Goal: Task Accomplishment & Management: Manage account settings

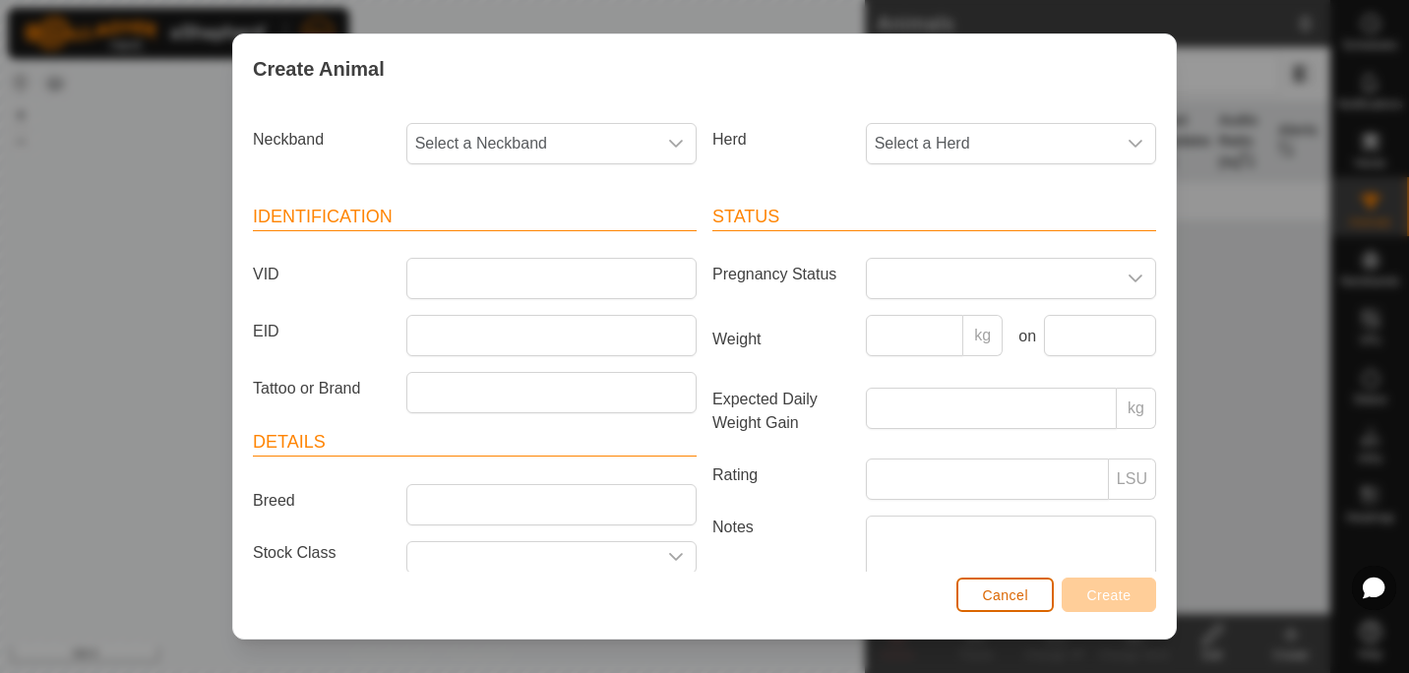
click at [994, 593] on span "Cancel" at bounding box center [1005, 595] width 46 height 16
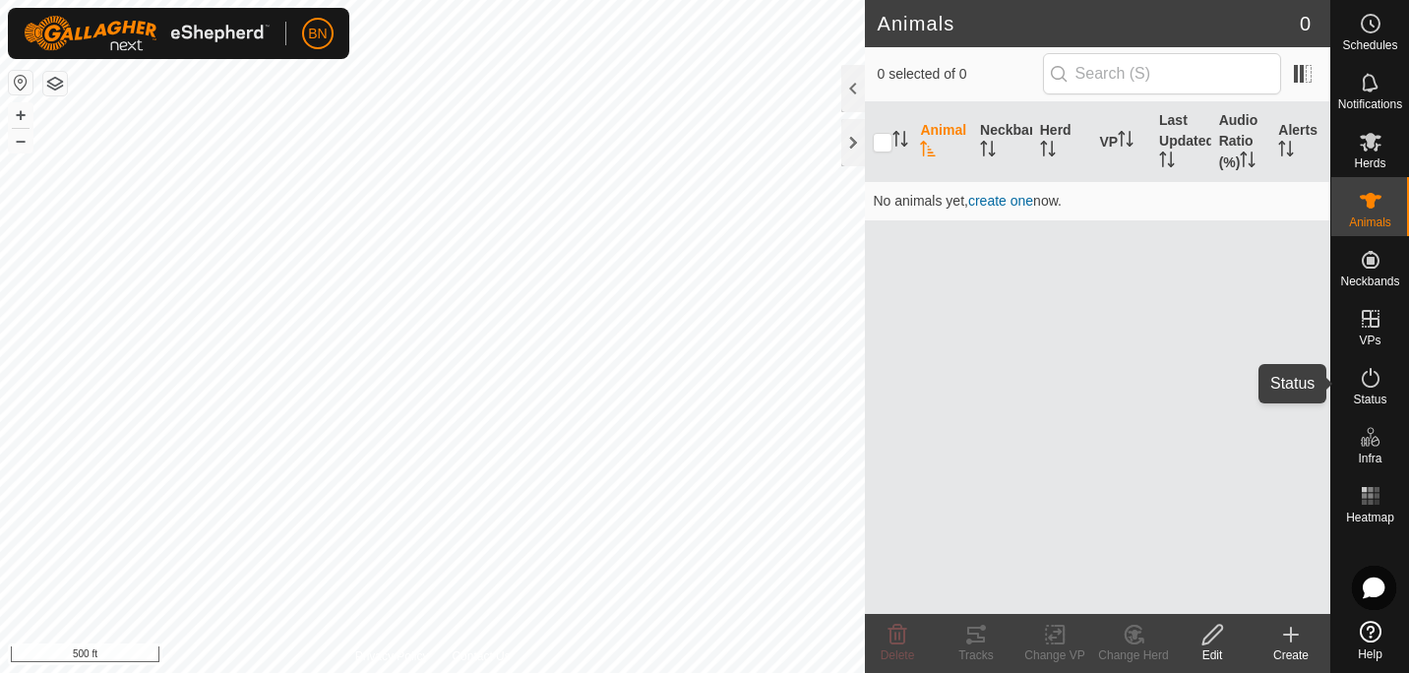
click at [1356, 381] on es-activation-svg-icon at bounding box center [1370, 377] width 35 height 31
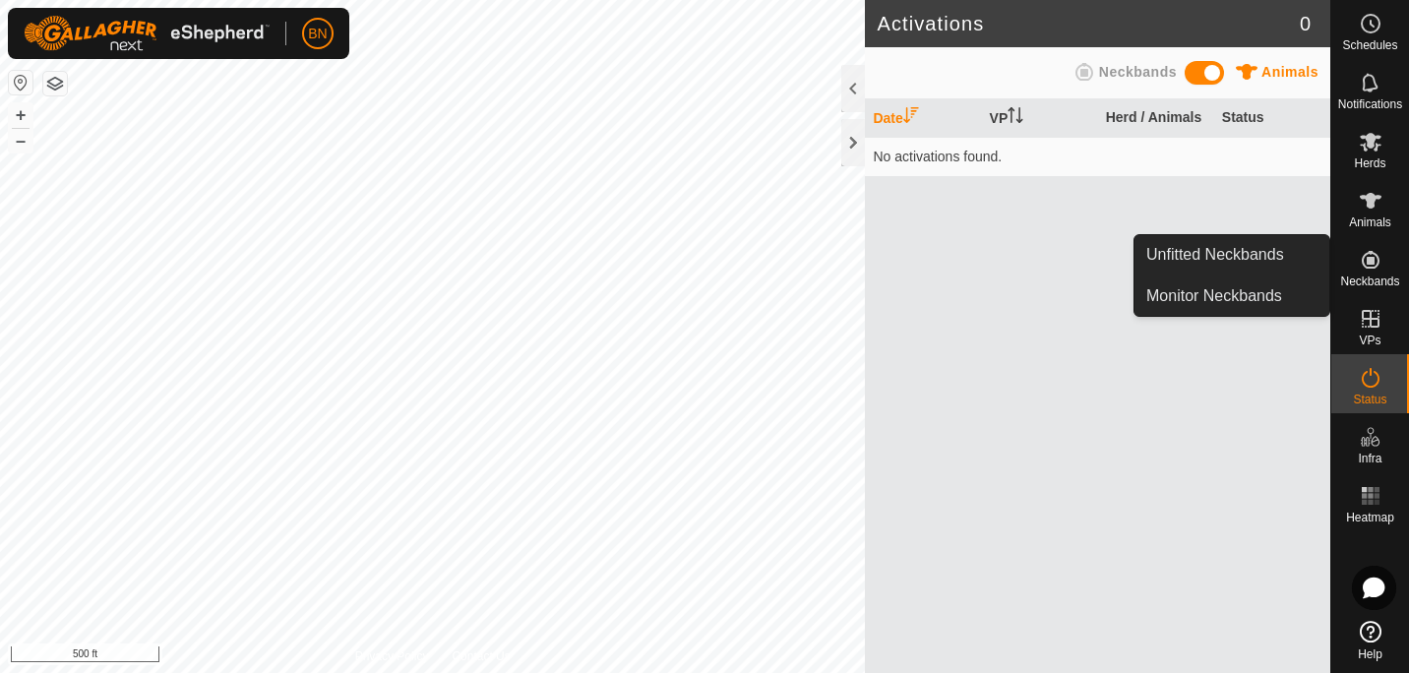
click at [1373, 251] on icon at bounding box center [1370, 260] width 24 height 24
click at [1211, 298] on link "Monitor Neckbands" at bounding box center [1231, 295] width 195 height 39
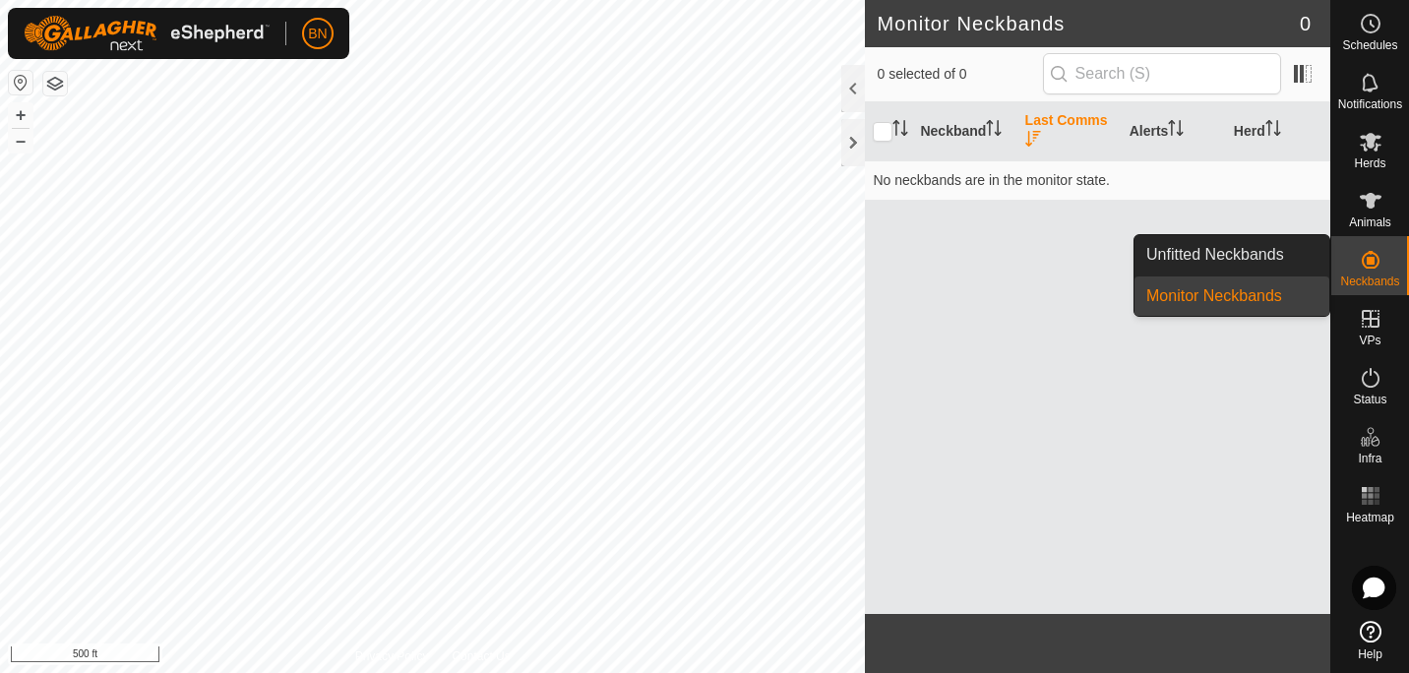
click at [1378, 273] on es-neckbands-svg-icon at bounding box center [1370, 259] width 35 height 31
click at [1237, 300] on link "Monitor Neckbands" at bounding box center [1231, 295] width 195 height 39
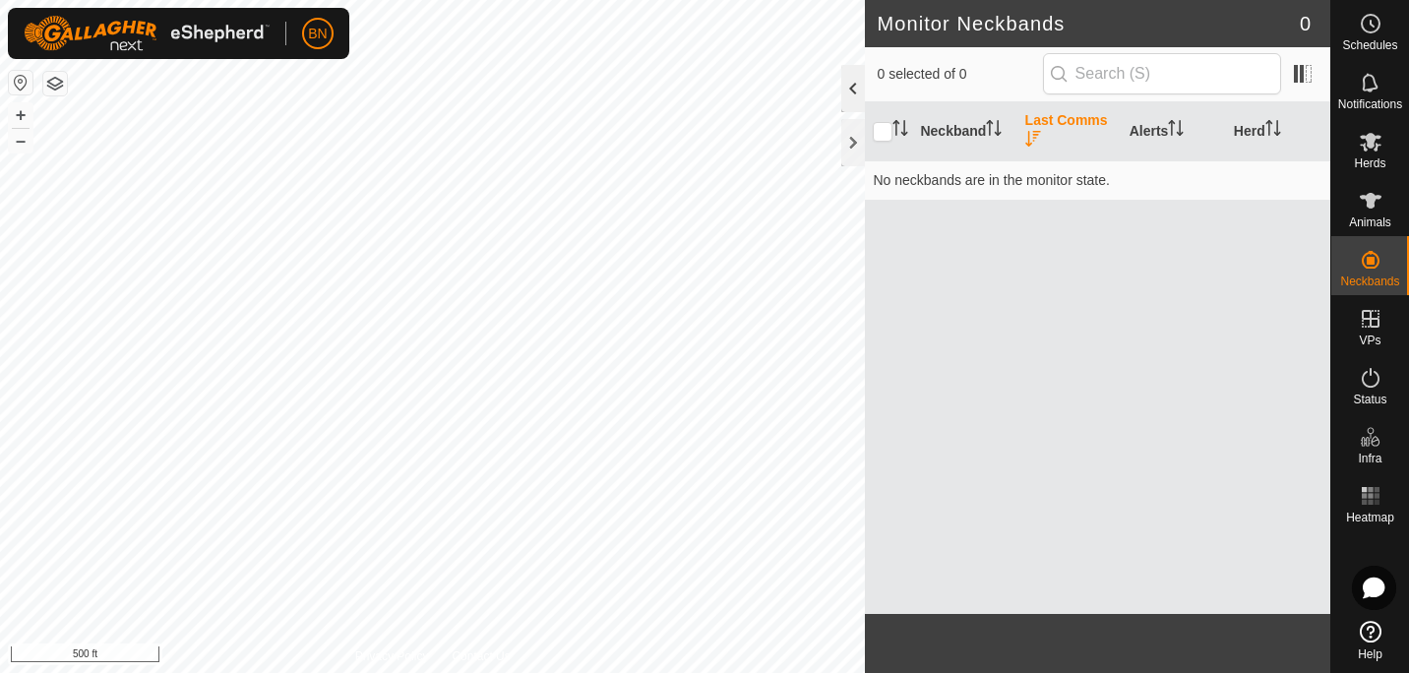
click at [842, 81] on div at bounding box center [853, 88] width 24 height 47
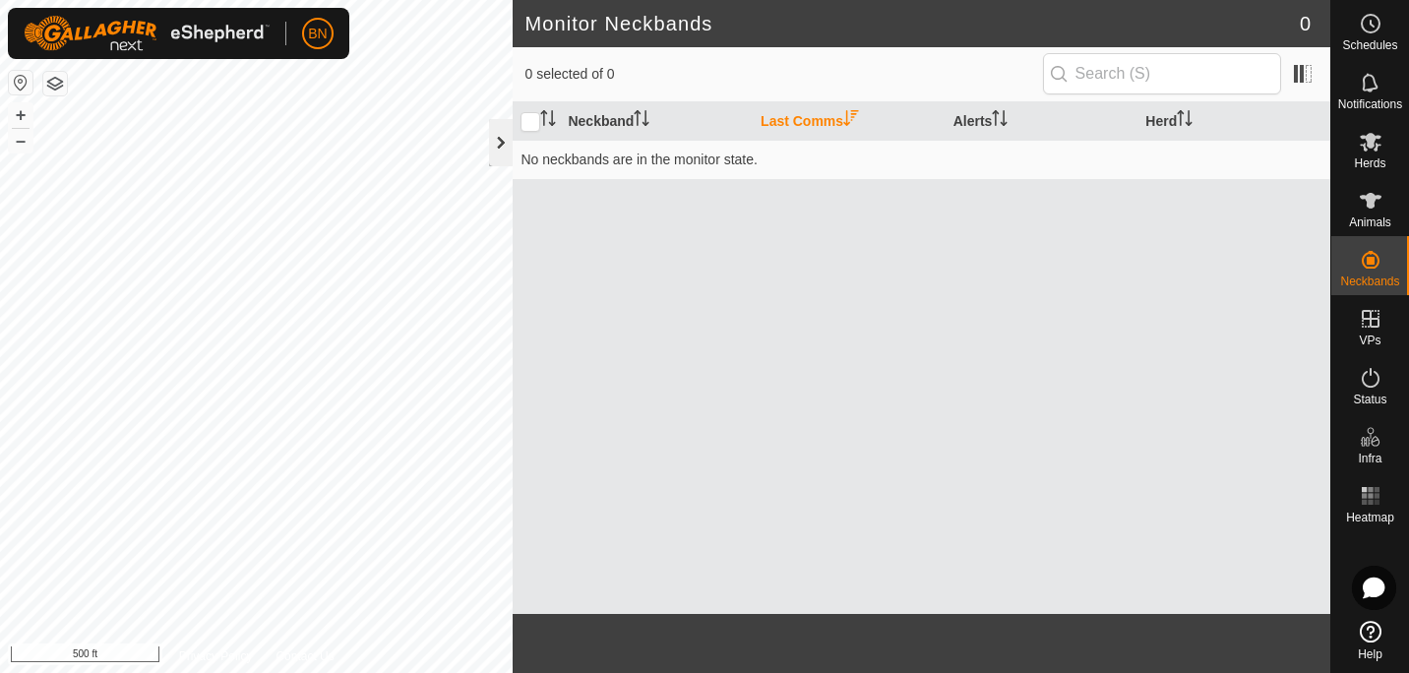
click at [500, 147] on div at bounding box center [501, 142] width 24 height 47
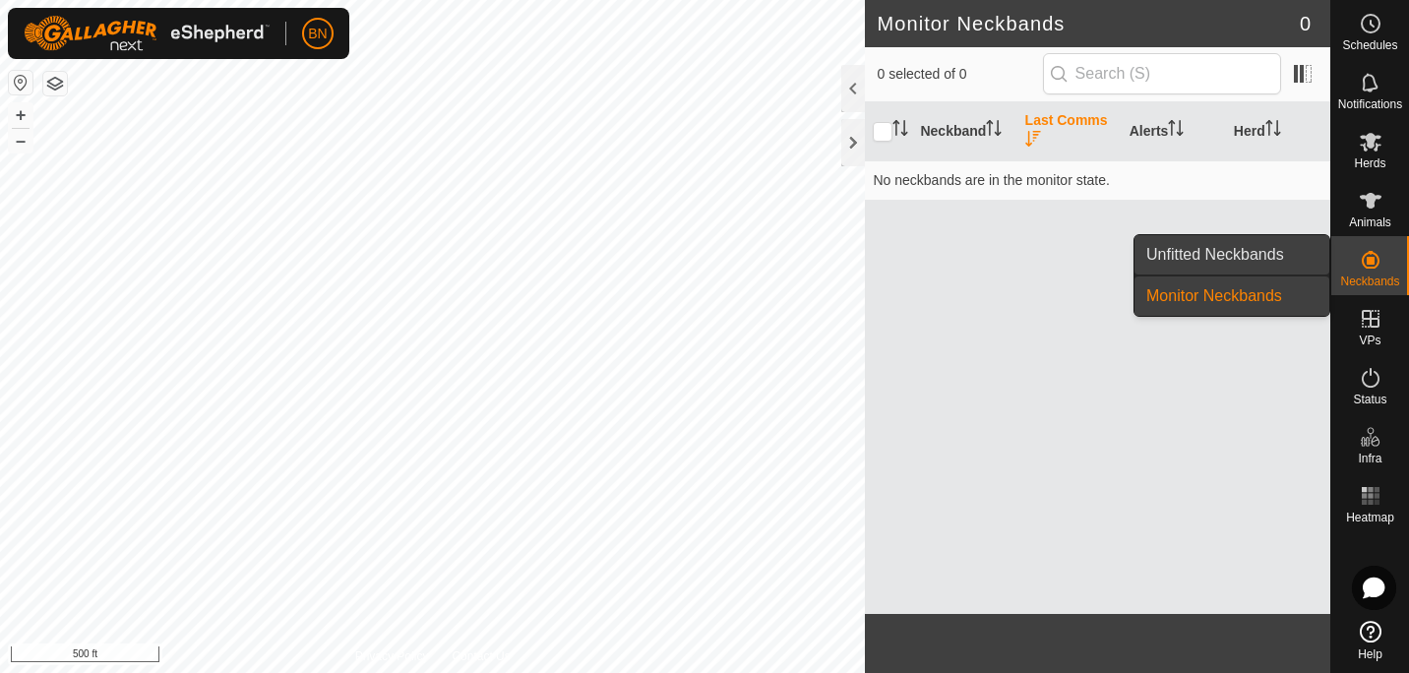
click at [1270, 255] on link "Unfitted Neckbands" at bounding box center [1231, 254] width 195 height 39
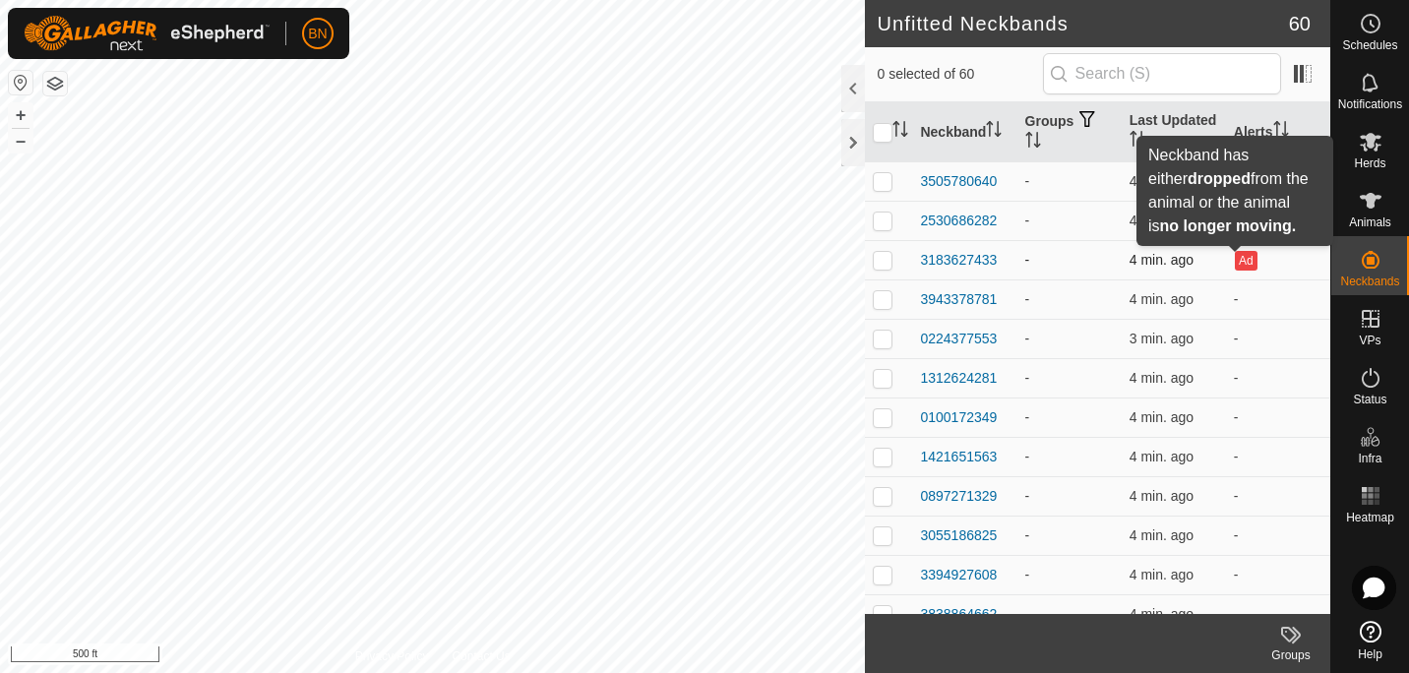
click at [1240, 261] on button "Ad" at bounding box center [1246, 261] width 22 height 20
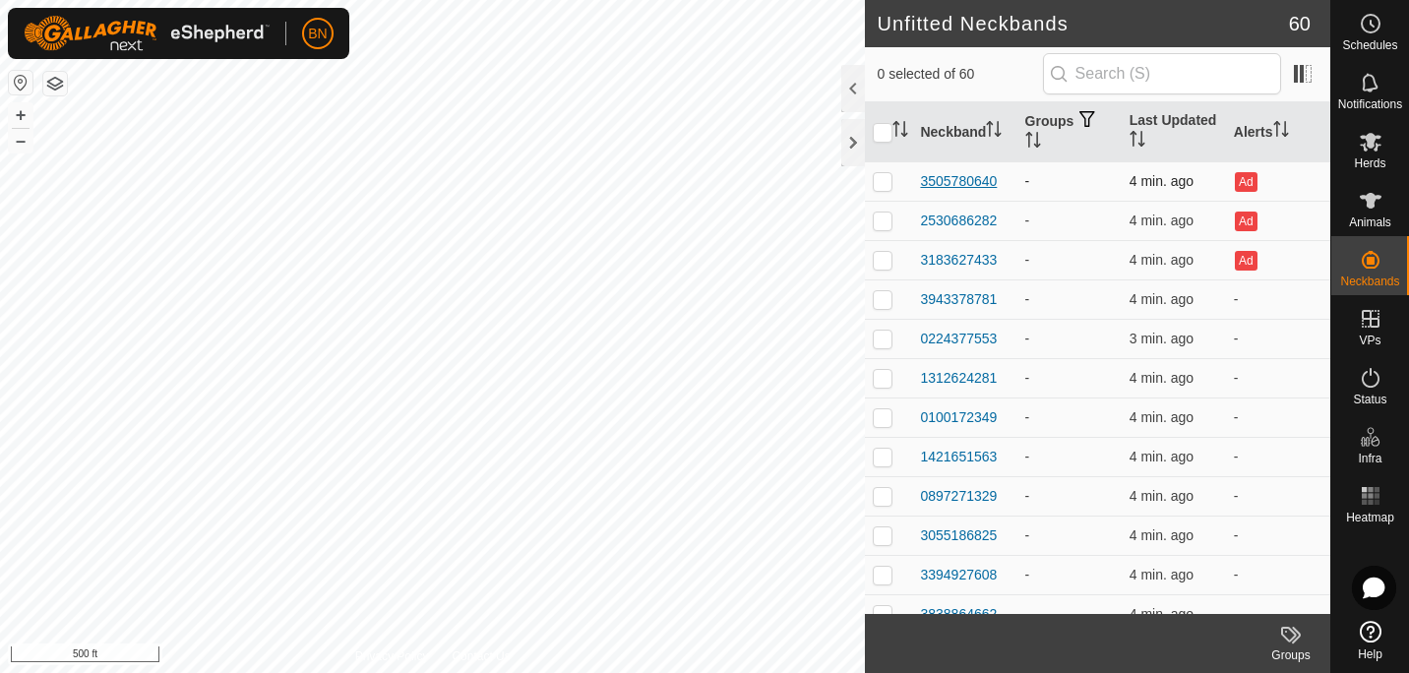
click at [960, 176] on div "3505780640" at bounding box center [958, 181] width 77 height 21
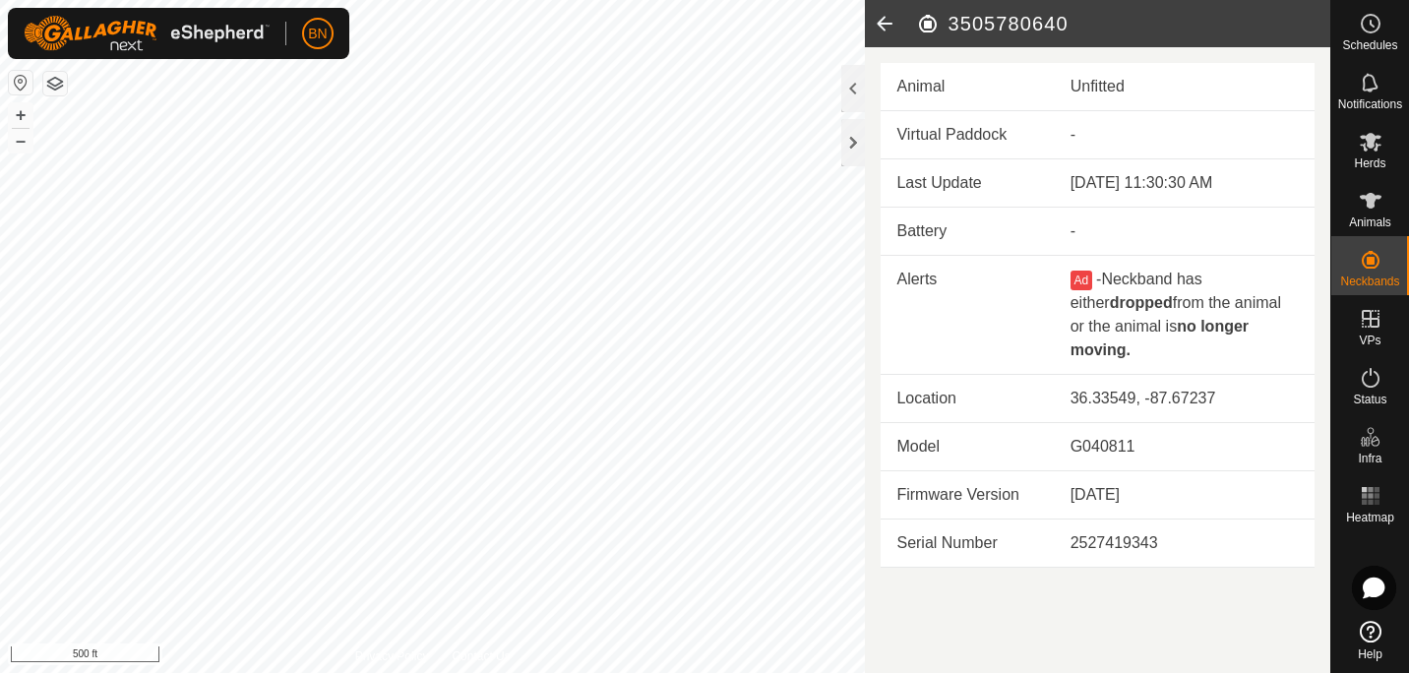
click at [880, 9] on icon at bounding box center [884, 23] width 39 height 47
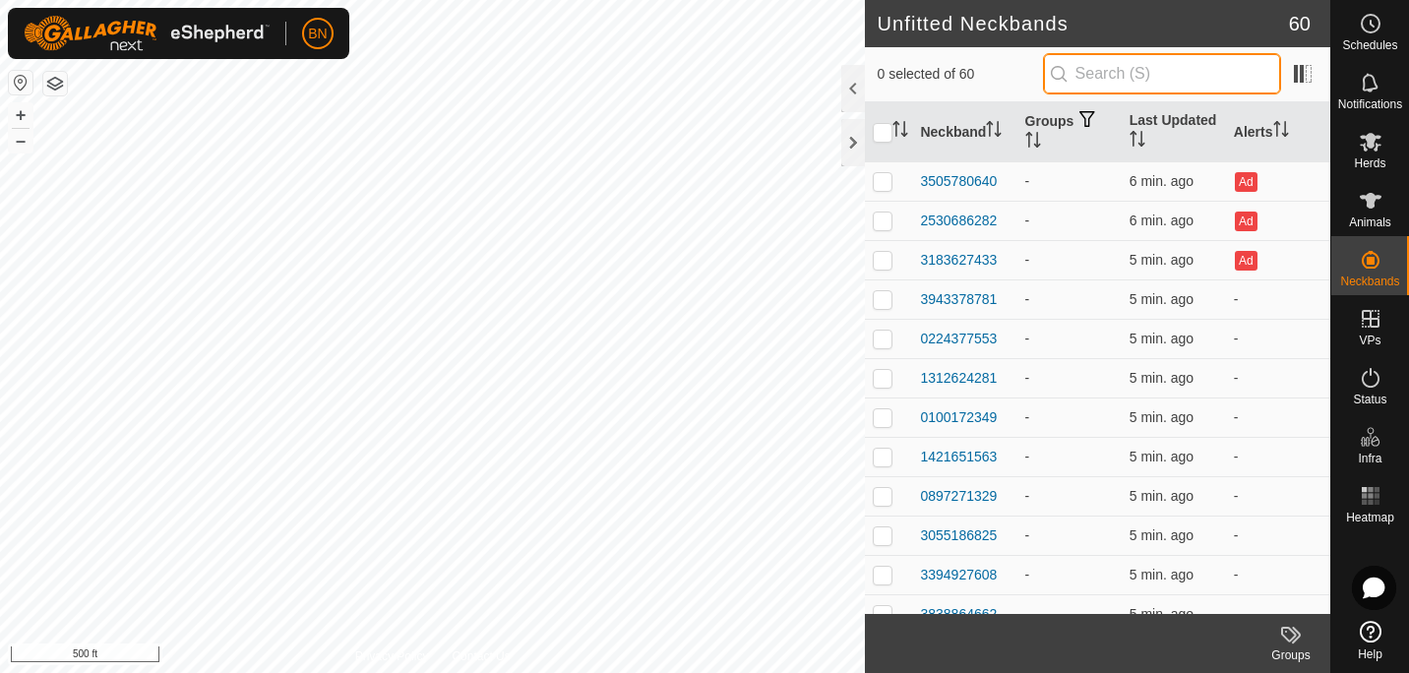
click at [1131, 81] on input "text" at bounding box center [1162, 73] width 238 height 41
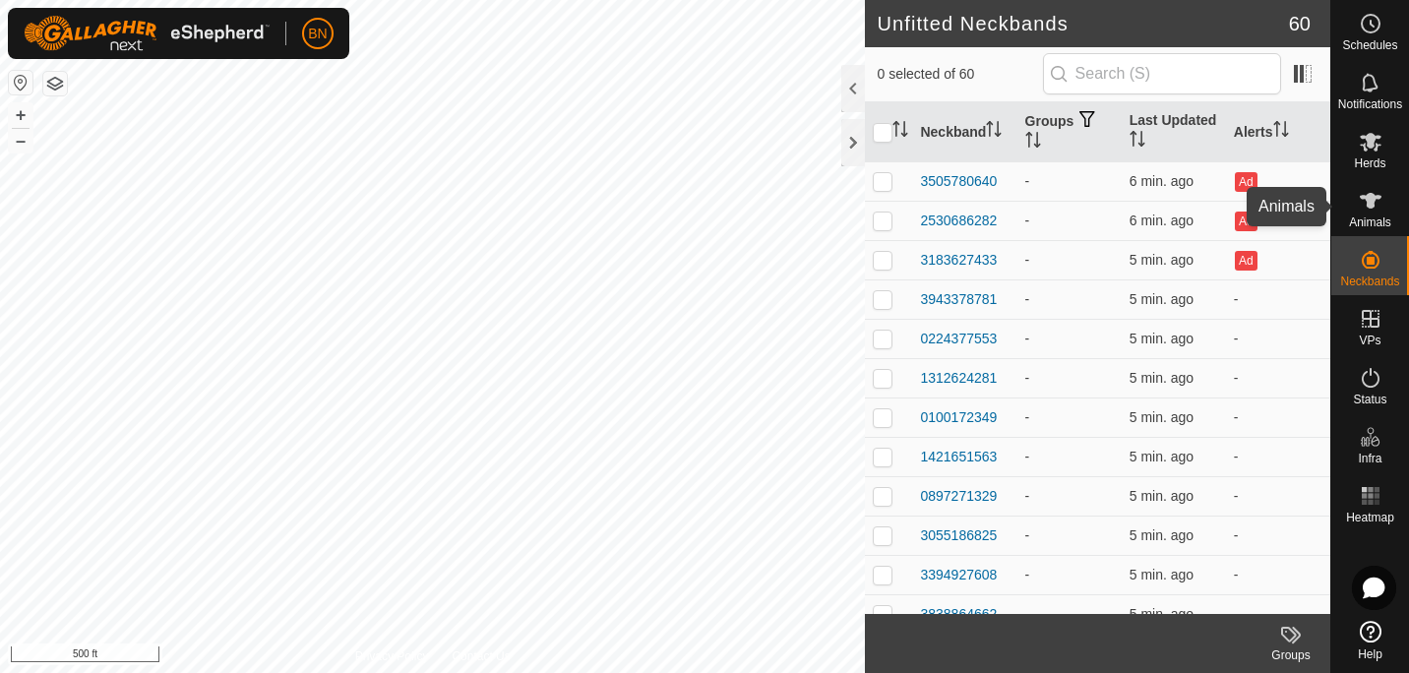
click at [1377, 203] on icon at bounding box center [1370, 201] width 24 height 24
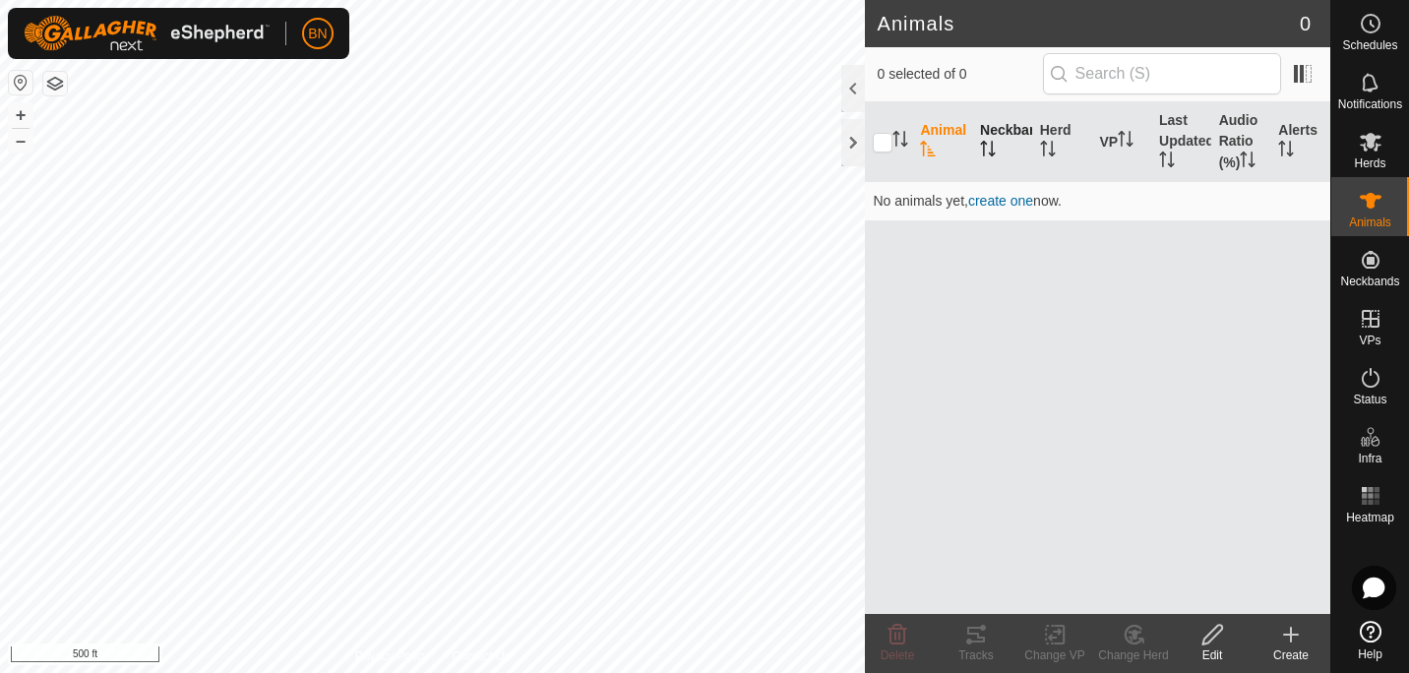
click at [988, 146] on icon "Activate to sort" at bounding box center [988, 149] width 16 height 16
click at [989, 193] on span "create one" at bounding box center [1000, 201] width 65 height 16
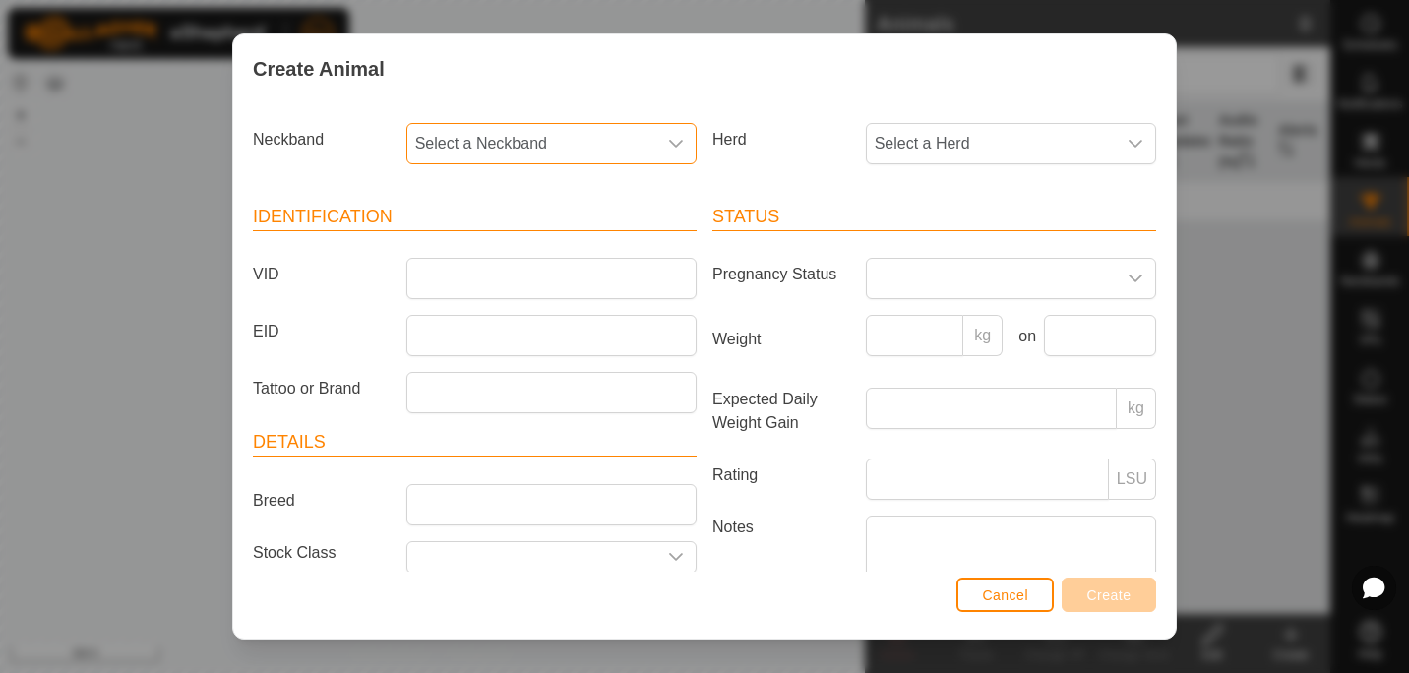
click at [635, 140] on span "Select a Neckband" at bounding box center [531, 143] width 249 height 39
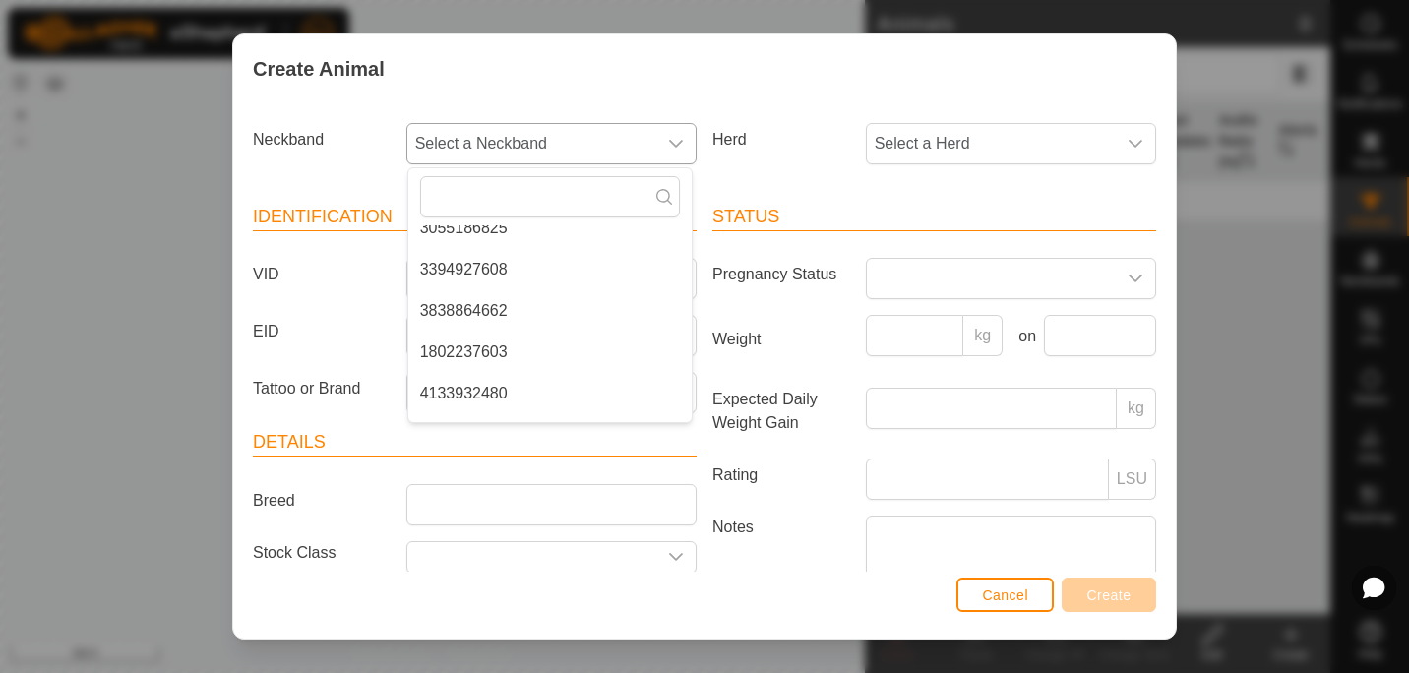
scroll to position [432, 0]
click at [486, 393] on li "4133932480" at bounding box center [549, 391] width 283 height 39
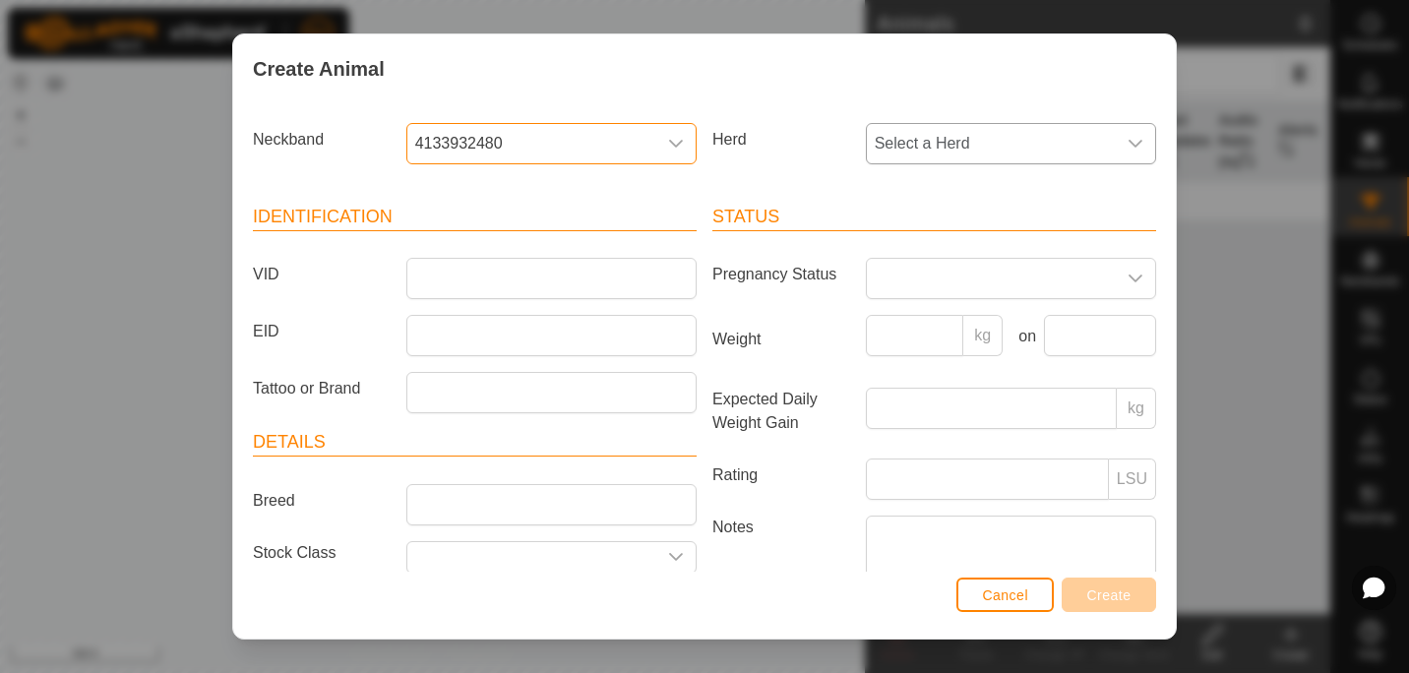
click at [992, 142] on span "Select a Herd" at bounding box center [991, 143] width 249 height 39
type input "COW 1"
click at [745, 293] on div "Pregnancy Status" at bounding box center [933, 278] width 459 height 41
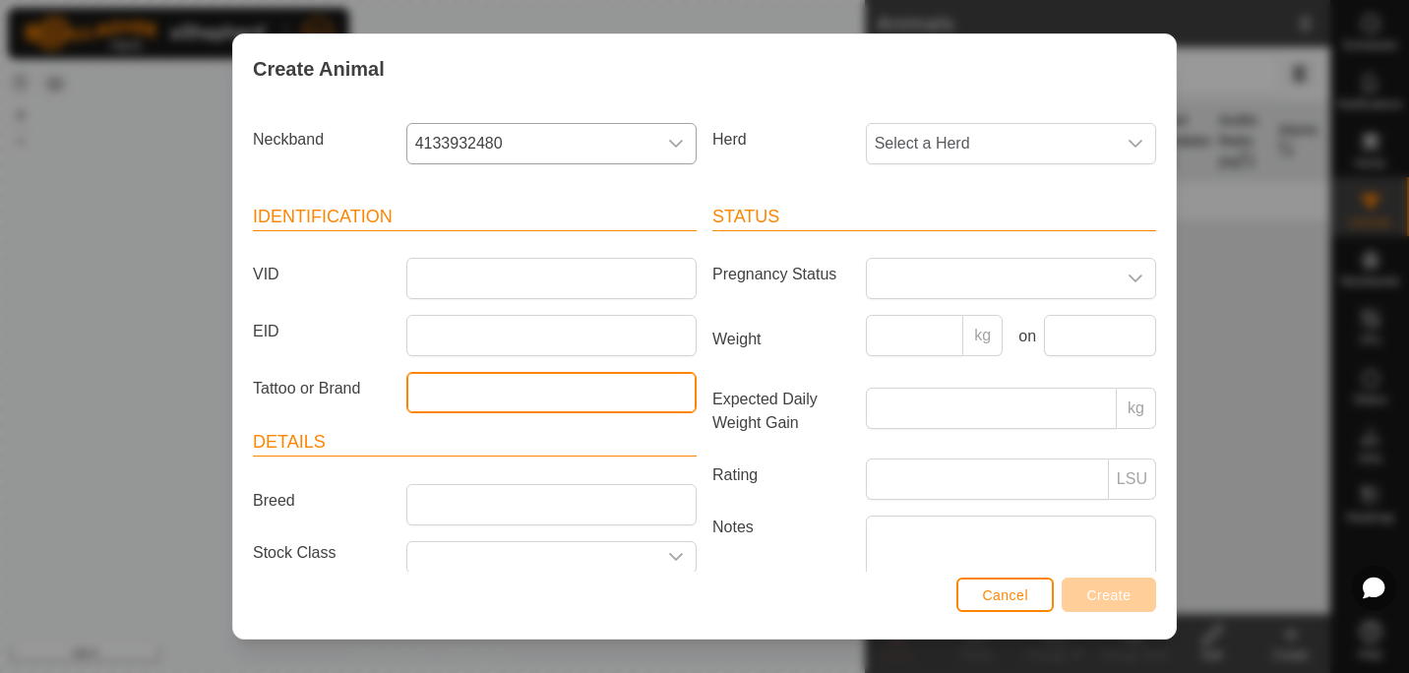
click at [433, 393] on input "Tattoo or Brand" at bounding box center [551, 392] width 290 height 41
click at [427, 395] on input "21201" at bounding box center [551, 392] width 290 height 41
type input "2201"
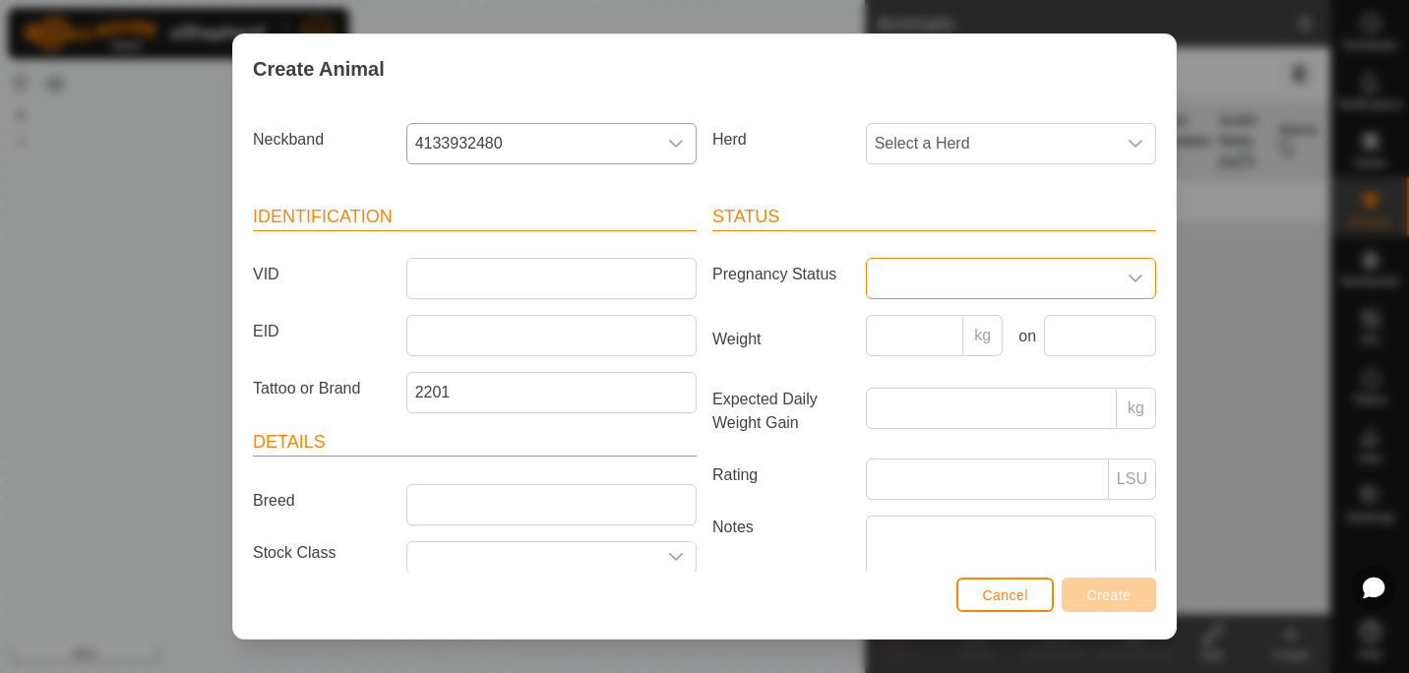
click at [1091, 274] on span at bounding box center [991, 278] width 249 height 39
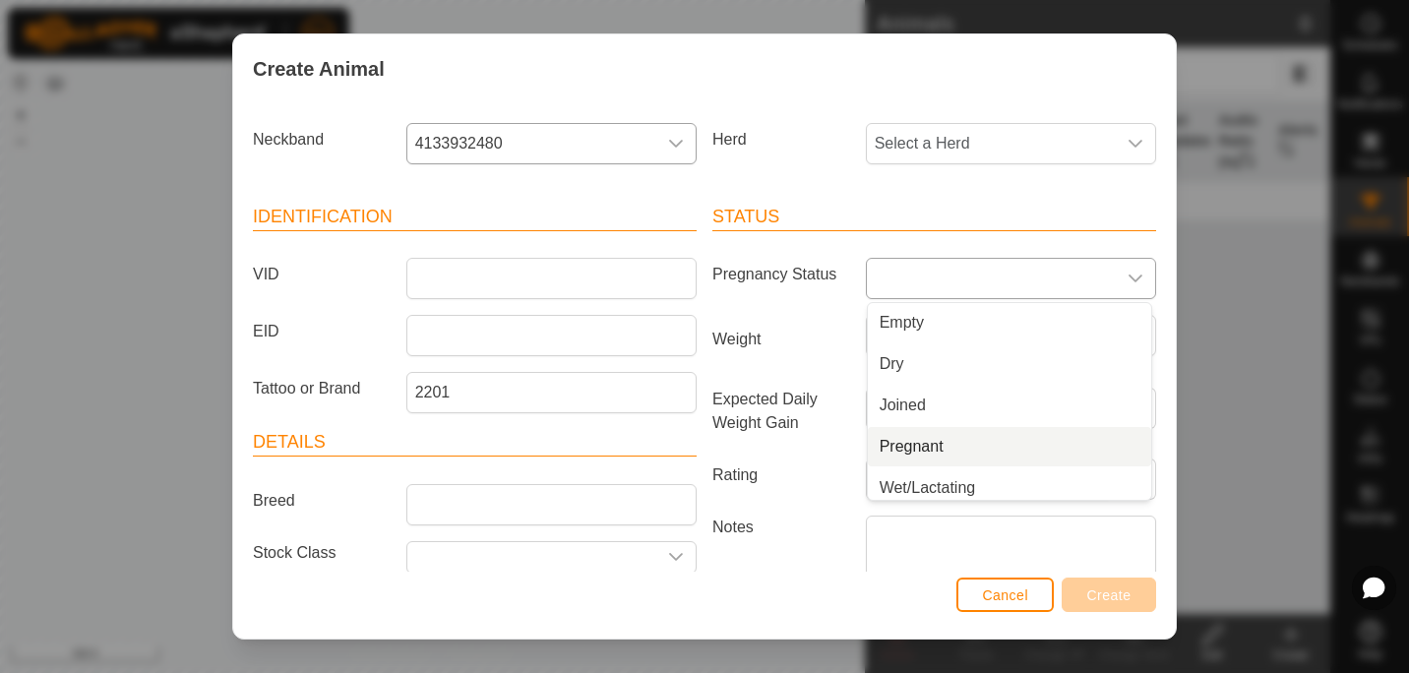
click at [977, 433] on li "Pregnant" at bounding box center [1009, 446] width 283 height 39
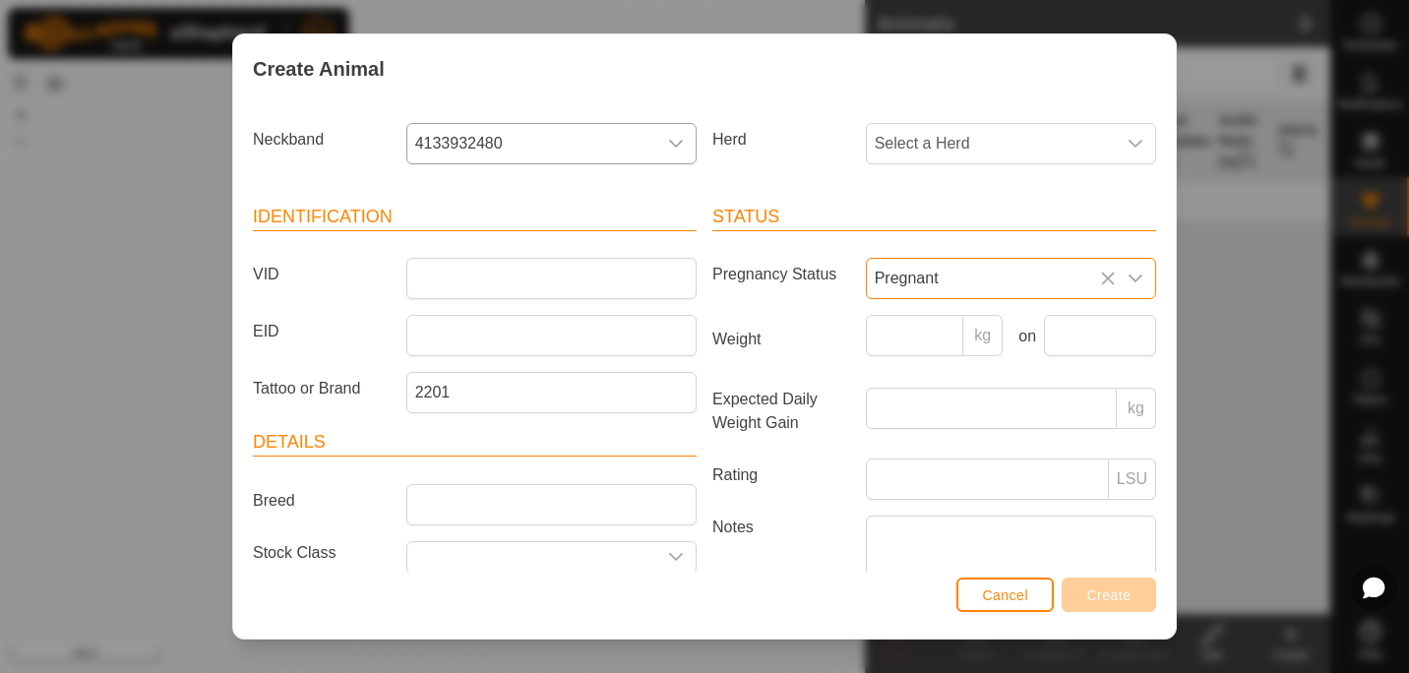
scroll to position [115, 0]
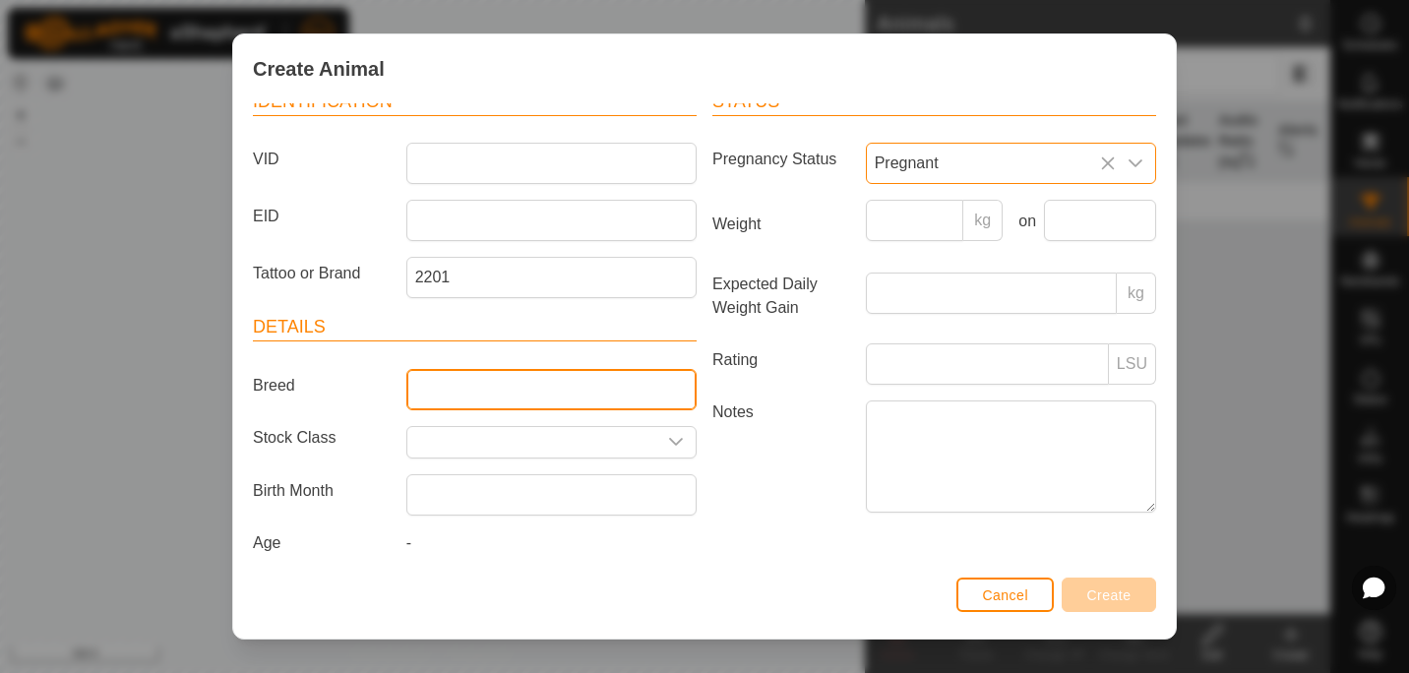
click at [497, 403] on input "Breed" at bounding box center [551, 389] width 290 height 41
click at [417, 392] on input "angus" at bounding box center [551, 389] width 290 height 41
click at [475, 386] on input "Angus" at bounding box center [551, 389] width 290 height 41
type input "A"
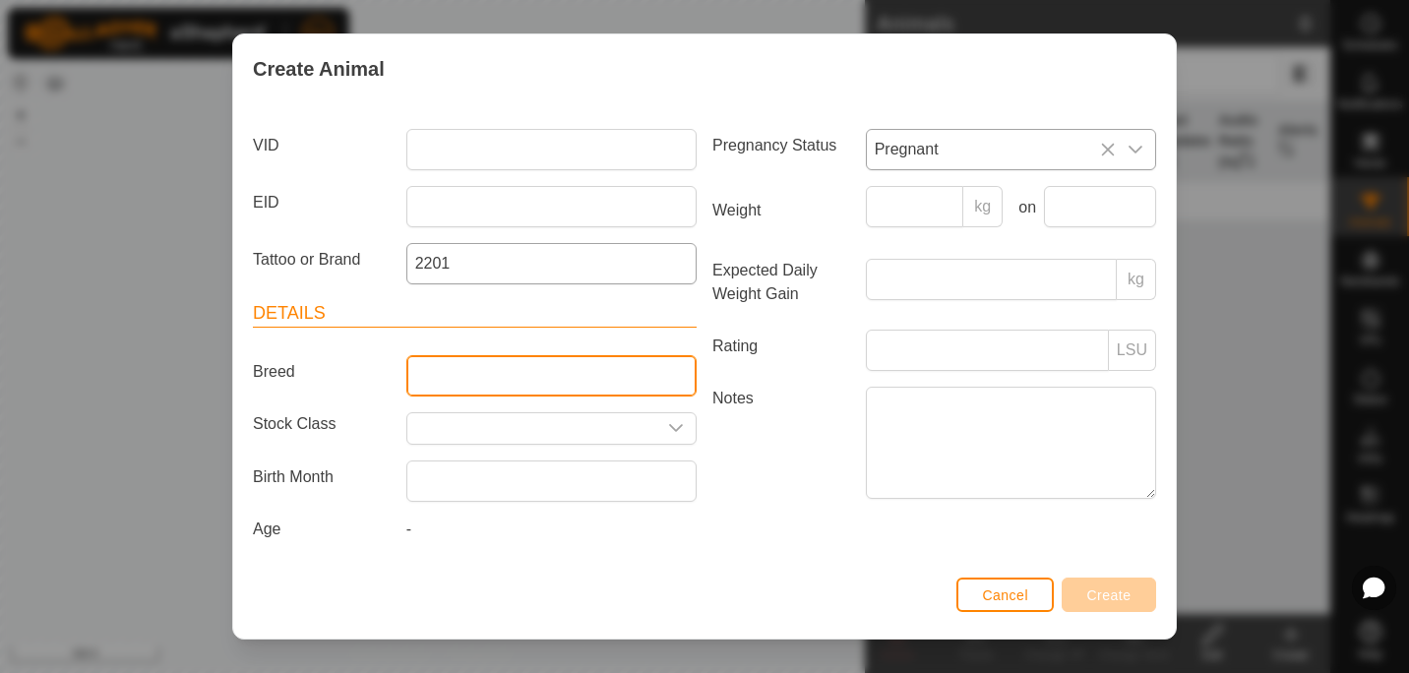
scroll to position [0, 0]
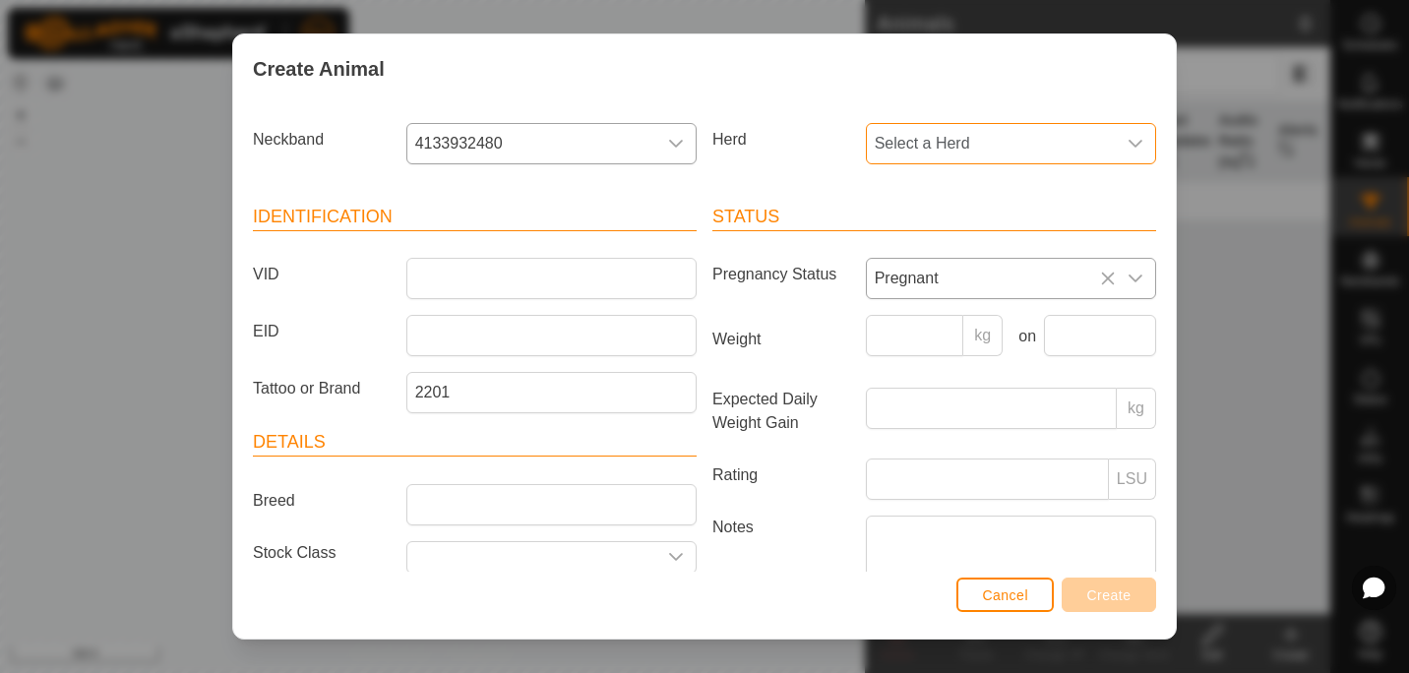
click at [1041, 139] on span "Select a Herd" at bounding box center [991, 143] width 249 height 39
click at [947, 209] on input "COW 1" at bounding box center [1009, 196] width 260 height 41
click at [769, 154] on label "Herd" at bounding box center [780, 139] width 153 height 33
click at [1344, 249] on div "Create Animal Neckband 4133932480 Herd Select a Herd Identification VID EID Tat…" at bounding box center [704, 336] width 1409 height 673
click at [1017, 597] on span "Cancel" at bounding box center [1005, 595] width 46 height 16
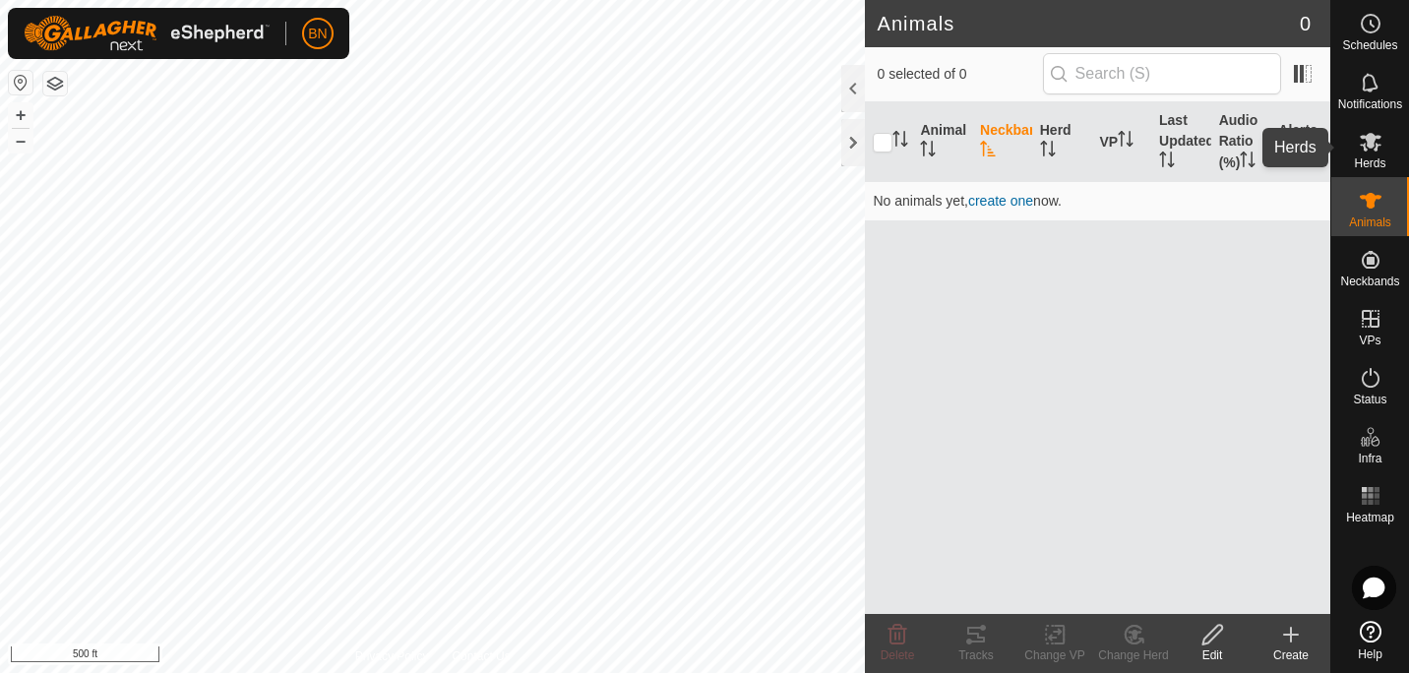
click at [1377, 151] on icon at bounding box center [1370, 142] width 24 height 24
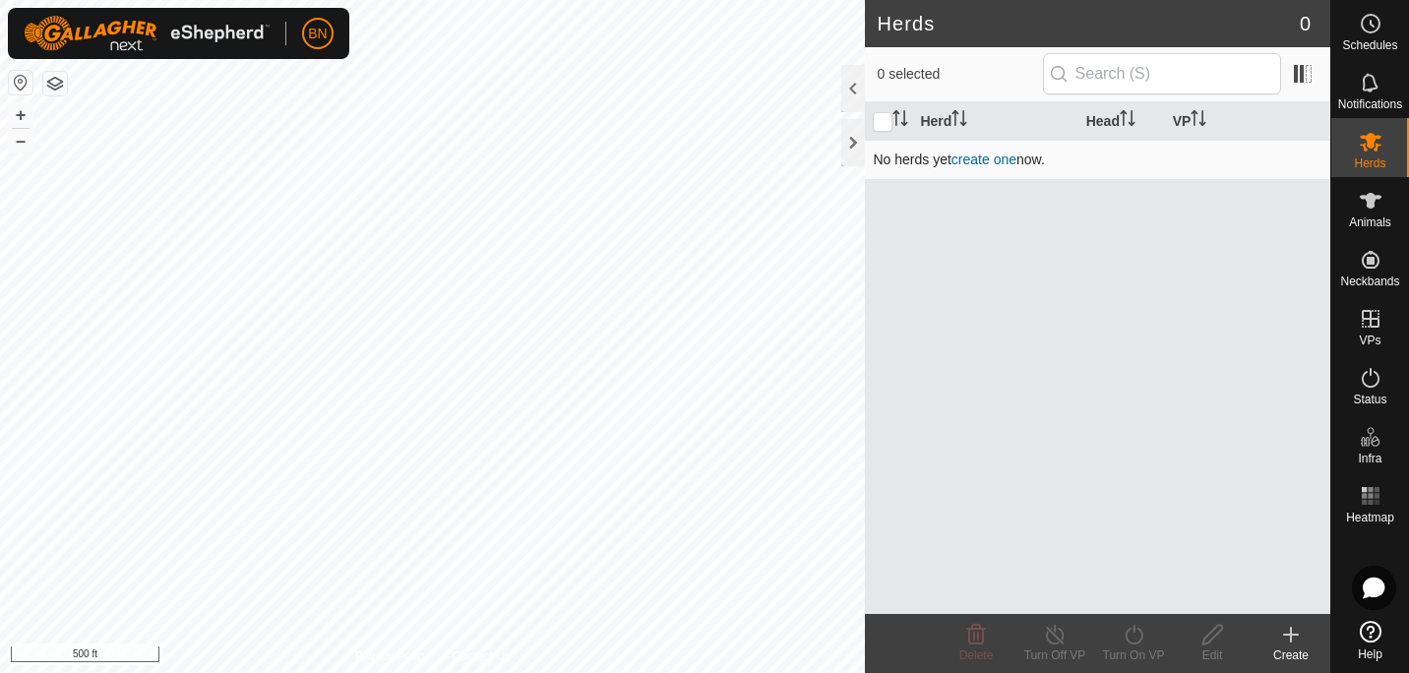
click at [989, 163] on link "create one" at bounding box center [983, 159] width 65 height 16
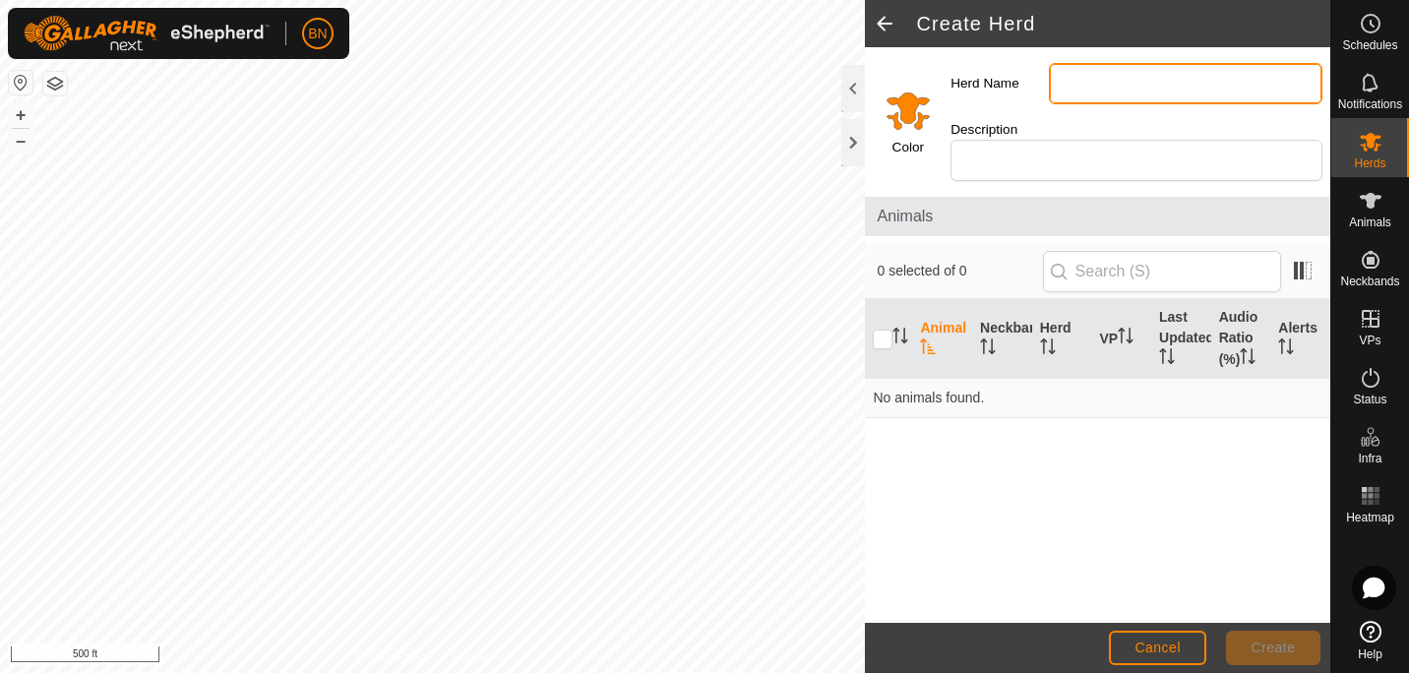
click at [1108, 72] on input "Herd Name" at bounding box center [1185, 83] width 273 height 41
type input "c"
type input "C"
type input "Momma Cows"
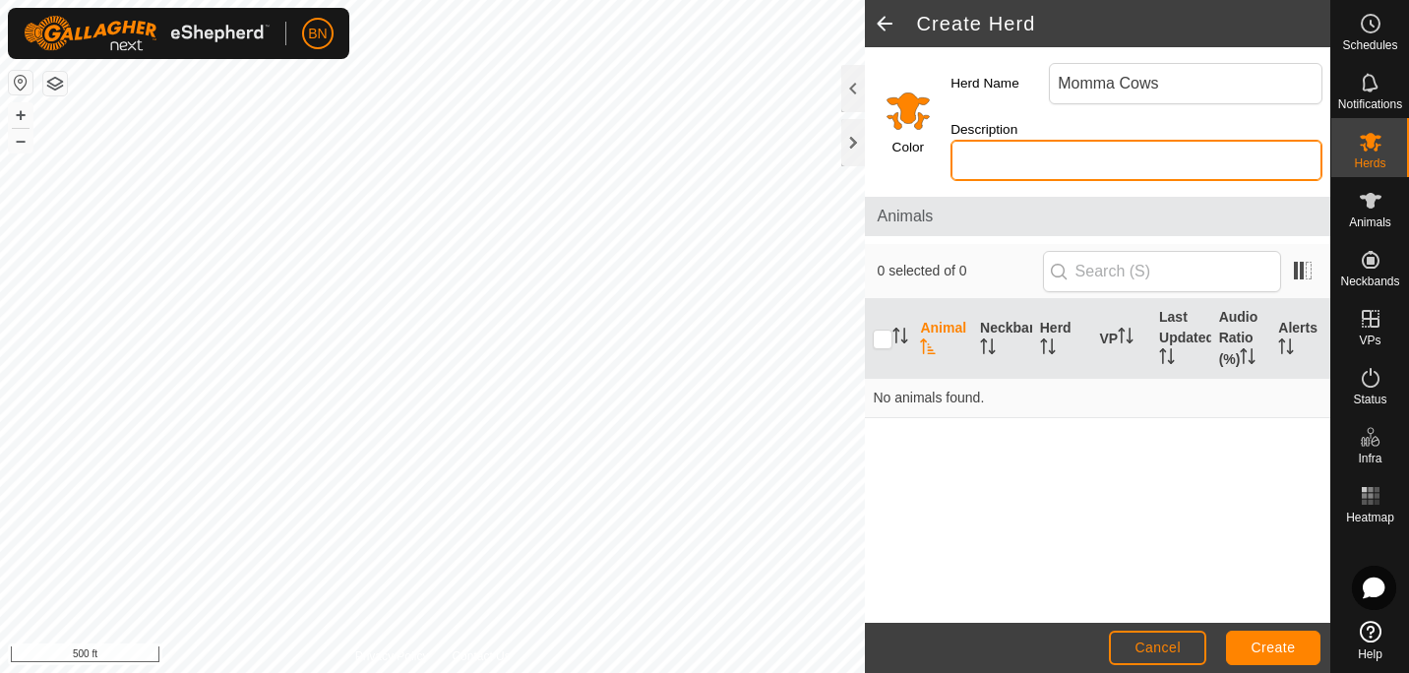
click at [1023, 173] on input "Description" at bounding box center [1136, 160] width 372 height 41
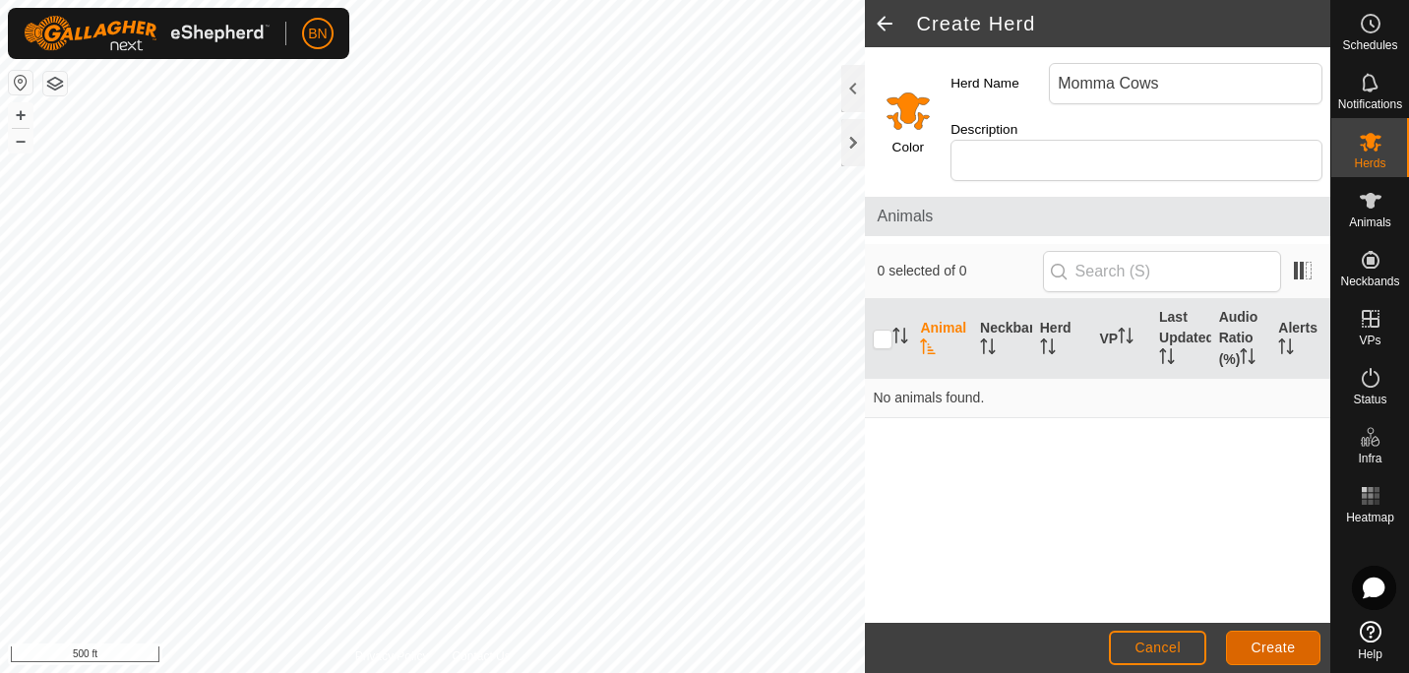
click at [1249, 641] on button "Create" at bounding box center [1273, 648] width 94 height 34
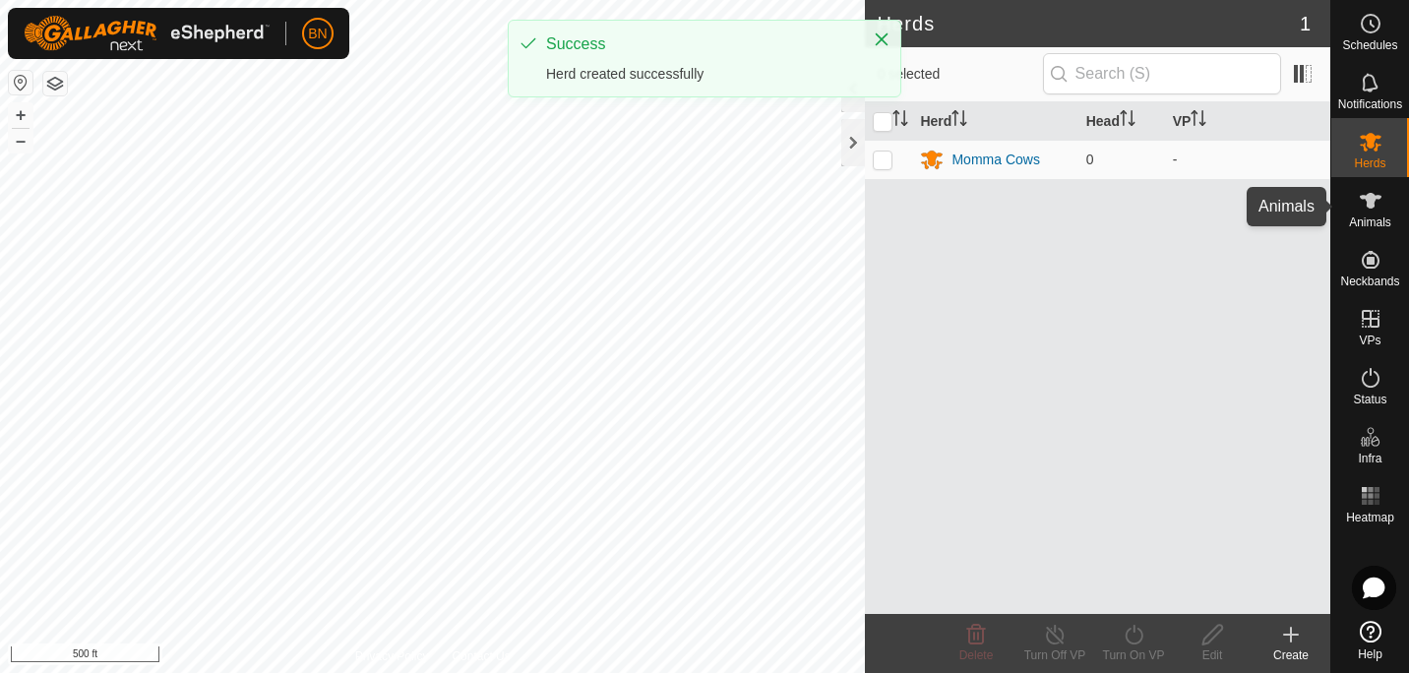
click at [1377, 209] on icon at bounding box center [1370, 201] width 24 height 24
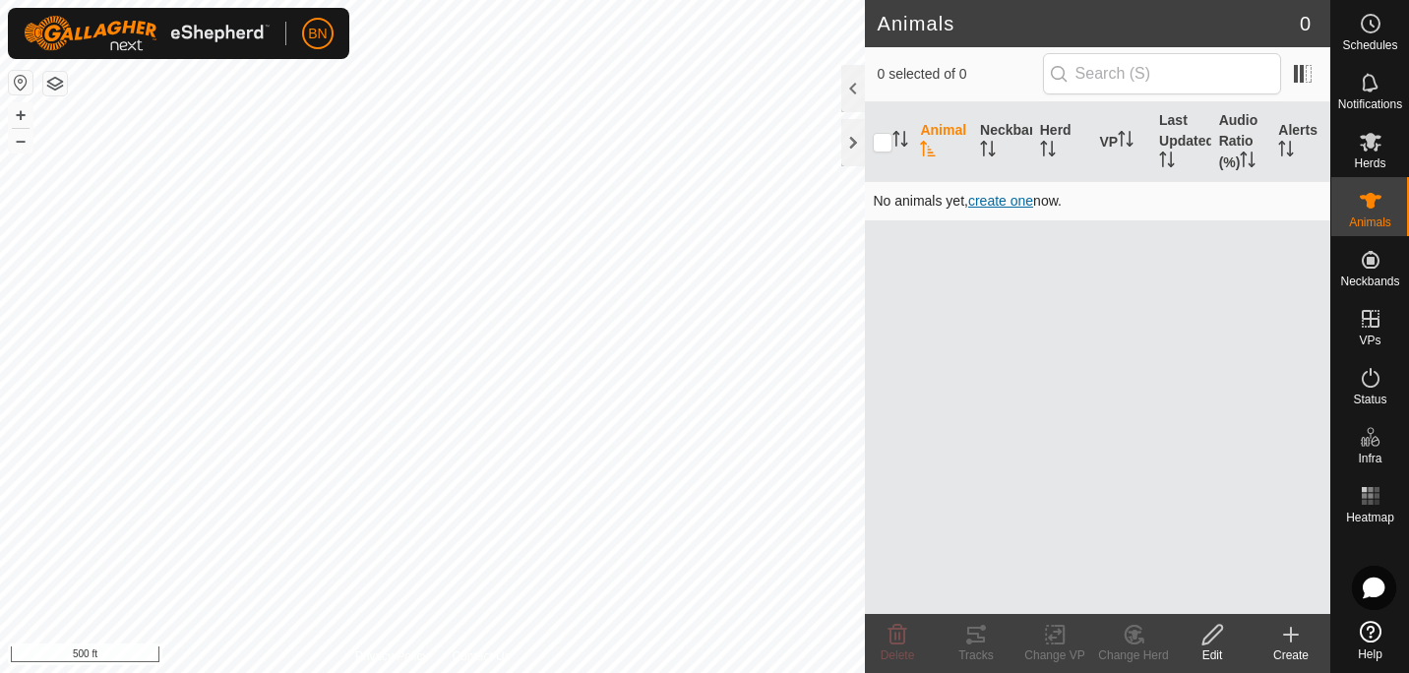
click at [1000, 197] on span "create one" at bounding box center [1000, 201] width 65 height 16
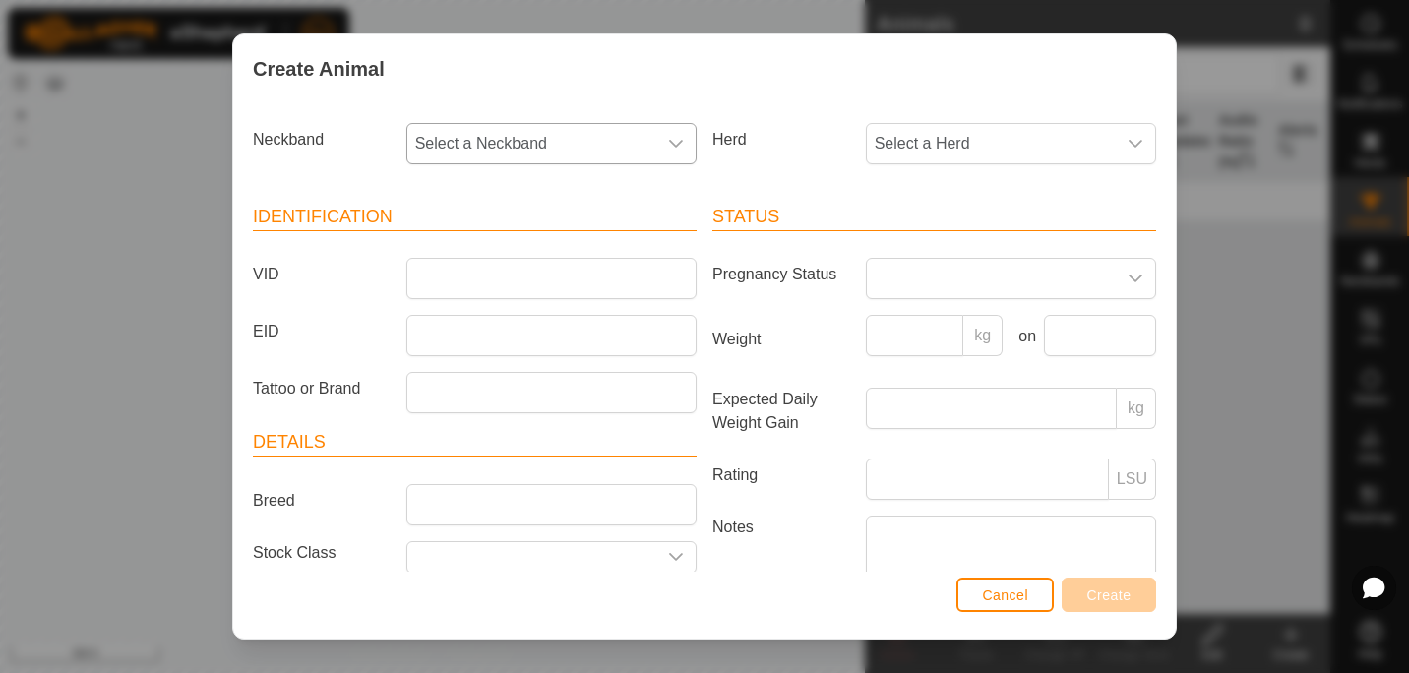
click at [670, 141] on icon "dropdown trigger" at bounding box center [676, 144] width 16 height 16
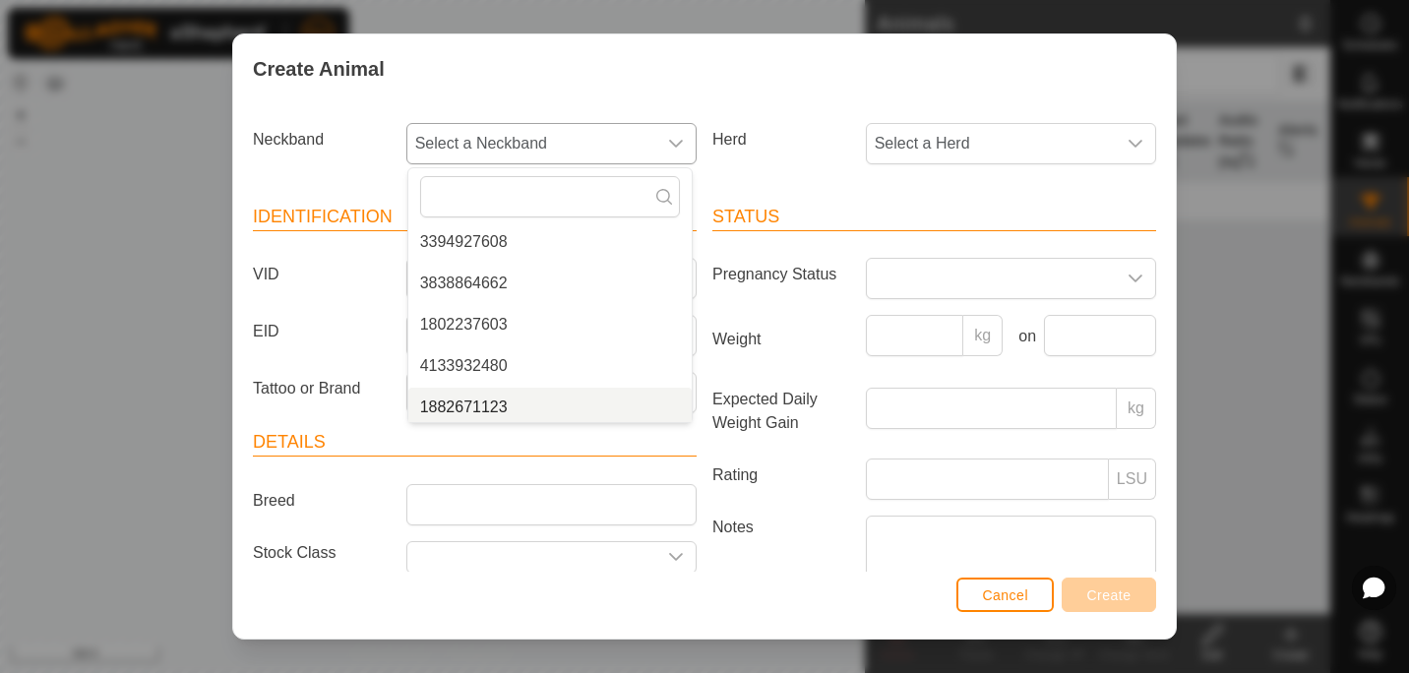
scroll to position [462, 0]
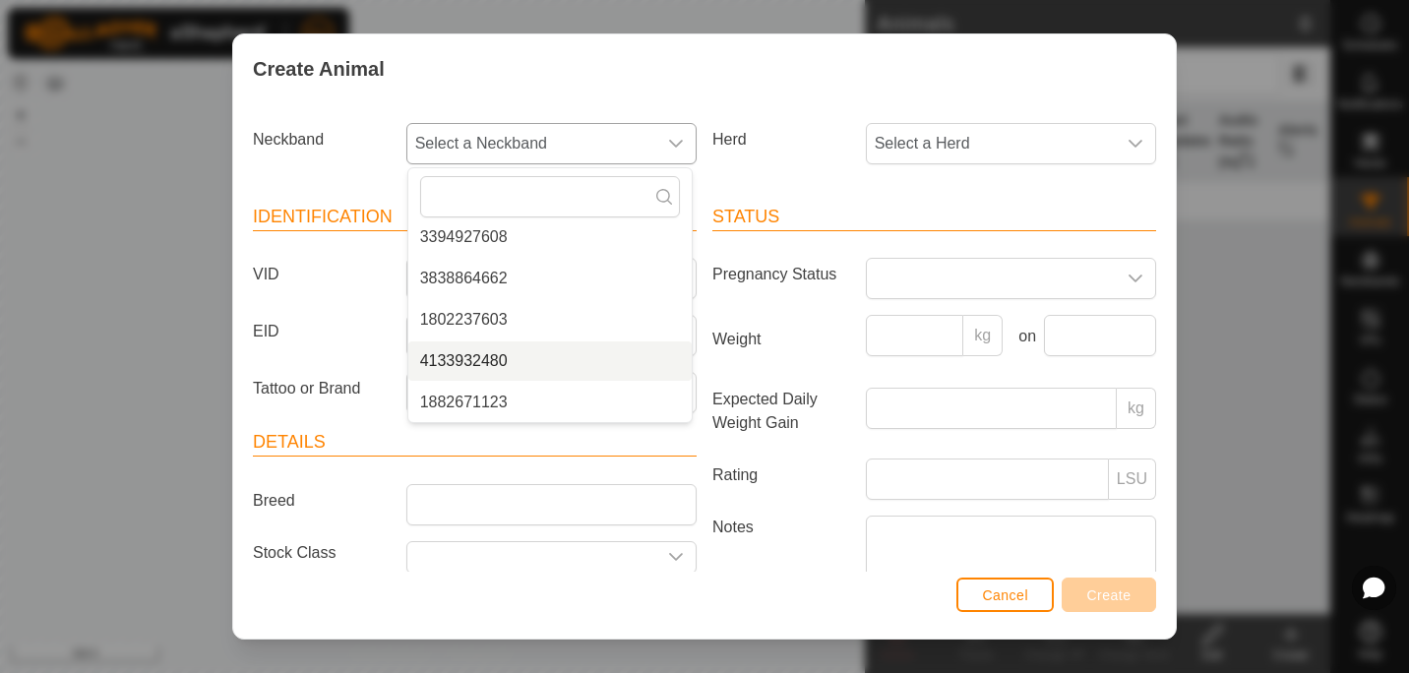
click at [460, 362] on li "4133932480" at bounding box center [549, 360] width 283 height 39
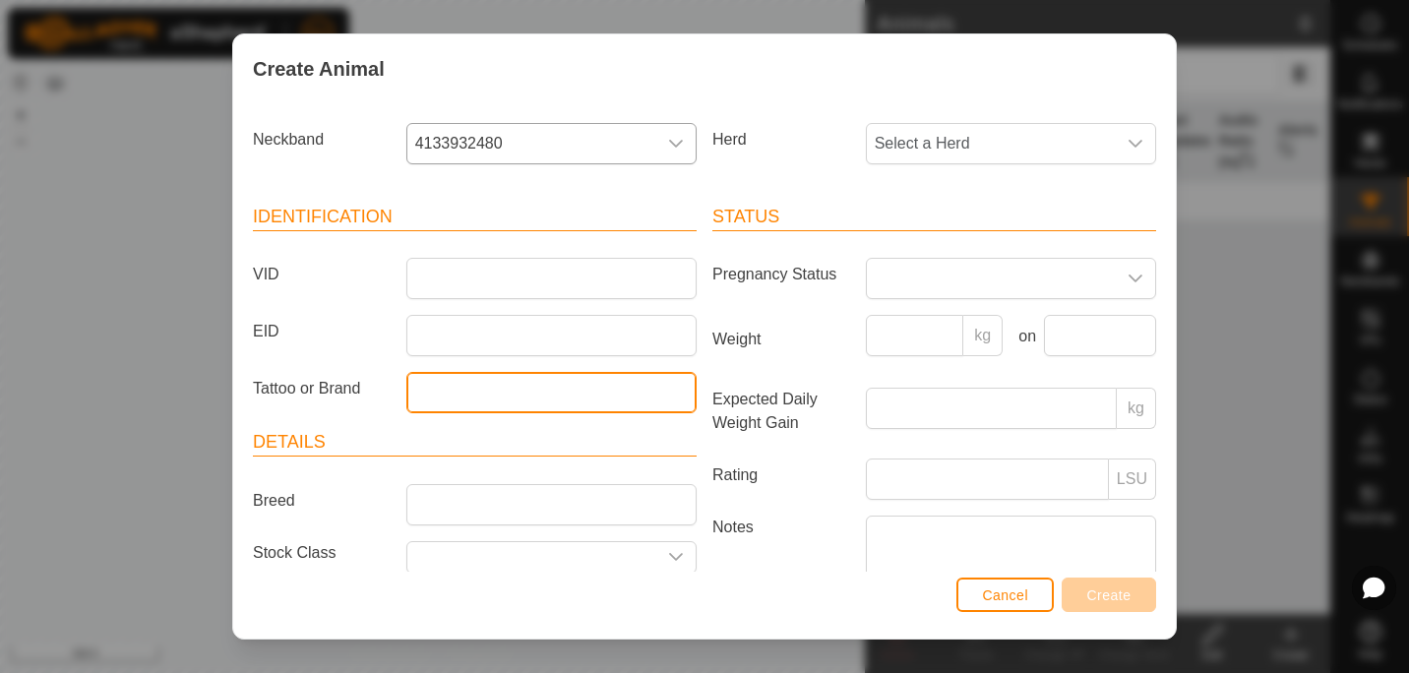
click at [464, 400] on input "Tattoo or Brand" at bounding box center [551, 392] width 290 height 41
type input "2201"
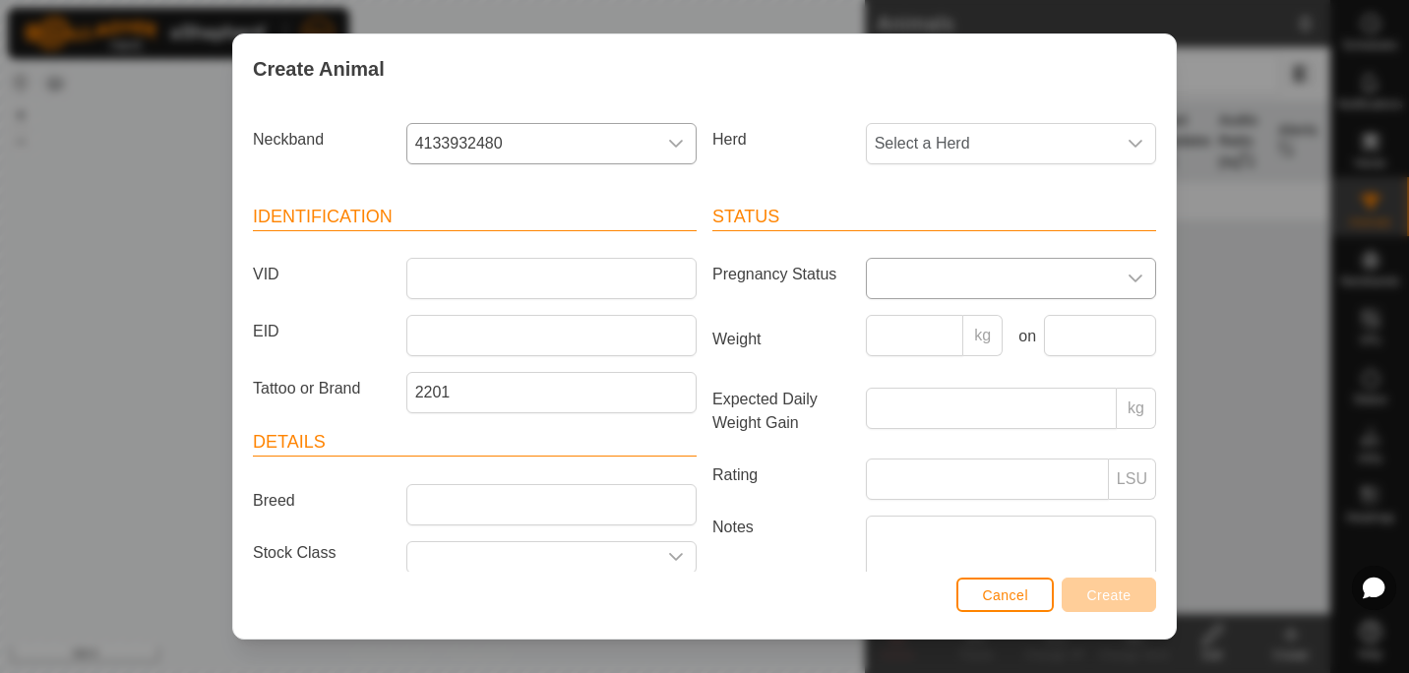
click at [1124, 288] on div "dropdown trigger" at bounding box center [1135, 278] width 39 height 39
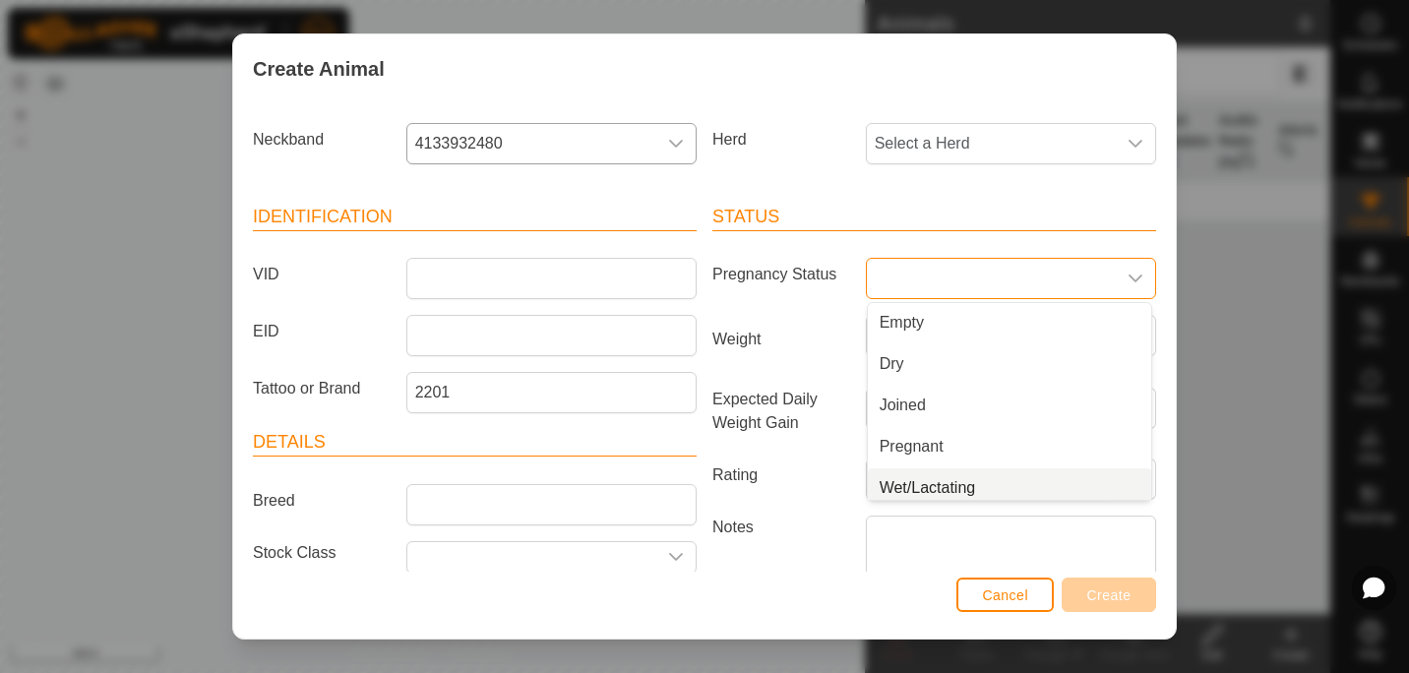
scroll to position [8, 0]
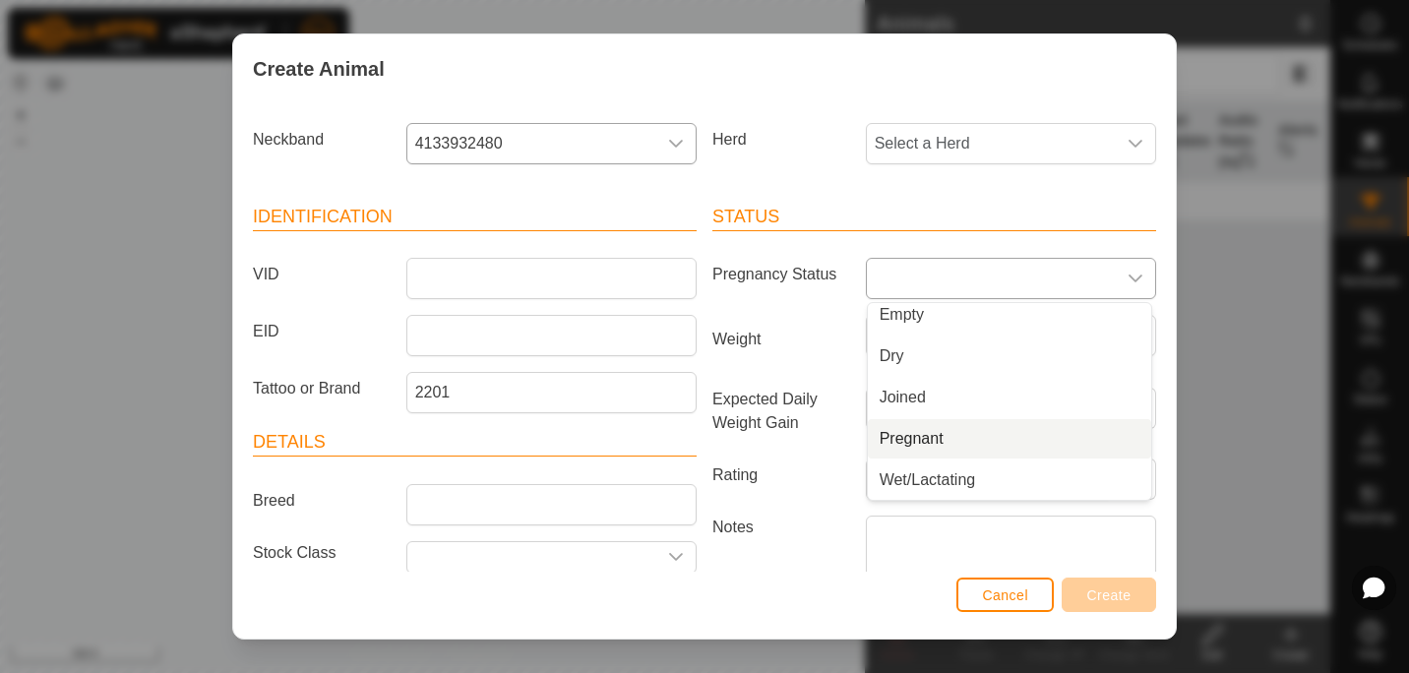
click at [988, 424] on li "Pregnant" at bounding box center [1009, 438] width 283 height 39
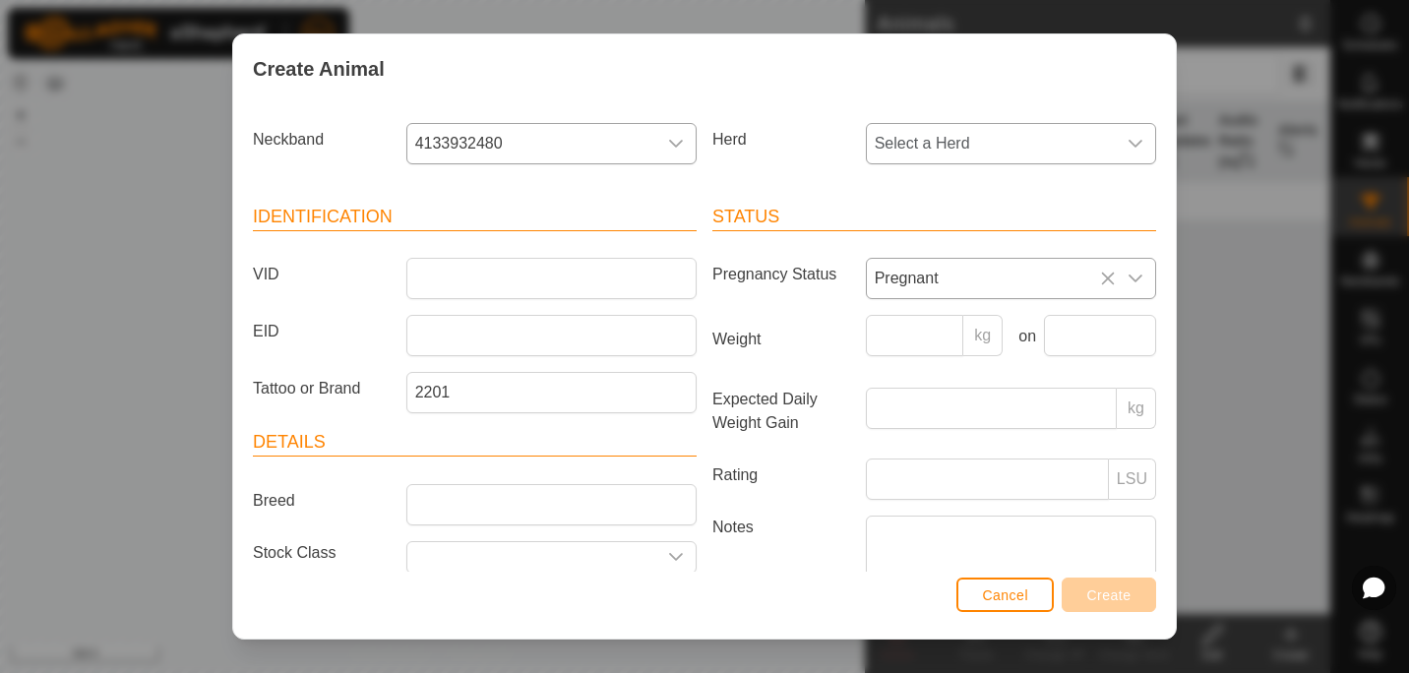
click at [1116, 147] on div "dropdown trigger" at bounding box center [1135, 143] width 39 height 39
click at [995, 289] on li "Momma Cows" at bounding box center [1009, 286] width 283 height 39
click at [954, 426] on input "Expected Daily Weight Gain" at bounding box center [991, 408] width 251 height 41
click at [932, 478] on input "Rating" at bounding box center [987, 478] width 243 height 41
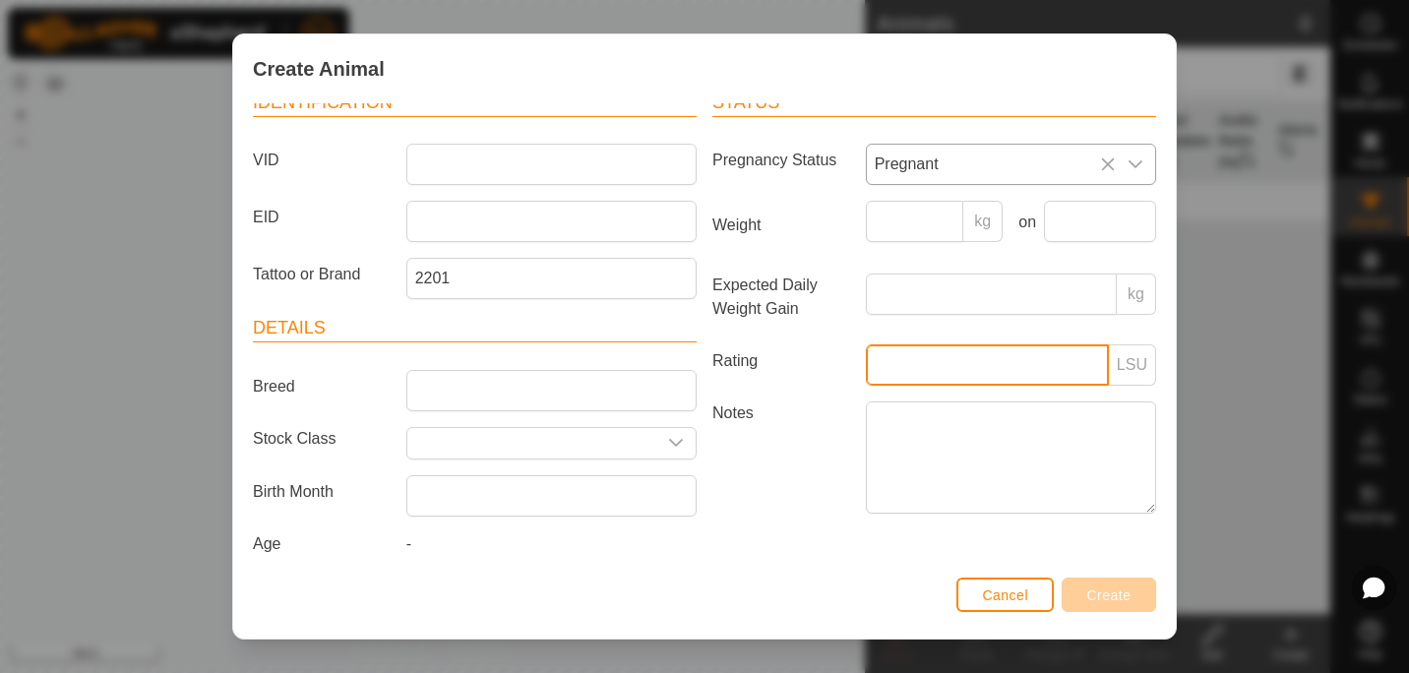
scroll to position [116, 0]
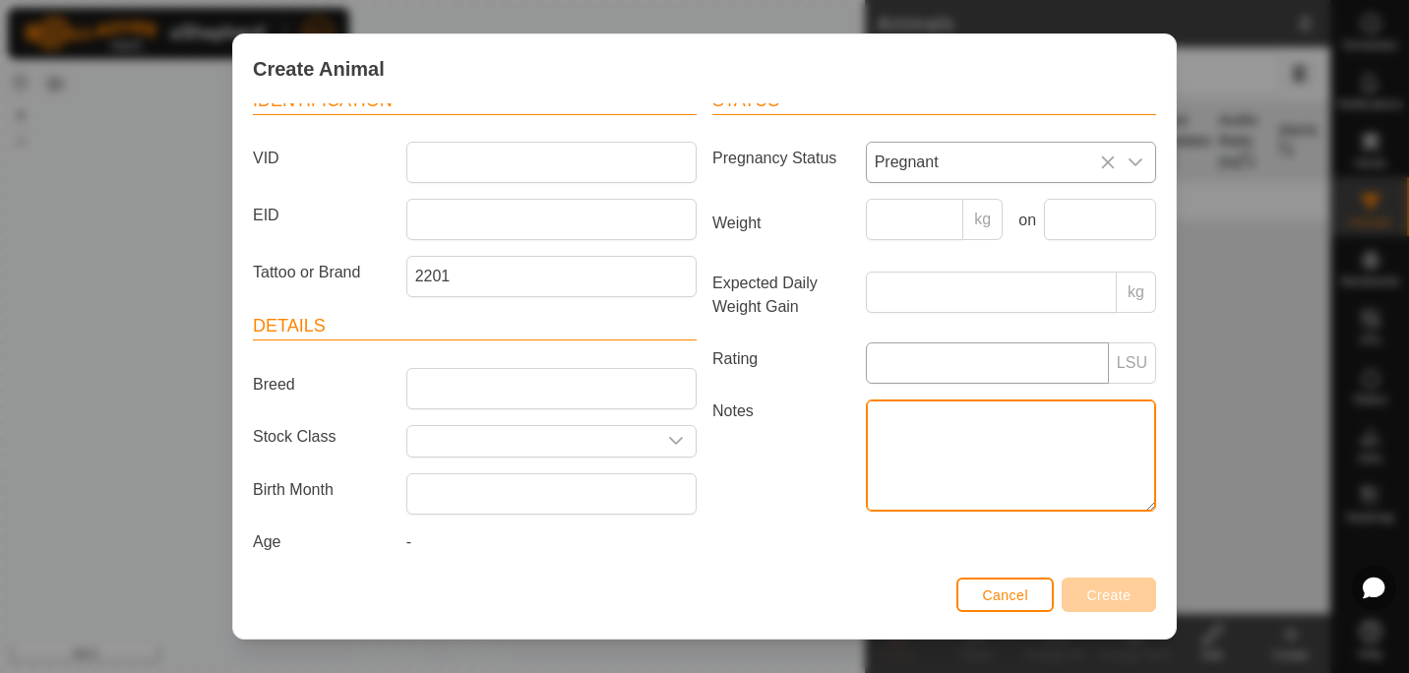
click at [932, 478] on textarea "Notes" at bounding box center [1011, 455] width 290 height 112
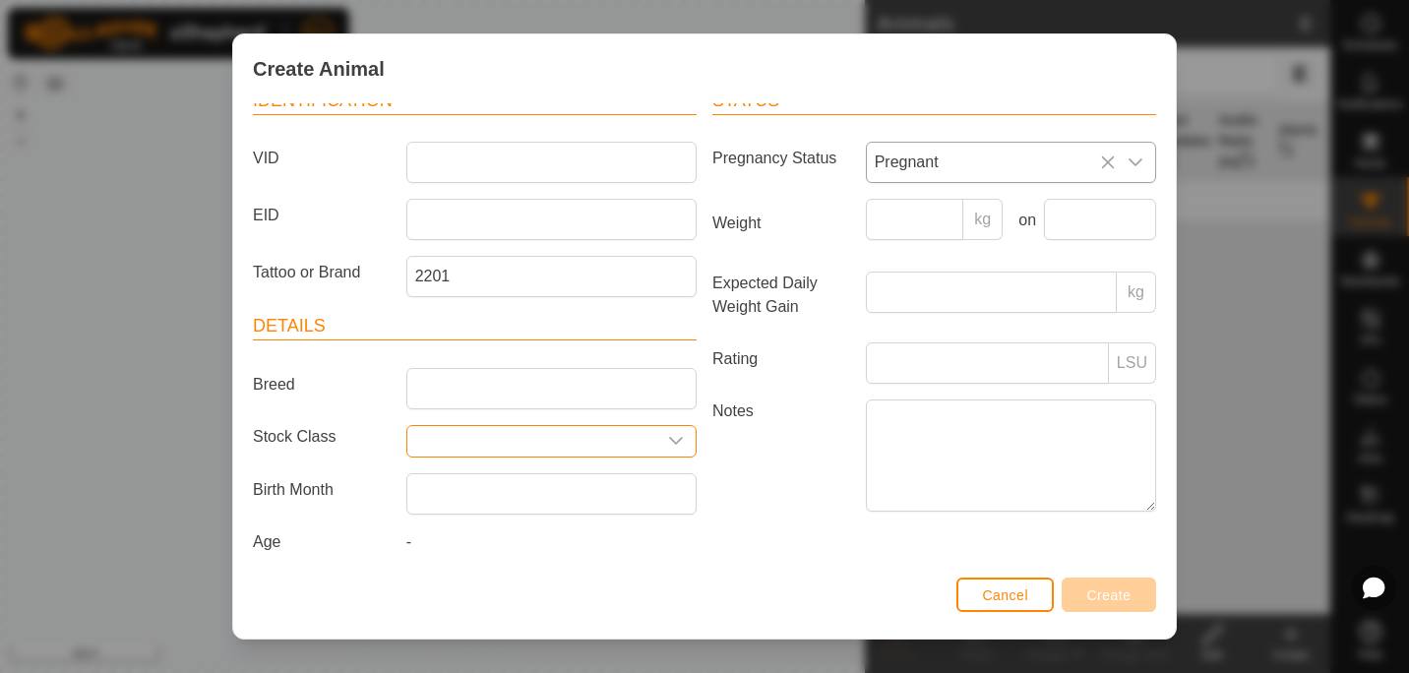
click at [560, 452] on input "Select or enter a Stock Class" at bounding box center [531, 441] width 249 height 30
click at [616, 441] on input "Select or enter a Stock Class" at bounding box center [531, 441] width 249 height 30
click at [669, 433] on icon "dropdown trigger" at bounding box center [676, 441] width 16 height 16
click at [613, 461] on div at bounding box center [545, 489] width 283 height 57
click at [856, 546] on div "Status Pregnancy Status Pregnant Weight kg on Expected Daily Weight Gain kg Rat…" at bounding box center [933, 324] width 459 height 520
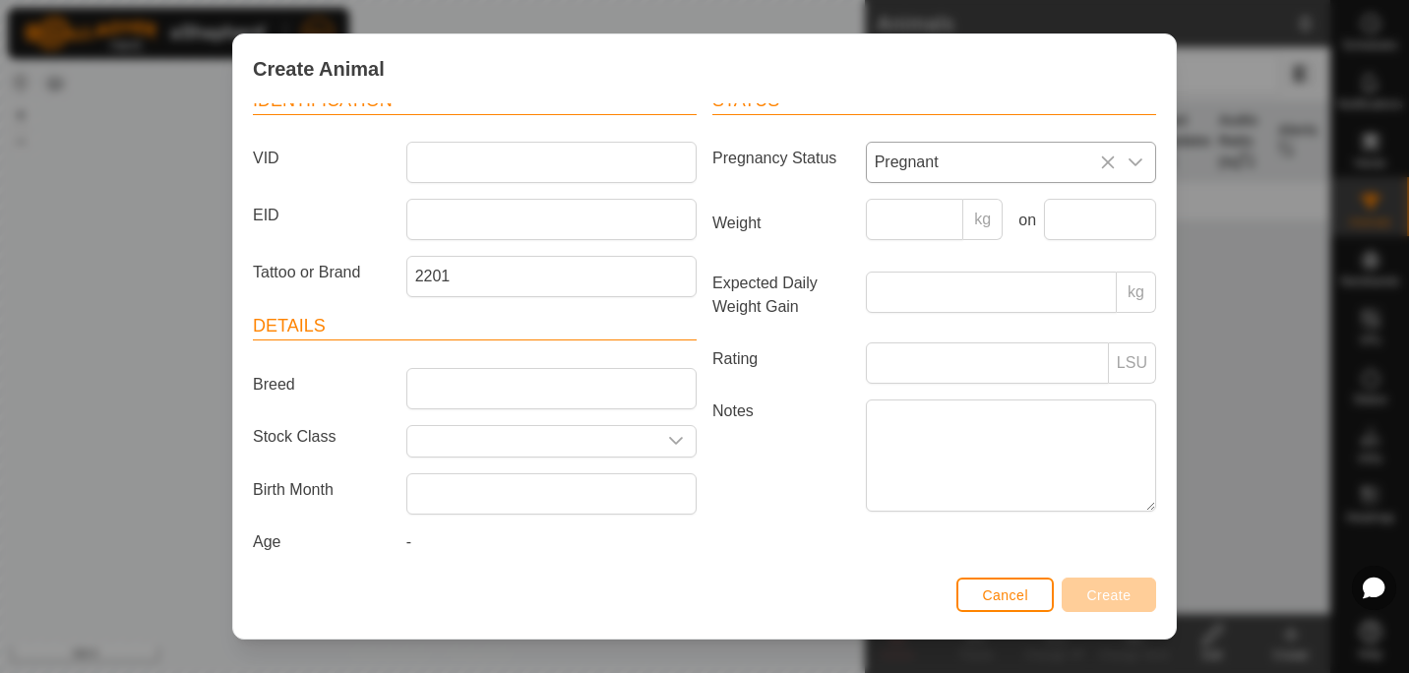
scroll to position [0, 0]
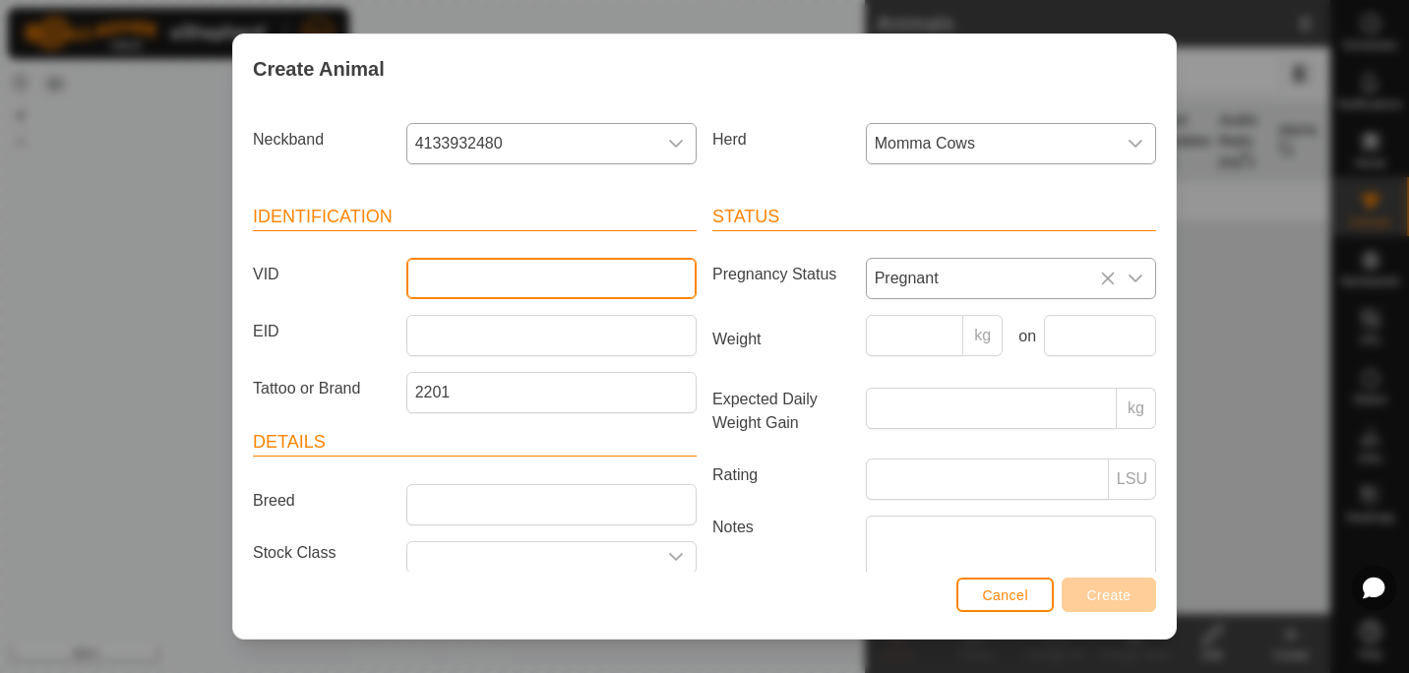
click at [460, 282] on input "VID" at bounding box center [551, 278] width 290 height 41
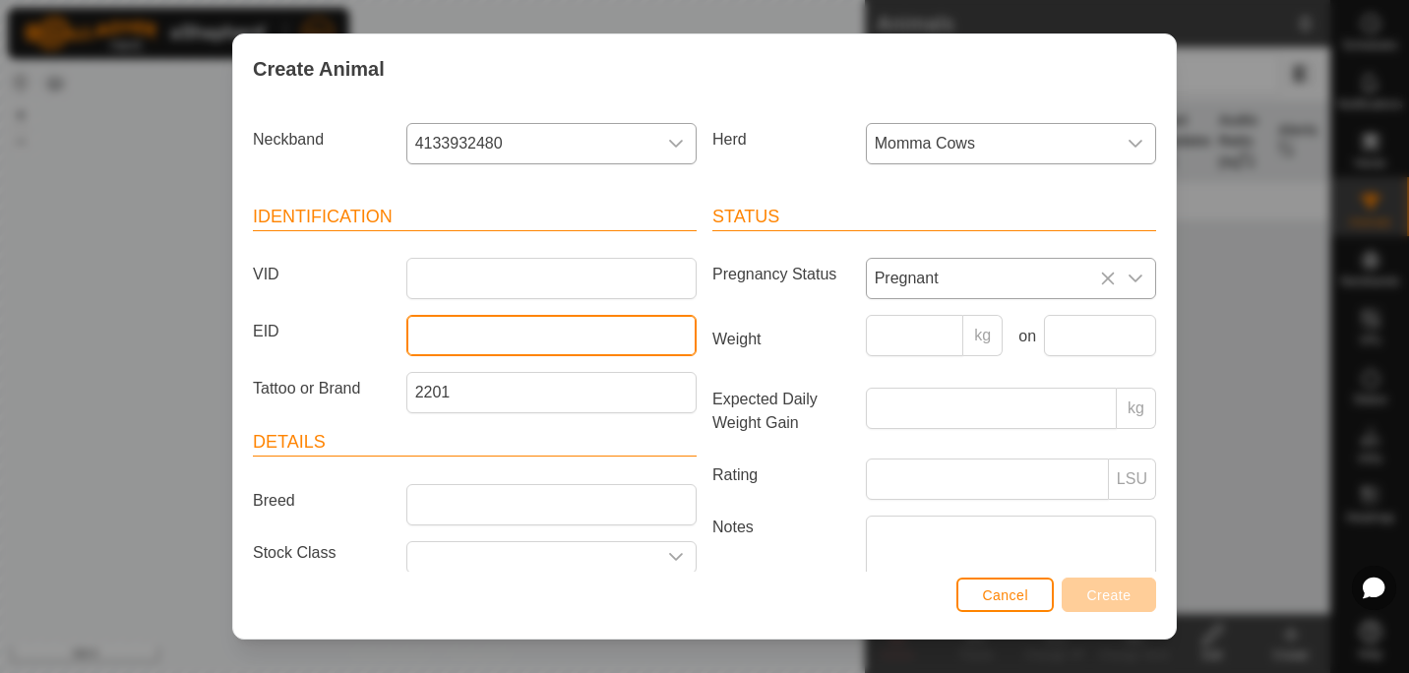
click at [459, 325] on input "EID" at bounding box center [551, 335] width 290 height 41
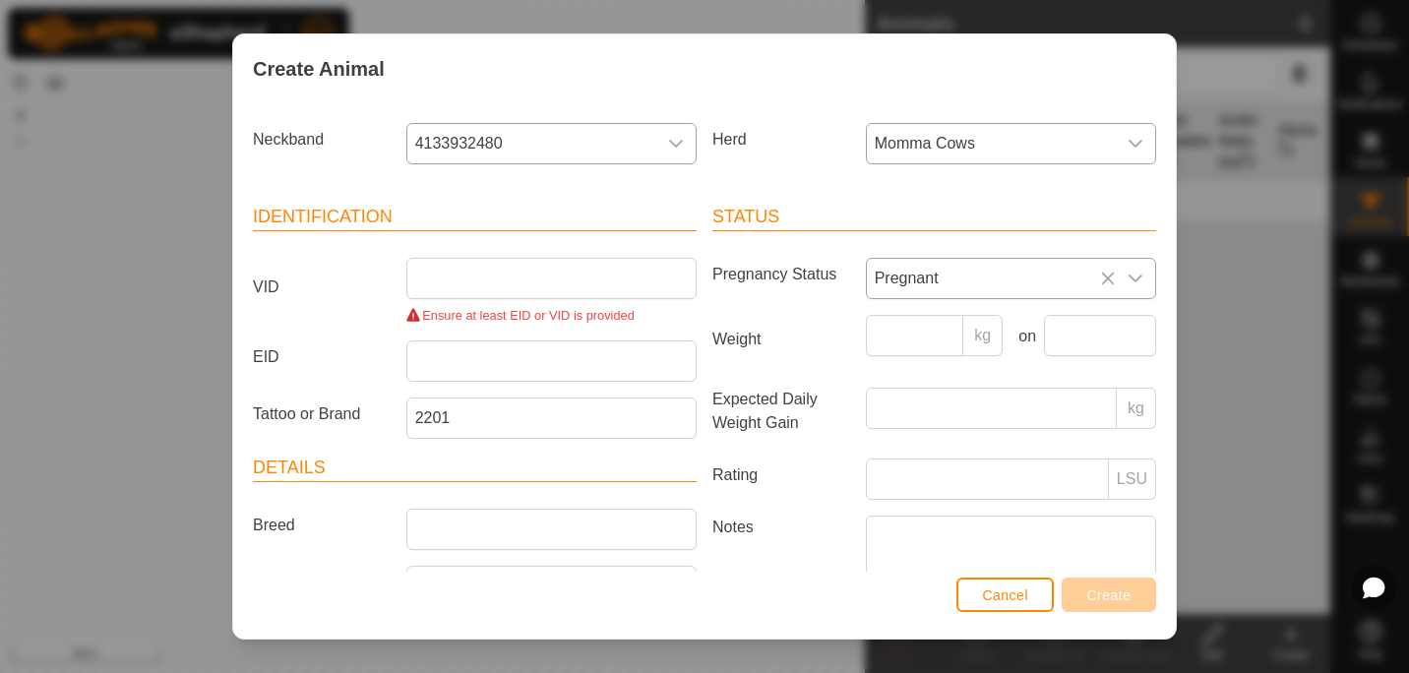
click at [1100, 275] on icon at bounding box center [1108, 279] width 16 height 16
click at [522, 272] on input "VID" at bounding box center [551, 278] width 290 height 41
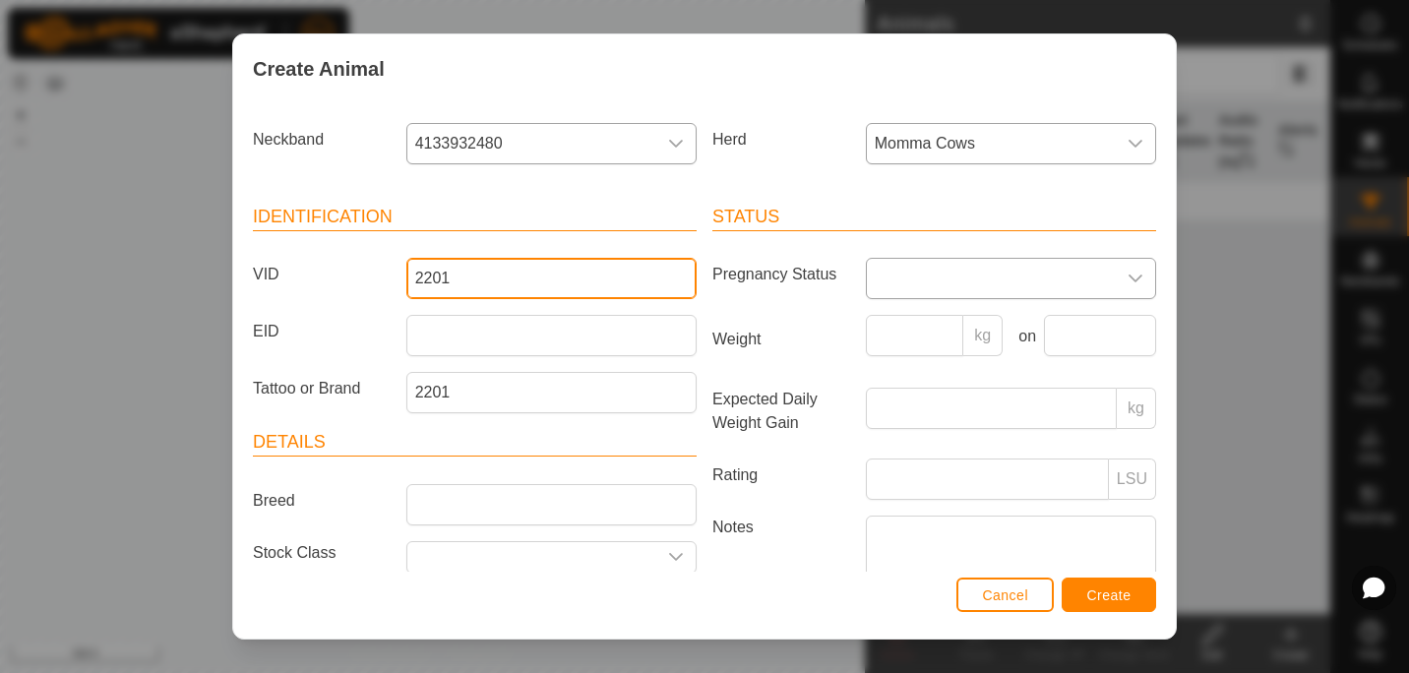
type input "2201"
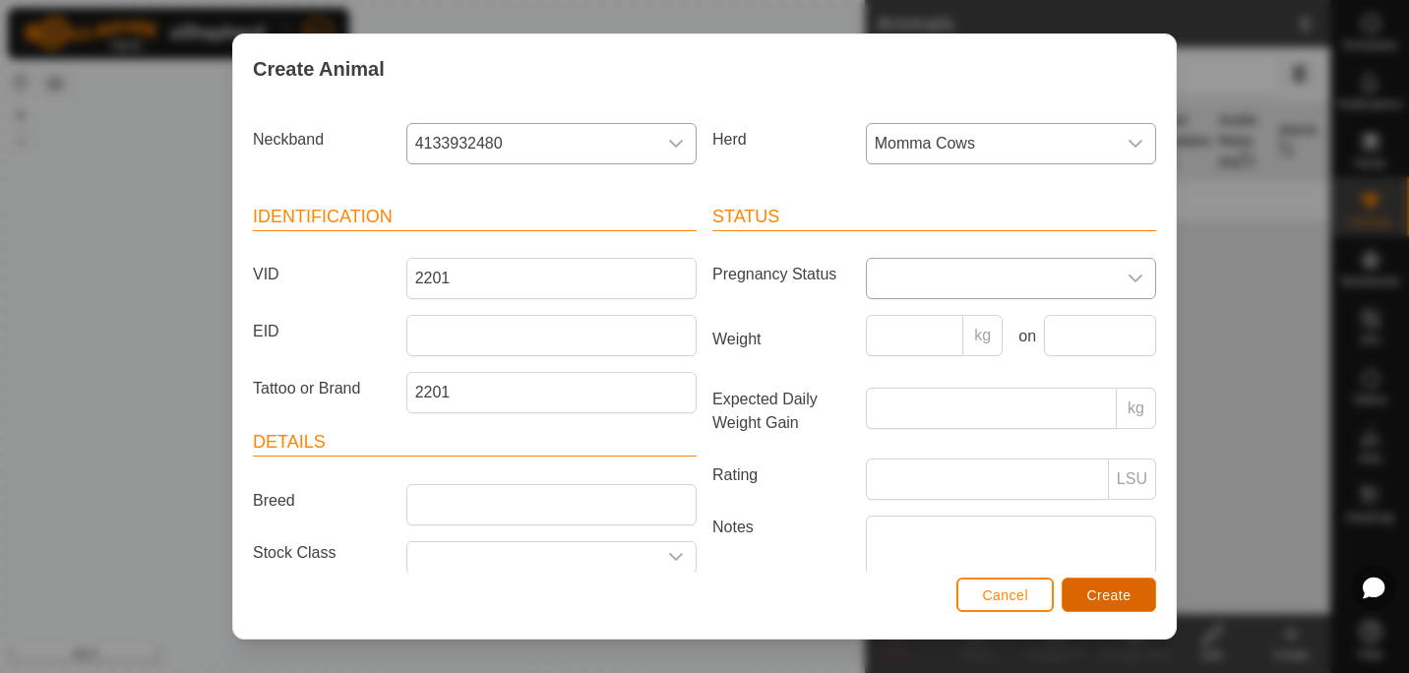
click at [1119, 589] on span "Create" at bounding box center [1109, 595] width 44 height 16
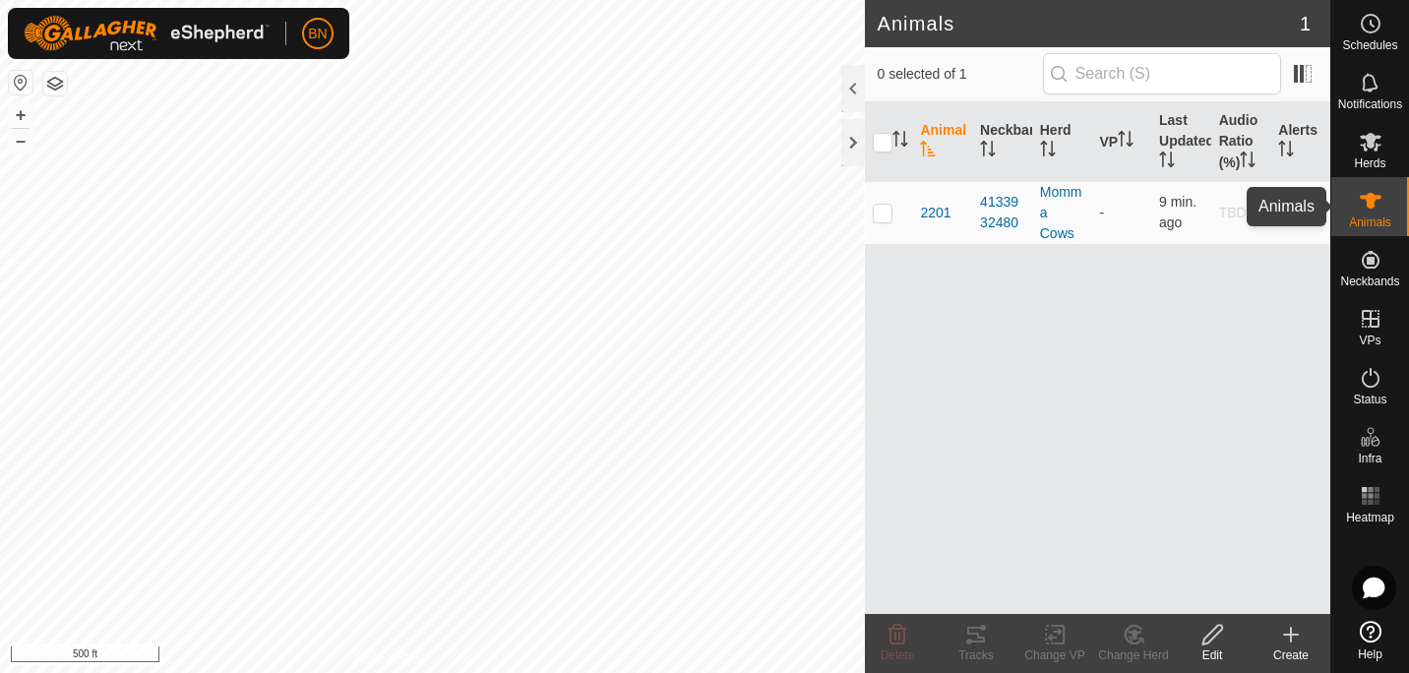
click at [1365, 205] on icon at bounding box center [1370, 201] width 22 height 16
click at [936, 132] on th "Animal" at bounding box center [942, 142] width 60 height 80
click at [1284, 625] on icon at bounding box center [1291, 635] width 24 height 24
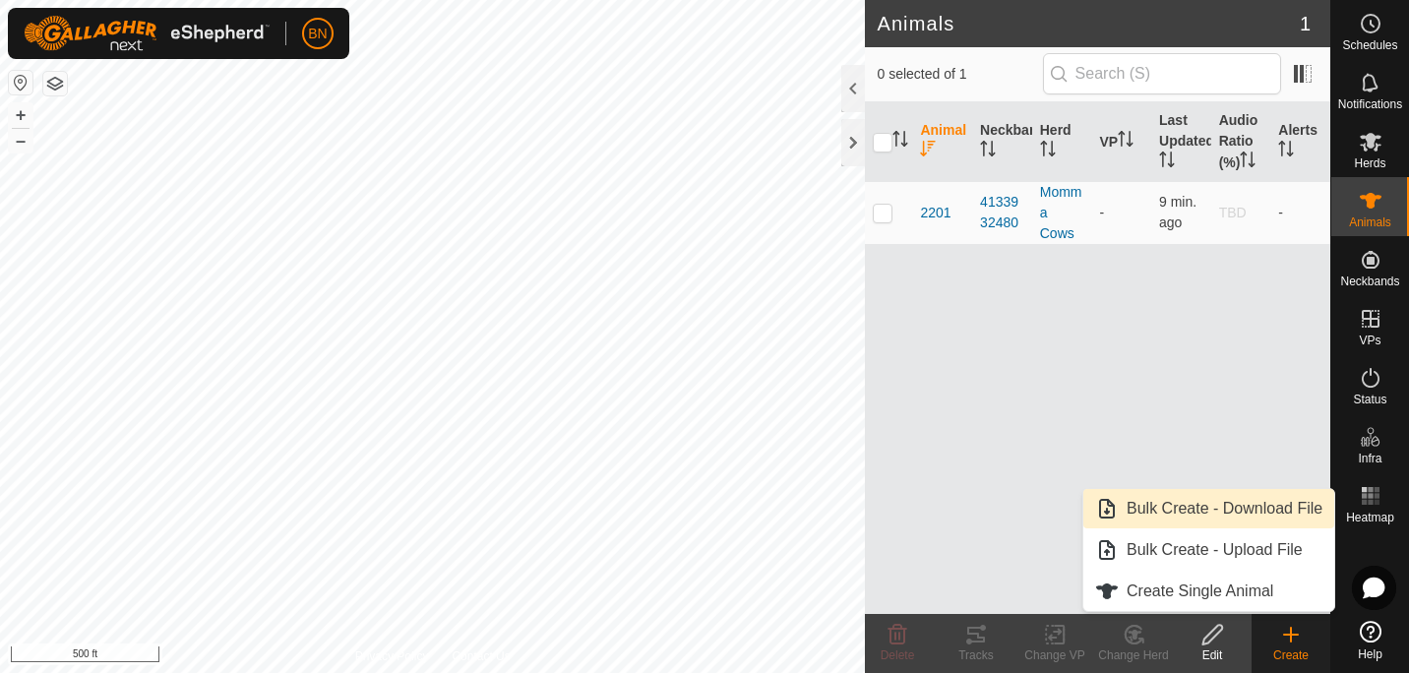
click at [1214, 506] on link "Bulk Create - Download File" at bounding box center [1208, 508] width 251 height 39
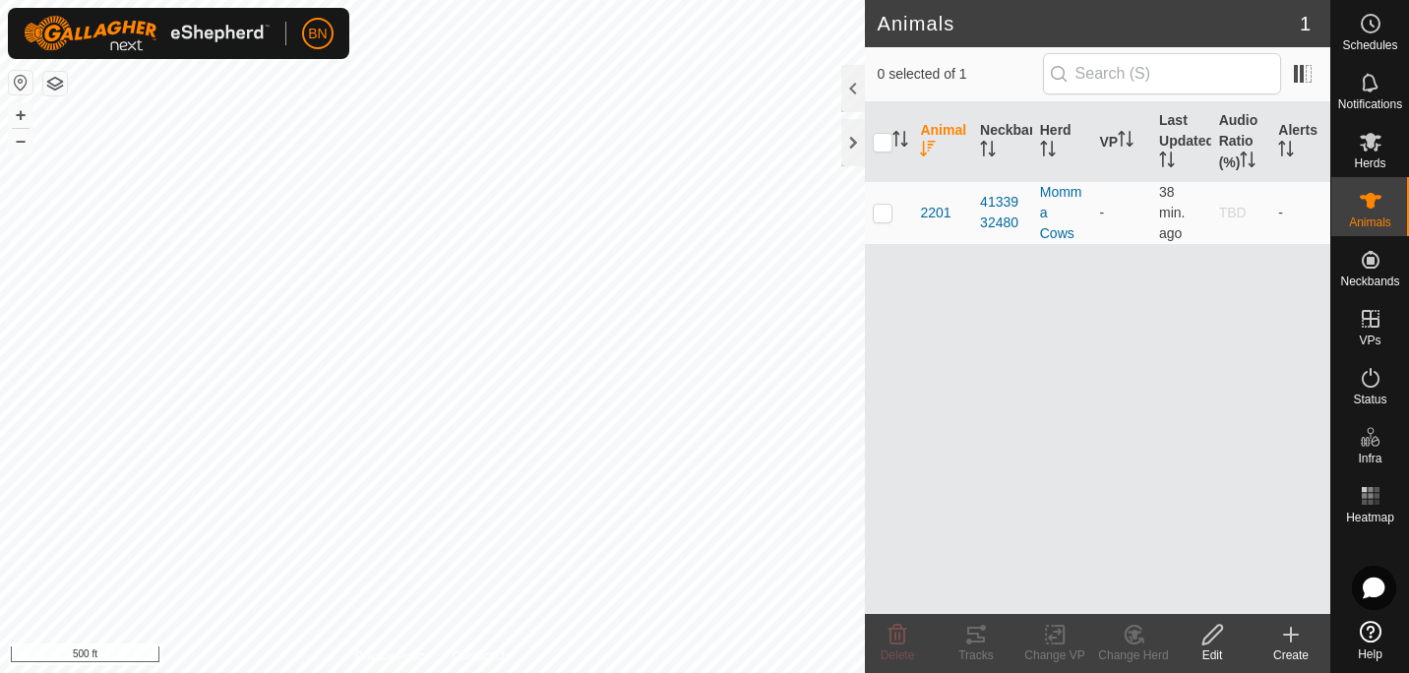
click at [994, 320] on div "Animal Neckband Herd VP Last Updated Audio Ratio (%) Alerts 2201 4133932480 Mom…" at bounding box center [1097, 358] width 465 height 512
click at [1387, 196] on es-animals-svg-icon at bounding box center [1370, 200] width 35 height 31
click at [1278, 632] on create-svg-icon at bounding box center [1290, 635] width 79 height 24
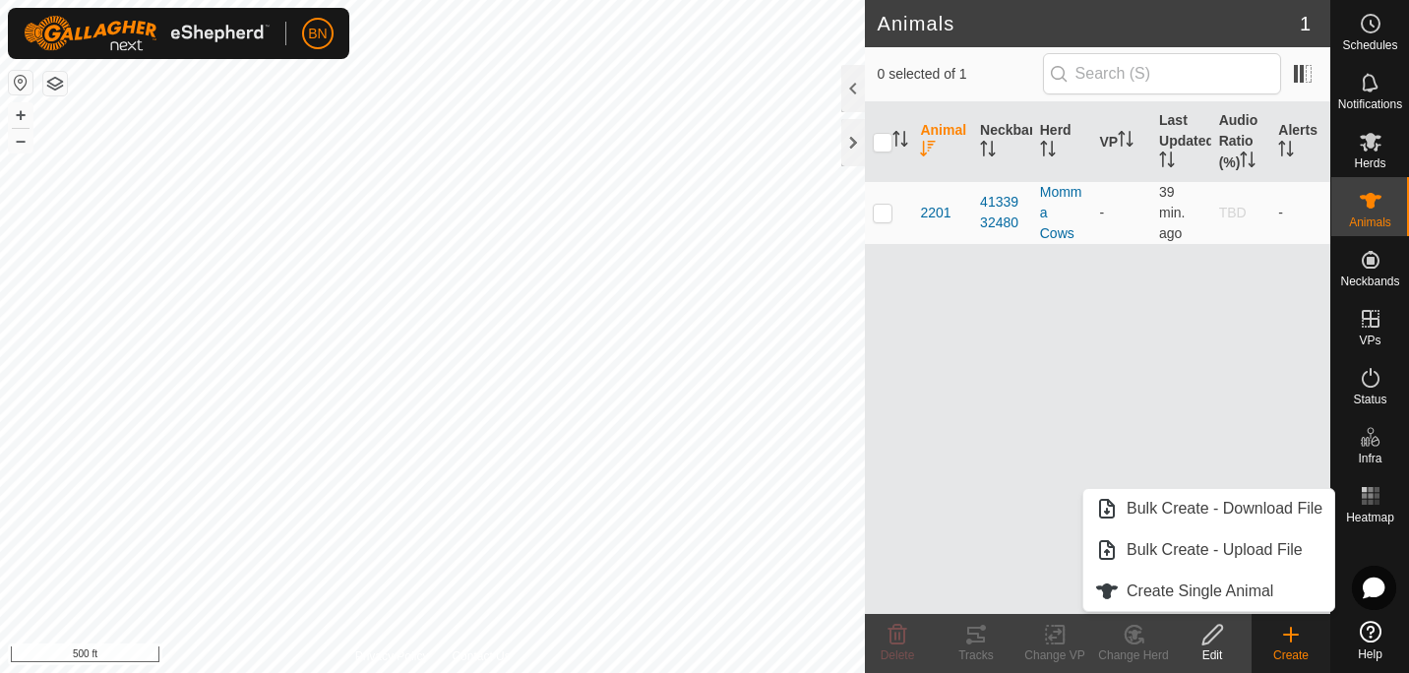
click at [1233, 646] on div "Edit" at bounding box center [1212, 655] width 79 height 18
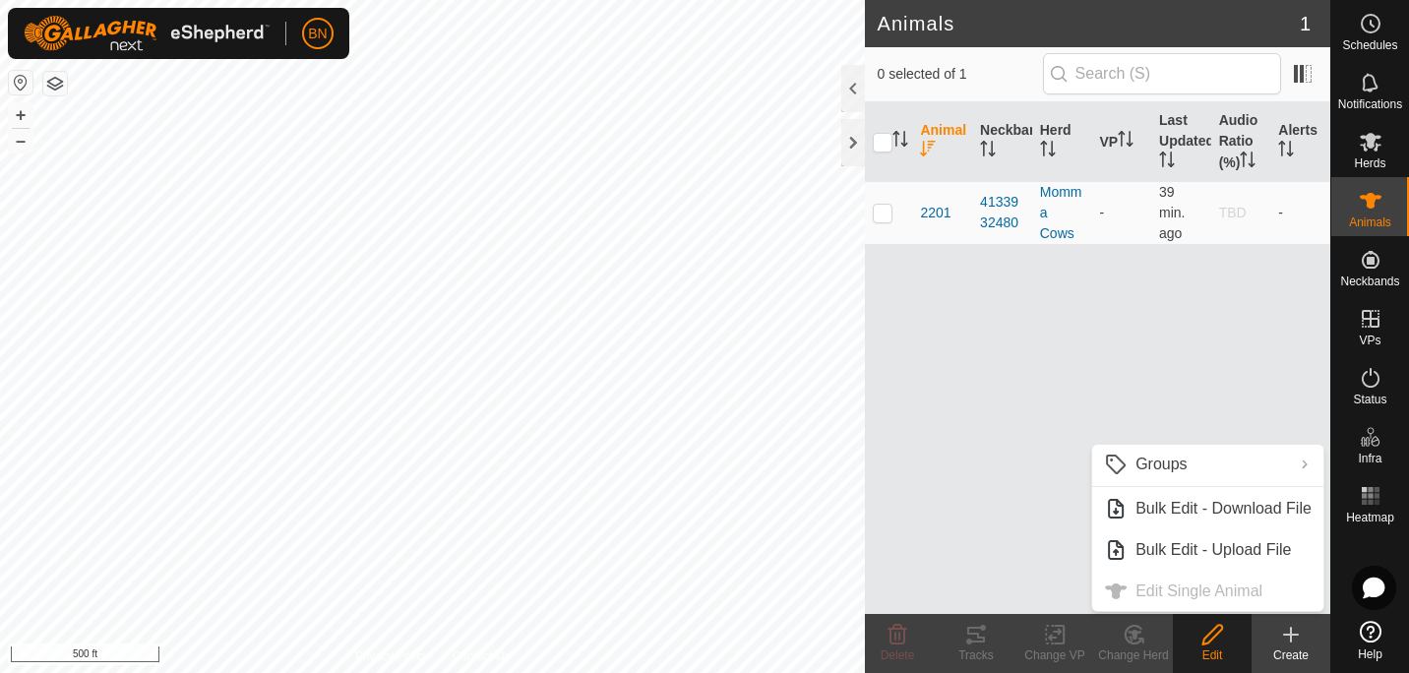
click at [1298, 652] on div "Create" at bounding box center [1290, 655] width 79 height 18
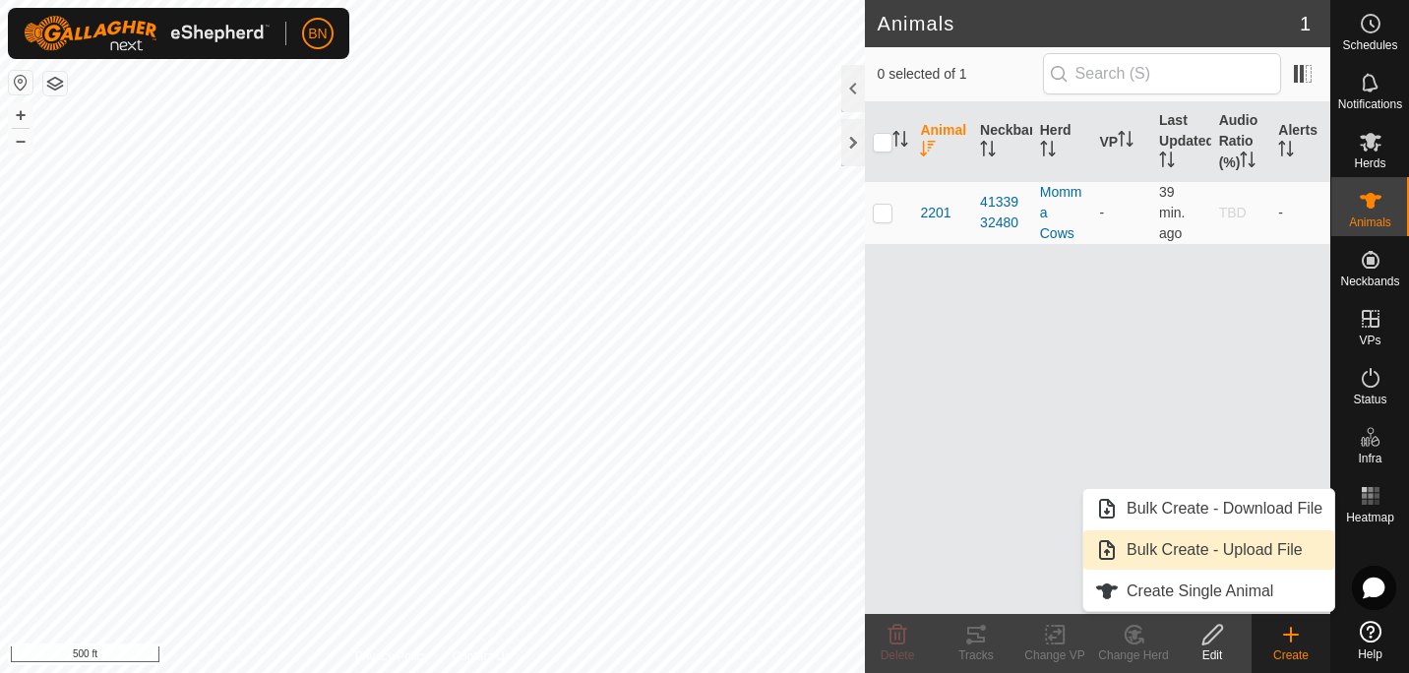
click at [1233, 549] on link "Bulk Create - Upload File" at bounding box center [1208, 549] width 251 height 39
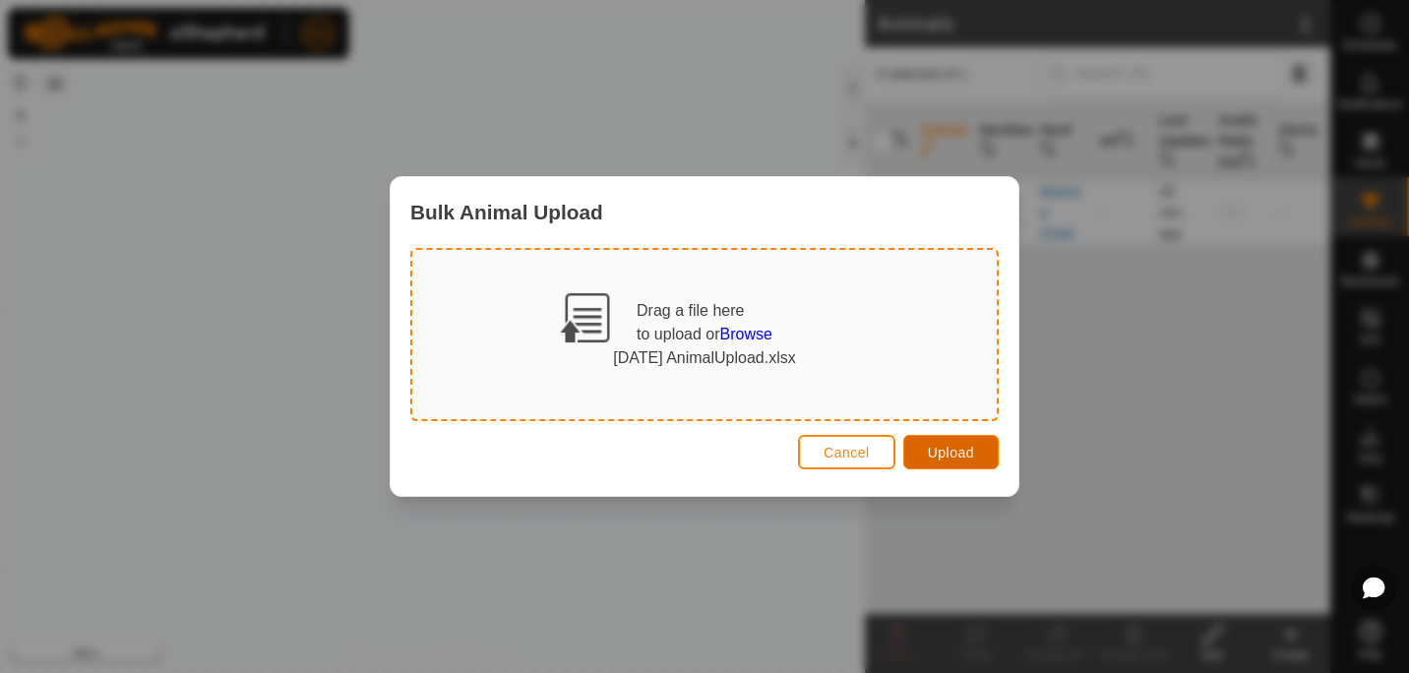
click at [936, 452] on span "Upload" at bounding box center [951, 453] width 46 height 16
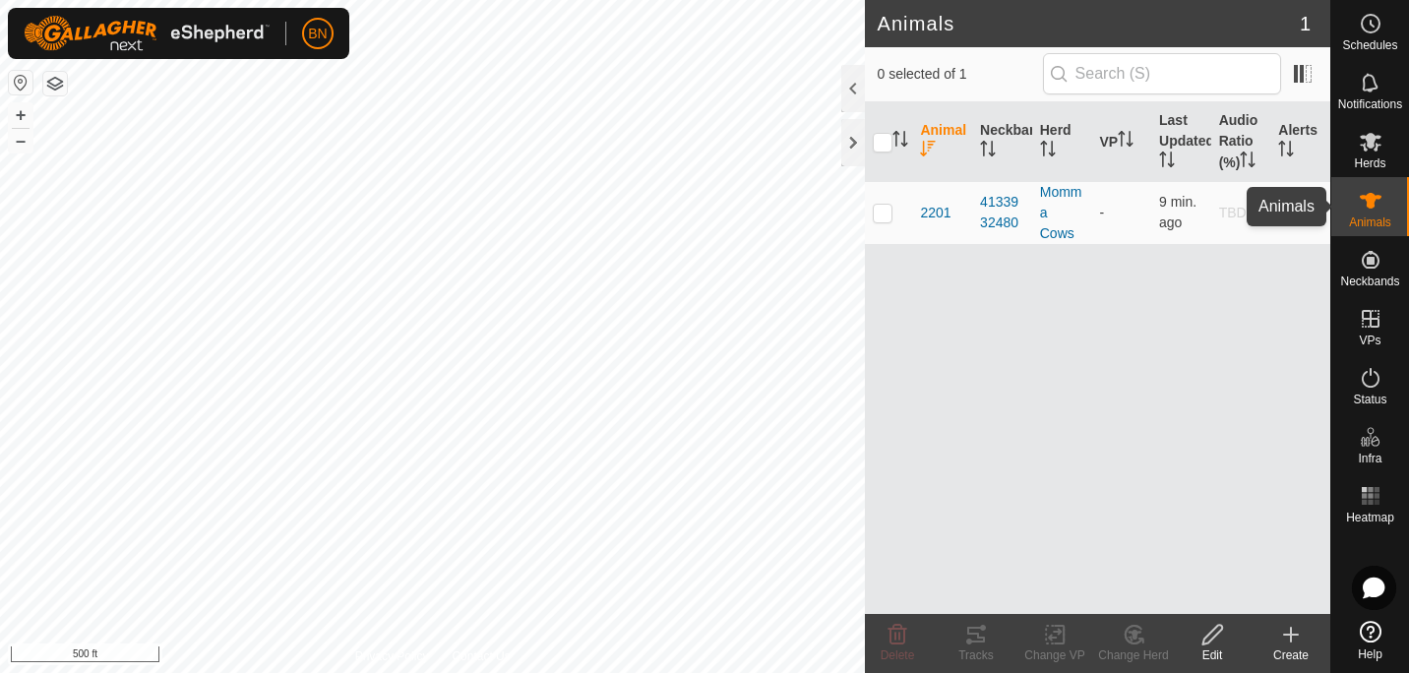
click at [1387, 195] on es-animals-svg-icon at bounding box center [1370, 200] width 35 height 31
click at [1364, 371] on icon at bounding box center [1370, 378] width 24 height 24
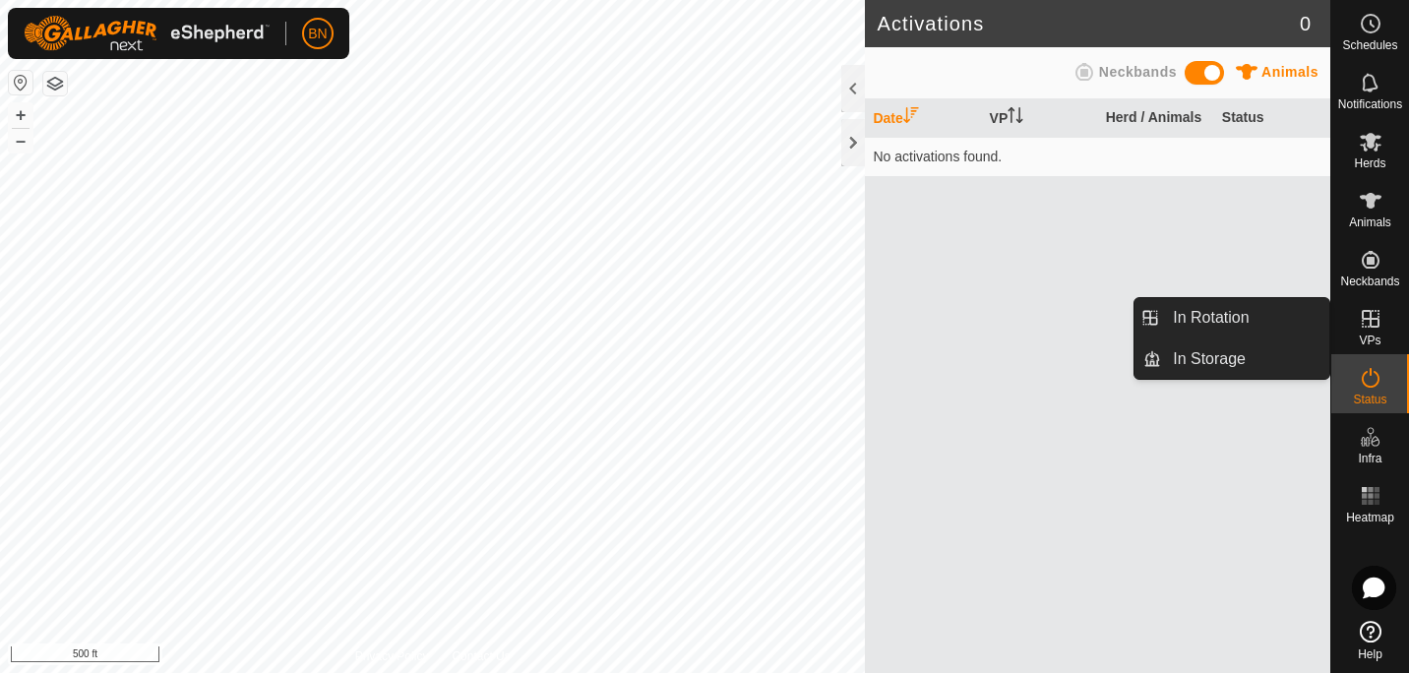
click at [1363, 315] on icon at bounding box center [1370, 319] width 24 height 24
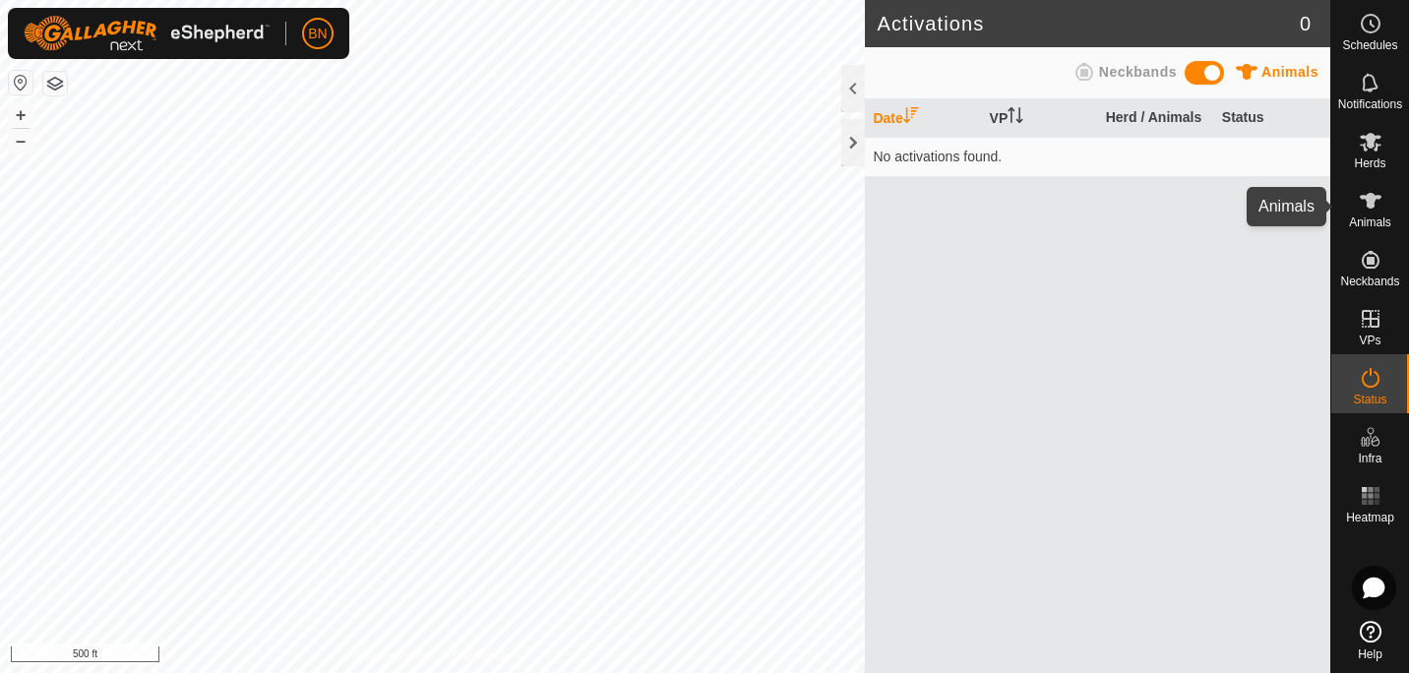
click at [1368, 205] on icon at bounding box center [1370, 201] width 22 height 16
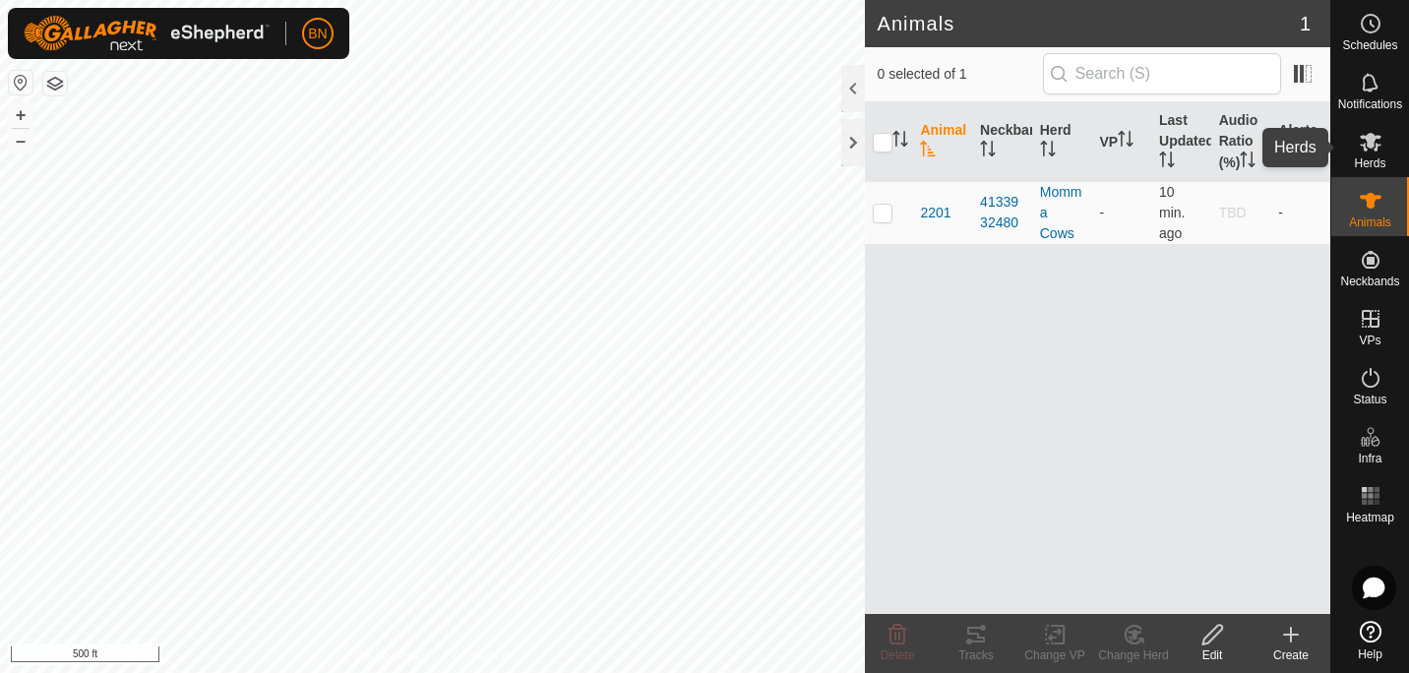
click at [1362, 157] on span "Herds" at bounding box center [1369, 163] width 31 height 12
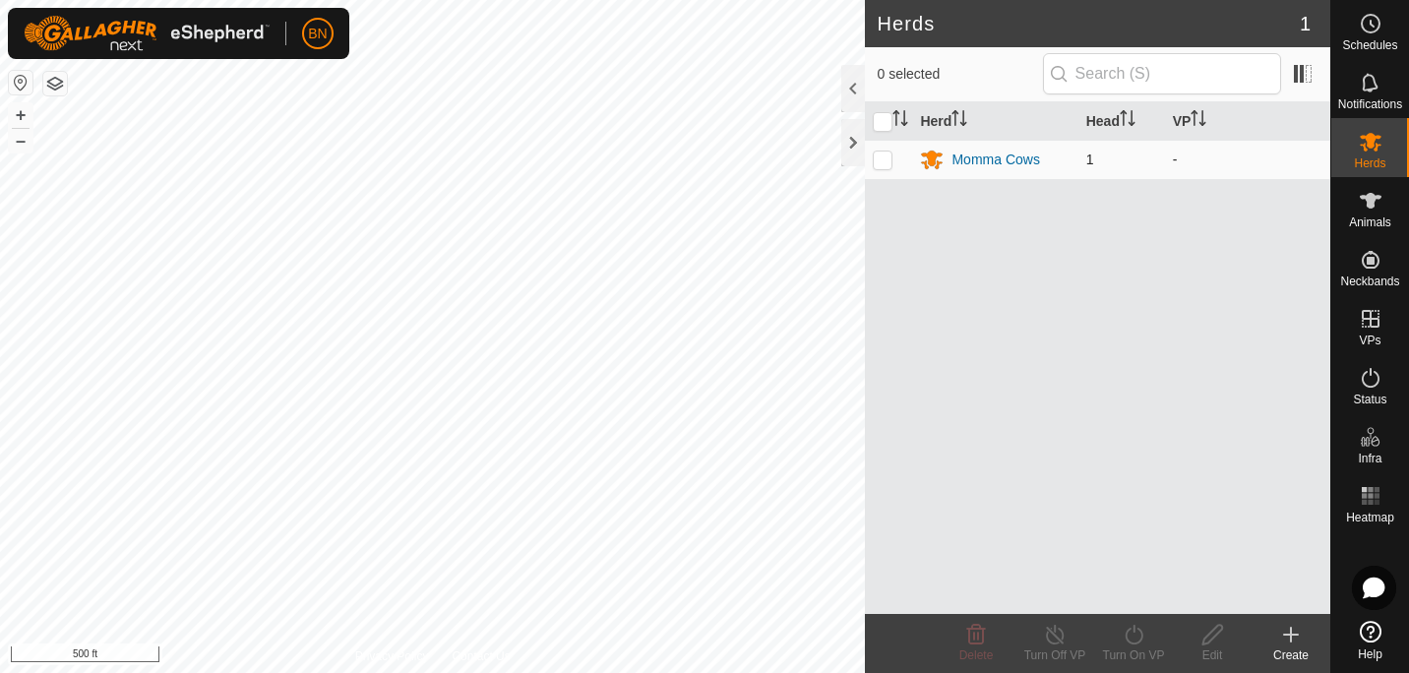
click at [875, 158] on p-checkbox at bounding box center [883, 159] width 20 height 16
checkbox input "true"
click at [875, 158] on p-checkbox at bounding box center [883, 159] width 20 height 16
checkbox input "false"
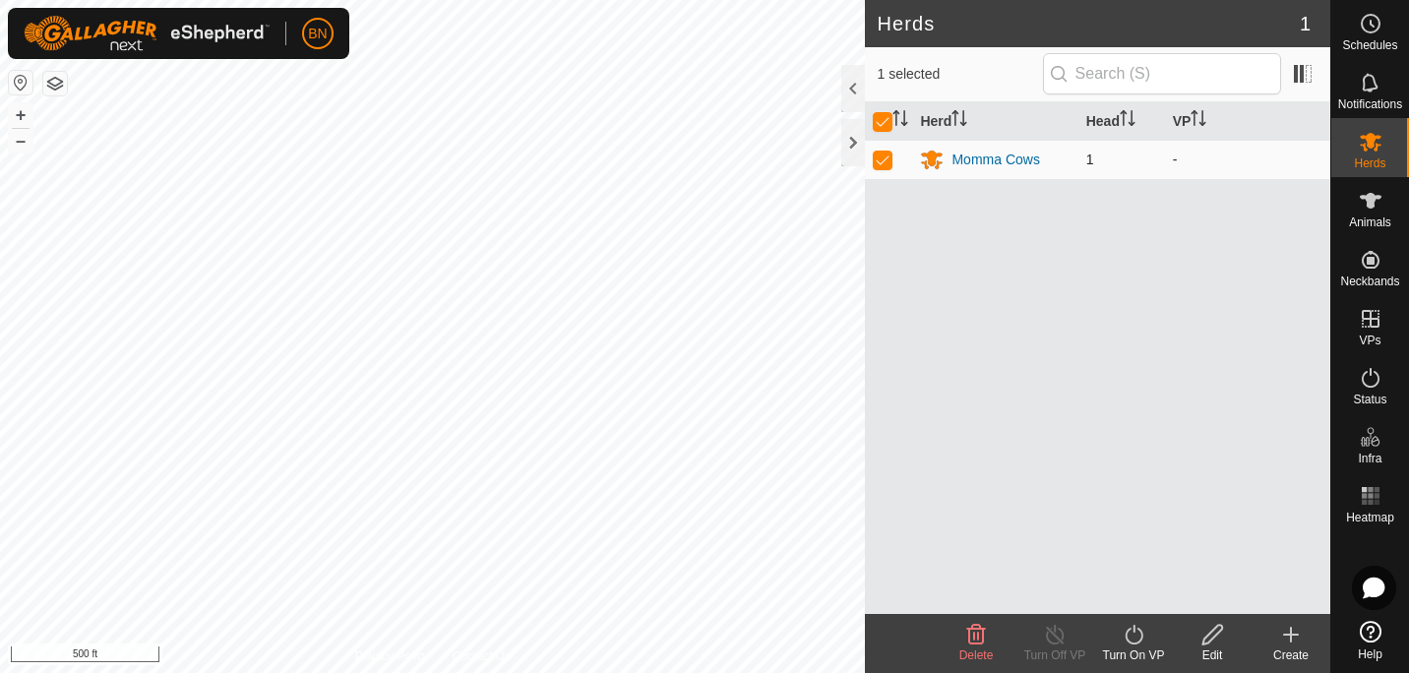
checkbox input "false"
click at [1037, 321] on div "Herd Head VP Momma Cows 1 -" at bounding box center [1097, 358] width 465 height 512
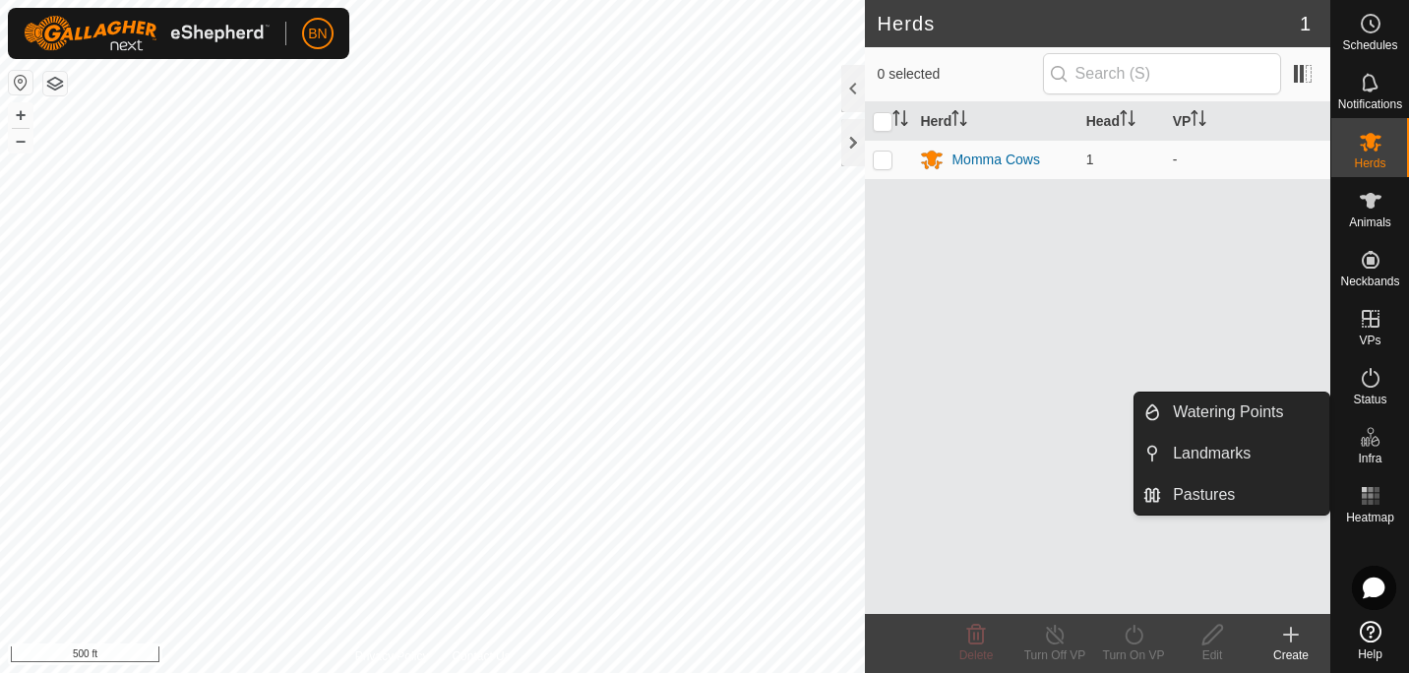
click at [1371, 434] on icon at bounding box center [1370, 437] width 24 height 24
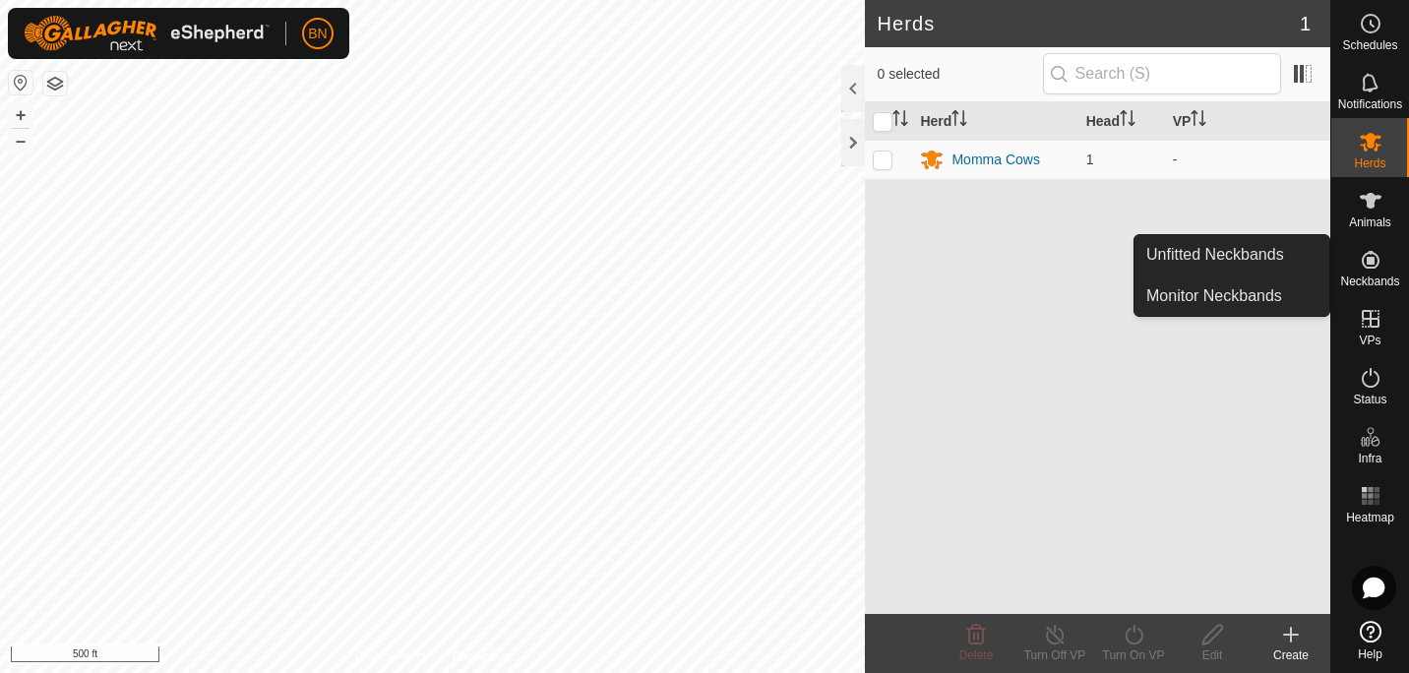
click at [1379, 264] on icon at bounding box center [1370, 260] width 24 height 24
click at [1237, 293] on link "Monitor Neckbands" at bounding box center [1231, 295] width 195 height 39
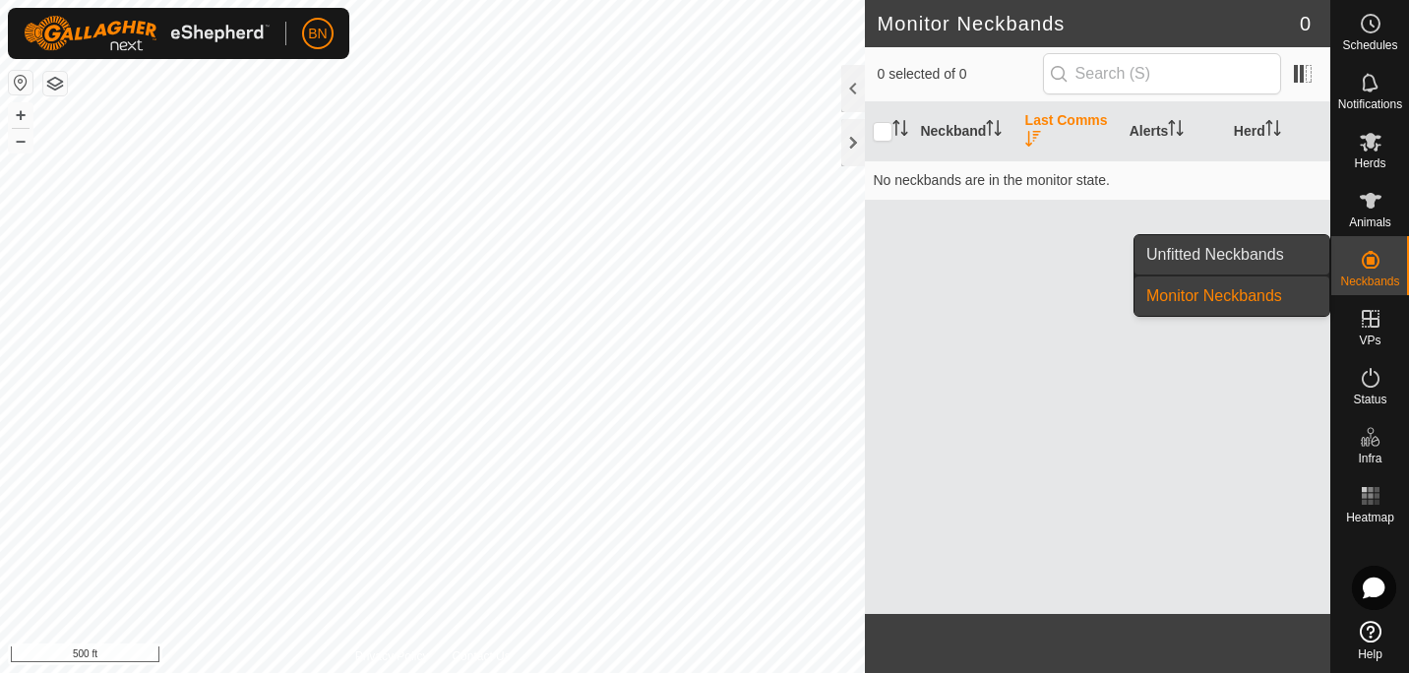
click at [1250, 256] on link "Unfitted Neckbands" at bounding box center [1231, 254] width 195 height 39
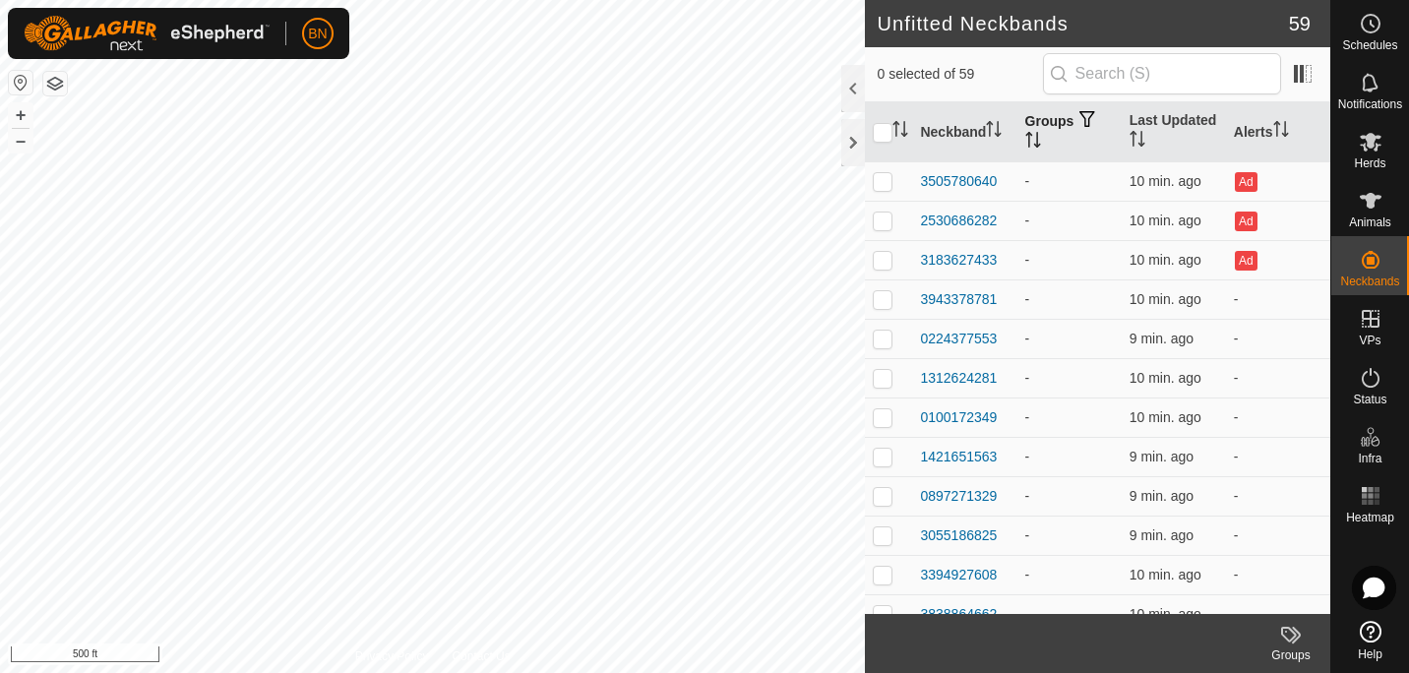
click at [1034, 137] on icon "Activate to sort" at bounding box center [1033, 140] width 16 height 16
click at [1297, 80] on span at bounding box center [1302, 73] width 31 height 31
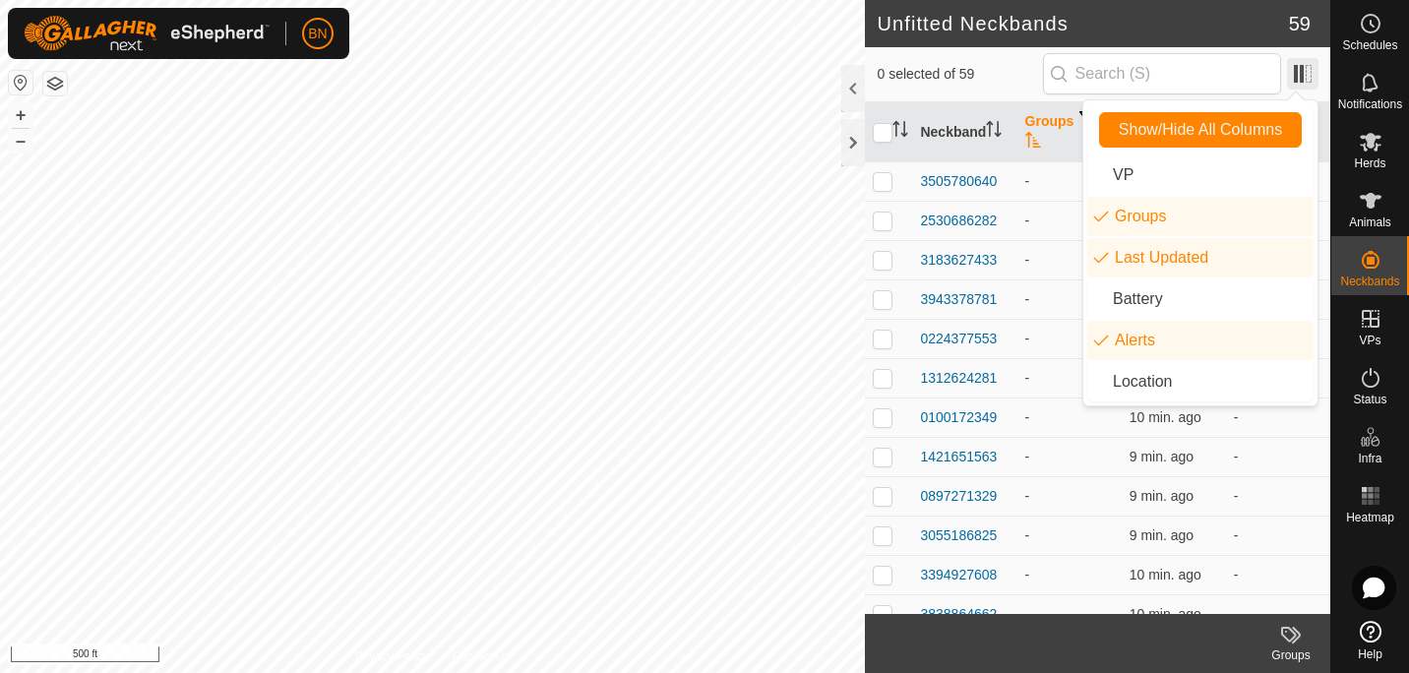
click at [1297, 80] on span at bounding box center [1302, 73] width 31 height 31
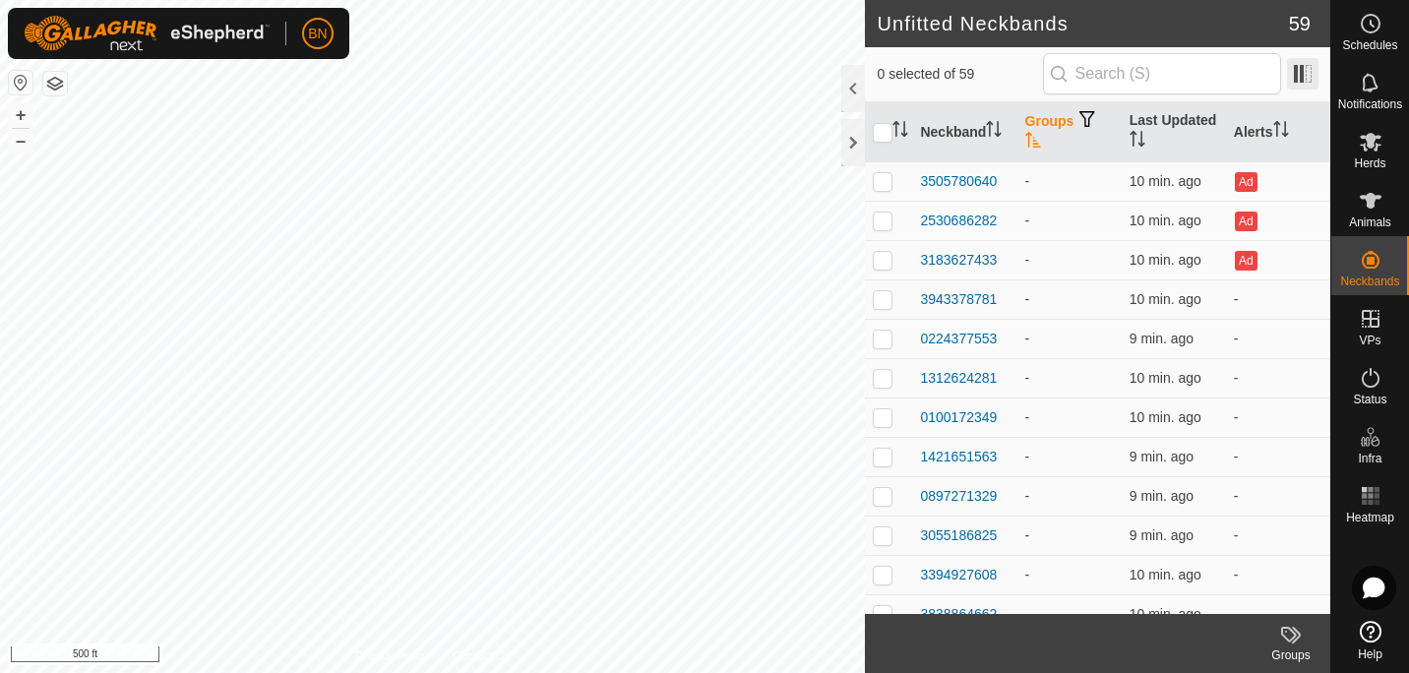
click at [1297, 80] on span at bounding box center [1302, 73] width 31 height 31
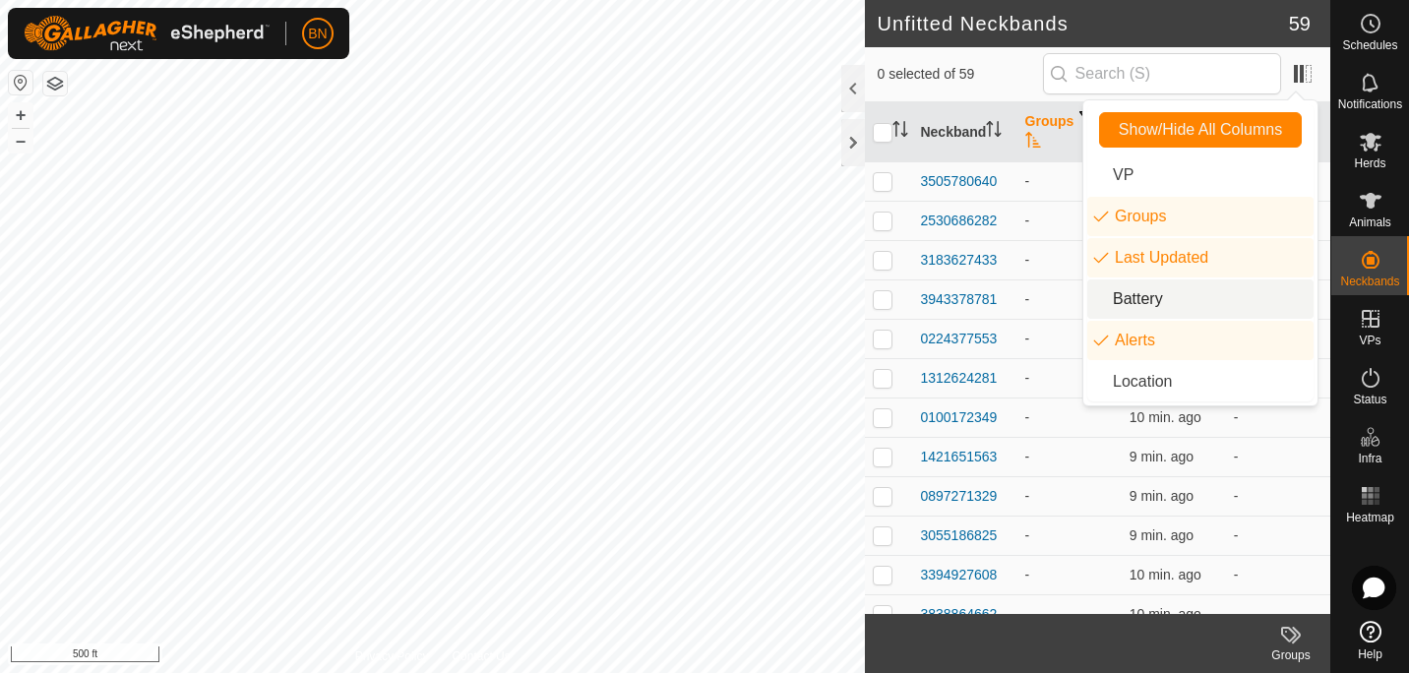
click at [1159, 291] on li "Battery" at bounding box center [1200, 298] width 226 height 39
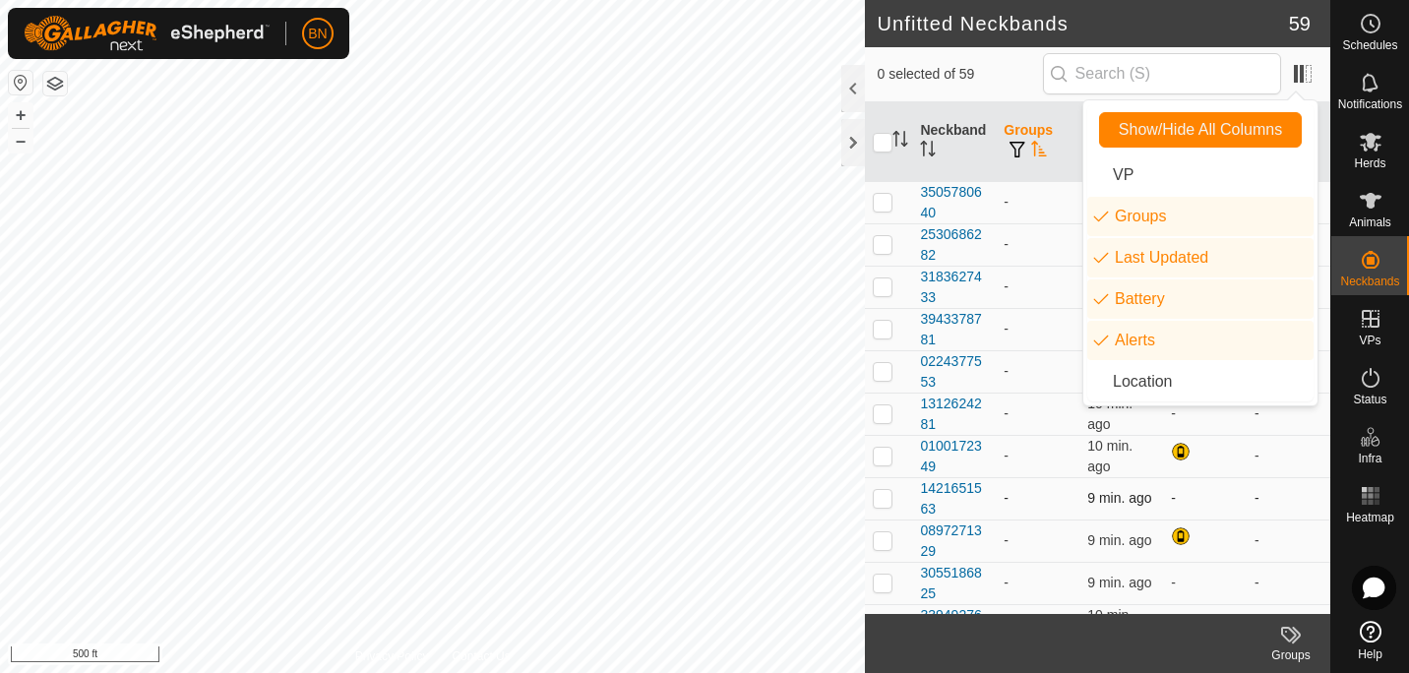
click at [1213, 478] on td "-" at bounding box center [1205, 498] width 84 height 42
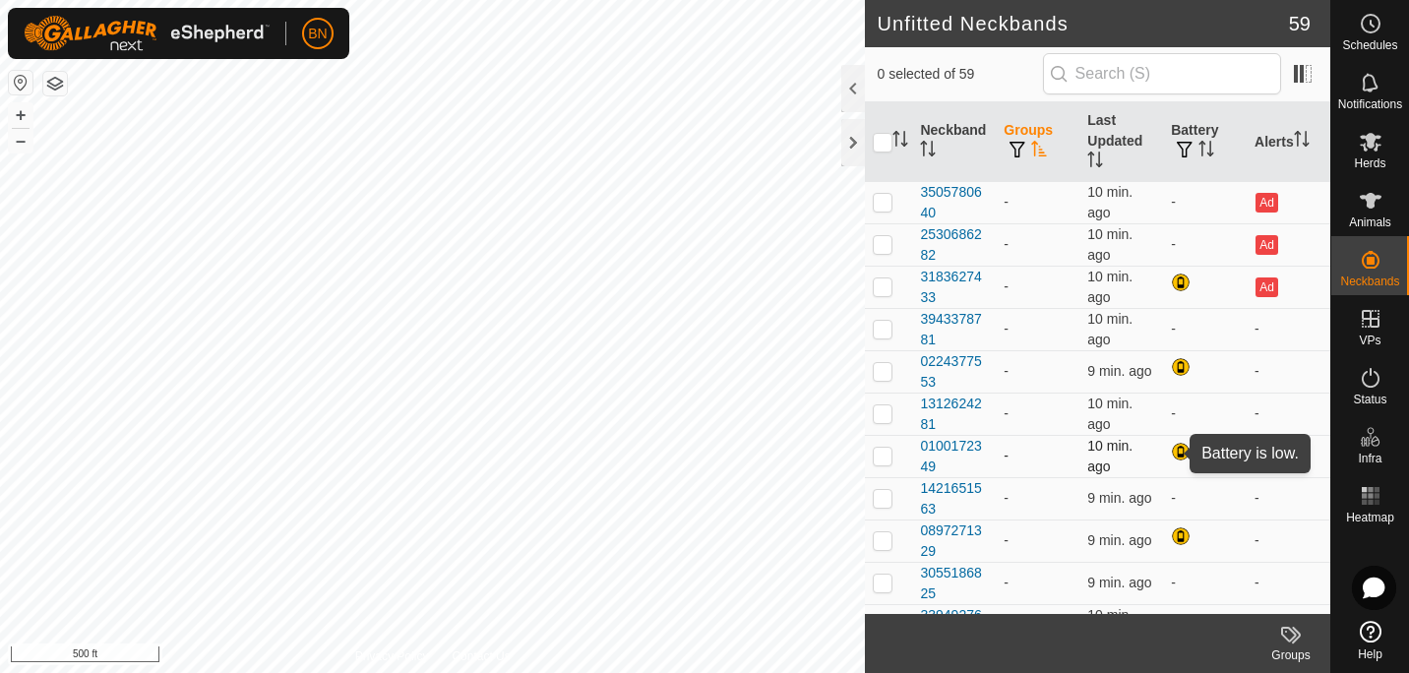
click at [1171, 453] on div at bounding box center [1183, 454] width 24 height 24
click at [1171, 450] on div at bounding box center [1183, 454] width 24 height 24
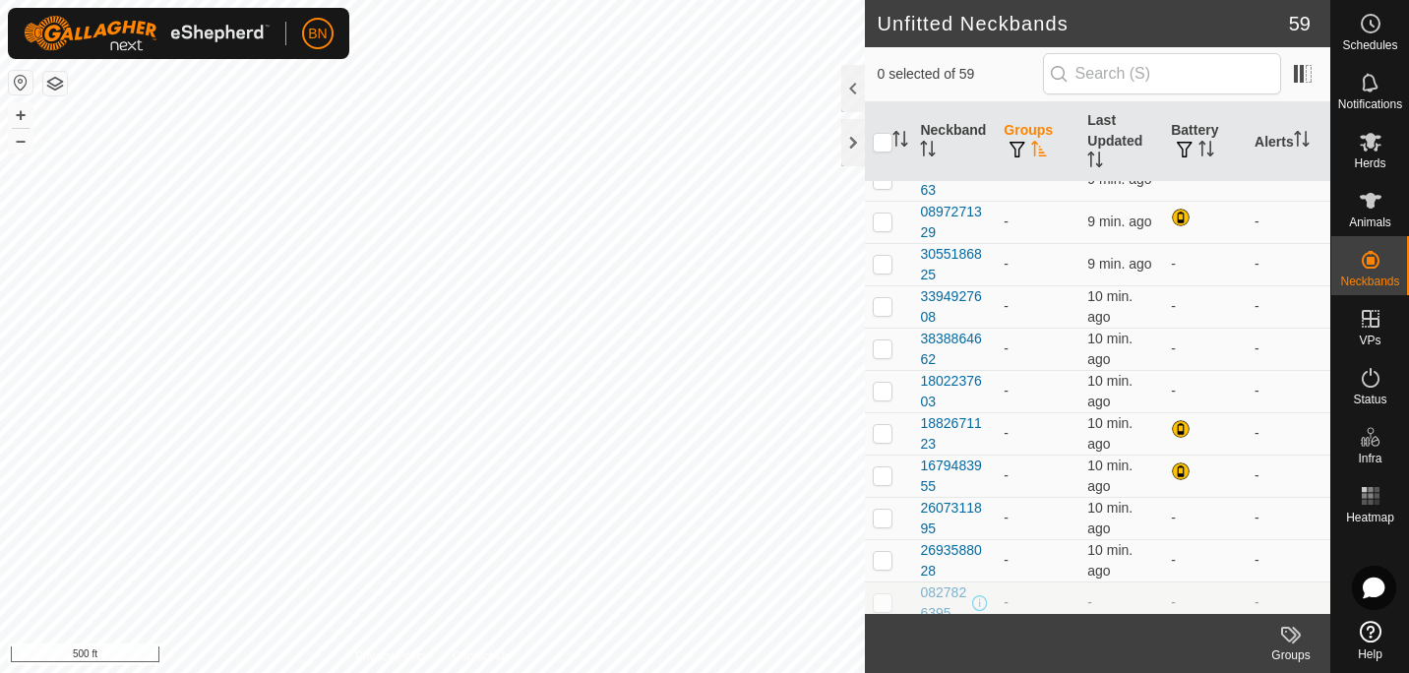
scroll to position [320, 0]
click at [1171, 428] on div at bounding box center [1183, 430] width 24 height 24
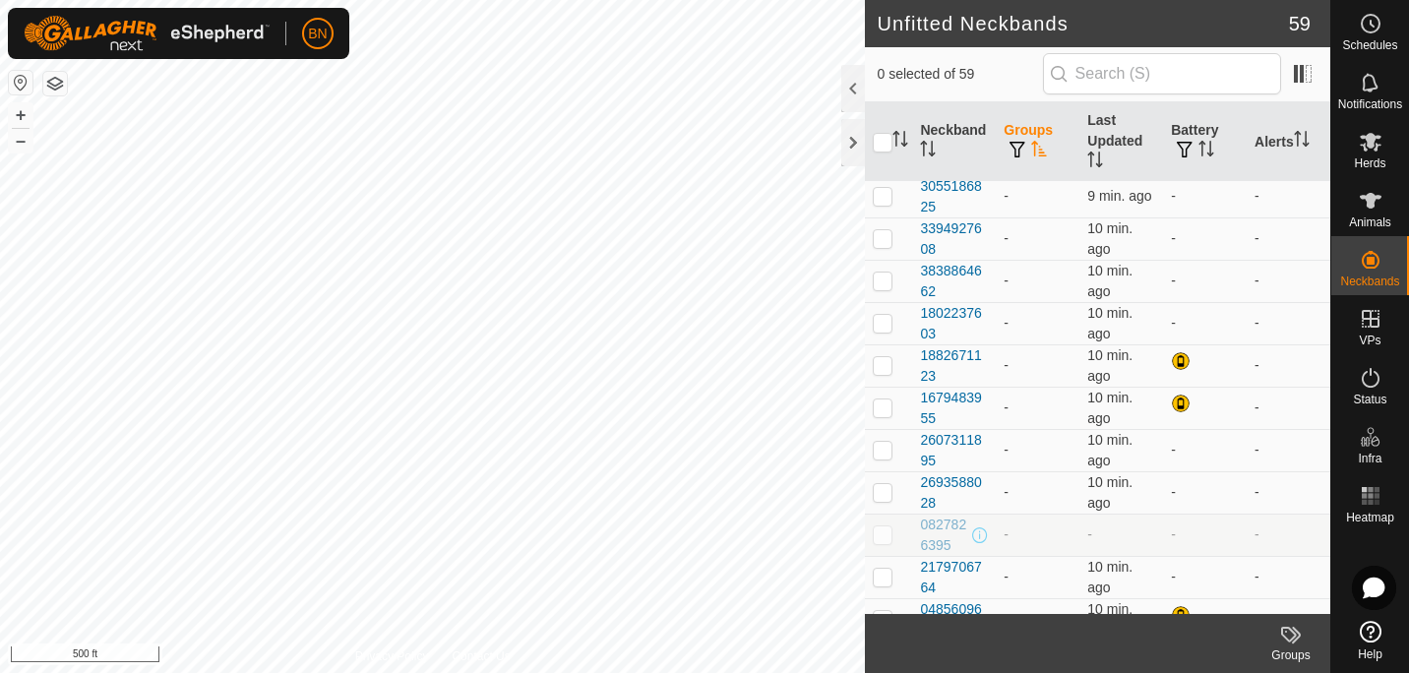
scroll to position [0, 0]
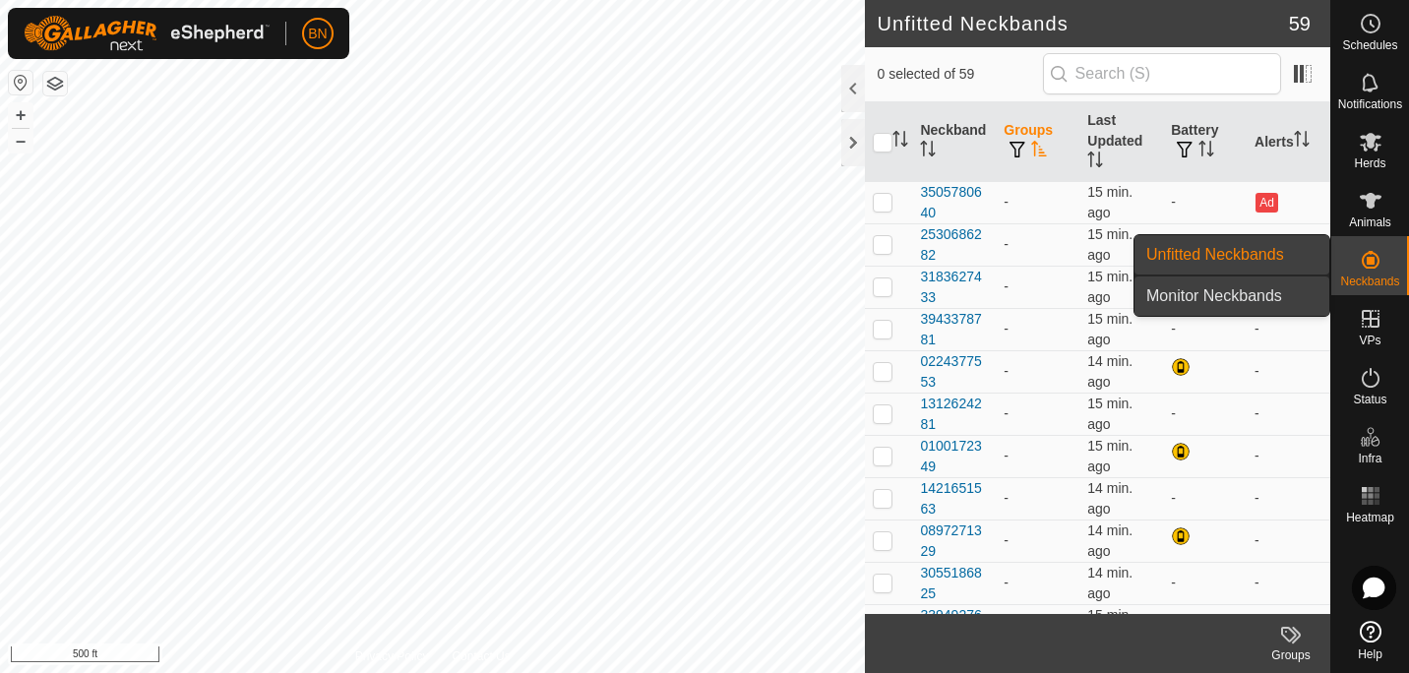
click at [1238, 289] on link "Monitor Neckbands" at bounding box center [1231, 295] width 195 height 39
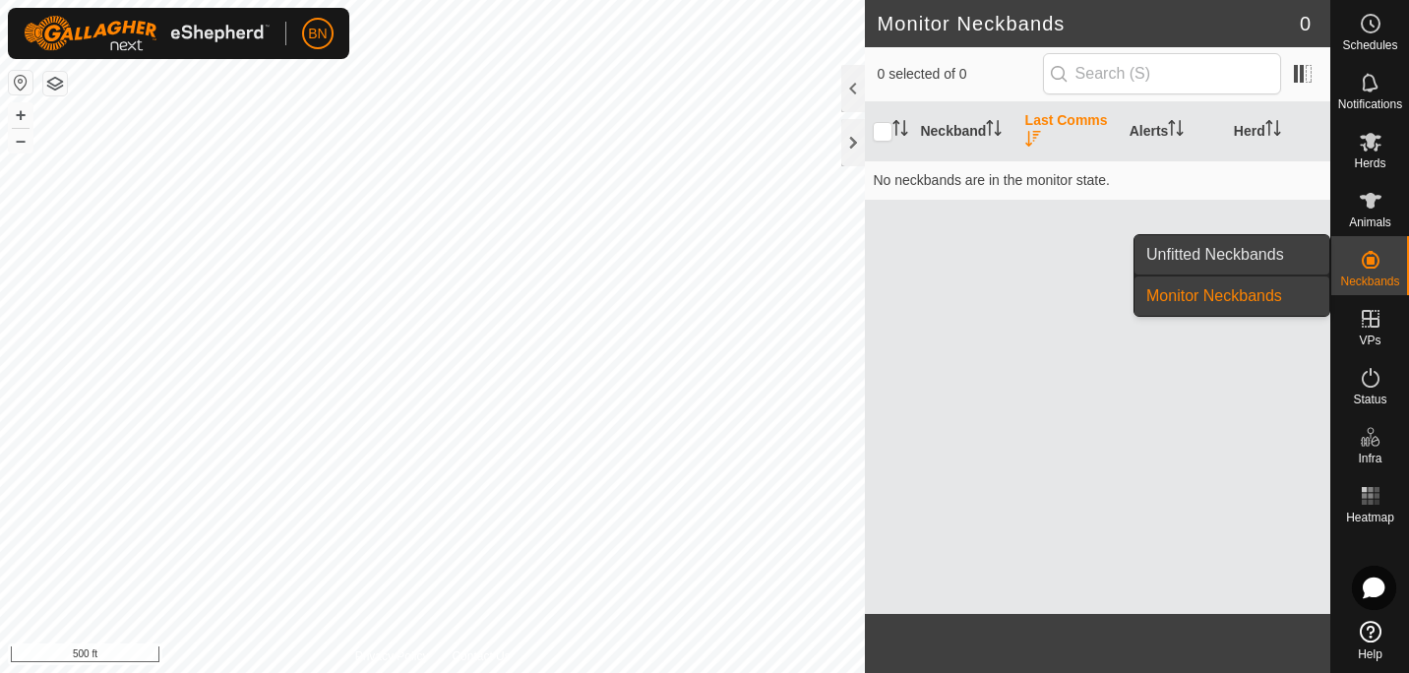
click at [1233, 252] on link "Unfitted Neckbands" at bounding box center [1231, 254] width 195 height 39
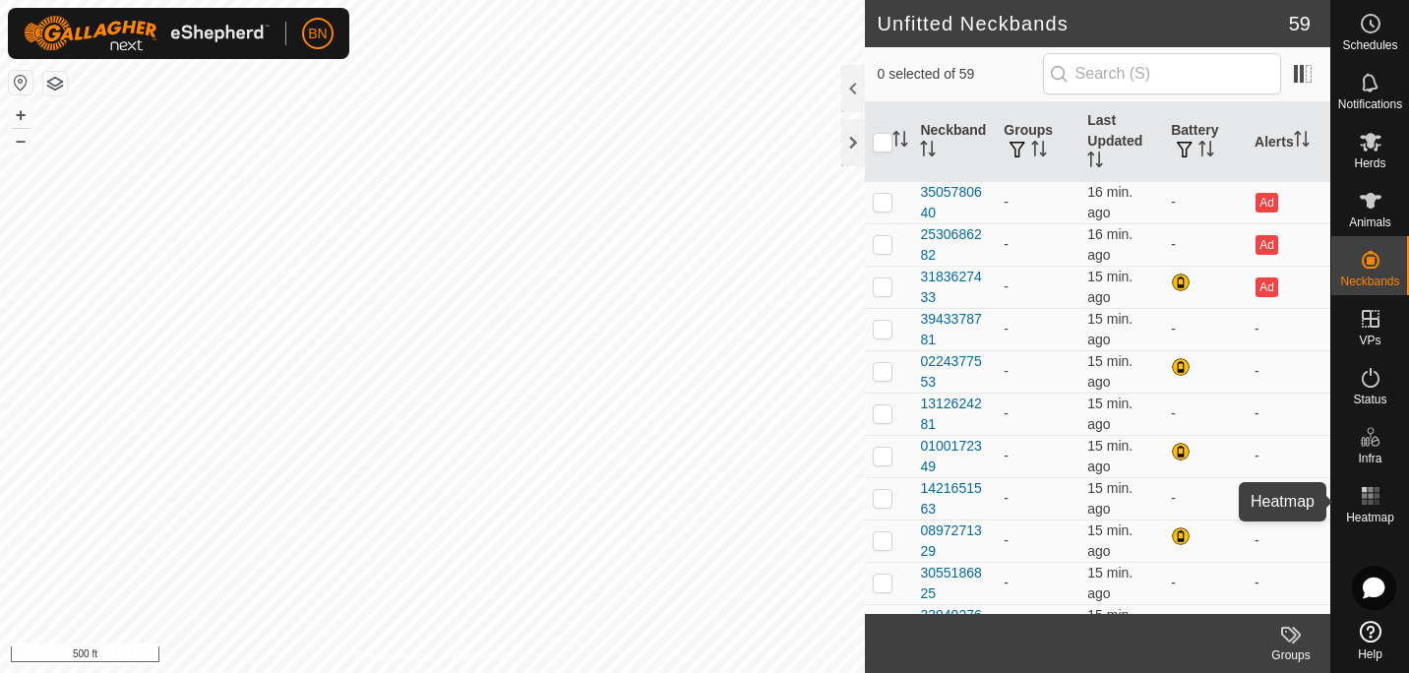
click at [1370, 498] on rect at bounding box center [1369, 495] width 5 height 5
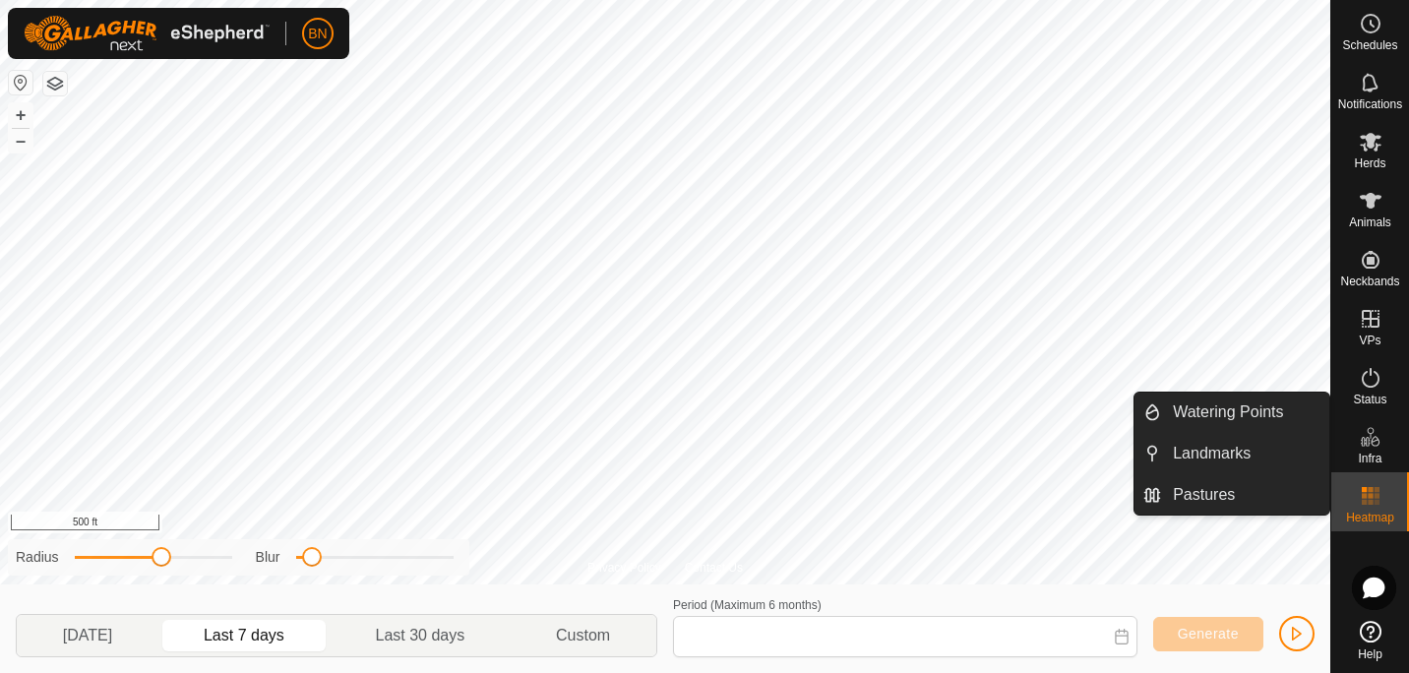
type input "Aug 15, 2025 - Aug 21, 2025"
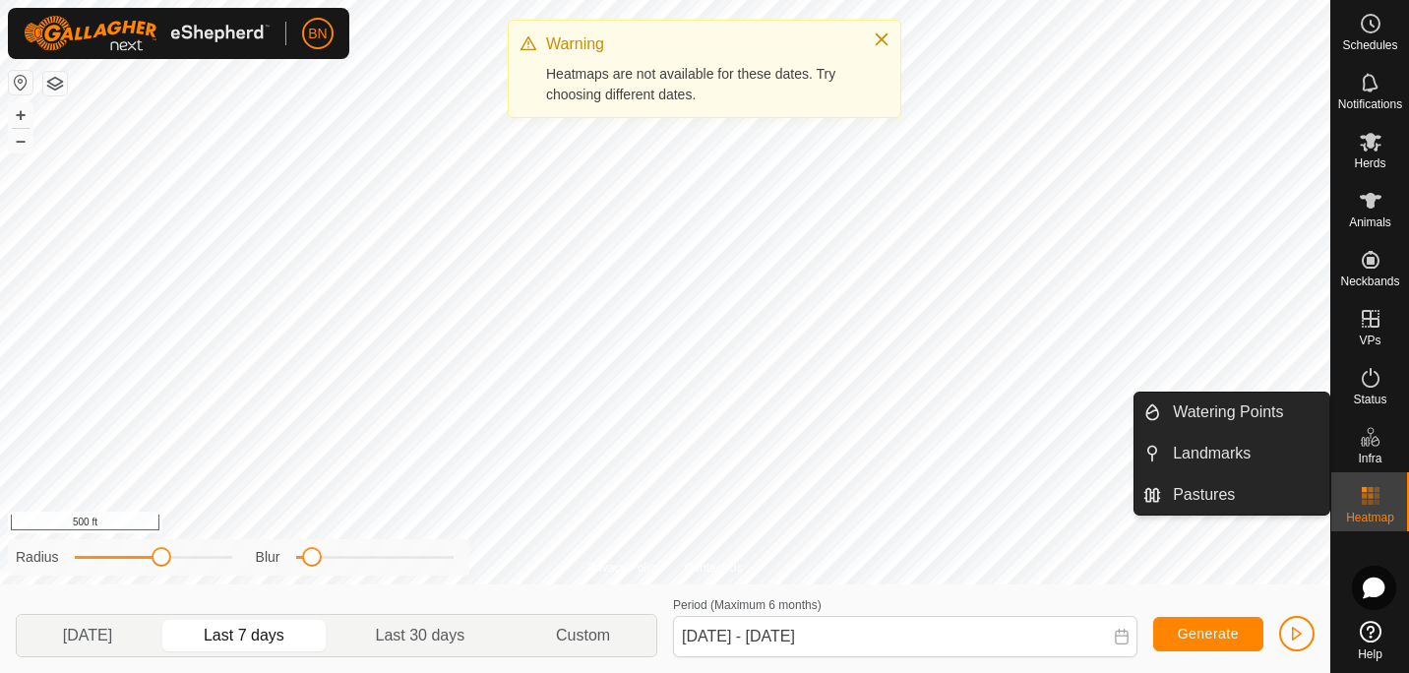
click at [1367, 433] on icon at bounding box center [1370, 437] width 24 height 24
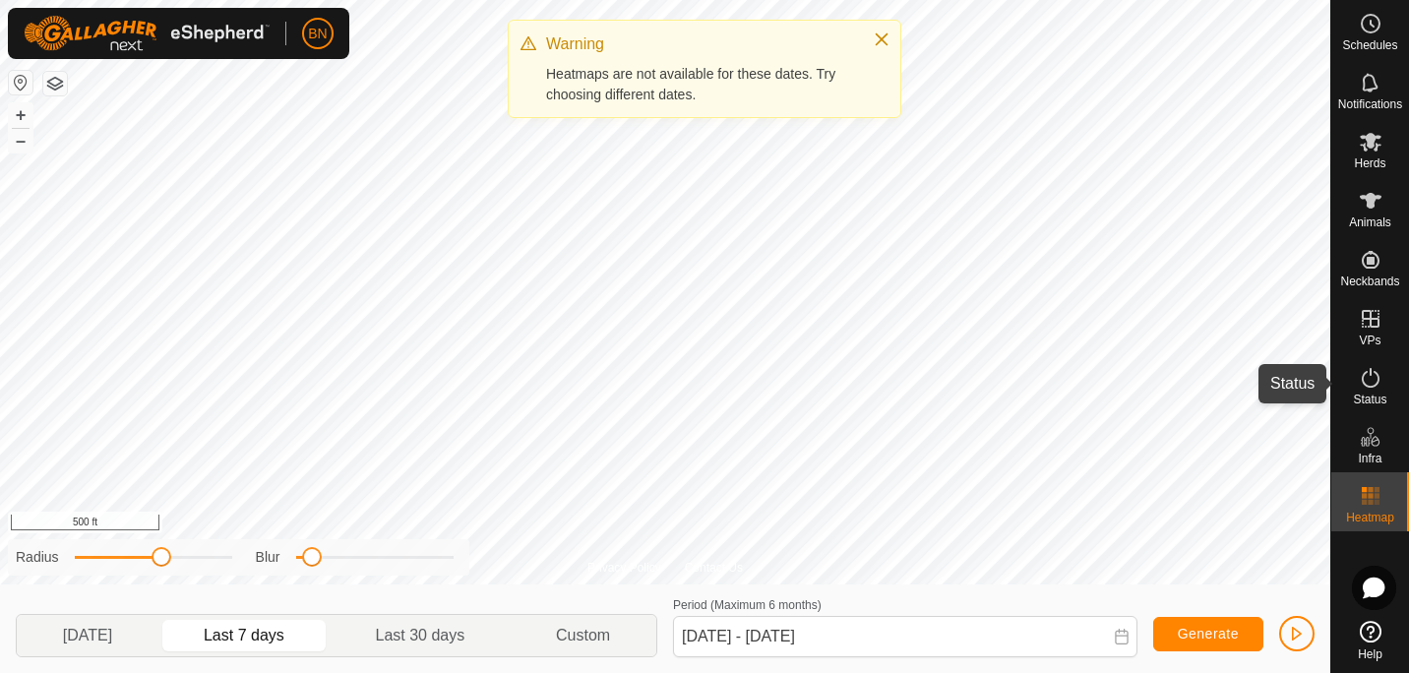
click at [1373, 398] on span "Status" at bounding box center [1369, 399] width 33 height 12
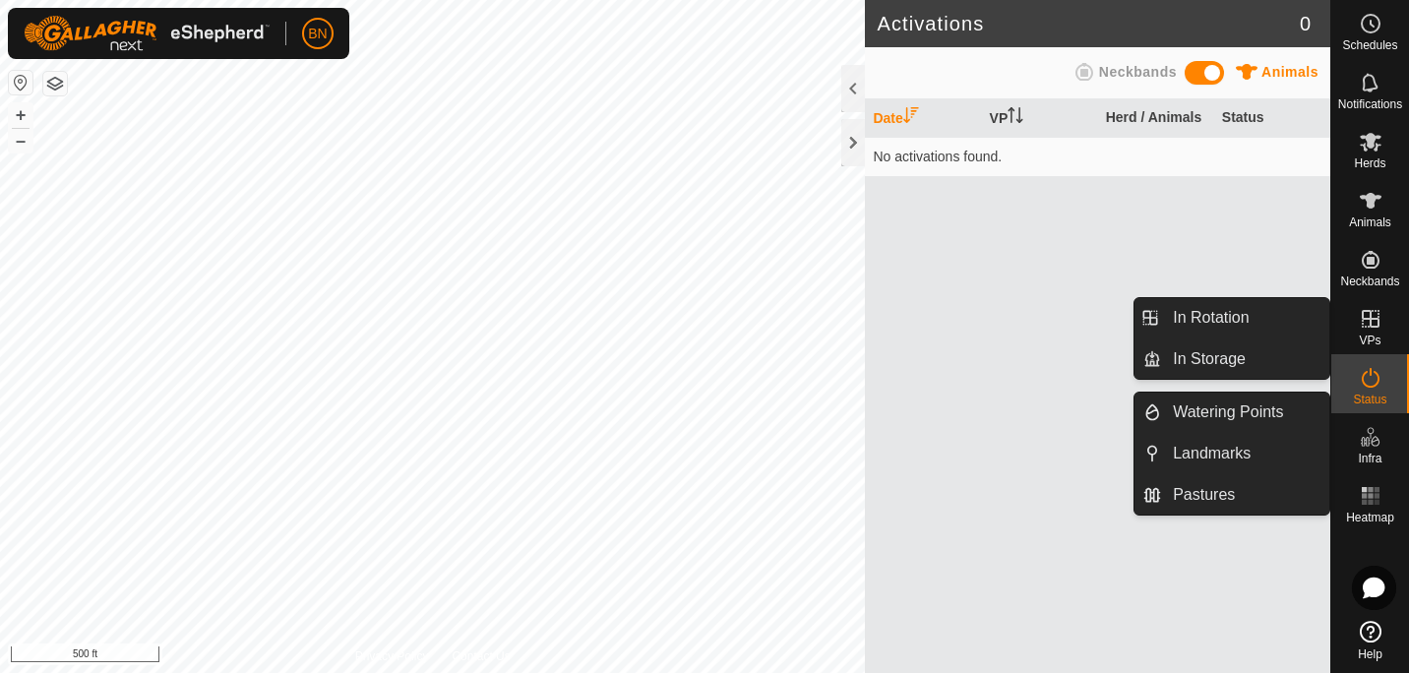
click at [1375, 314] on icon at bounding box center [1370, 319] width 24 height 24
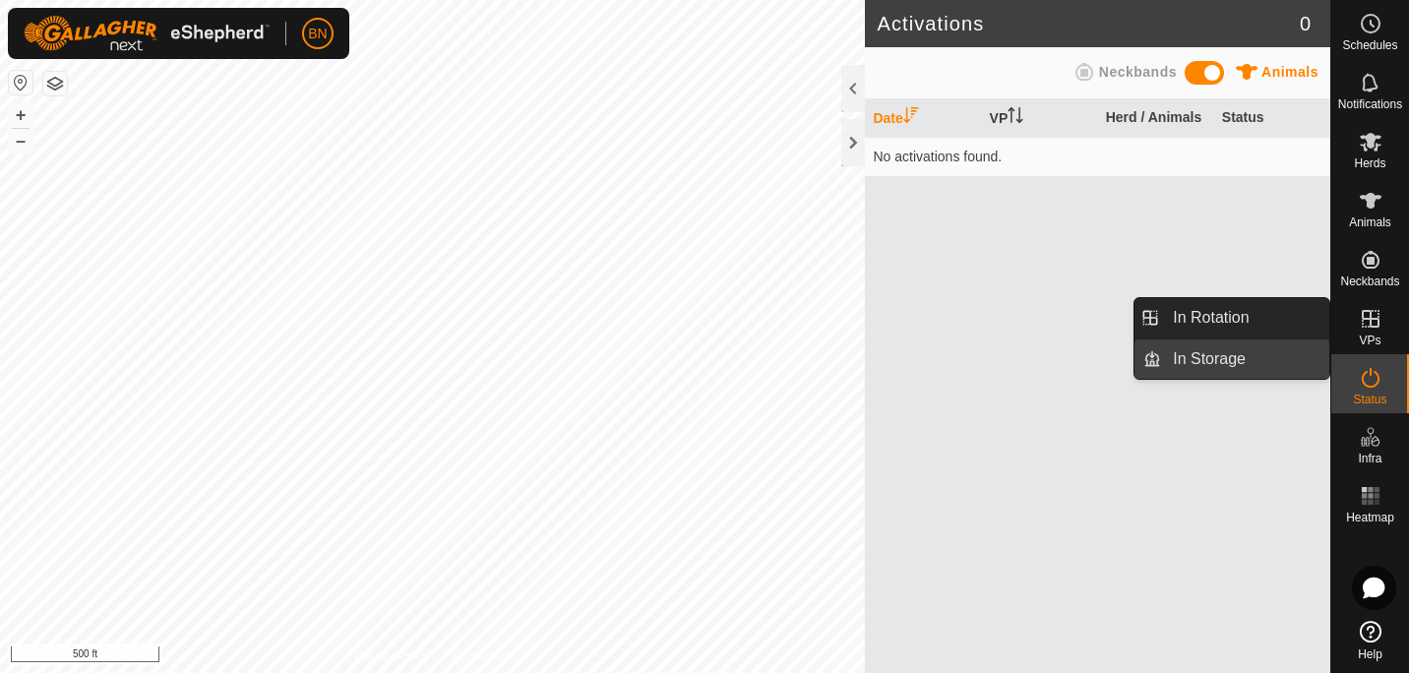
click at [1198, 358] on link "In Storage" at bounding box center [1245, 358] width 168 height 39
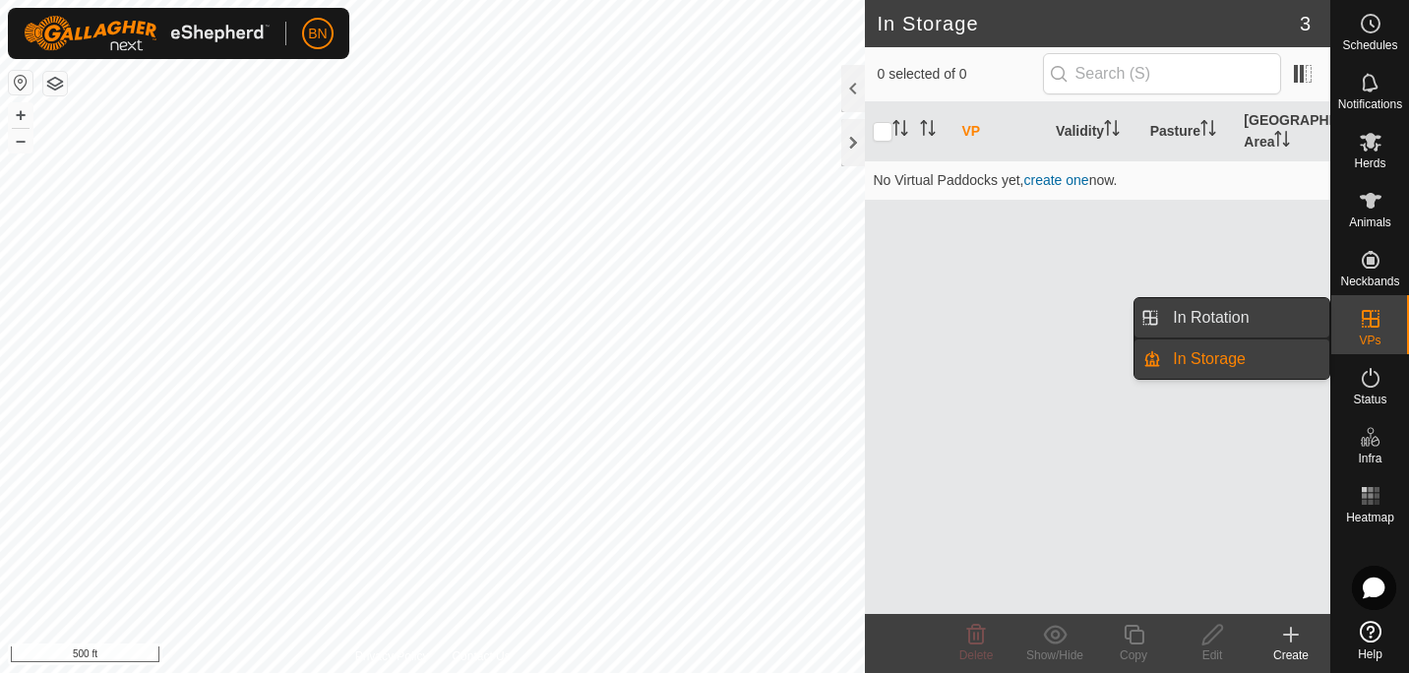
click at [1212, 314] on link "In Rotation" at bounding box center [1245, 317] width 168 height 39
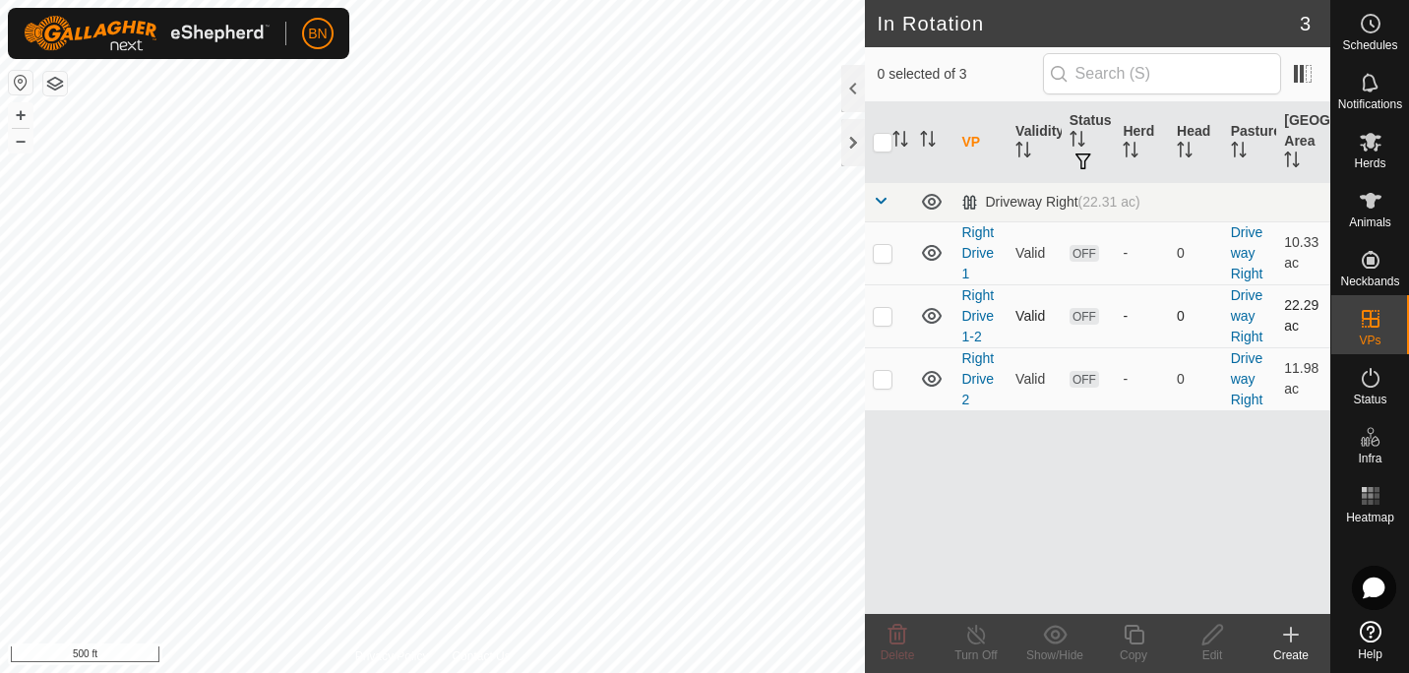
checkbox input "true"
click at [1371, 393] on span "Status" at bounding box center [1369, 399] width 33 height 12
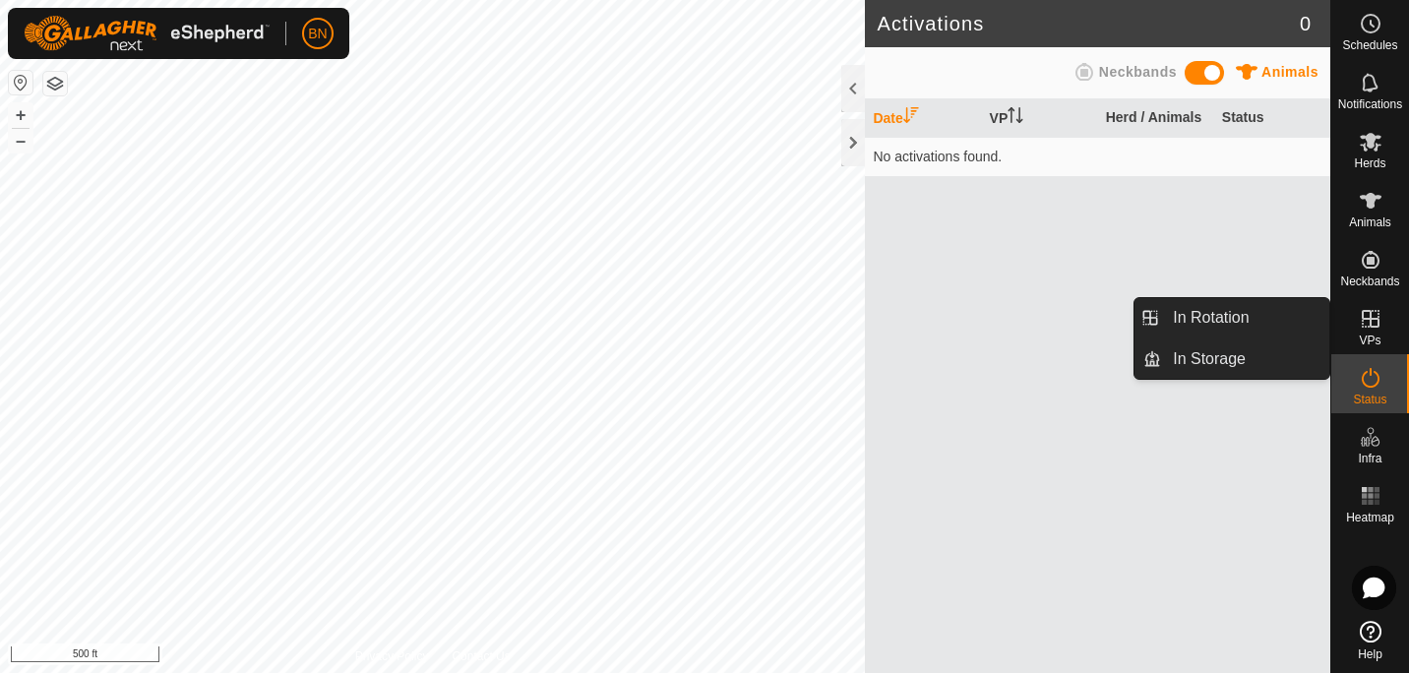
click at [1368, 334] on span "VPs" at bounding box center [1369, 340] width 22 height 12
click at [1225, 318] on link "In Rotation" at bounding box center [1245, 317] width 168 height 39
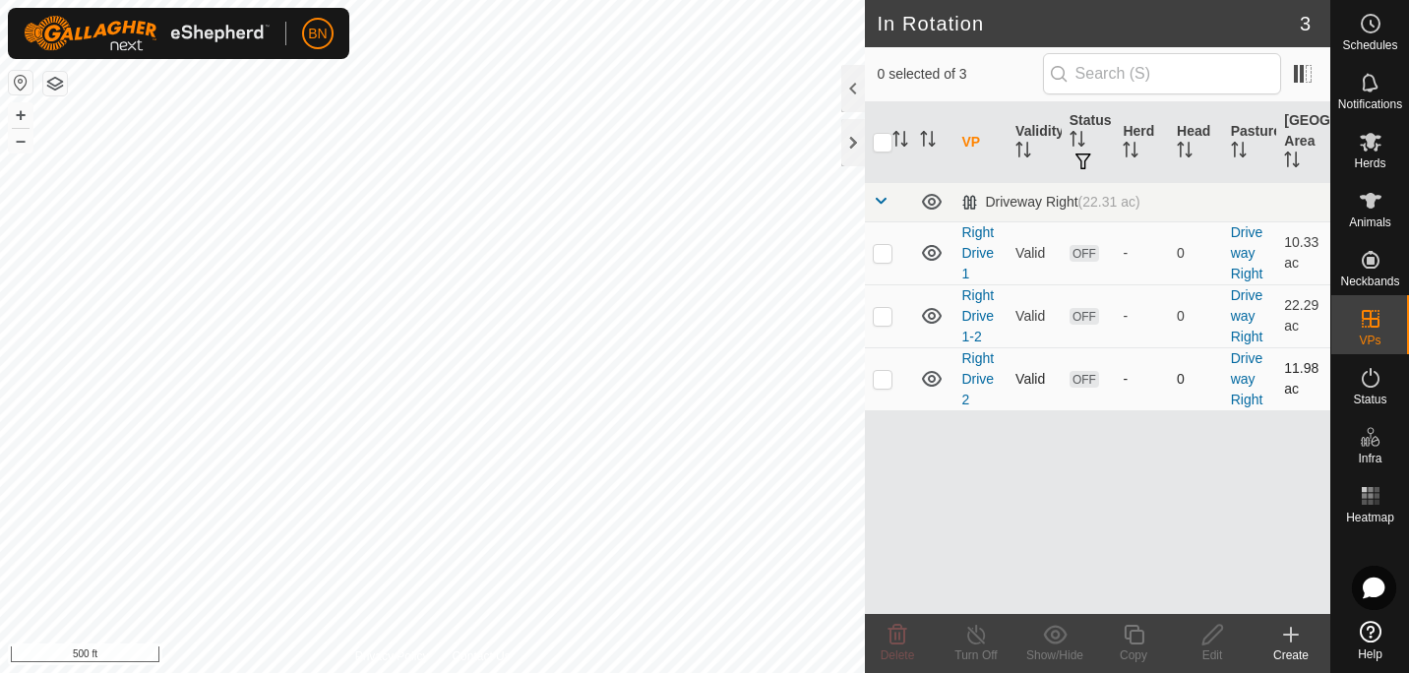
click at [1079, 376] on span "OFF" at bounding box center [1084, 379] width 30 height 17
click at [1078, 149] on p-sorticon "Activate to sort" at bounding box center [1077, 142] width 16 height 16
click at [883, 376] on p-checkbox at bounding box center [883, 379] width 20 height 16
checkbox input "true"
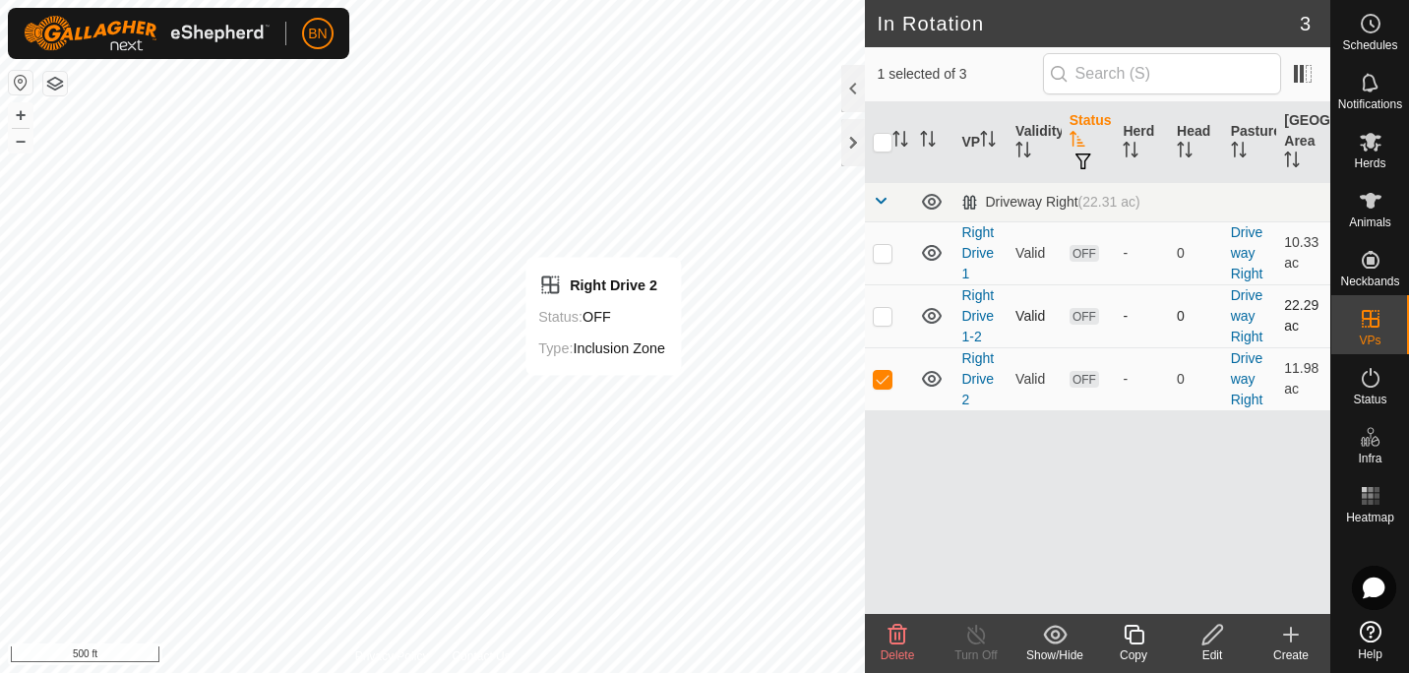
checkbox input "true"
checkbox input "false"
checkbox input "true"
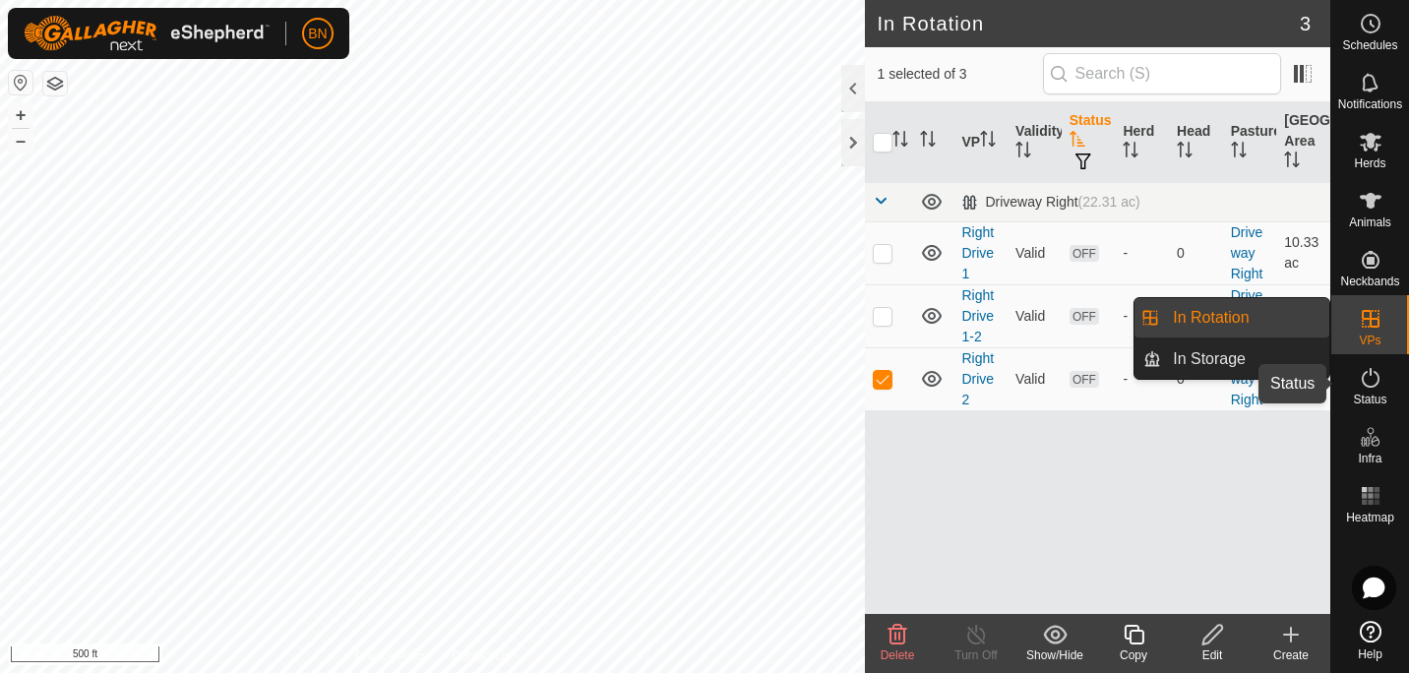
click at [1373, 381] on icon at bounding box center [1370, 378] width 24 height 24
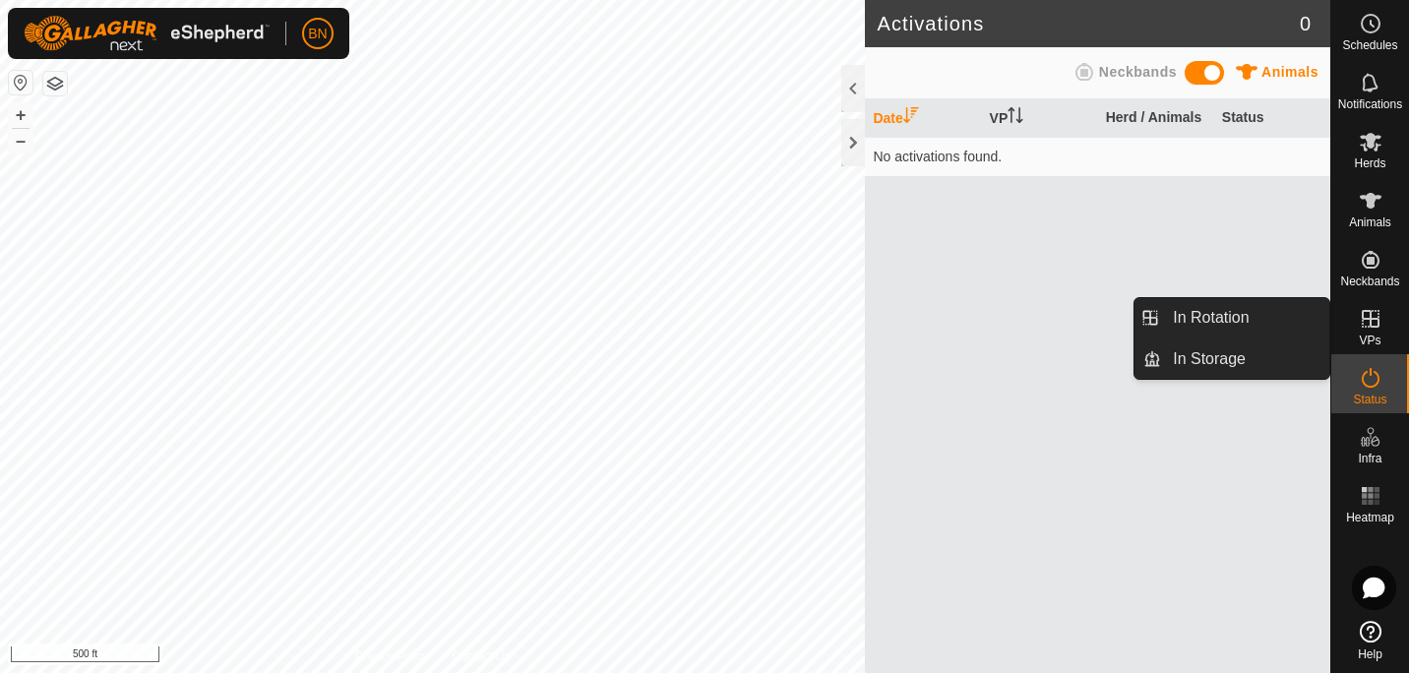
click at [1376, 319] on icon at bounding box center [1370, 319] width 18 height 18
click at [1229, 311] on link "In Rotation" at bounding box center [1245, 317] width 168 height 39
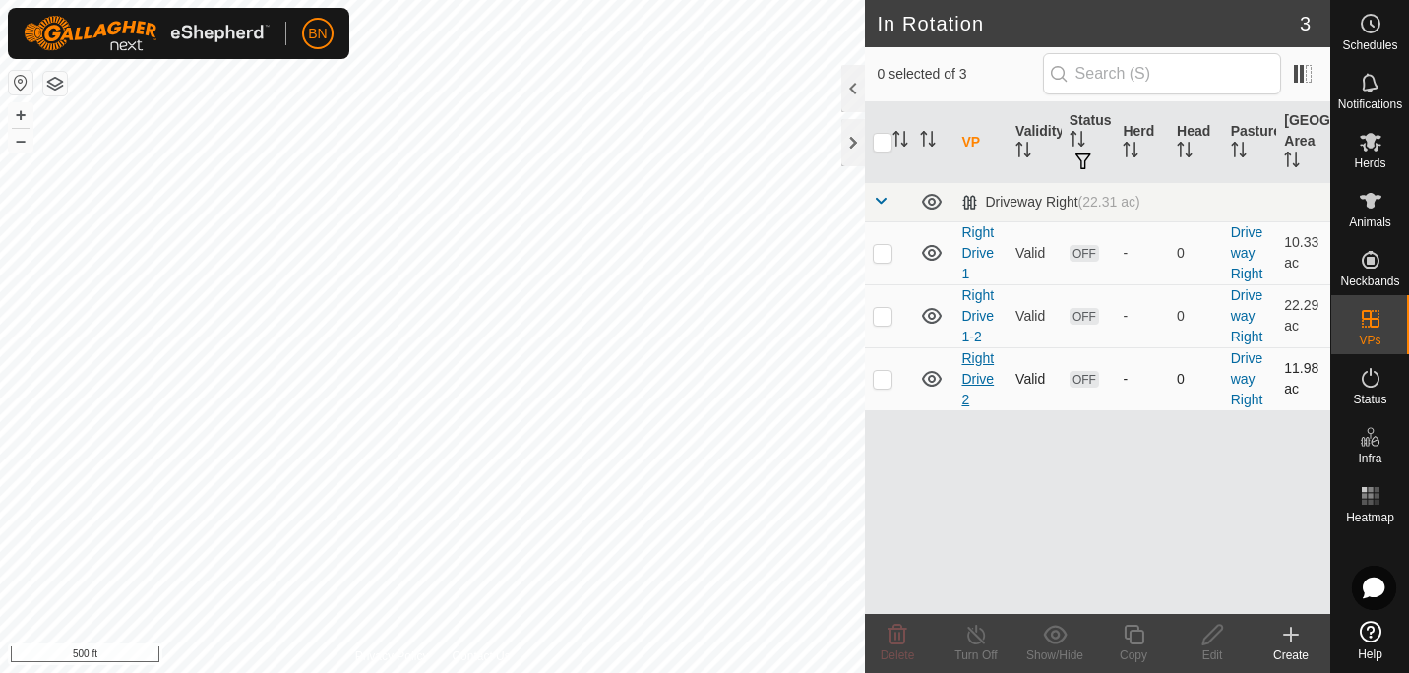
click at [965, 374] on link "Right Drive 2" at bounding box center [977, 378] width 32 height 57
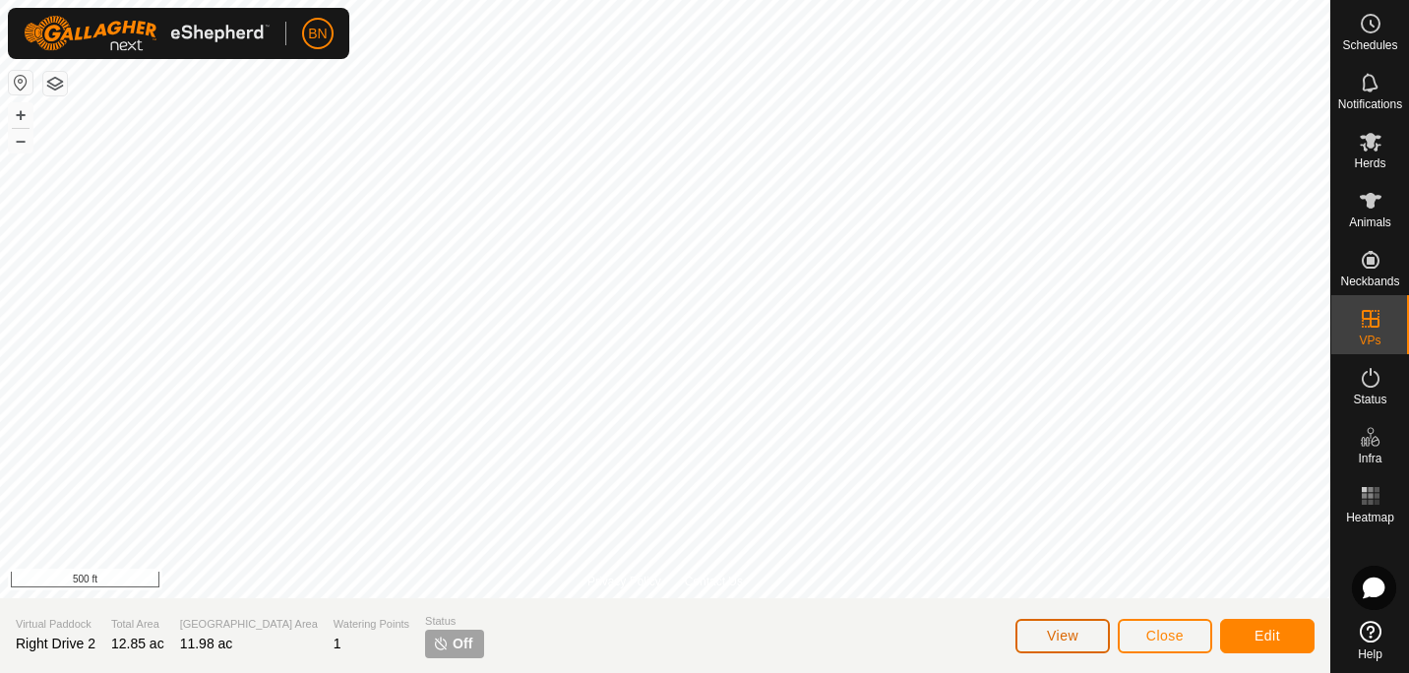
click at [1058, 629] on span "View" at bounding box center [1062, 636] width 31 height 16
click at [453, 644] on span "Off" at bounding box center [463, 644] width 20 height 21
click at [1097, 643] on button "View" at bounding box center [1062, 636] width 94 height 34
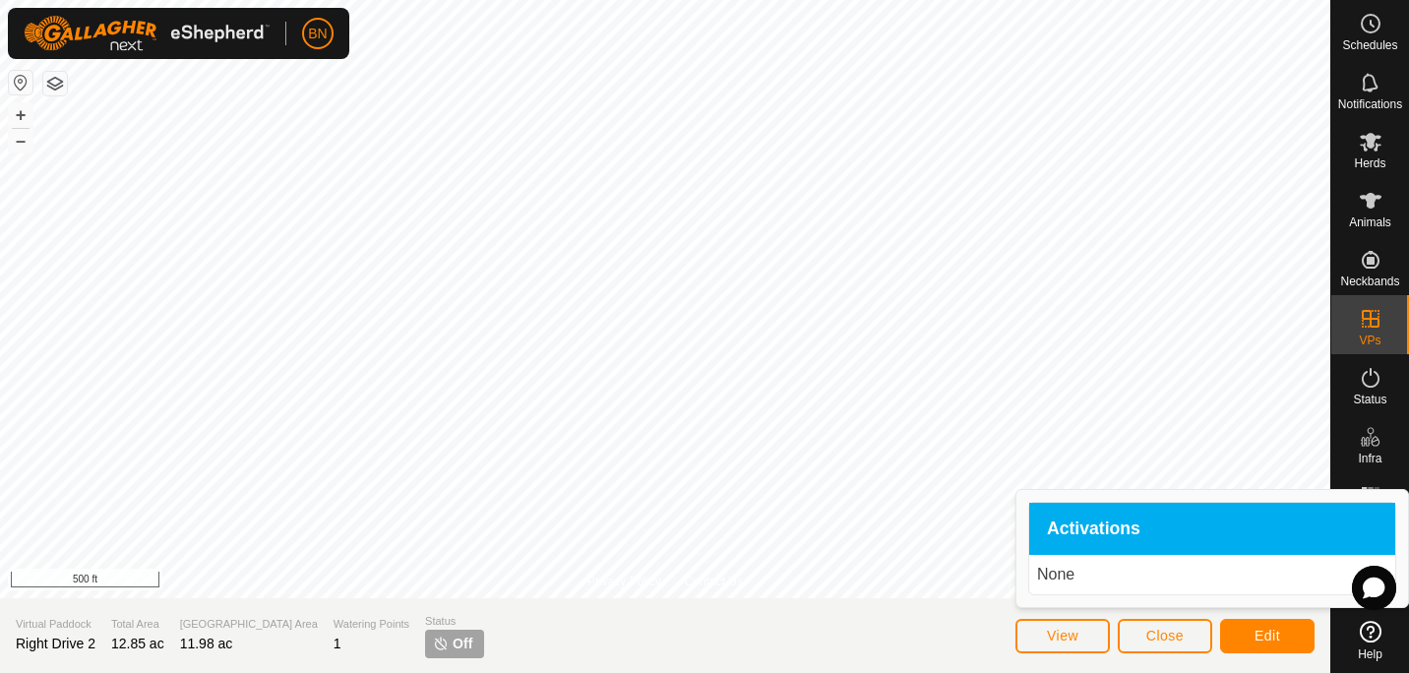
click at [1144, 517] on div "Activations" at bounding box center [1212, 529] width 366 height 53
click at [1271, 629] on span "Edit" at bounding box center [1267, 636] width 26 height 16
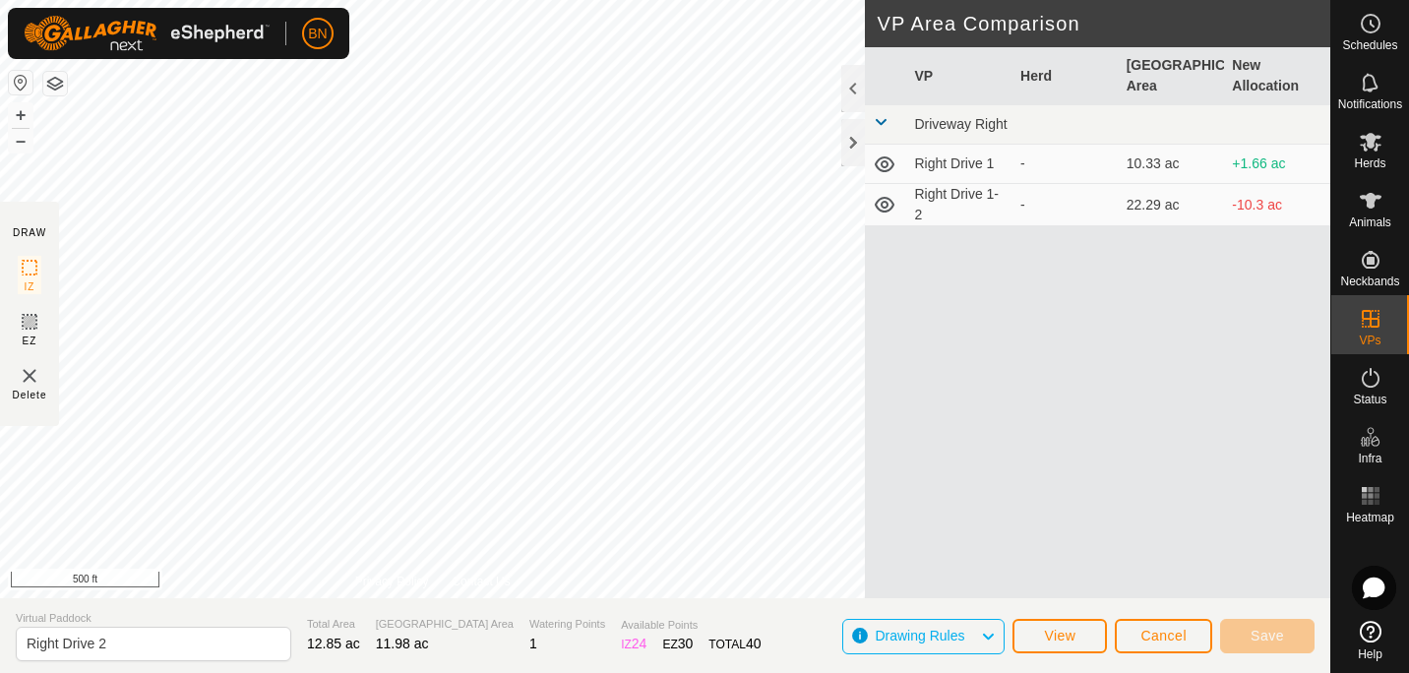
click at [944, 159] on td "Right Drive 1" at bounding box center [959, 164] width 106 height 39
click at [934, 166] on td "Right Drive 1" at bounding box center [959, 164] width 106 height 39
click at [916, 191] on td "Right Drive 1-2" at bounding box center [959, 205] width 106 height 42
click at [1157, 624] on button "Cancel" at bounding box center [1163, 636] width 97 height 34
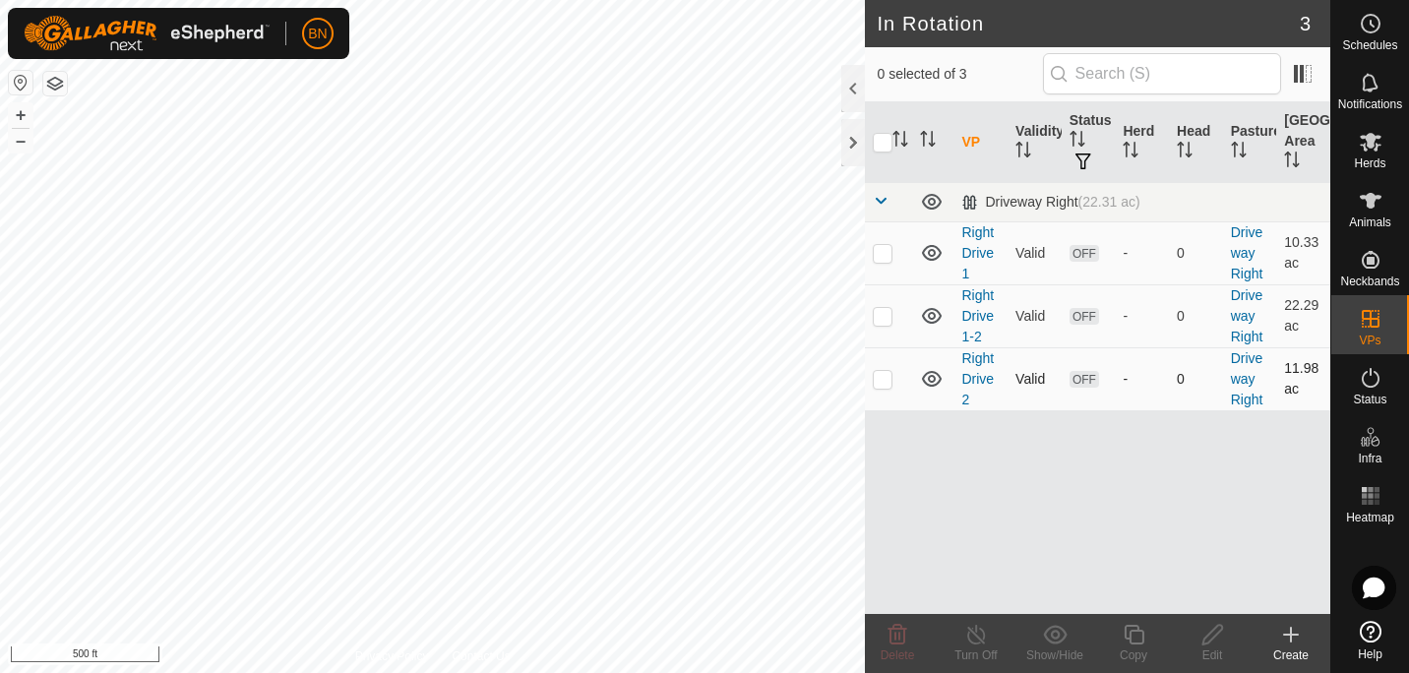
click at [885, 382] on p-checkbox at bounding box center [883, 379] width 20 height 16
checkbox input "true"
drag, startPoint x: 885, startPoint y: 382, endPoint x: 944, endPoint y: 488, distance: 121.5
click at [944, 488] on div "VP Validity Status Herd Head Pasture Grazing Area Driveway Right (22.31 ac) Rig…" at bounding box center [1097, 358] width 465 height 512
click at [1049, 503] on div "VP Validity Status Herd Head Pasture Grazing Area Driveway Right (22.31 ac) Rig…" at bounding box center [1097, 358] width 465 height 512
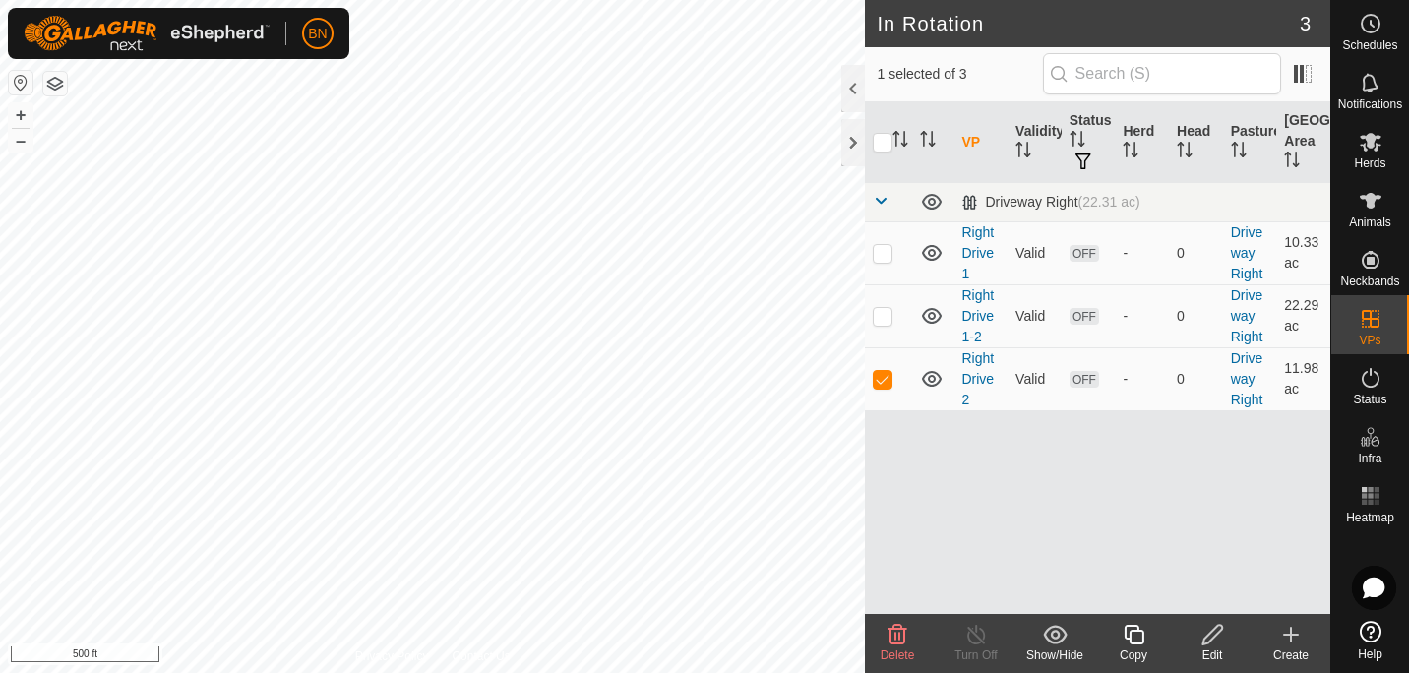
click at [1366, 640] on icon at bounding box center [1370, 632] width 22 height 22
click at [1390, 138] on div "Herds" at bounding box center [1370, 147] width 78 height 59
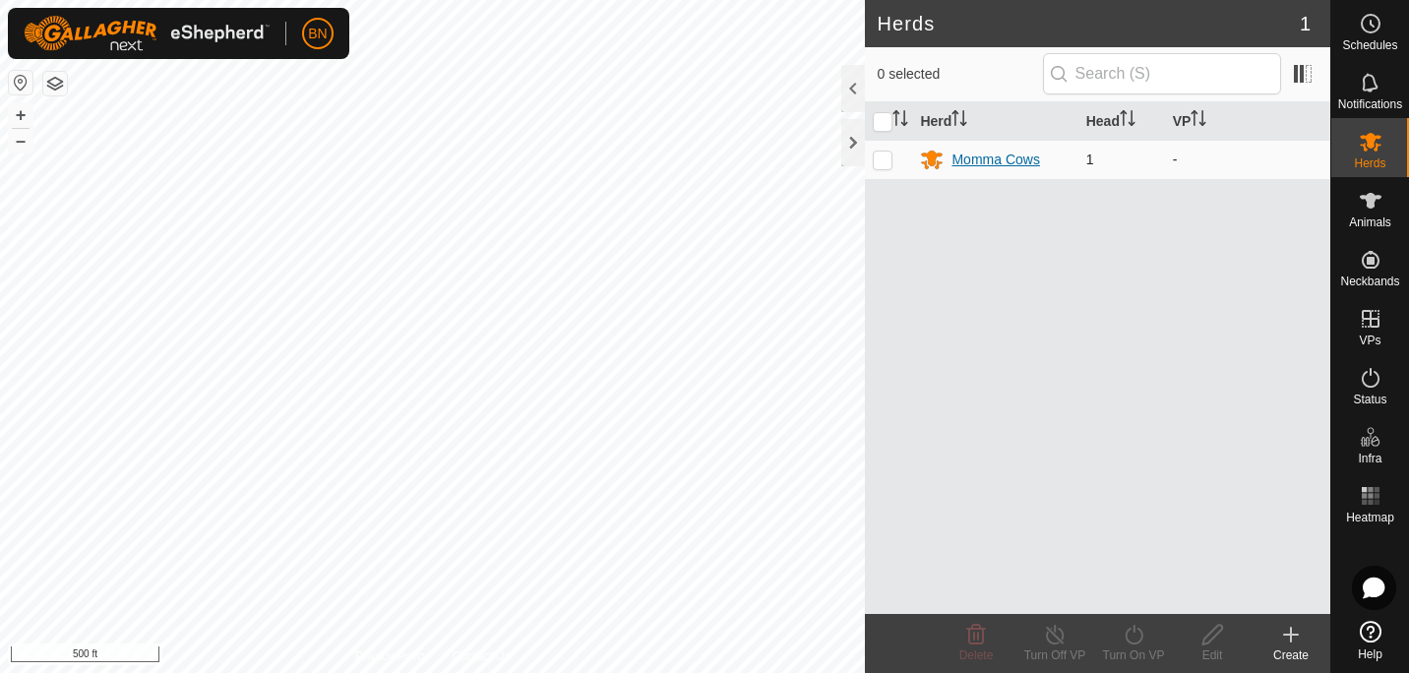
click at [973, 162] on div "Momma Cows" at bounding box center [995, 160] width 88 height 21
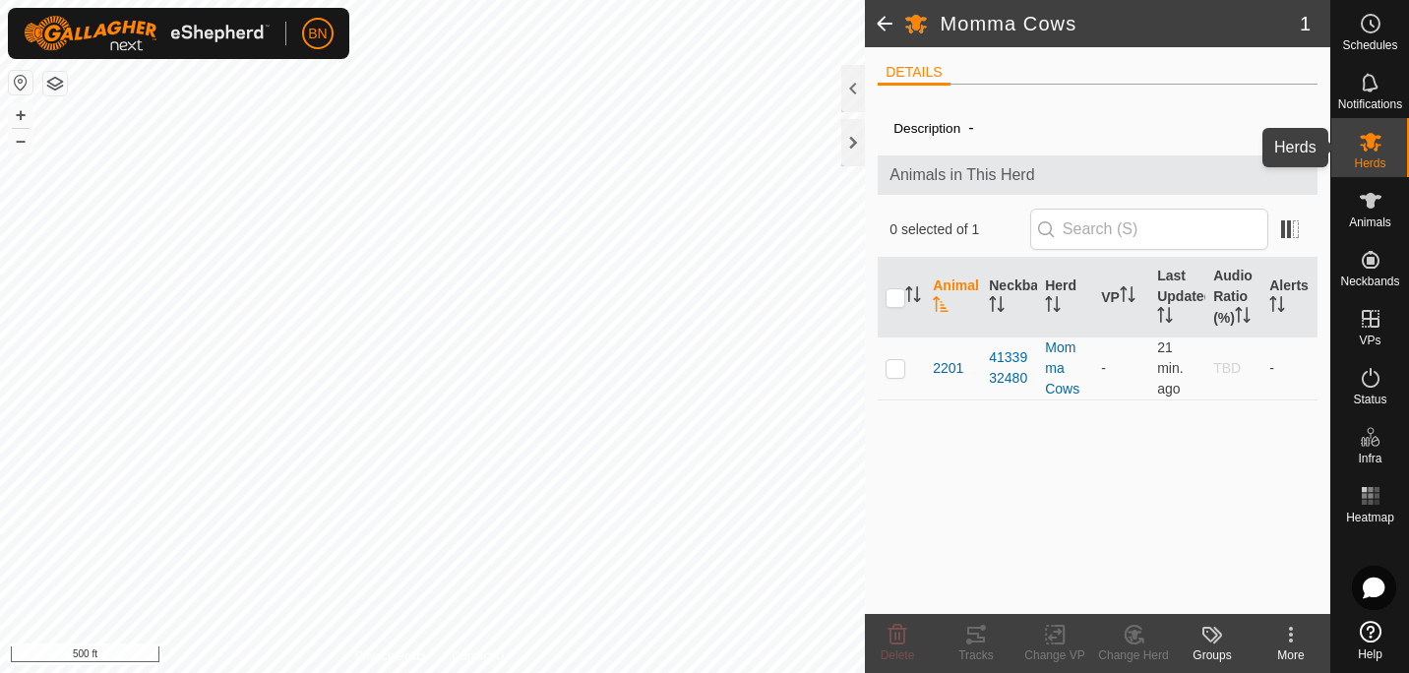
click at [1340, 139] on div "Herds" at bounding box center [1370, 147] width 78 height 59
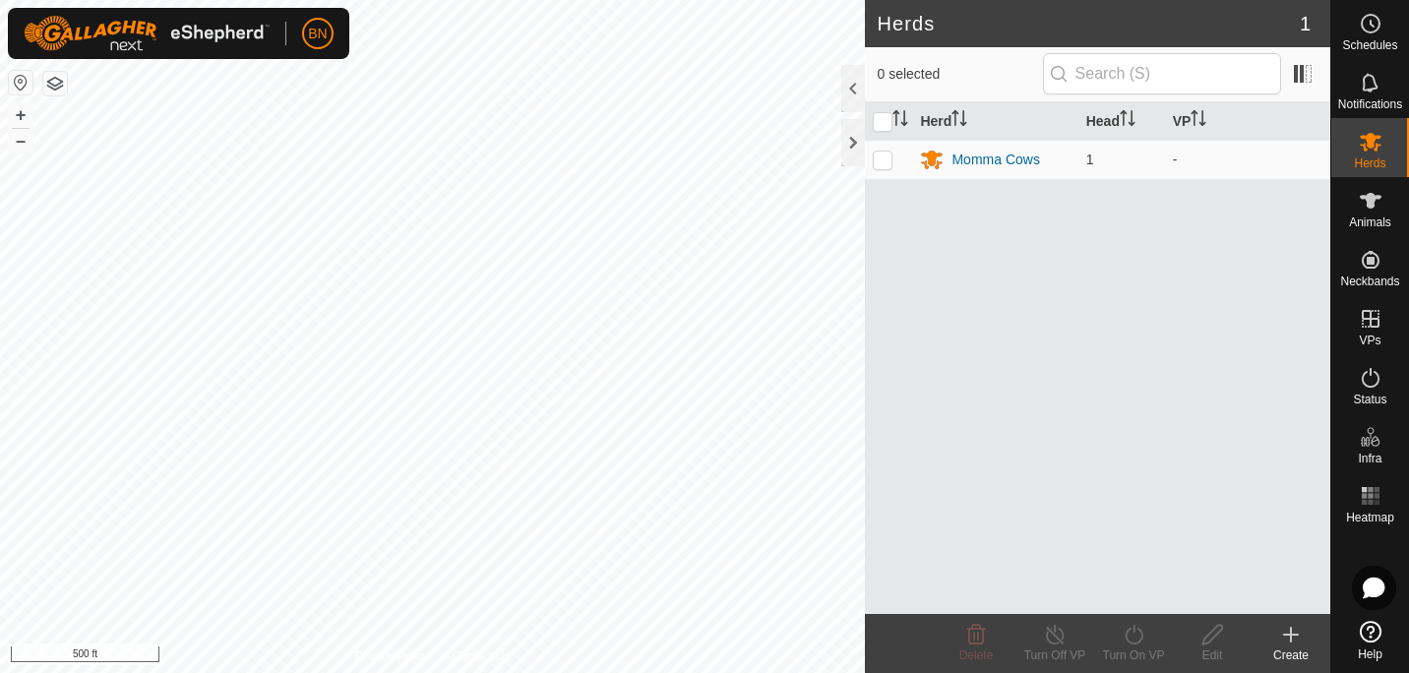
click at [1293, 633] on icon at bounding box center [1291, 635] width 24 height 24
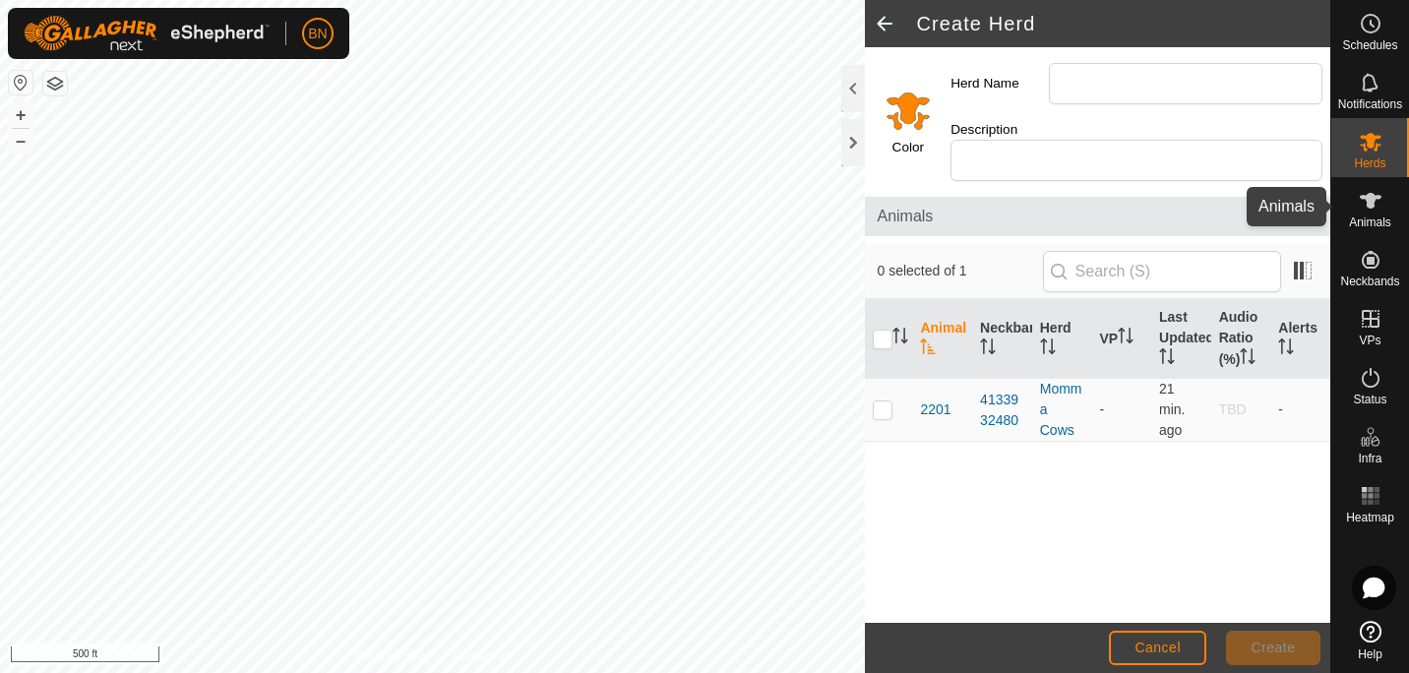
click at [1382, 216] on span "Animals" at bounding box center [1370, 222] width 42 height 12
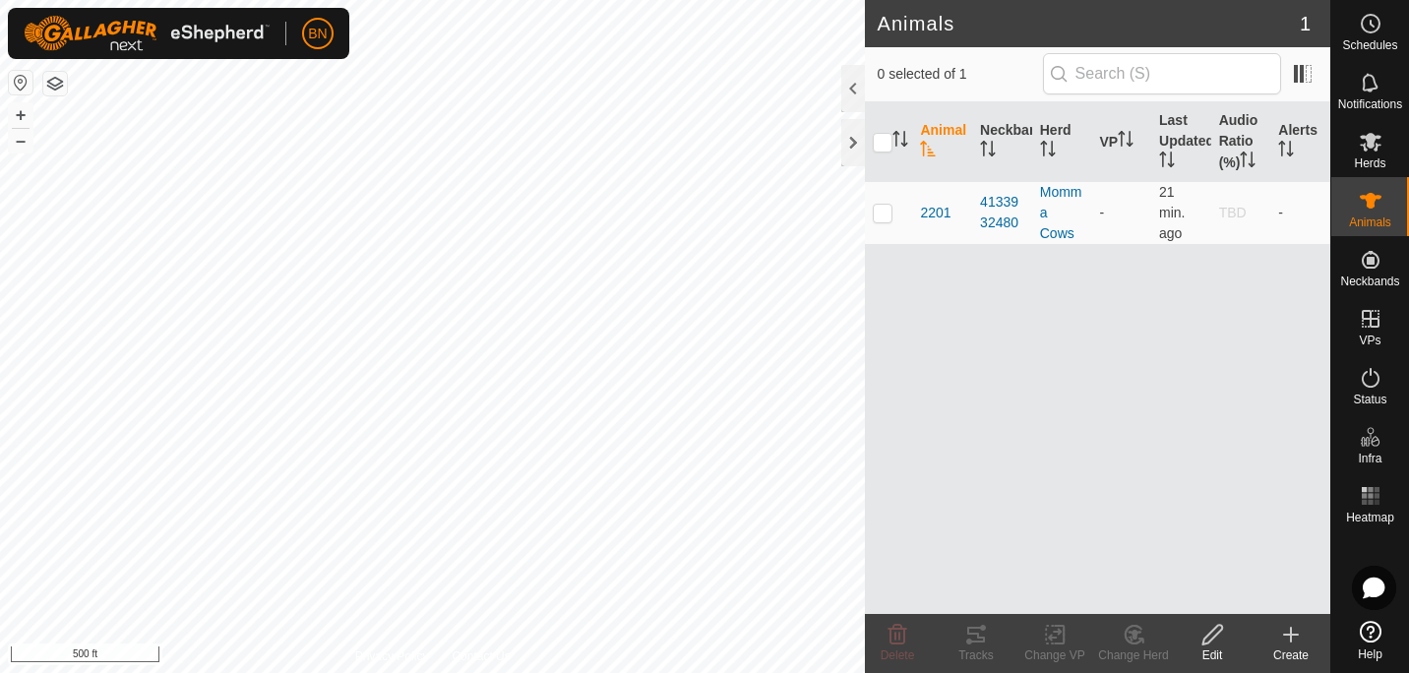
click at [1298, 635] on icon at bounding box center [1291, 635] width 24 height 24
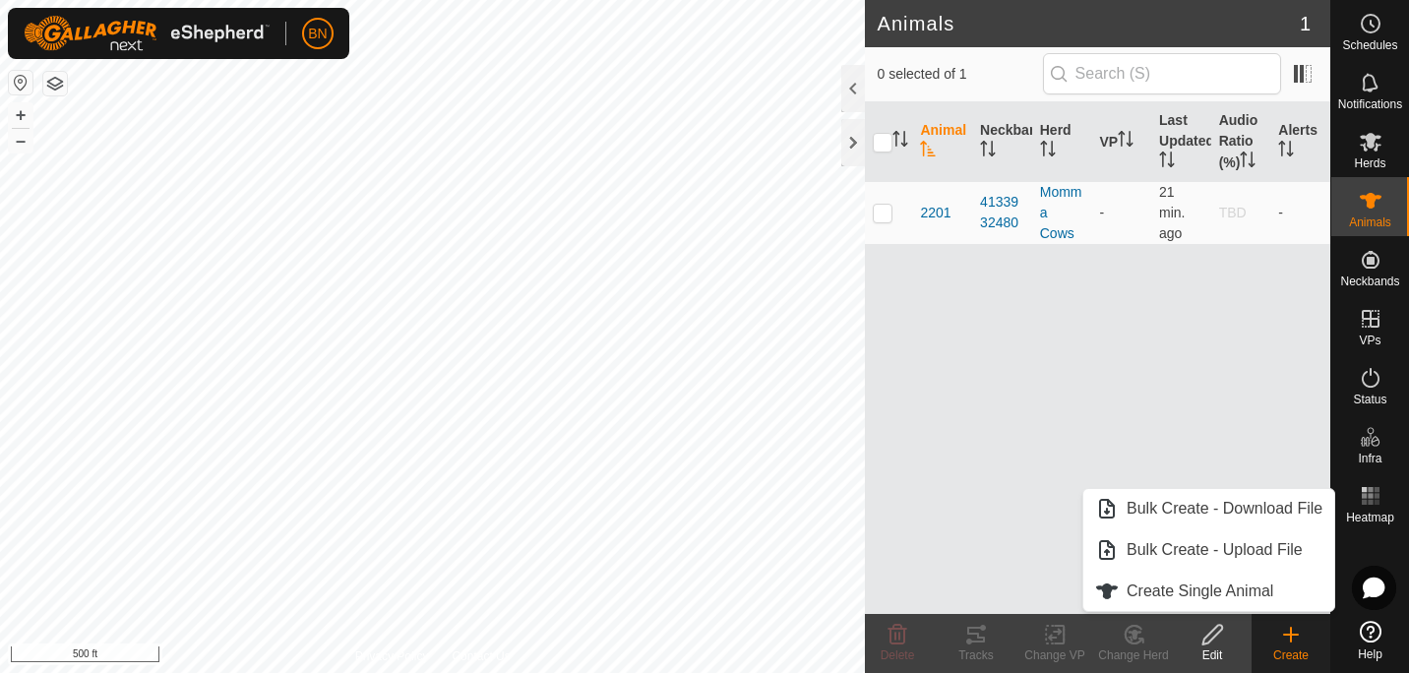
click at [1052, 350] on div "Animal Neckband Herd VP Last Updated Audio Ratio (%) Alerts 2201 4133932480 Mom…" at bounding box center [1097, 358] width 465 height 512
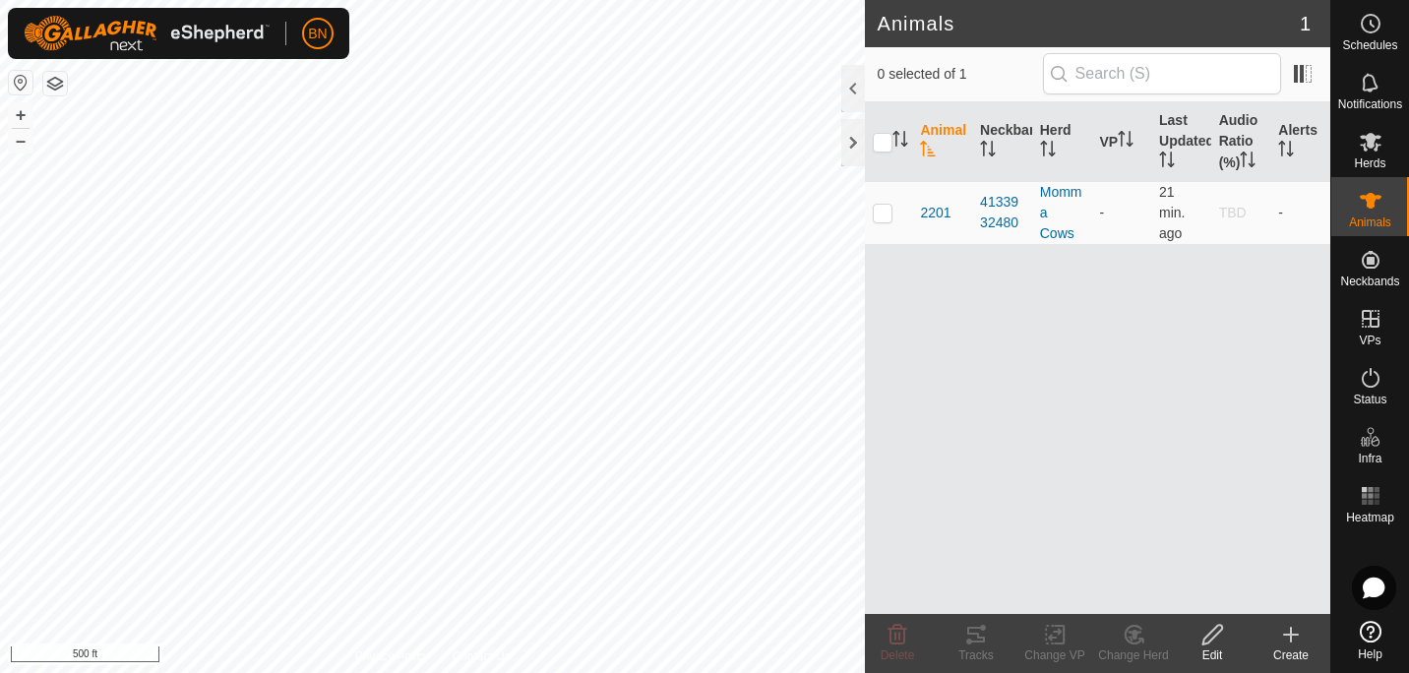
click at [1269, 653] on div "Create" at bounding box center [1290, 655] width 79 height 18
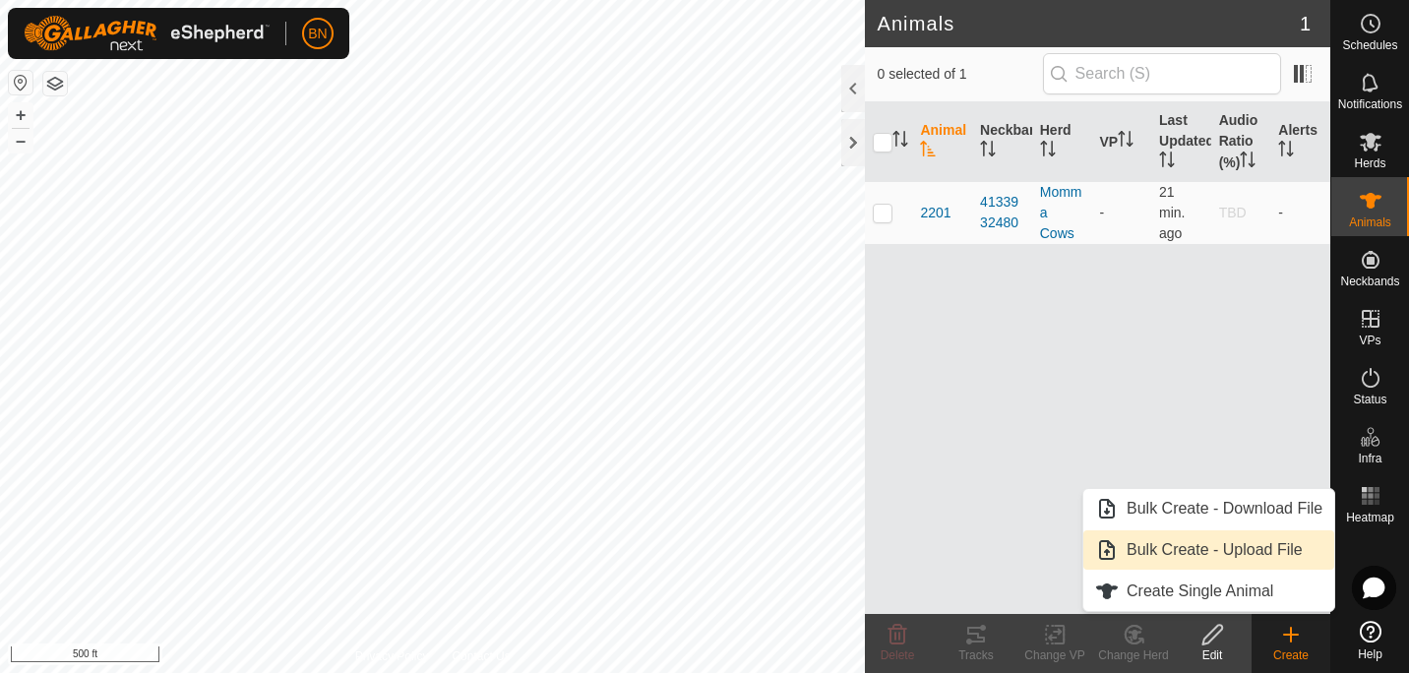
click at [1209, 536] on link "Bulk Create - Upload File" at bounding box center [1208, 549] width 251 height 39
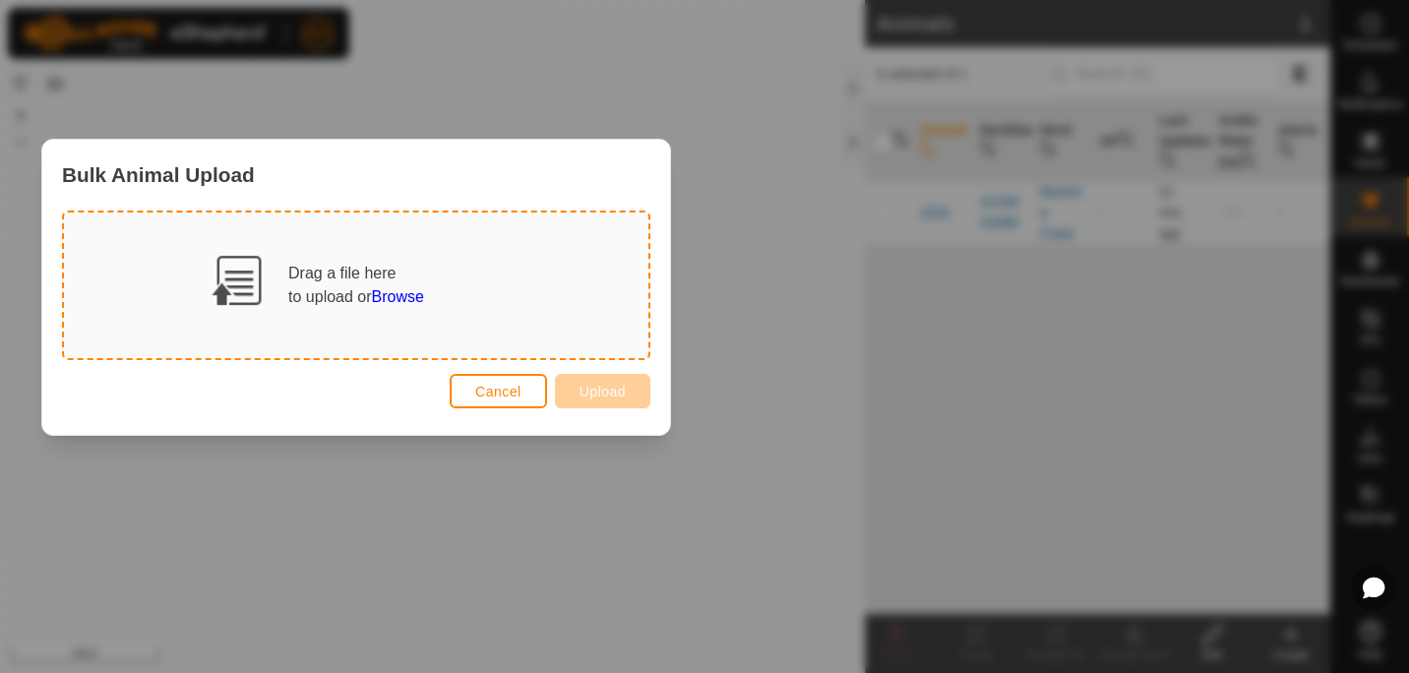
drag, startPoint x: 708, startPoint y: 200, endPoint x: 317, endPoint y: 172, distance: 392.5
click at [317, 172] on div "Bulk Animal Upload" at bounding box center [356, 175] width 628 height 70
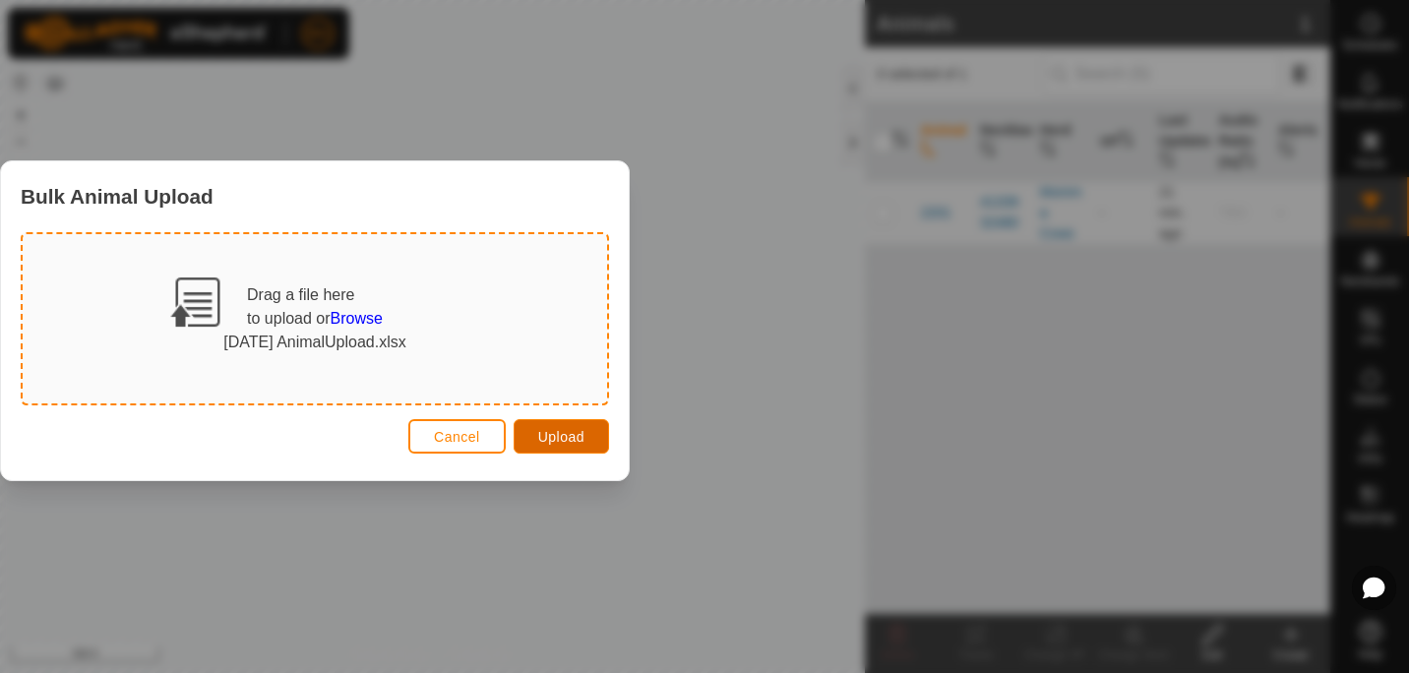
click at [548, 437] on span "Upload" at bounding box center [561, 437] width 46 height 16
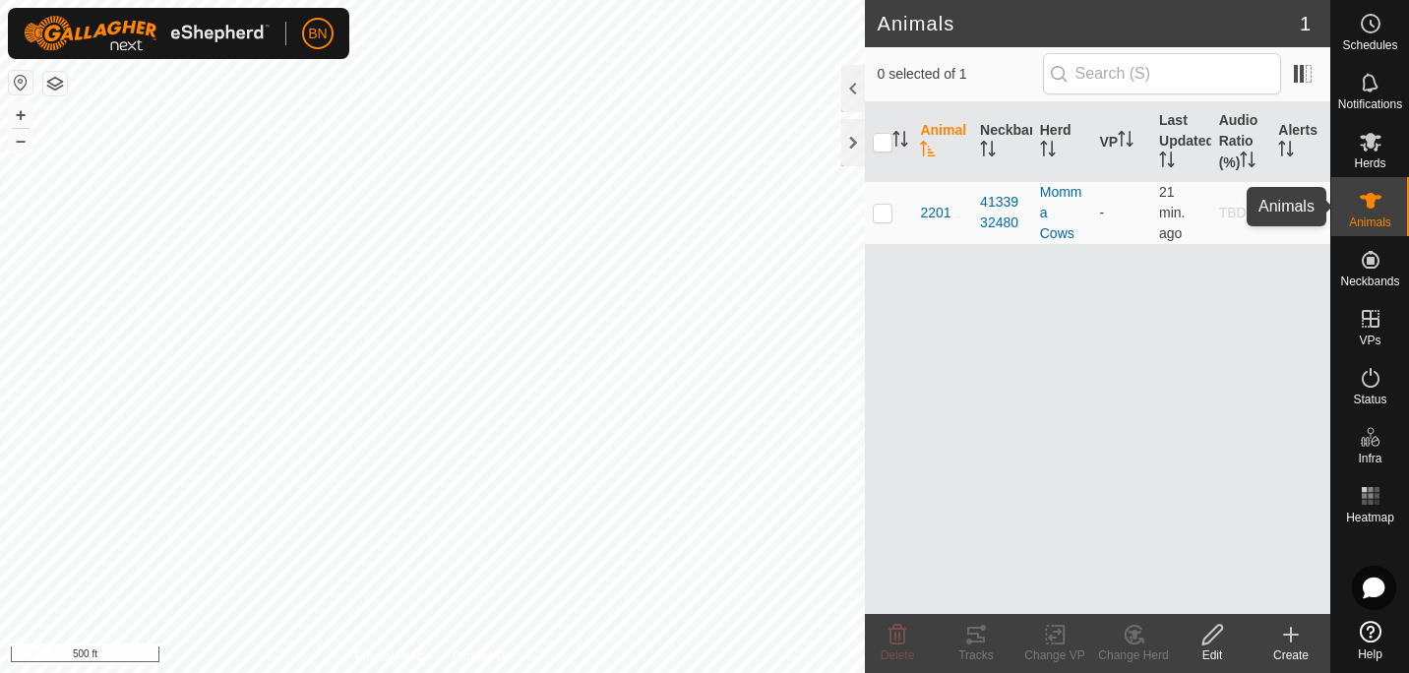
click at [1364, 198] on icon at bounding box center [1370, 201] width 22 height 16
click at [1374, 136] on icon at bounding box center [1370, 142] width 24 height 24
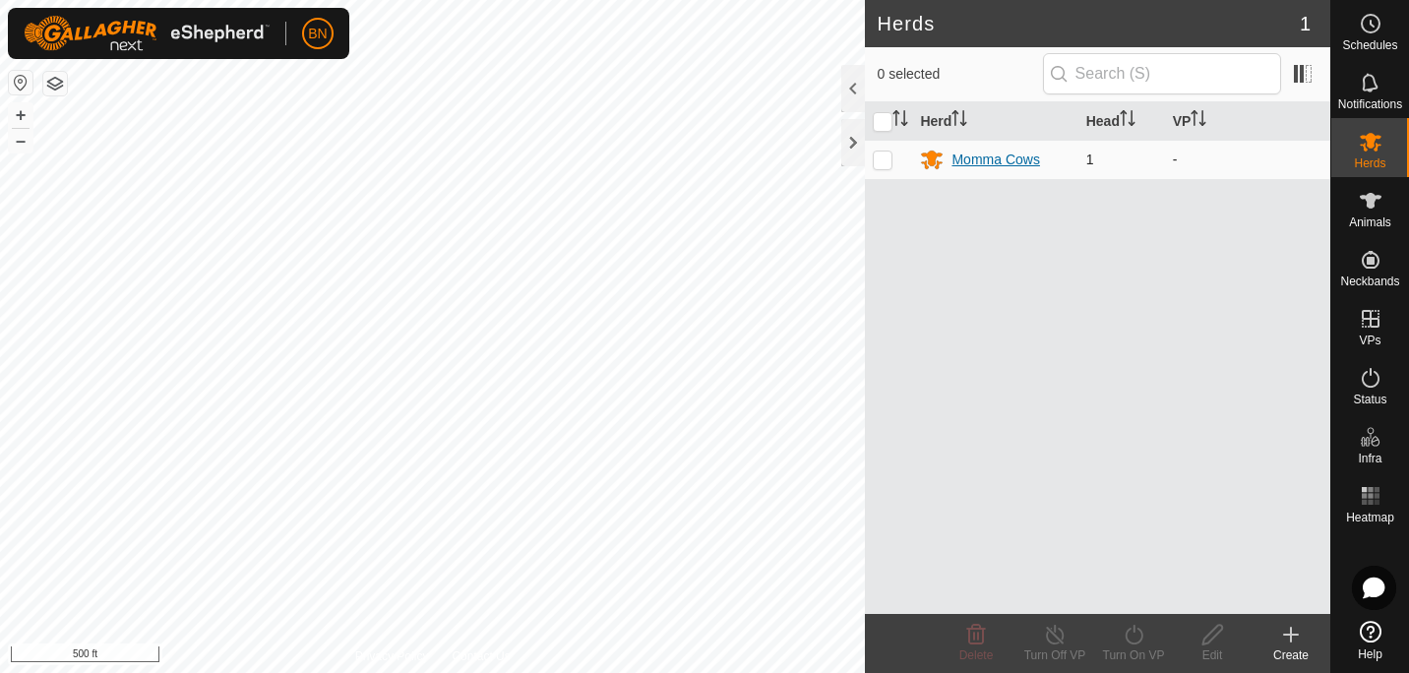
click at [987, 158] on div "Momma Cows" at bounding box center [995, 160] width 88 height 21
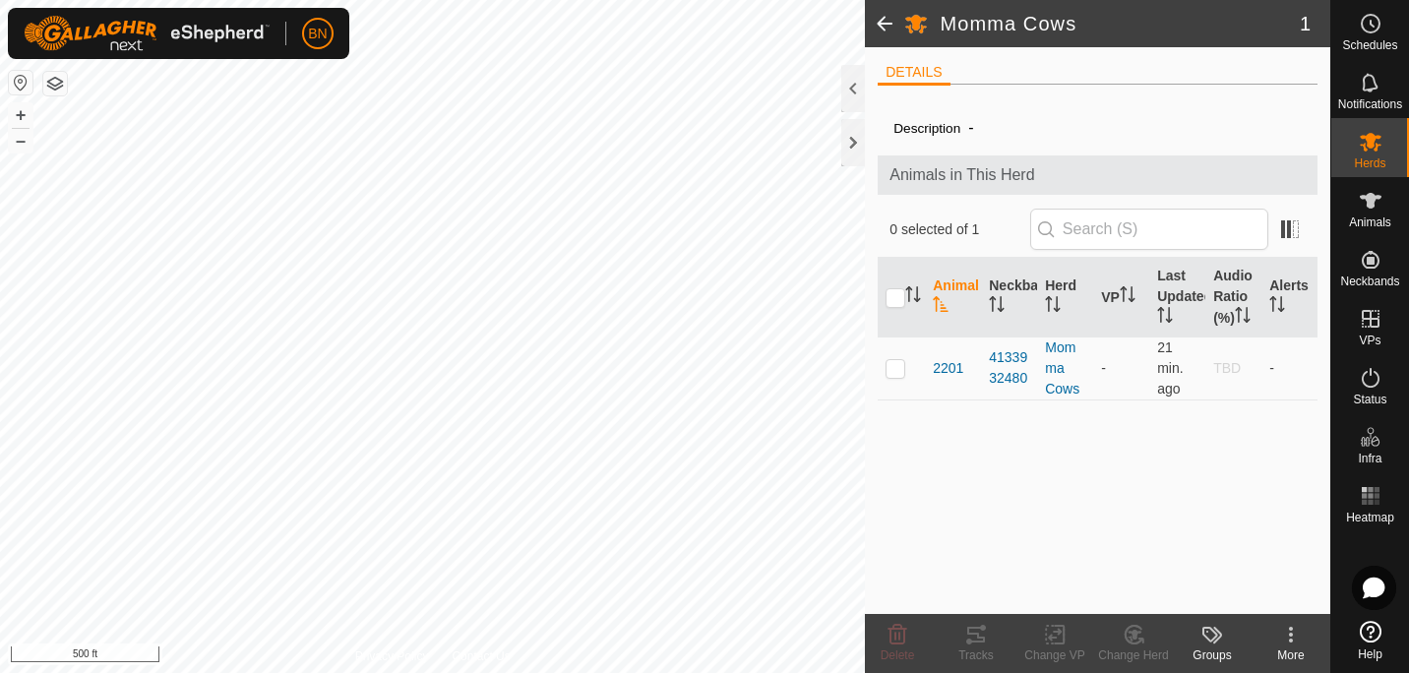
click at [1285, 634] on icon at bounding box center [1291, 635] width 24 height 24
click at [1208, 642] on icon at bounding box center [1212, 635] width 24 height 24
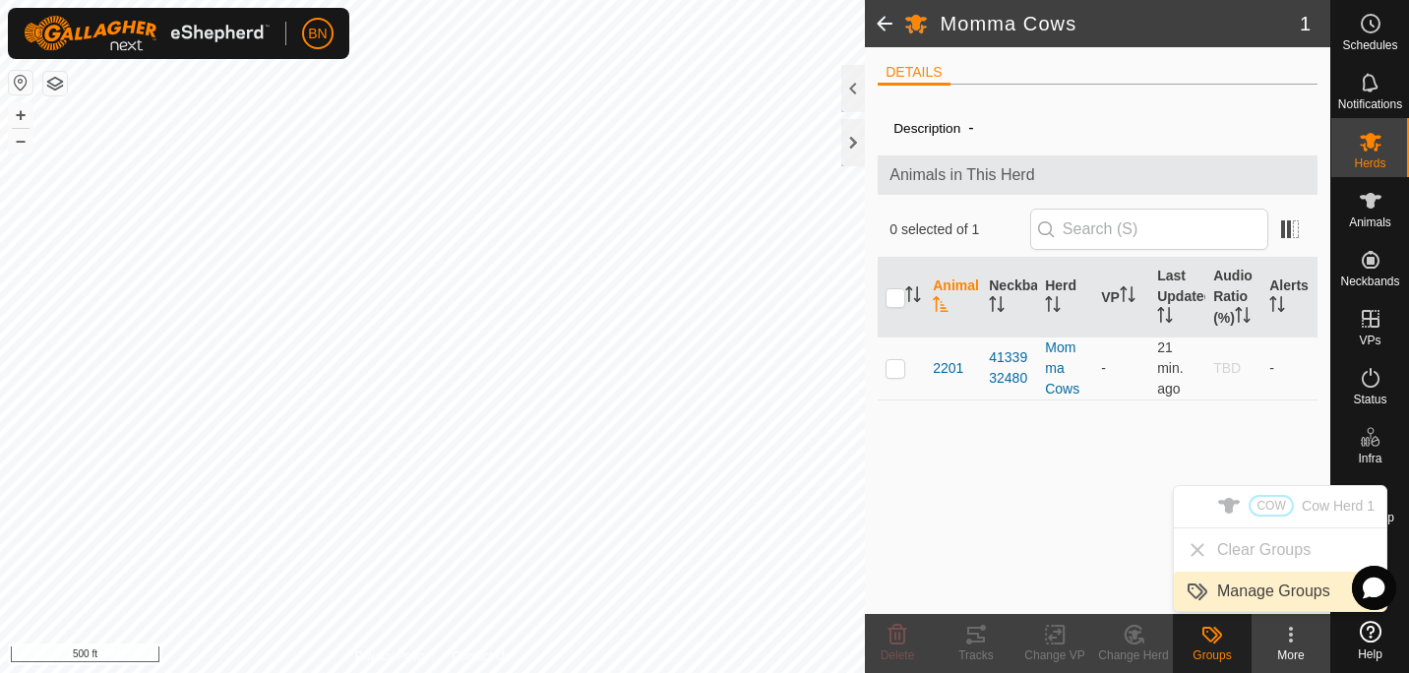
click at [1261, 593] on link "Manage Groups" at bounding box center [1280, 591] width 212 height 39
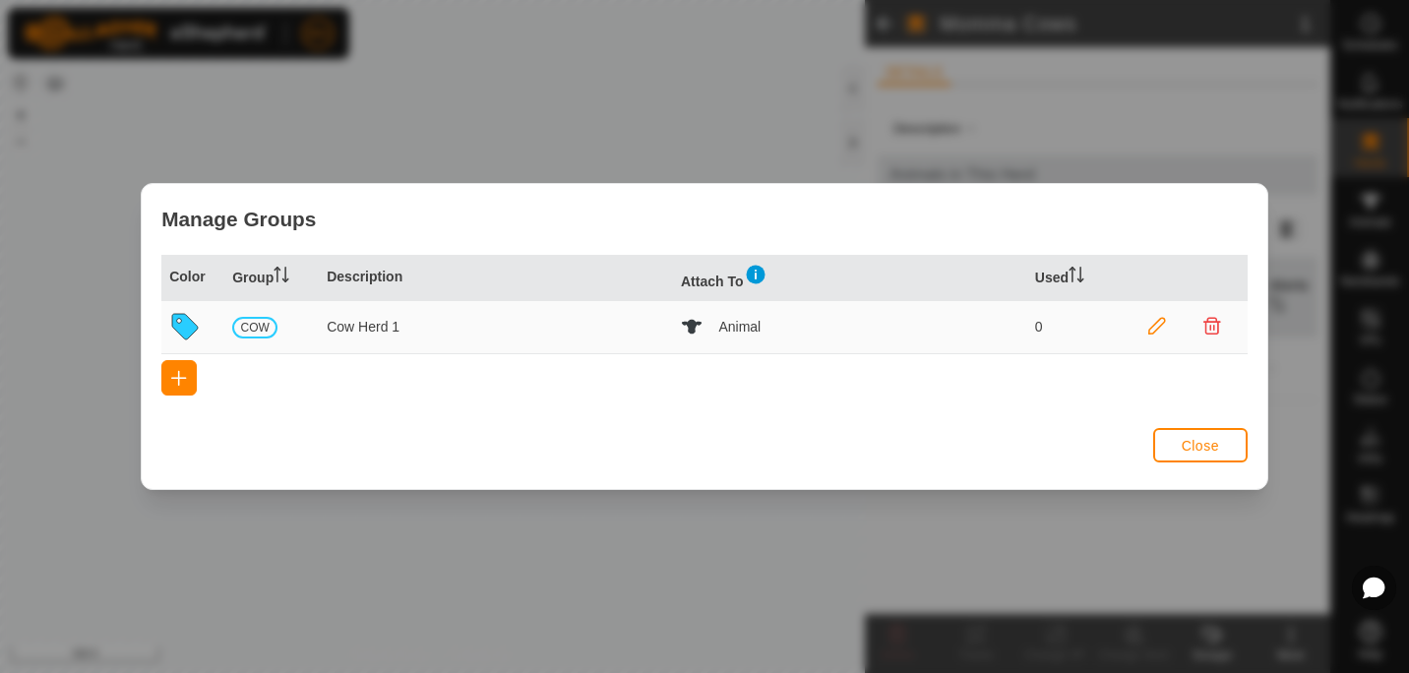
click at [1193, 444] on span "Close" at bounding box center [1199, 446] width 37 height 16
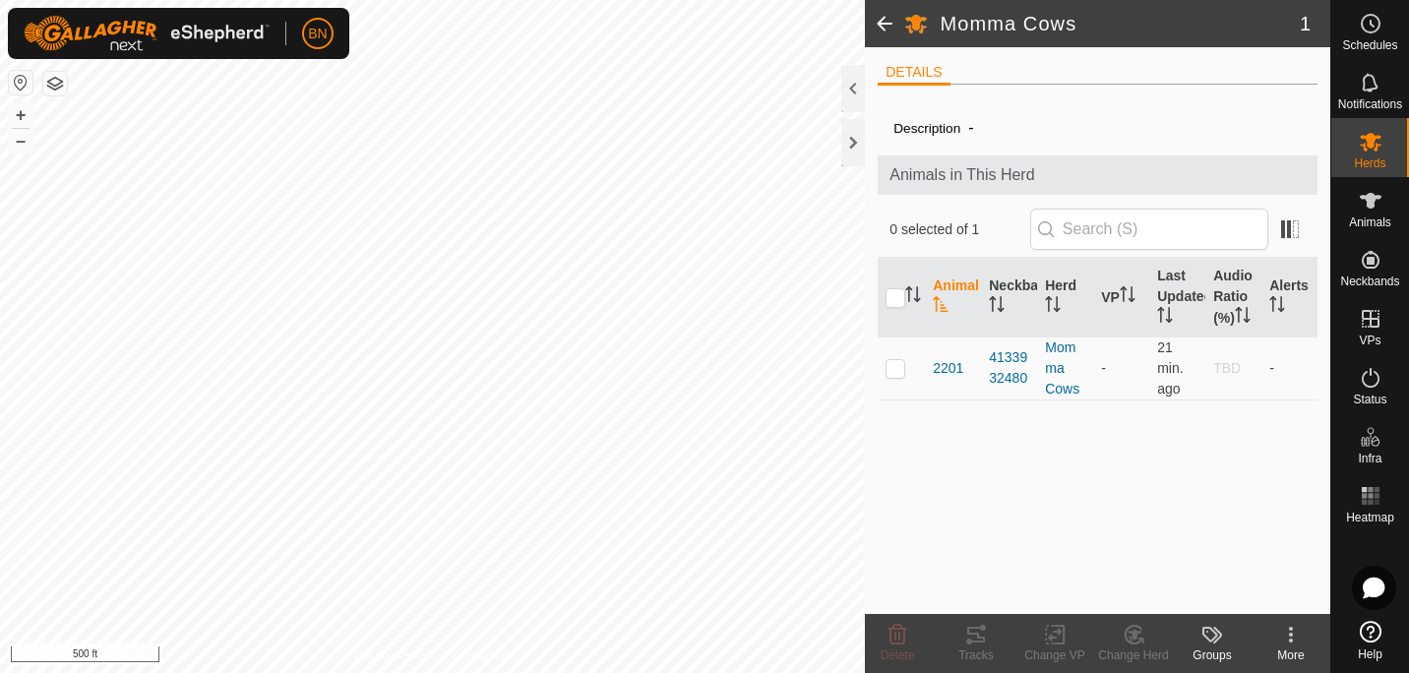
click at [1285, 637] on icon at bounding box center [1291, 635] width 24 height 24
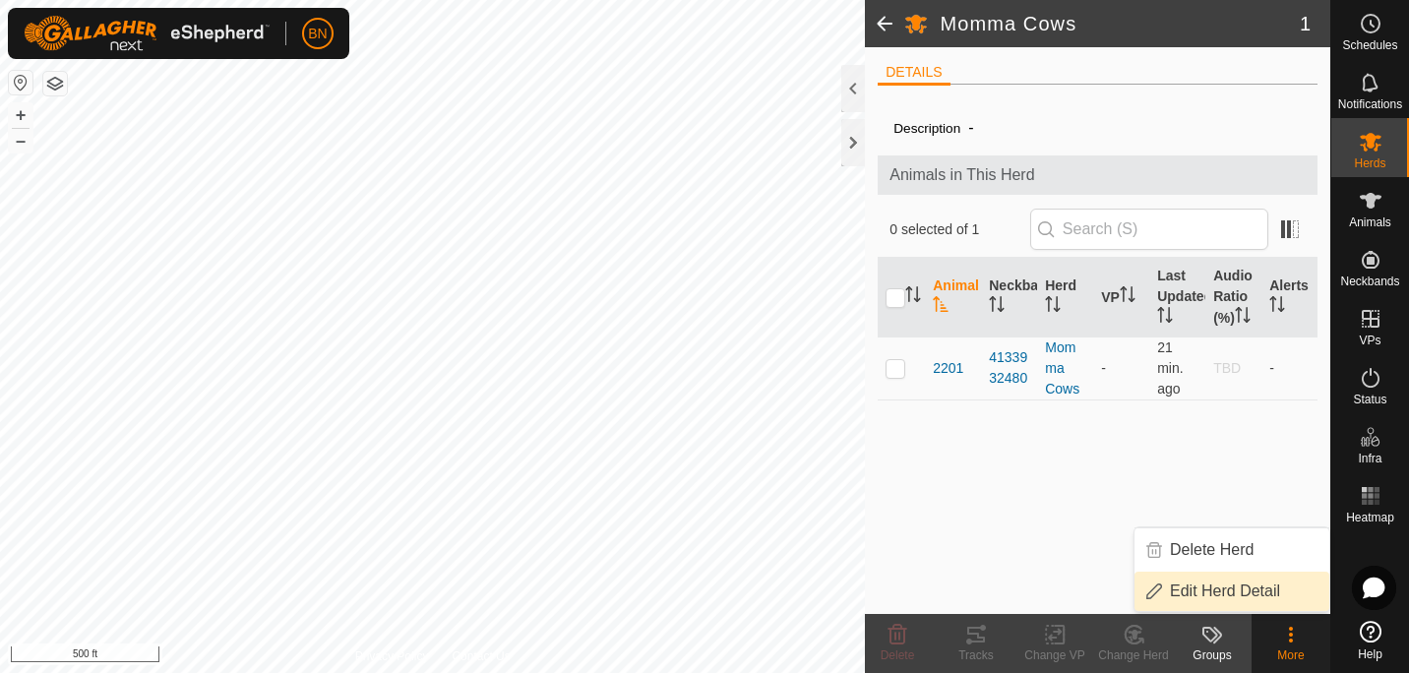
click at [1268, 596] on link "Edit Herd Detail" at bounding box center [1231, 591] width 195 height 39
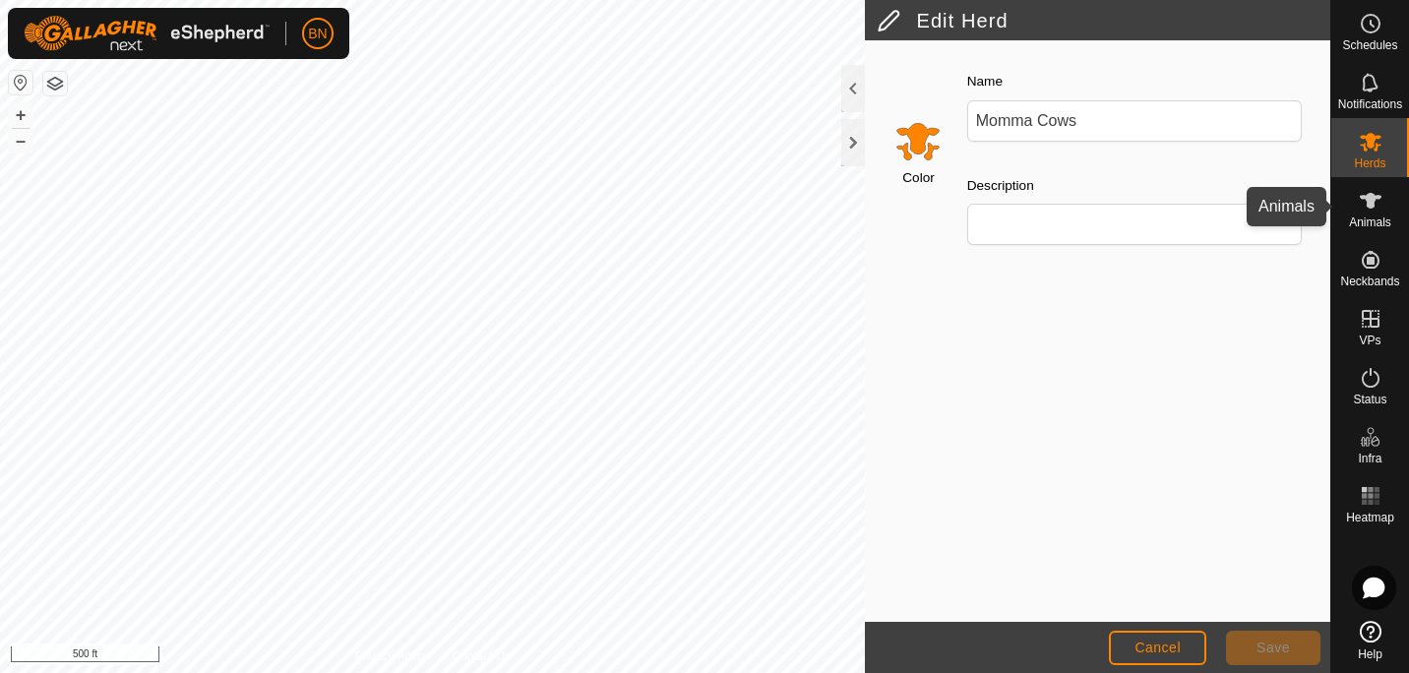
click at [1373, 195] on icon at bounding box center [1370, 201] width 22 height 16
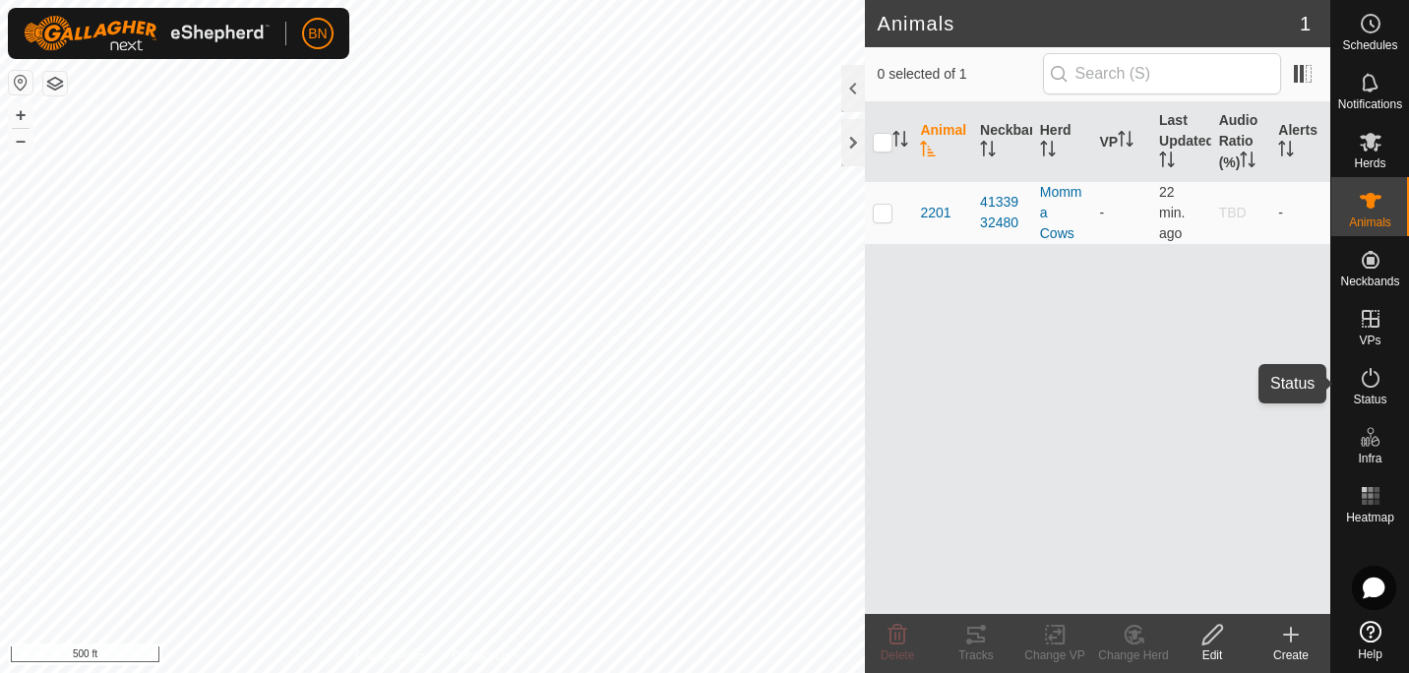
click at [1367, 373] on icon at bounding box center [1370, 378] width 24 height 24
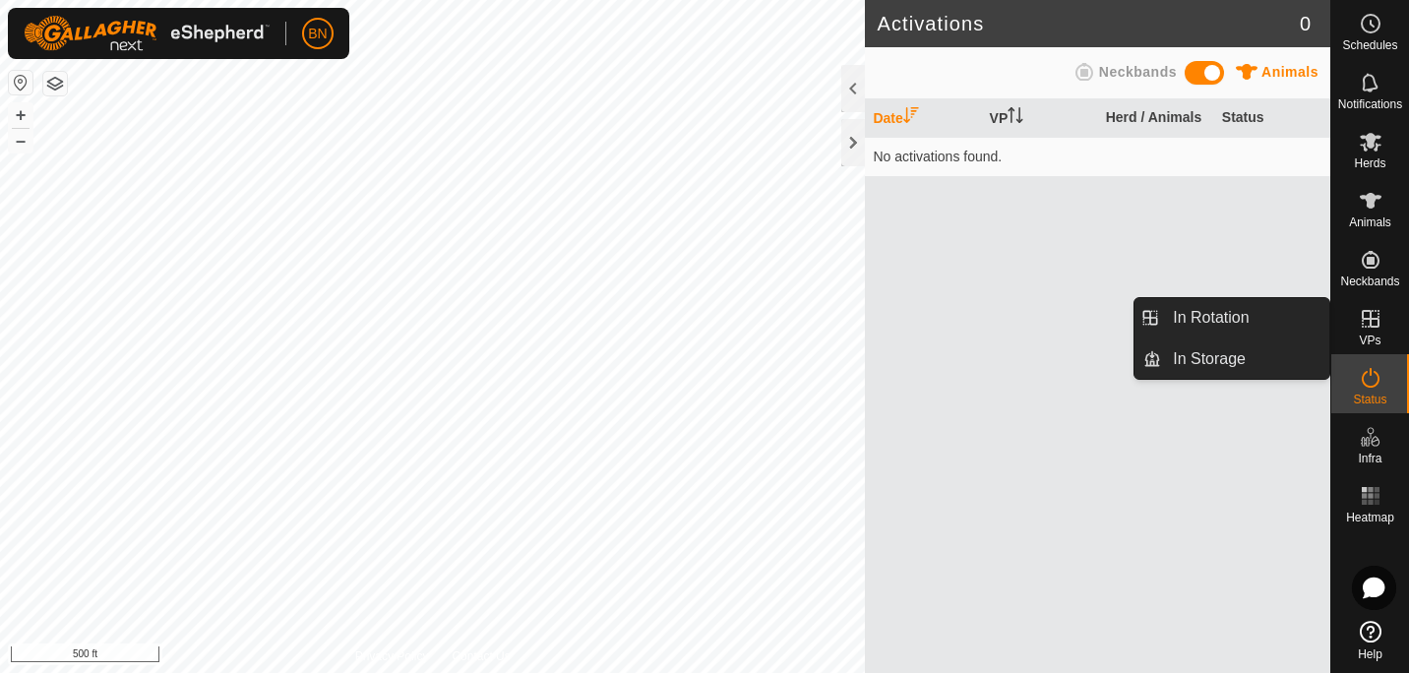
click at [1362, 321] on icon at bounding box center [1370, 319] width 18 height 18
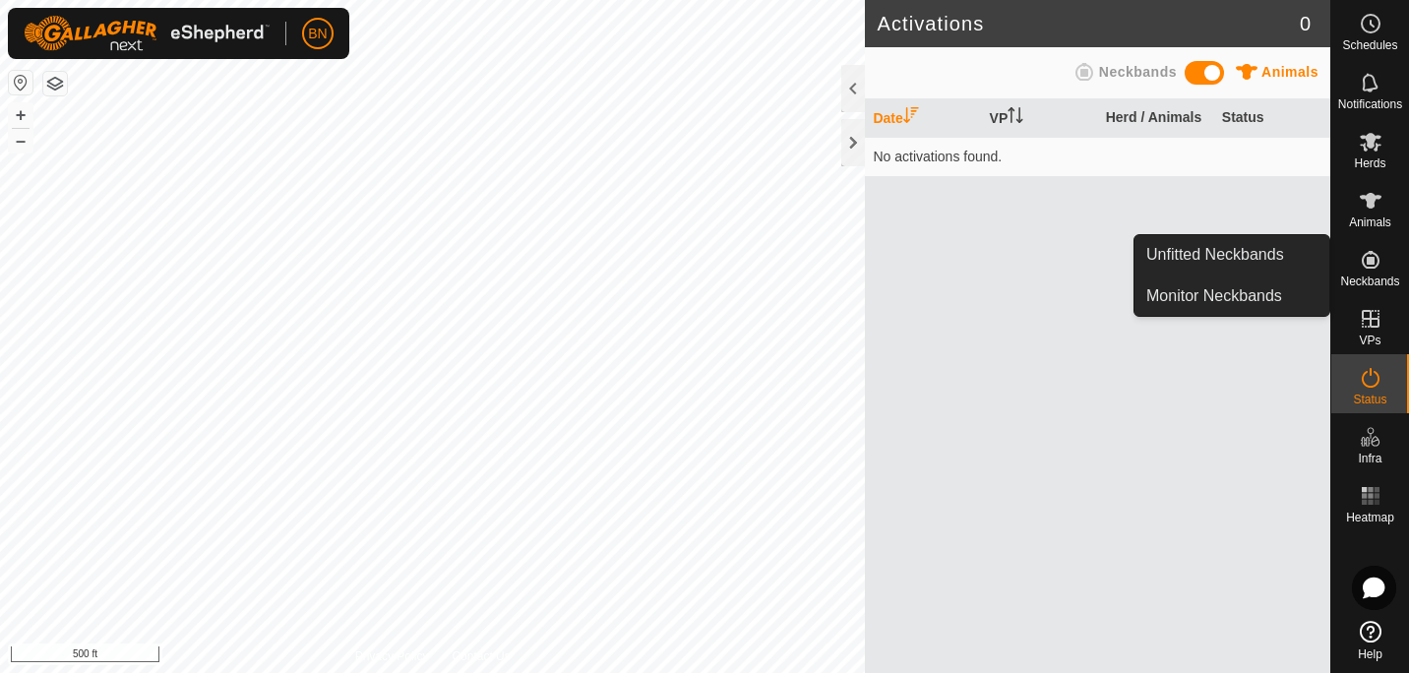
click at [1377, 264] on icon at bounding box center [1370, 260] width 18 height 18
click at [1239, 247] on link "Unfitted Neckbands" at bounding box center [1231, 254] width 195 height 39
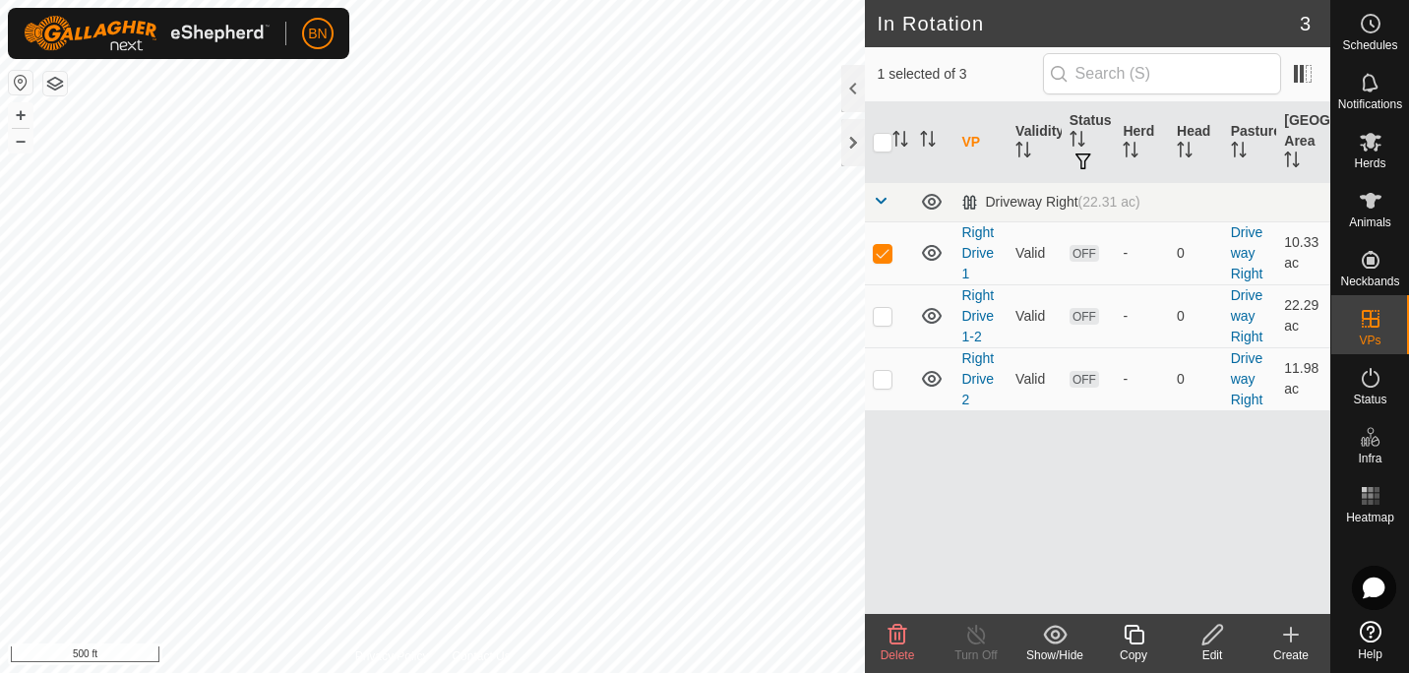
checkbox input "false"
checkbox input "true"
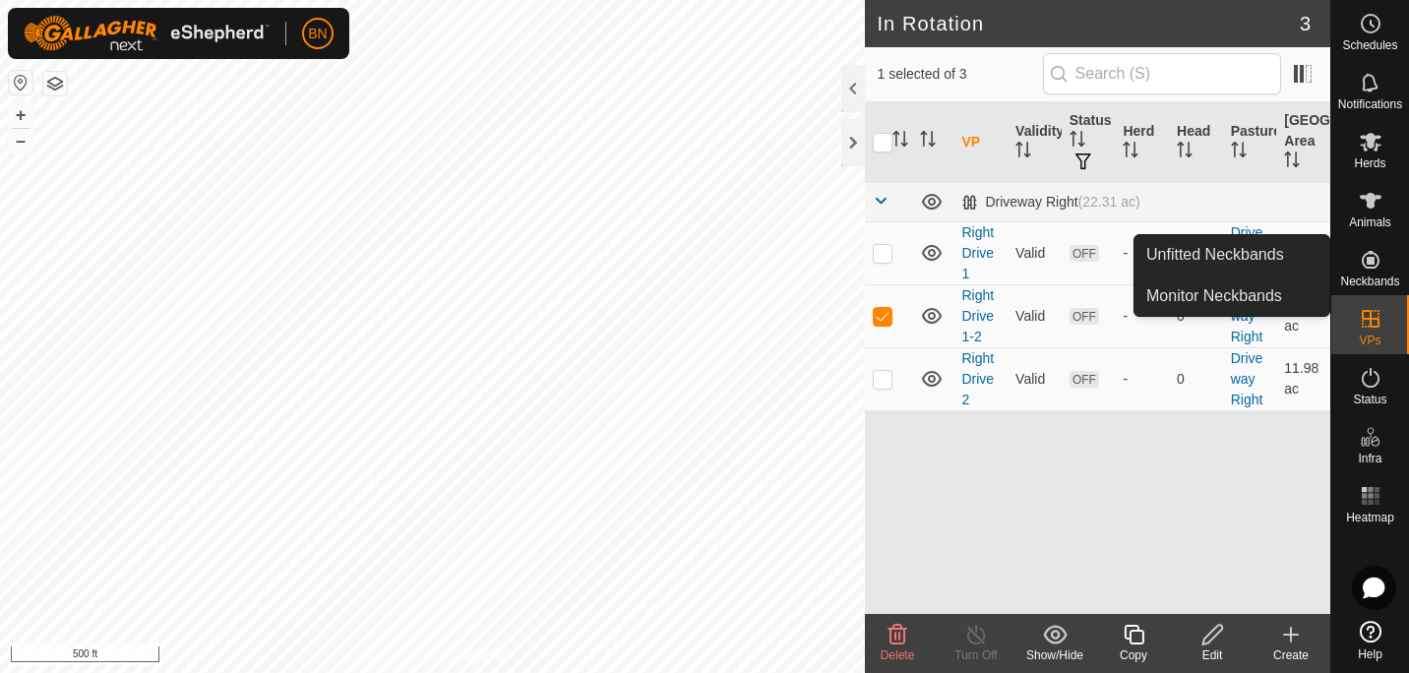
click at [1362, 272] on es-neckbands-svg-icon at bounding box center [1370, 259] width 35 height 31
click at [1368, 262] on icon at bounding box center [1370, 260] width 18 height 18
click at [1222, 249] on link "Unfitted Neckbands" at bounding box center [1231, 254] width 195 height 39
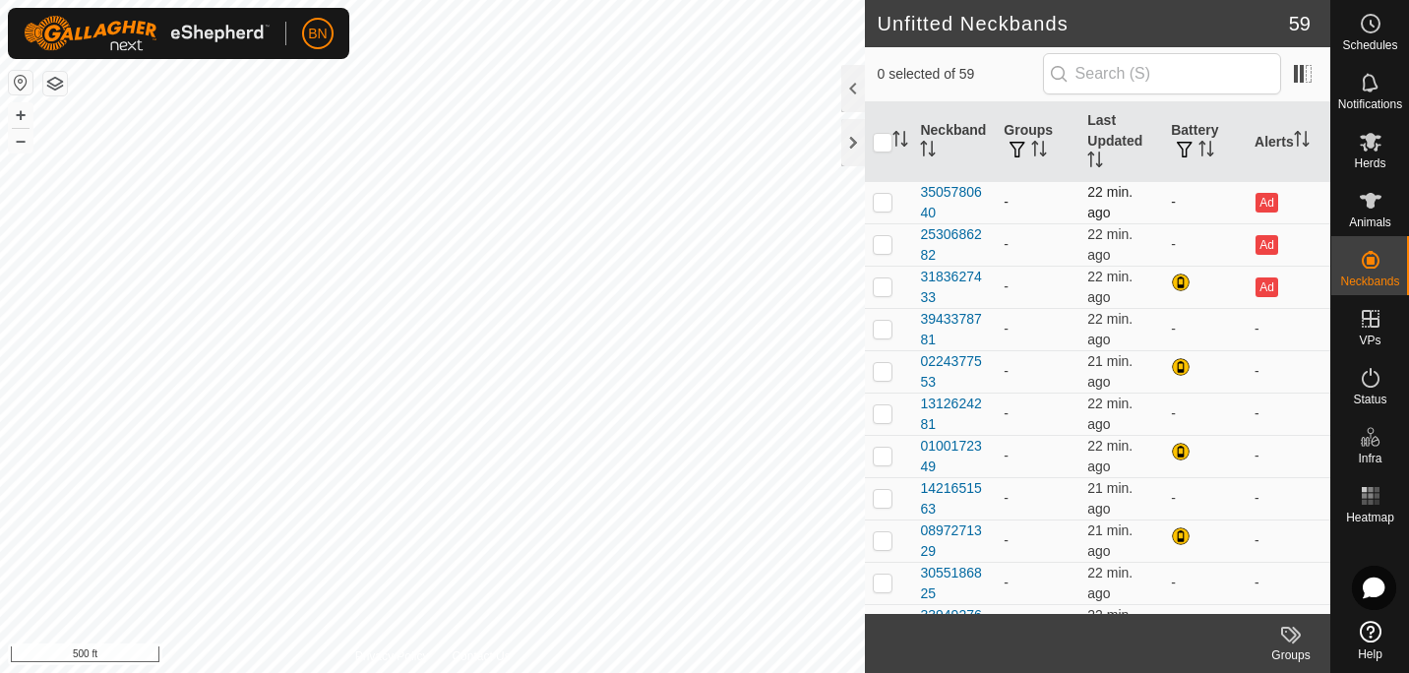
click at [880, 201] on p-checkbox at bounding box center [883, 202] width 20 height 16
checkbox input "true"
click at [885, 241] on p-checkbox at bounding box center [883, 244] width 20 height 16
click at [881, 243] on p-checkbox at bounding box center [883, 244] width 20 height 16
checkbox input "false"
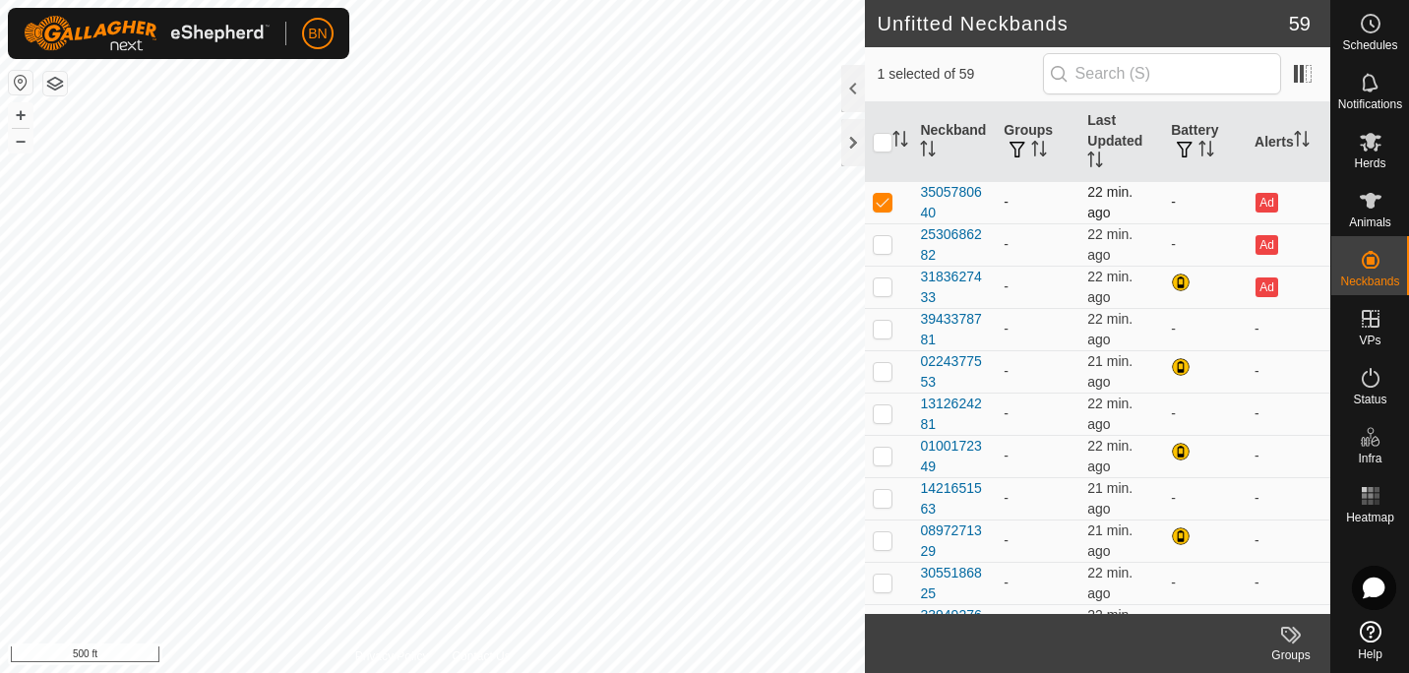
click at [884, 200] on p-checkbox at bounding box center [883, 202] width 20 height 16
checkbox input "false"
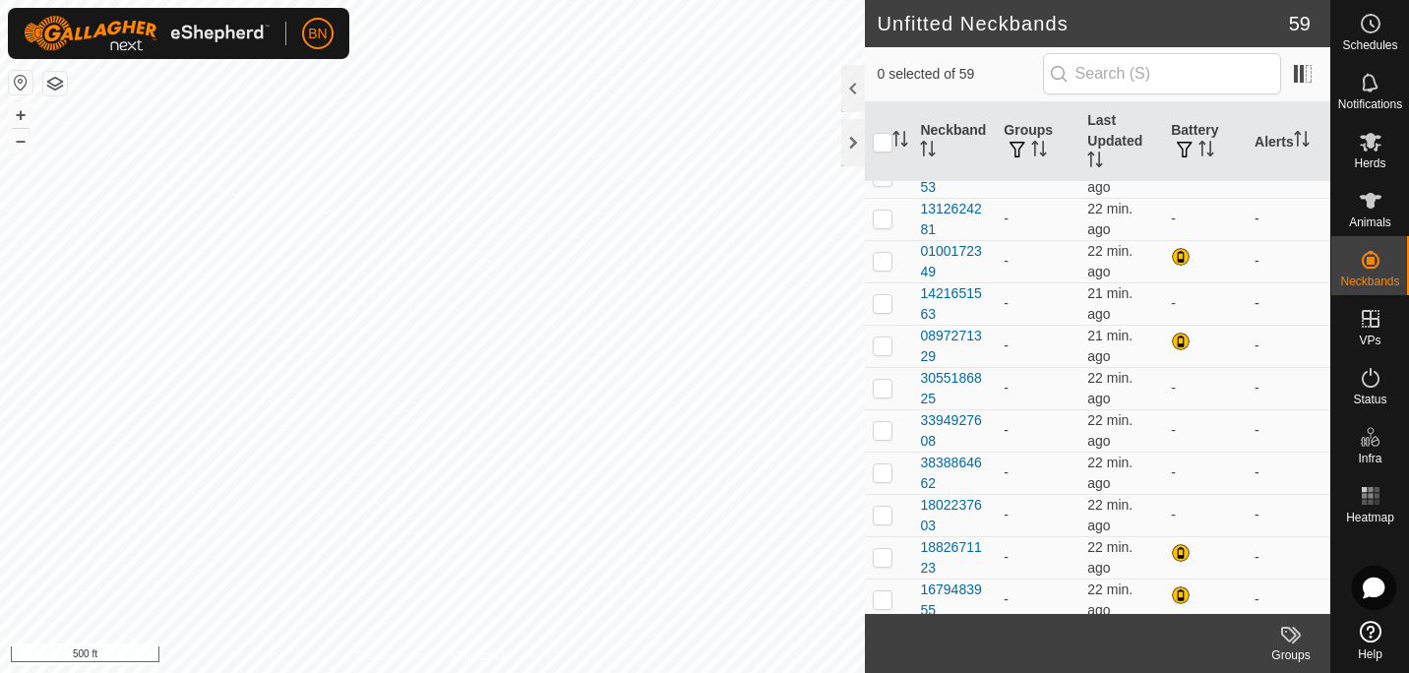
scroll to position [208, 0]
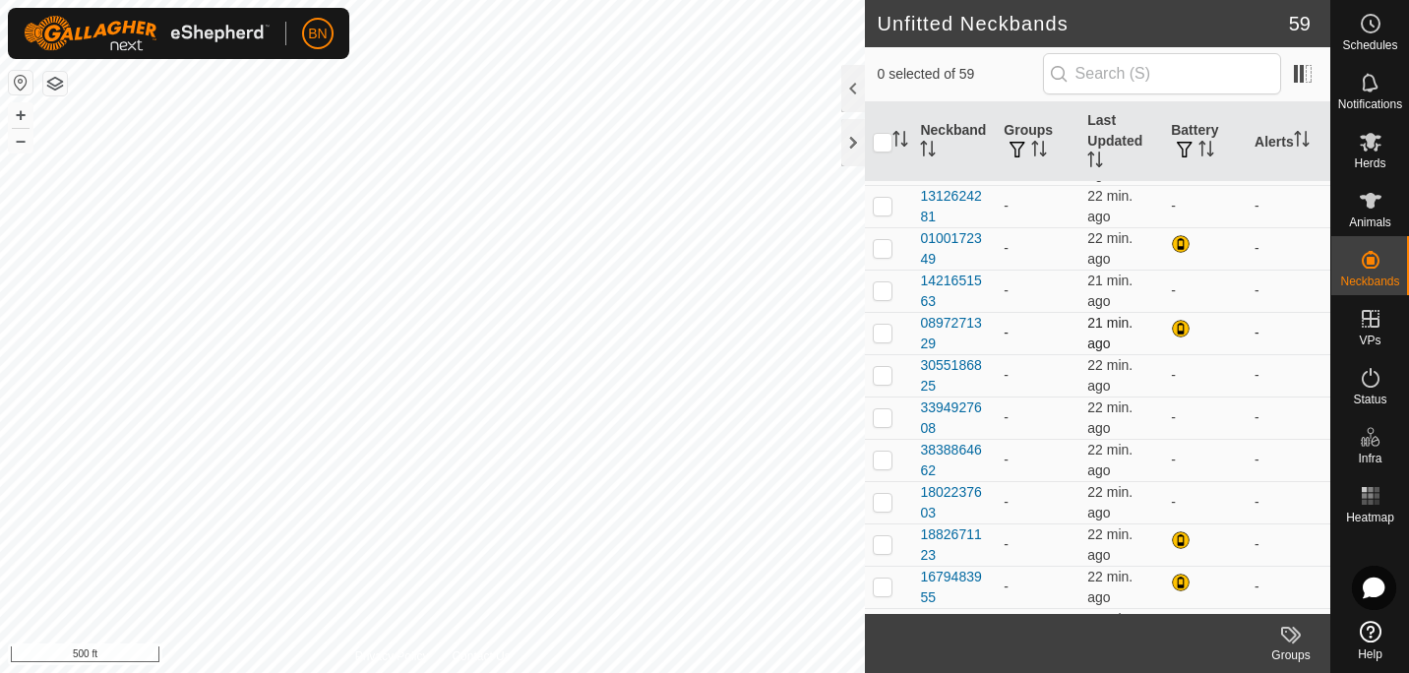
click at [885, 329] on p-checkbox at bounding box center [883, 333] width 20 height 16
checkbox input "true"
click at [875, 371] on p-checkbox at bounding box center [883, 375] width 20 height 16
checkbox input "true"
click at [881, 409] on p-tablecheckbox at bounding box center [883, 417] width 20 height 16
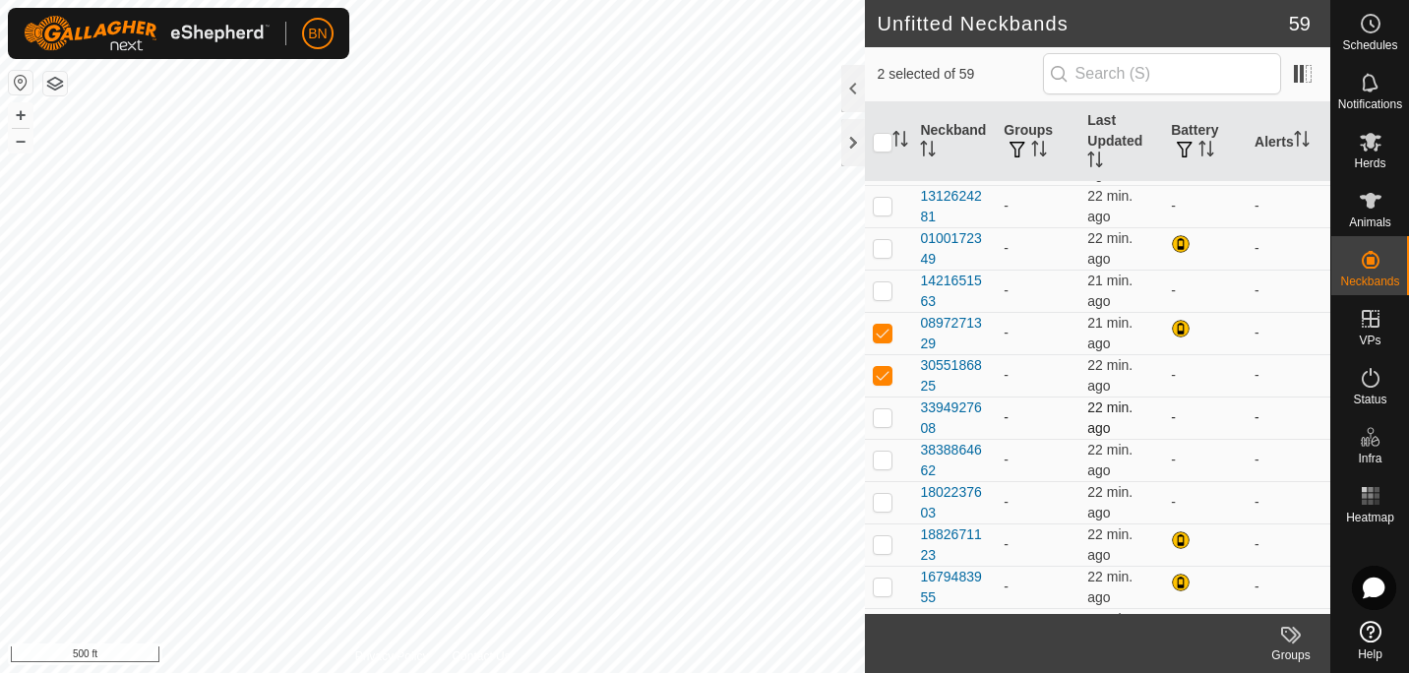
checkbox input "true"
click at [881, 452] on p-checkbox at bounding box center [883, 460] width 20 height 16
checkbox input "true"
click at [878, 500] on p-checkbox at bounding box center [883, 502] width 20 height 16
checkbox input "true"
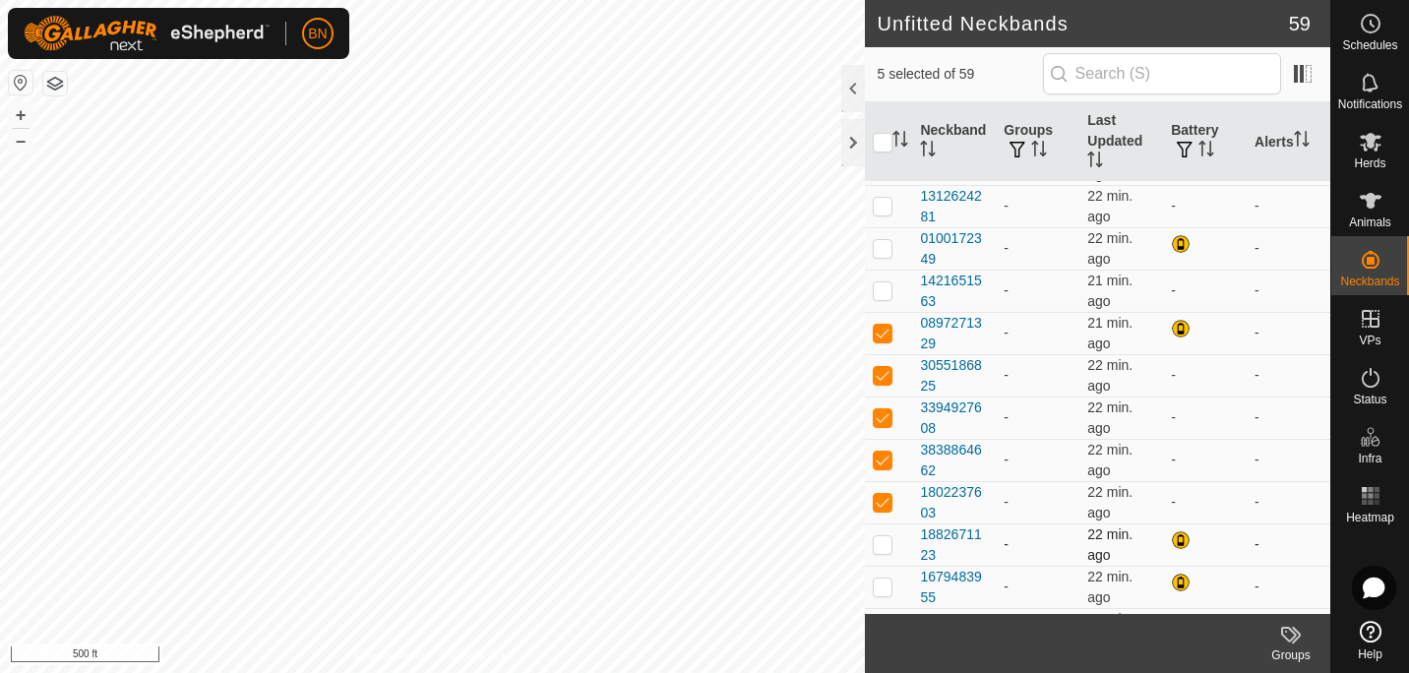
click at [882, 538] on p-checkbox at bounding box center [883, 544] width 20 height 16
checkbox input "true"
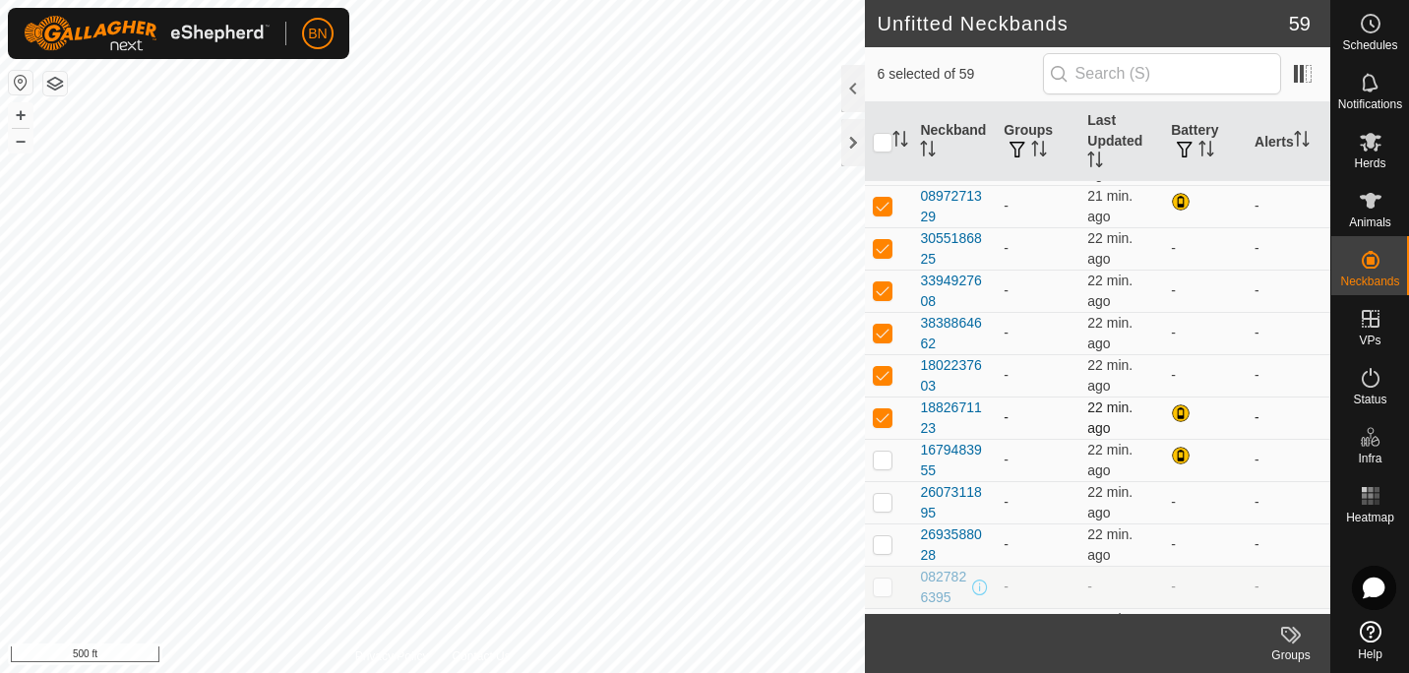
scroll to position [343, 0]
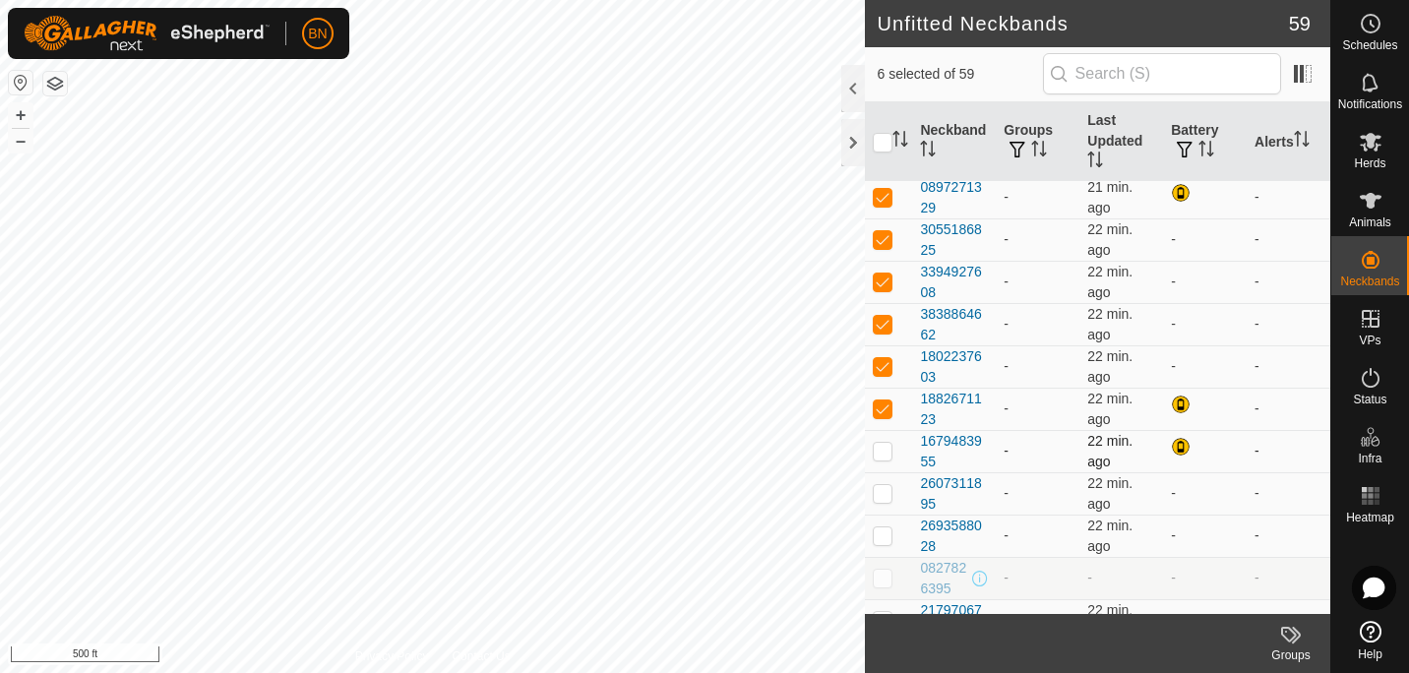
click at [883, 452] on p-checkbox at bounding box center [883, 451] width 20 height 16
checkbox input "true"
click at [878, 490] on p-checkbox at bounding box center [883, 493] width 20 height 16
checkbox input "true"
click at [879, 529] on p-checkbox at bounding box center [883, 535] width 20 height 16
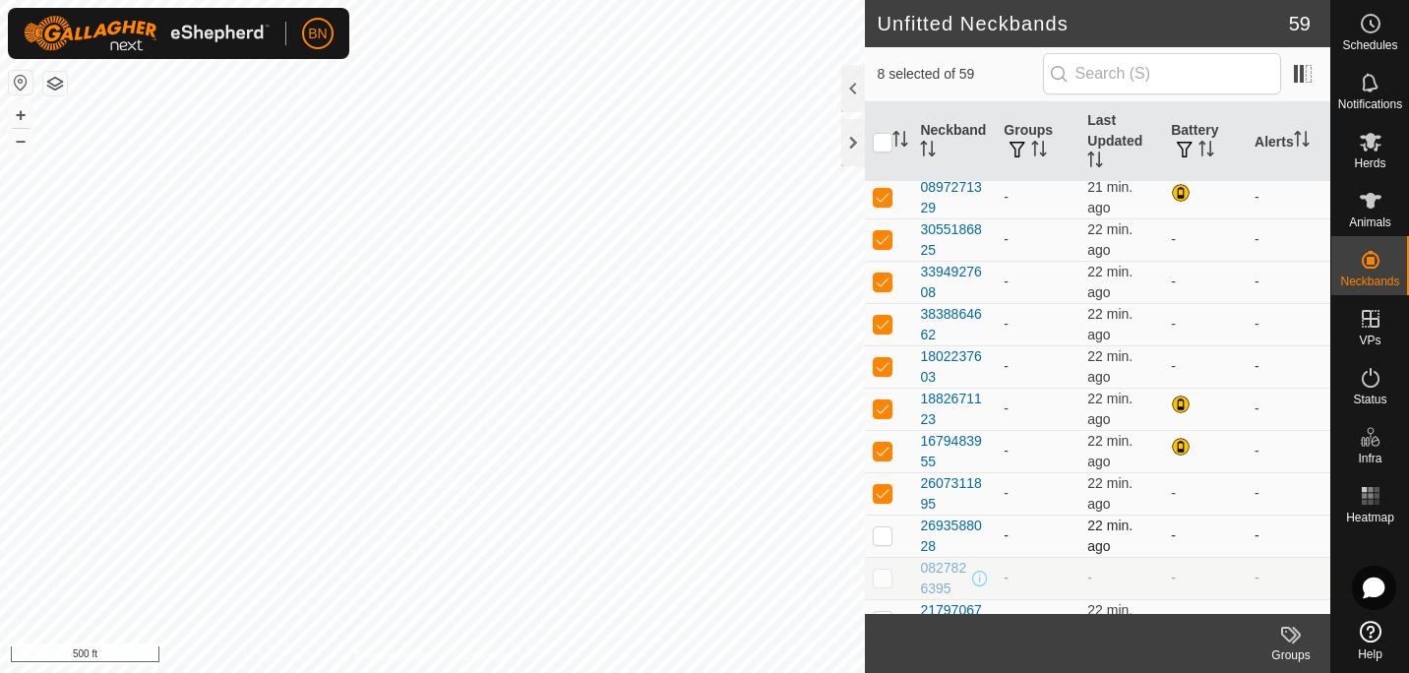
checkbox input "true"
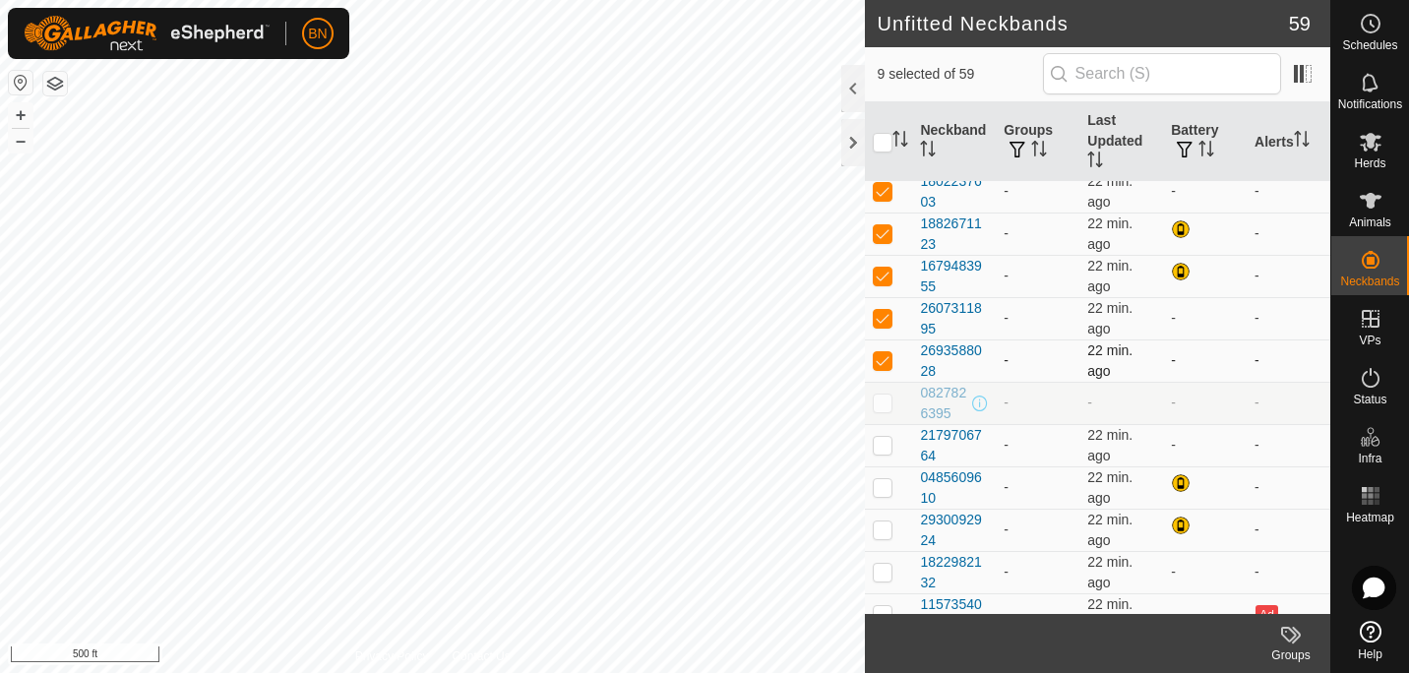
scroll to position [519, 0]
click at [884, 407] on p-checkbox at bounding box center [883, 401] width 20 height 16
click at [886, 393] on p-checkbox at bounding box center [883, 401] width 20 height 16
checkbox input "false"
click at [886, 445] on p-checkbox at bounding box center [883, 444] width 20 height 16
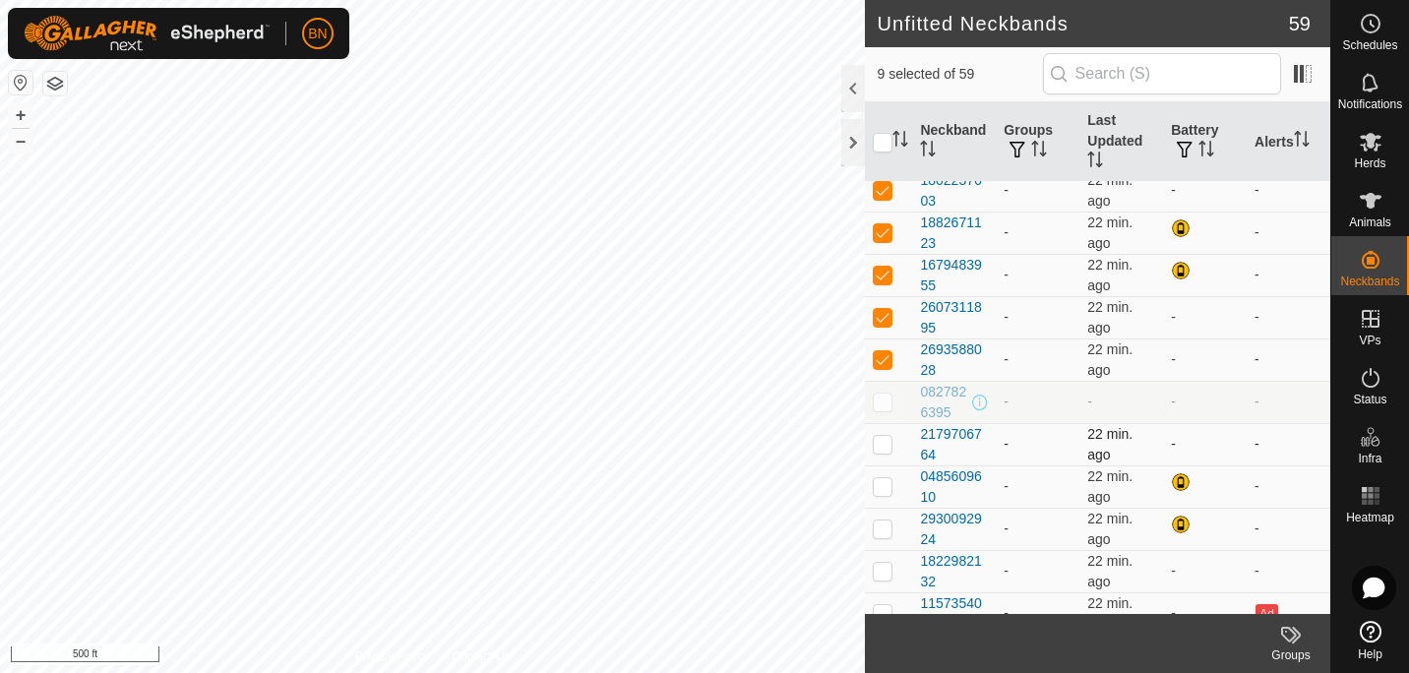
checkbox input "true"
click at [880, 481] on p-checkbox at bounding box center [883, 486] width 20 height 16
checkbox input "true"
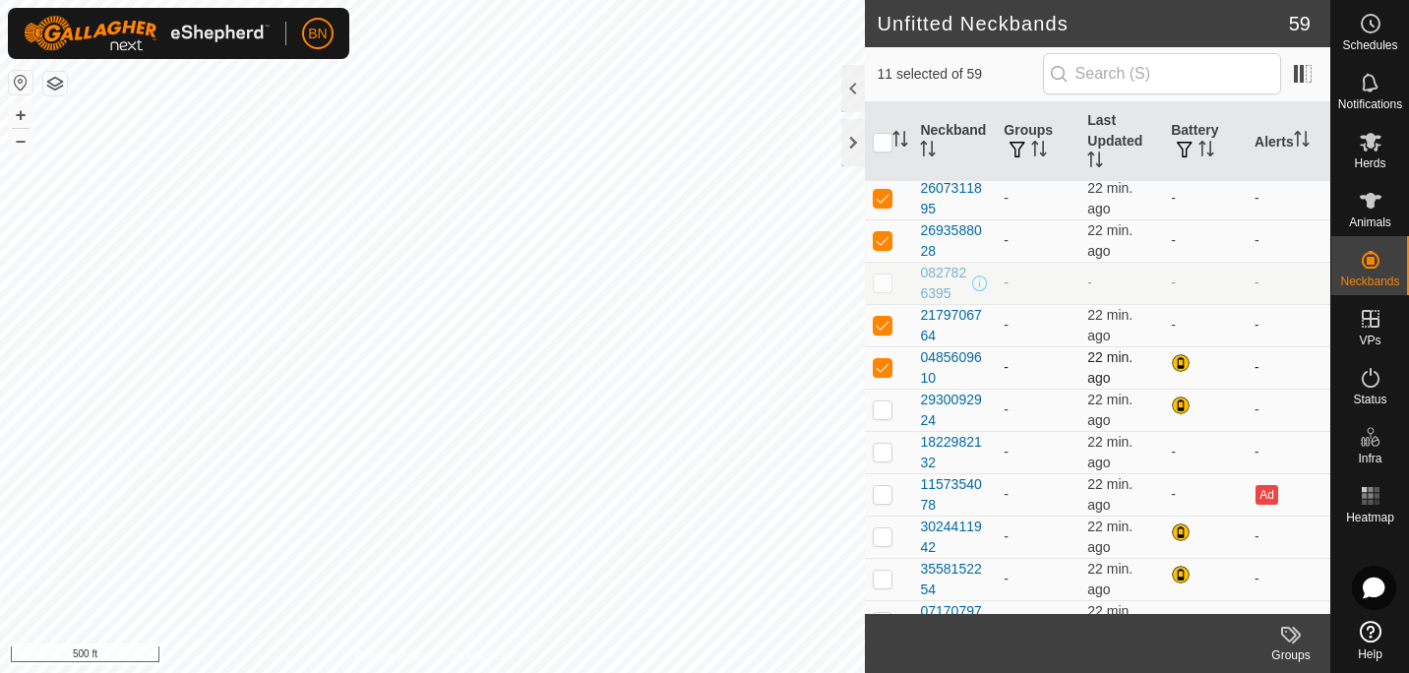
scroll to position [642, 0]
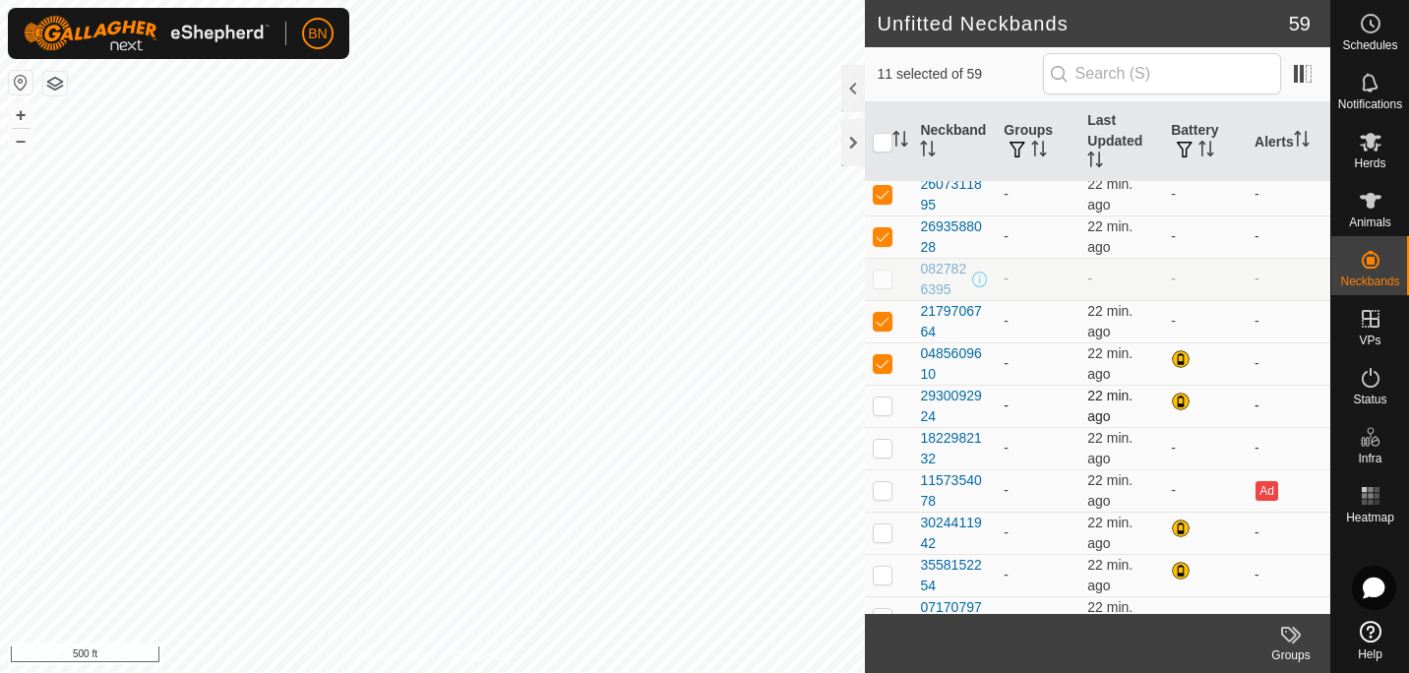
drag, startPoint x: 882, startPoint y: 415, endPoint x: 885, endPoint y: 398, distance: 17.0
click at [885, 398] on td at bounding box center [888, 406] width 47 height 42
click at [885, 398] on p-checkbox at bounding box center [883, 405] width 20 height 16
checkbox input "false"
click at [883, 441] on p-checkbox at bounding box center [883, 448] width 20 height 16
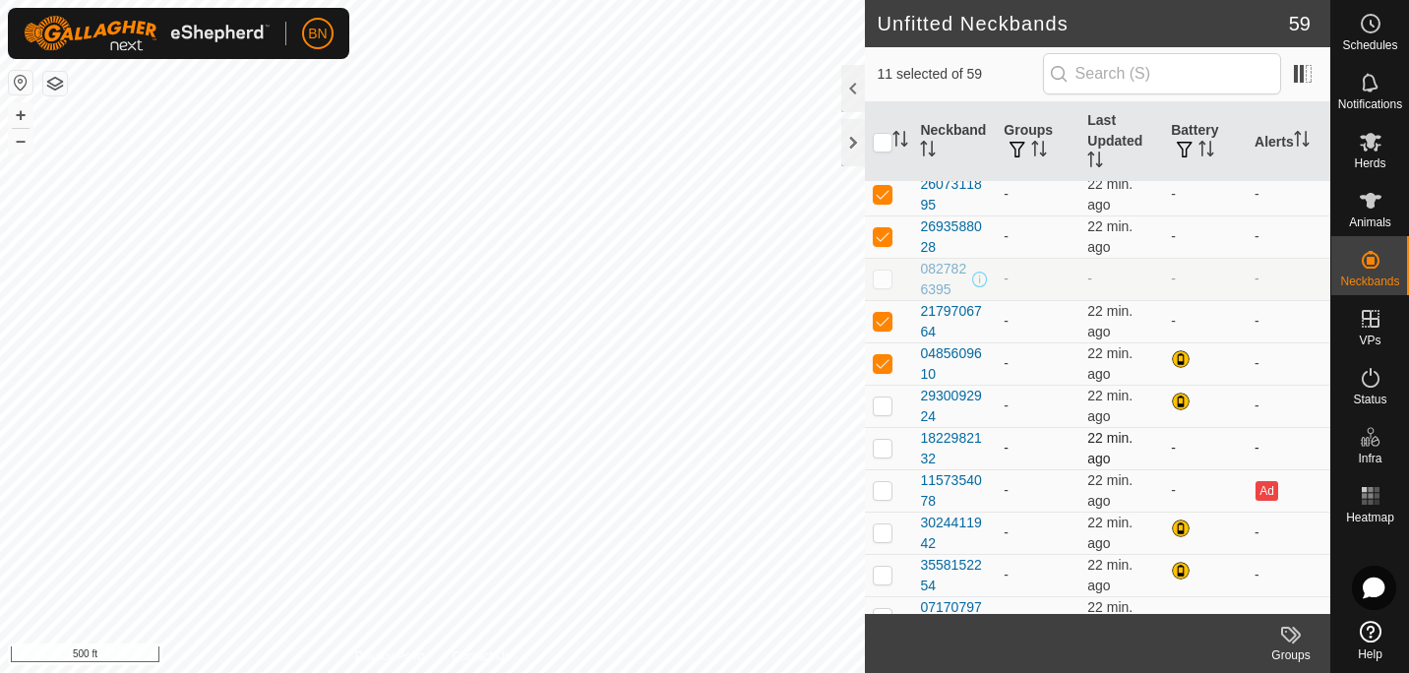
checkbox input "true"
click at [881, 409] on p-checkbox at bounding box center [883, 405] width 20 height 16
checkbox input "true"
click at [884, 496] on p-checkbox at bounding box center [883, 490] width 20 height 16
checkbox input "true"
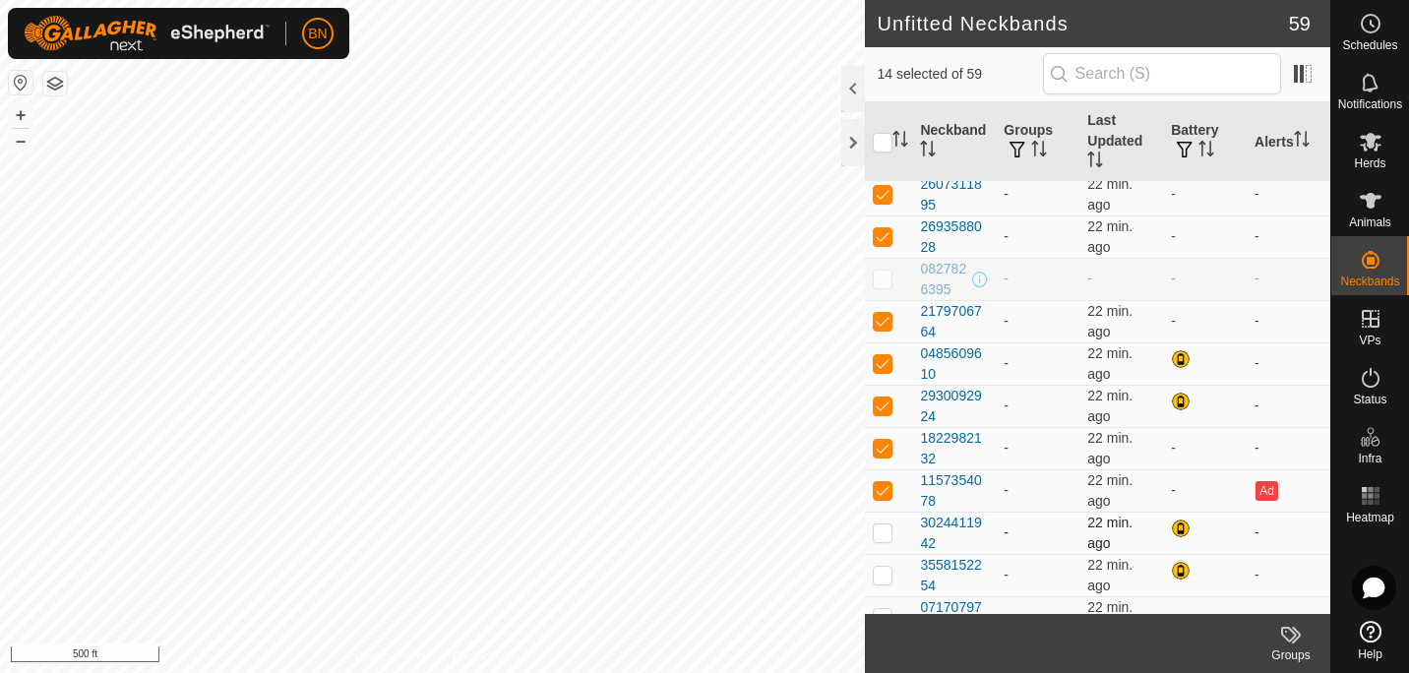
click at [883, 524] on p-checkbox at bounding box center [883, 532] width 20 height 16
checkbox input "true"
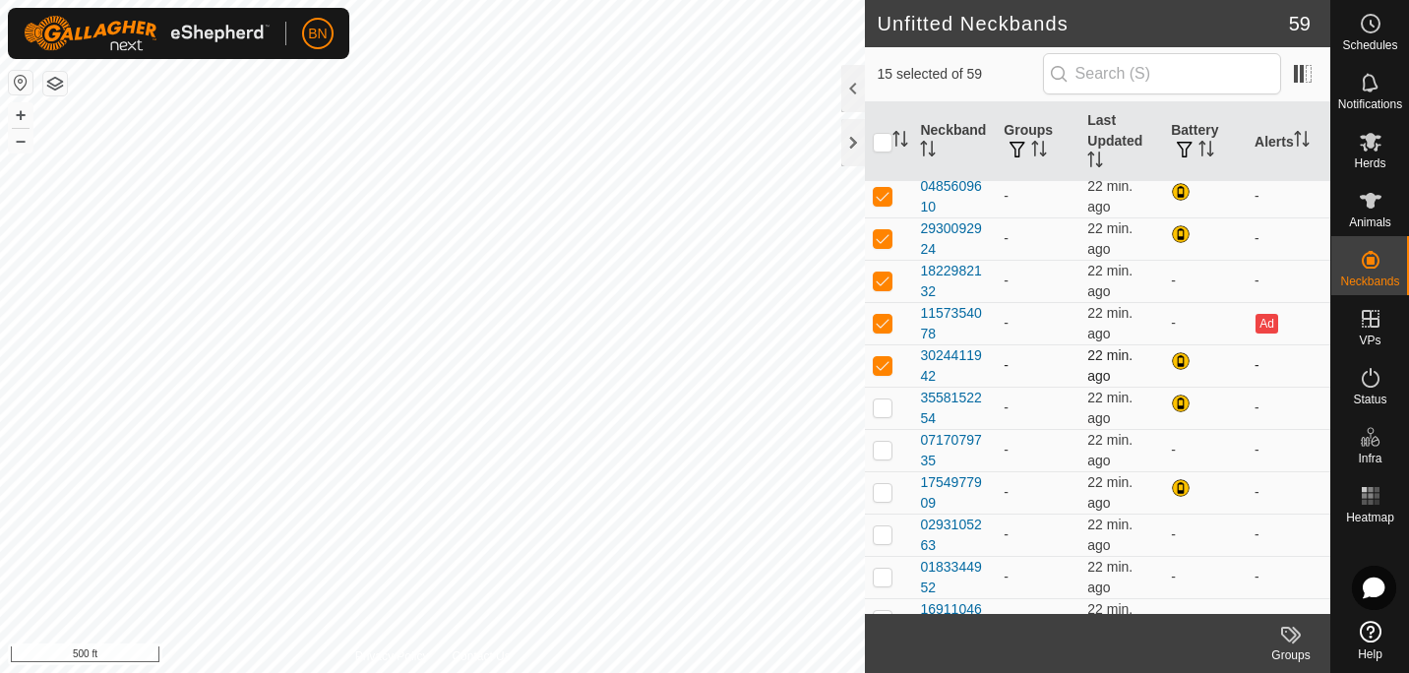
scroll to position [816, 0]
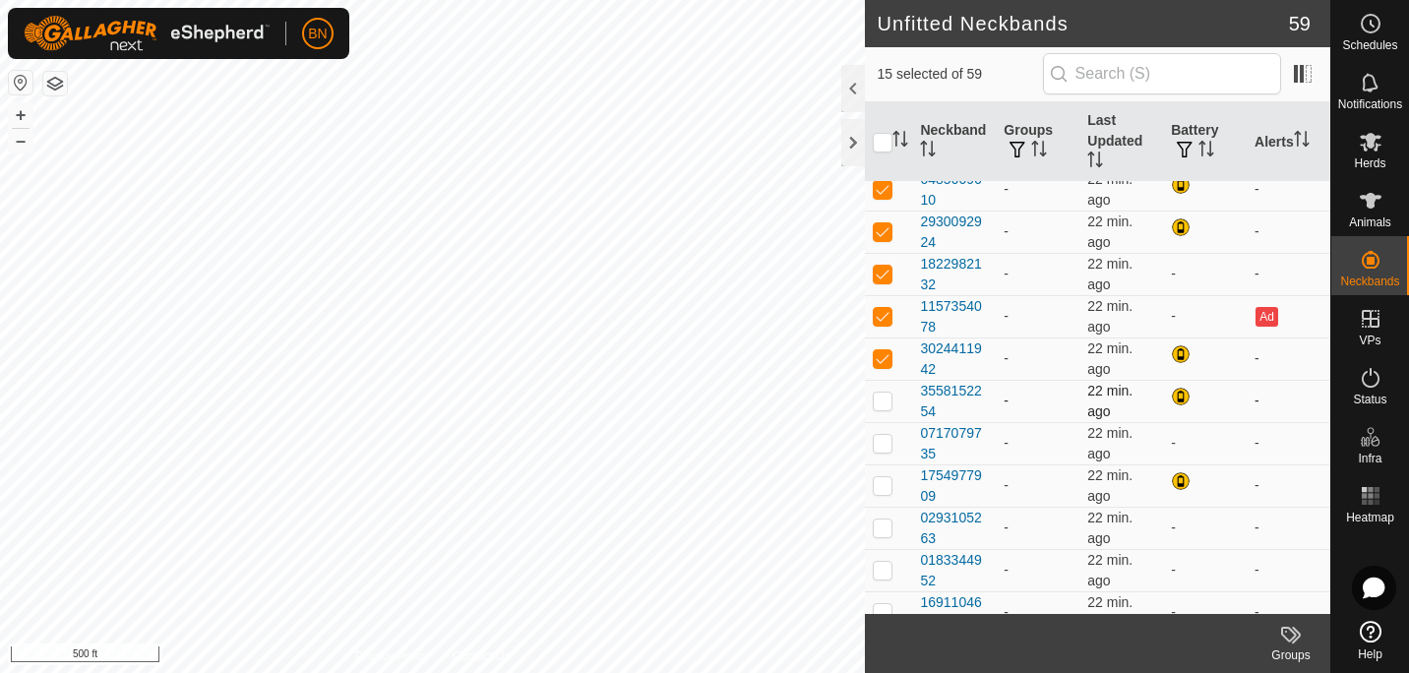
click at [888, 407] on p-checkbox at bounding box center [883, 400] width 20 height 16
checkbox input "true"
click at [883, 350] on p-tablecheckbox at bounding box center [883, 358] width 20 height 16
checkbox input "false"
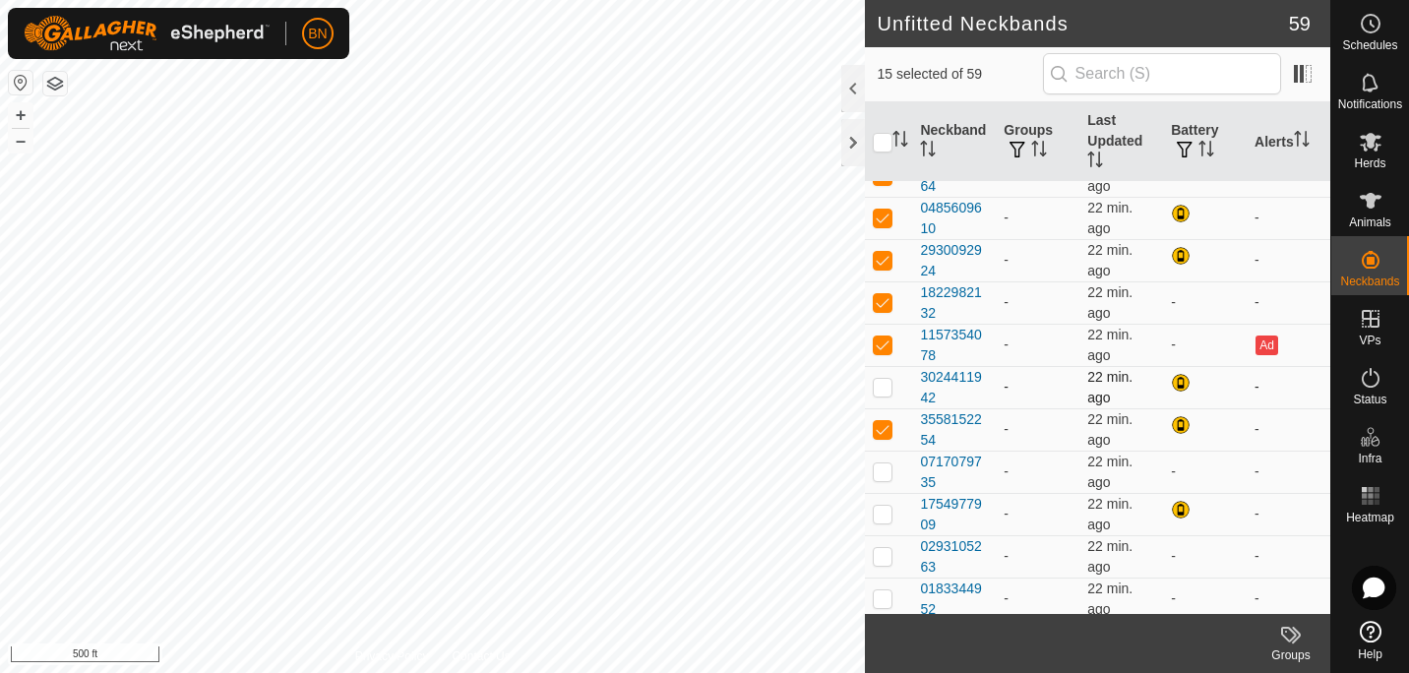
scroll to position [786, 0]
click at [883, 349] on p-checkbox at bounding box center [883, 346] width 20 height 16
checkbox input "false"
click at [880, 390] on p-checkbox at bounding box center [883, 389] width 20 height 16
checkbox input "true"
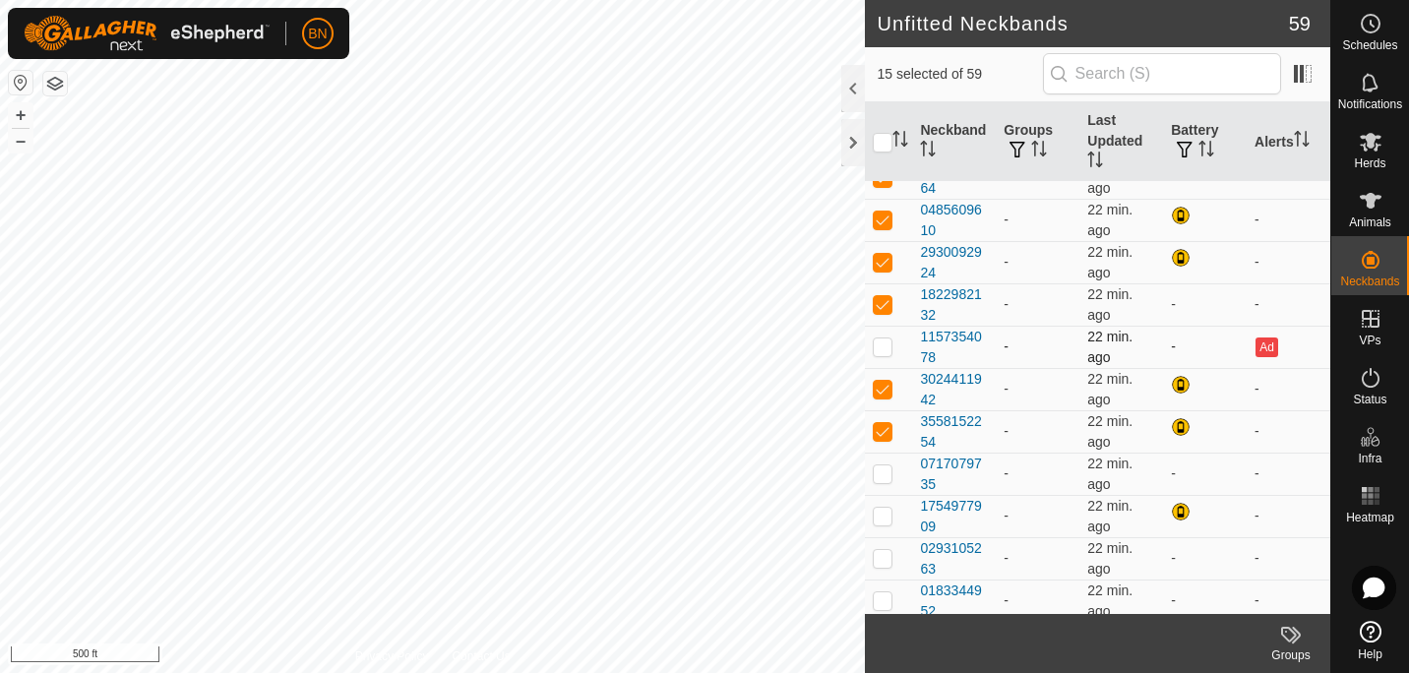
click at [887, 336] on td at bounding box center [888, 347] width 47 height 42
checkbox input "false"
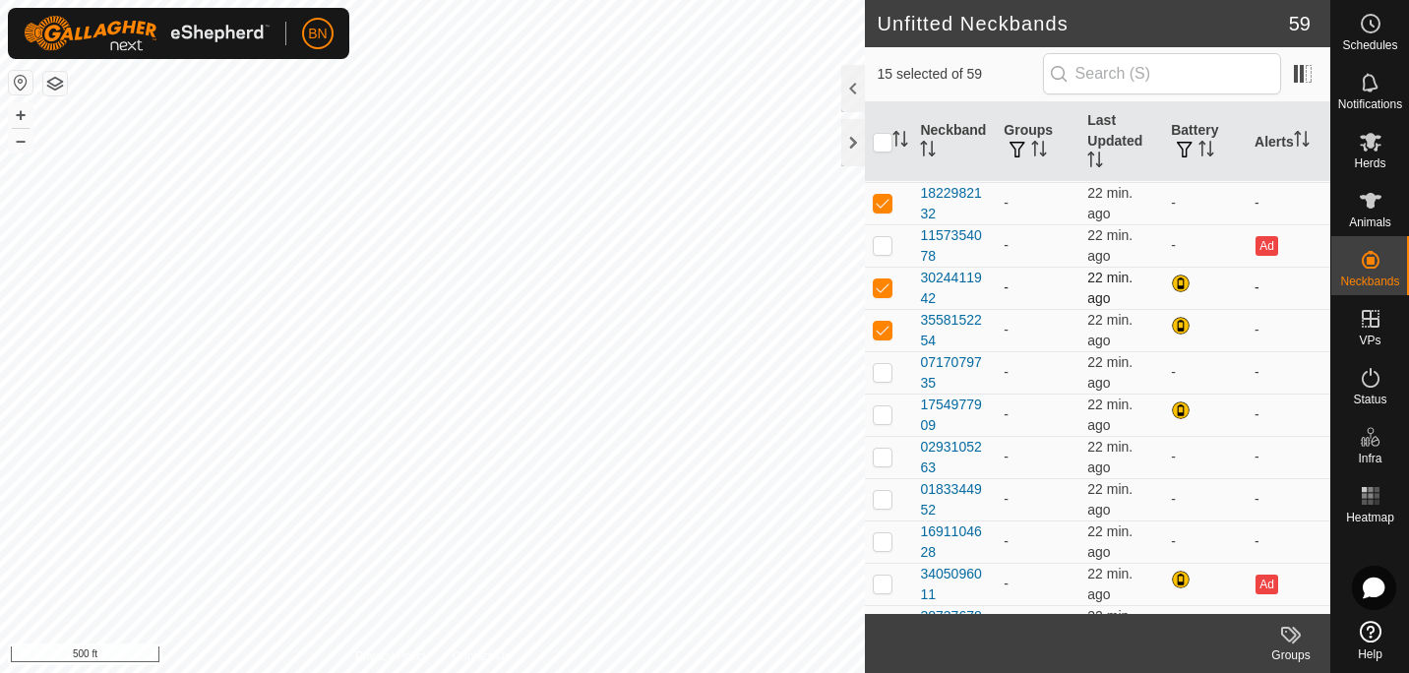
scroll to position [894, 0]
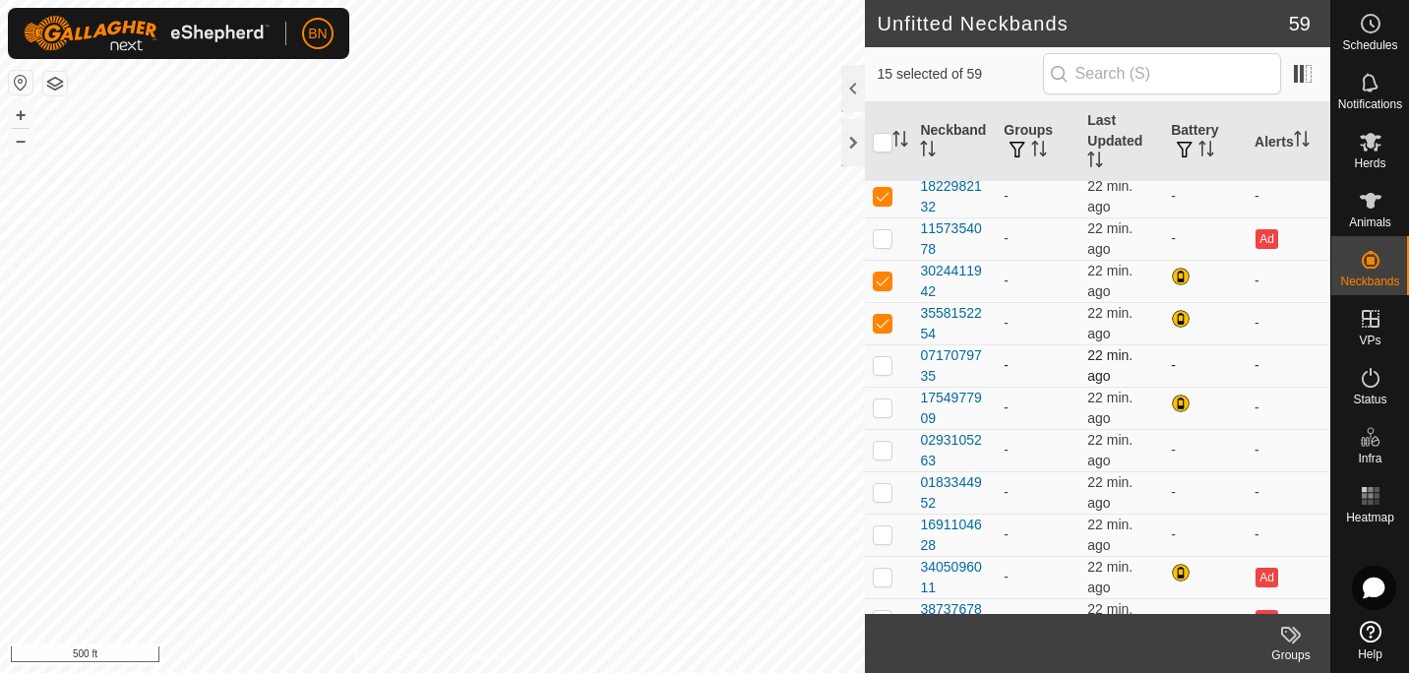
click at [885, 352] on td at bounding box center [888, 365] width 47 height 42
checkbox input "true"
click at [886, 414] on p-checkbox at bounding box center [883, 407] width 20 height 16
checkbox input "true"
click at [883, 450] on p-checkbox at bounding box center [883, 450] width 20 height 16
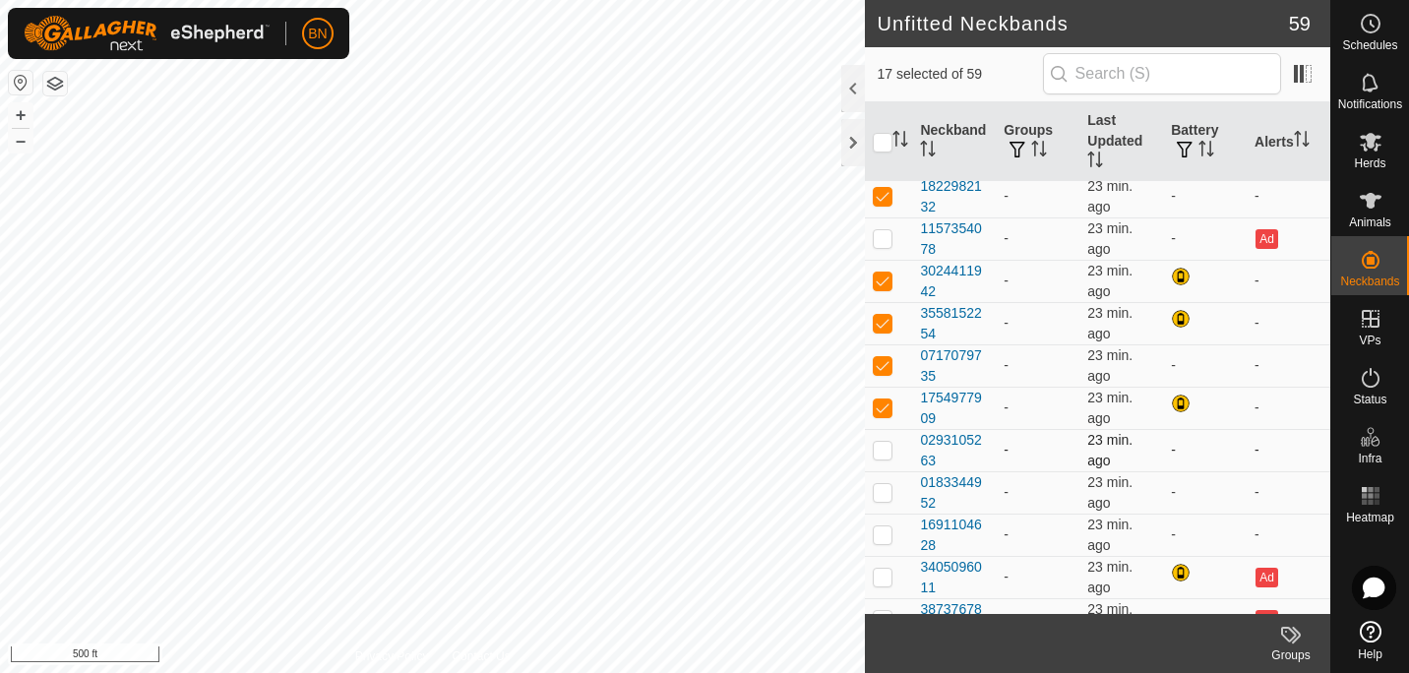
checkbox input "true"
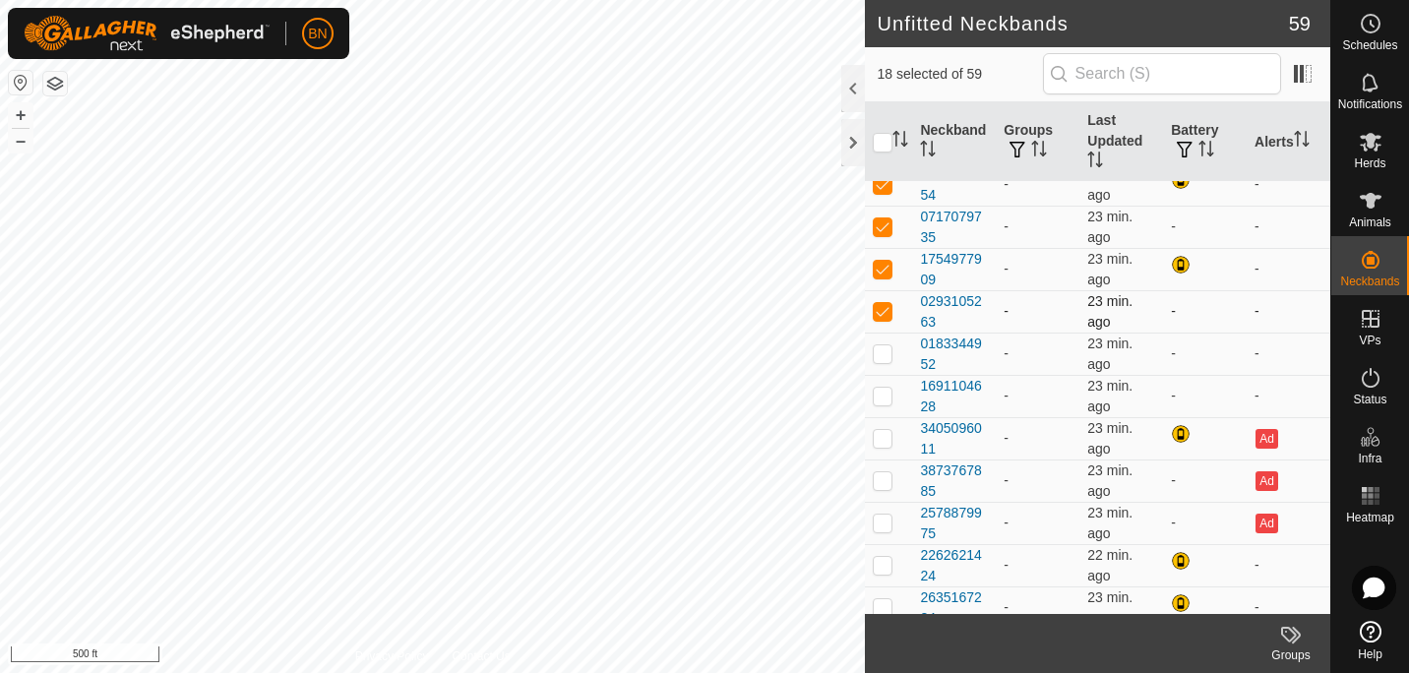
scroll to position [1034, 0]
click at [879, 349] on p-checkbox at bounding box center [883, 352] width 20 height 16
checkbox input "true"
click at [880, 400] on p-checkbox at bounding box center [883, 395] width 20 height 16
checkbox input "true"
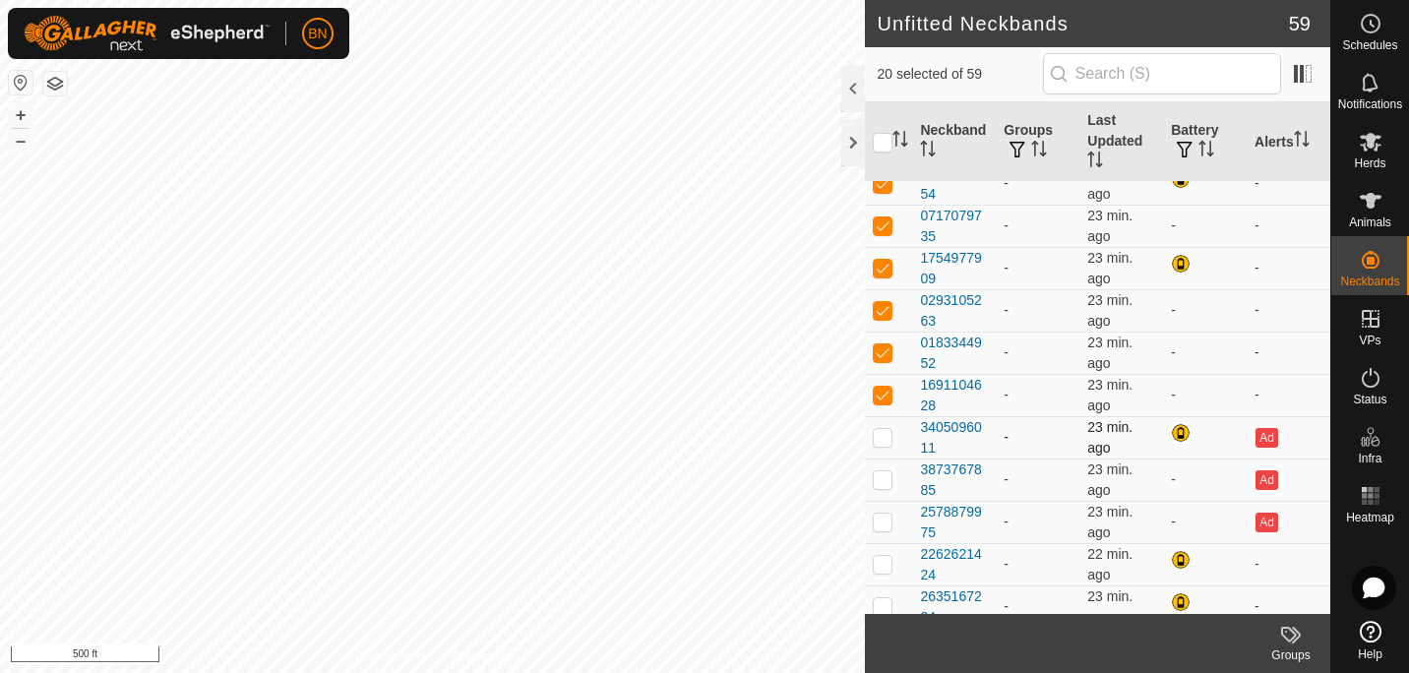
click at [879, 428] on td at bounding box center [888, 437] width 47 height 42
checkbox input "false"
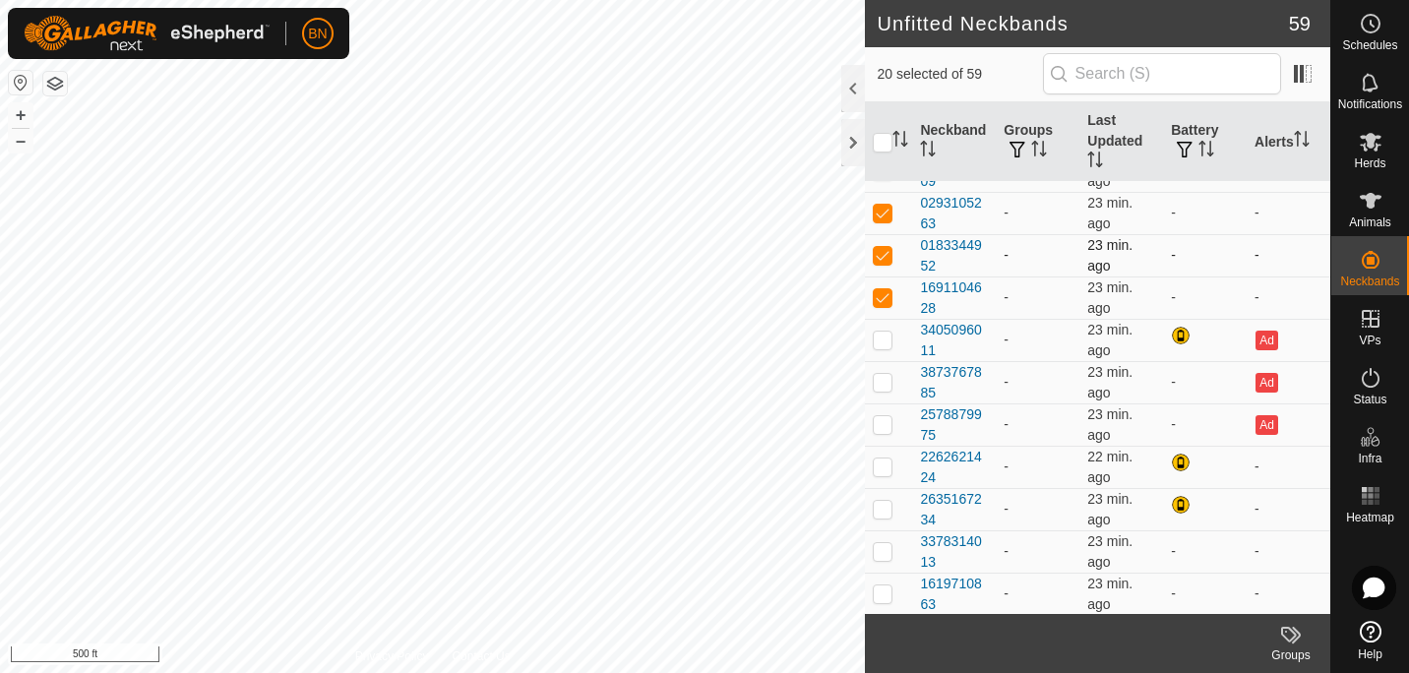
scroll to position [1133, 0]
click at [878, 387] on p-checkbox at bounding box center [883, 380] width 20 height 16
checkbox input "true"
click at [879, 414] on p-checkbox at bounding box center [883, 422] width 20 height 16
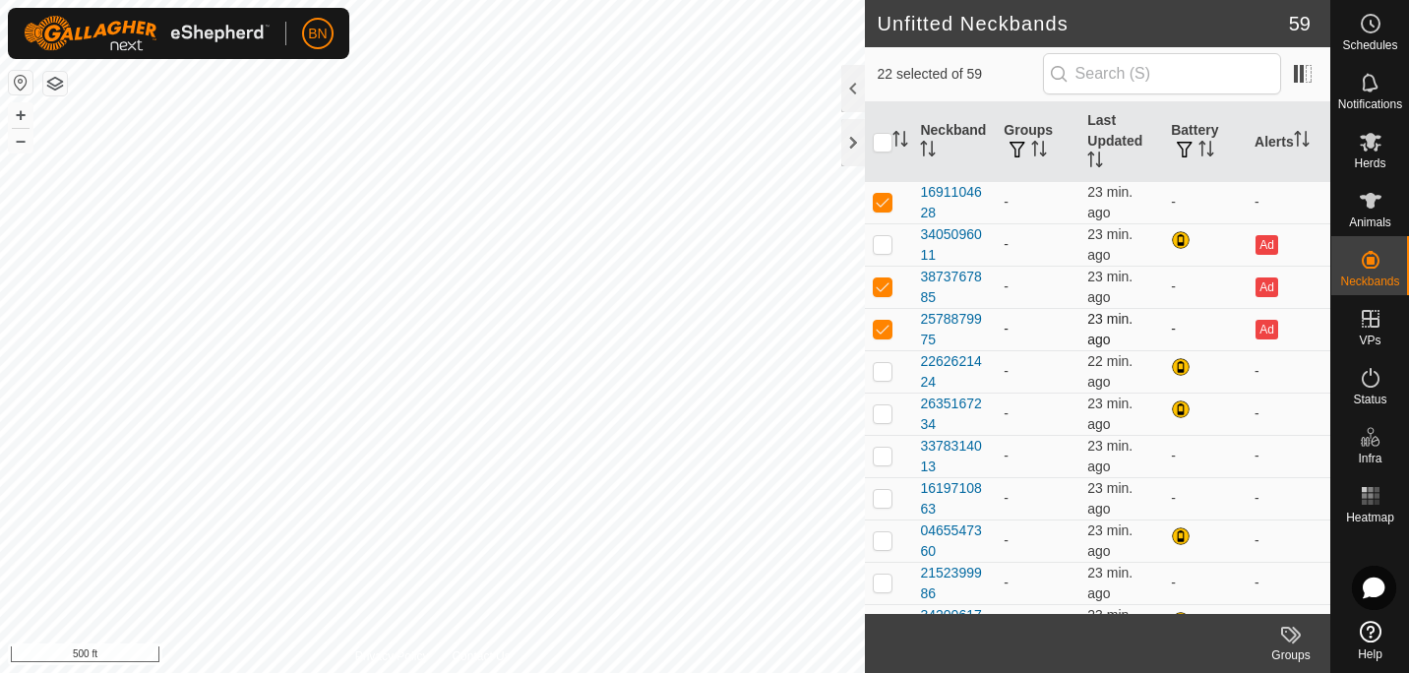
scroll to position [1228, 0]
click at [889, 327] on p-checkbox at bounding box center [883, 328] width 20 height 16
checkbox input "false"
click at [883, 280] on p-checkbox at bounding box center [883, 285] width 20 height 16
checkbox input "false"
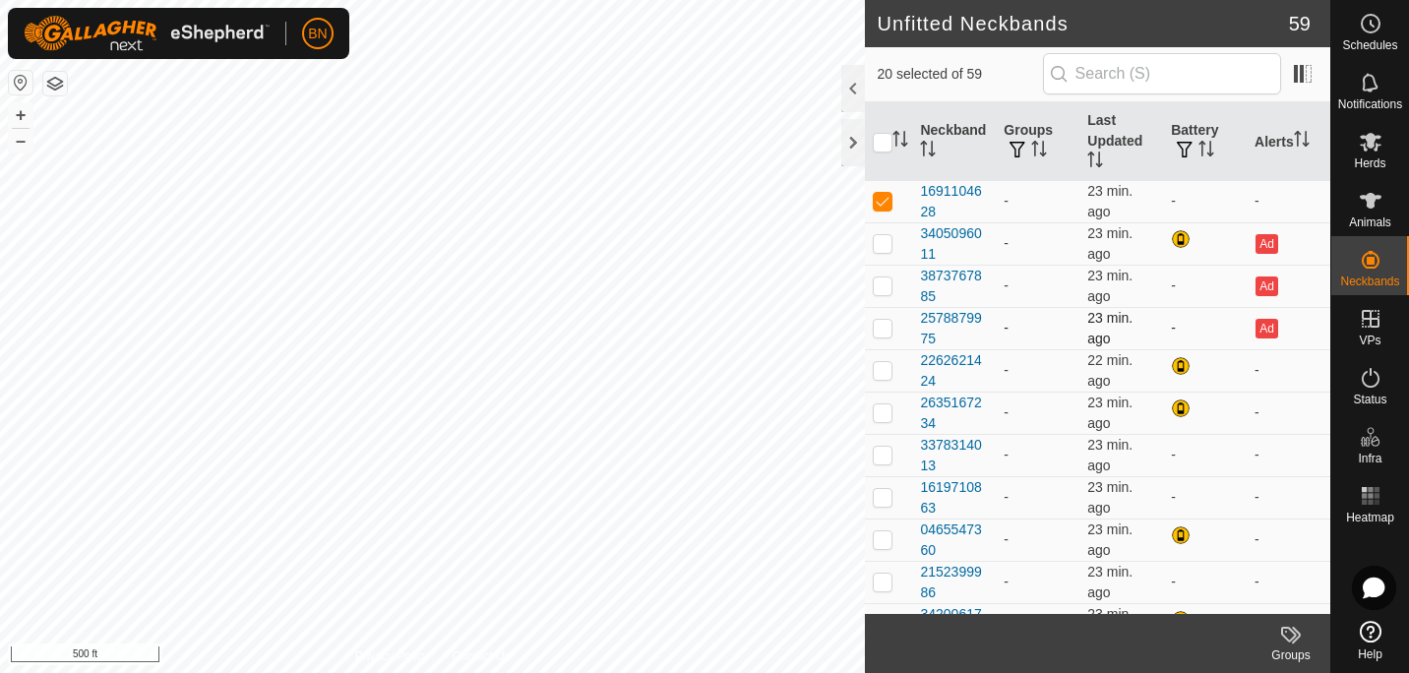
click at [881, 328] on p-checkbox at bounding box center [883, 328] width 20 height 16
click at [880, 328] on p-checkbox at bounding box center [883, 328] width 20 height 16
checkbox input "false"
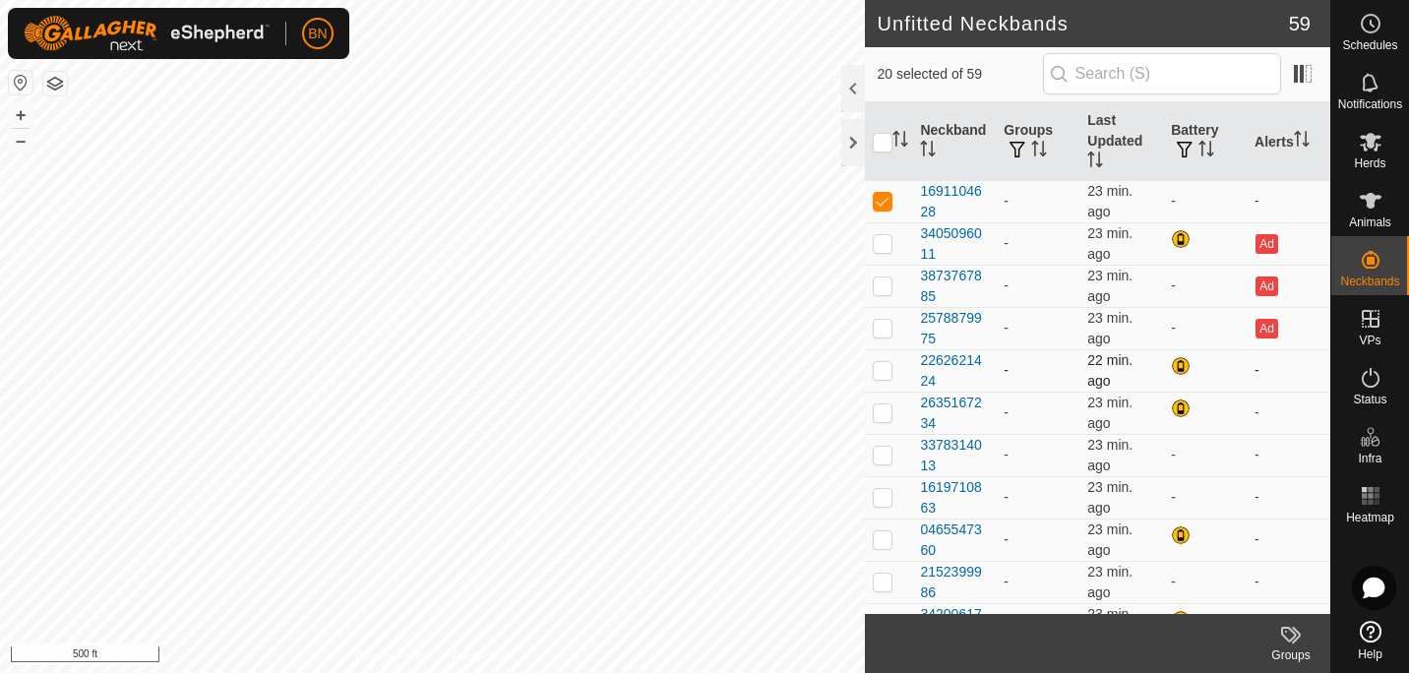
click at [881, 374] on p-checkbox at bounding box center [883, 370] width 20 height 16
checkbox input "true"
click at [883, 407] on p-checkbox at bounding box center [883, 412] width 20 height 16
checkbox input "false"
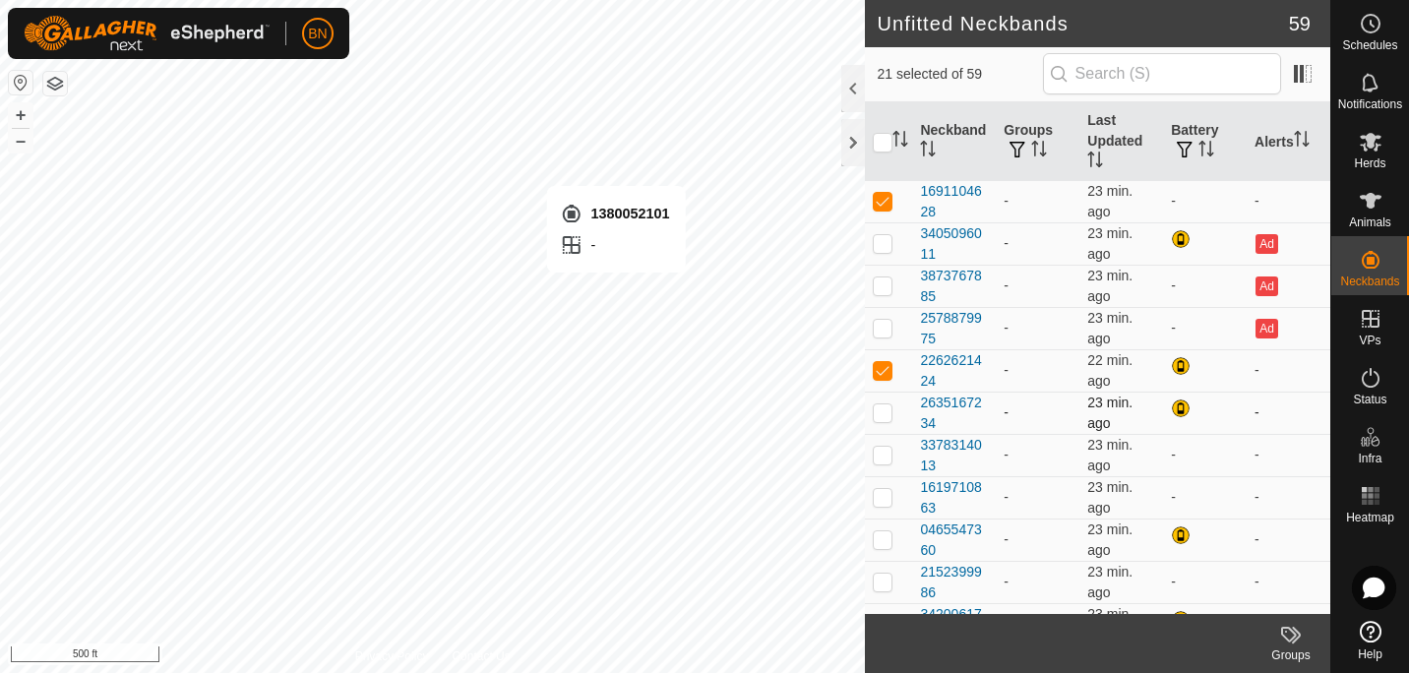
checkbox input "false"
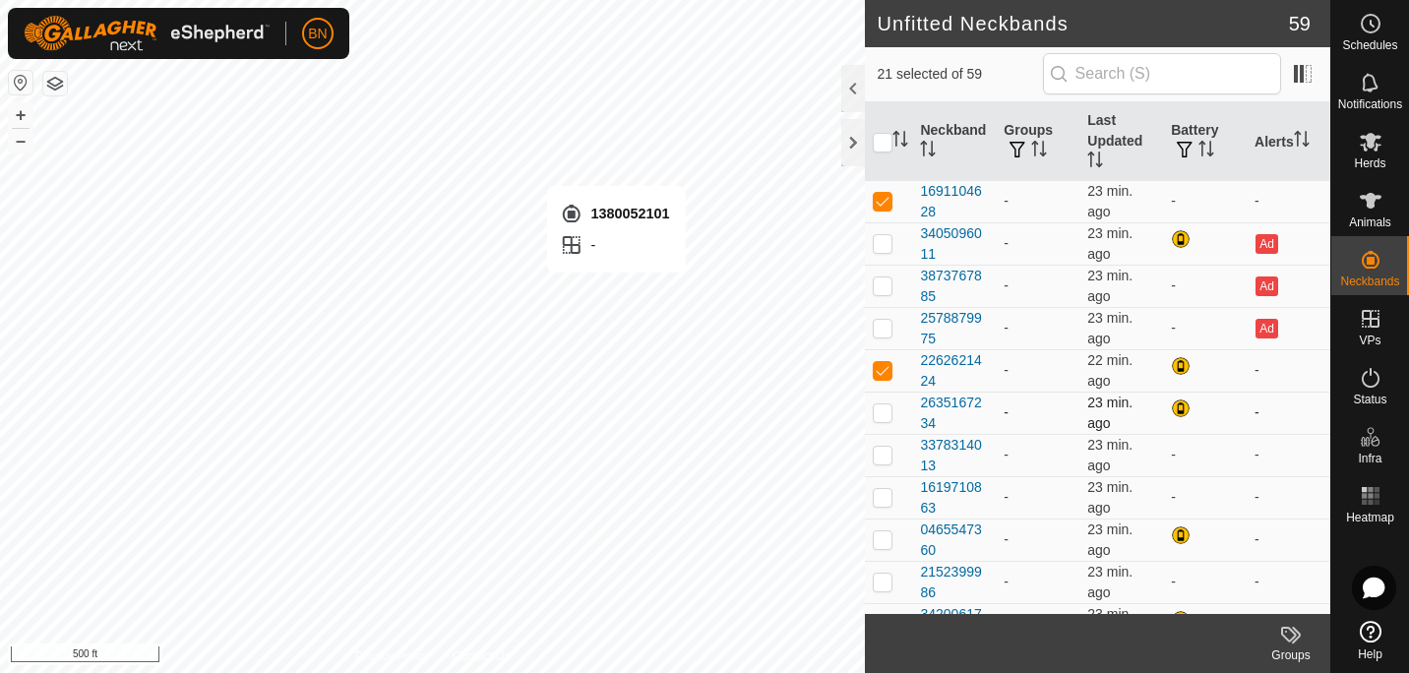
checkbox input "false"
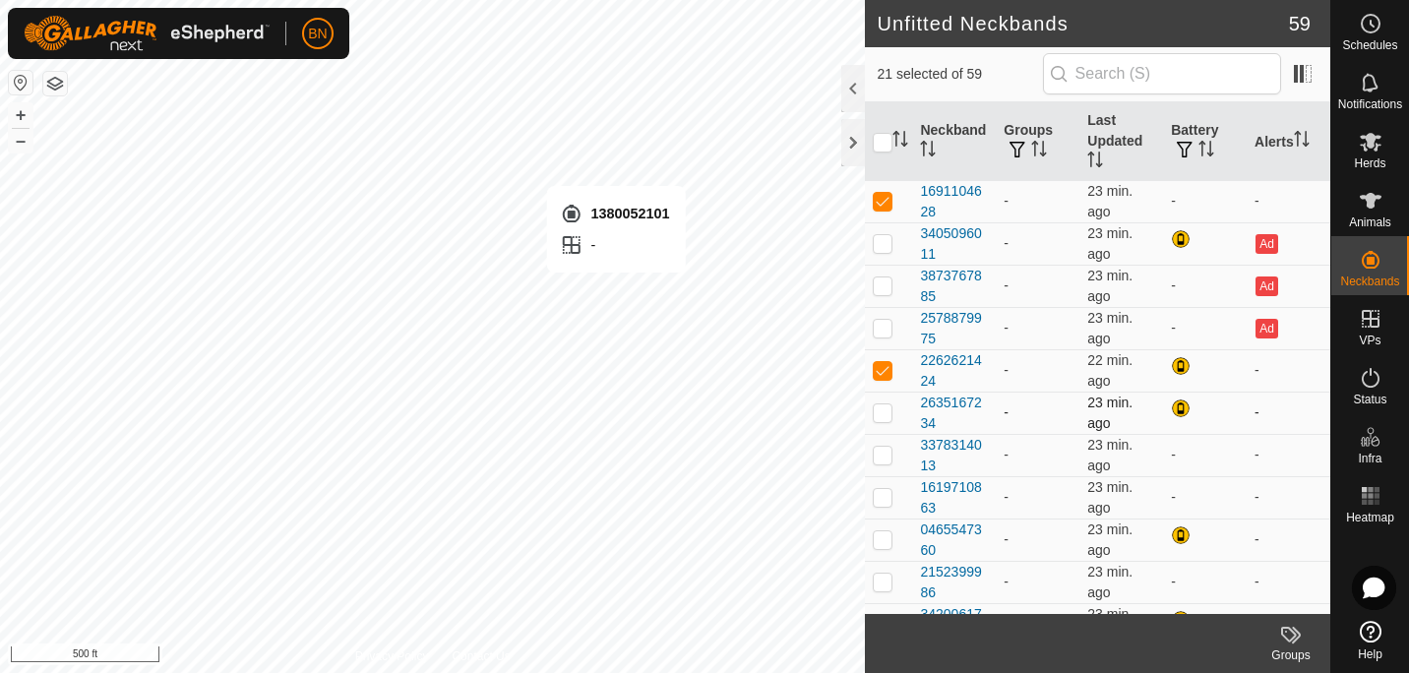
checkbox input "false"
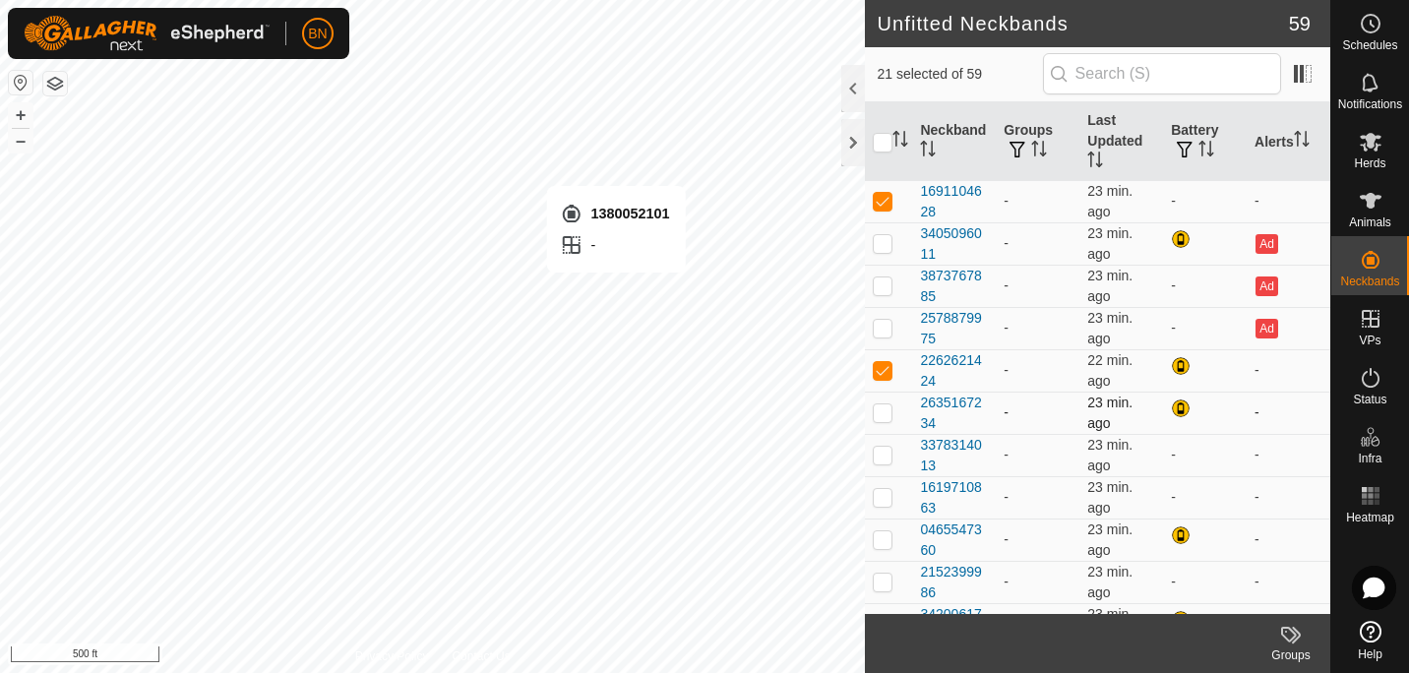
checkbox input "false"
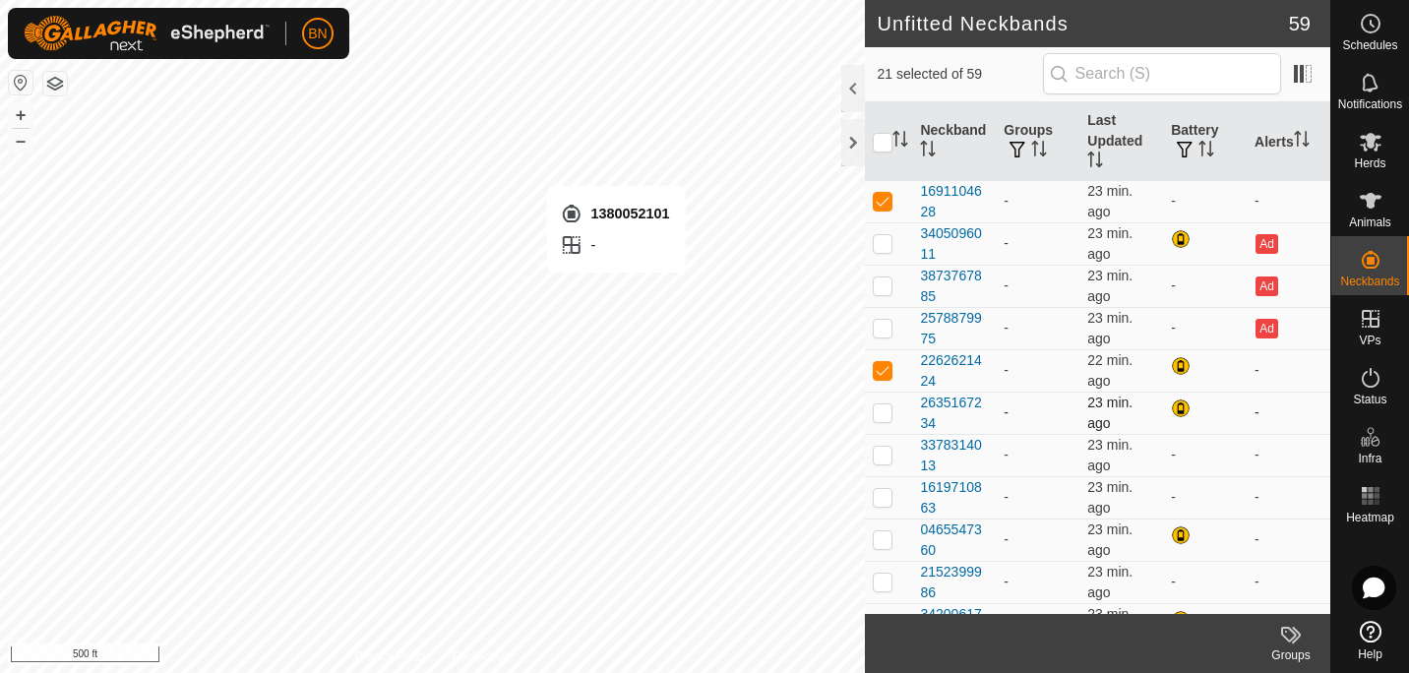
checkbox input "false"
checkbox input "true"
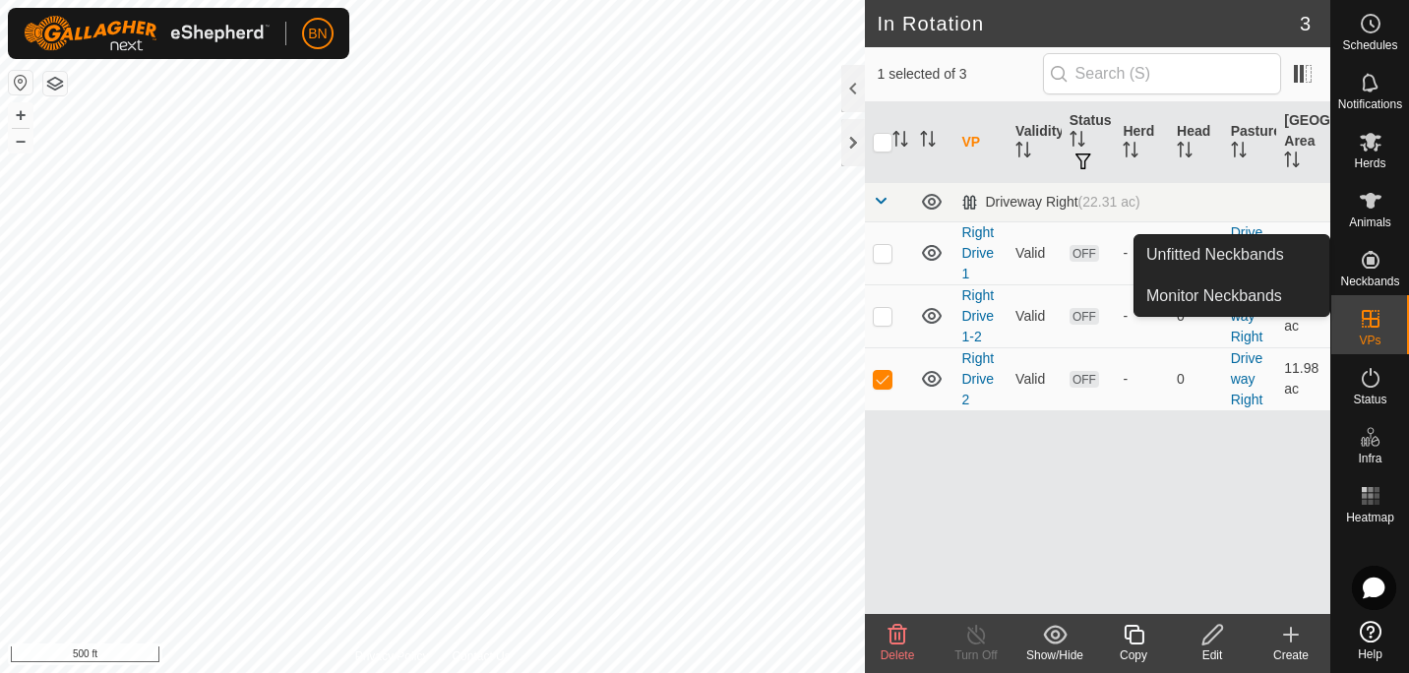
click at [1362, 255] on icon at bounding box center [1370, 260] width 24 height 24
click at [1218, 261] on link "Unfitted Neckbands" at bounding box center [1231, 254] width 195 height 39
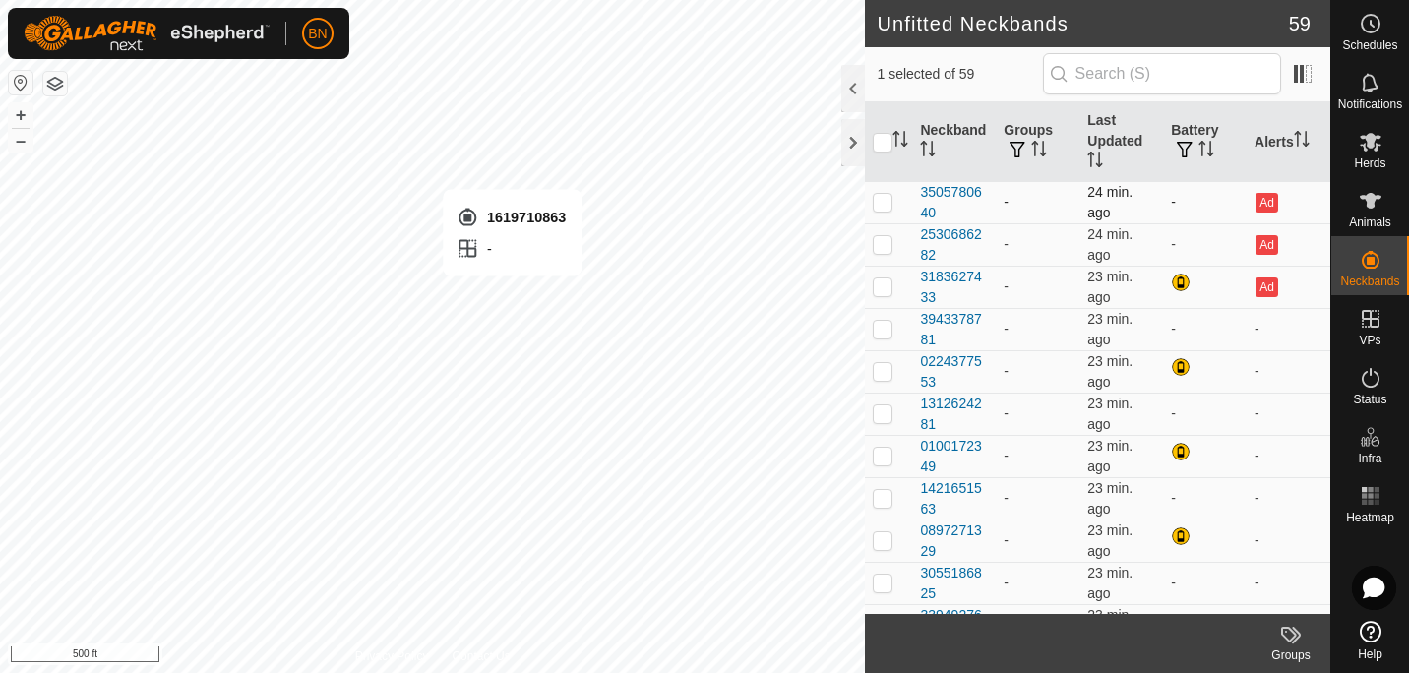
checkbox input "false"
click at [870, 336] on td at bounding box center [888, 329] width 47 height 42
checkbox input "true"
click at [930, 324] on div "3943378781" at bounding box center [954, 329] width 68 height 41
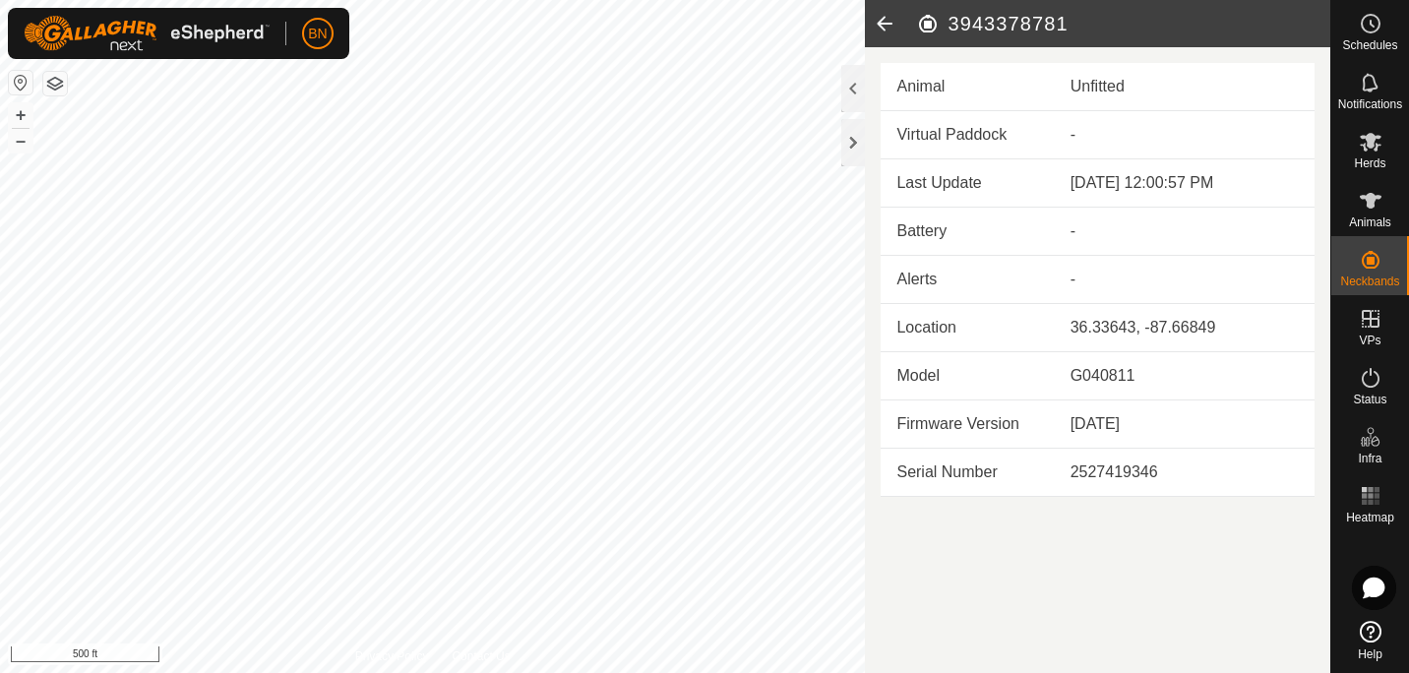
click at [1089, 90] on div "Unfitted" at bounding box center [1184, 87] width 228 height 24
click at [1371, 637] on icon at bounding box center [1370, 632] width 22 height 22
click at [849, 77] on div at bounding box center [853, 88] width 24 height 47
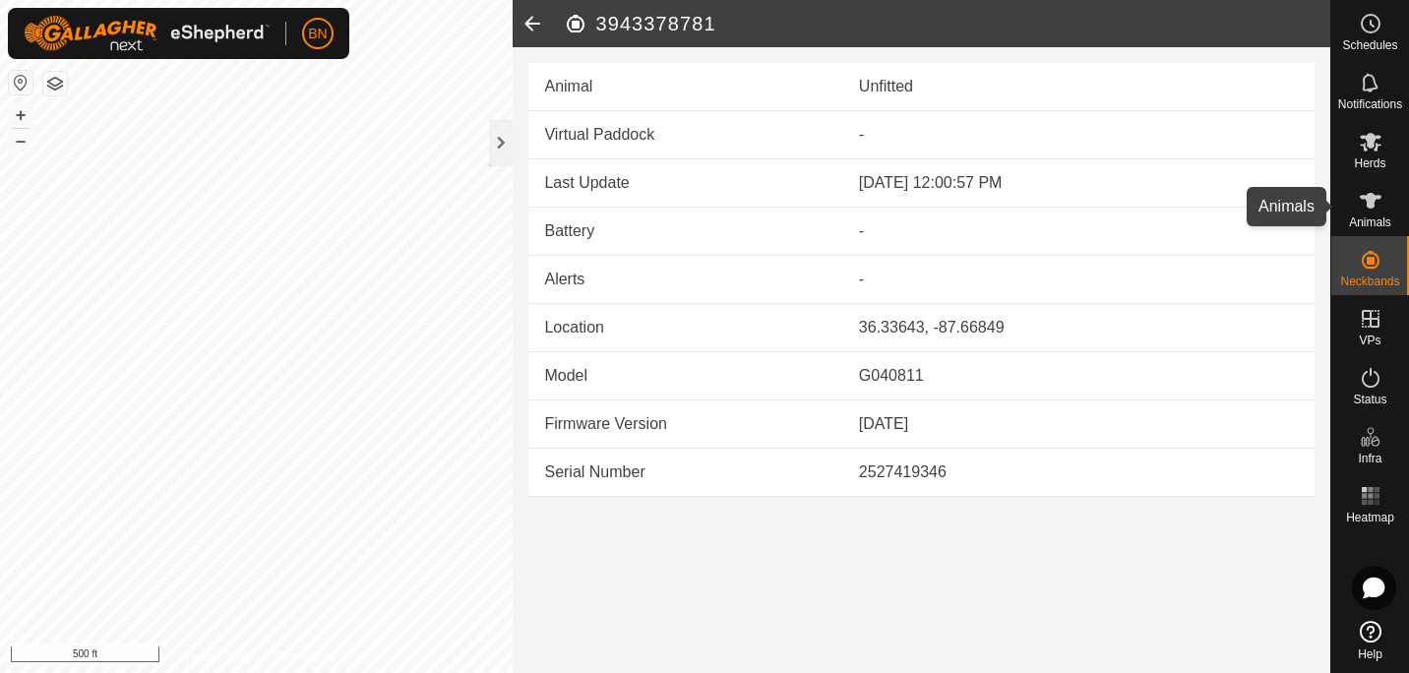
click at [1367, 207] on icon at bounding box center [1370, 201] width 22 height 16
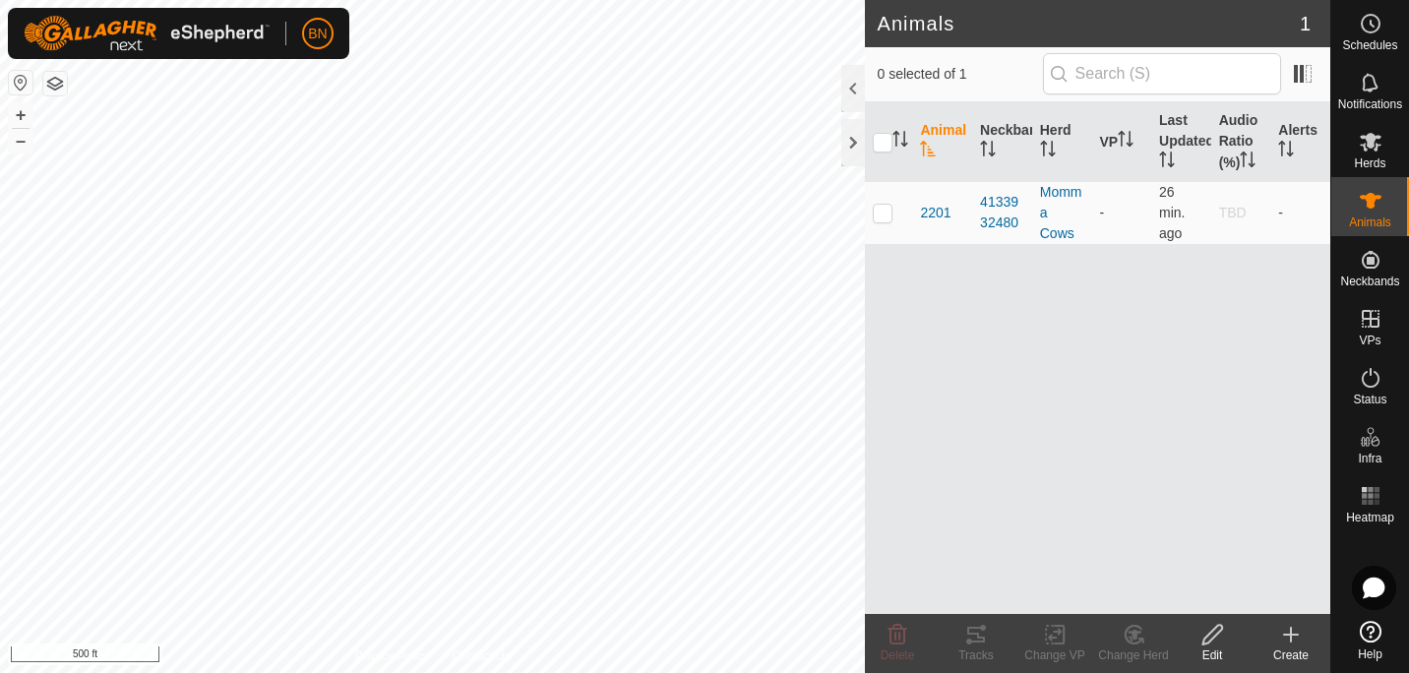
click at [1133, 425] on div "Animal Neckband Herd VP Last Updated Audio Ratio (%) Alerts 2201 4133932480 Mom…" at bounding box center [1097, 358] width 465 height 512
click at [1298, 647] on div "Create" at bounding box center [1290, 655] width 79 height 18
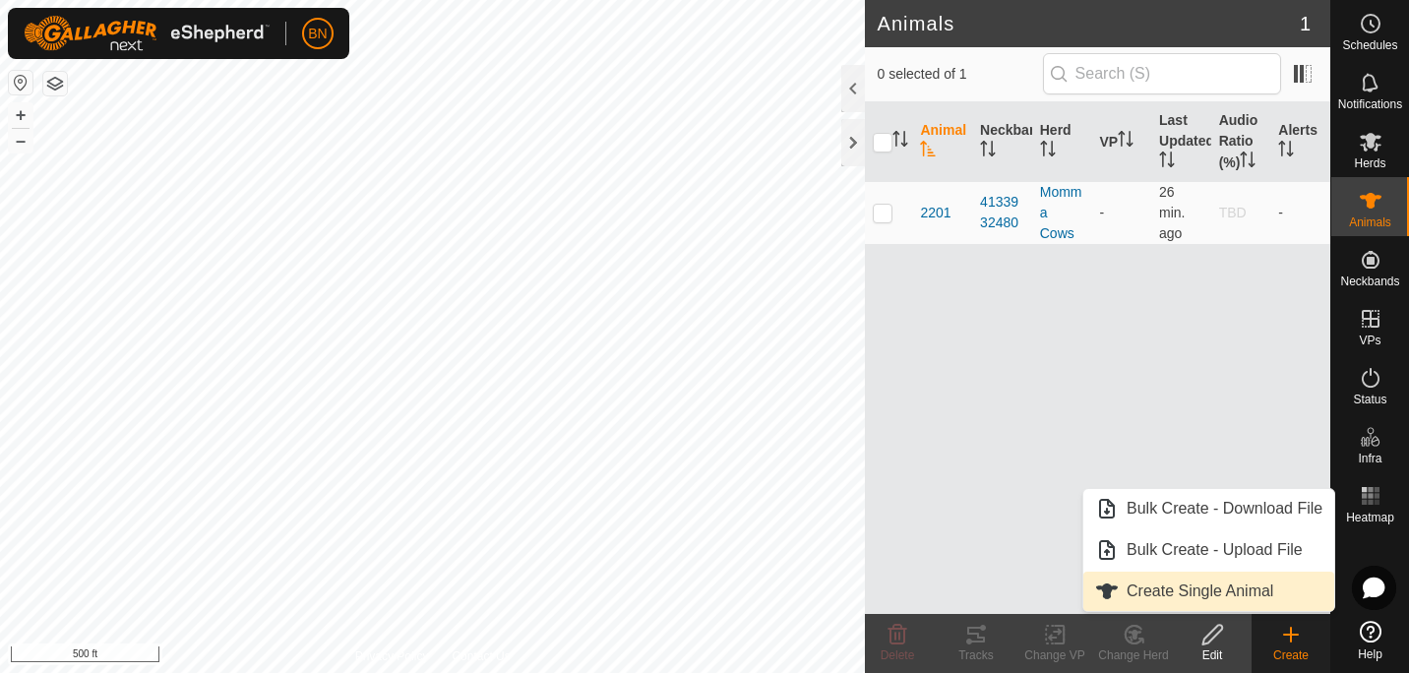
click at [1258, 598] on link "Create Single Animal" at bounding box center [1208, 591] width 251 height 39
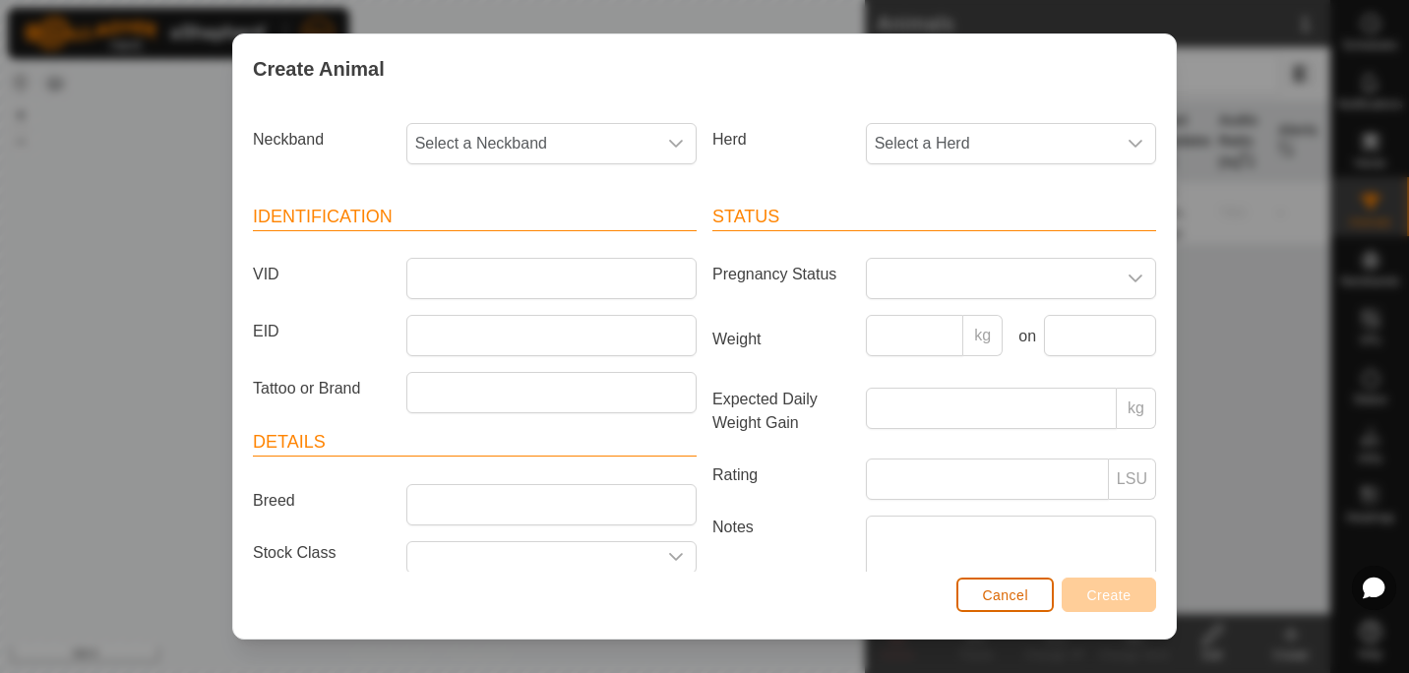
click at [1022, 590] on span "Cancel" at bounding box center [1005, 595] width 46 height 16
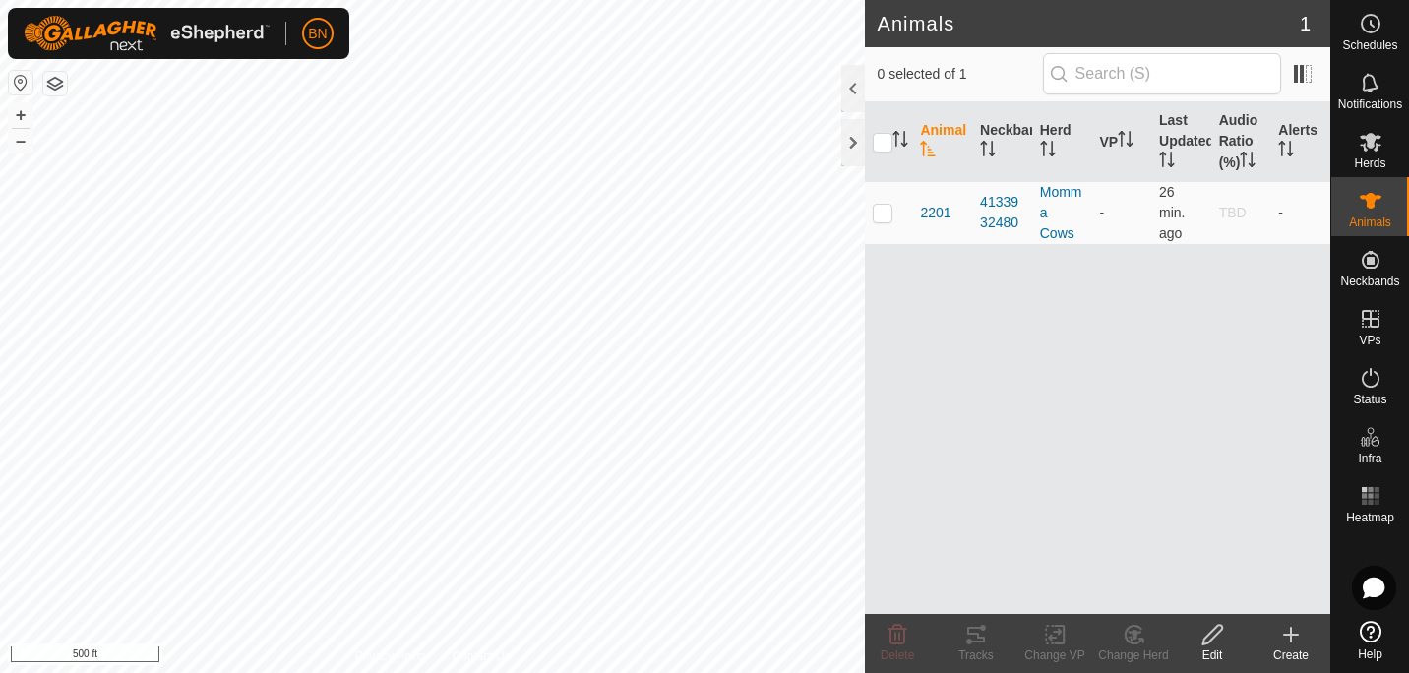
click at [1232, 630] on edit-svg-icon at bounding box center [1212, 635] width 79 height 24
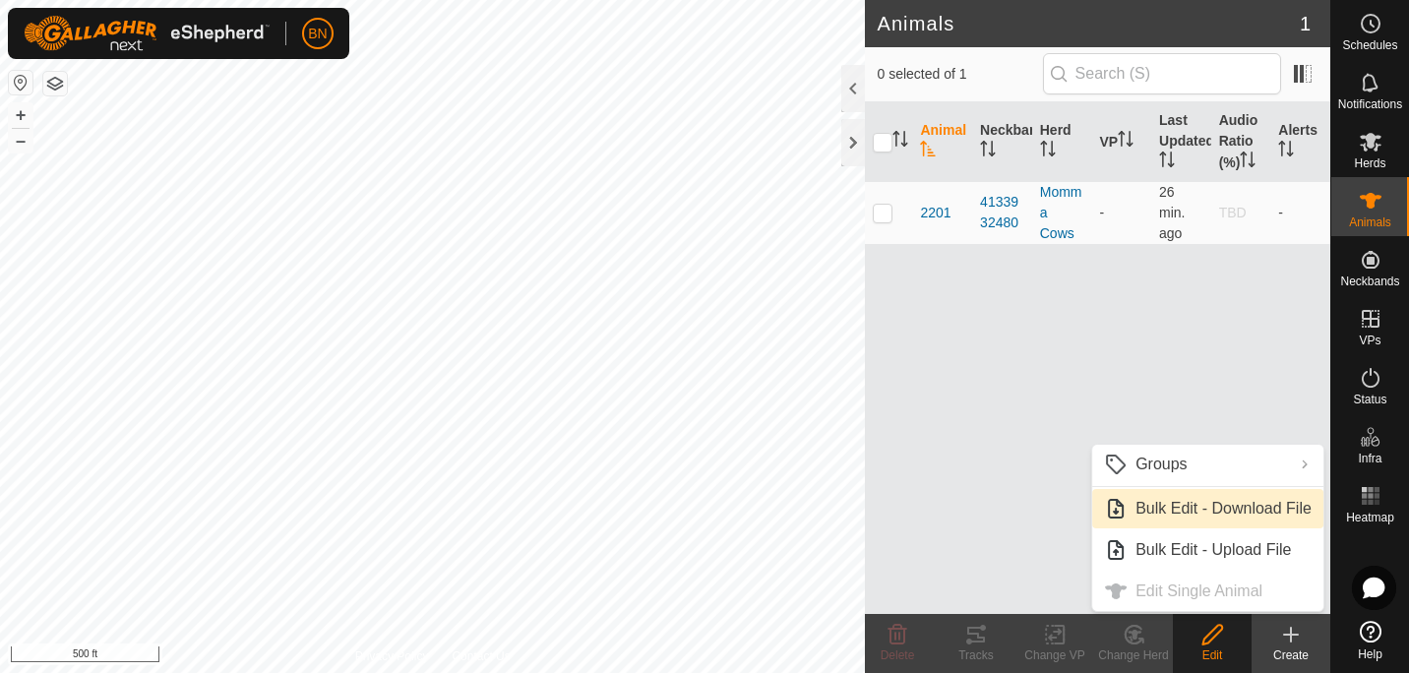
click at [1255, 505] on link "Bulk Edit - Download File" at bounding box center [1207, 508] width 231 height 39
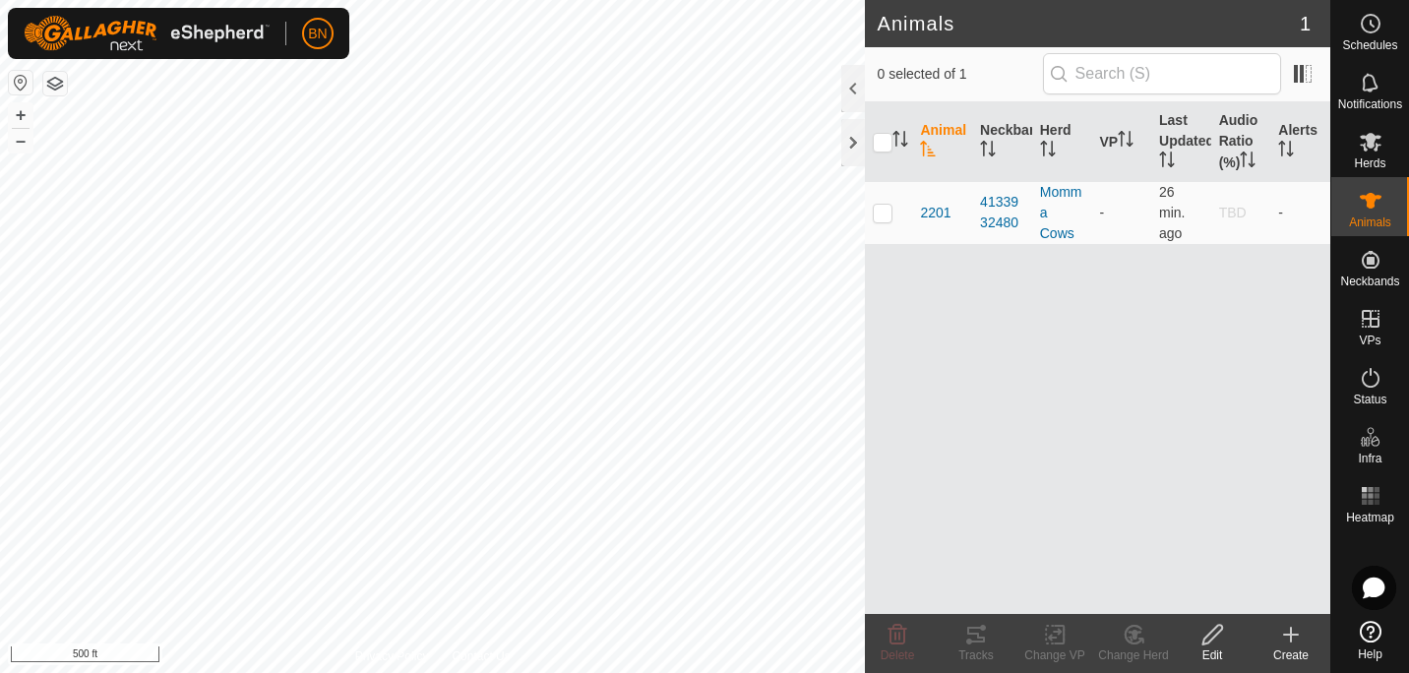
click at [1074, 282] on div "Animal Neckband Herd VP Last Updated Audio Ratio (%) Alerts 2201 4133932480 Mom…" at bounding box center [1097, 358] width 465 height 512
click at [941, 306] on div "Animal Neckband Herd VP Last Updated Audio Ratio (%) Alerts 2201 4133932480 Mom…" at bounding box center [1097, 358] width 465 height 512
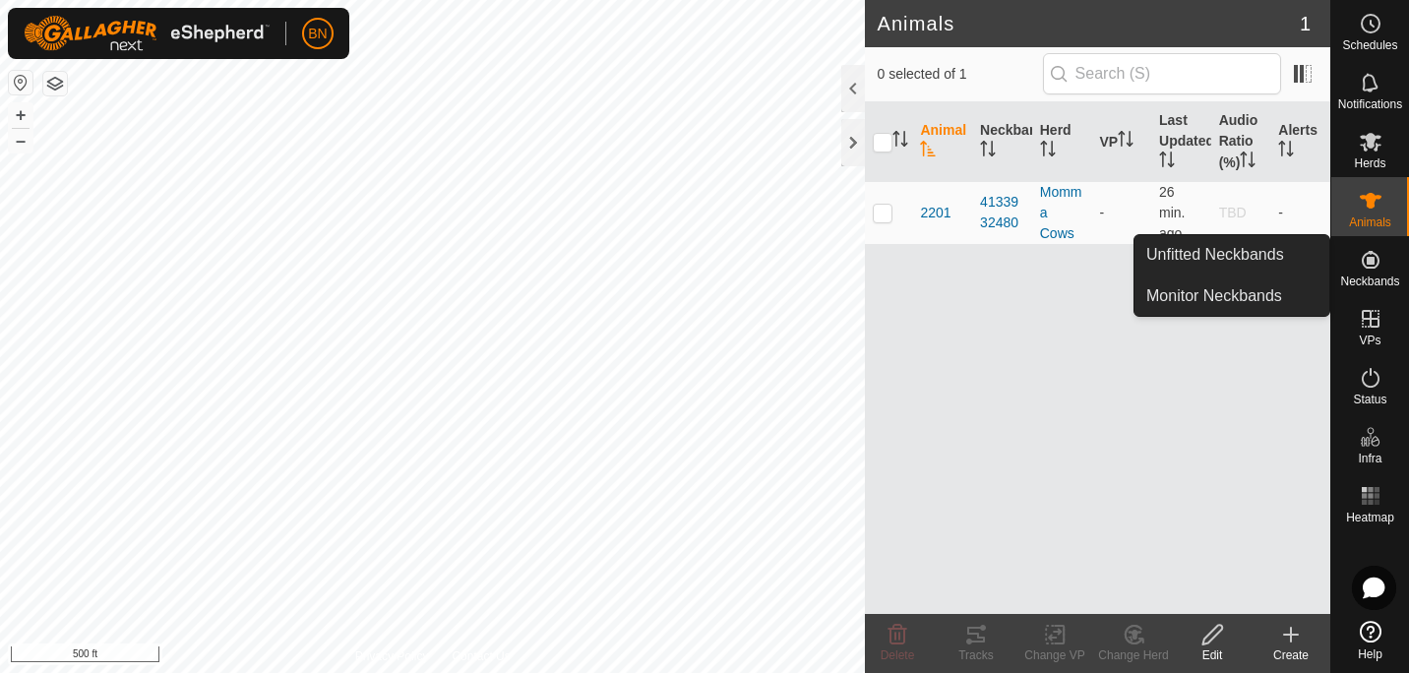
drag, startPoint x: 1337, startPoint y: 253, endPoint x: 1366, endPoint y: 257, distance: 29.8
click at [1366, 257] on icon at bounding box center [1370, 260] width 18 height 18
click at [1224, 290] on link "Monitor Neckbands" at bounding box center [1231, 295] width 195 height 39
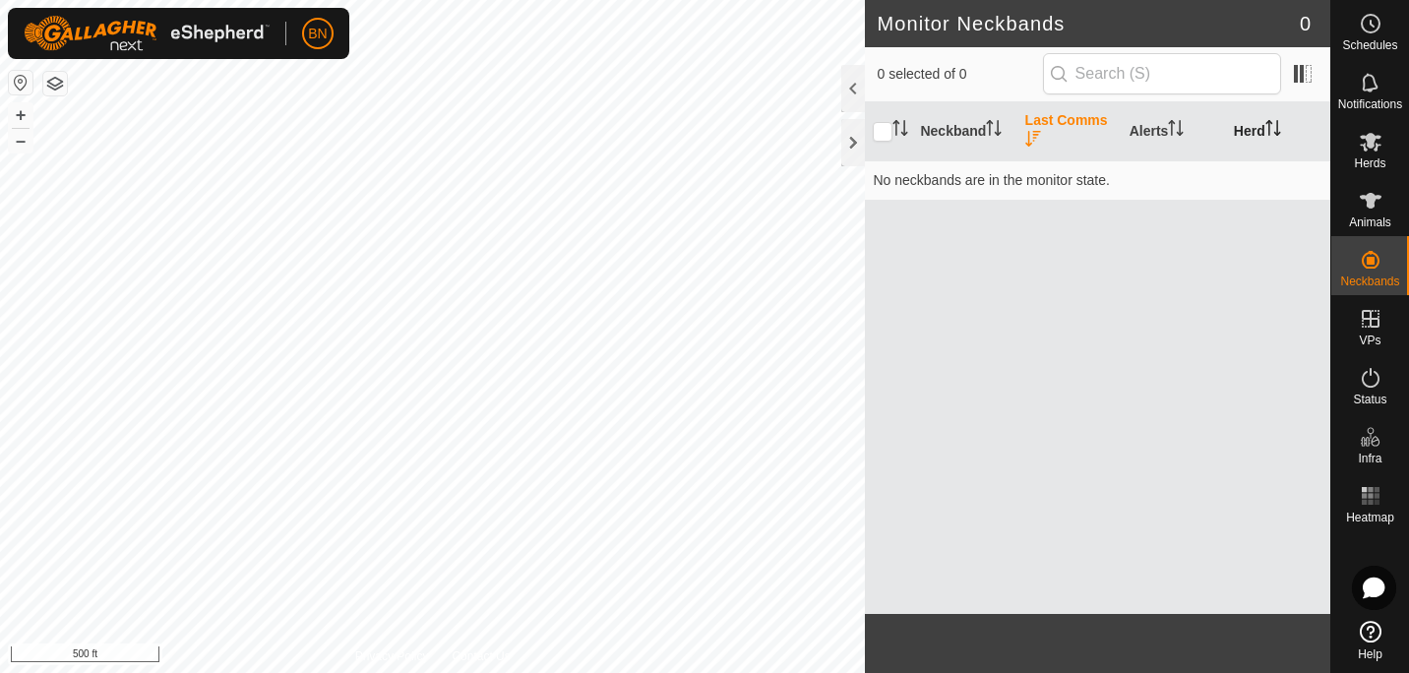
click at [1261, 125] on th "Herd" at bounding box center [1278, 131] width 104 height 59
click at [1307, 54] on div "0 selected of 0" at bounding box center [1097, 73] width 442 height 41
click at [1290, 70] on span at bounding box center [1302, 73] width 31 height 31
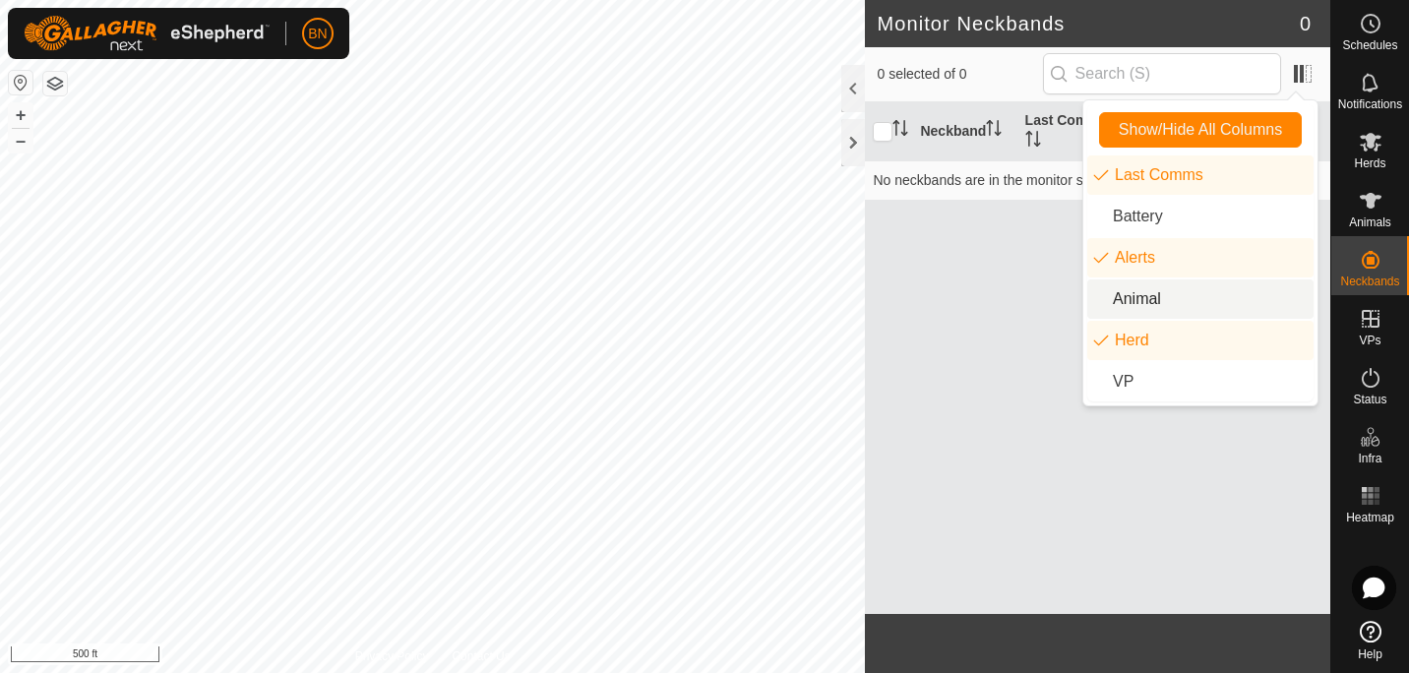
click at [1144, 293] on li "Animal" at bounding box center [1200, 298] width 226 height 39
click at [1232, 415] on div "Neckband Last Comms Alerts Animal Herd No neckbands are in the monitor state." at bounding box center [1097, 358] width 465 height 512
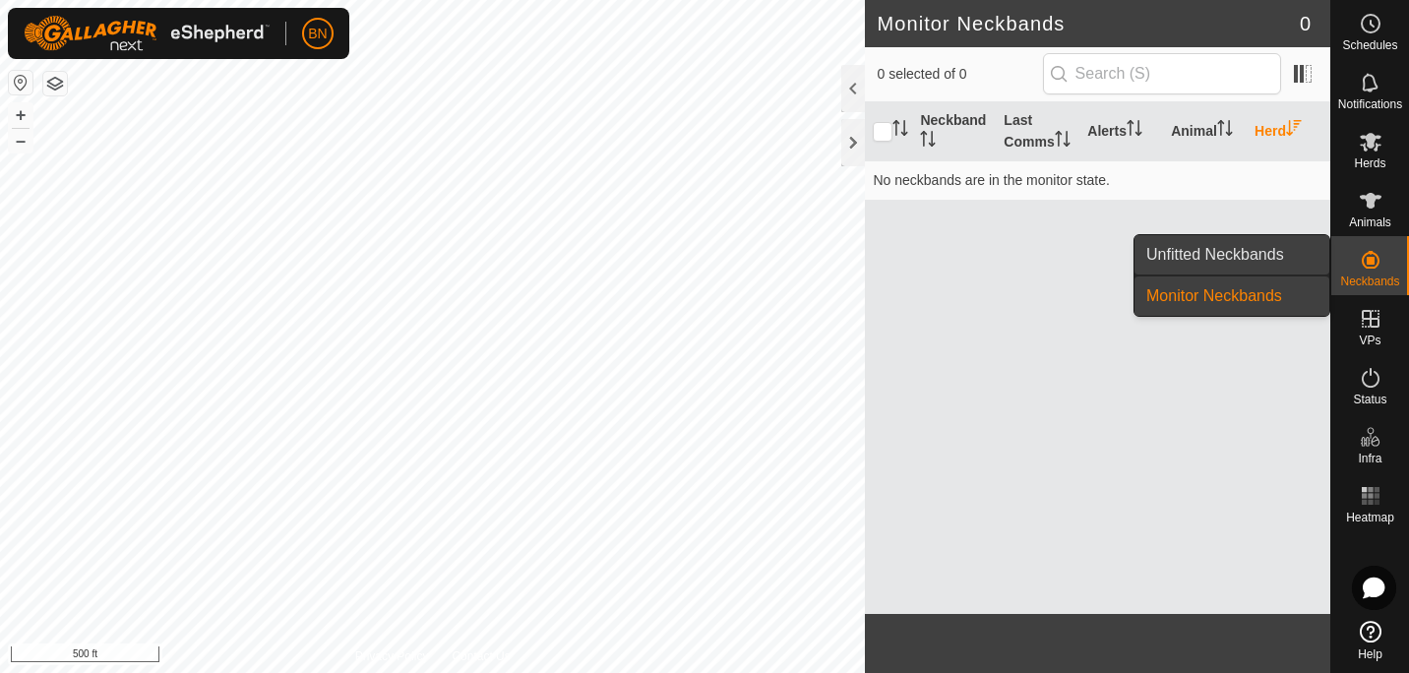
click at [1212, 262] on link "Unfitted Neckbands" at bounding box center [1231, 254] width 195 height 39
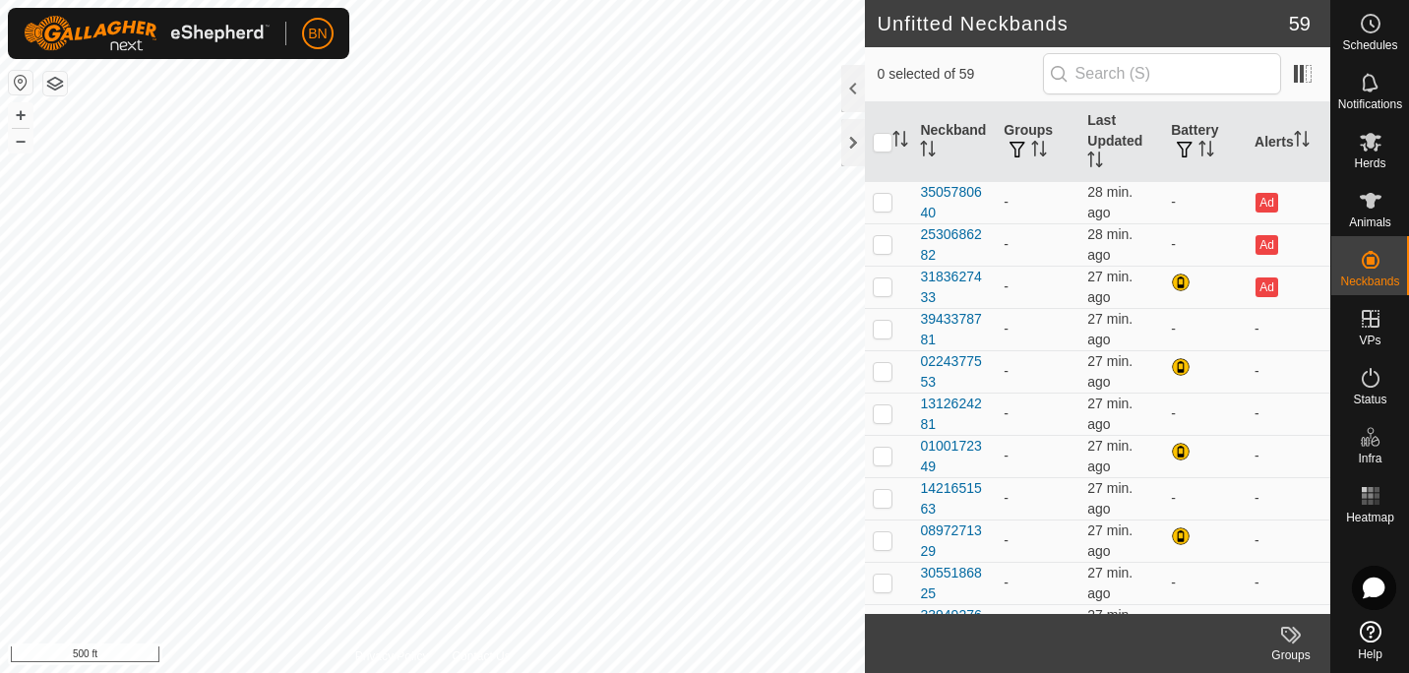
checkbox input "true"
click at [935, 150] on icon "Activate to sort" at bounding box center [928, 149] width 16 height 16
click at [925, 142] on icon "Activate to sort" at bounding box center [928, 149] width 15 height 16
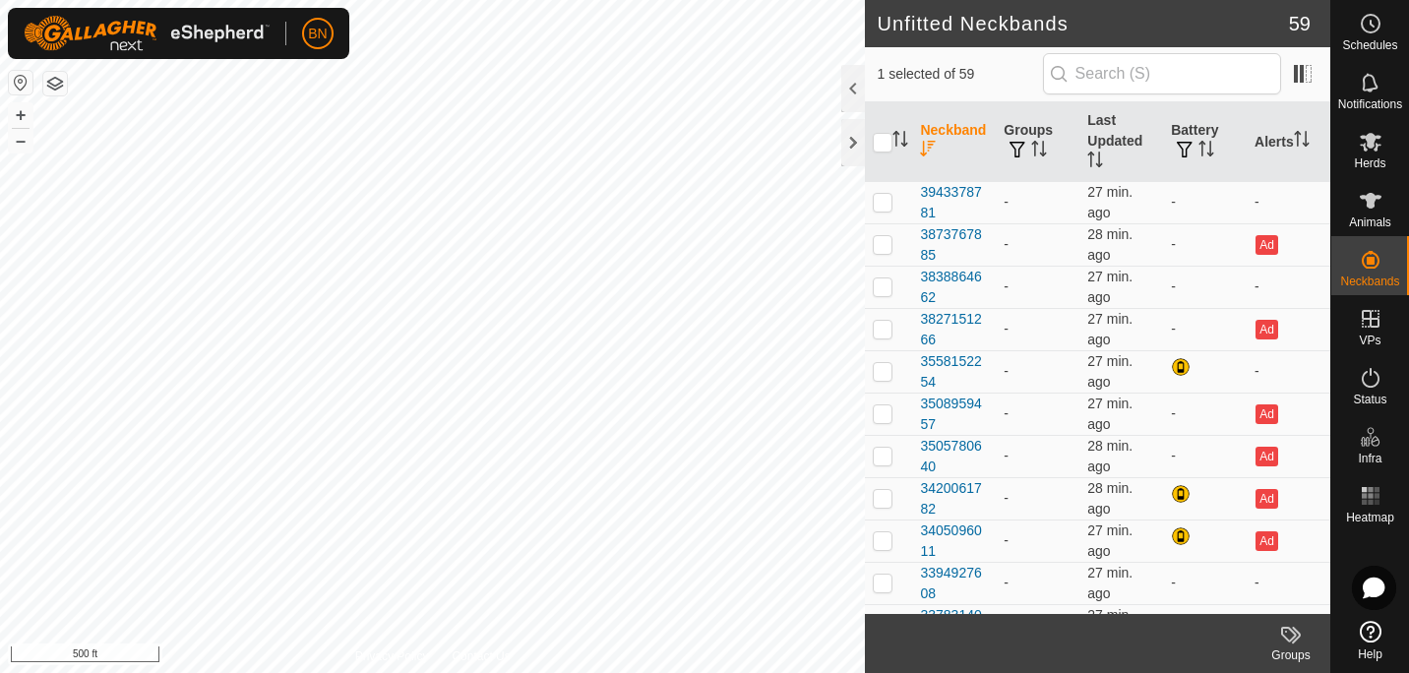
click at [925, 142] on icon "Activate to sort" at bounding box center [928, 149] width 16 height 16
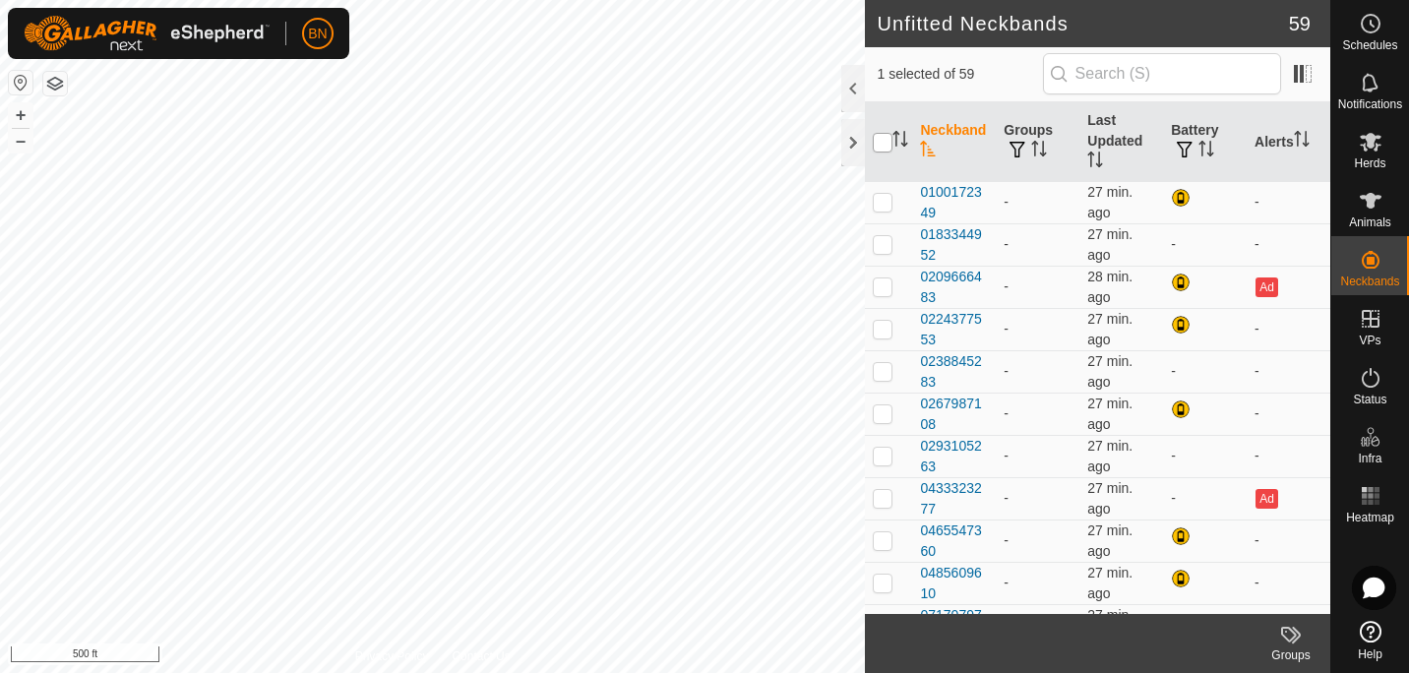
click at [890, 140] on input "checkbox" at bounding box center [883, 143] width 20 height 20
checkbox input "true"
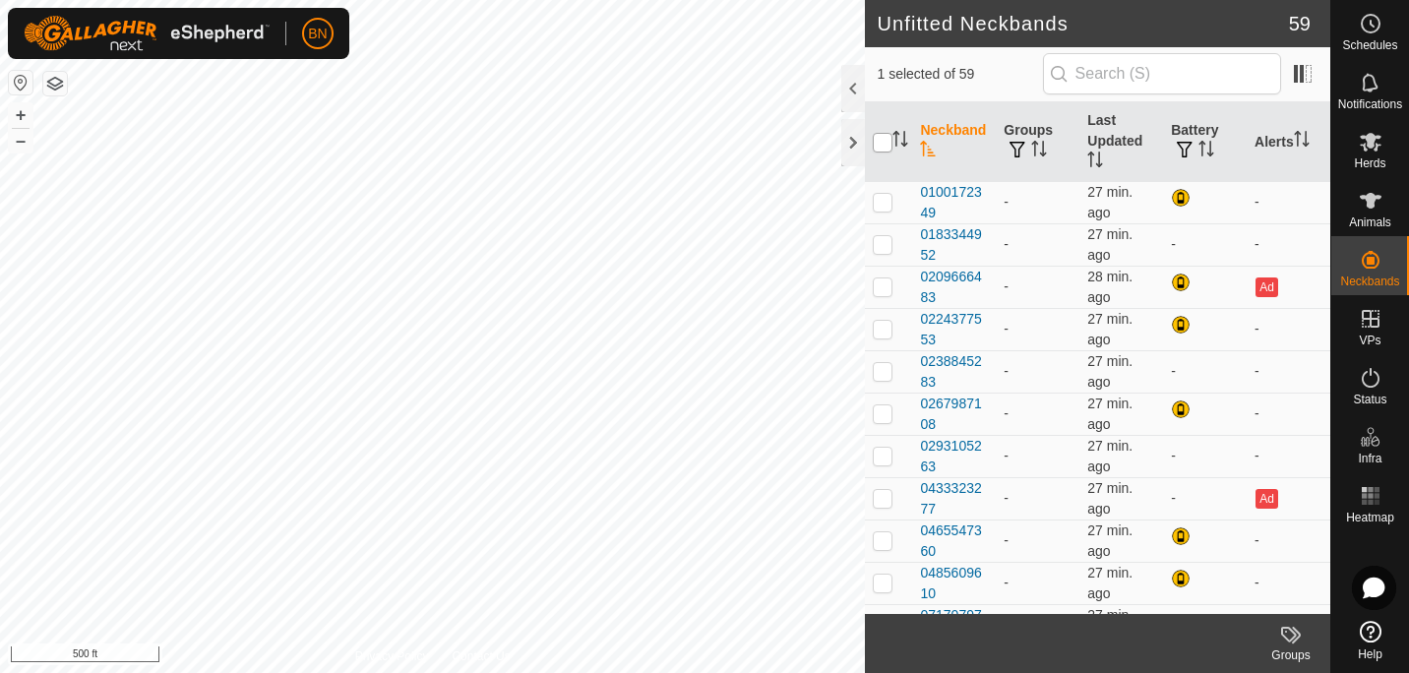
checkbox input "true"
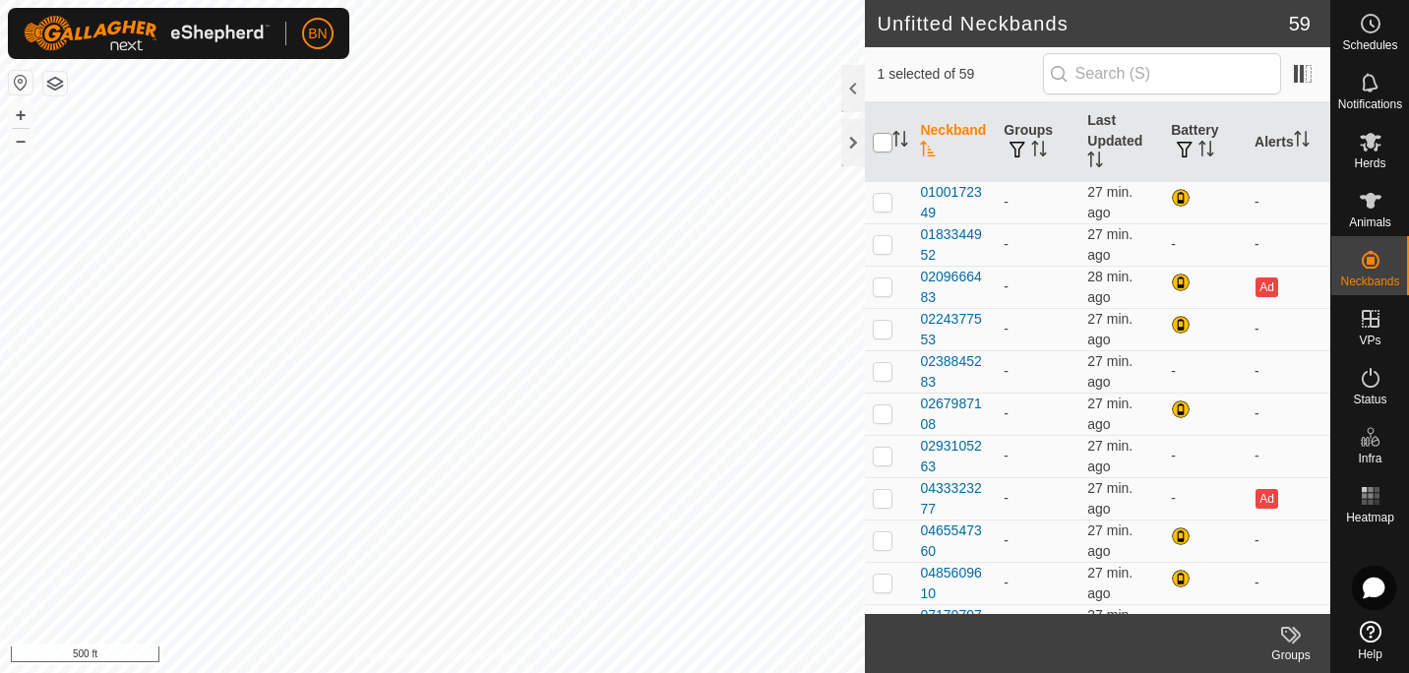
checkbox input "true"
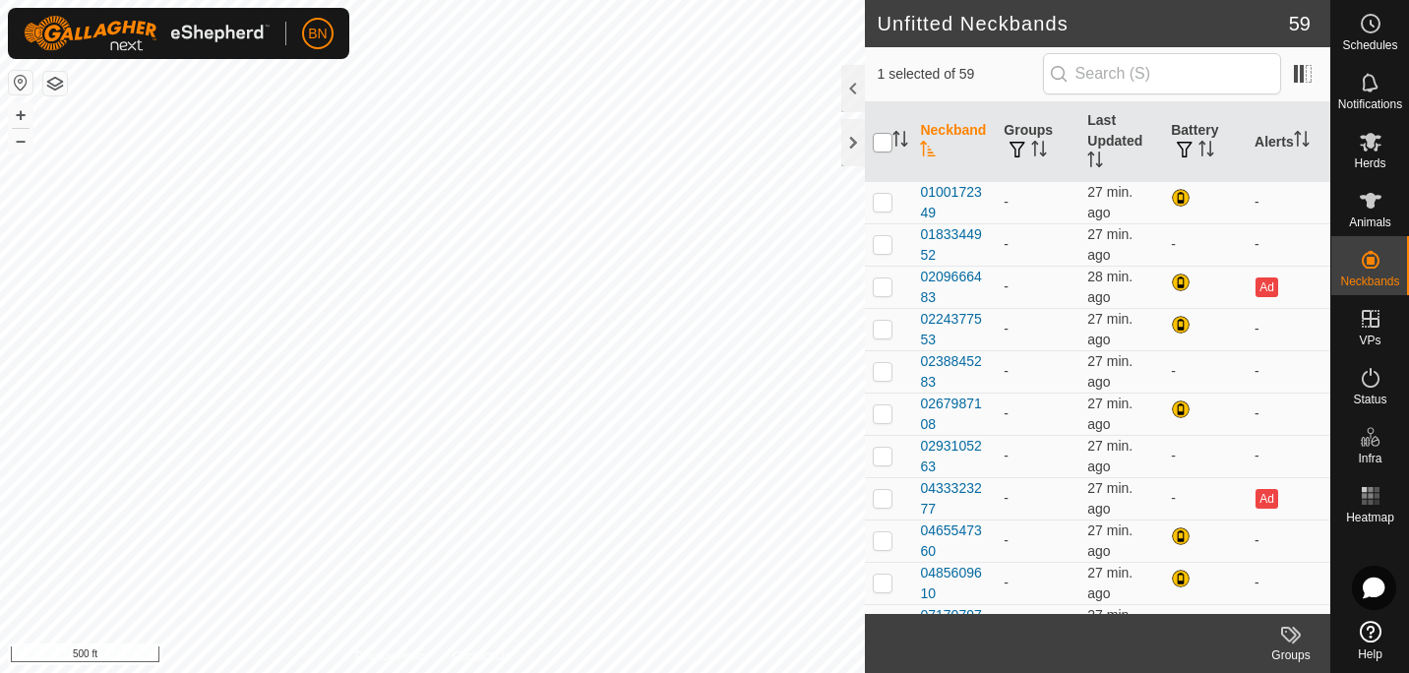
checkbox input "true"
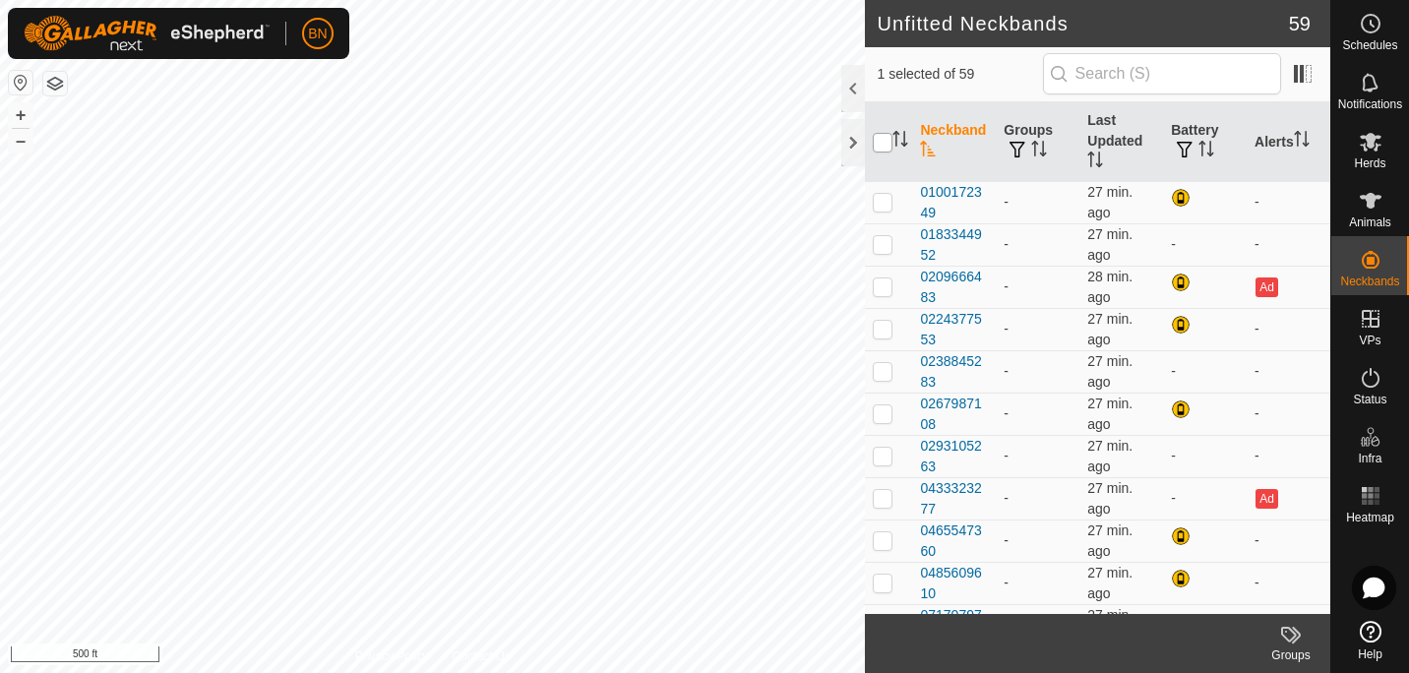
checkbox input "true"
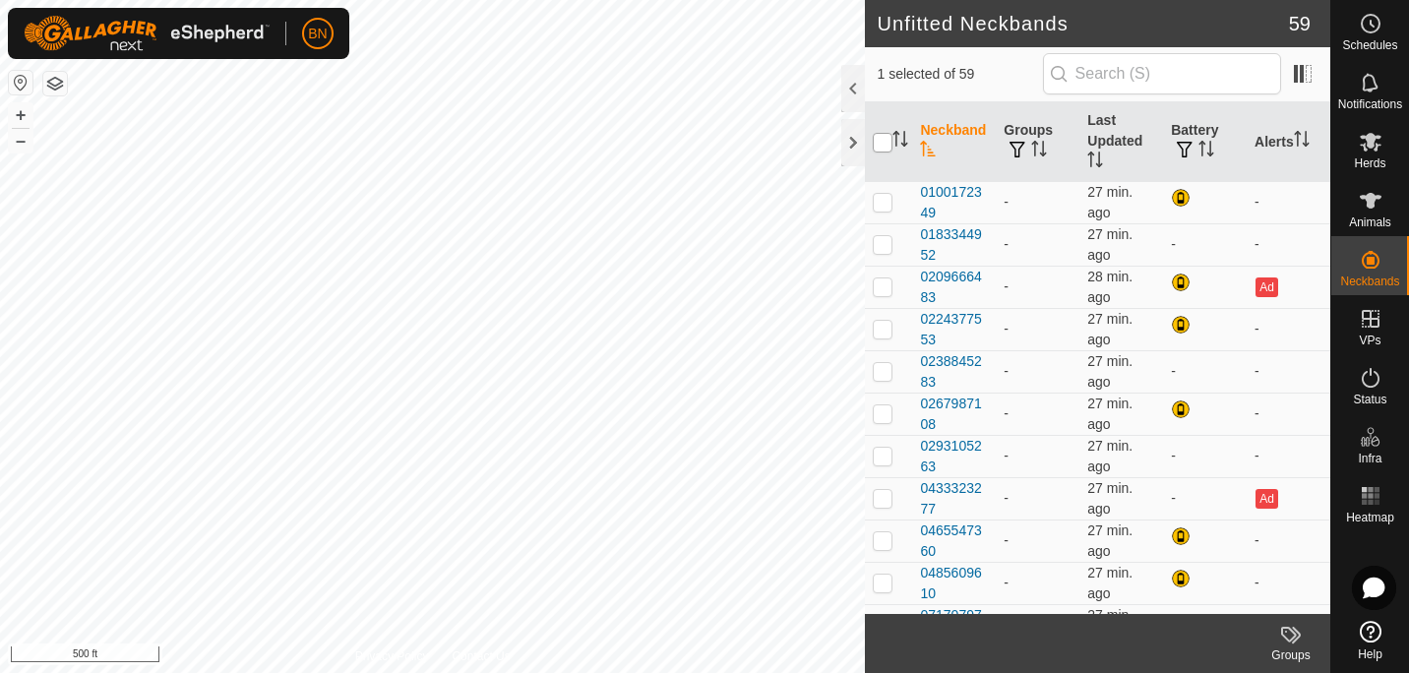
checkbox input "true"
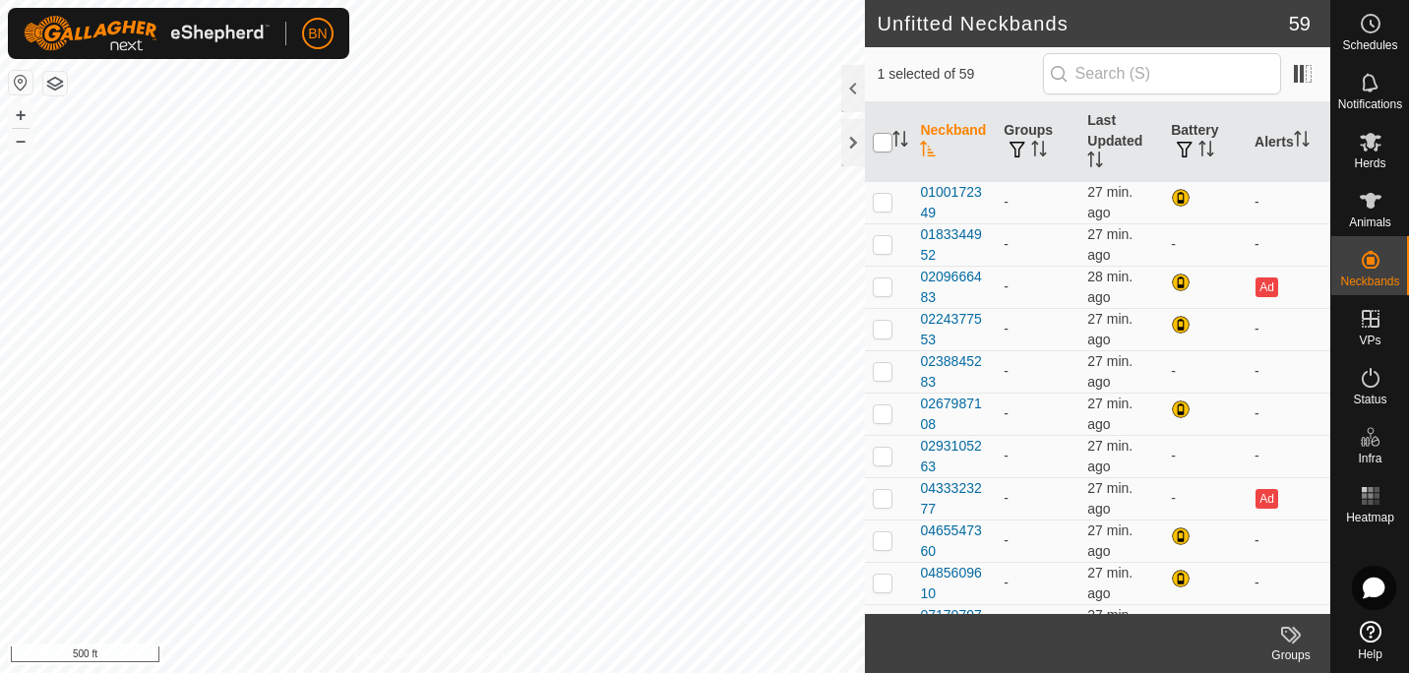
checkbox input "true"
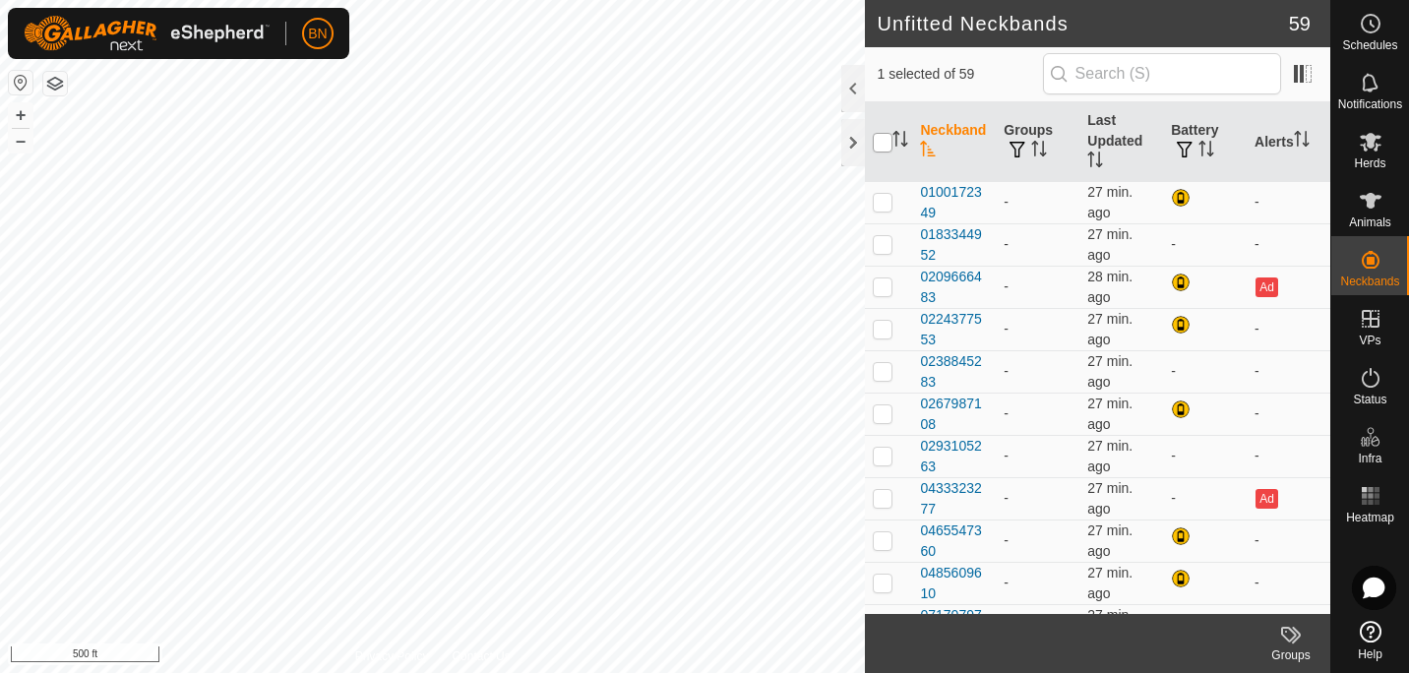
checkbox input "true"
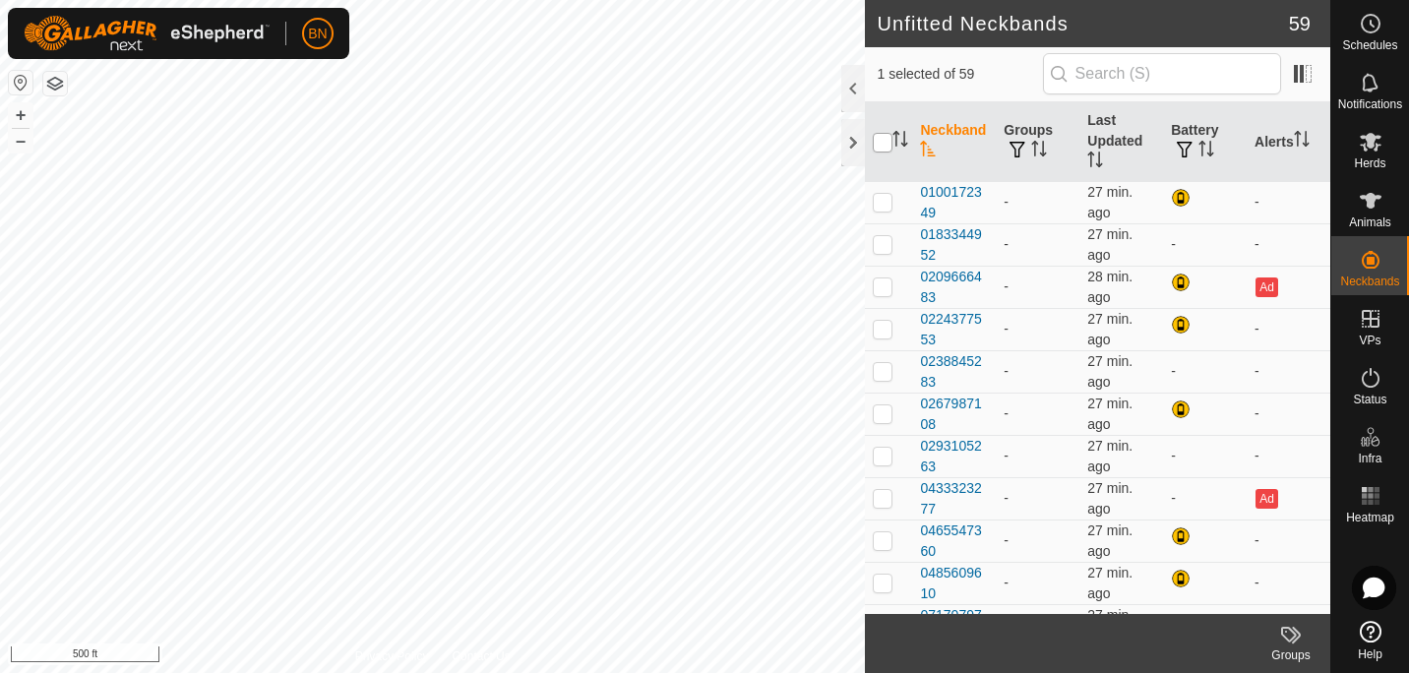
checkbox input "true"
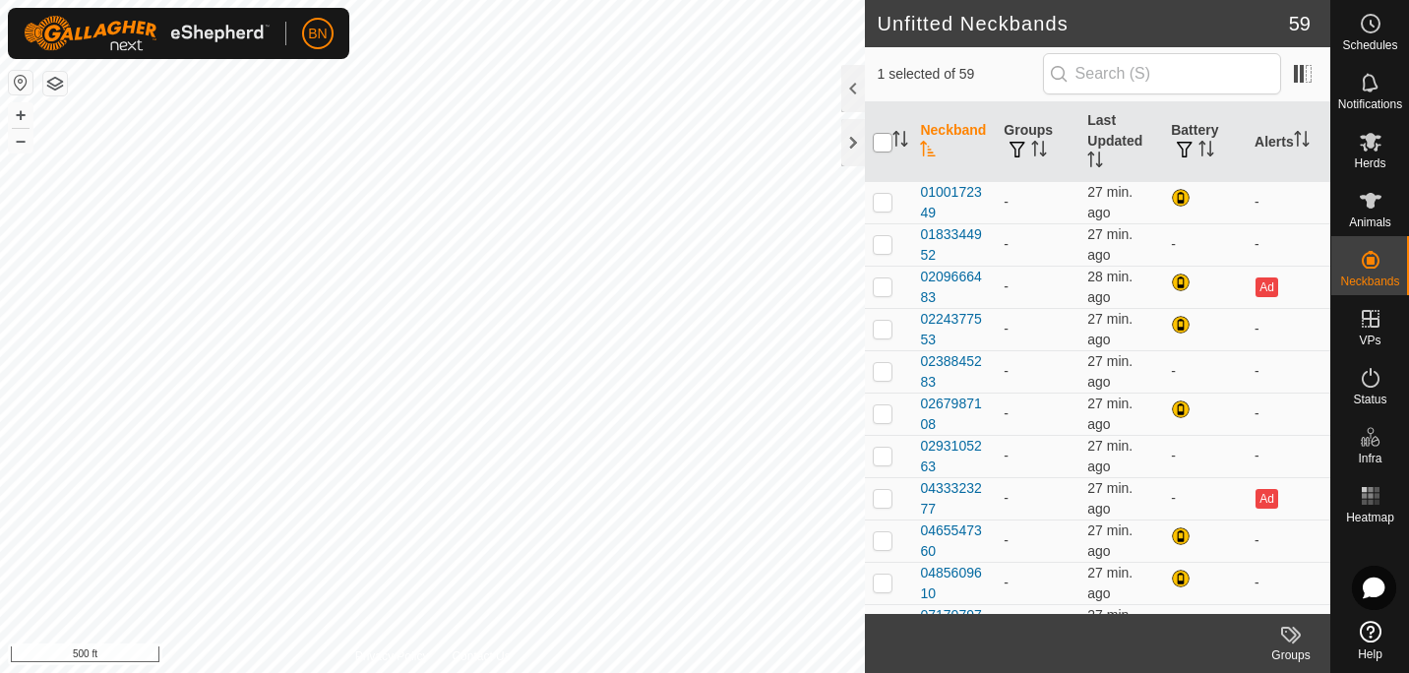
checkbox input "true"
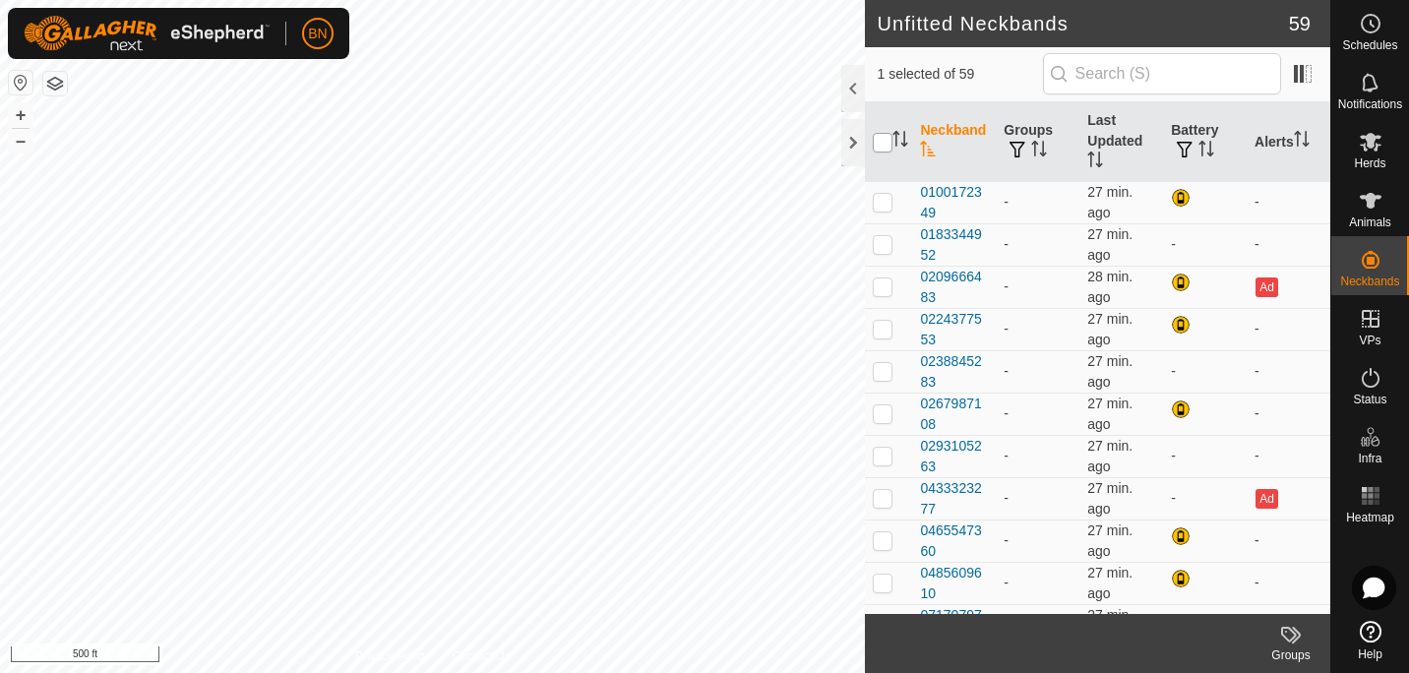
checkbox input "true"
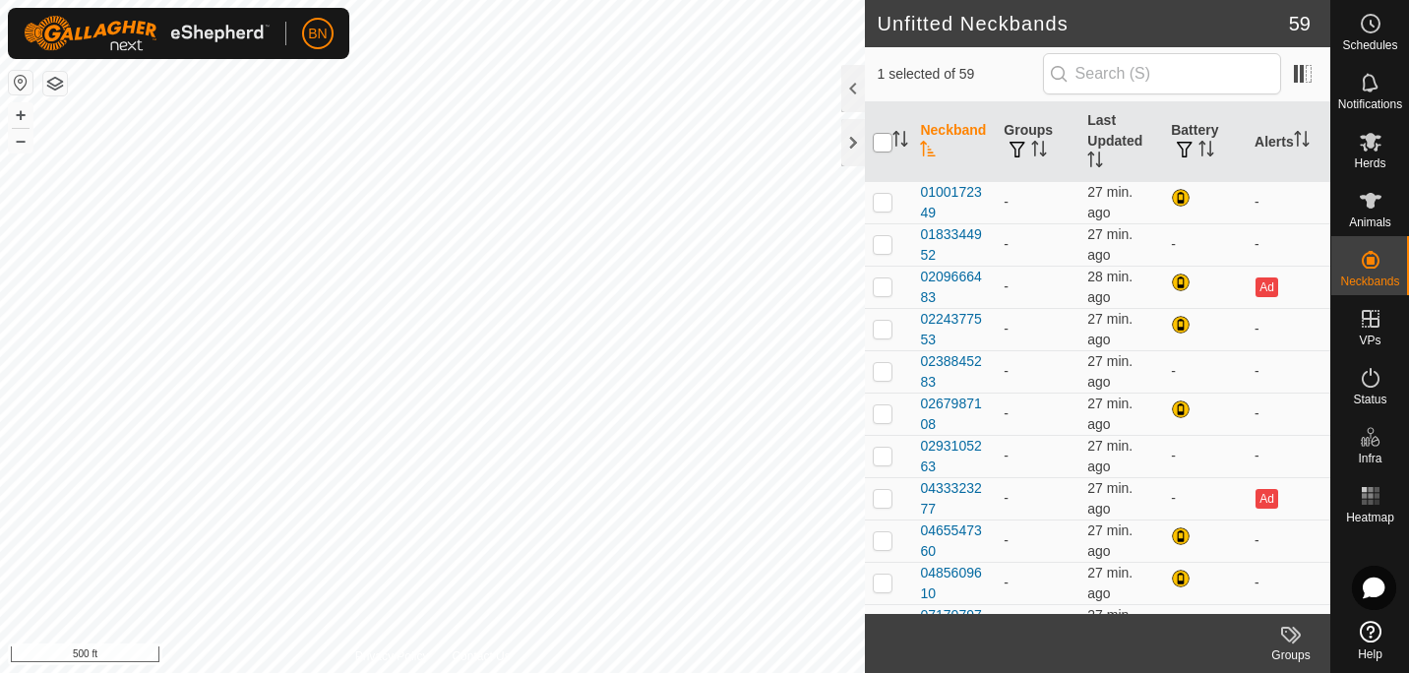
checkbox input "true"
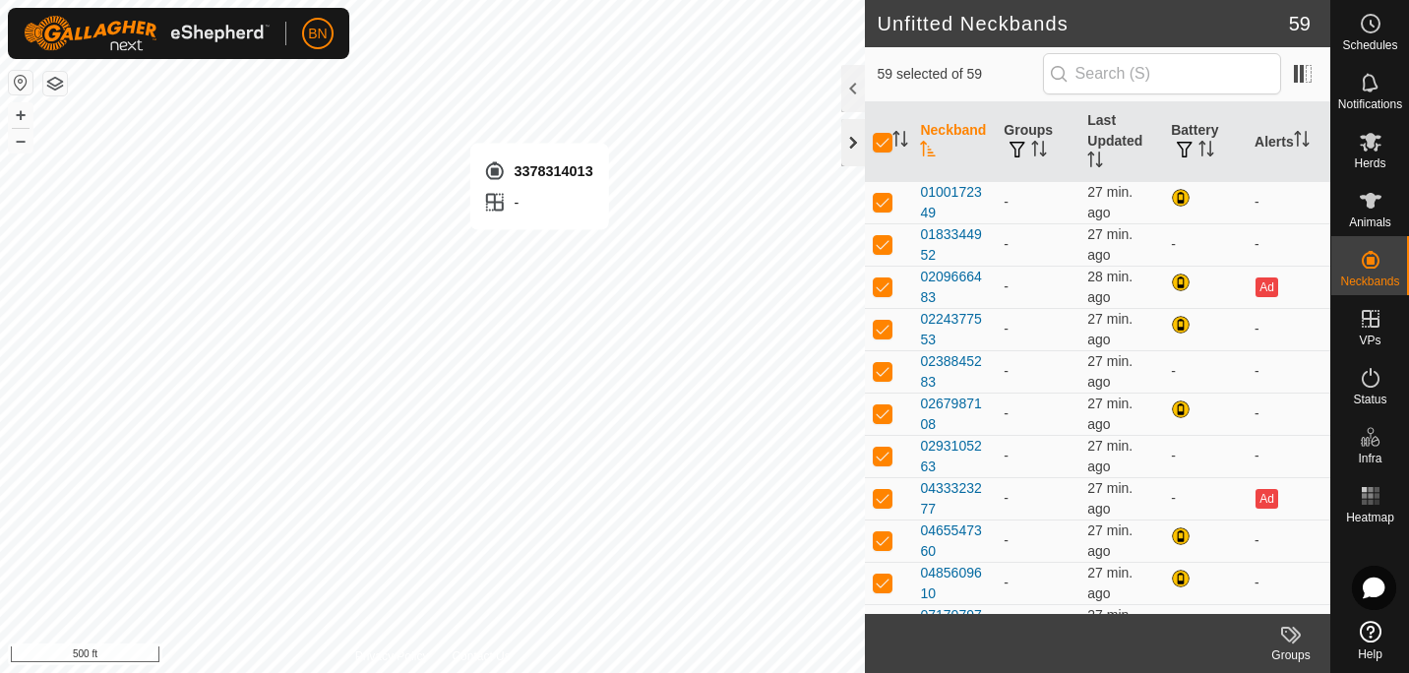
checkbox input "false"
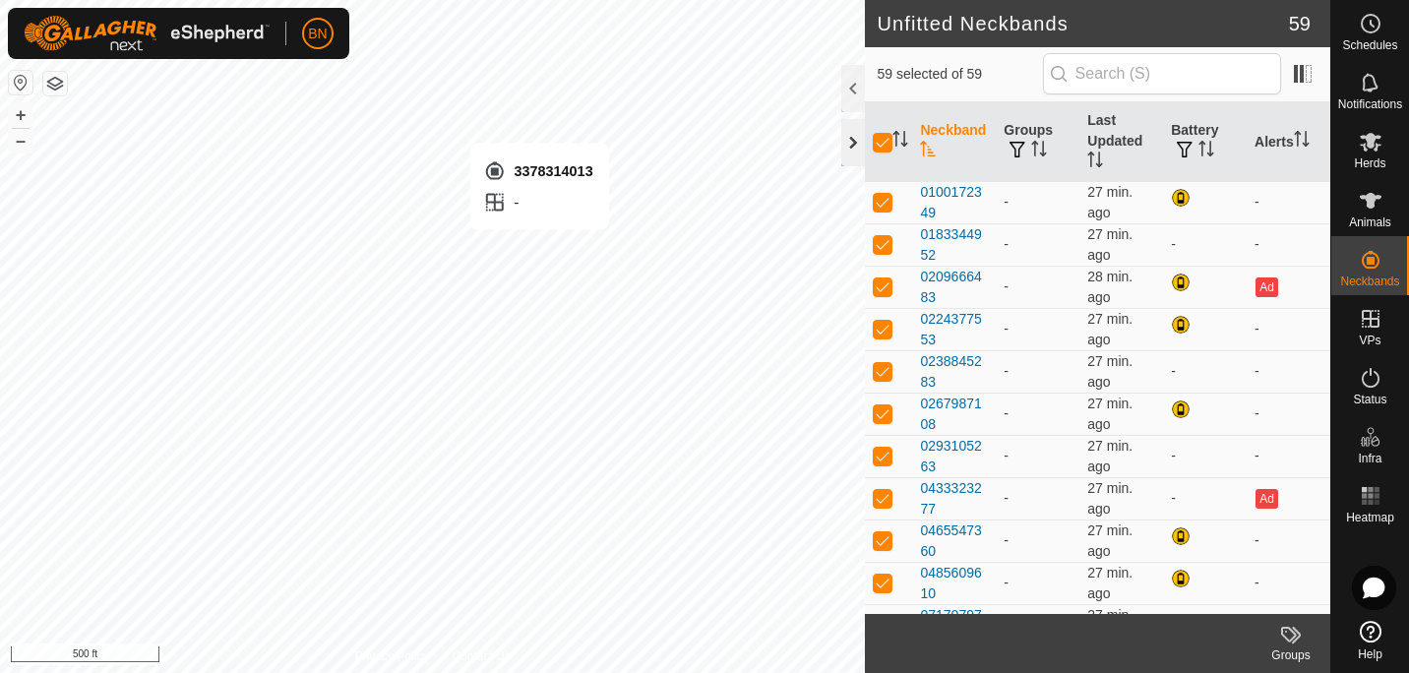
checkbox input "false"
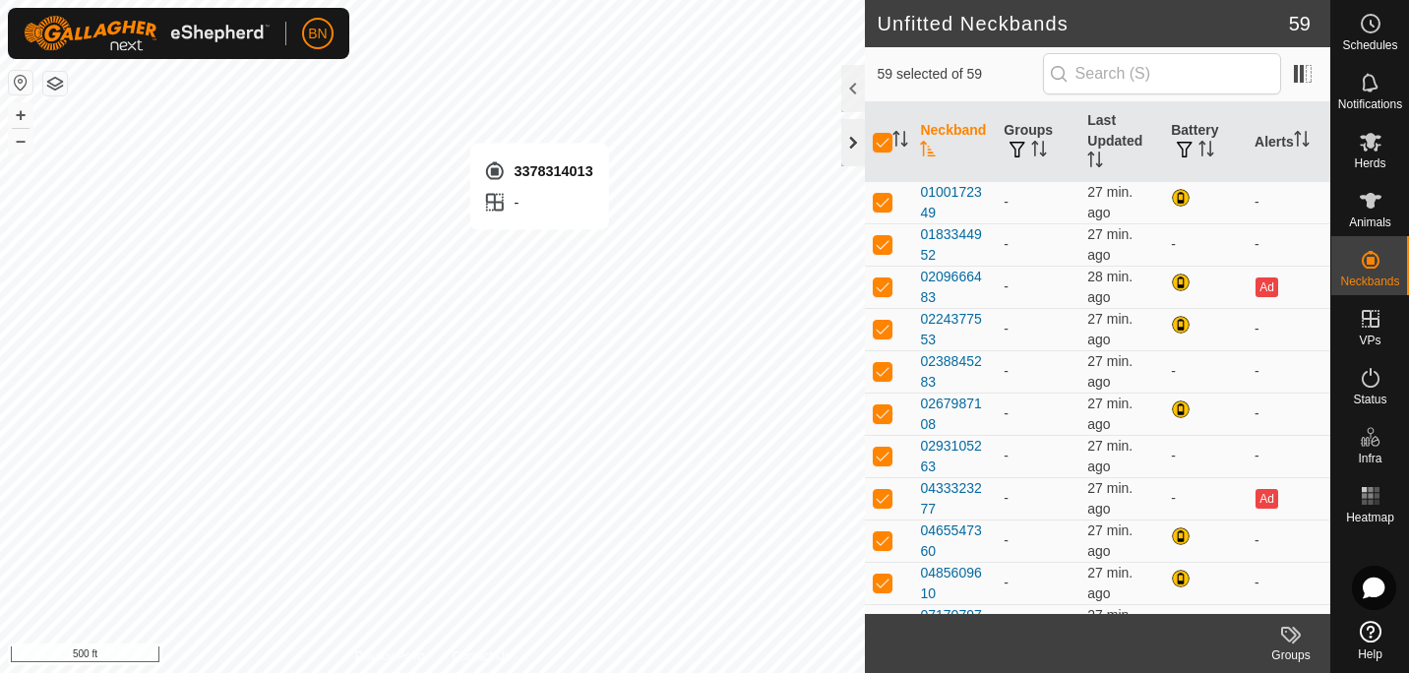
checkbox input "false"
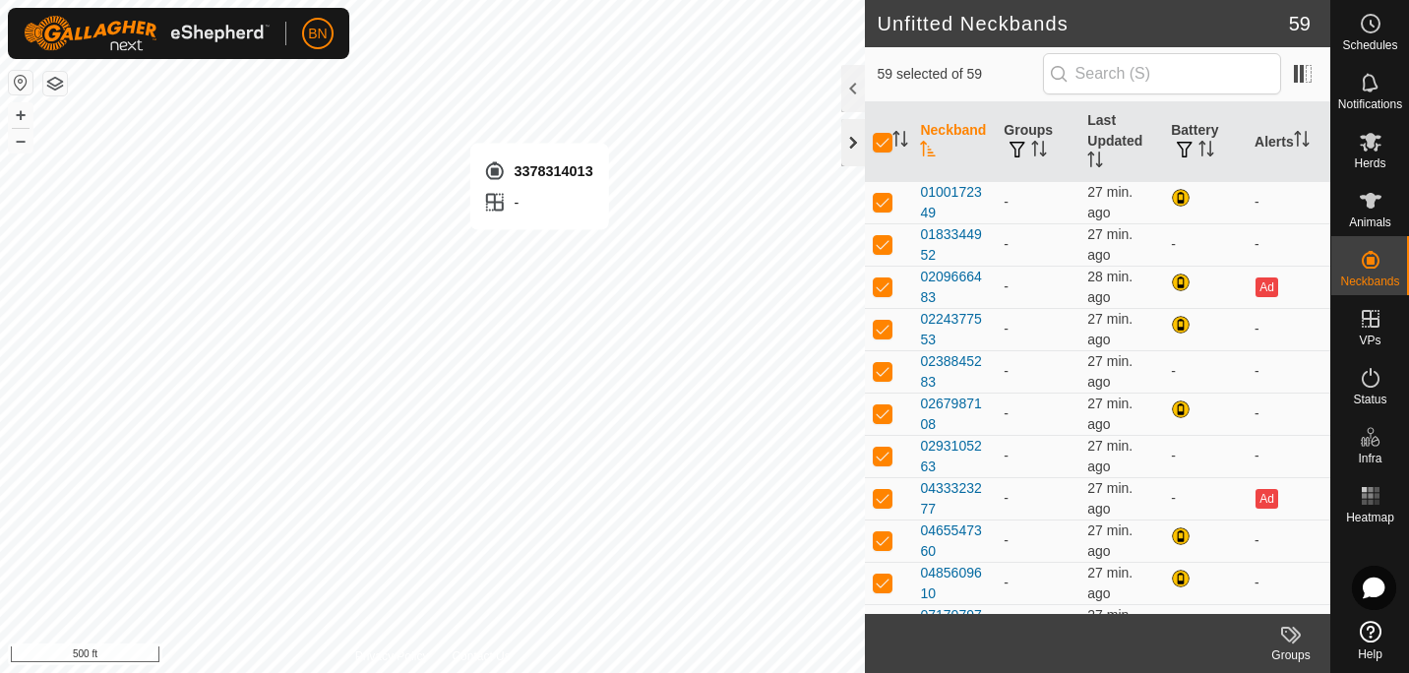
checkbox input "false"
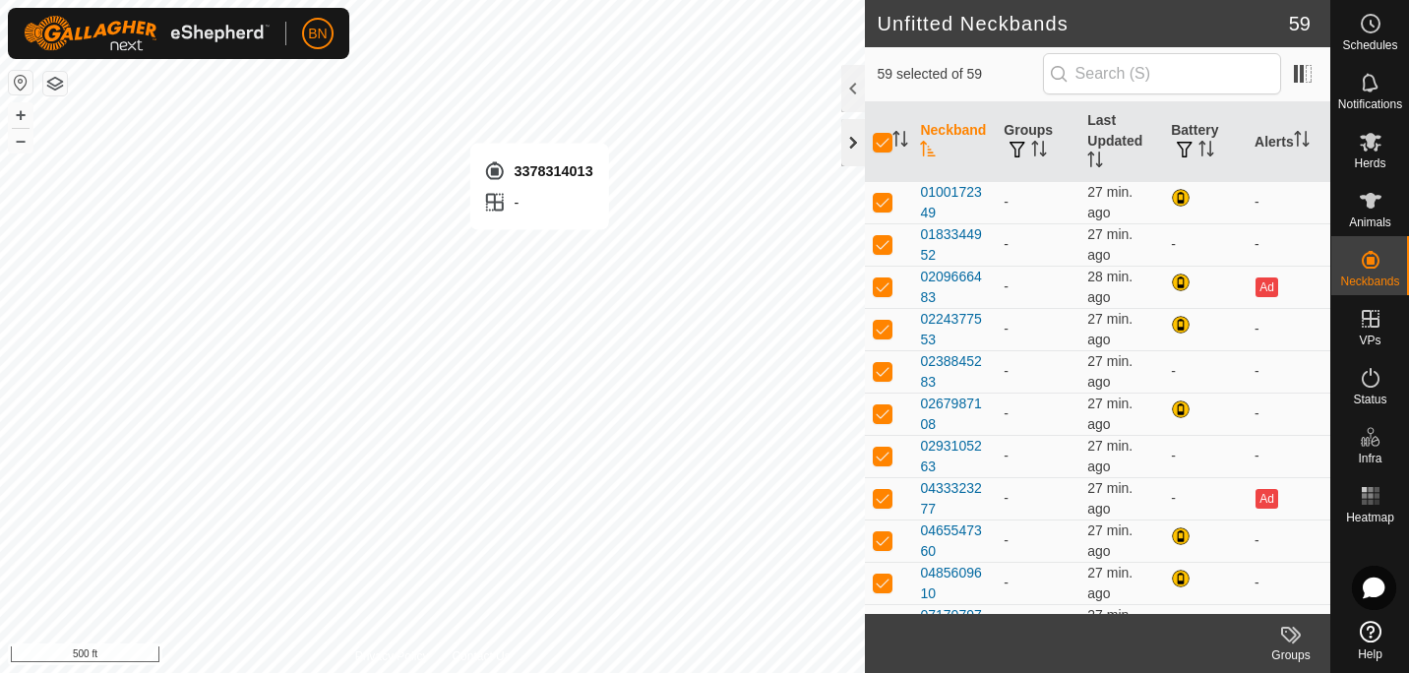
checkbox input "false"
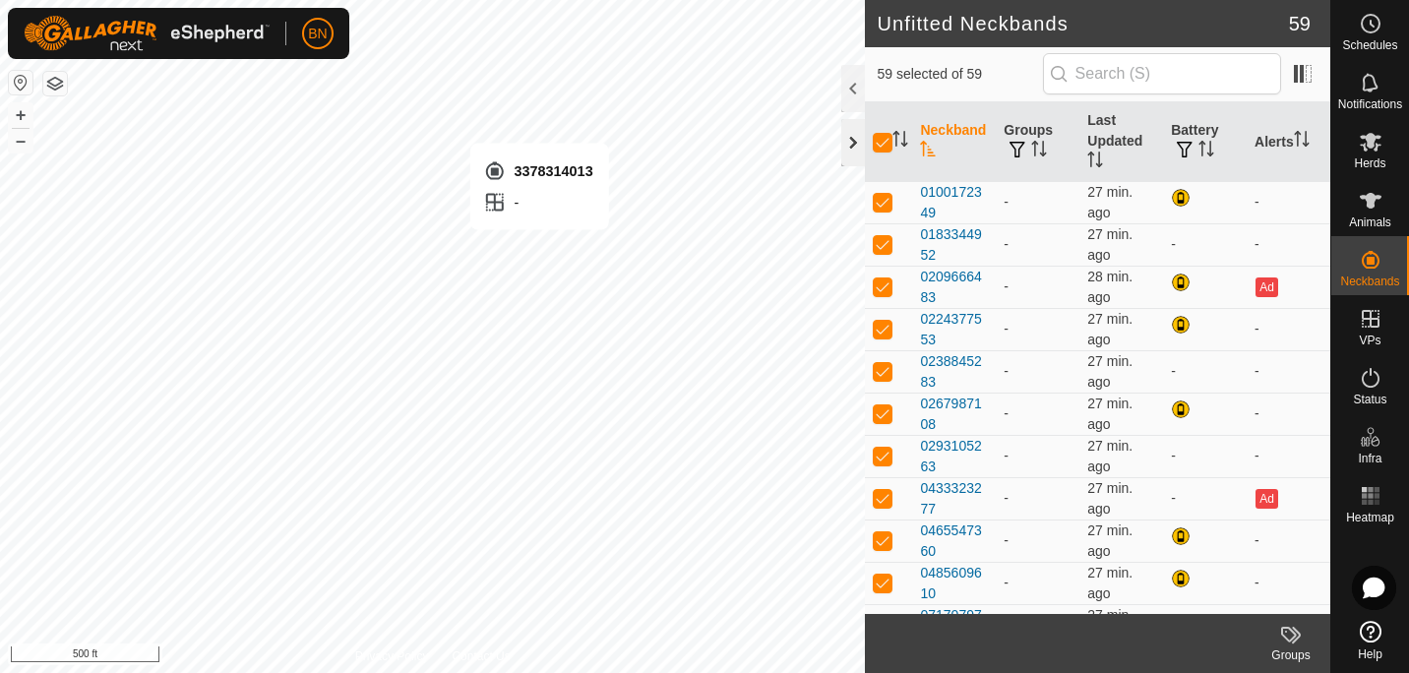
checkbox input "false"
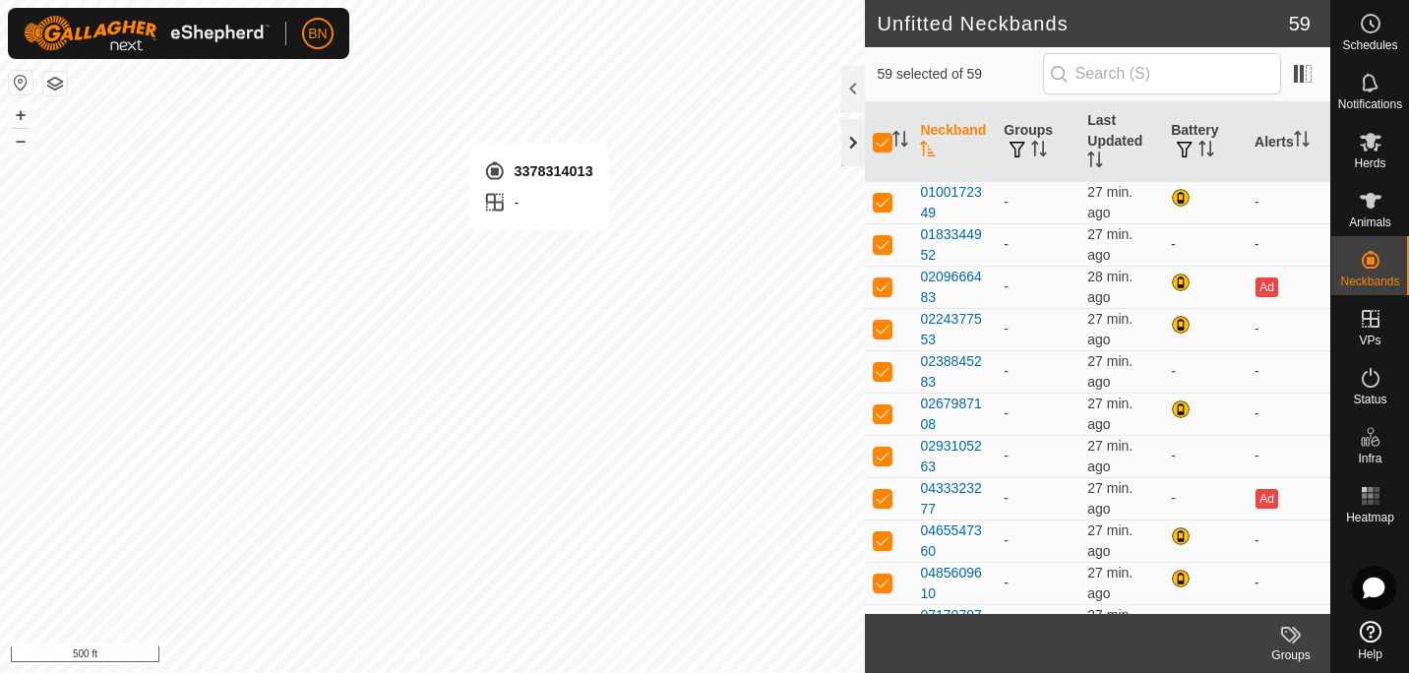
checkbox input "false"
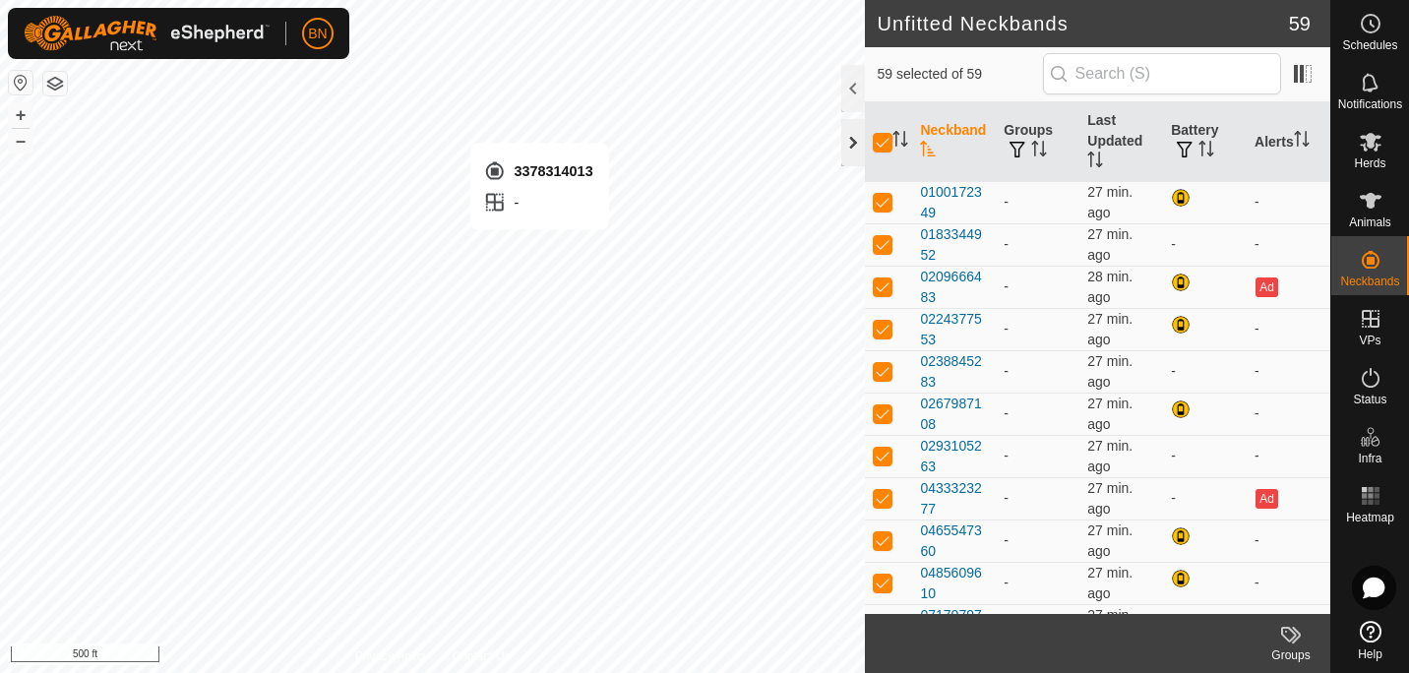
checkbox input "false"
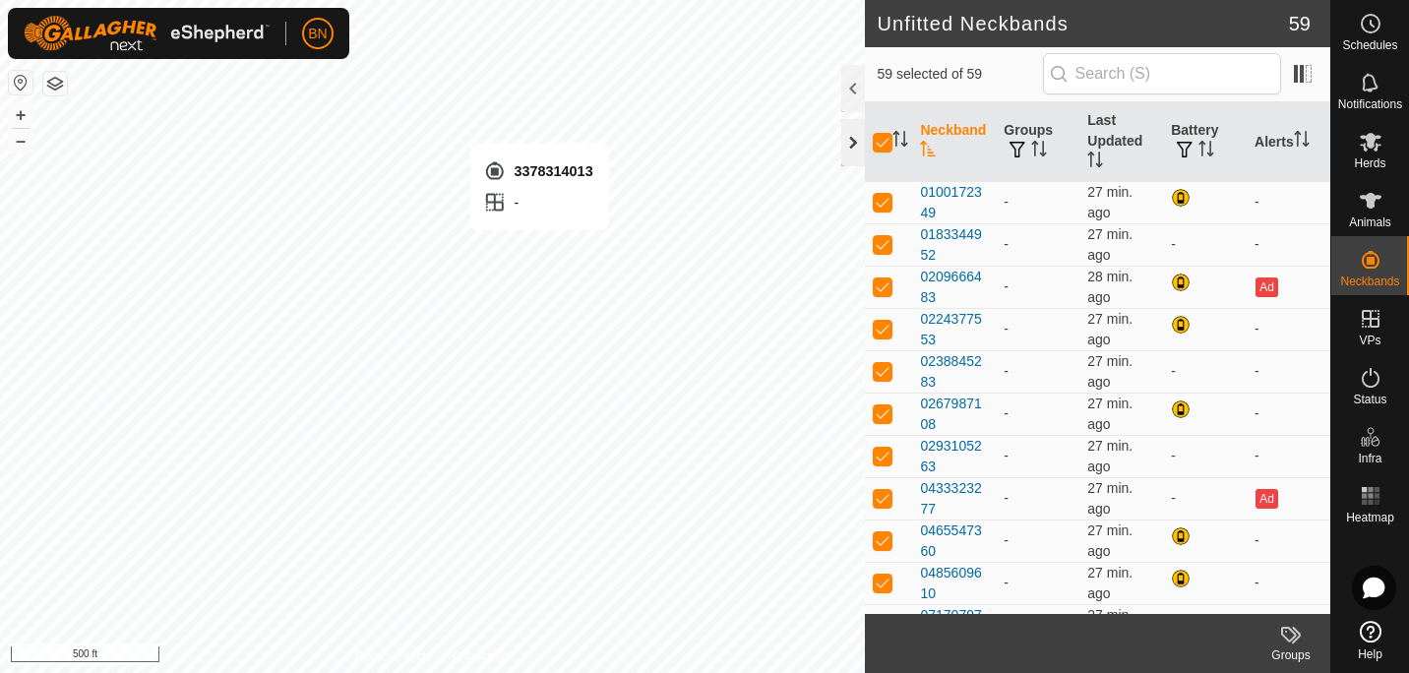
checkbox input "false"
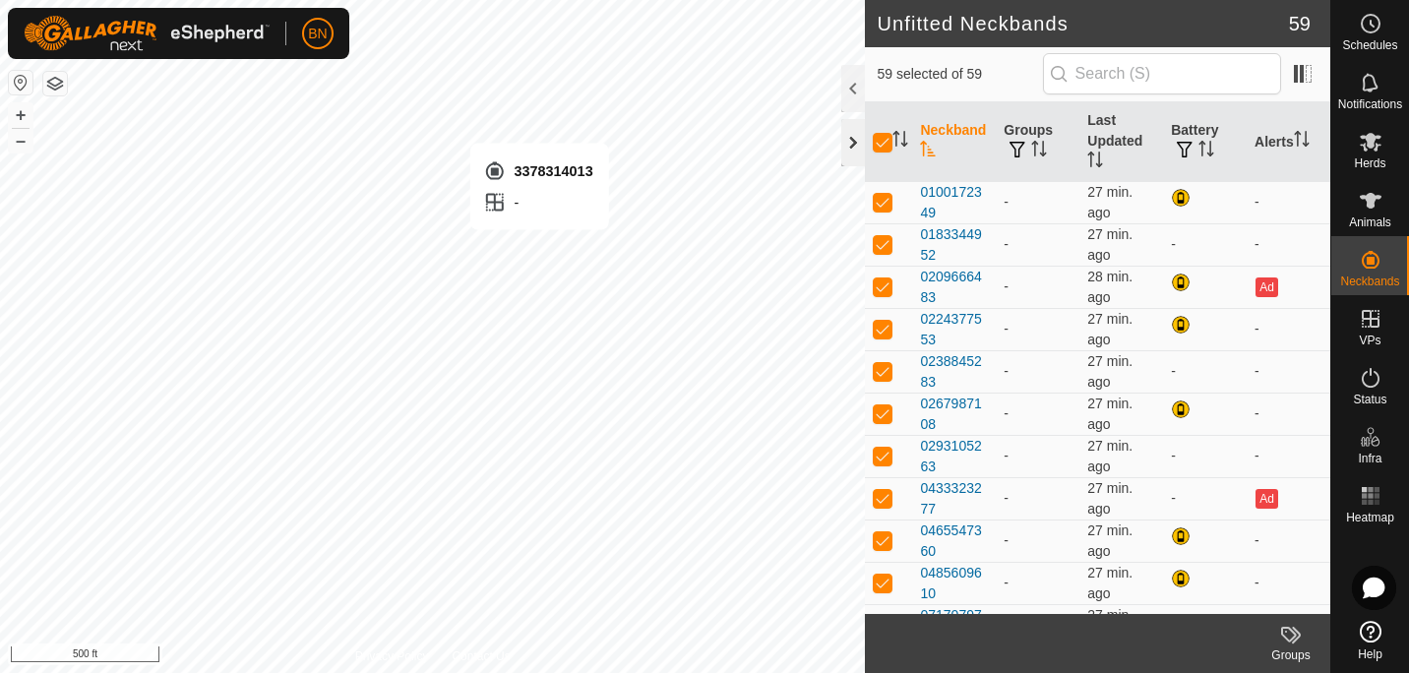
checkbox input "false"
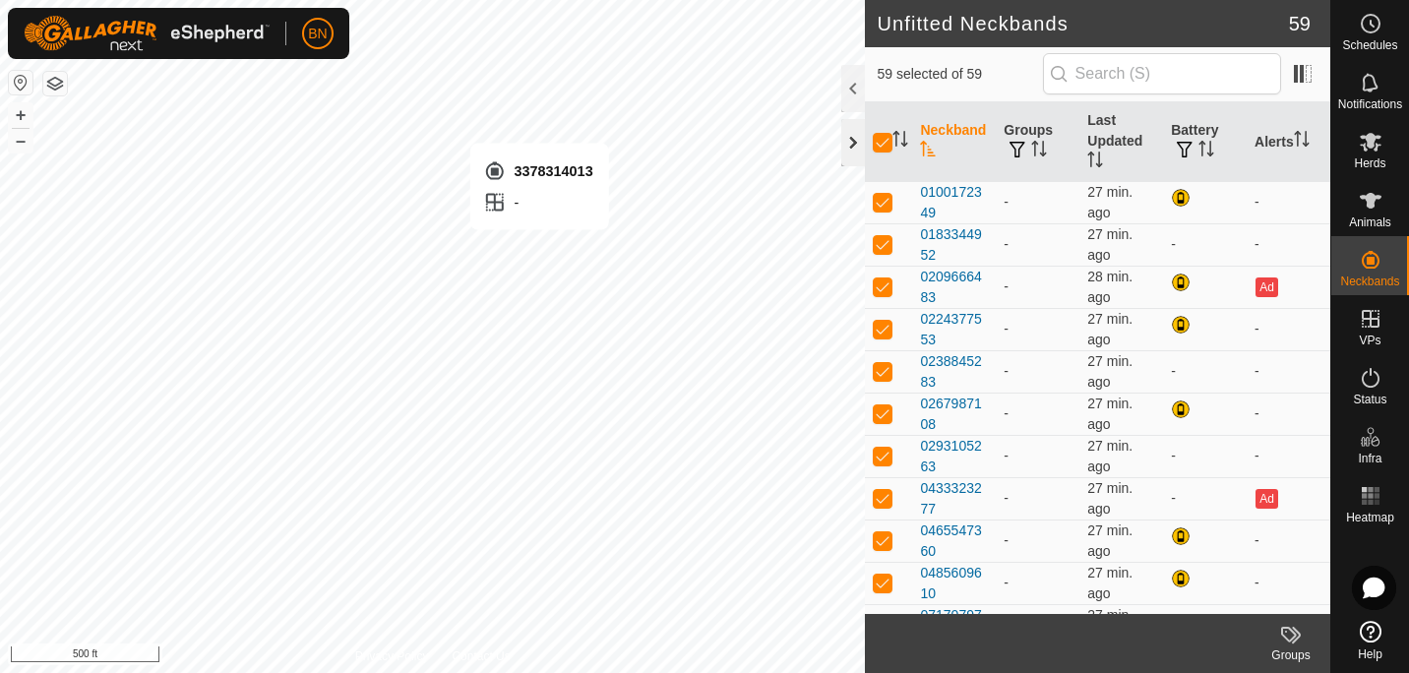
checkbox input "false"
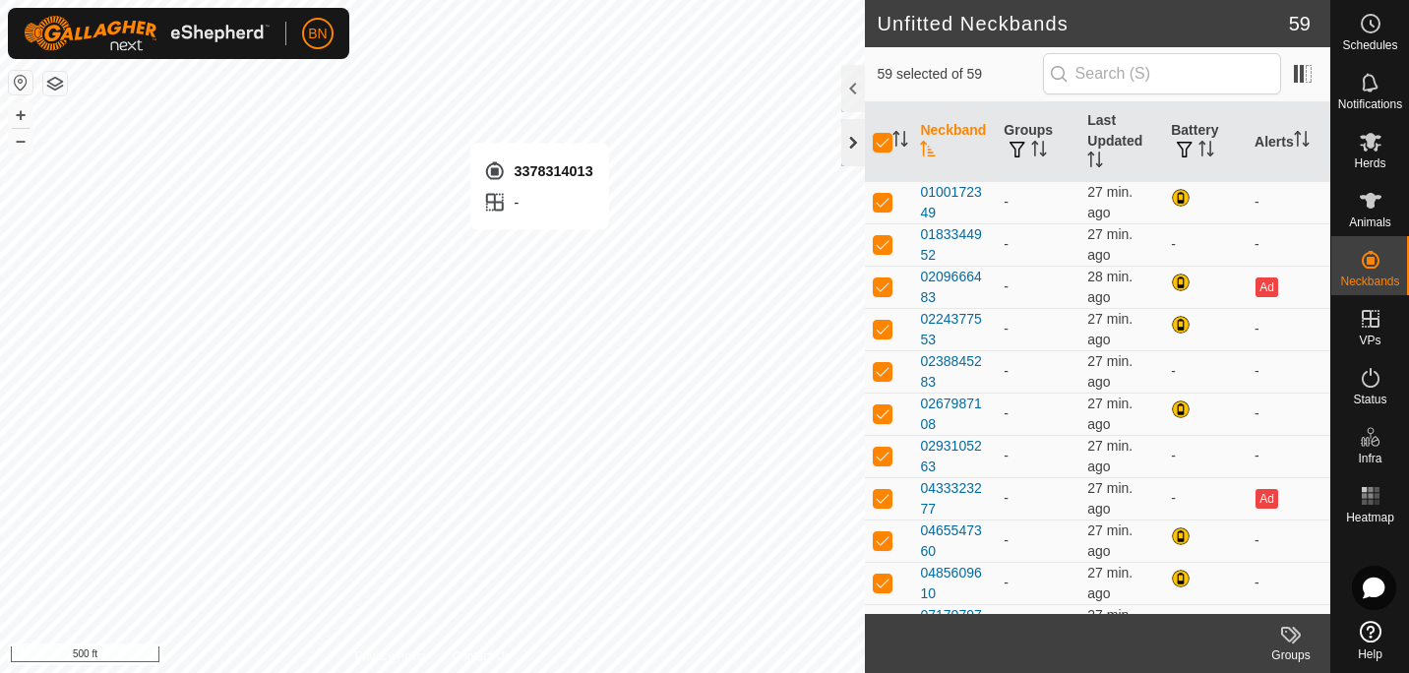
checkbox input "false"
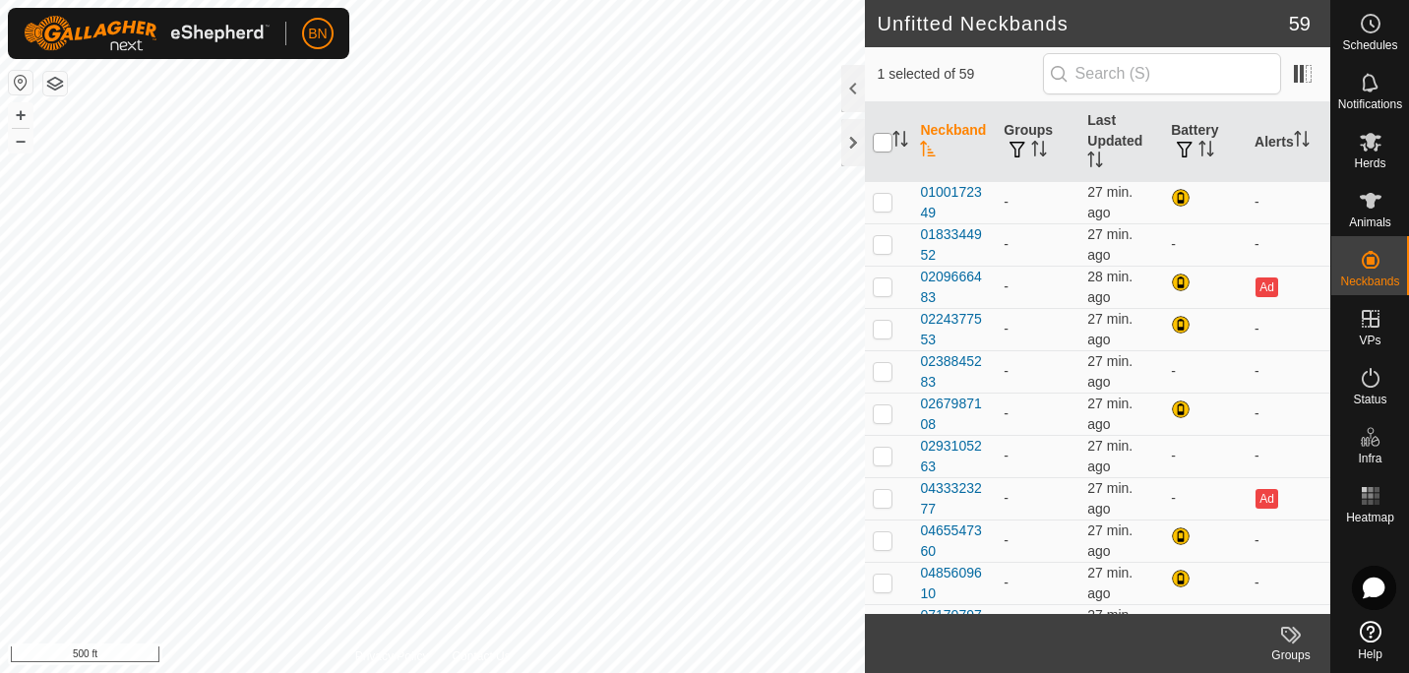
click at [886, 141] on input "checkbox" at bounding box center [883, 143] width 20 height 20
checkbox input "true"
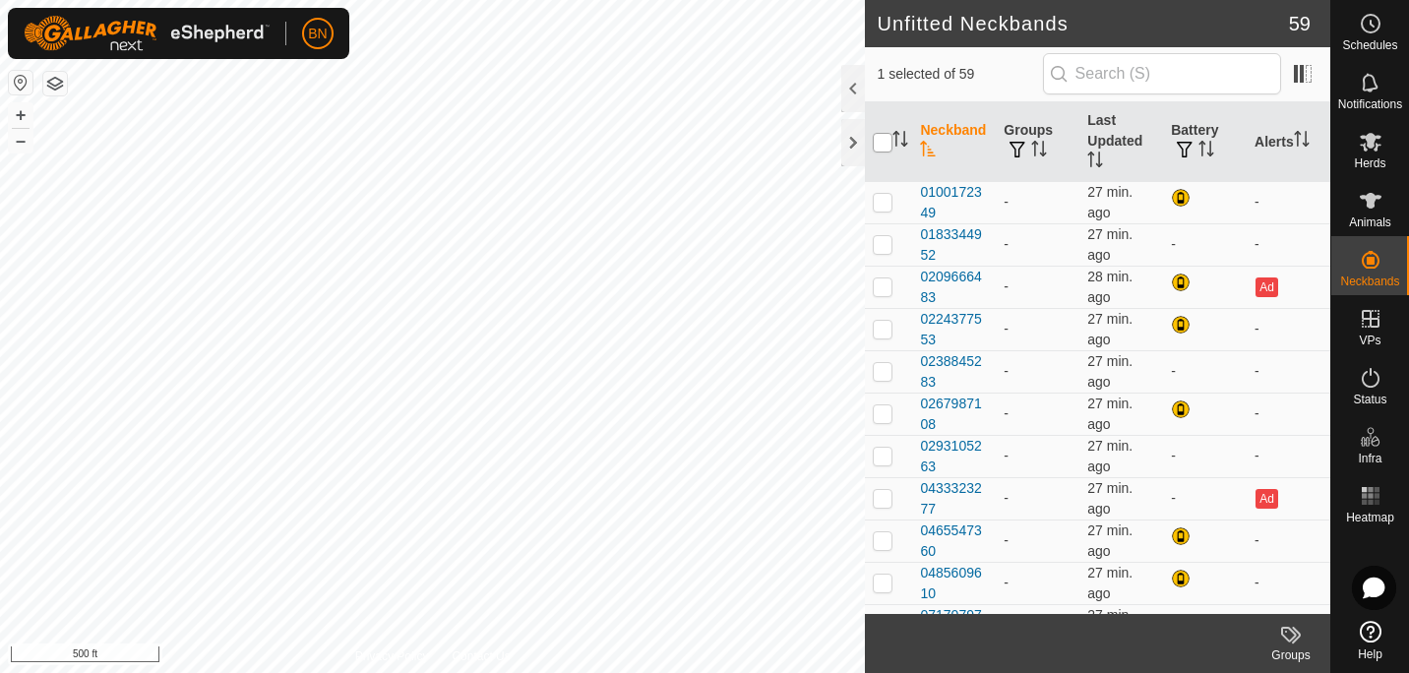
checkbox input "true"
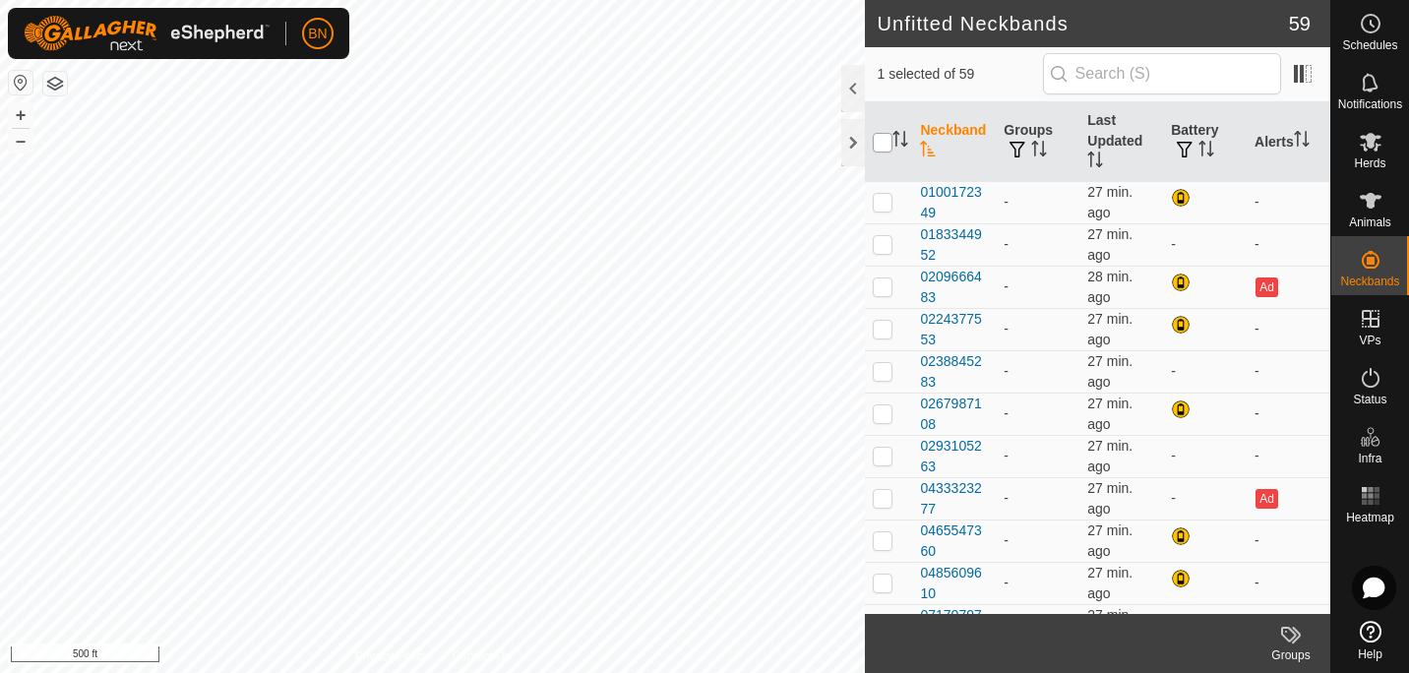
checkbox input "true"
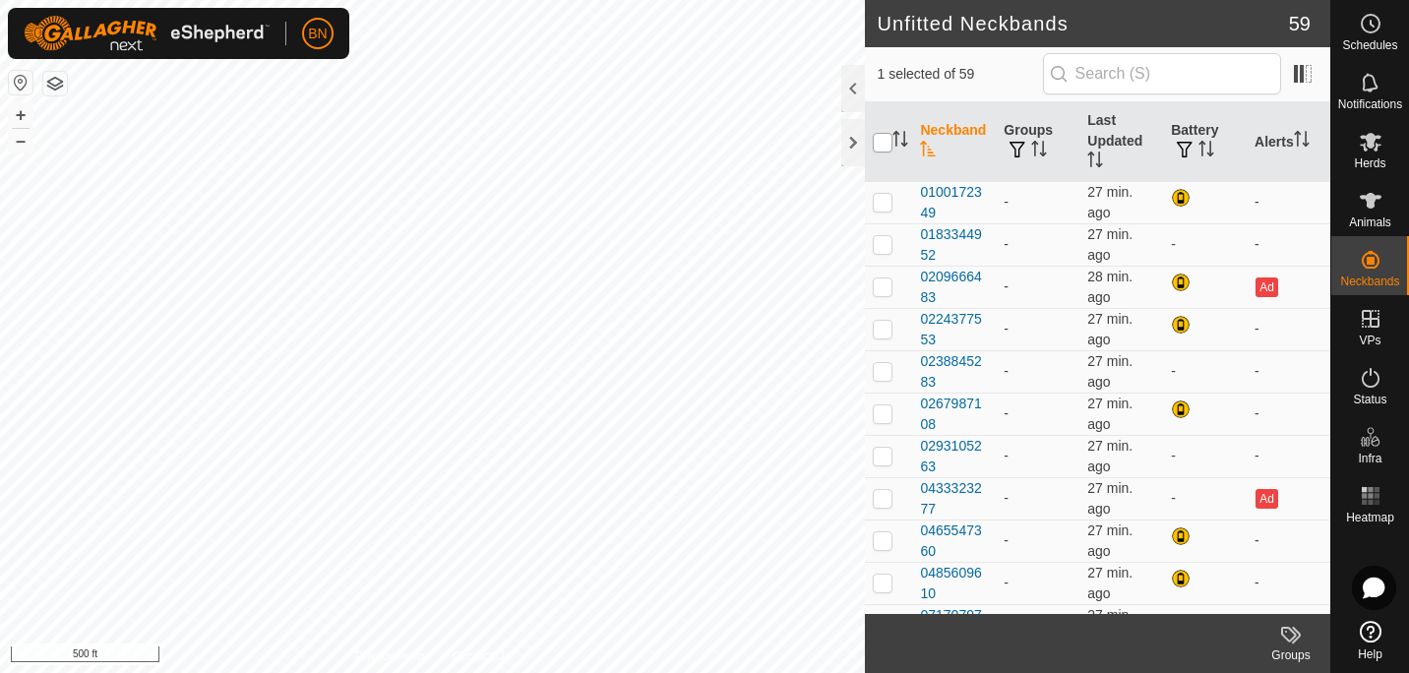
checkbox input "true"
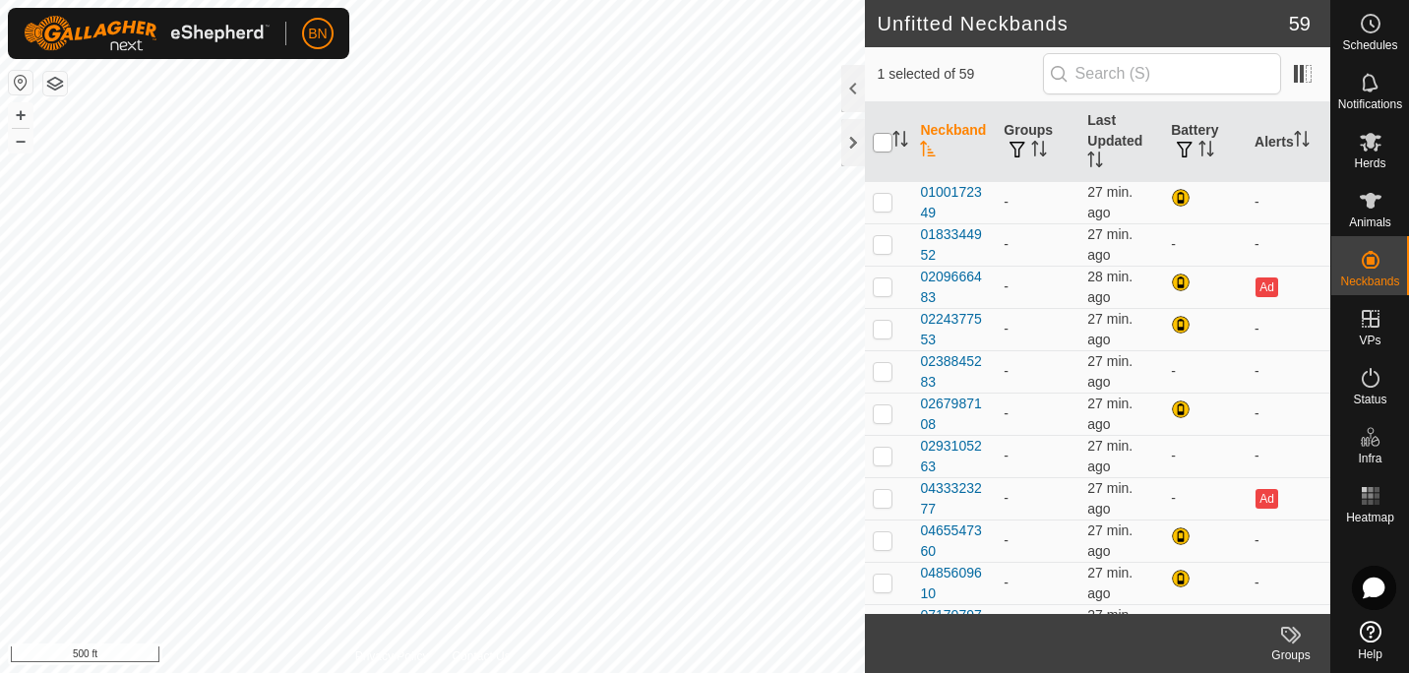
checkbox input "true"
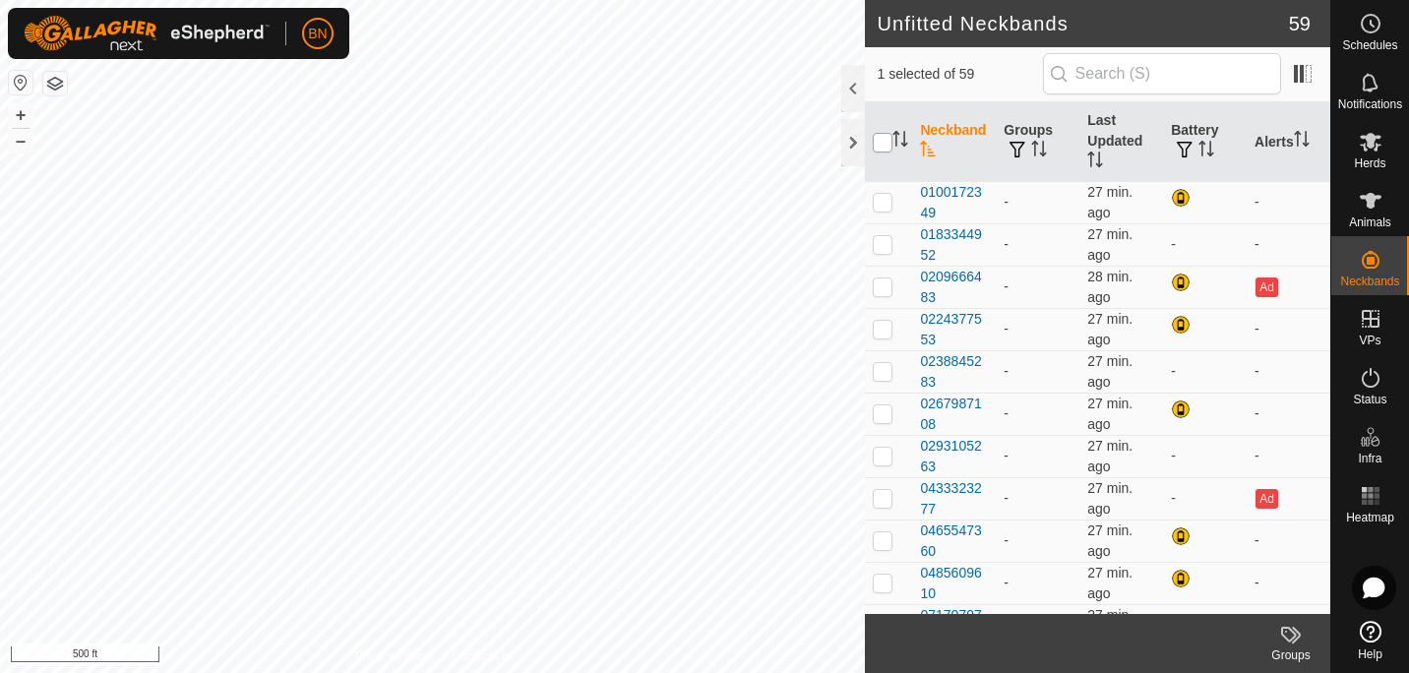
checkbox input "true"
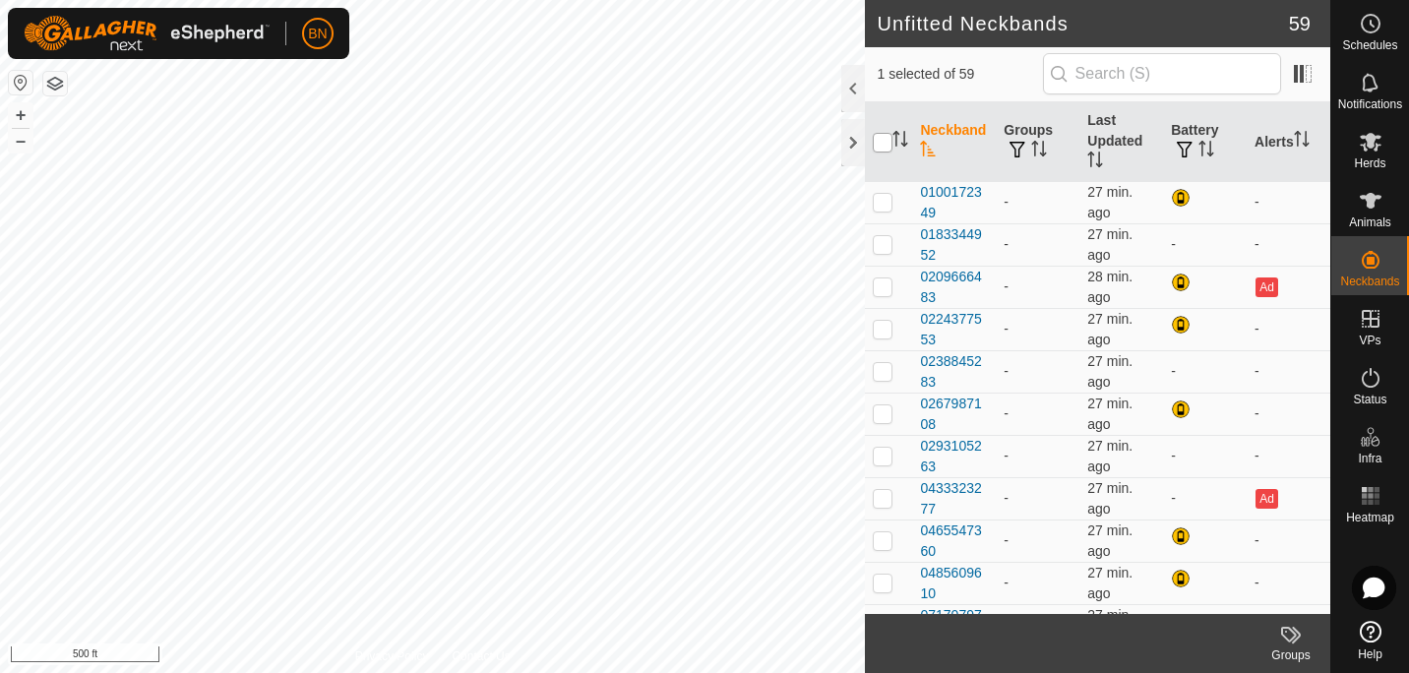
checkbox input "true"
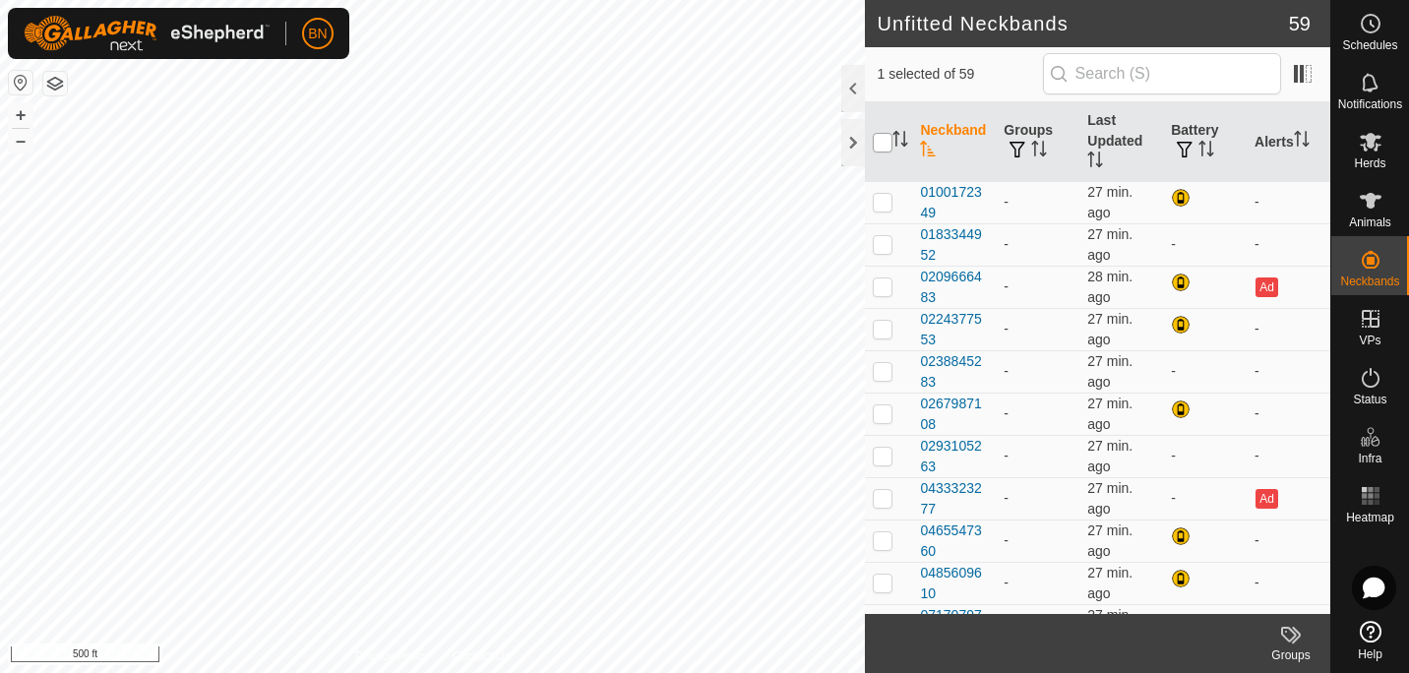
checkbox input "true"
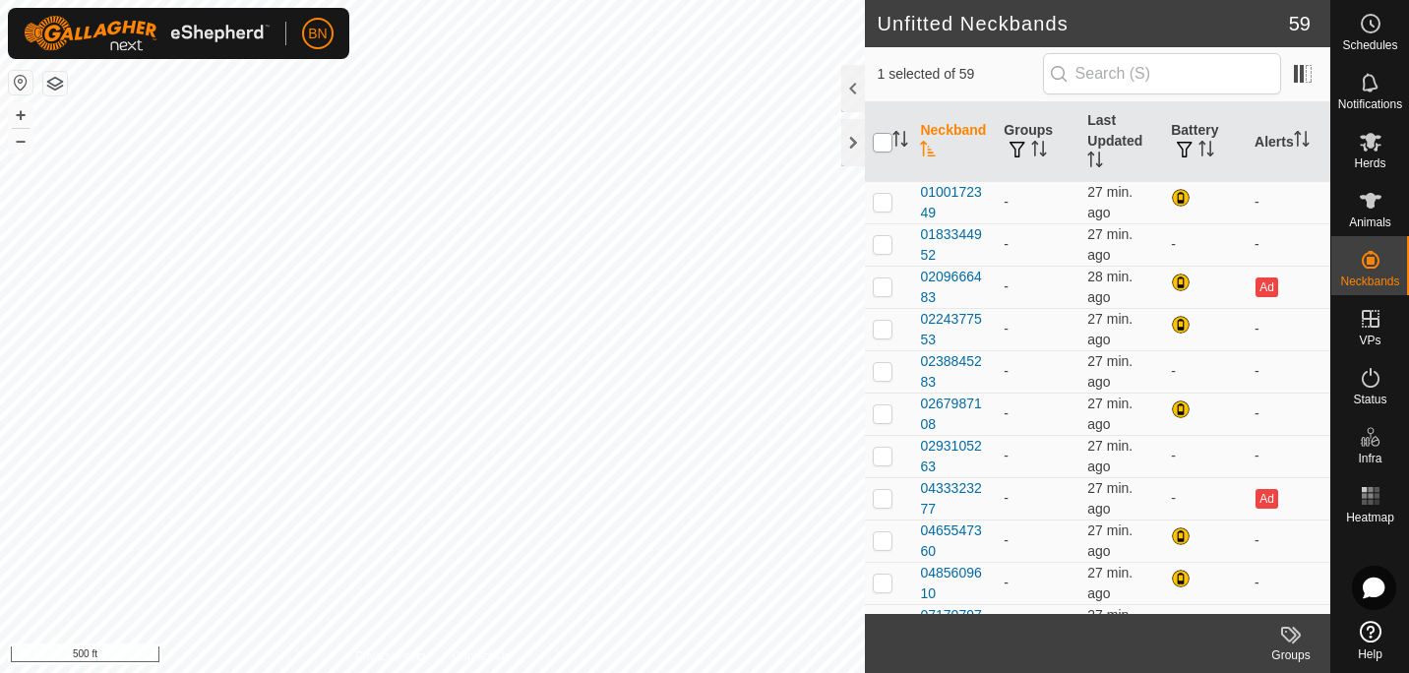
checkbox input "true"
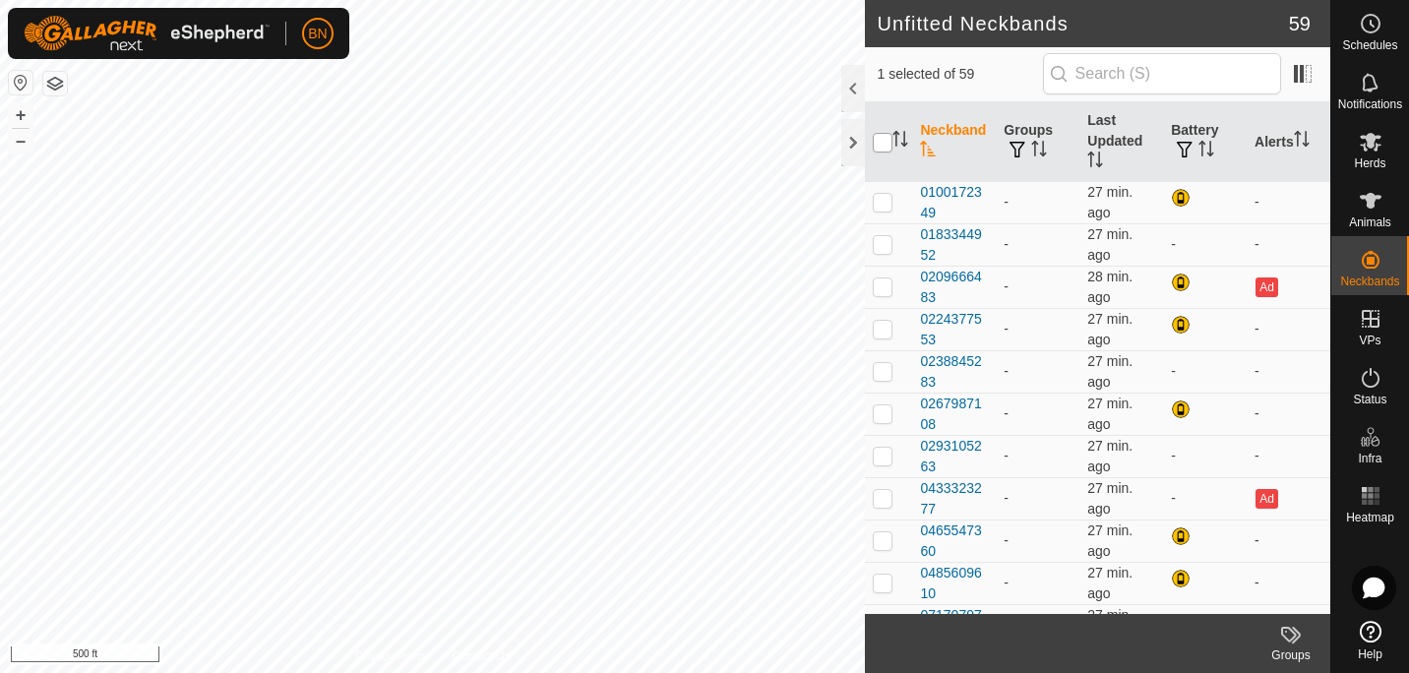
checkbox input "true"
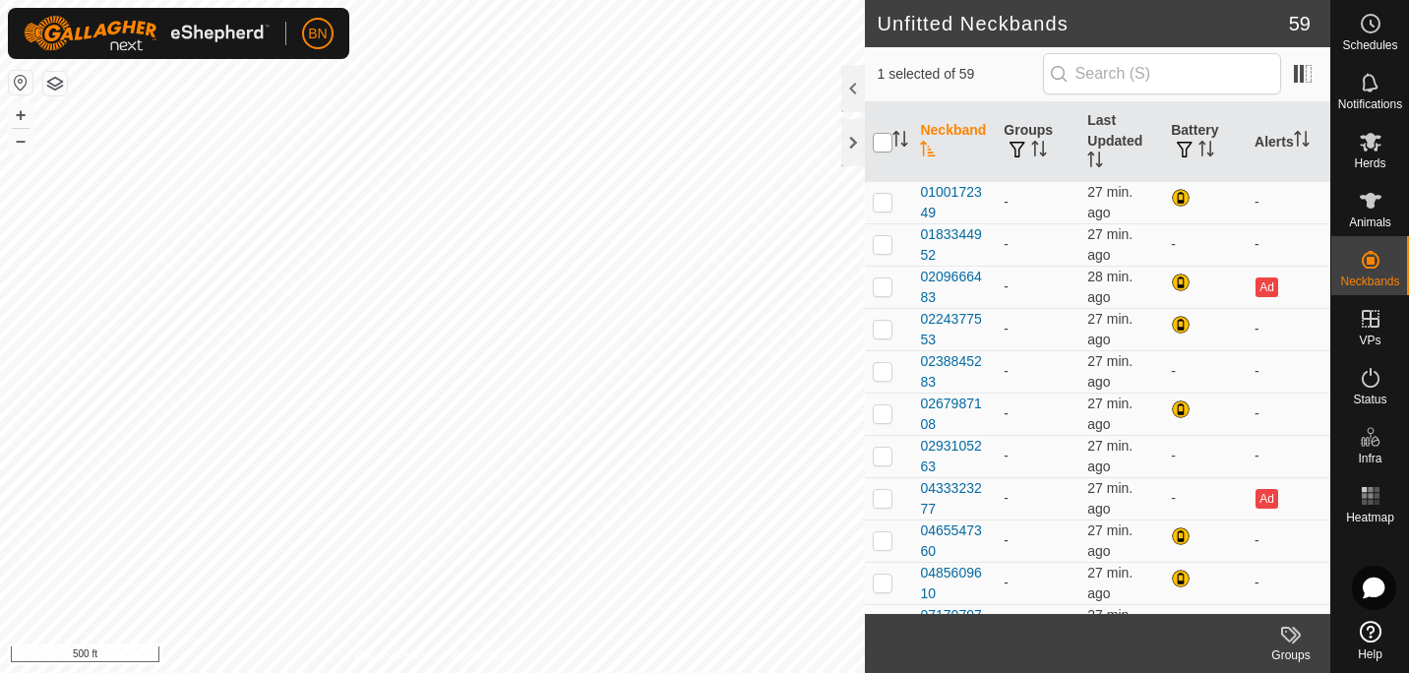
checkbox input "true"
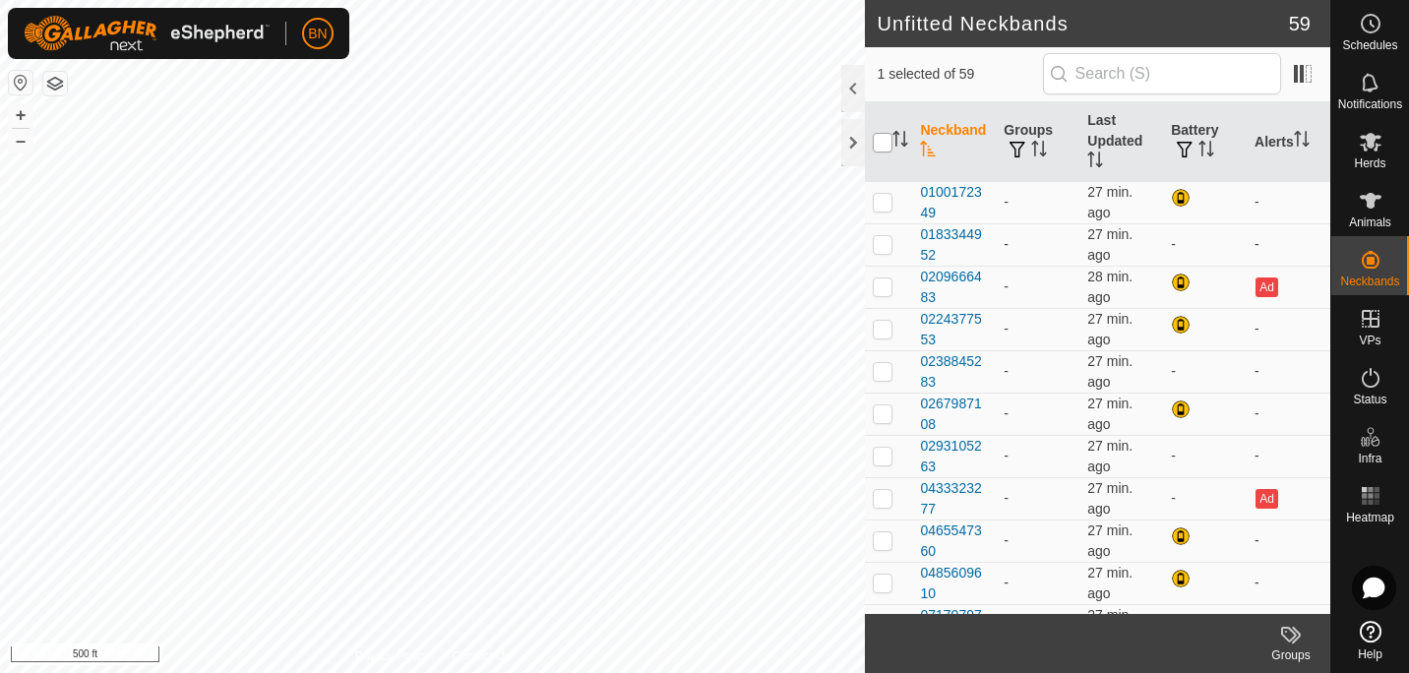
checkbox input "true"
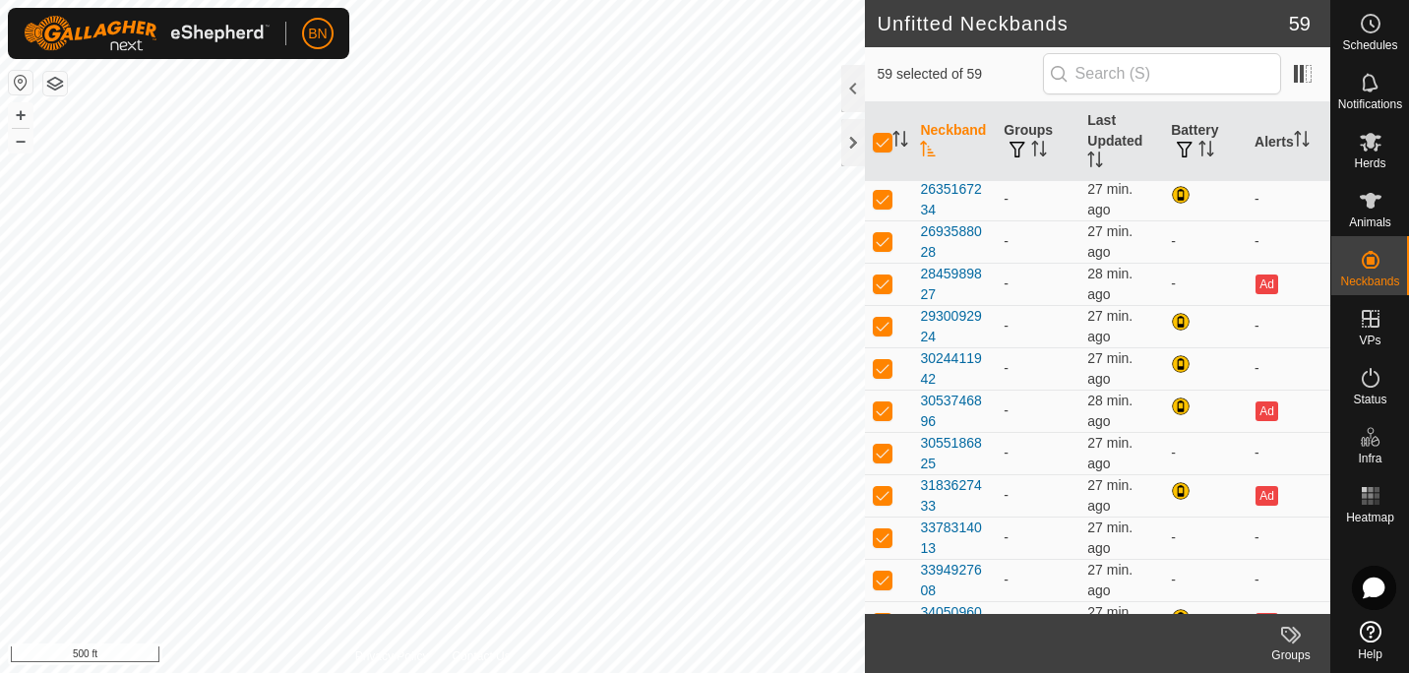
scroll to position [2063, 0]
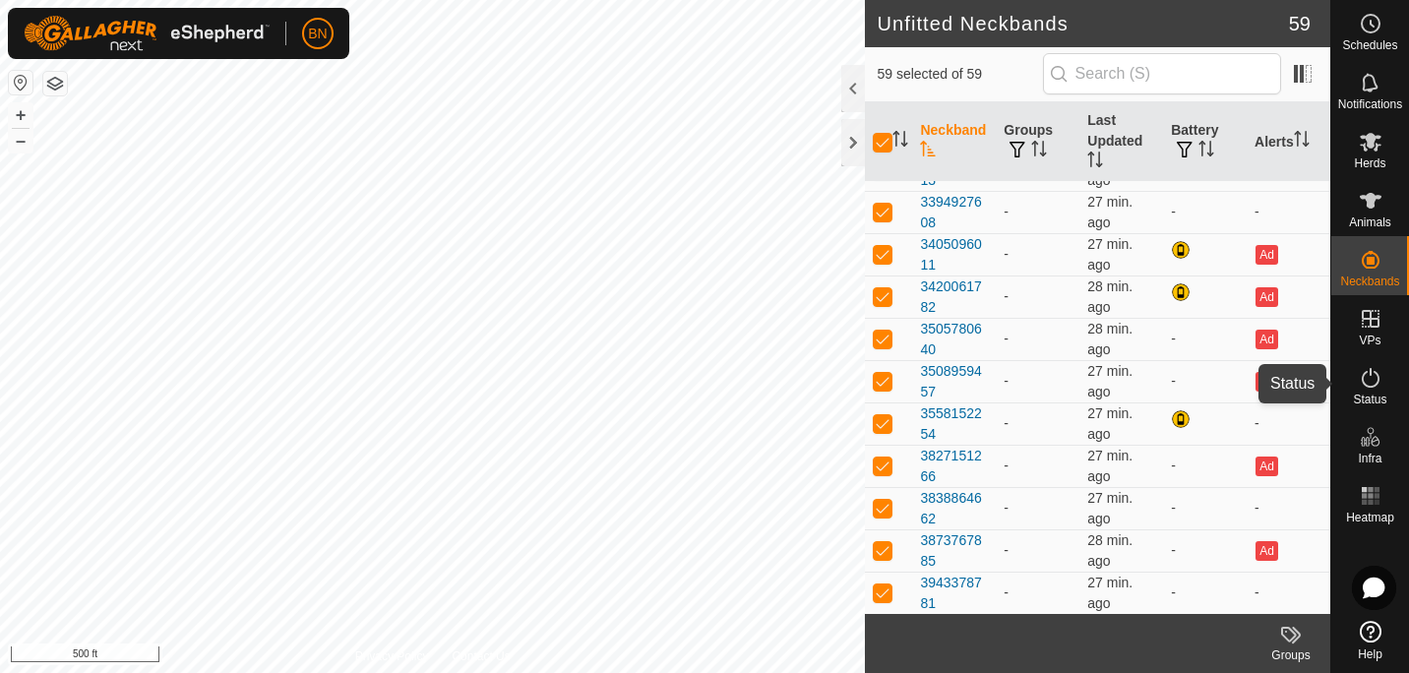
click at [1374, 398] on span "Status" at bounding box center [1369, 399] width 33 height 12
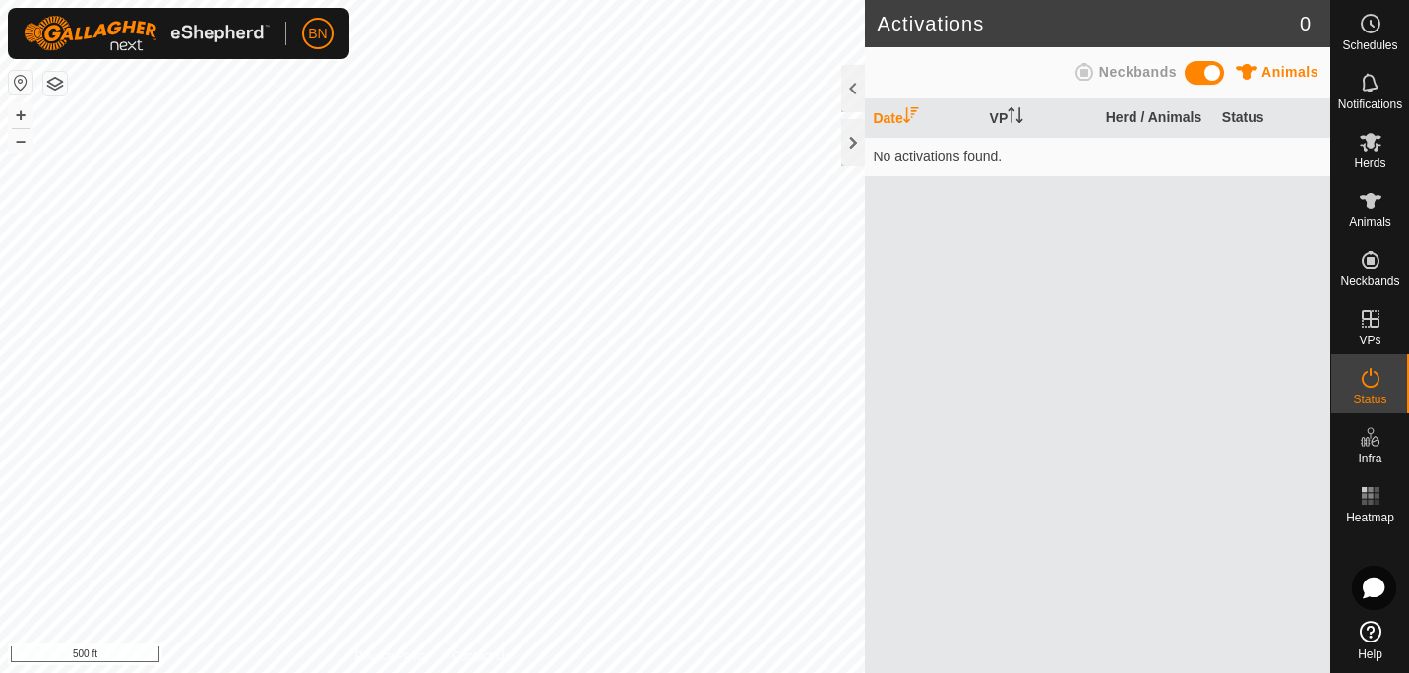
click at [1374, 398] on span "Status" at bounding box center [1369, 399] width 33 height 12
click at [1208, 63] on span at bounding box center [1203, 73] width 39 height 24
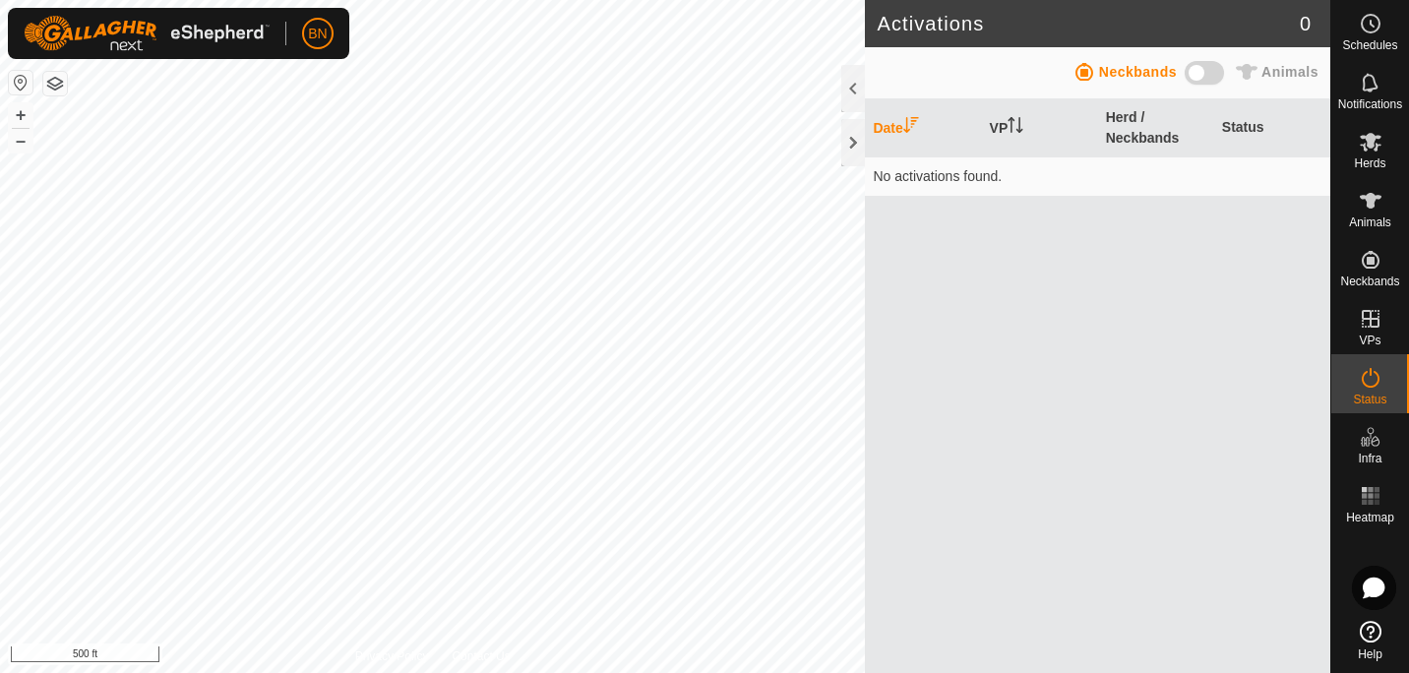
click at [1208, 63] on span at bounding box center [1203, 73] width 39 height 24
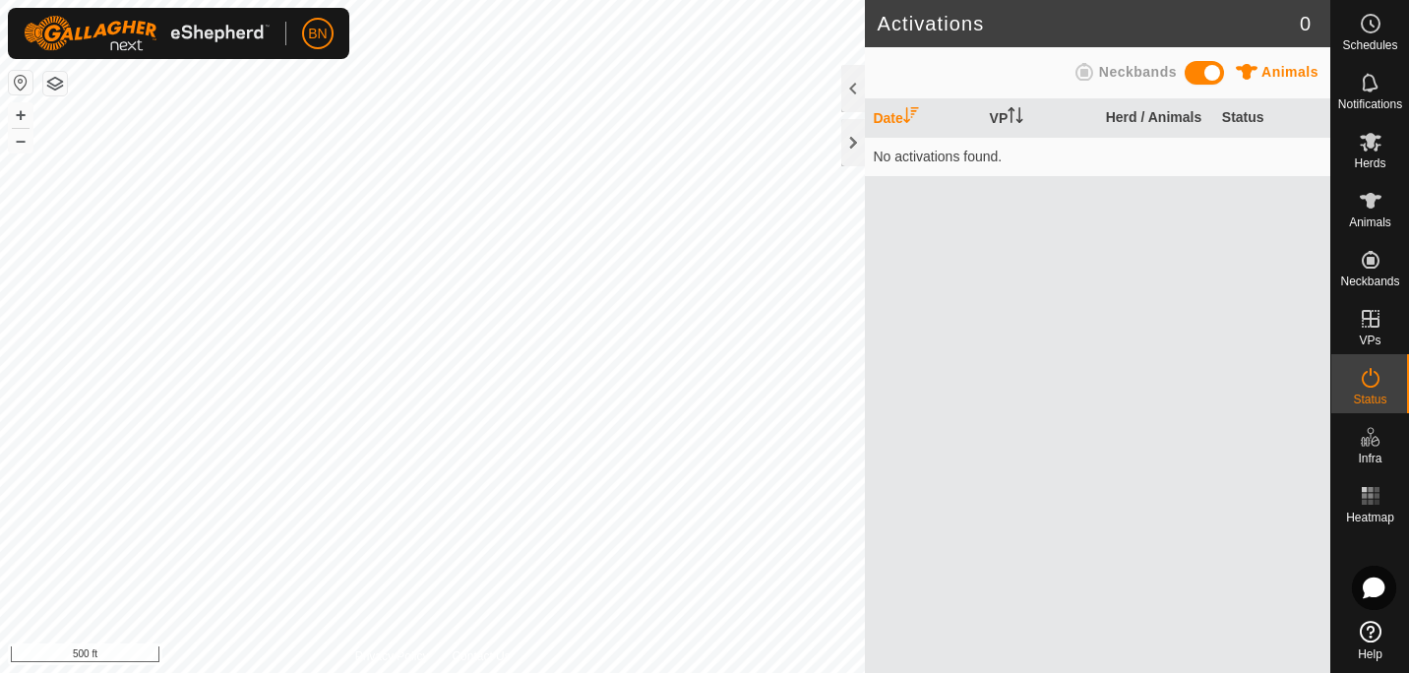
click at [1262, 78] on div "Animals" at bounding box center [1275, 76] width 87 height 30
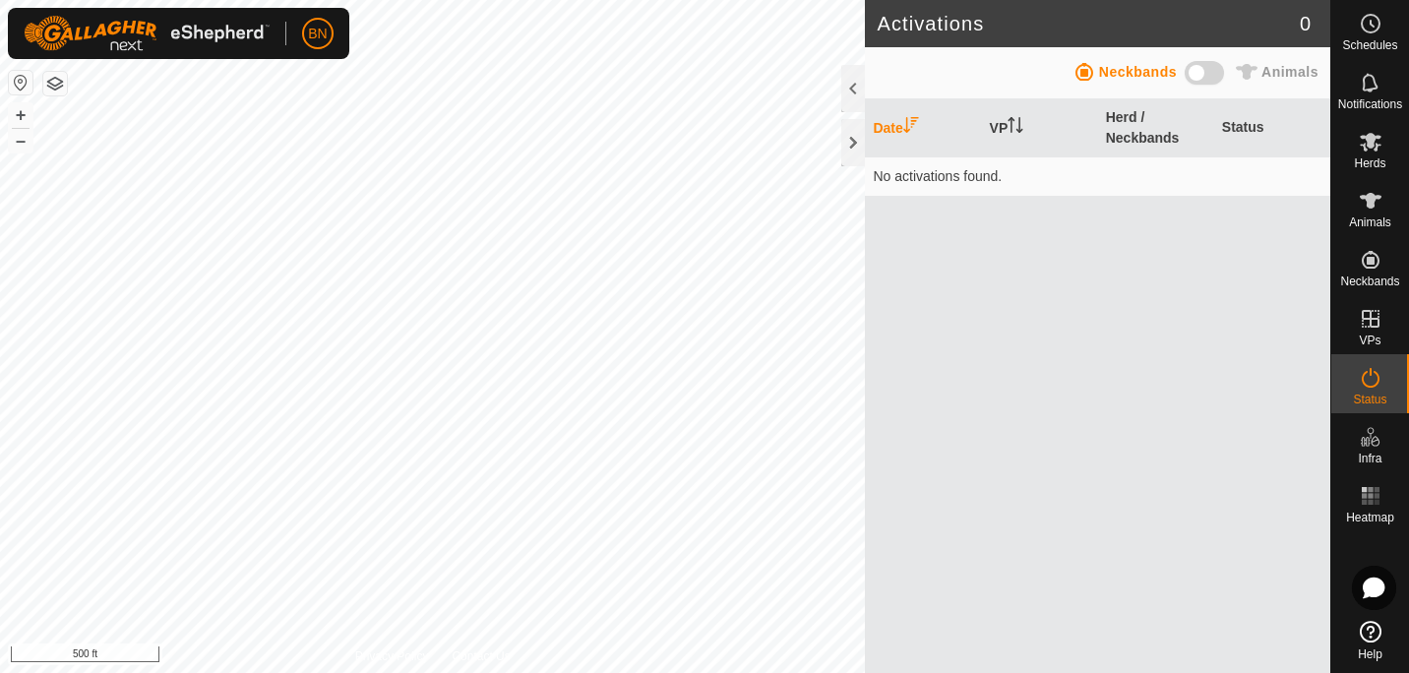
click at [1205, 63] on span at bounding box center [1203, 73] width 39 height 24
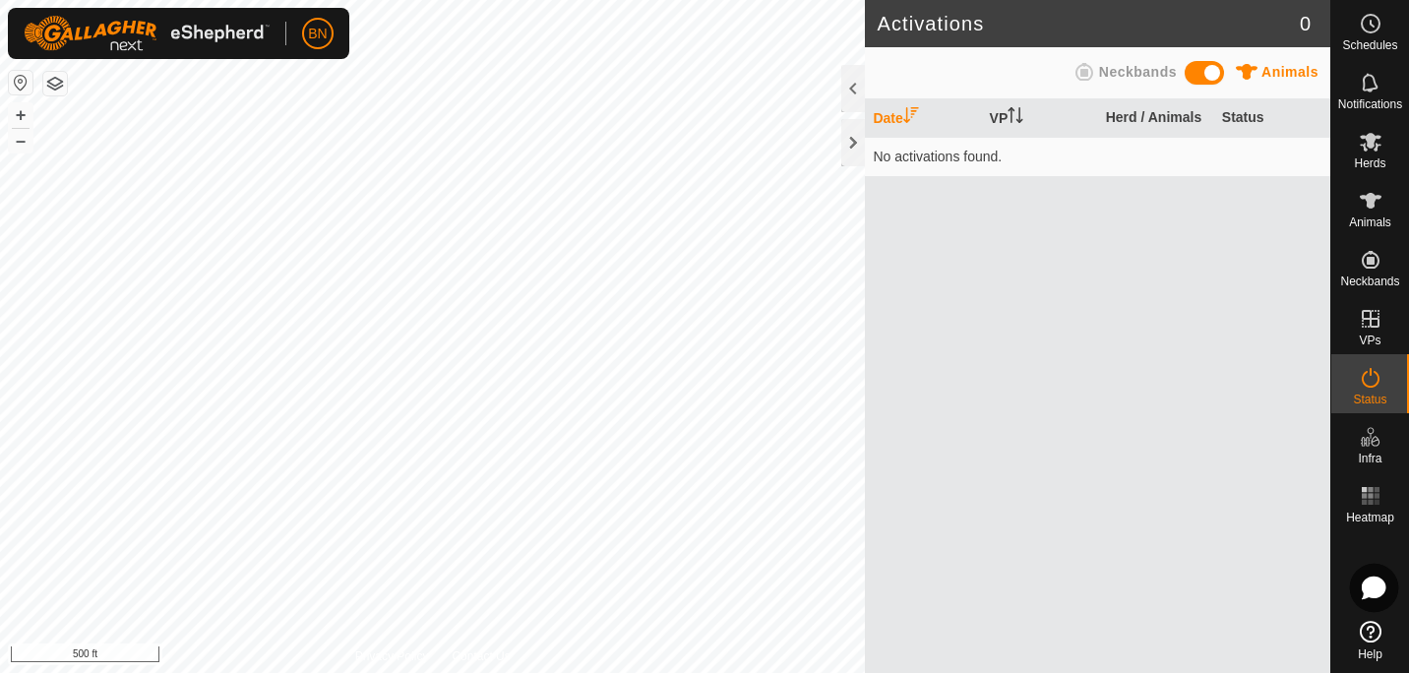
click at [1382, 596] on icon at bounding box center [1373, 587] width 25 height 25
click at [1378, 638] on icon at bounding box center [1370, 632] width 22 height 22
click at [1367, 206] on icon at bounding box center [1370, 201] width 22 height 16
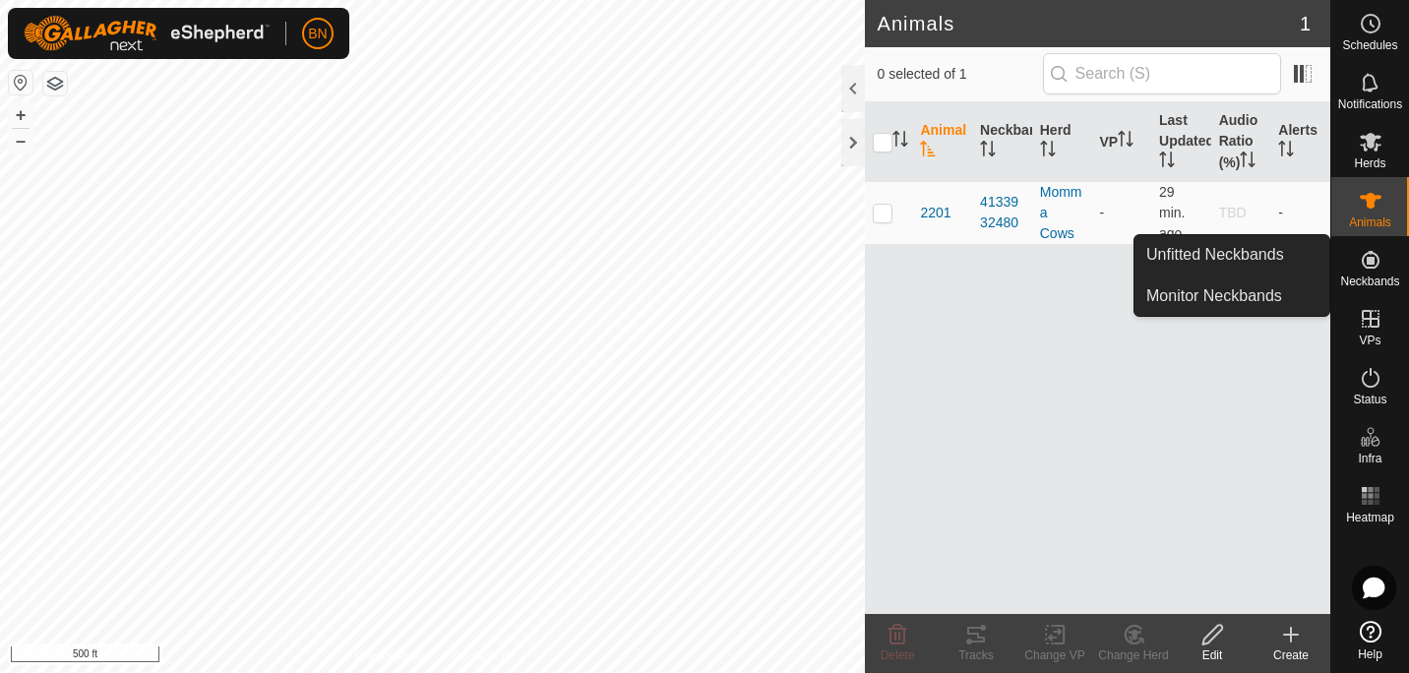
click at [1384, 257] on es-neckbands-svg-icon at bounding box center [1370, 259] width 35 height 31
click at [1345, 267] on div "Neckbands" at bounding box center [1370, 265] width 78 height 59
click at [1380, 269] on icon at bounding box center [1370, 260] width 24 height 24
click at [1367, 270] on icon at bounding box center [1370, 260] width 24 height 24
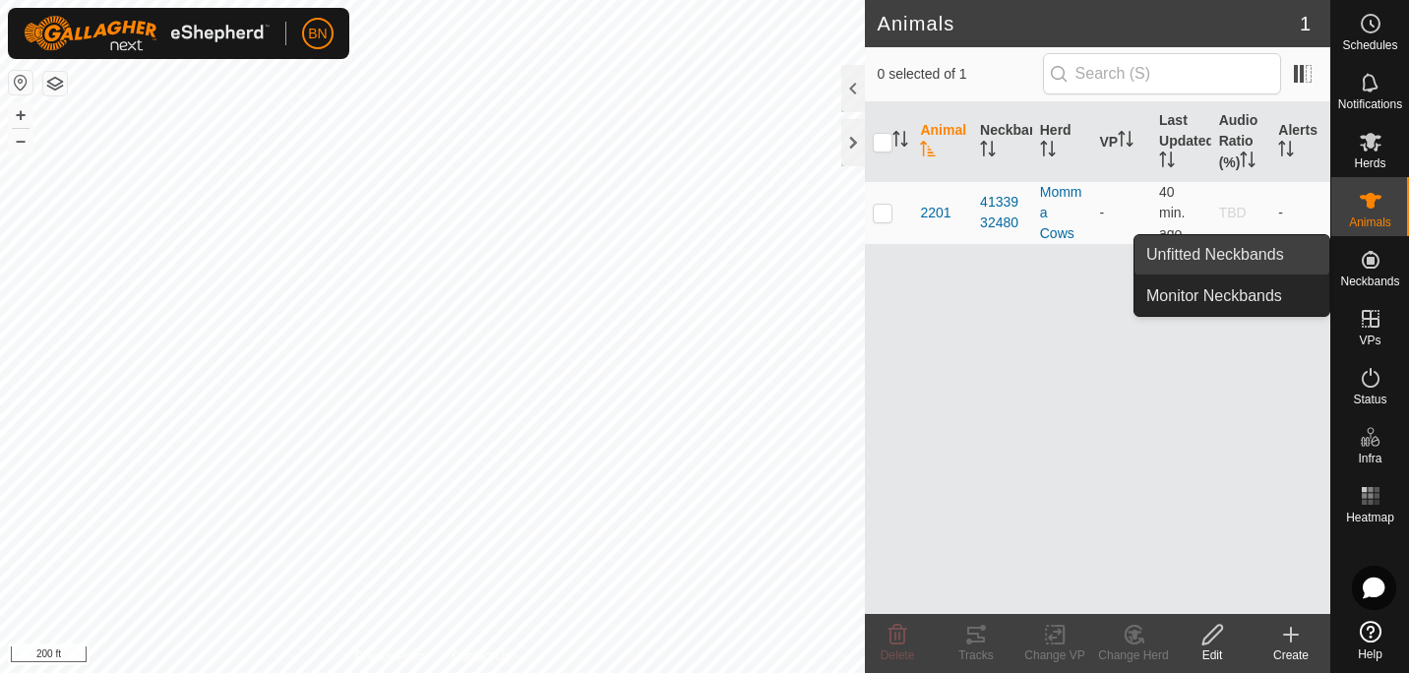
click at [1233, 253] on link "Unfitted Neckbands" at bounding box center [1231, 254] width 195 height 39
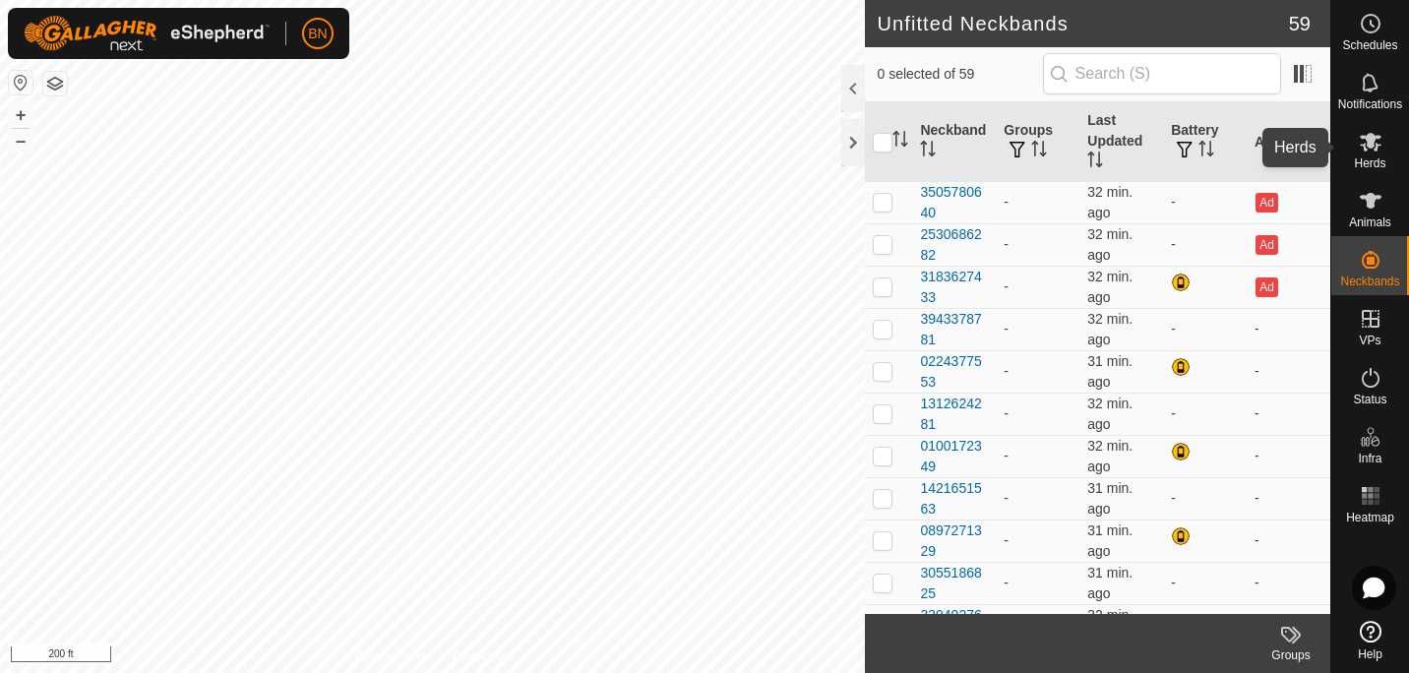
click at [1372, 149] on icon at bounding box center [1370, 142] width 24 height 24
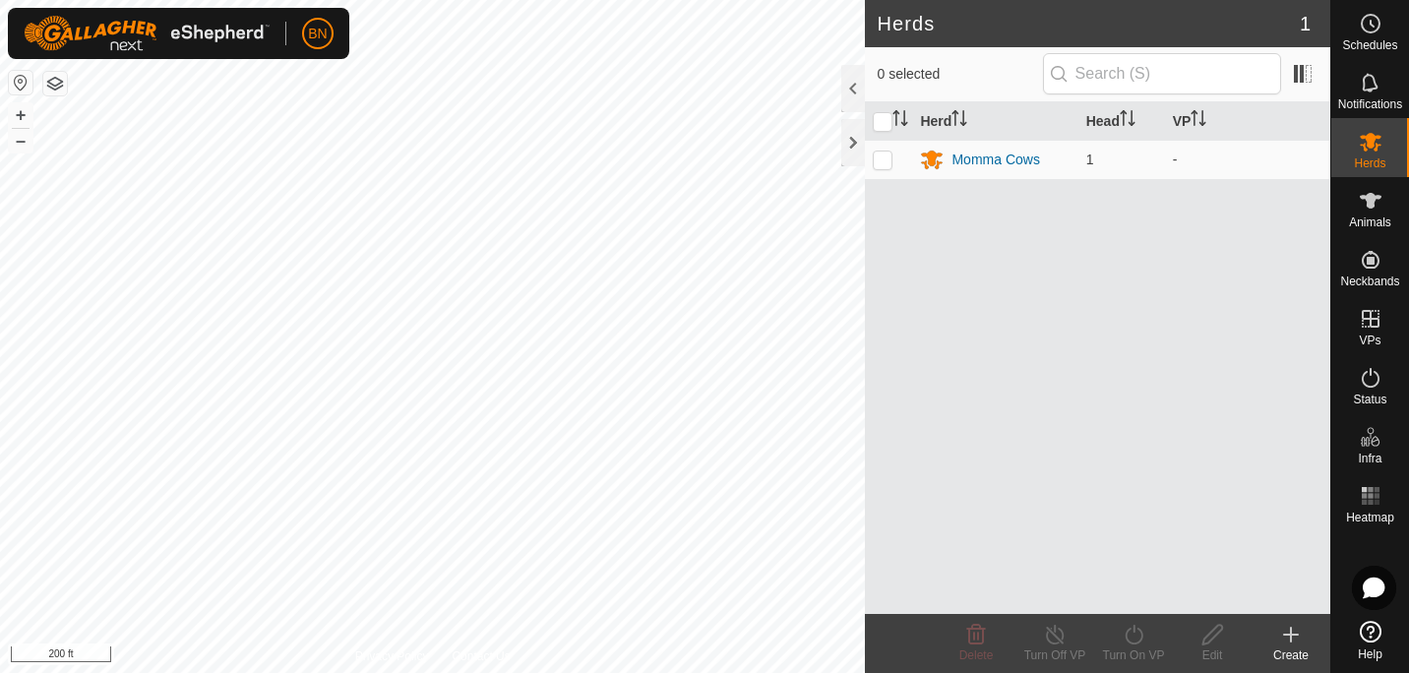
click at [1295, 640] on icon at bounding box center [1291, 635] width 24 height 24
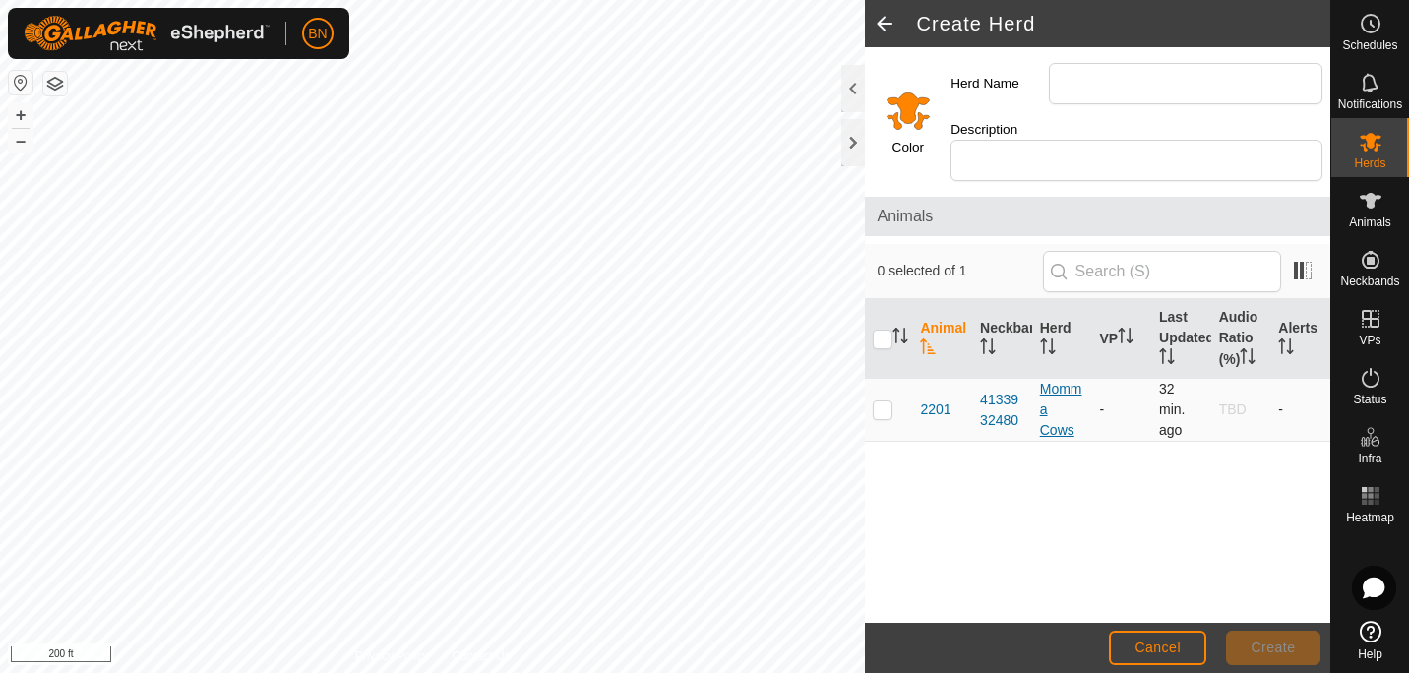
click at [1061, 417] on div "Momma Cows" at bounding box center [1062, 410] width 44 height 62
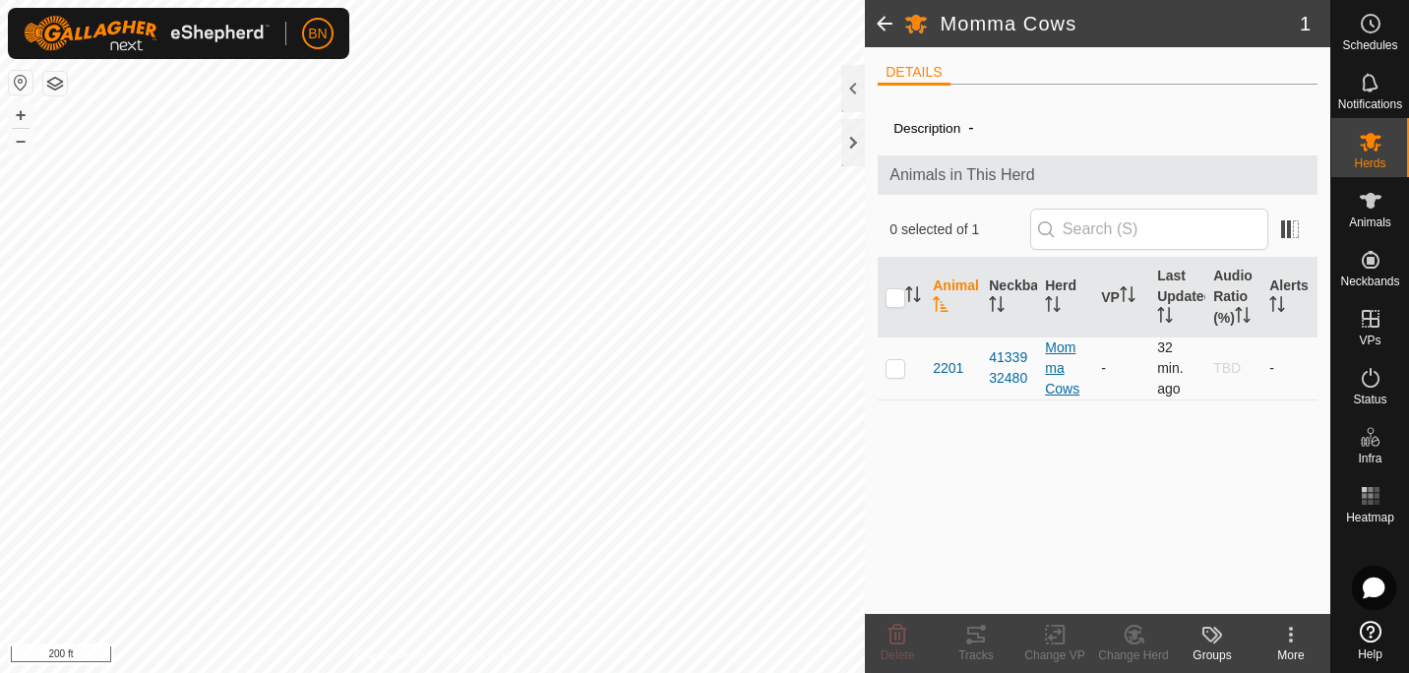
click at [1065, 373] on div "Momma Cows" at bounding box center [1065, 368] width 40 height 62
click at [1377, 197] on icon at bounding box center [1370, 201] width 22 height 16
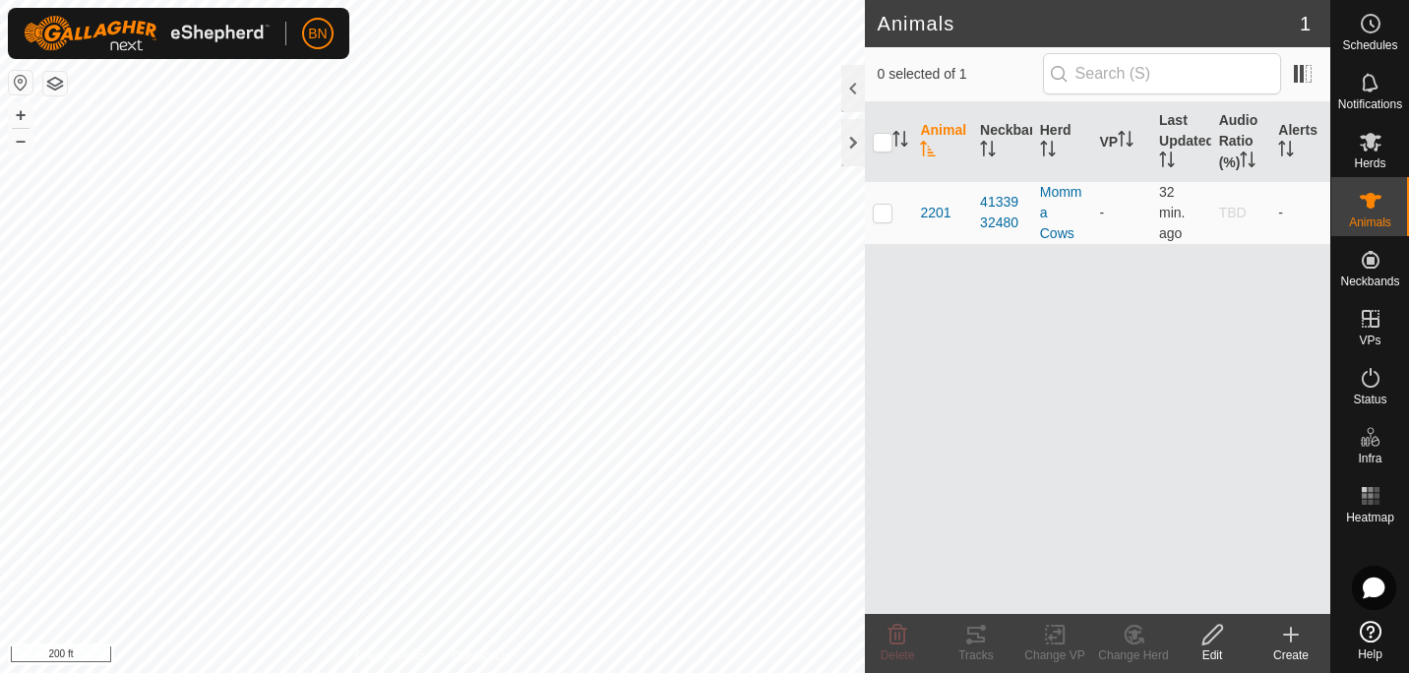
click at [1298, 638] on icon at bounding box center [1291, 635] width 24 height 24
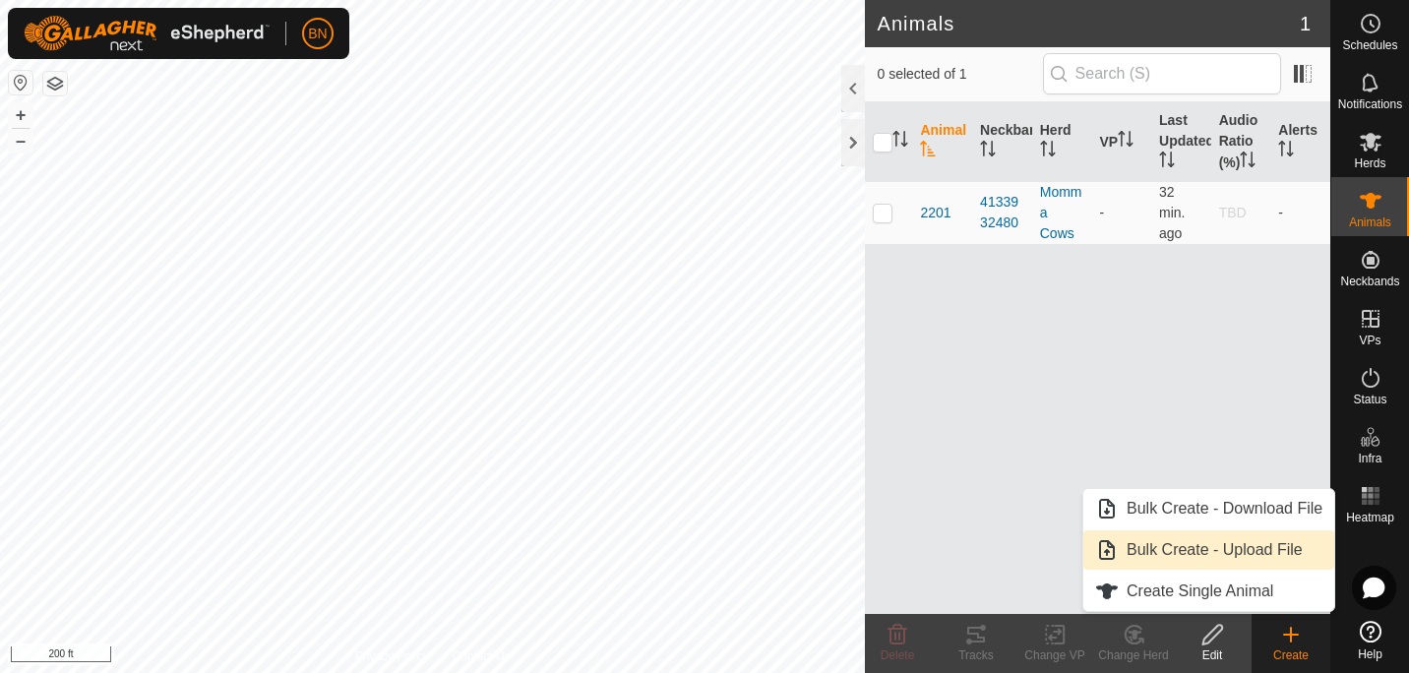
click at [1179, 549] on link "Bulk Create - Upload File" at bounding box center [1208, 549] width 251 height 39
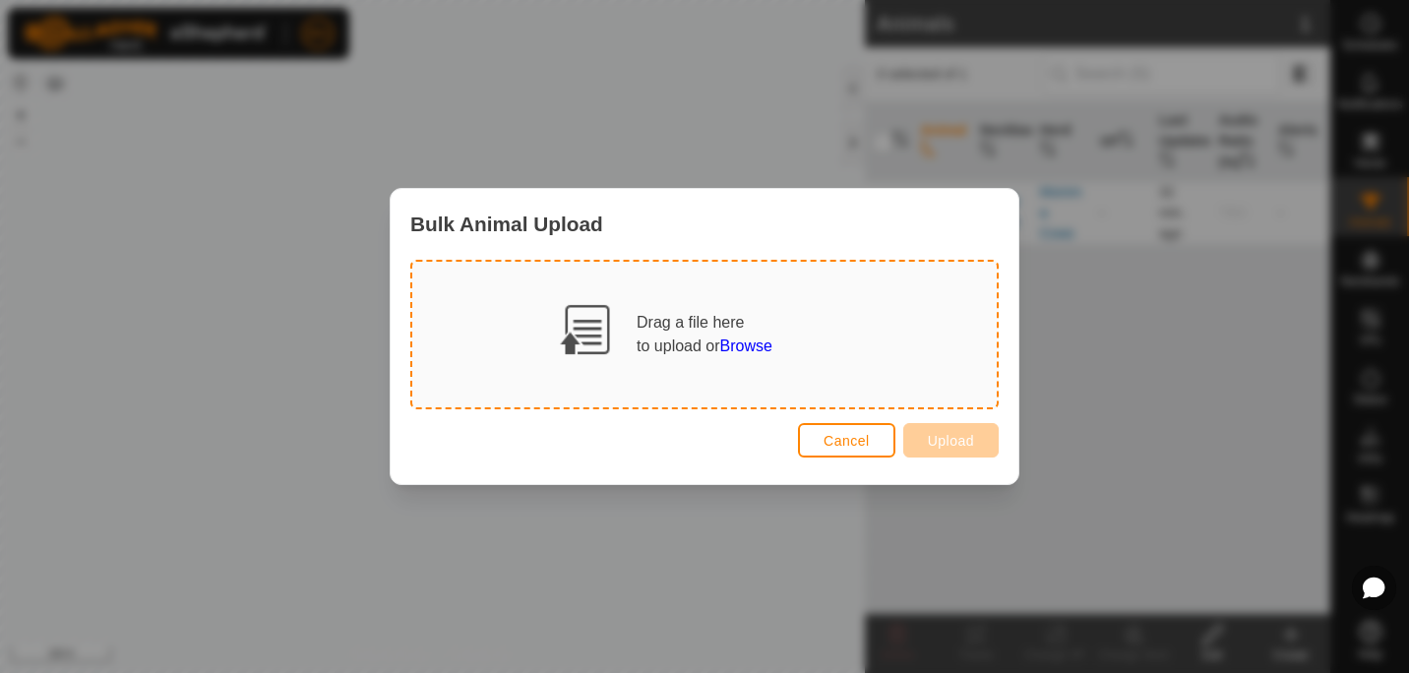
click at [747, 346] on span "Browse" at bounding box center [746, 345] width 52 height 17
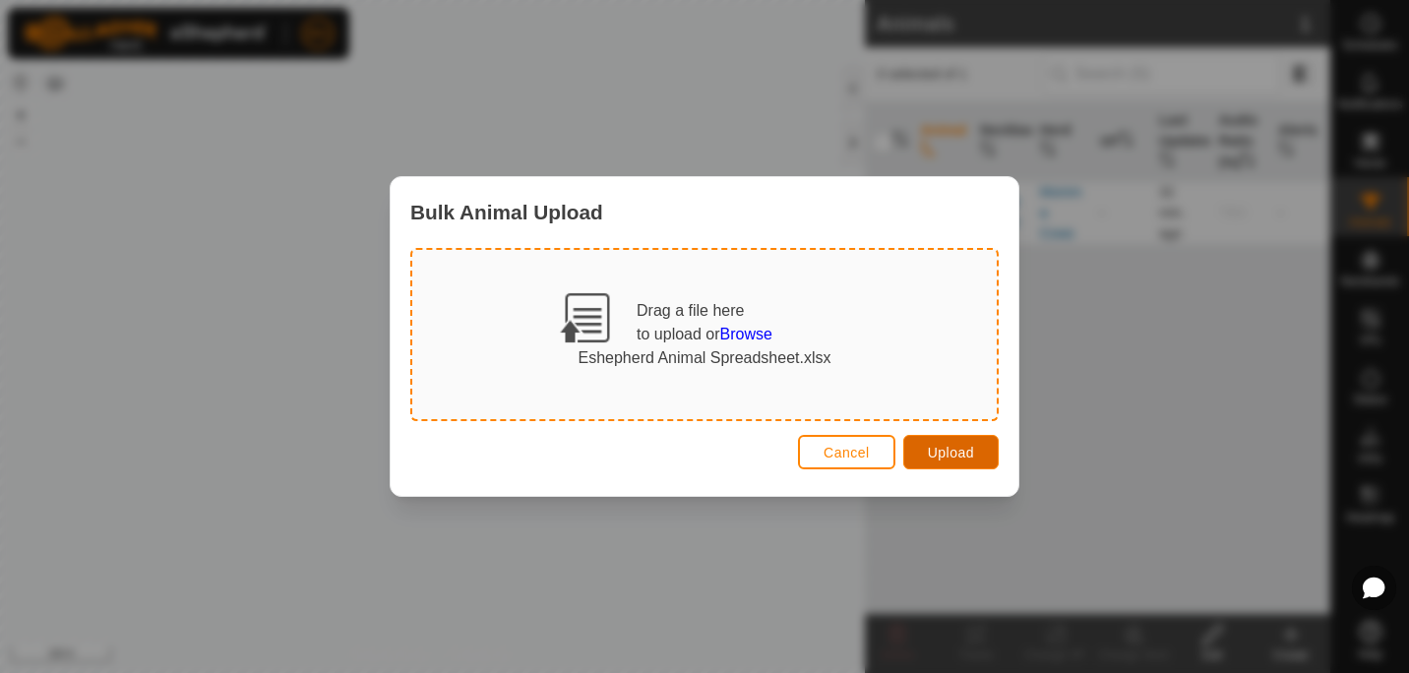
click at [954, 445] on span "Upload" at bounding box center [951, 453] width 46 height 16
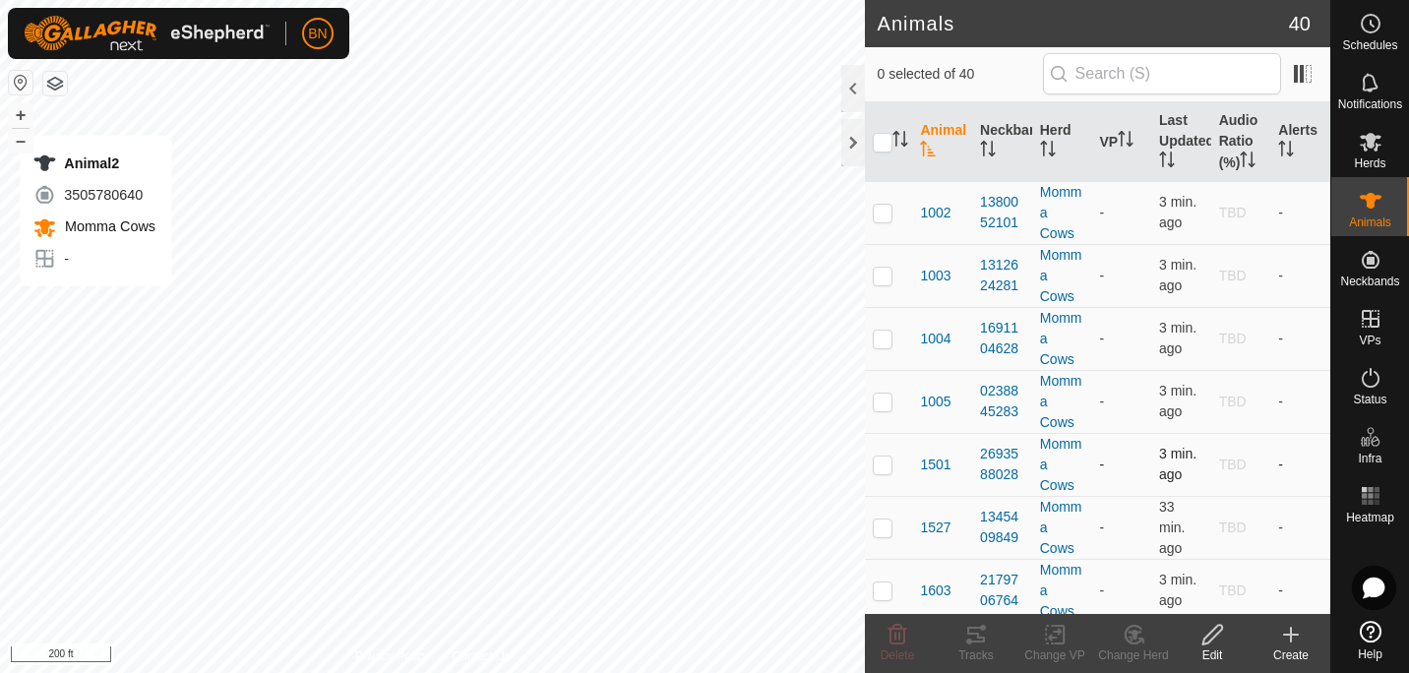
checkbox input "true"
click at [892, 640] on icon at bounding box center [897, 635] width 24 height 24
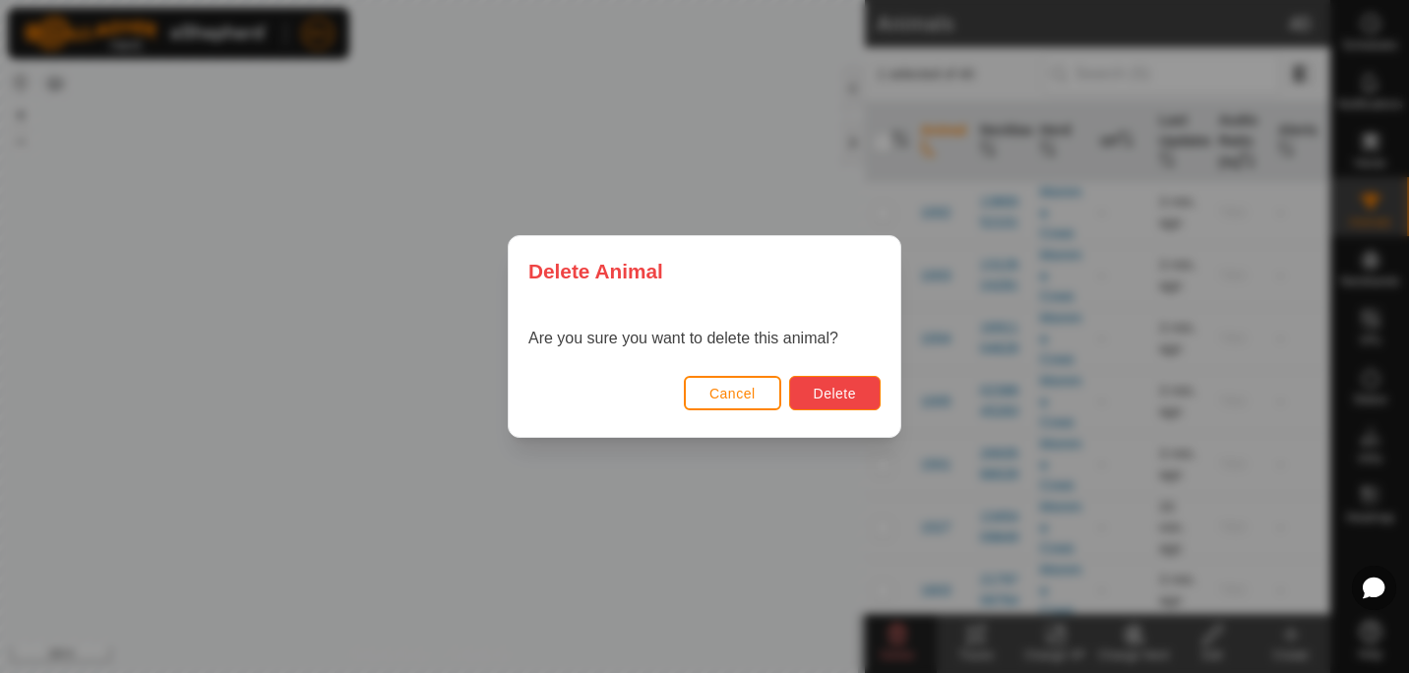
click at [825, 389] on span "Delete" at bounding box center [835, 394] width 42 height 16
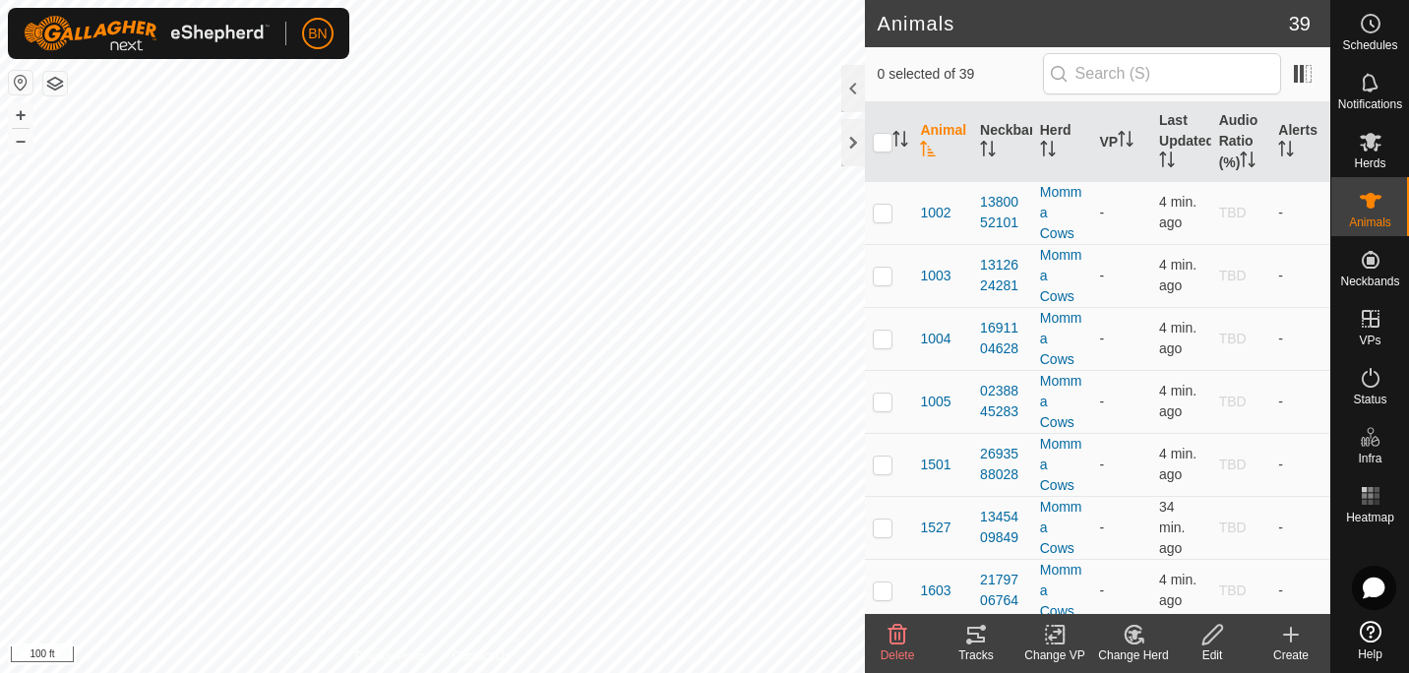
click at [935, 146] on icon "Activate to sort" at bounding box center [928, 149] width 16 height 16
click at [953, 123] on th "Animal" at bounding box center [942, 142] width 60 height 80
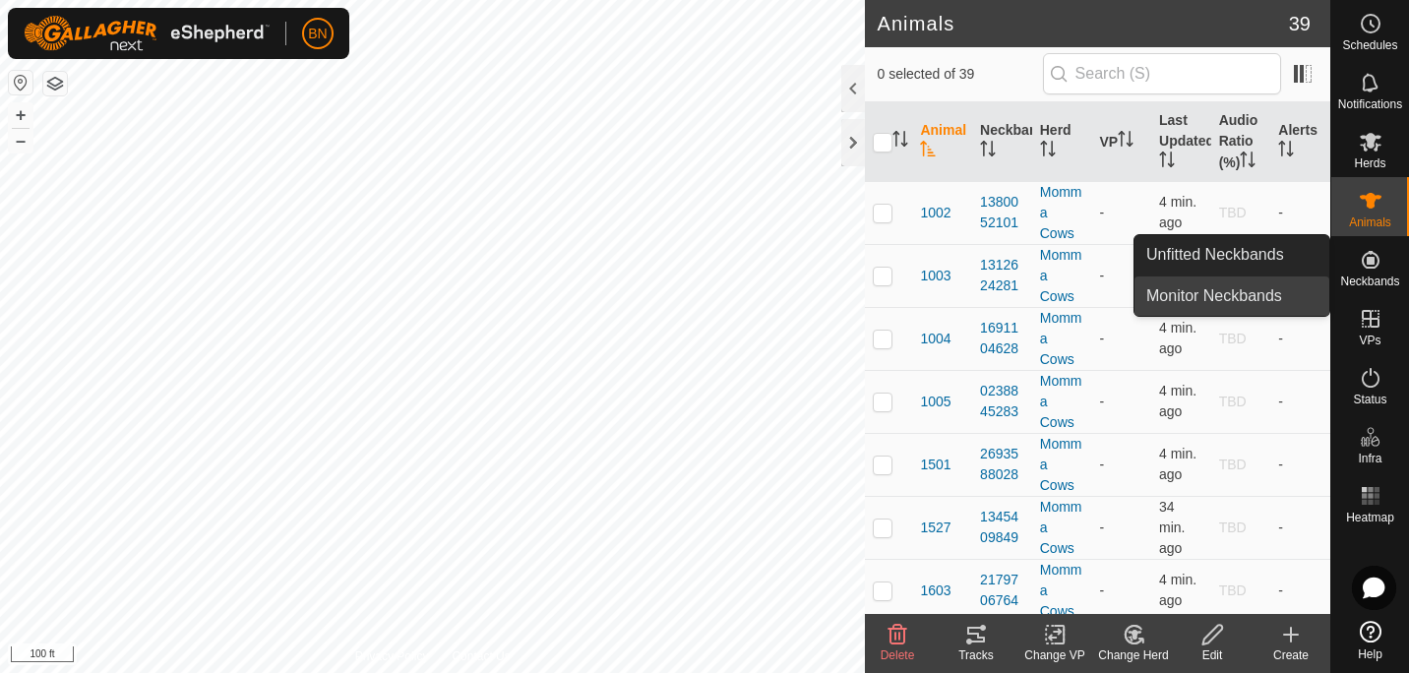
click at [1285, 286] on link "Monitor Neckbands" at bounding box center [1231, 295] width 195 height 39
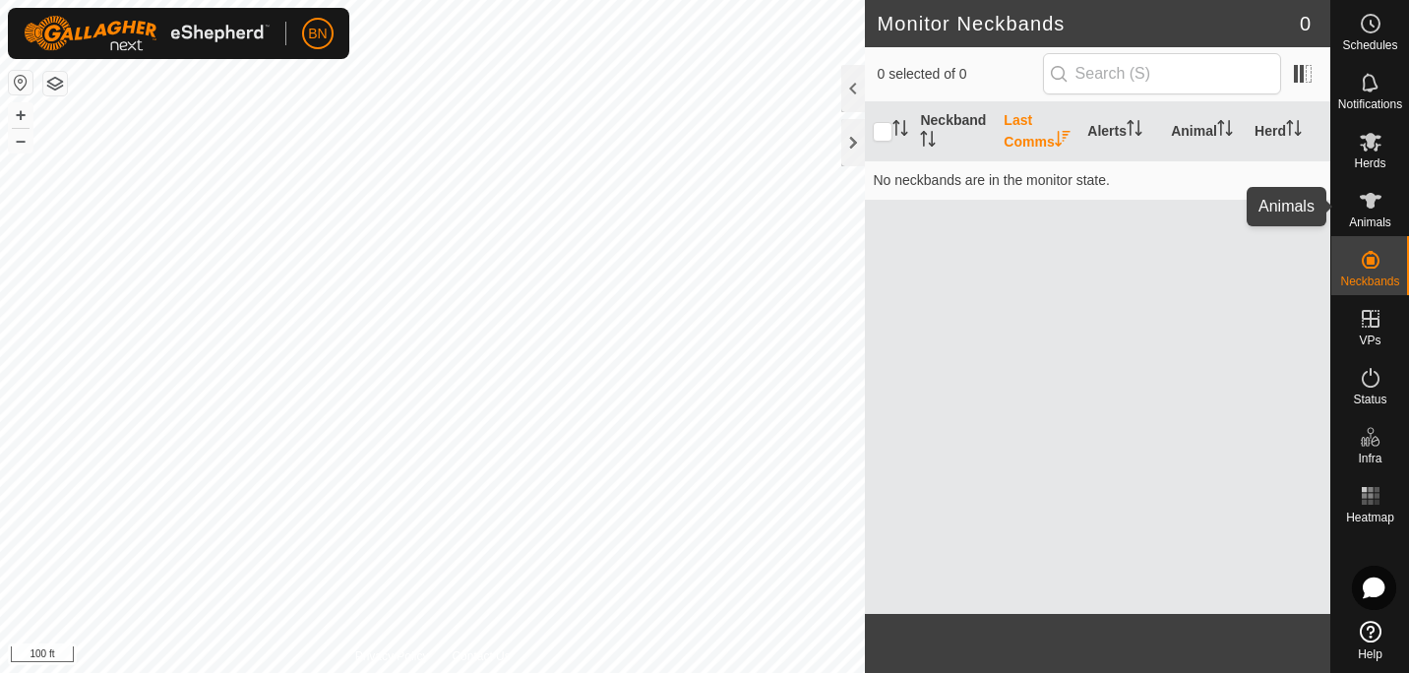
click at [1371, 204] on icon at bounding box center [1370, 201] width 22 height 16
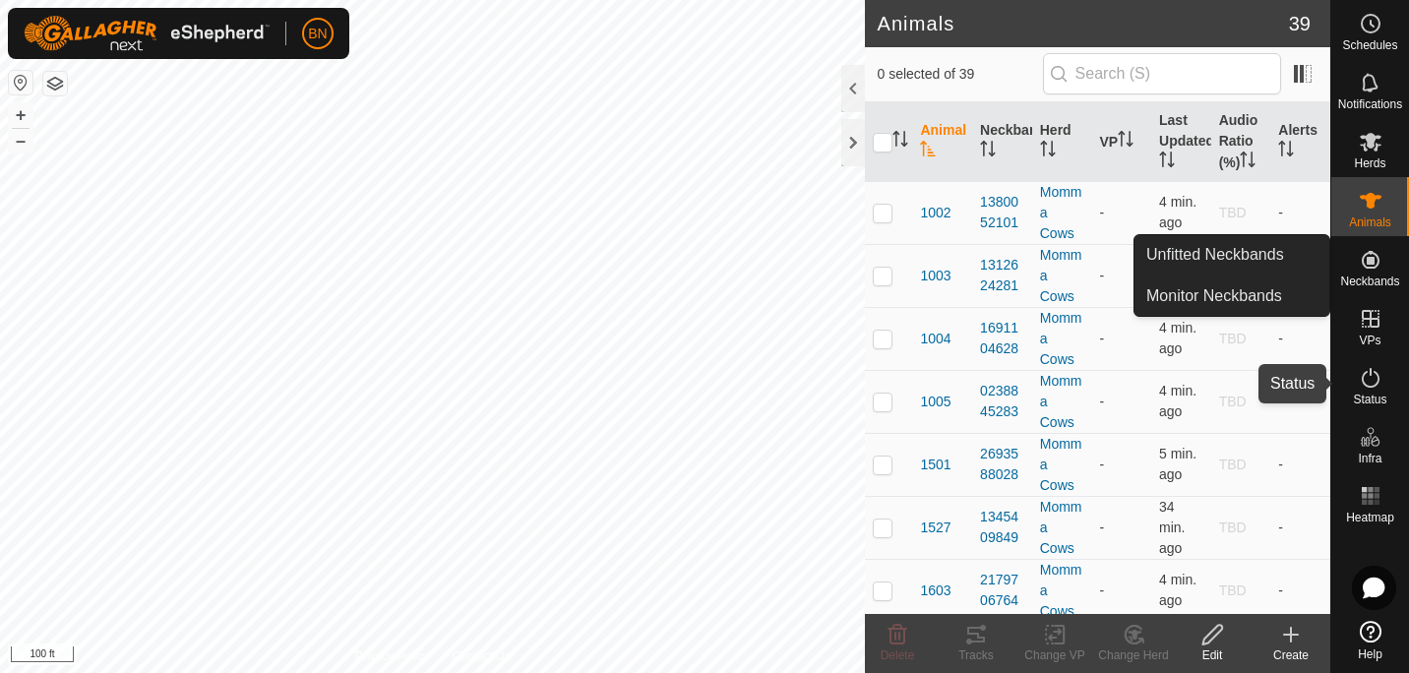
click at [1375, 372] on icon at bounding box center [1370, 378] width 18 height 20
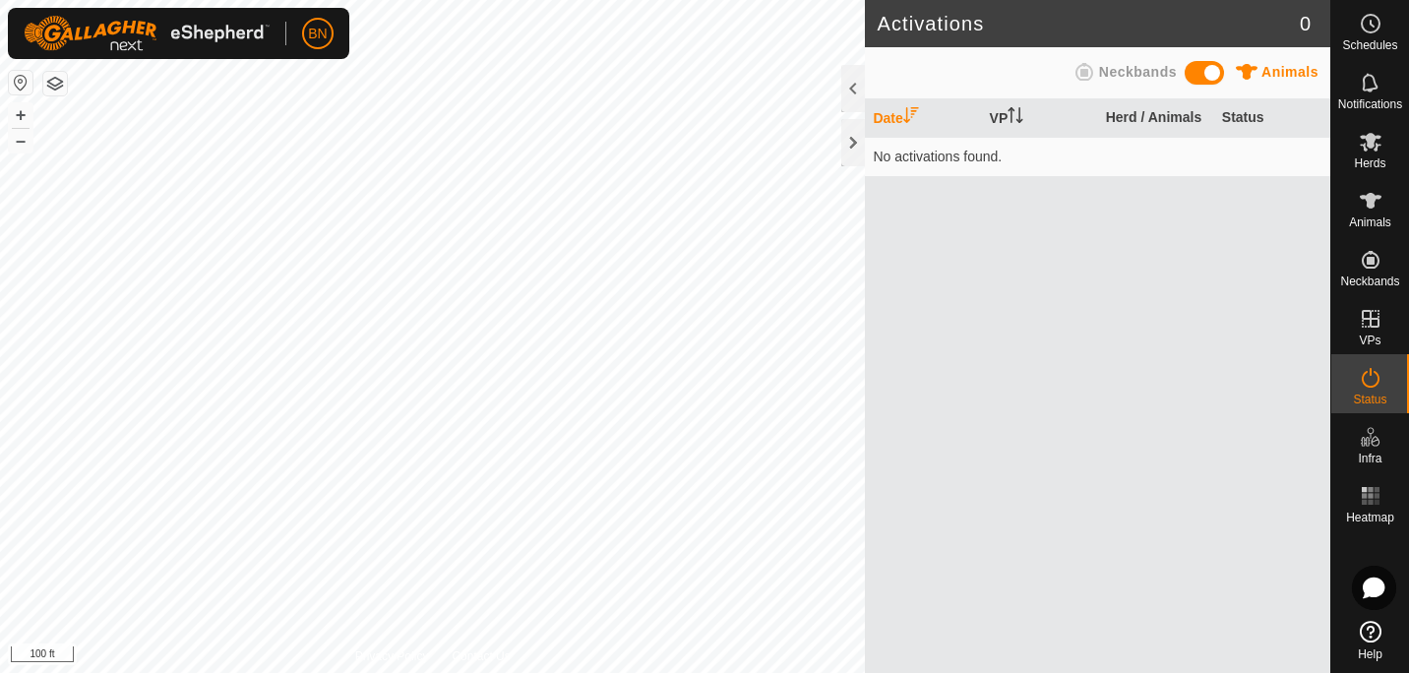
click at [1203, 70] on span at bounding box center [1203, 73] width 39 height 24
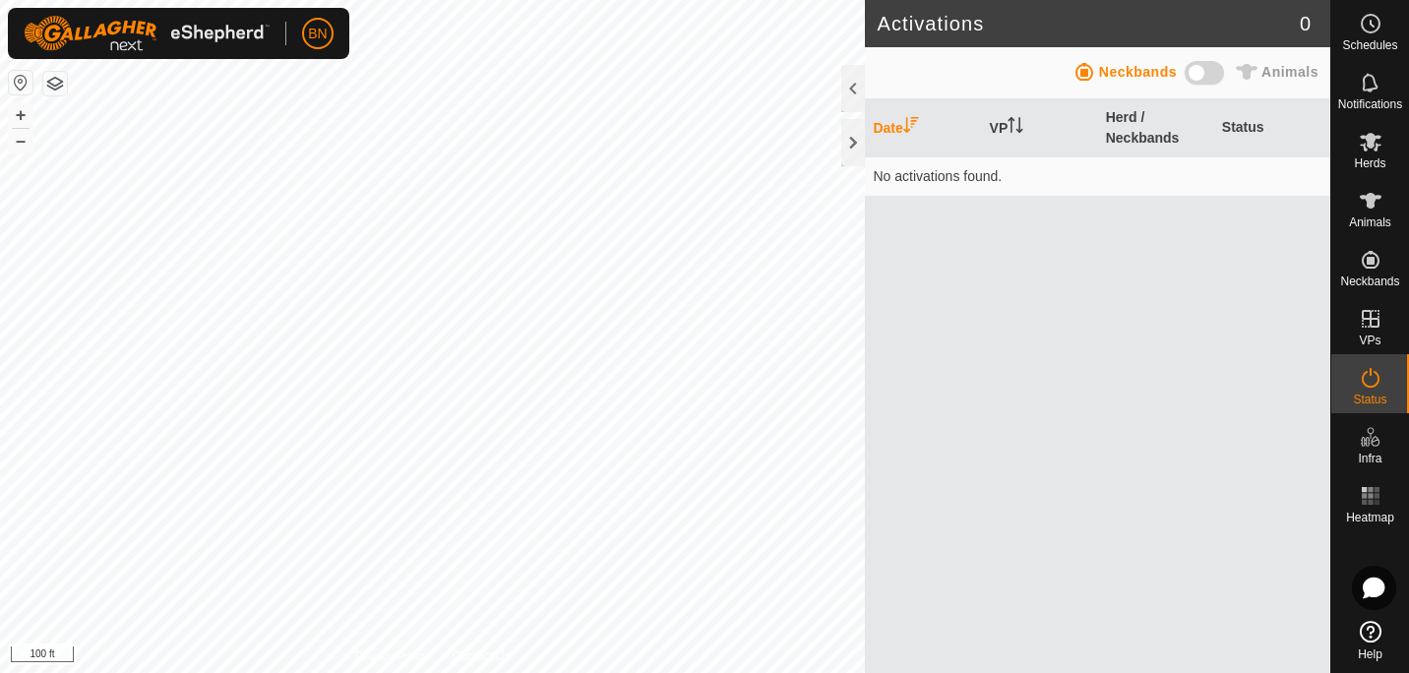
click at [1203, 70] on span at bounding box center [1203, 73] width 39 height 24
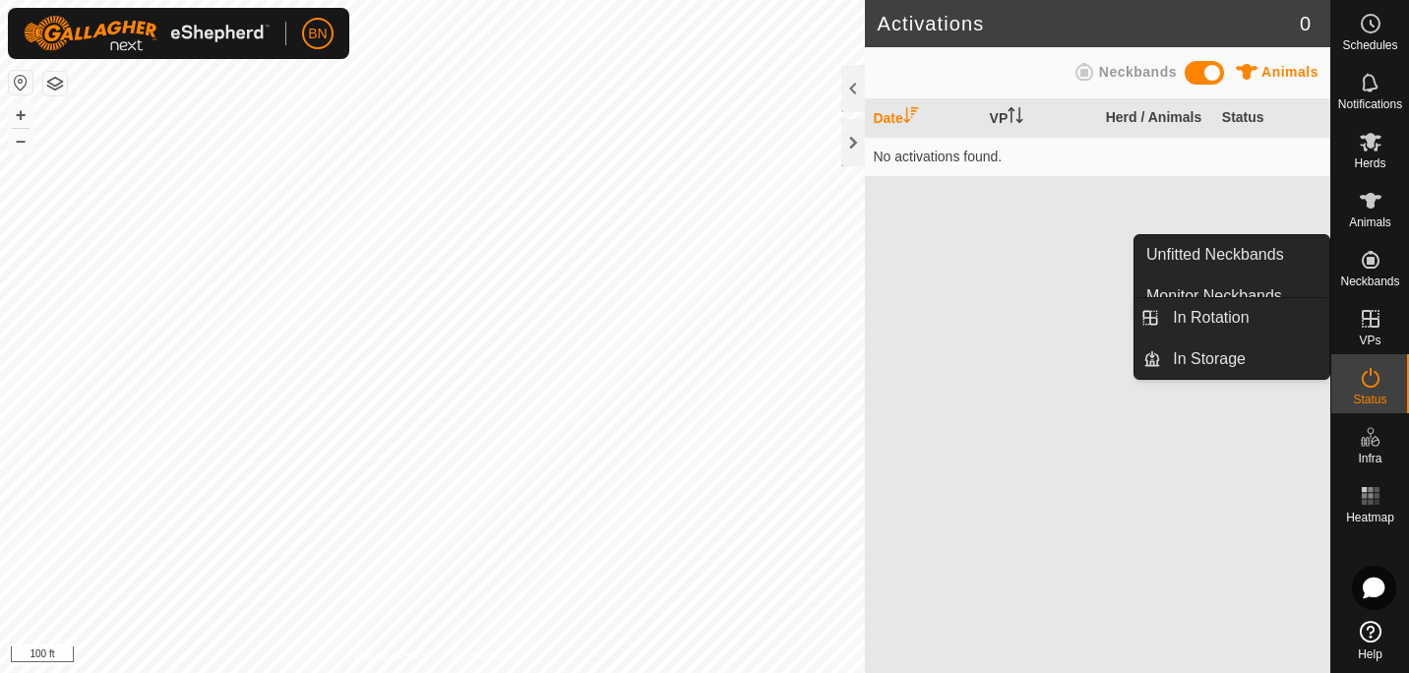
click at [1379, 331] on es-virtualpaddocks-svg-icon at bounding box center [1370, 318] width 35 height 31
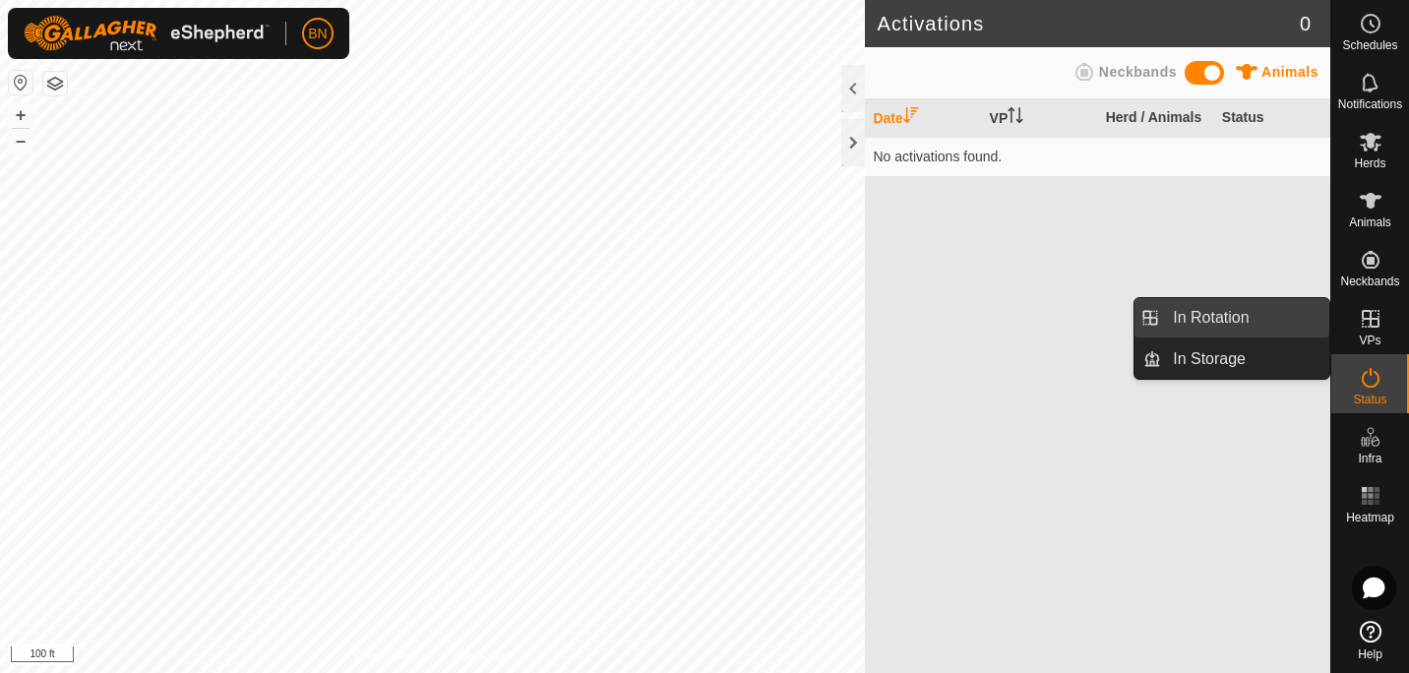
click at [1263, 318] on link "In Rotation" at bounding box center [1245, 317] width 168 height 39
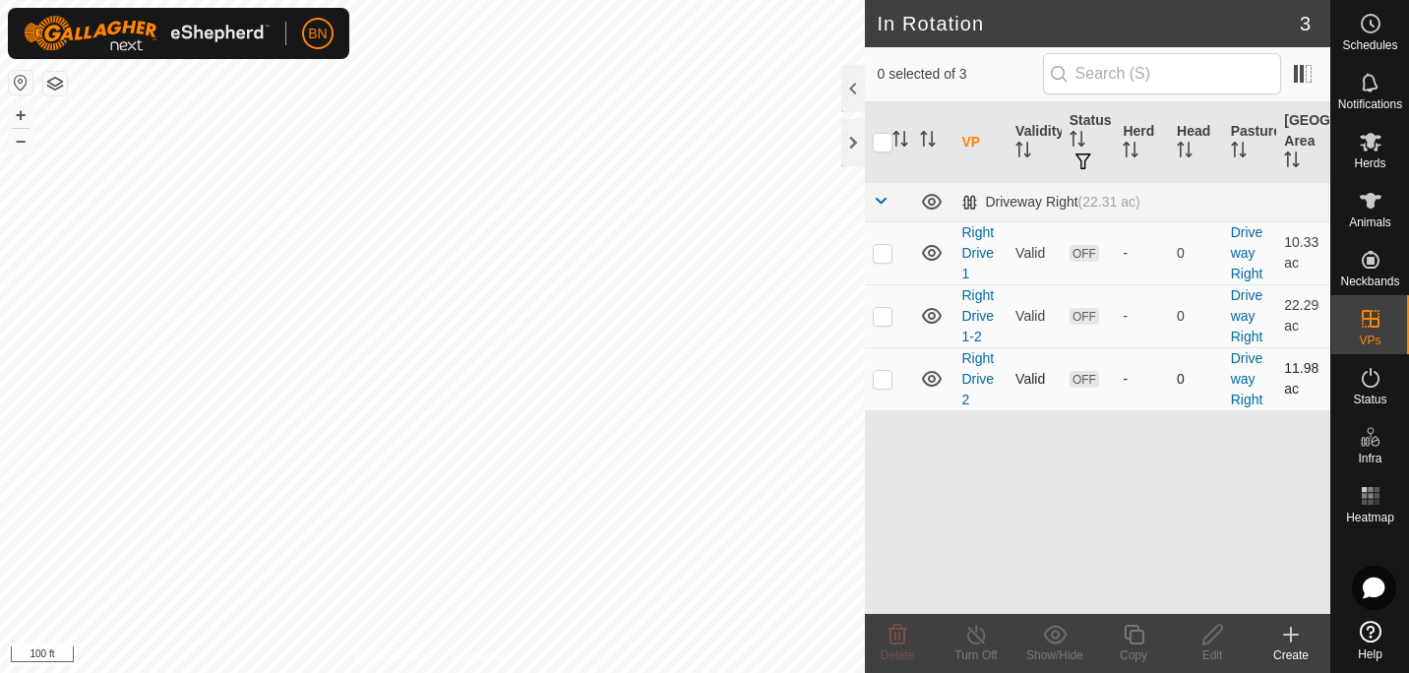
click at [1078, 382] on span "OFF" at bounding box center [1084, 379] width 30 height 17
click at [350, 113] on link "Settings" at bounding box center [408, 114] width 195 height 31
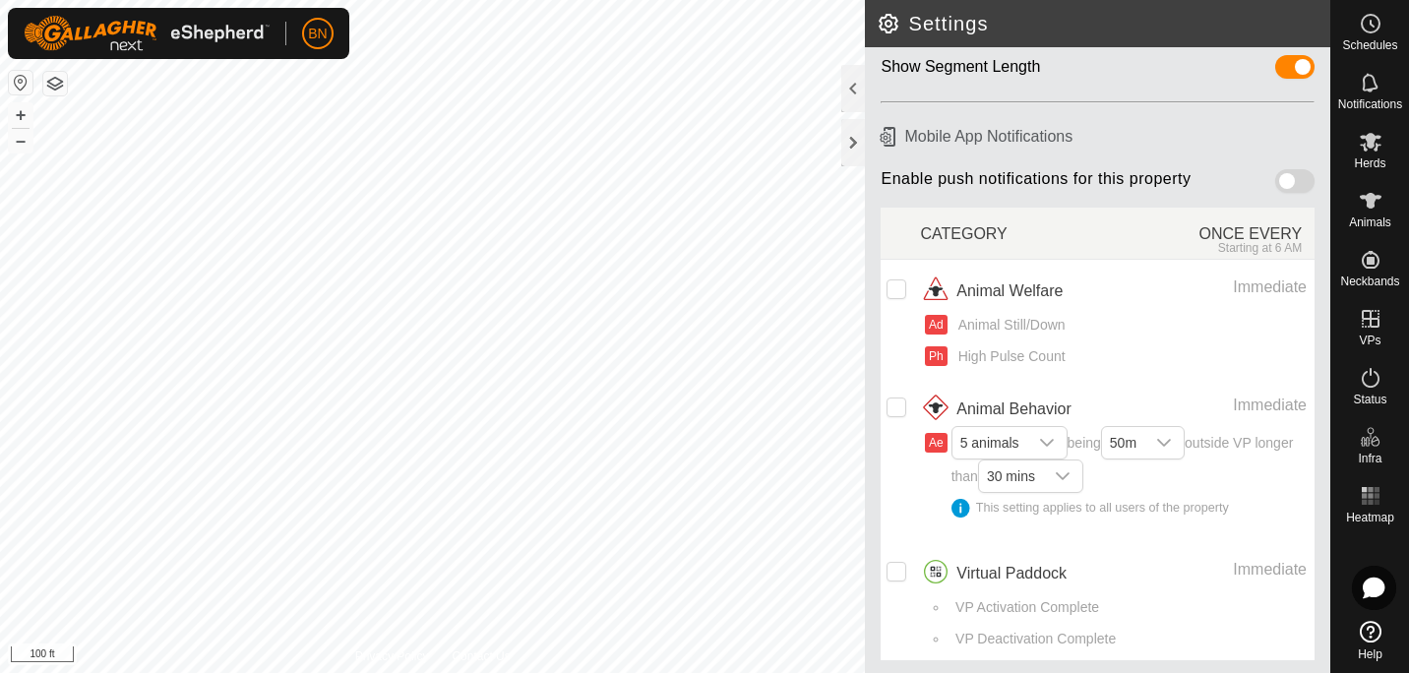
scroll to position [151, 0]
click at [909, 567] on td at bounding box center [899, 600] width 39 height 118
click at [885, 564] on td at bounding box center [899, 600] width 39 height 118
click at [886, 570] on input "checkbox" at bounding box center [896, 571] width 20 height 20
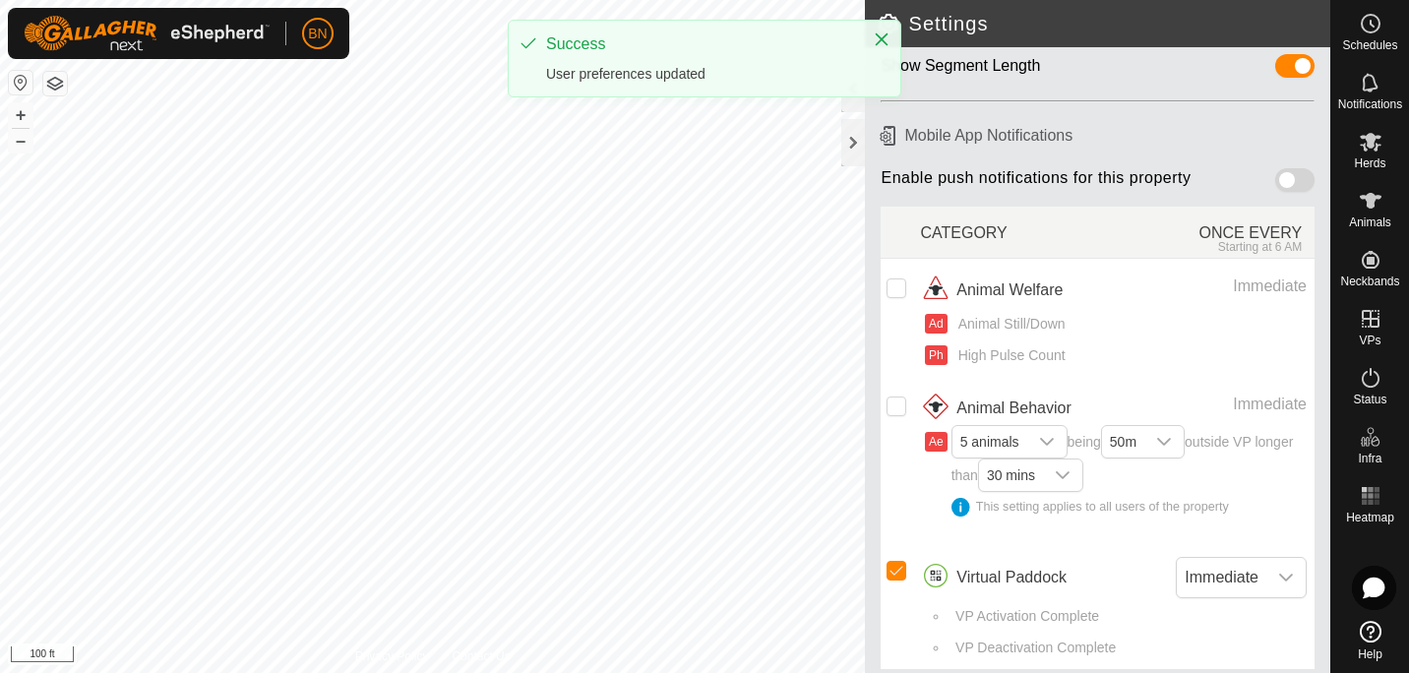
scroll to position [161, 0]
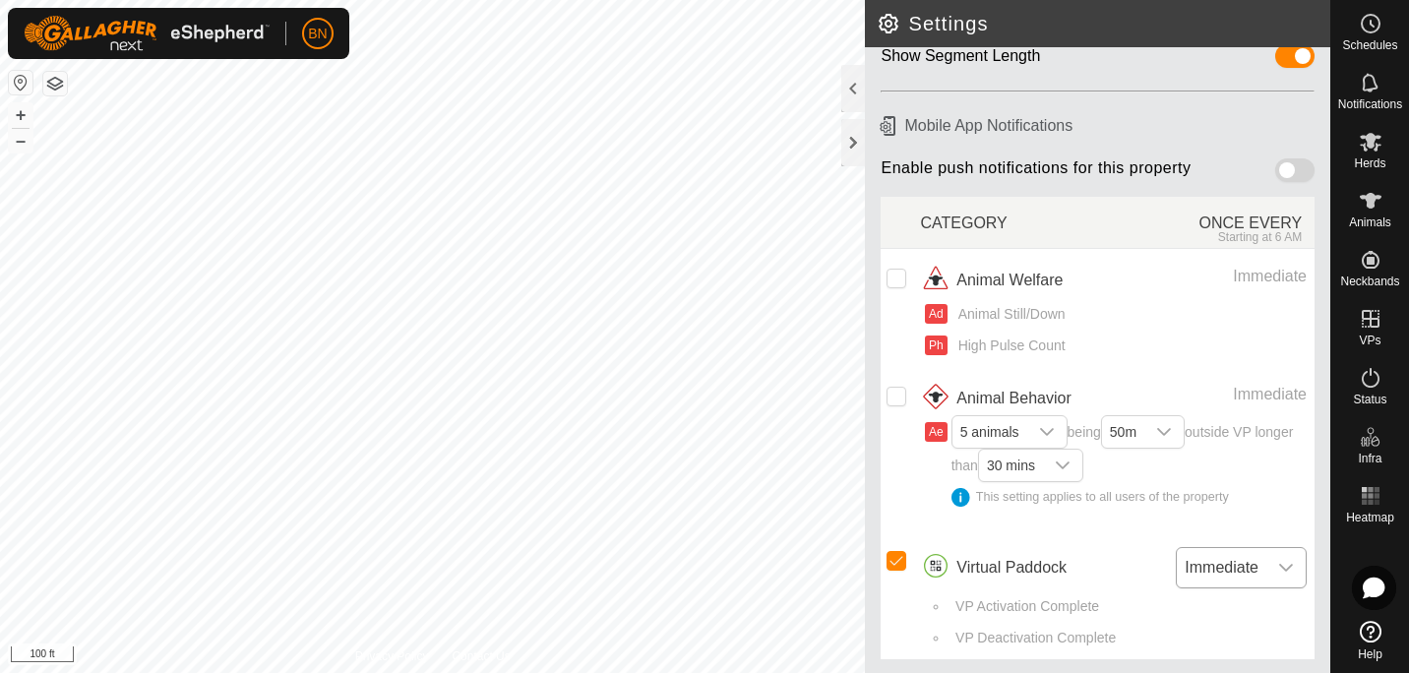
click at [1278, 570] on icon "dropdown trigger" at bounding box center [1286, 568] width 16 height 16
click at [1163, 624] on li "VP Activation Complete" at bounding box center [1127, 611] width 358 height 31
click at [902, 554] on input "Row Selected" at bounding box center [896, 561] width 20 height 20
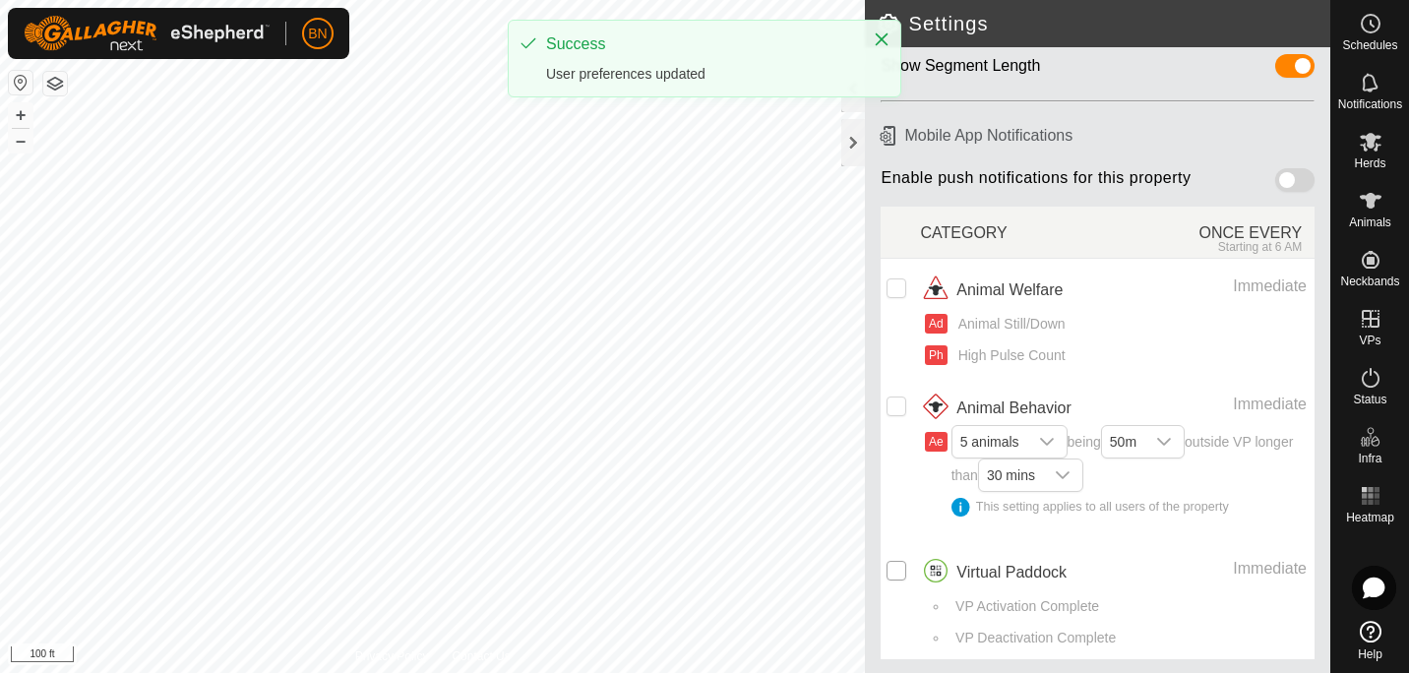
click at [895, 565] on input "Row Unselected" at bounding box center [896, 571] width 20 height 20
checkbox input "true"
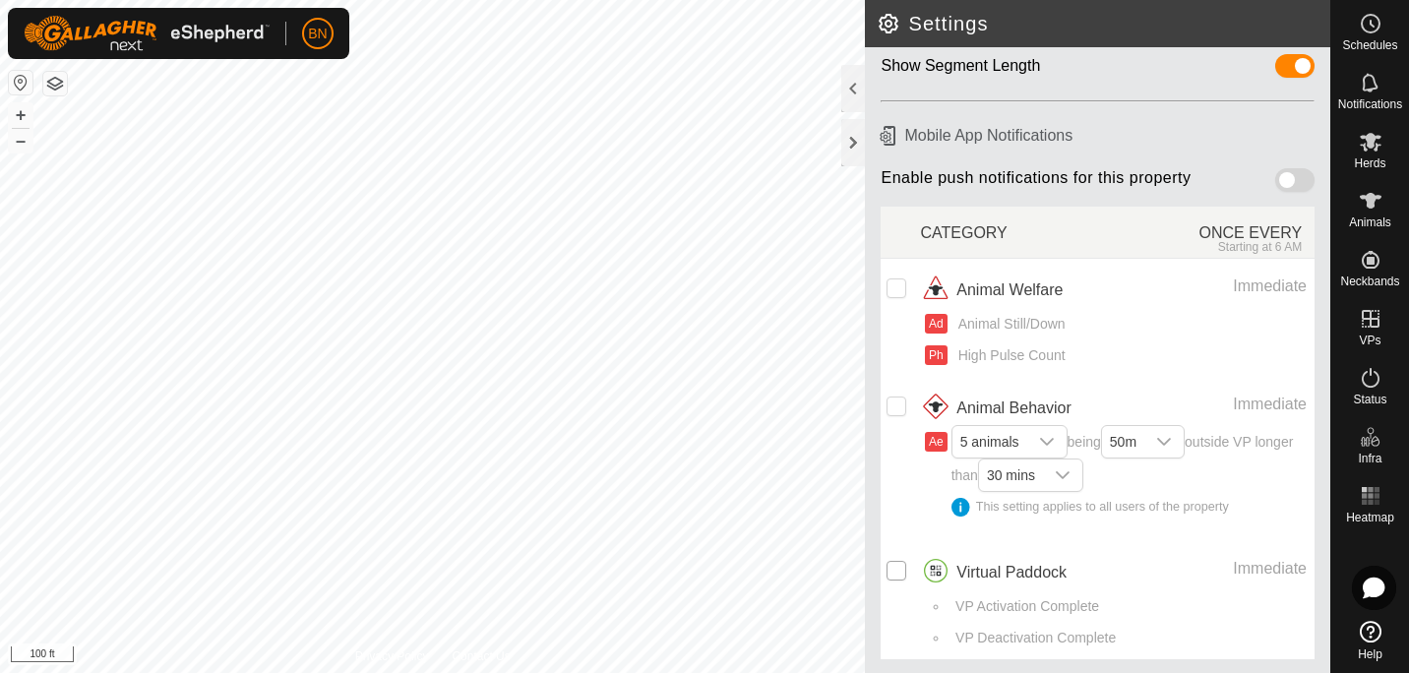
scroll to position [161, 0]
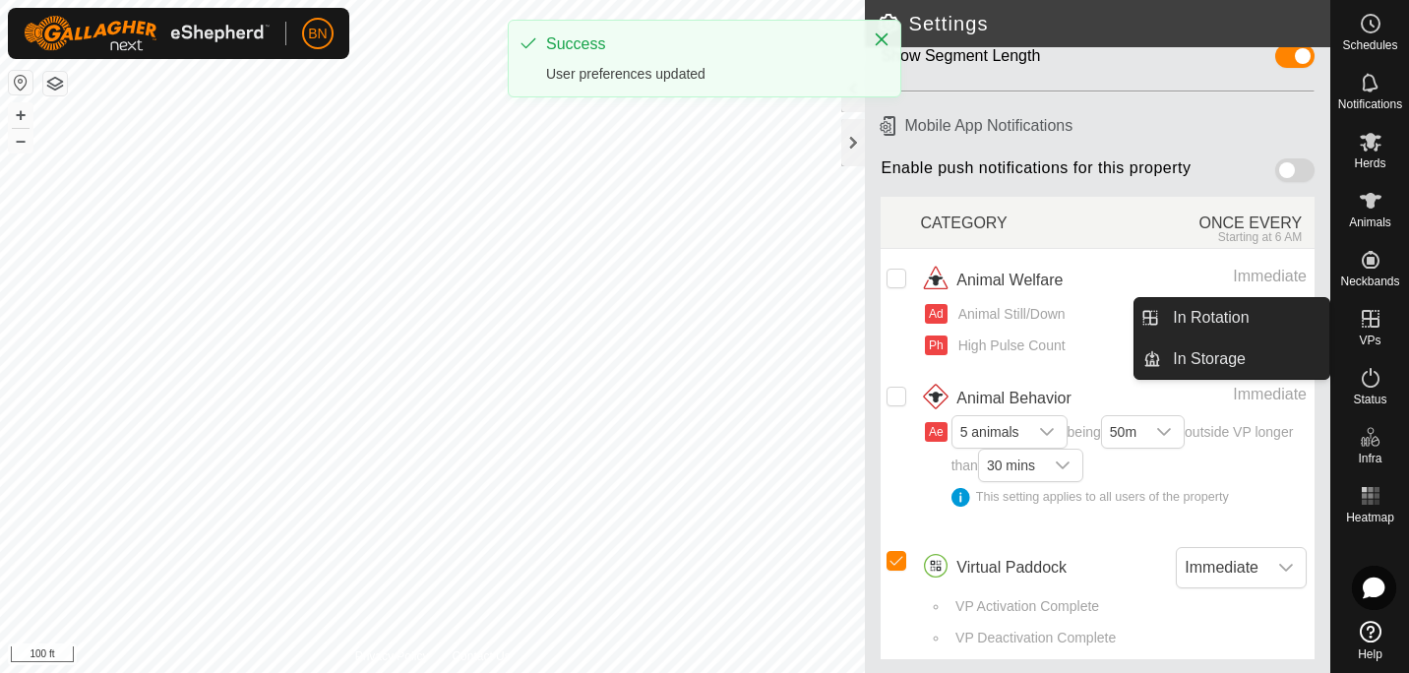
click at [1377, 325] on icon at bounding box center [1370, 319] width 18 height 18
click at [1270, 319] on link "In Rotation" at bounding box center [1245, 317] width 168 height 39
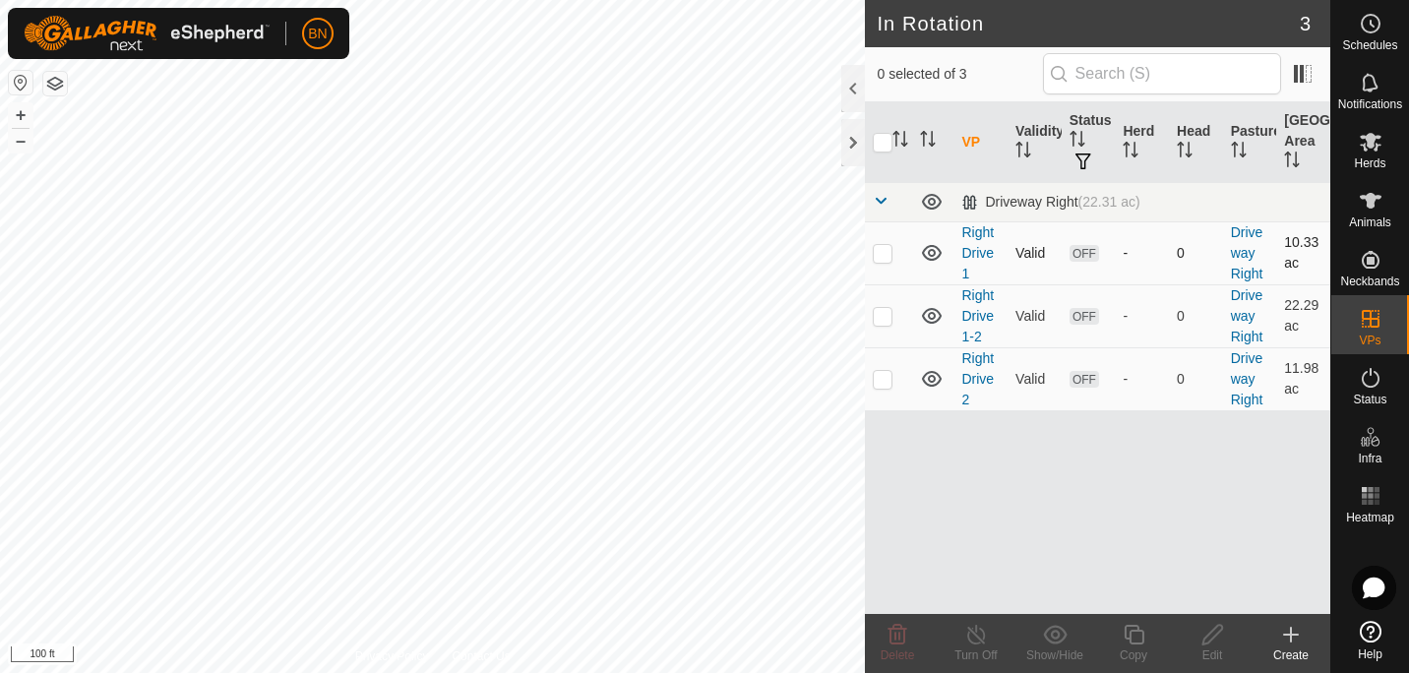
click at [1083, 256] on span "OFF" at bounding box center [1084, 253] width 30 height 17
click at [1085, 140] on th "Status" at bounding box center [1088, 142] width 54 height 81
click at [1086, 161] on span "button" at bounding box center [1083, 161] width 16 height 16
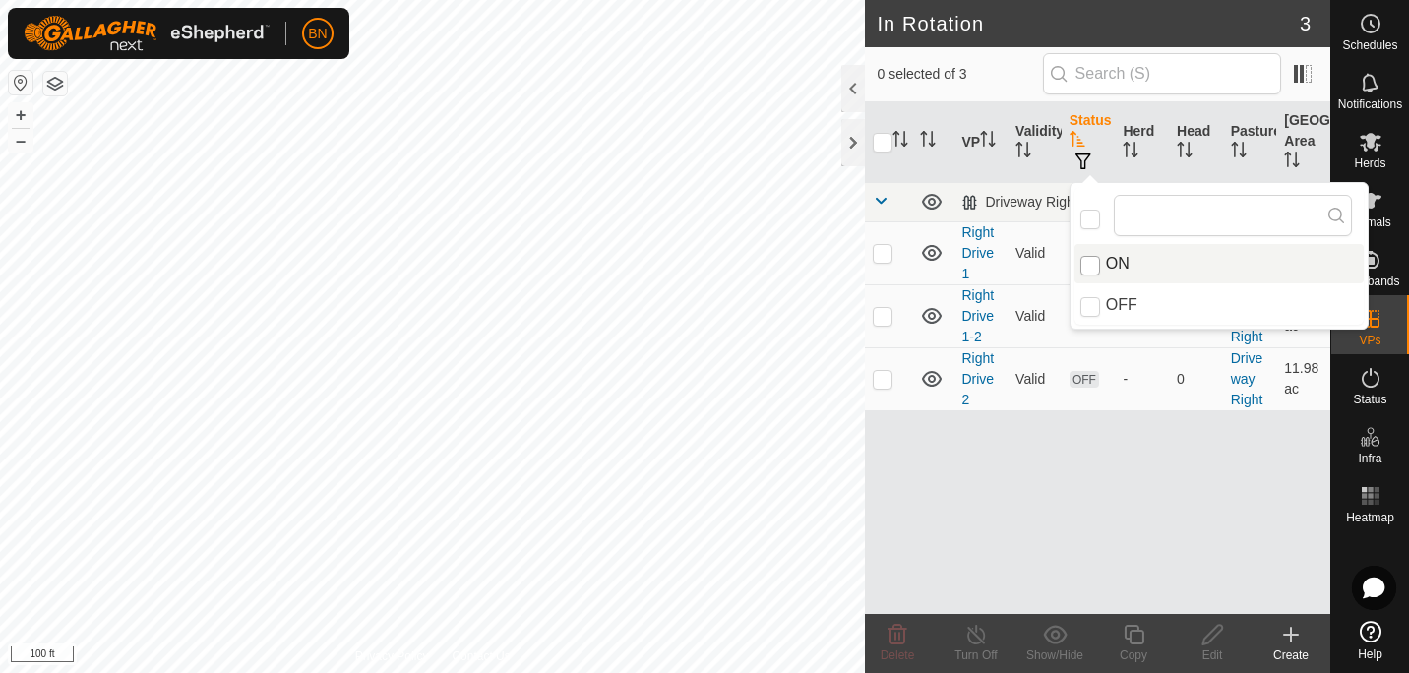
click at [1089, 261] on input "ON" at bounding box center [1090, 266] width 20 height 20
checkbox input "true"
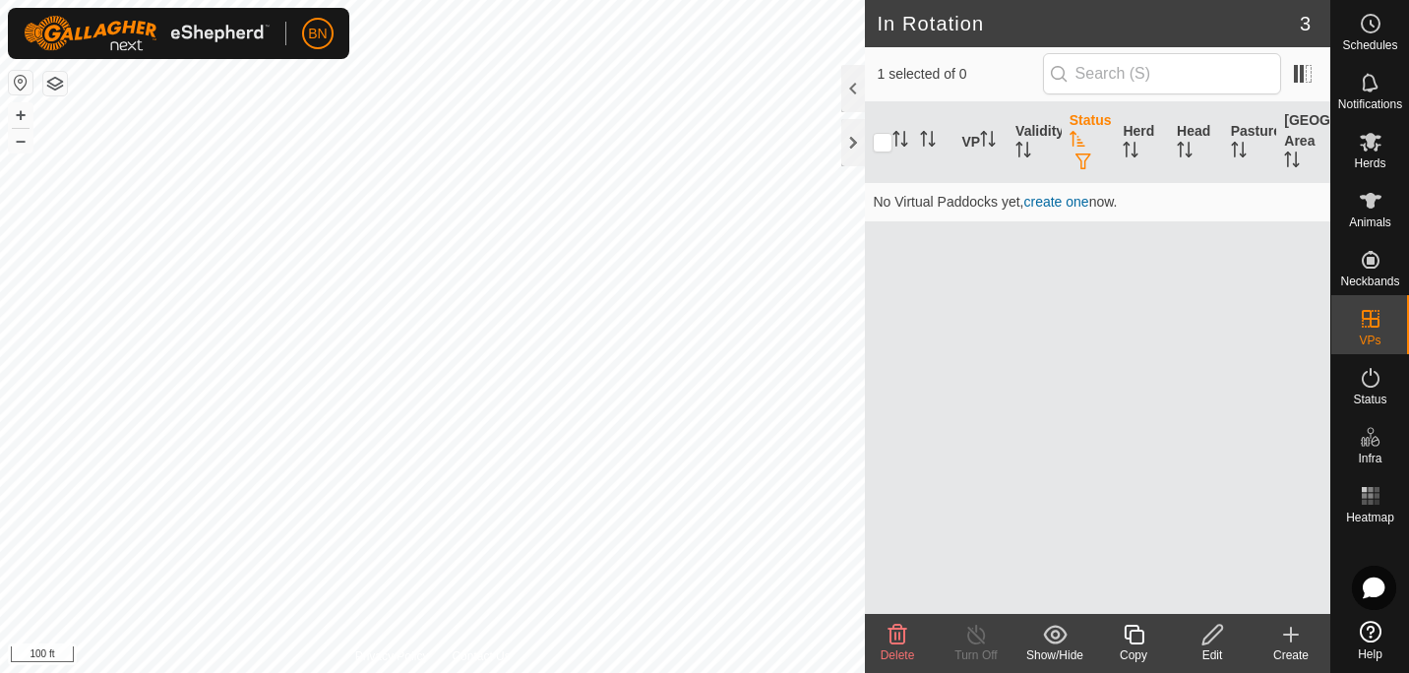
click at [1078, 161] on span "button" at bounding box center [1083, 161] width 16 height 16
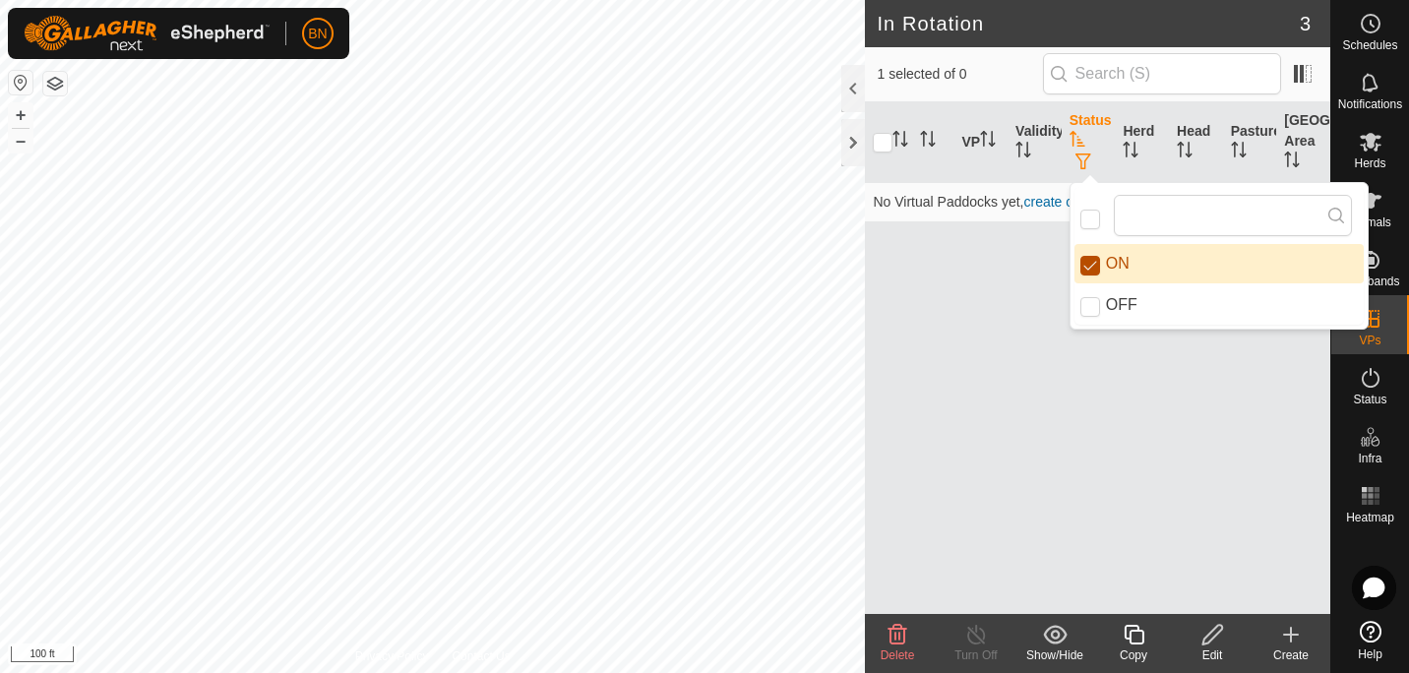
click at [1092, 266] on input "ON" at bounding box center [1090, 266] width 20 height 20
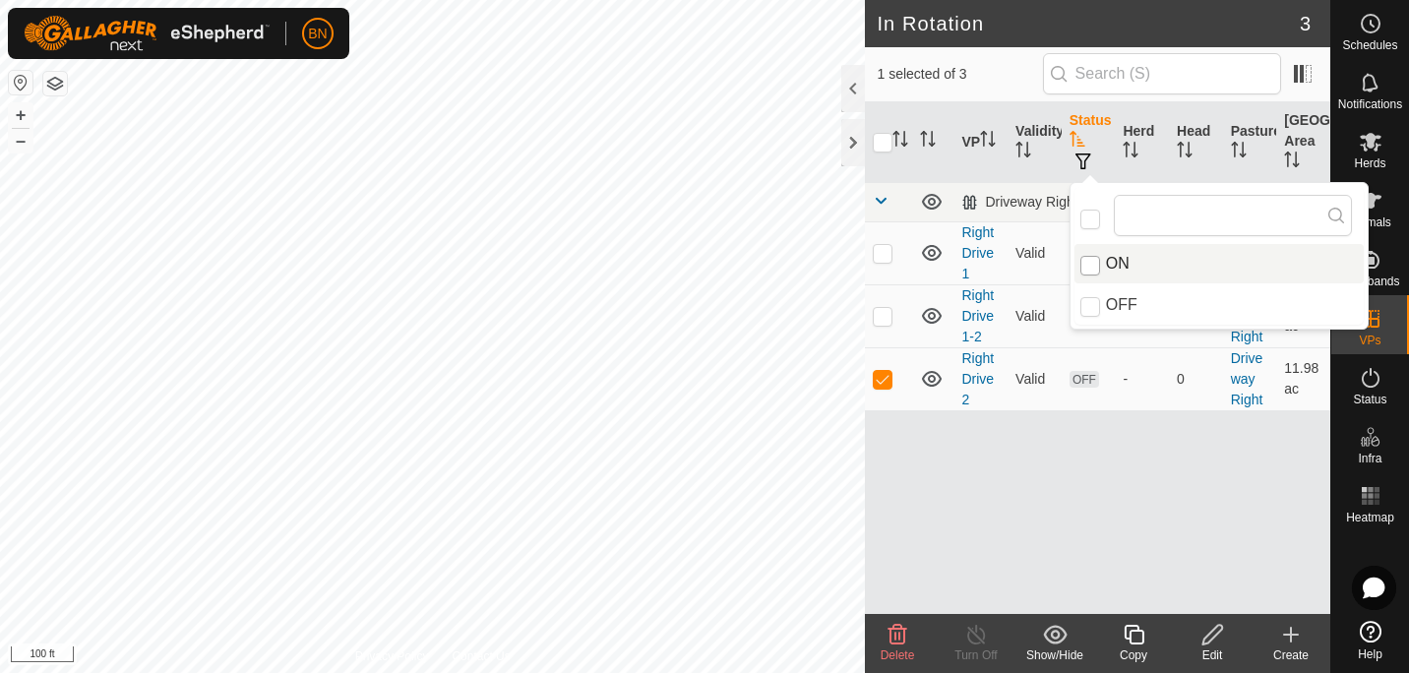
click at [1088, 263] on input "ON" at bounding box center [1090, 266] width 20 height 20
checkbox input "true"
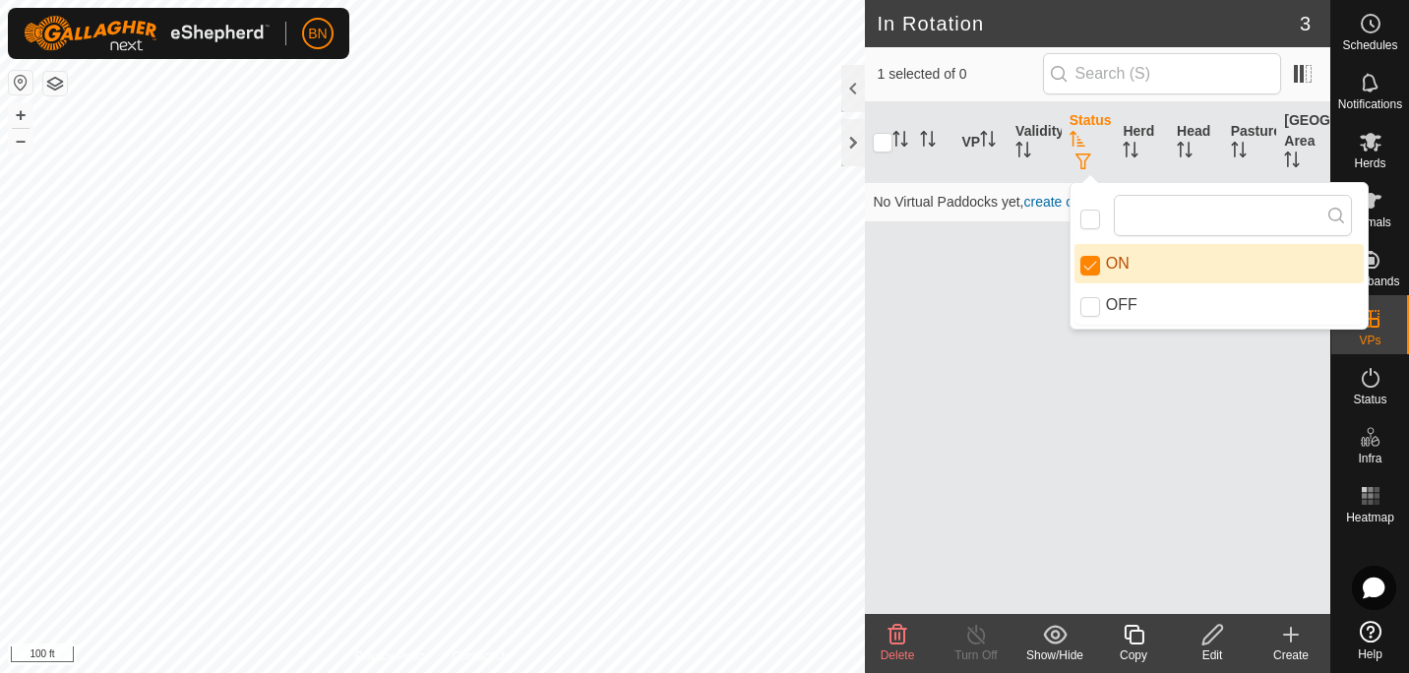
click at [979, 336] on div "VP Validity Status Herd Head Pasture Grazing Area No Virtual Paddocks yet, crea…" at bounding box center [1097, 358] width 465 height 512
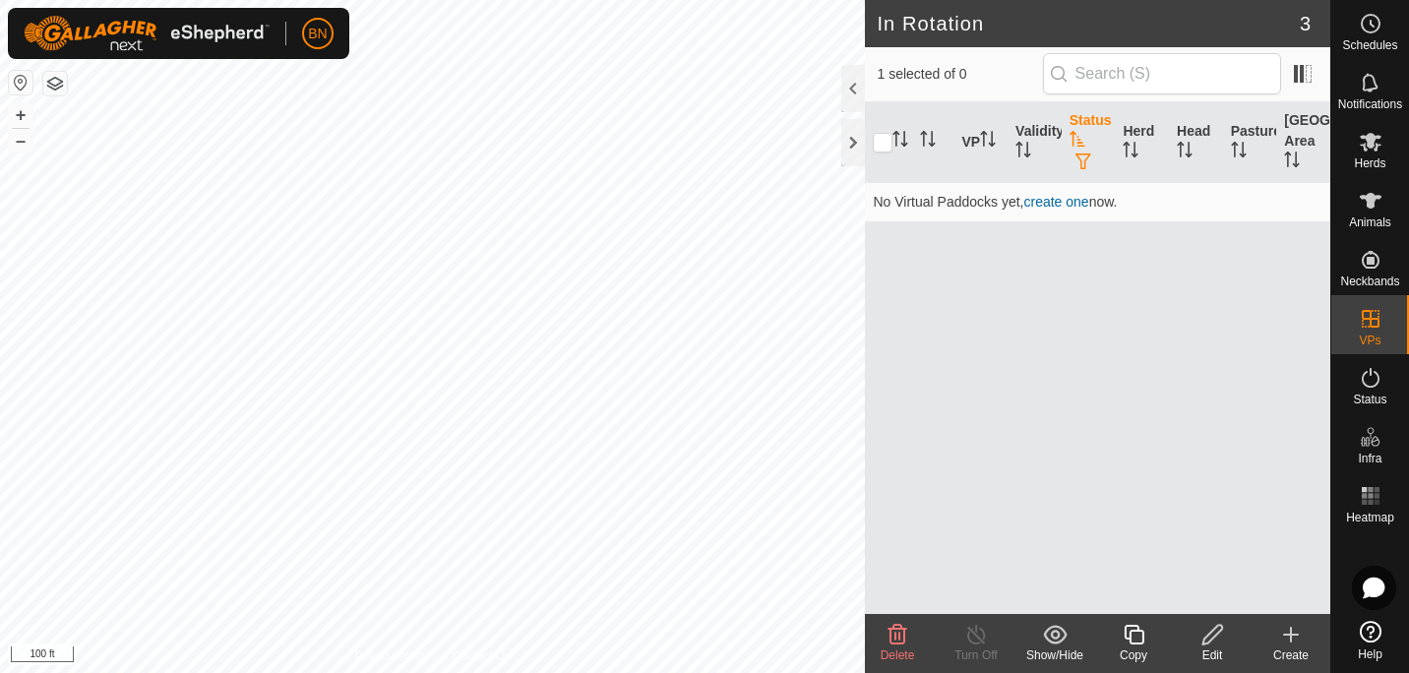
click at [1069, 279] on div "VP Validity Status Herd Head Pasture Grazing Area No Virtual Paddocks yet, crea…" at bounding box center [1097, 358] width 465 height 512
click at [1051, 200] on link "create one" at bounding box center [1056, 202] width 65 height 16
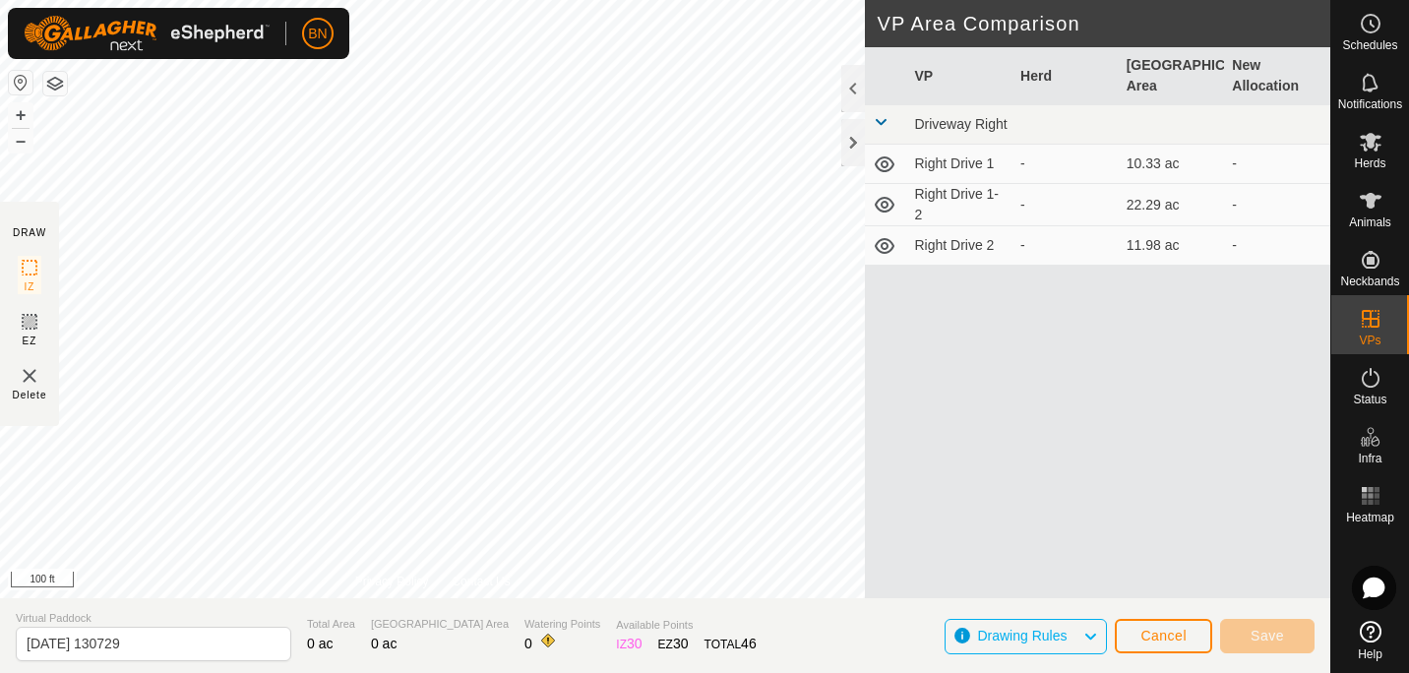
click at [922, 246] on td "Right Drive 2" at bounding box center [959, 245] width 106 height 39
click at [884, 239] on icon at bounding box center [885, 246] width 20 height 16
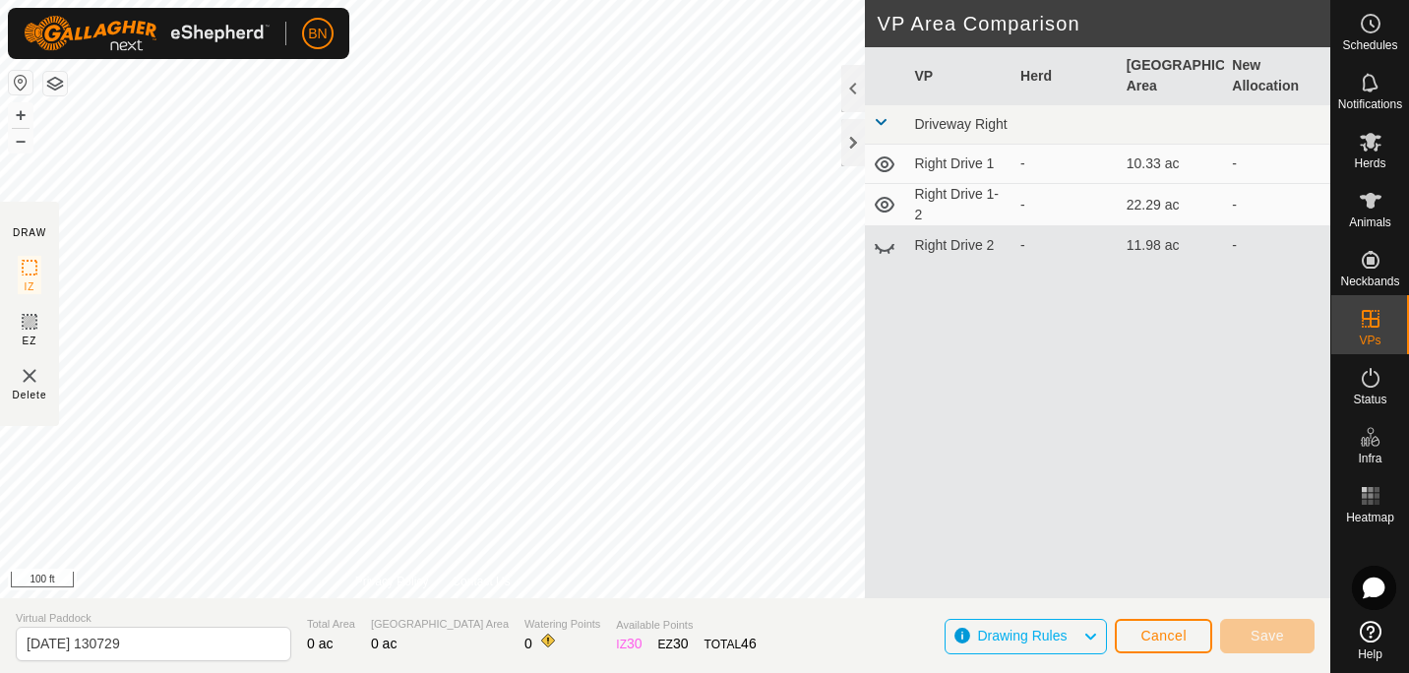
click at [888, 239] on icon at bounding box center [885, 246] width 24 height 24
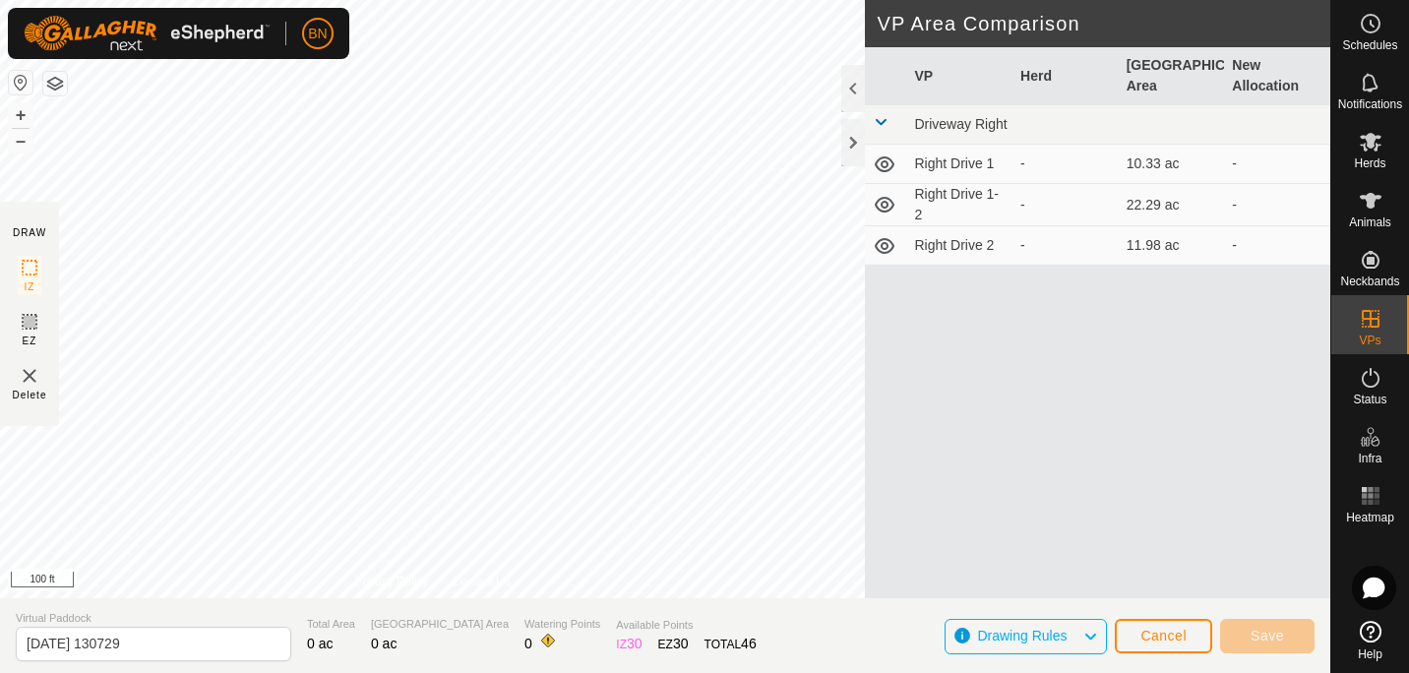
click at [888, 239] on icon at bounding box center [885, 246] width 24 height 24
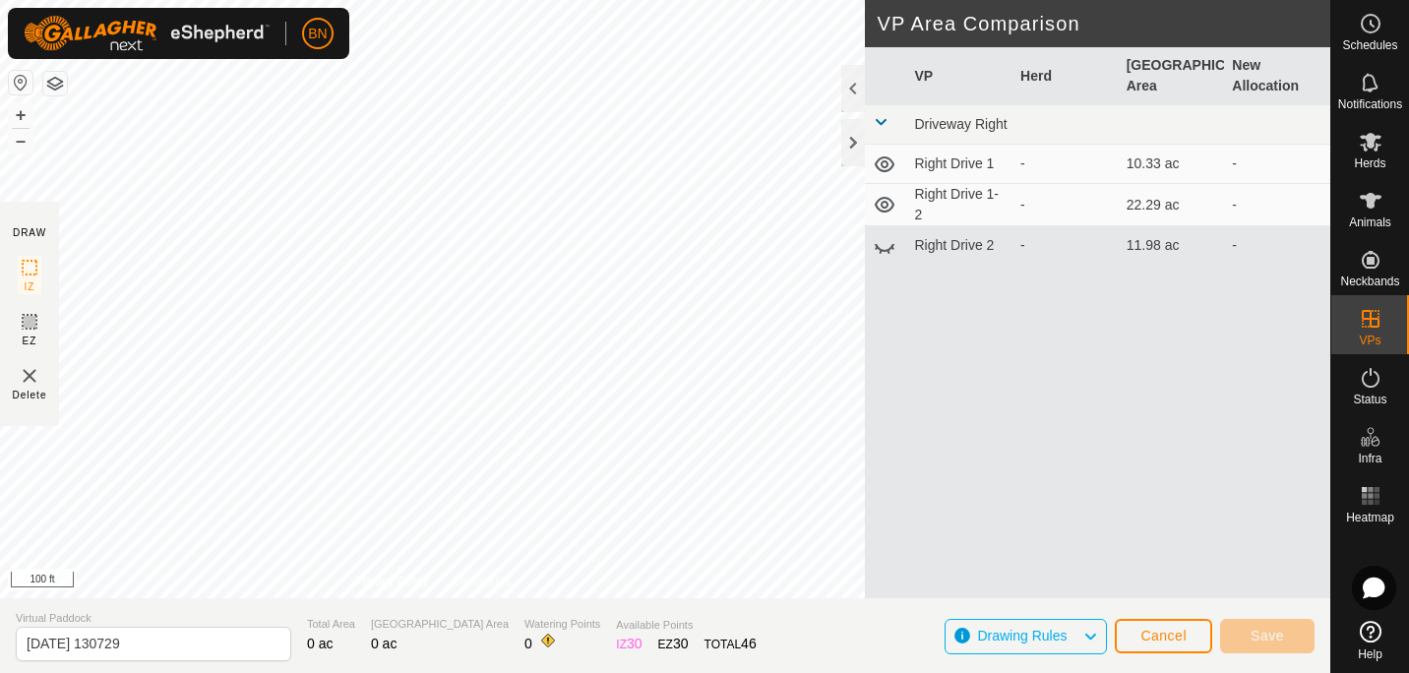
click at [885, 230] on td at bounding box center [885, 245] width 41 height 39
click at [885, 240] on icon at bounding box center [885, 246] width 24 height 24
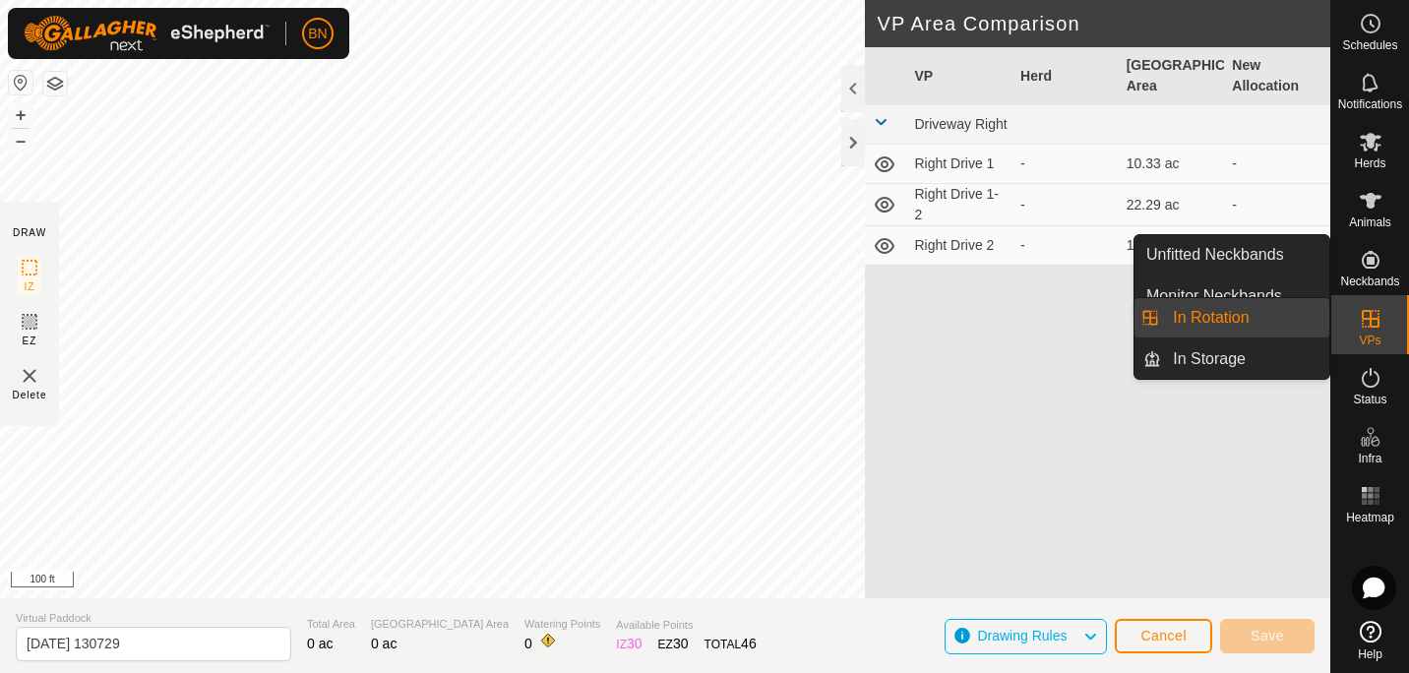
click at [1238, 311] on link "In Rotation" at bounding box center [1245, 317] width 168 height 39
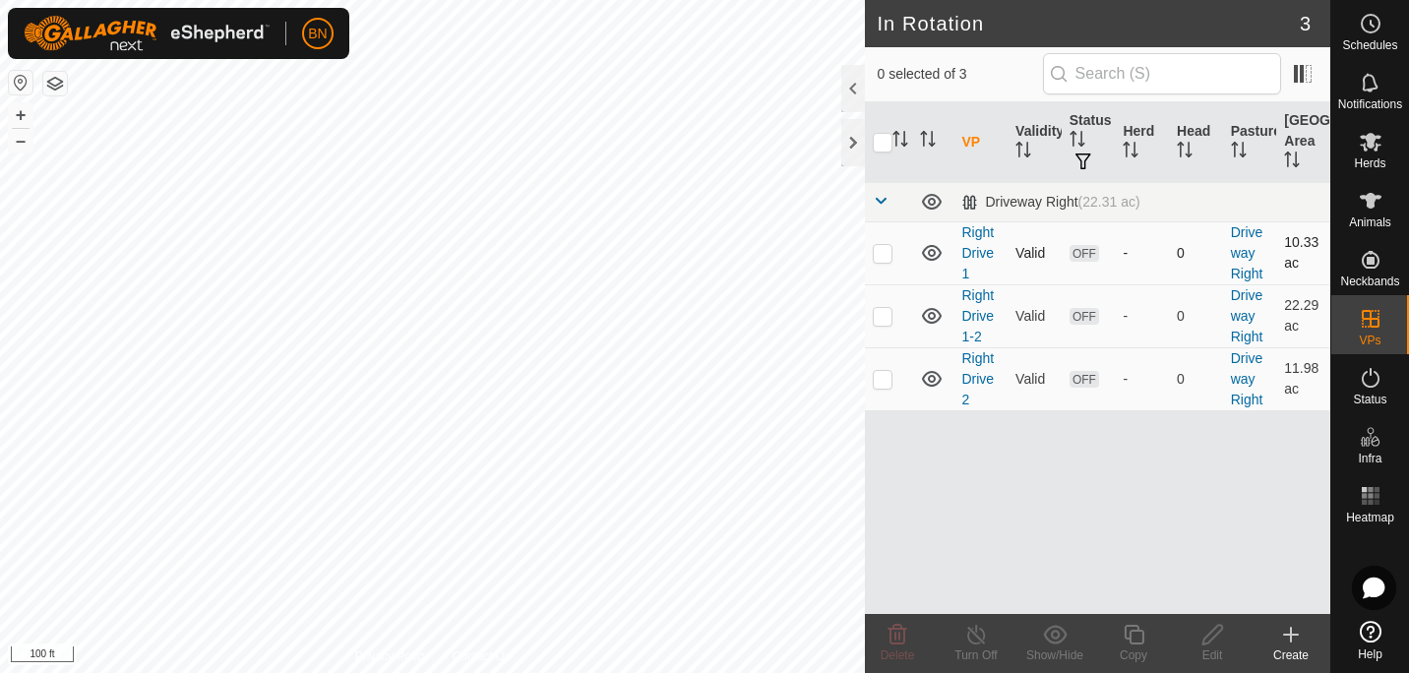
checkbox input "true"
click at [1091, 378] on span "OFF" at bounding box center [1084, 379] width 30 height 17
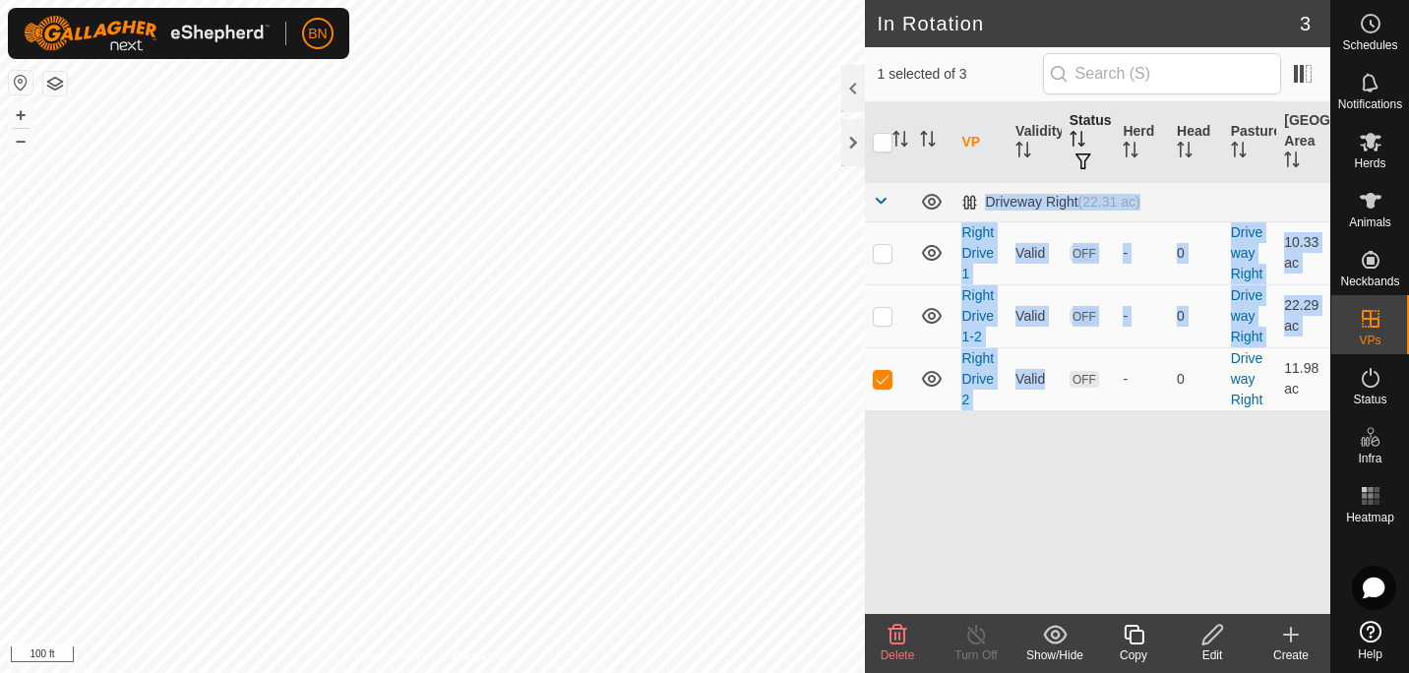
drag, startPoint x: 1073, startPoint y: 378, endPoint x: 1079, endPoint y: 149, distance: 229.3
click at [1079, 149] on table "VP Validity Status Herd Head Pasture Grazing Area Driveway Right (22.31 ac) Rig…" at bounding box center [1097, 256] width 465 height 309
click at [1079, 149] on p-sorticon "Activate to sort" at bounding box center [1077, 142] width 16 height 16
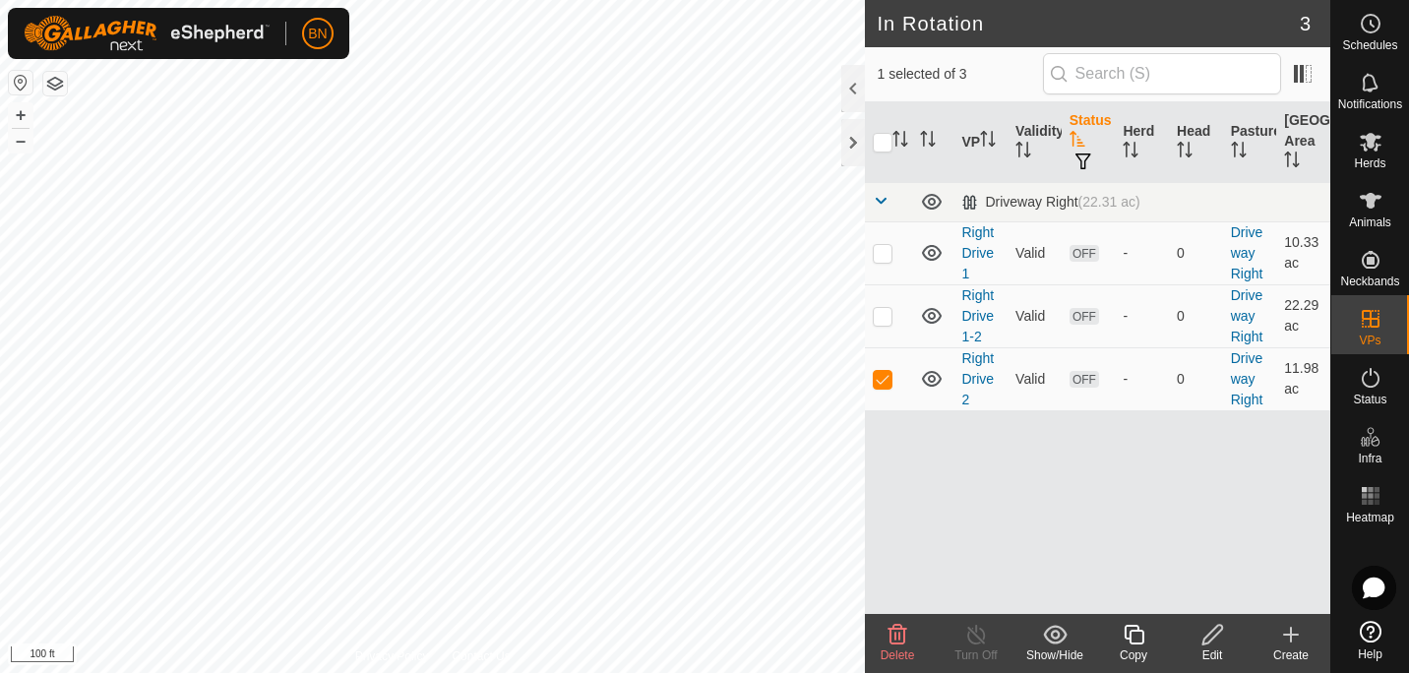
click at [1082, 153] on span "button" at bounding box center [1083, 161] width 16 height 16
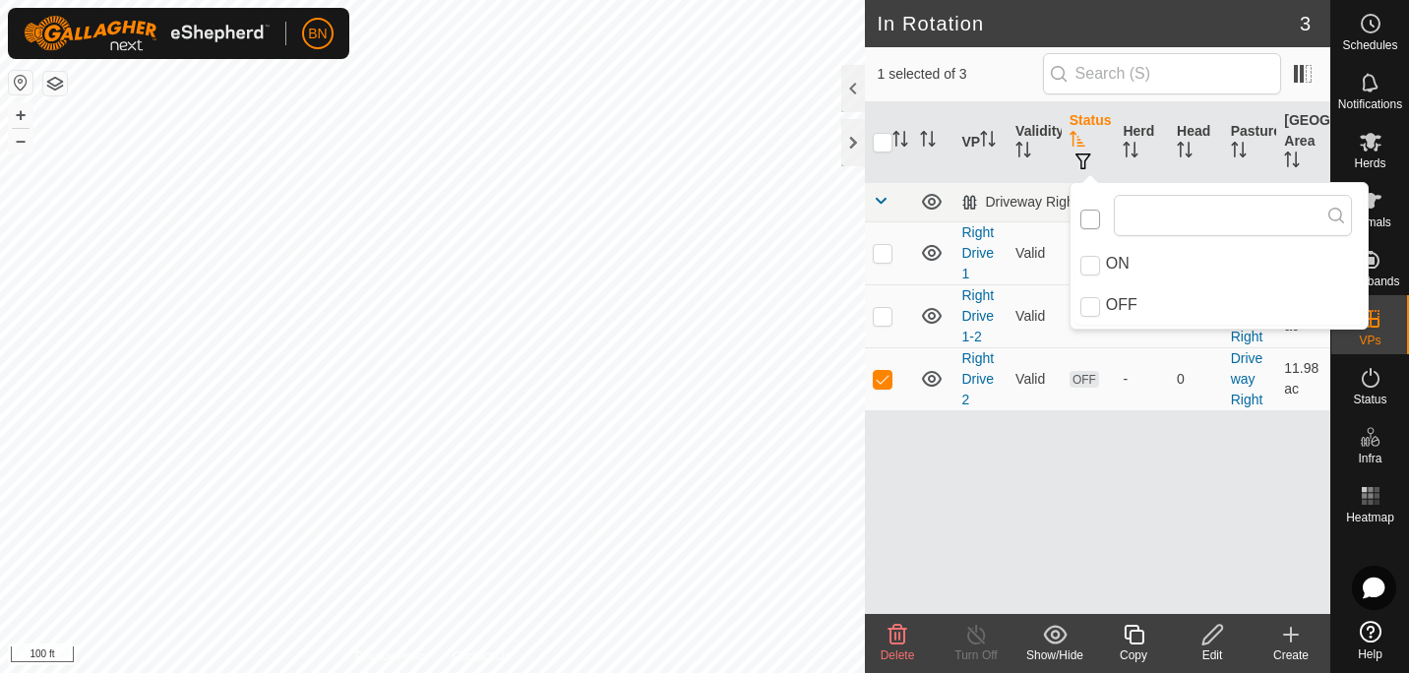
click at [1090, 218] on input "checkbox" at bounding box center [1090, 220] width 20 height 20
checkbox input "false"
checkbox input "true"
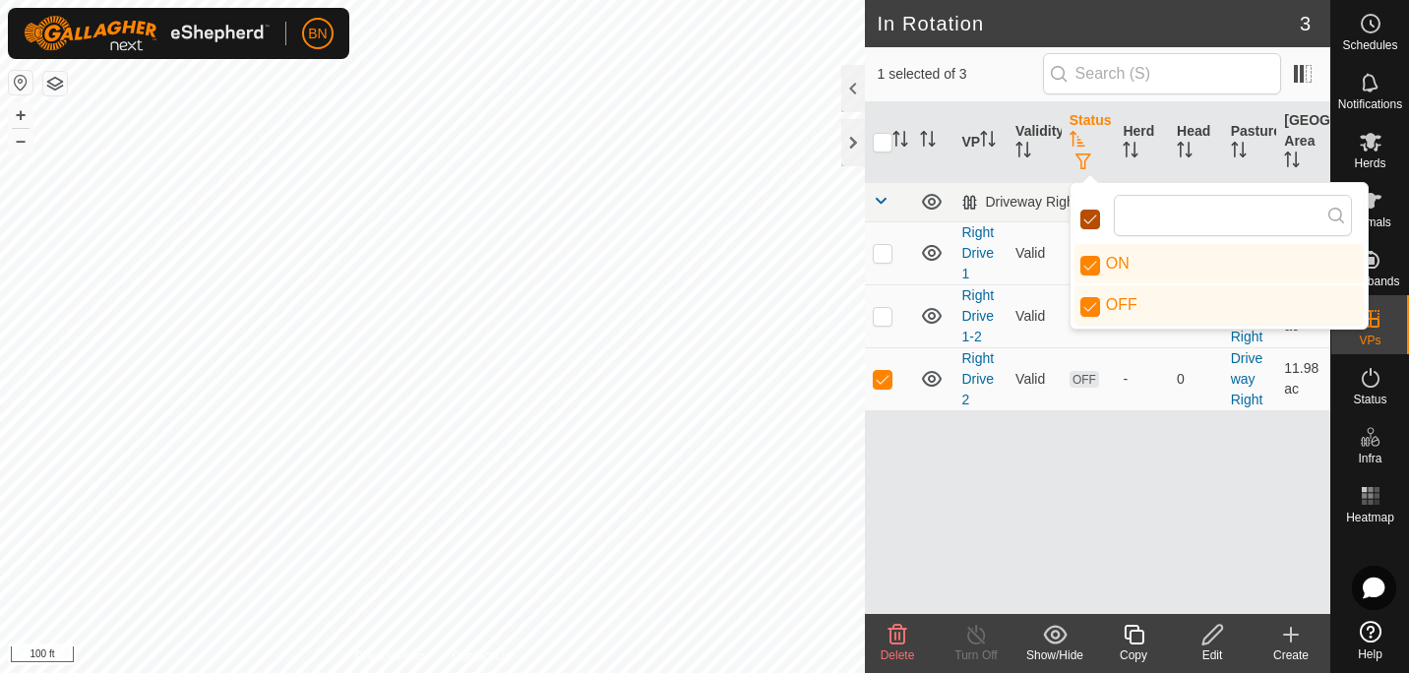
click at [1090, 218] on input "checkbox" at bounding box center [1090, 220] width 20 height 20
checkbox input "false"
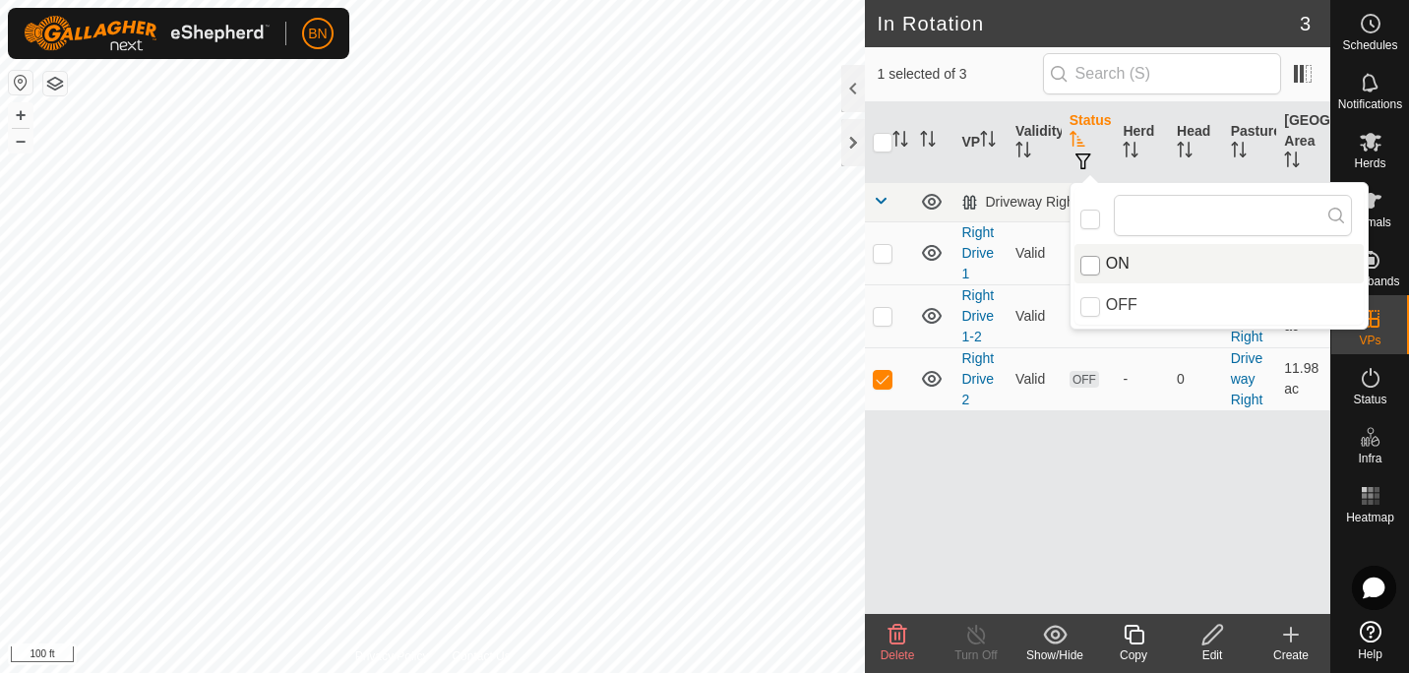
click at [1092, 258] on input "ON" at bounding box center [1090, 266] width 20 height 20
checkbox input "true"
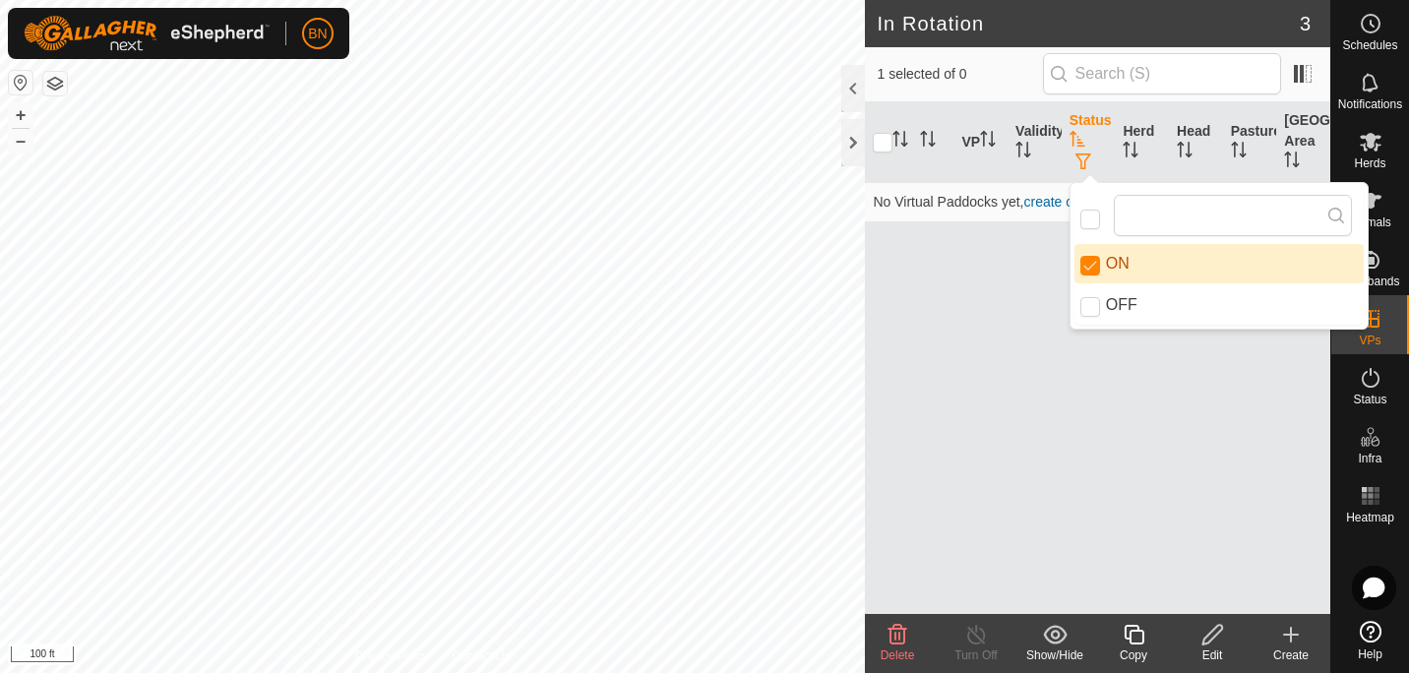
click at [996, 279] on div "VP Validity Status Herd Head Pasture Grazing Area No Virtual Paddocks yet, crea…" at bounding box center [1097, 358] width 465 height 512
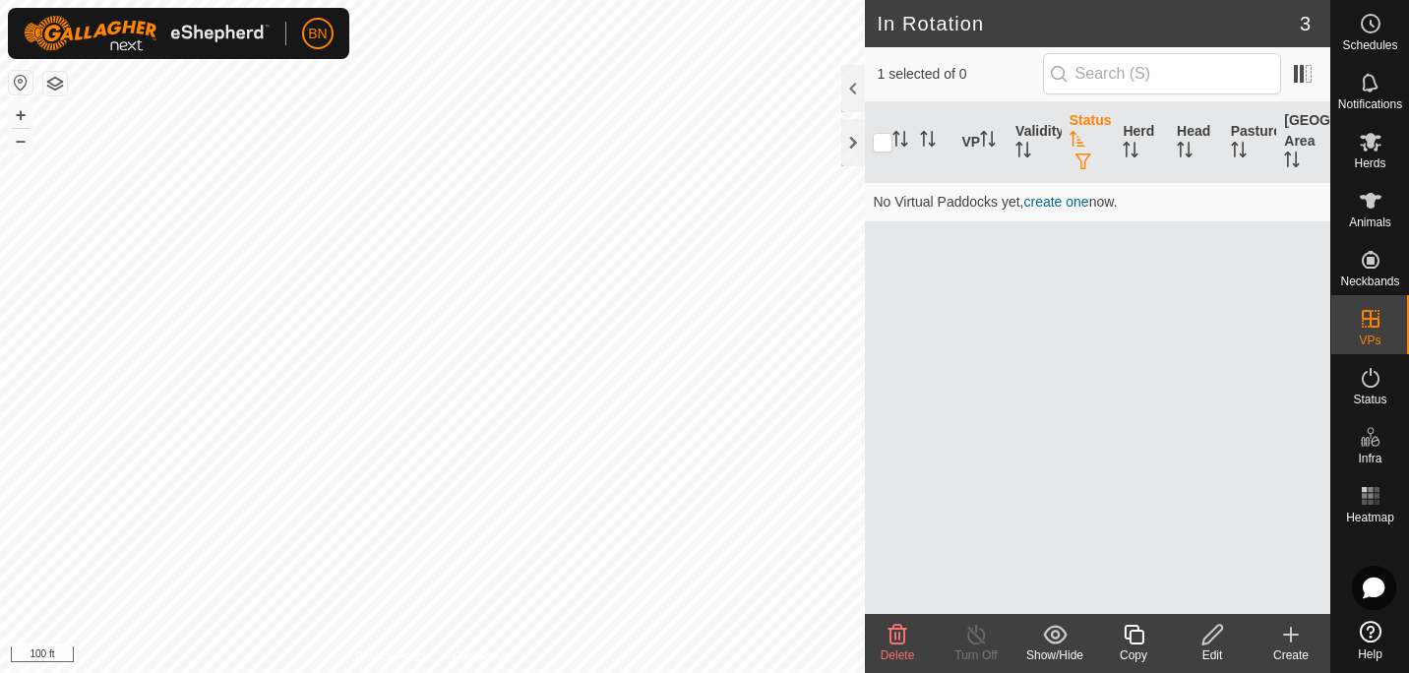
click at [1285, 634] on icon at bounding box center [1291, 634] width 14 height 0
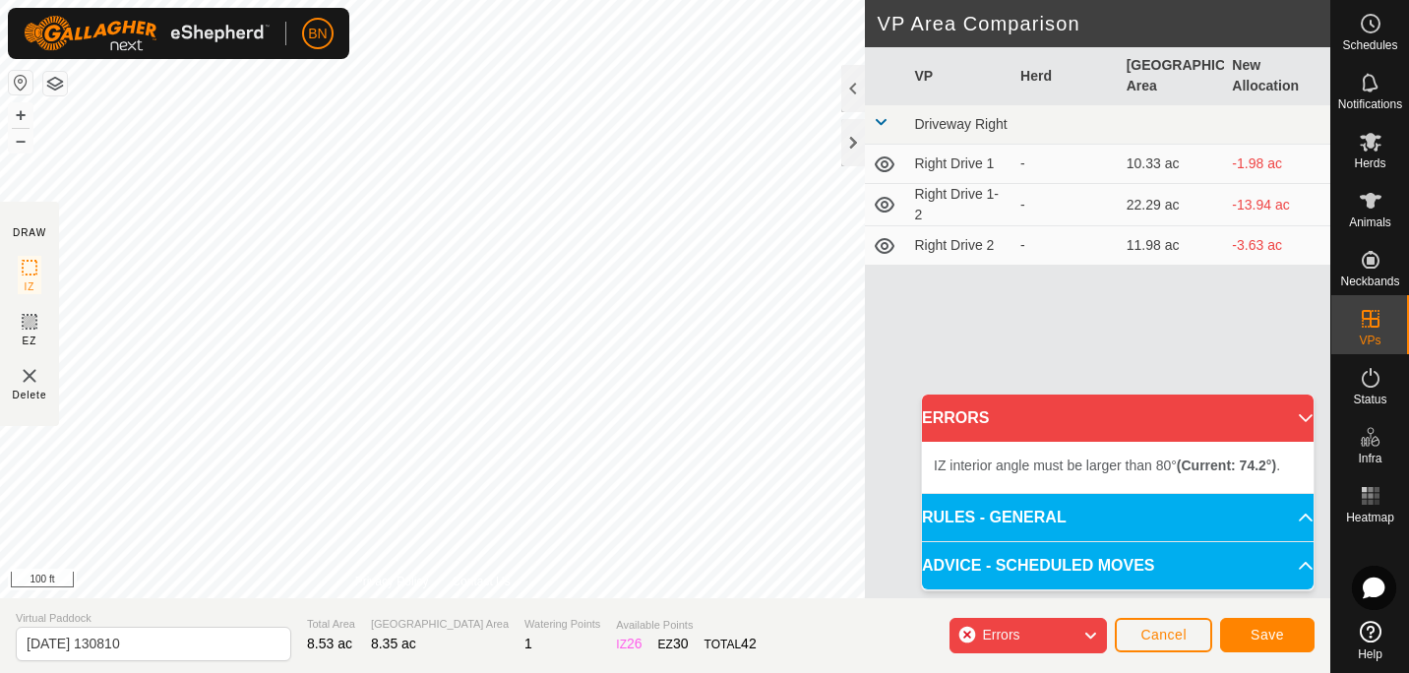
click at [737, 0] on html "BN Schedules Notifications Herds Animals Neckbands VPs Status Infra Heatmap Hel…" at bounding box center [704, 336] width 1409 height 673
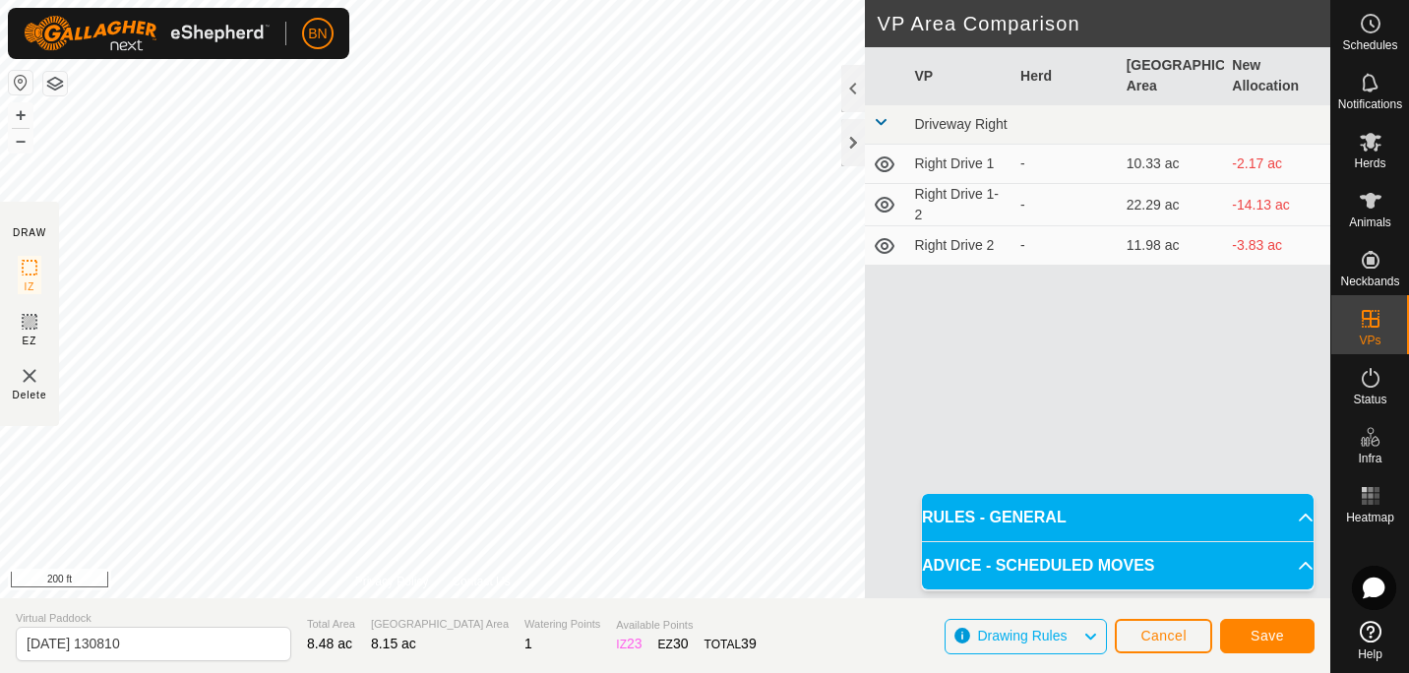
click at [1272, 572] on p-accordion-header "ADVICE - SCHEDULED MOVES" at bounding box center [1118, 565] width 392 height 47
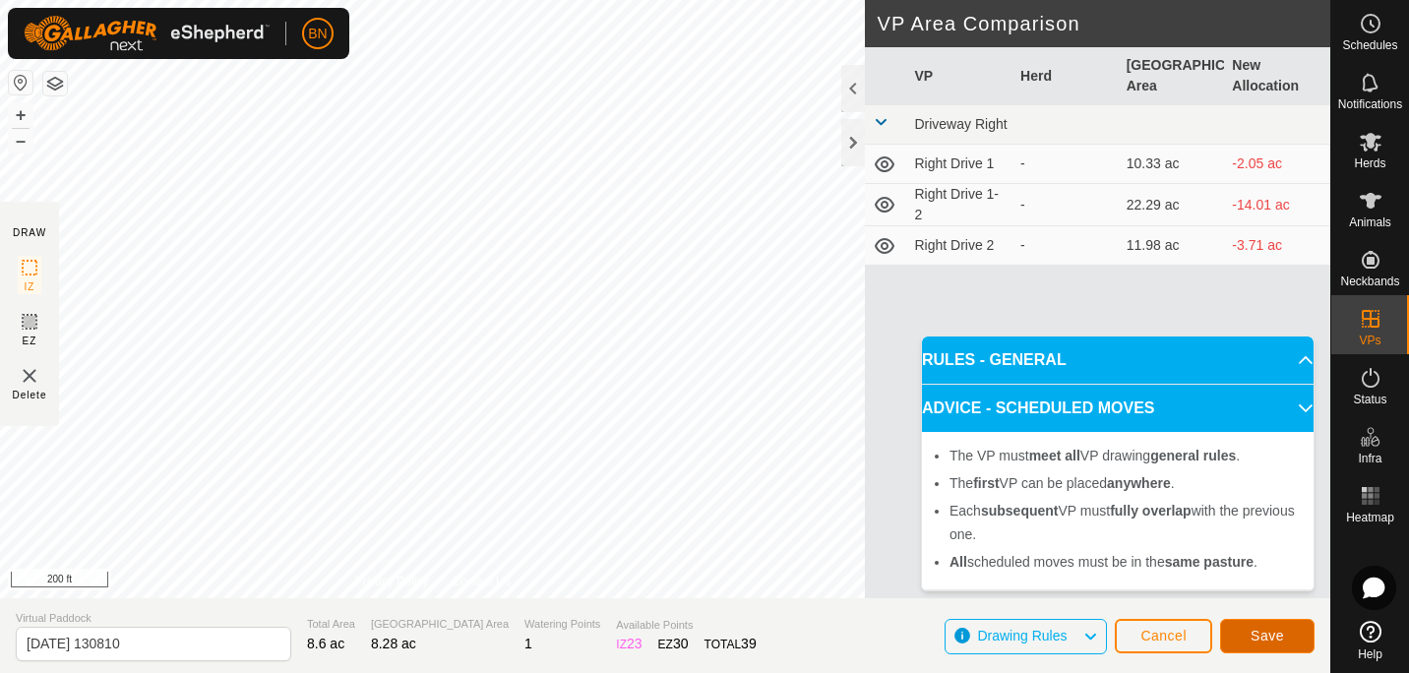
click at [1260, 633] on span "Save" at bounding box center [1266, 636] width 33 height 16
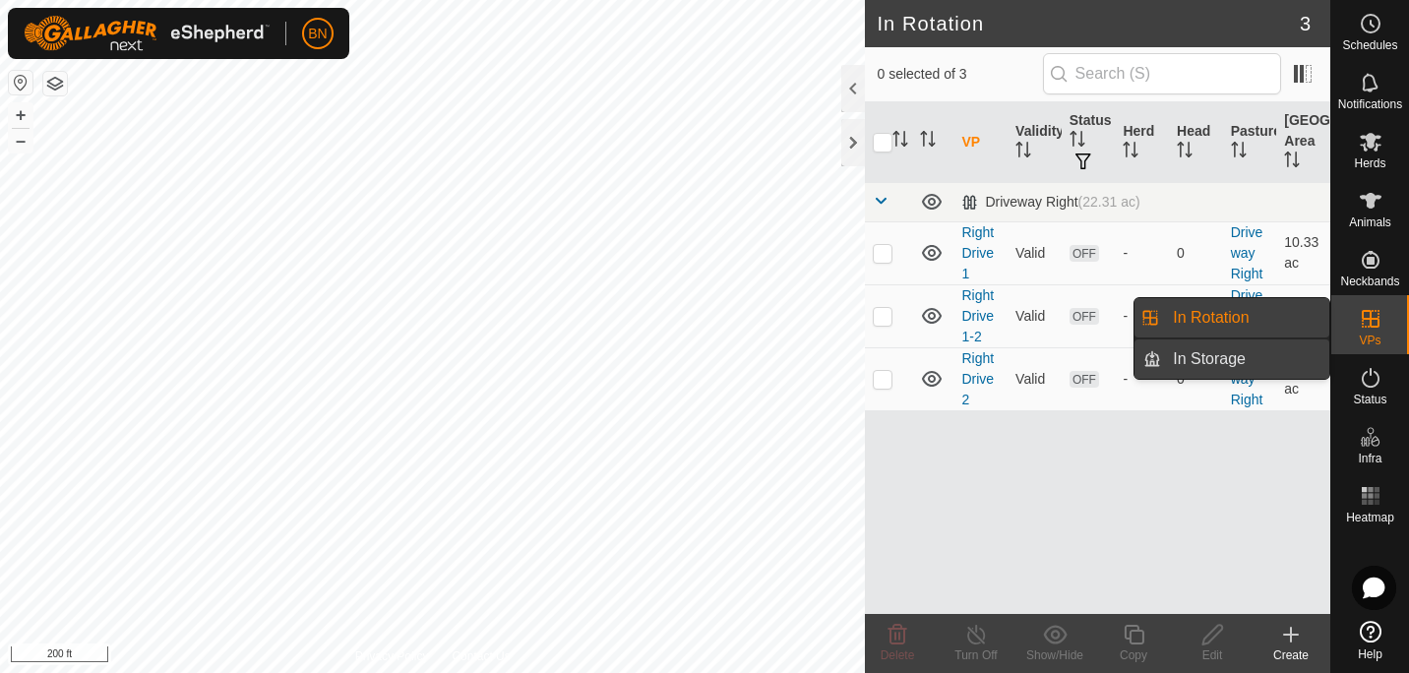
click at [1219, 351] on link "In Storage" at bounding box center [1245, 358] width 168 height 39
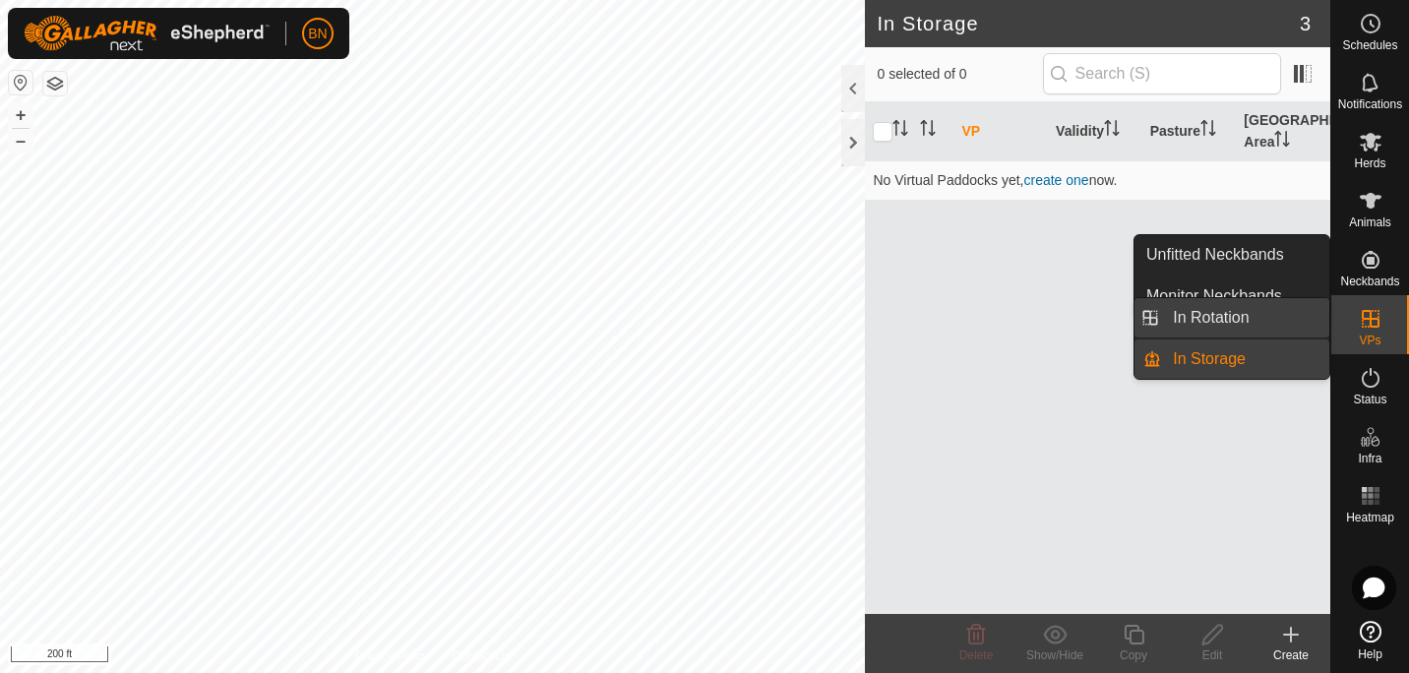
click at [1279, 319] on link "In Rotation" at bounding box center [1245, 317] width 168 height 39
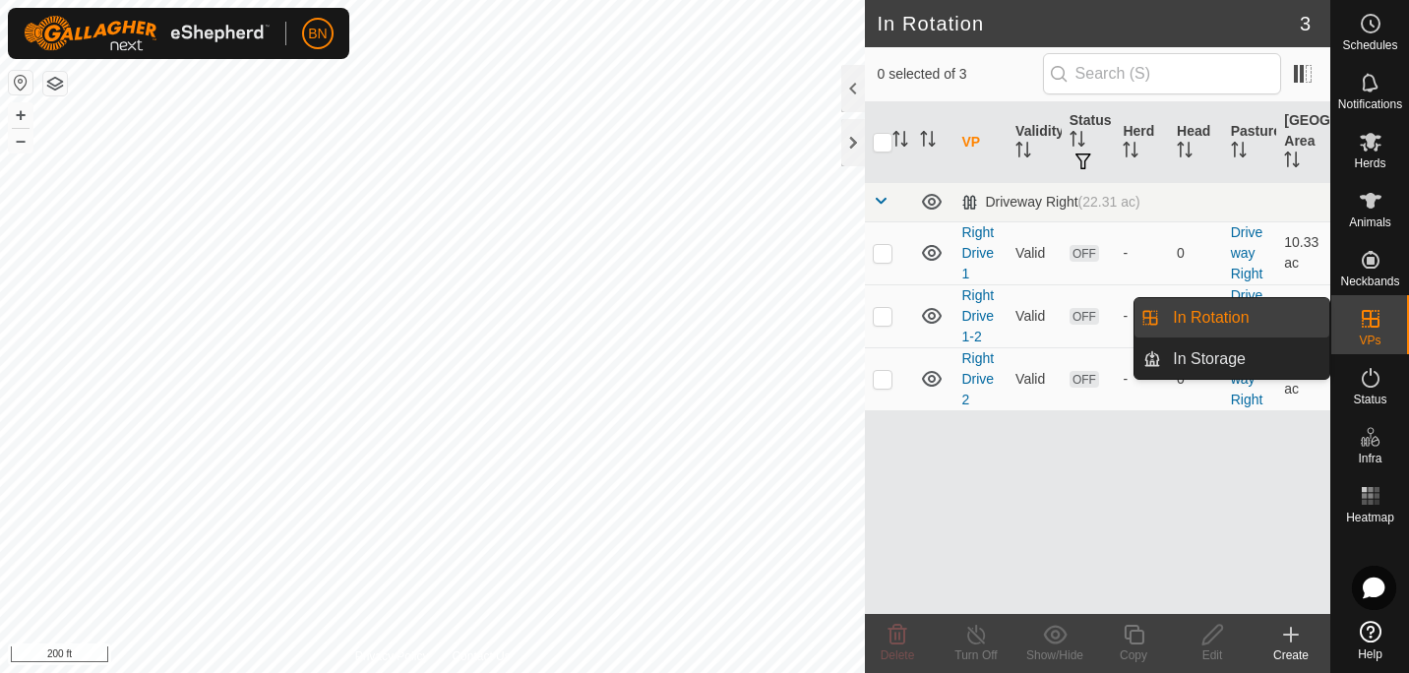
click at [1257, 353] on link "In Storage" at bounding box center [1245, 358] width 168 height 39
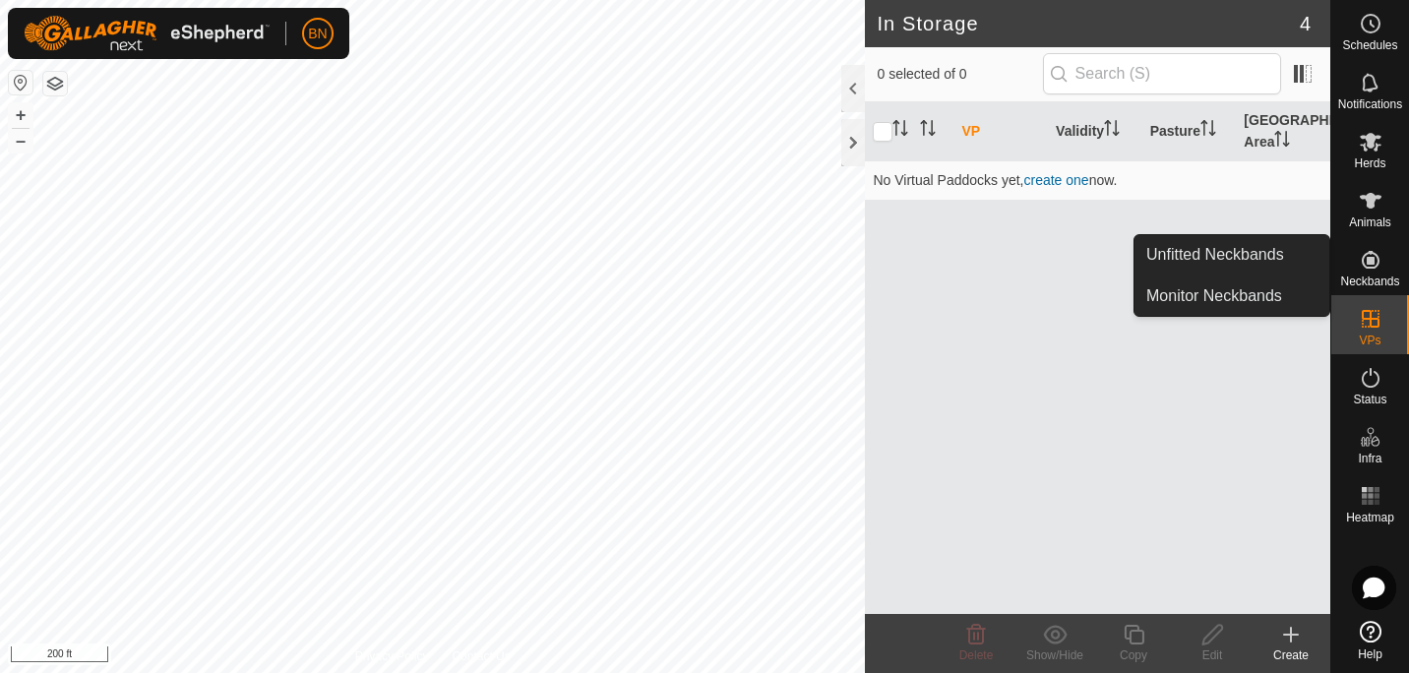
click at [1375, 261] on icon at bounding box center [1370, 260] width 24 height 24
click at [1266, 297] on link "Monitor Neckbands" at bounding box center [1231, 295] width 195 height 39
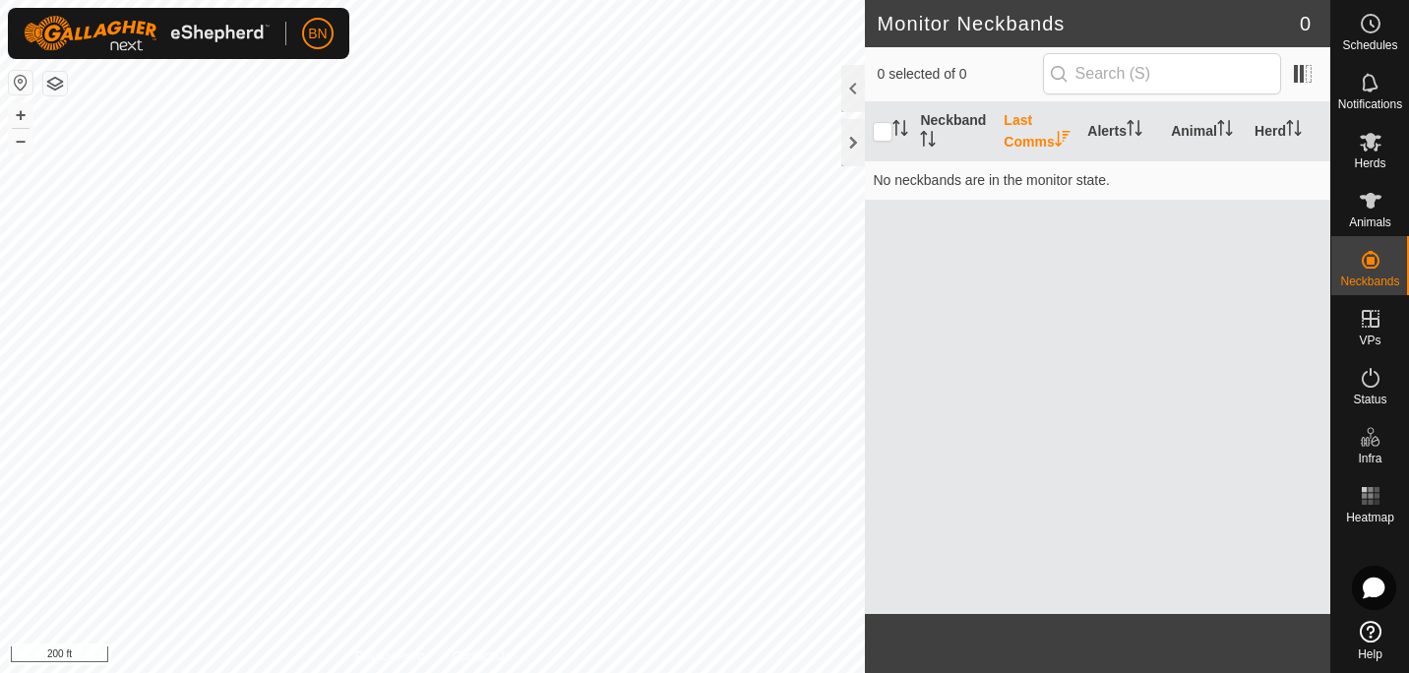
click at [1167, 390] on div "Neckband Last Comms Alerts Animal Herd No neckbands are in the monitor state." at bounding box center [1097, 358] width 465 height 512
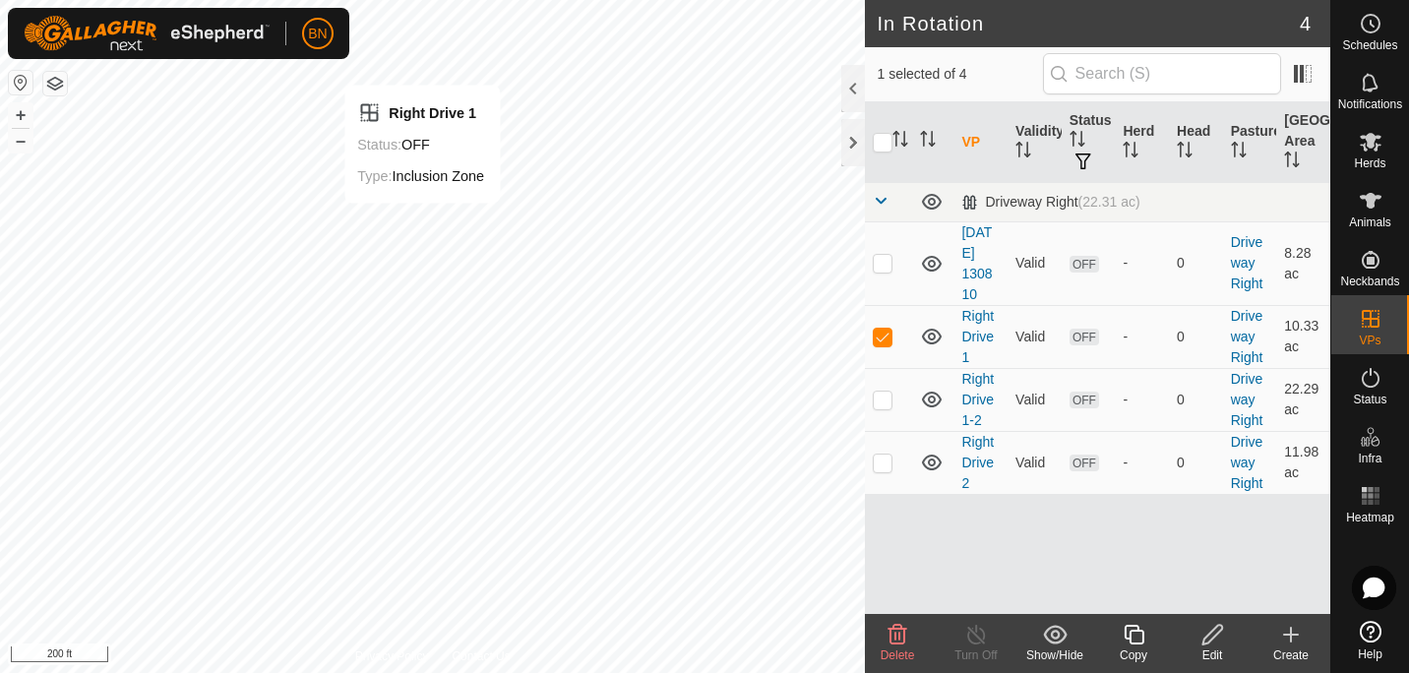
checkbox input "false"
checkbox input "true"
checkbox input "false"
checkbox input "true"
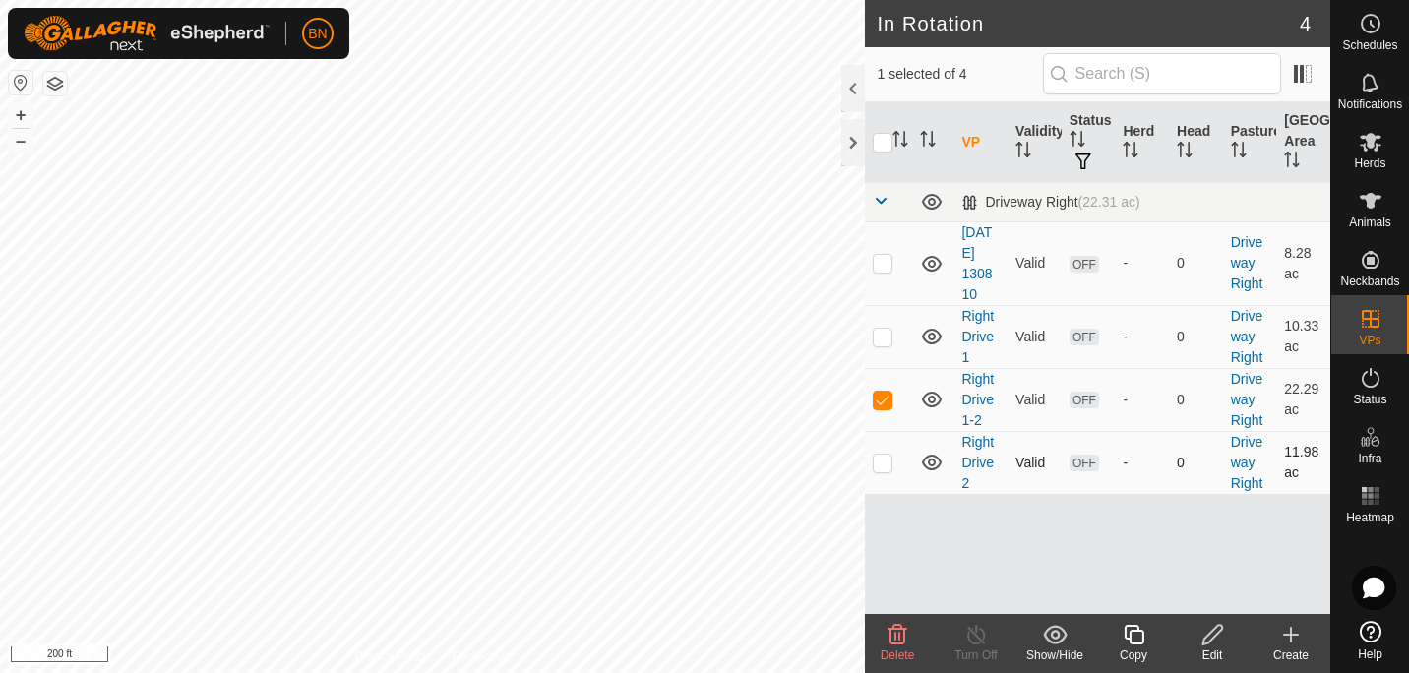
click at [880, 457] on p-checkbox at bounding box center [883, 462] width 20 height 16
checkbox input "true"
click at [1070, 447] on td "OFF" at bounding box center [1088, 462] width 54 height 63
click at [884, 404] on p-checkbox at bounding box center [883, 400] width 20 height 16
checkbox input "false"
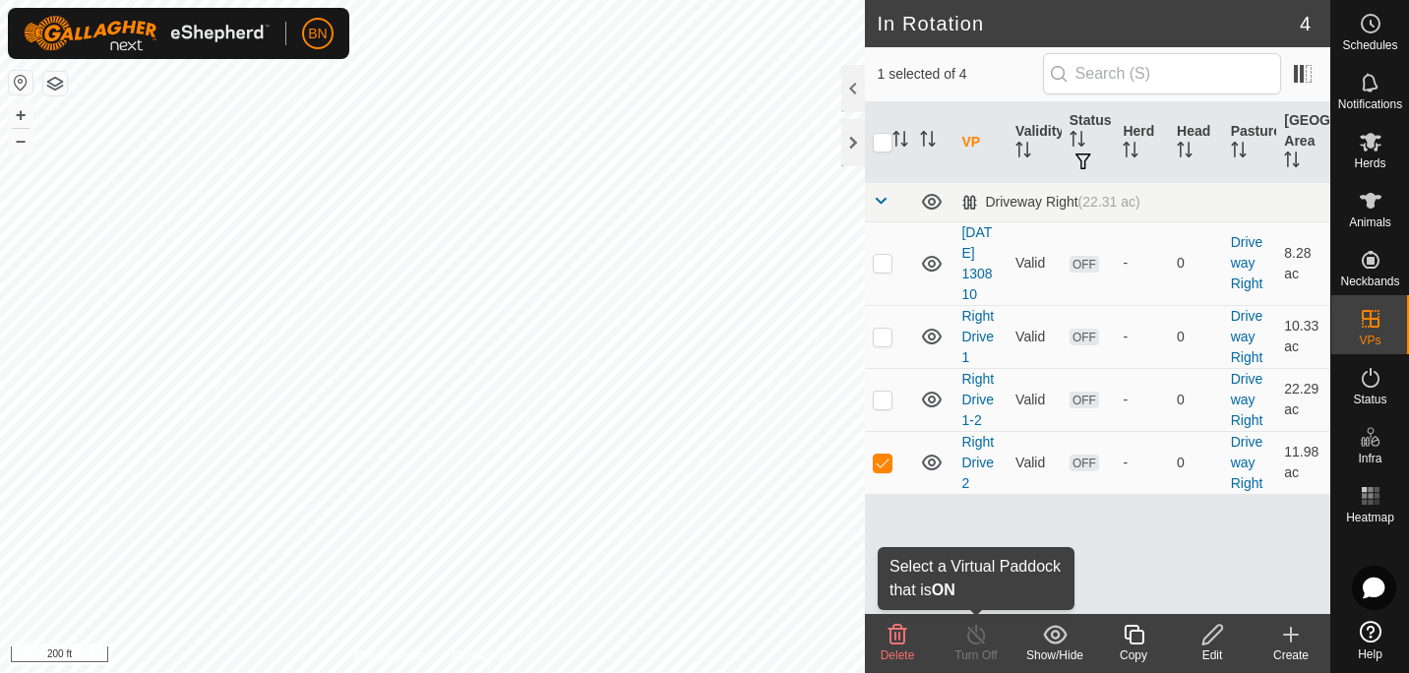
click at [975, 629] on icon at bounding box center [976, 635] width 18 height 20
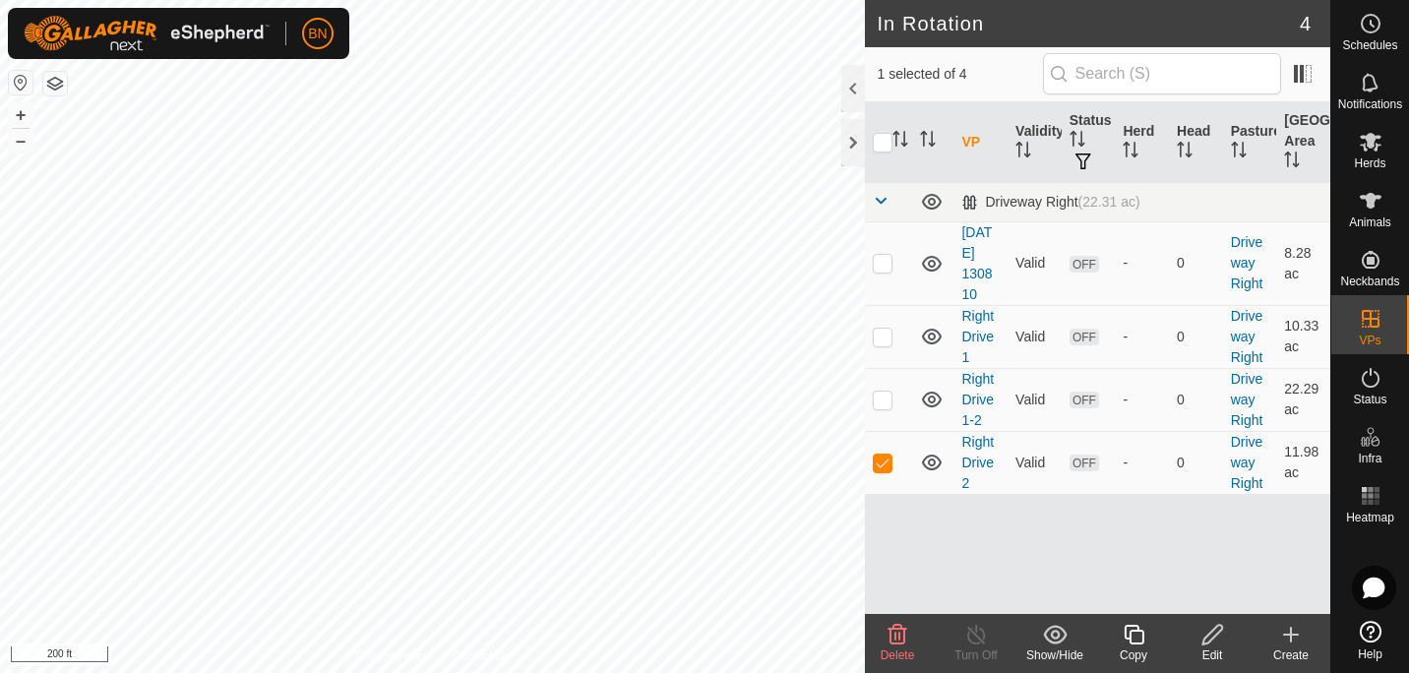
click at [979, 579] on div "VP Validity Status Herd Head Pasture Grazing Area Driveway Right (22.31 ac) [DA…" at bounding box center [1097, 358] width 465 height 512
drag, startPoint x: 979, startPoint y: 579, endPoint x: 874, endPoint y: 469, distance: 152.4
click at [874, 469] on p-checkbox at bounding box center [883, 462] width 20 height 16
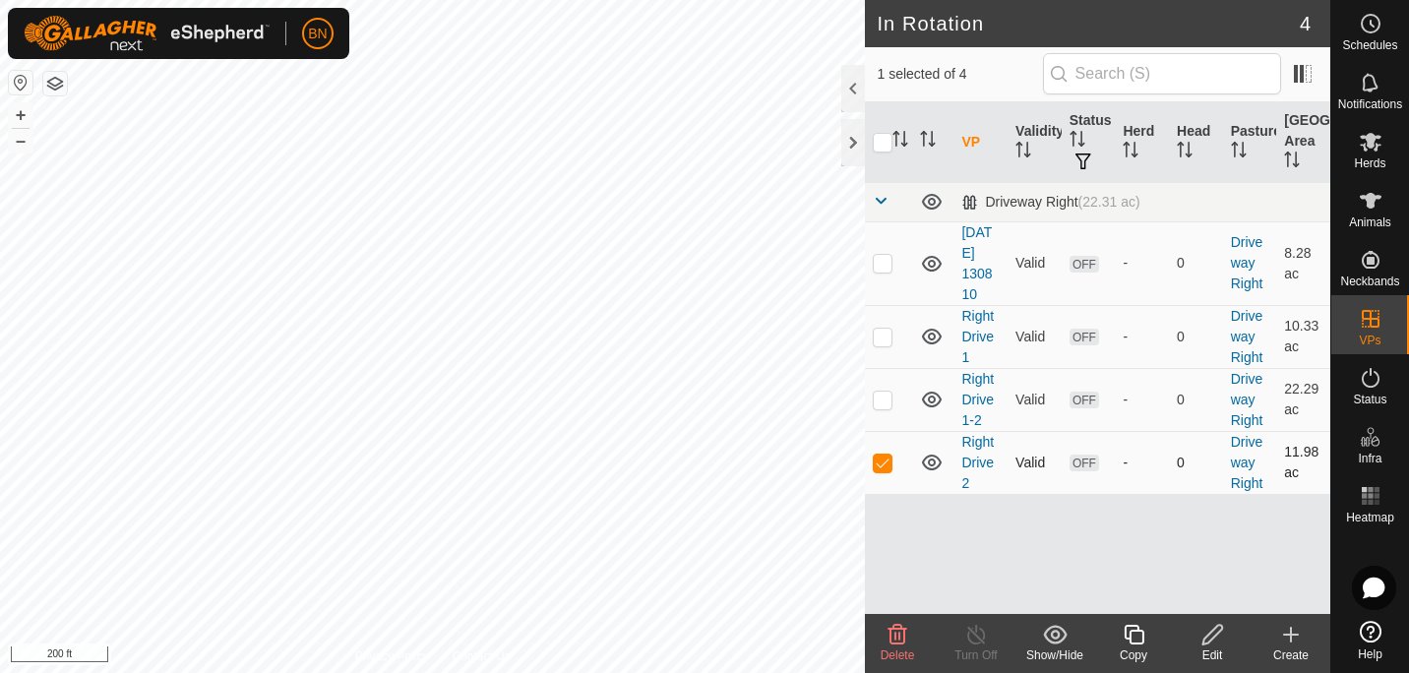
checkbox input "false"
click at [1367, 133] on icon at bounding box center [1370, 142] width 24 height 24
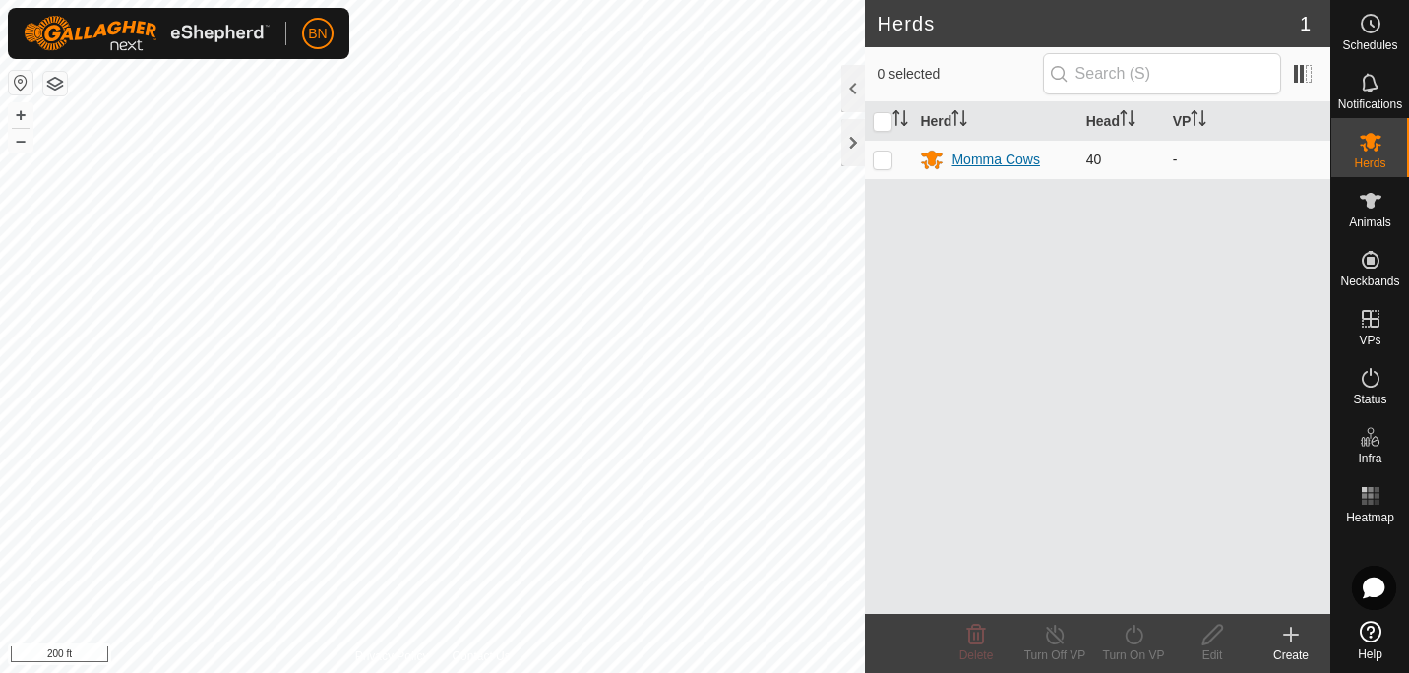
click at [1006, 159] on div "Momma Cows" at bounding box center [995, 160] width 88 height 21
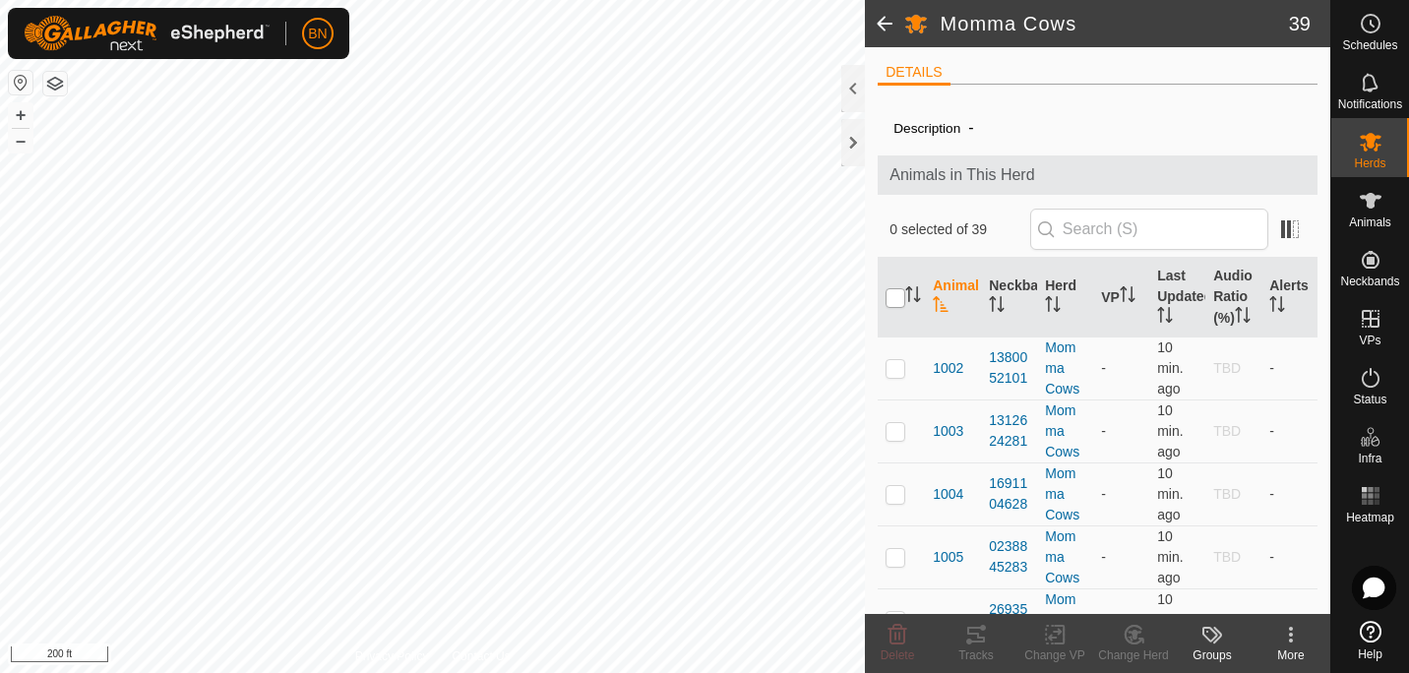
click at [891, 306] on input "checkbox" at bounding box center [895, 298] width 20 height 20
checkbox input "true"
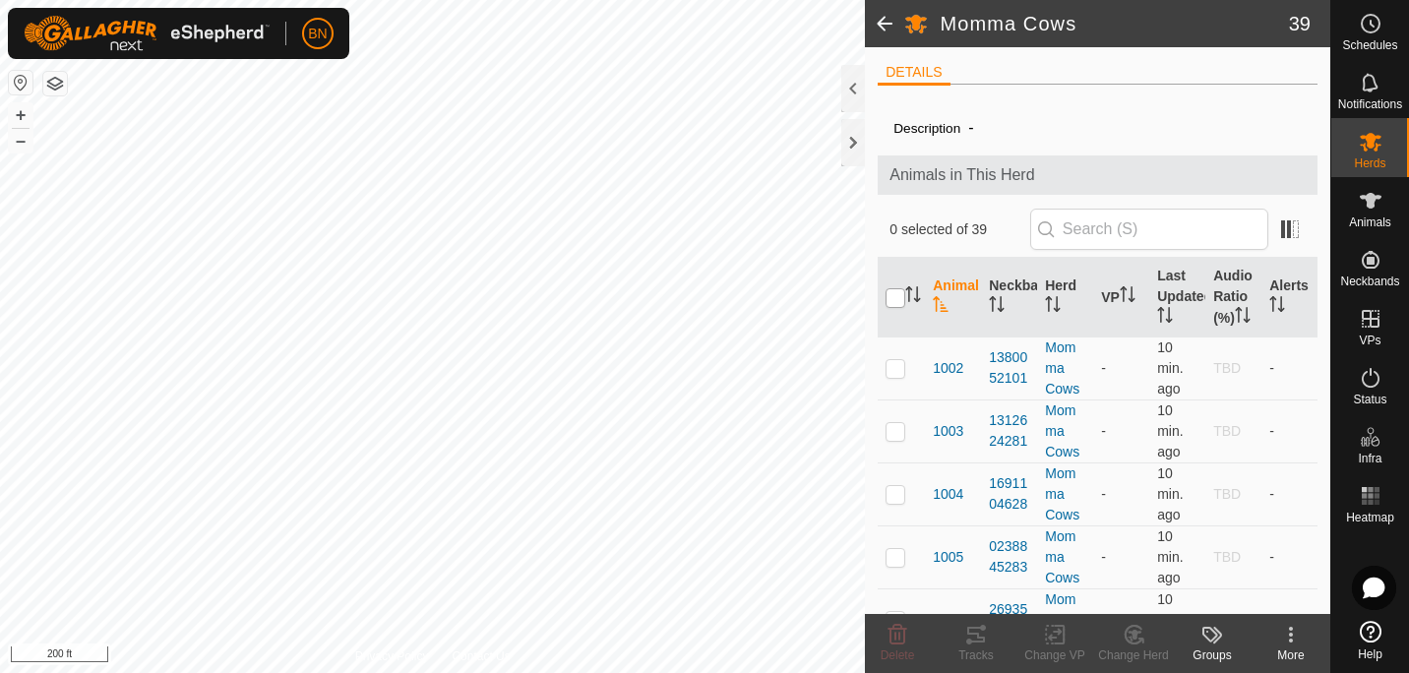
checkbox input "true"
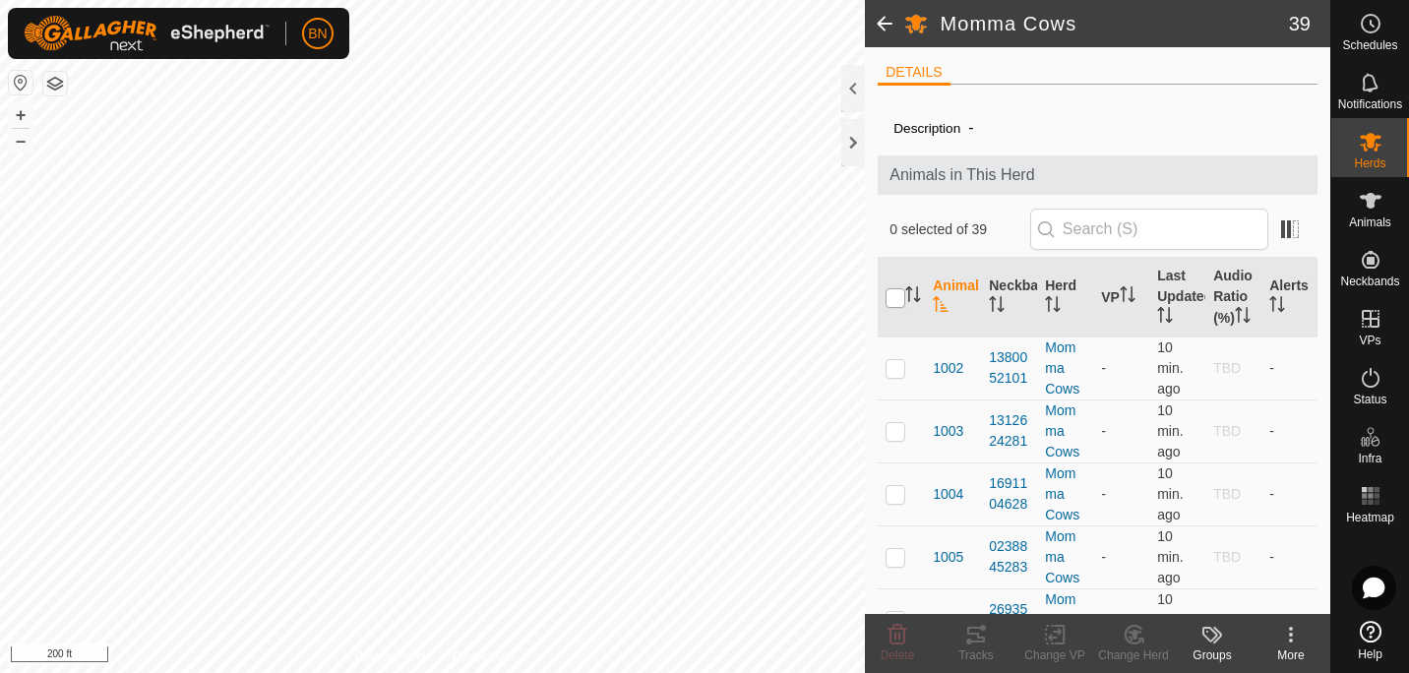
checkbox input "true"
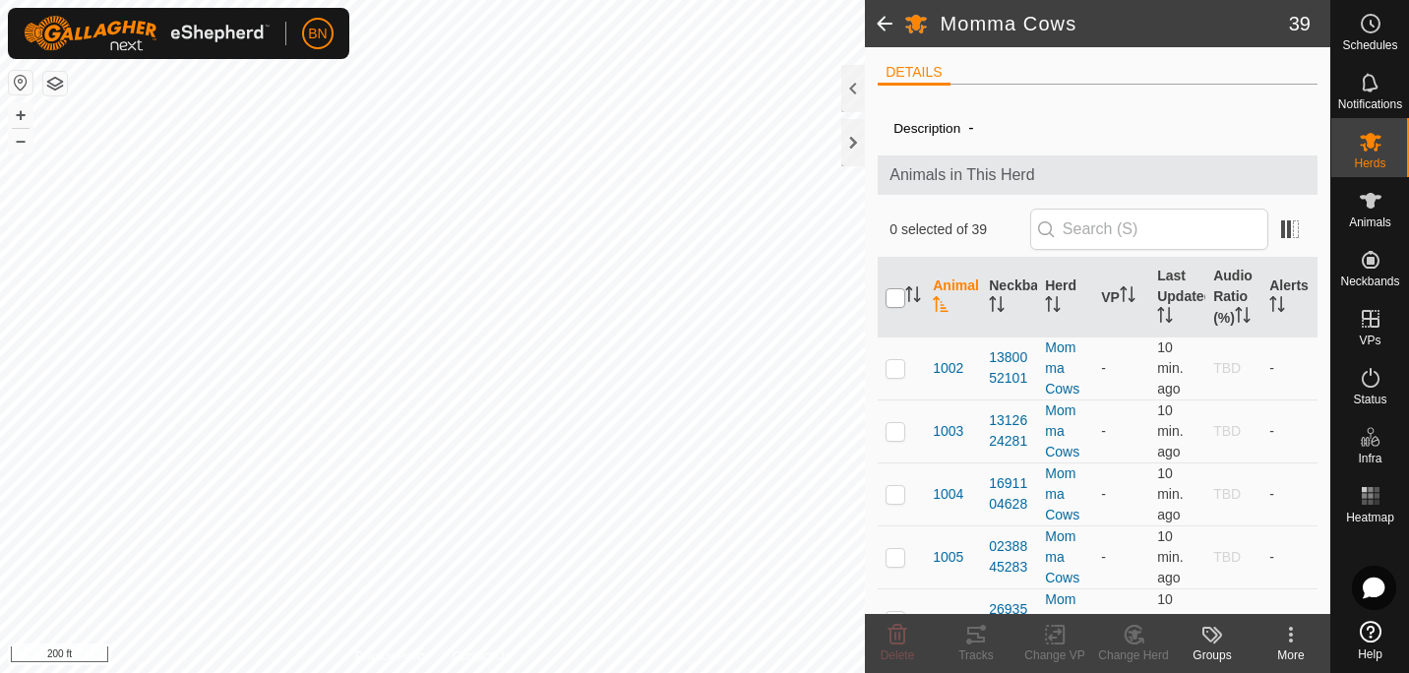
checkbox input "true"
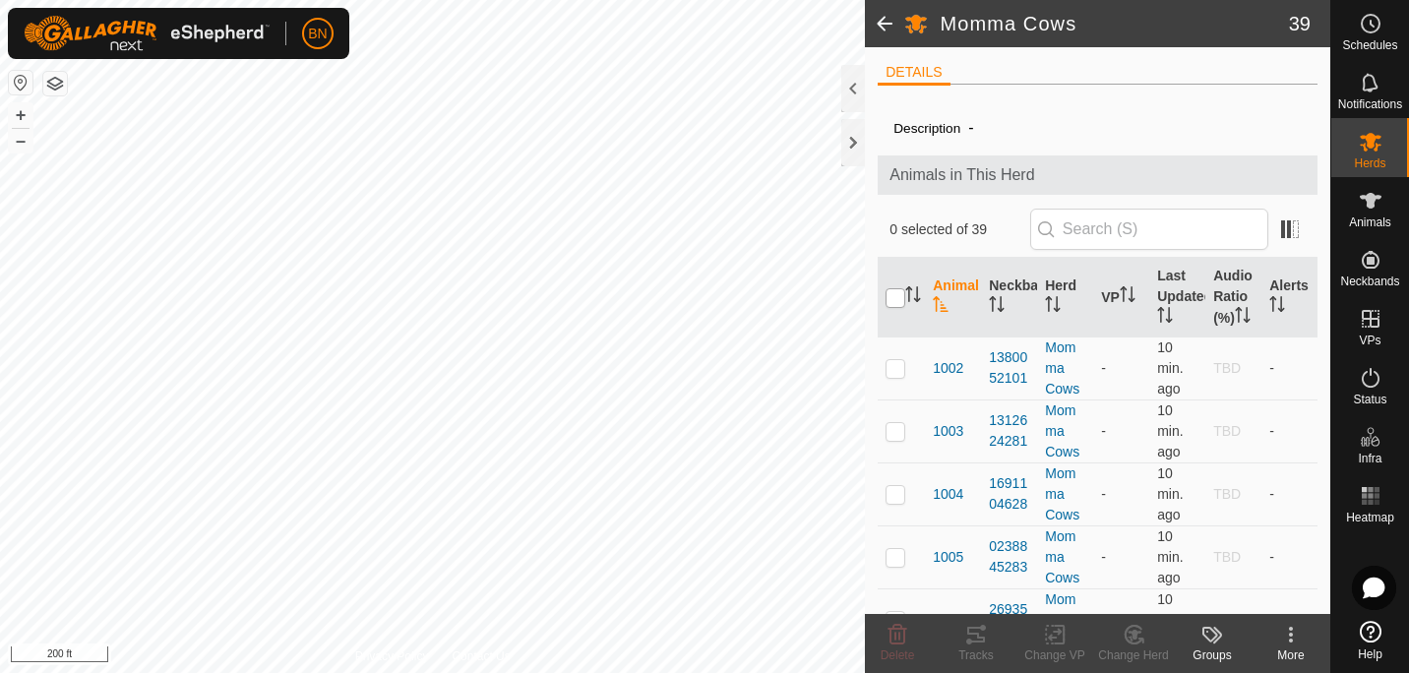
checkbox input "true"
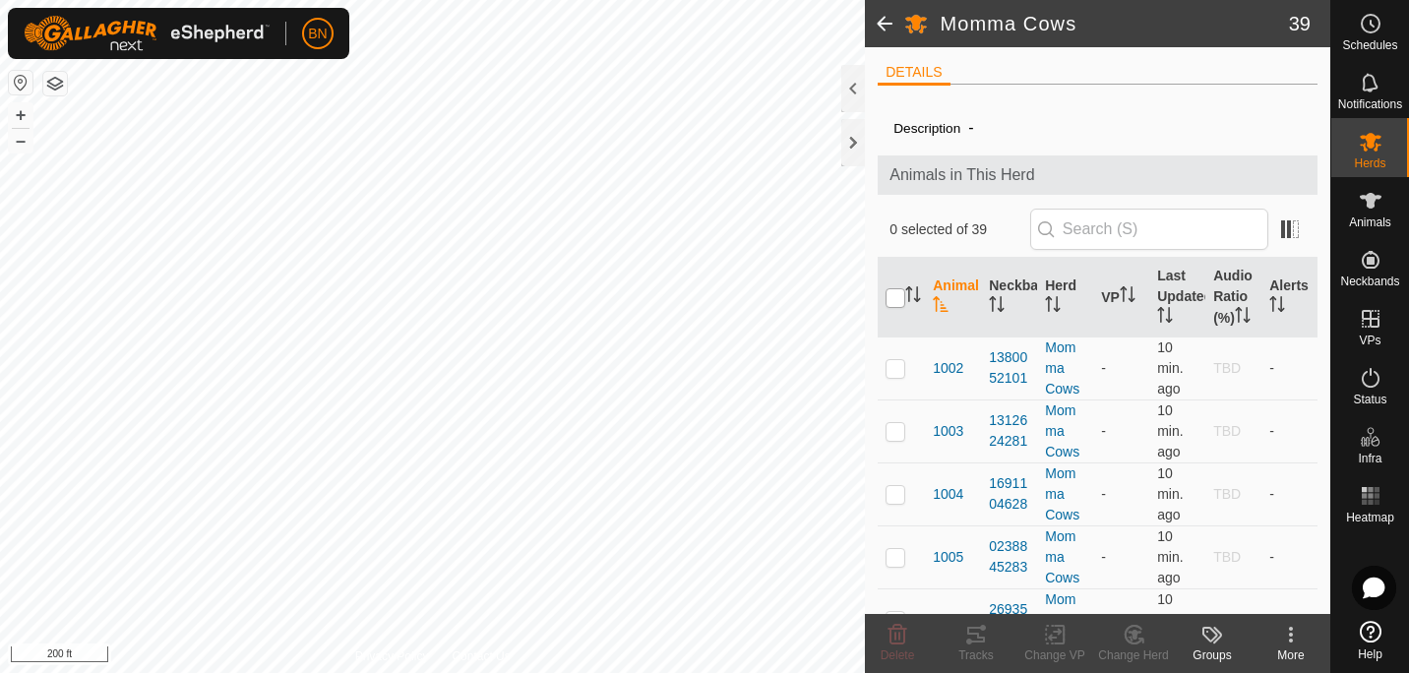
checkbox input "true"
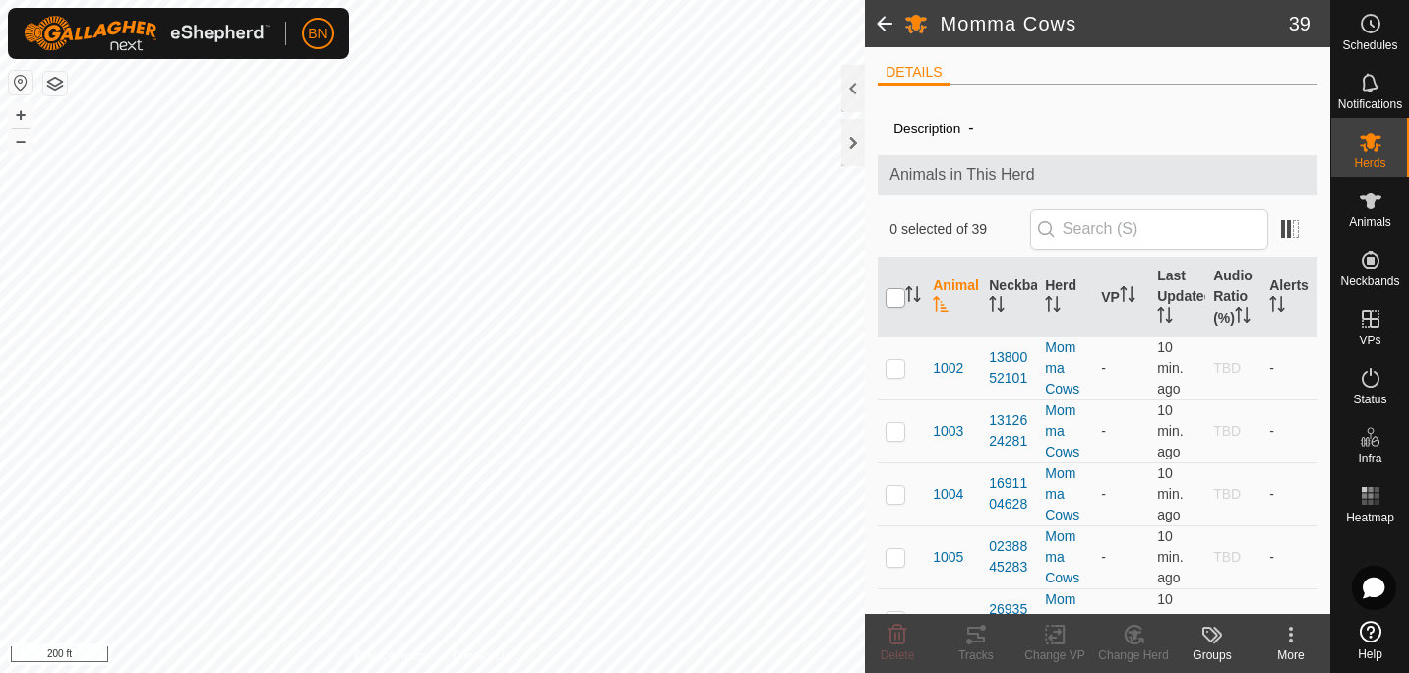
checkbox input "true"
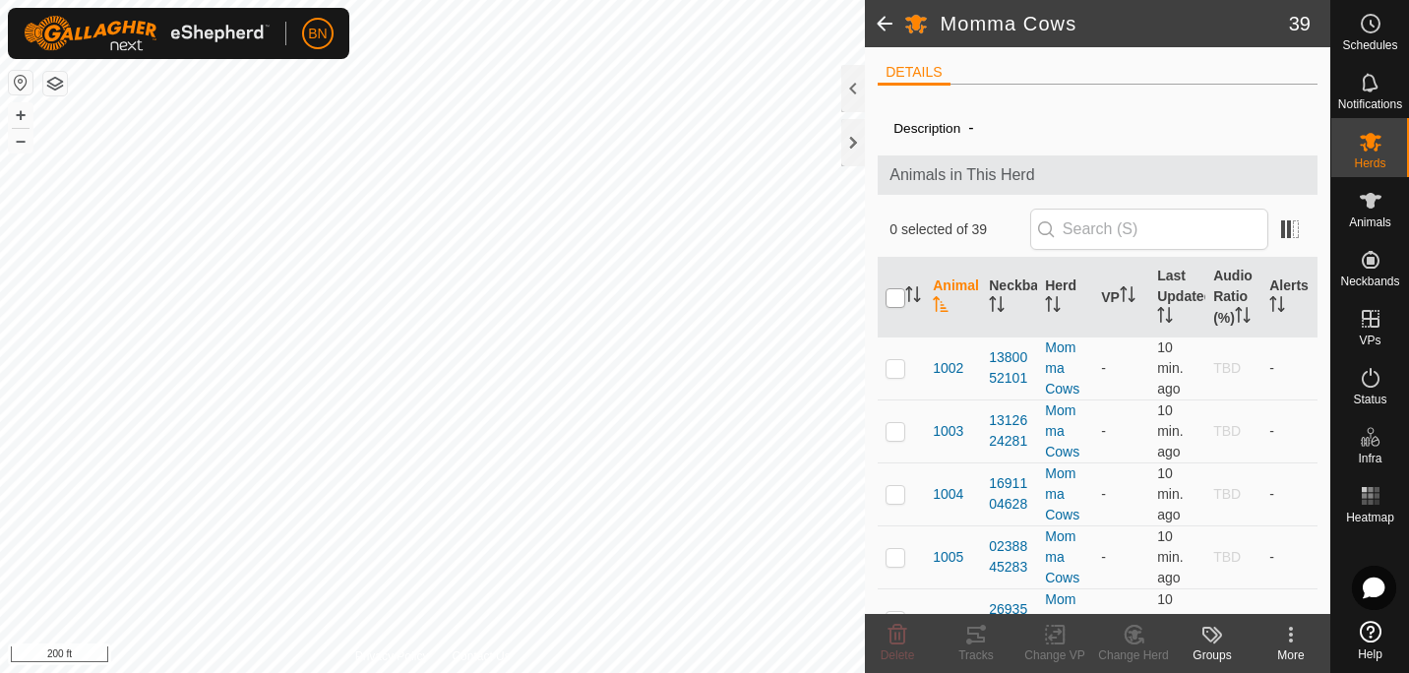
checkbox input "true"
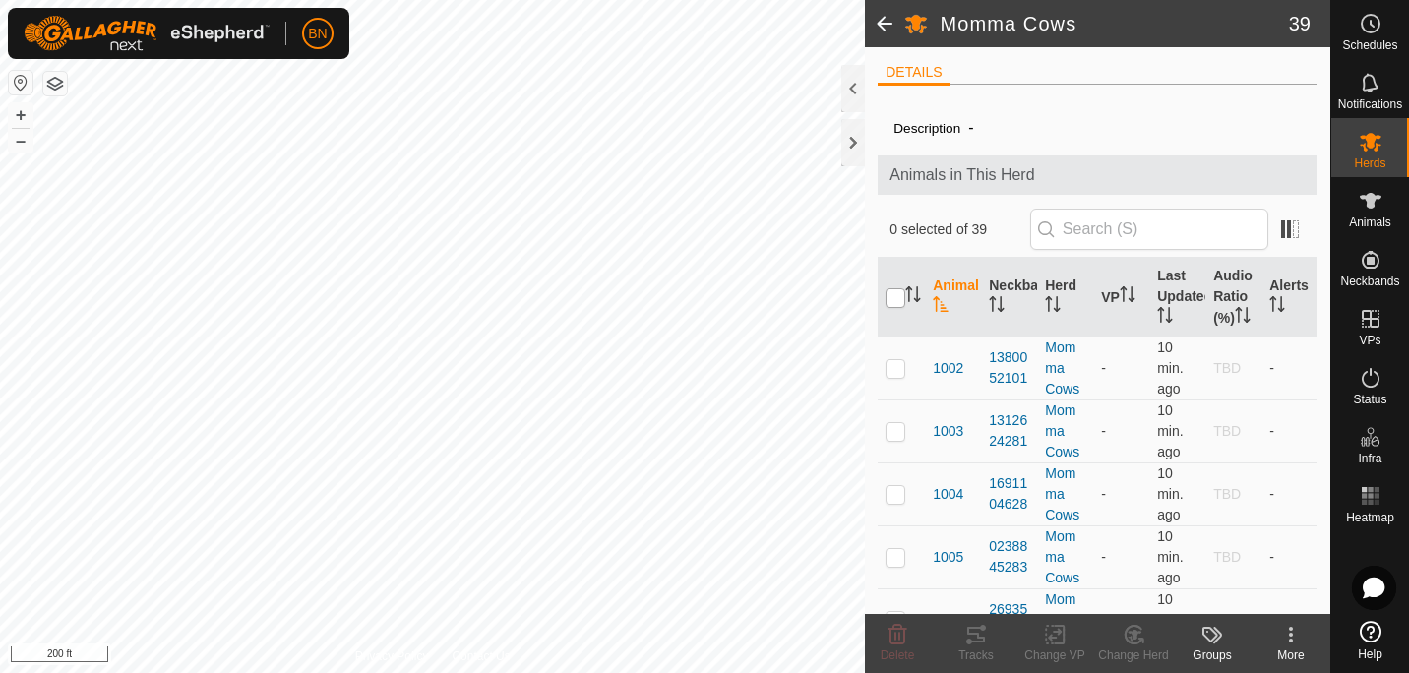
checkbox input "true"
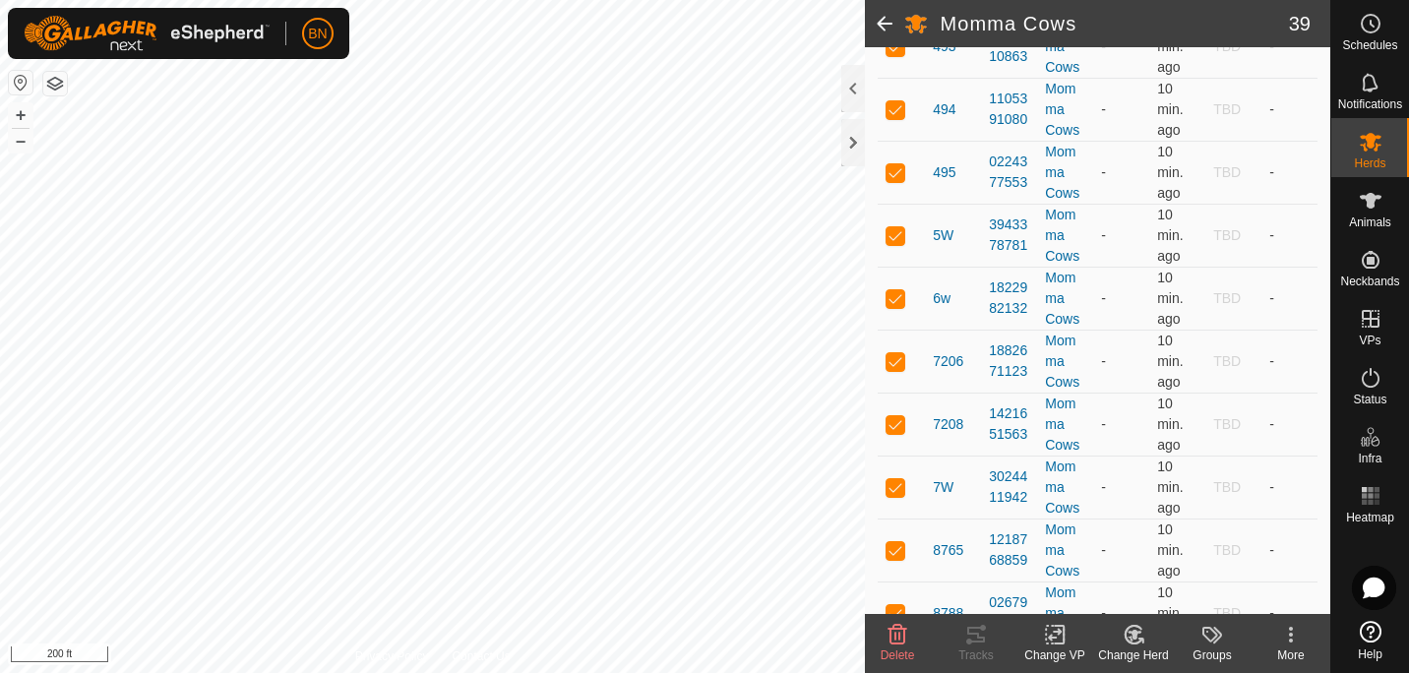
scroll to position [2199, 0]
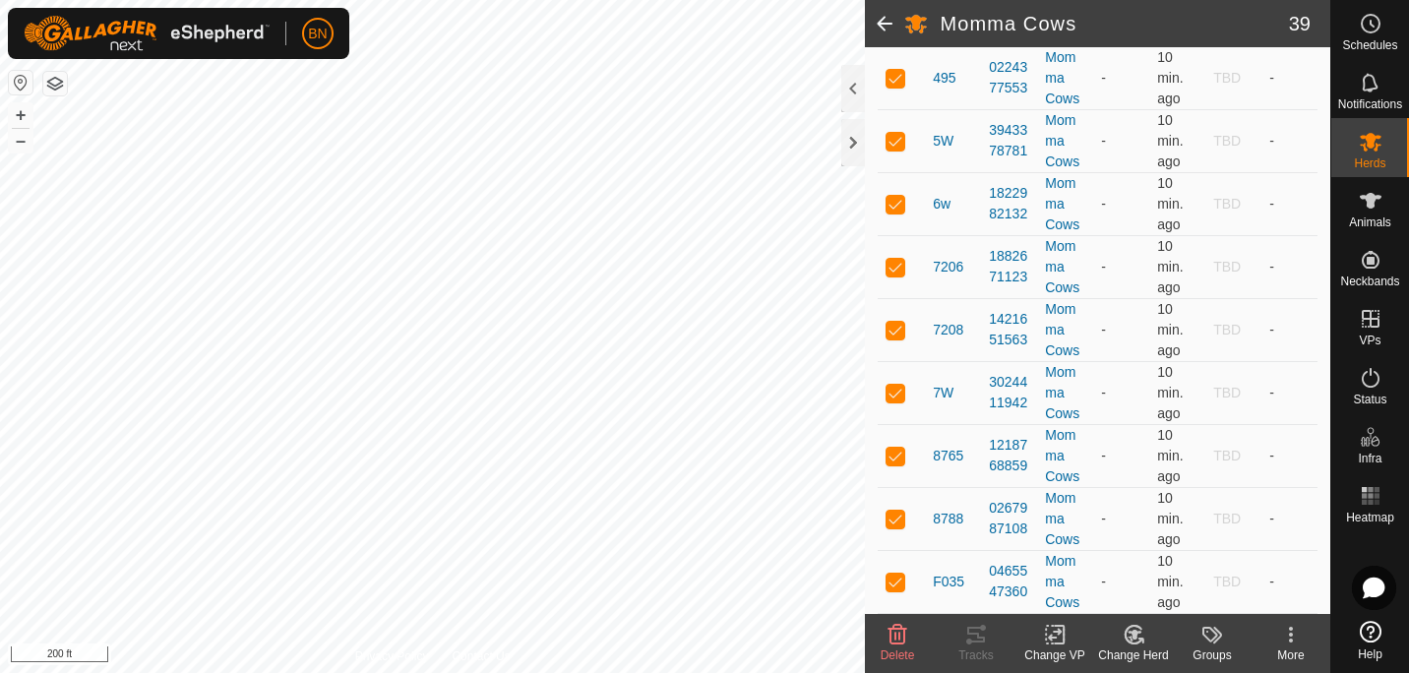
click at [1056, 630] on icon at bounding box center [1055, 635] width 25 height 24
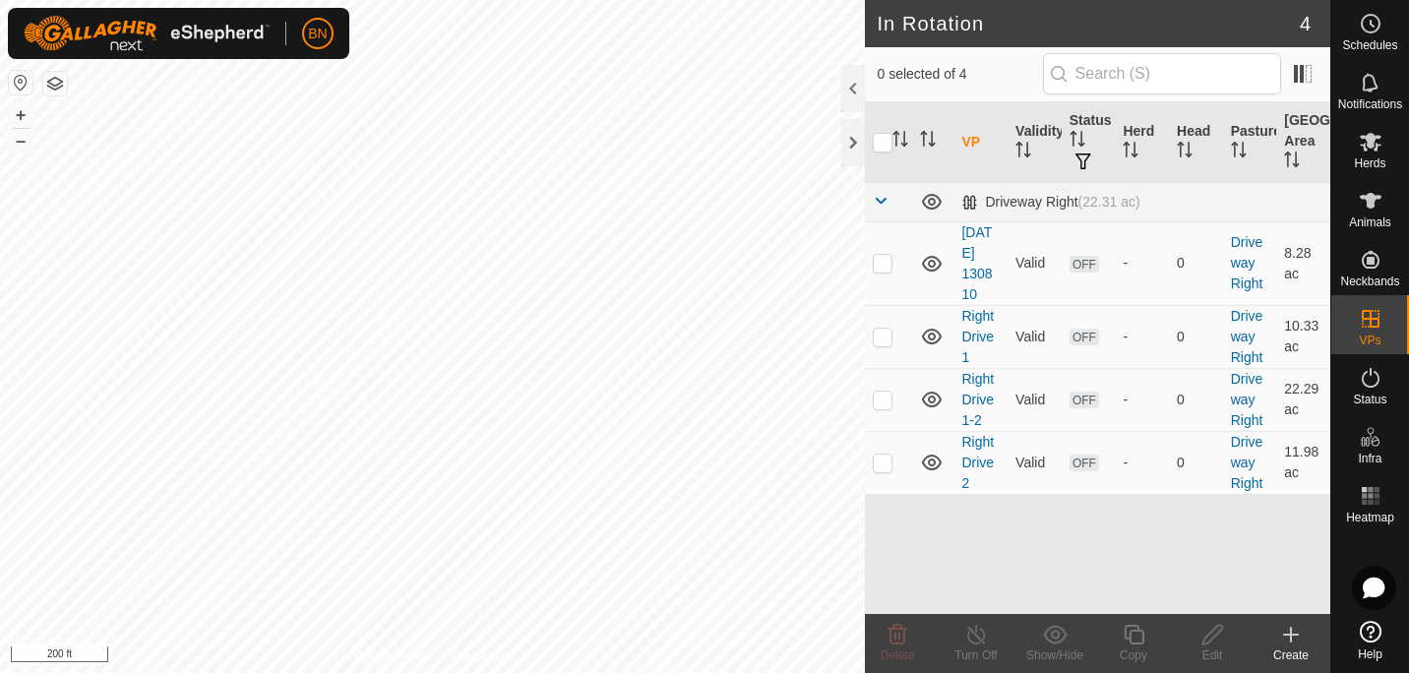
checkbox input "true"
click at [1366, 134] on icon at bounding box center [1370, 142] width 24 height 24
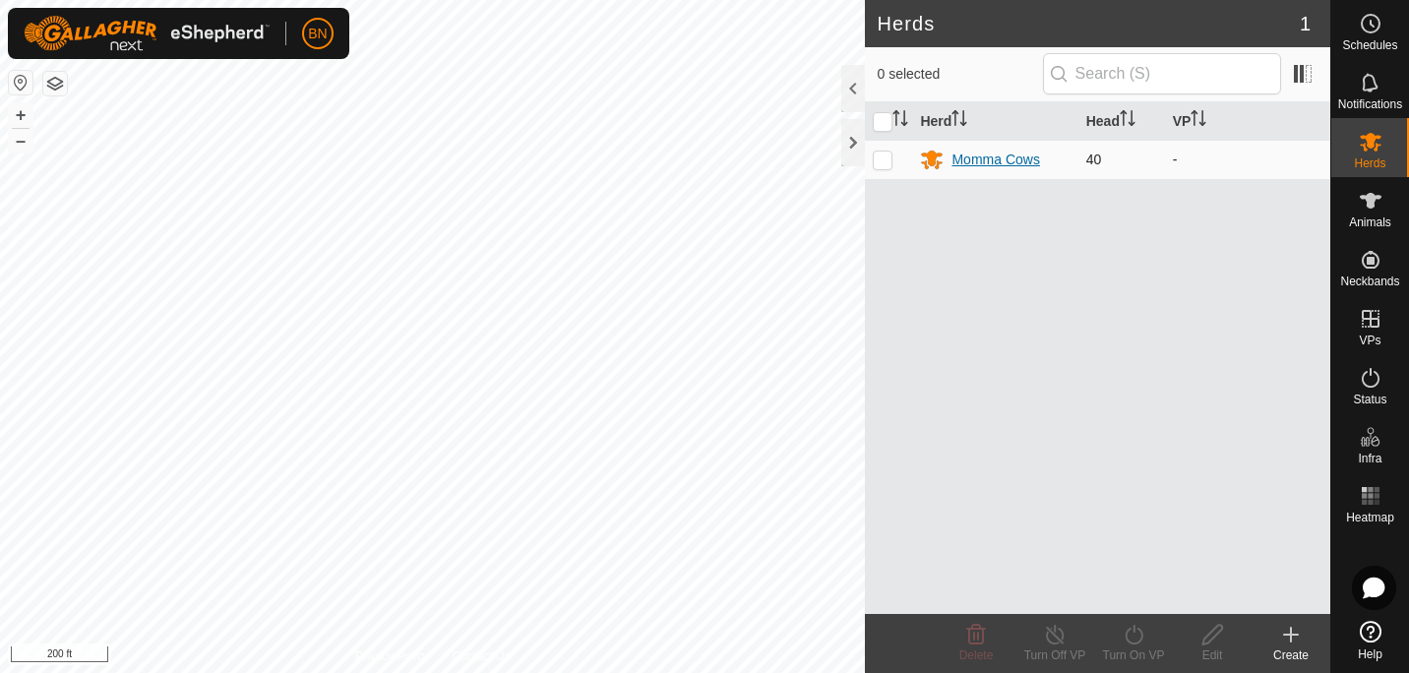
click at [996, 159] on div "Momma Cows" at bounding box center [995, 160] width 88 height 21
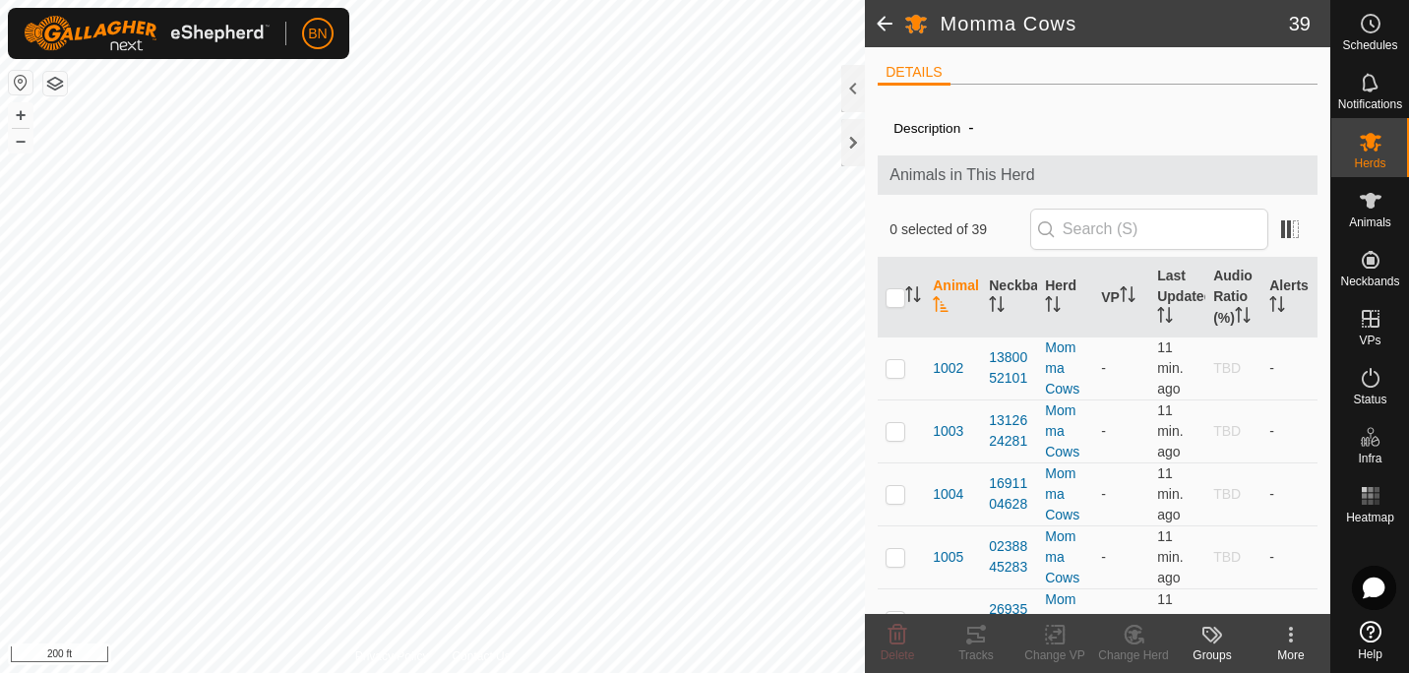
click at [1209, 633] on icon at bounding box center [1212, 635] width 24 height 24
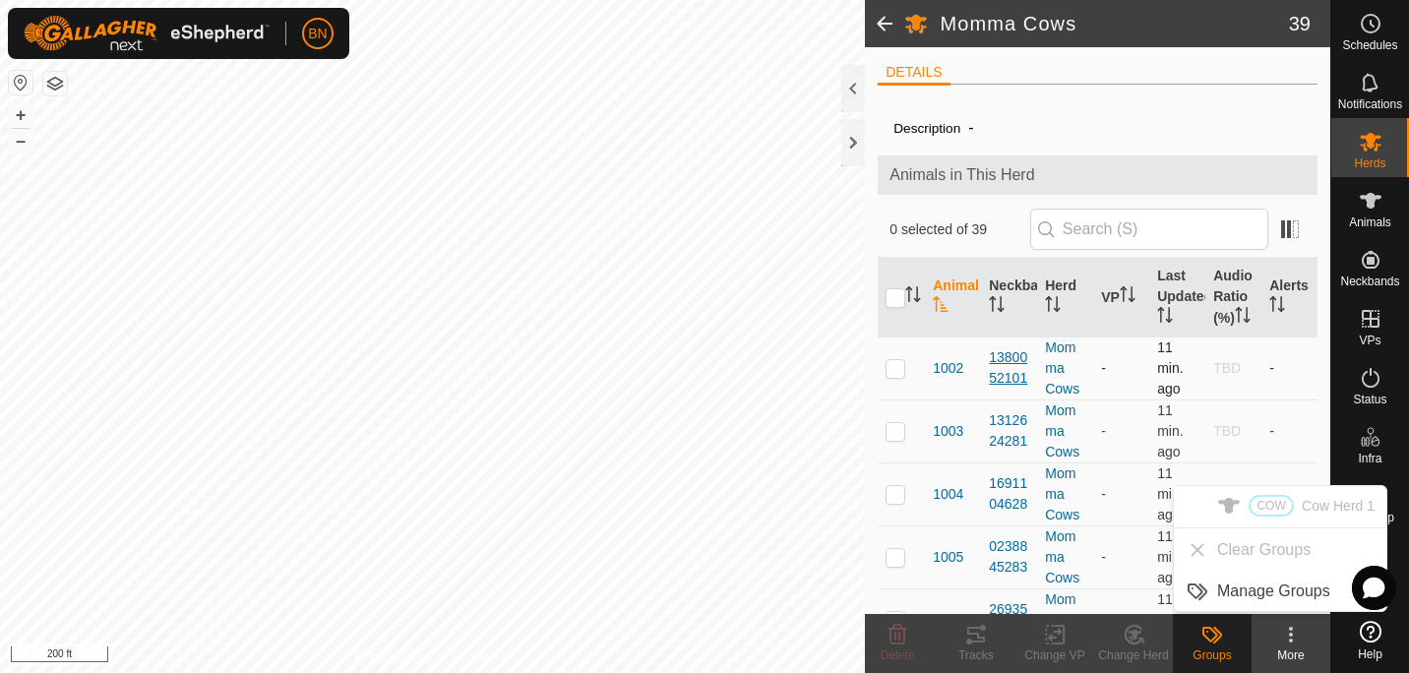
click at [1022, 389] on div "1380052101" at bounding box center [1009, 367] width 40 height 41
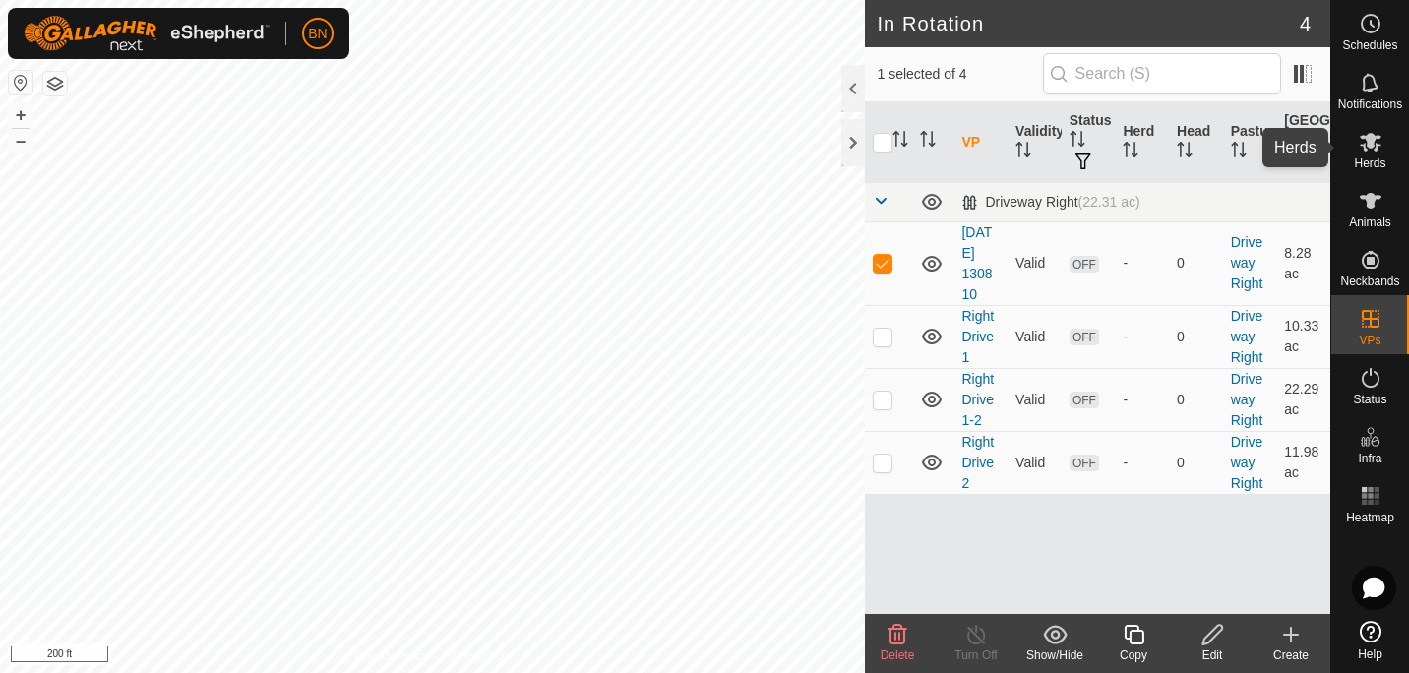
click at [1363, 150] on icon at bounding box center [1370, 142] width 22 height 19
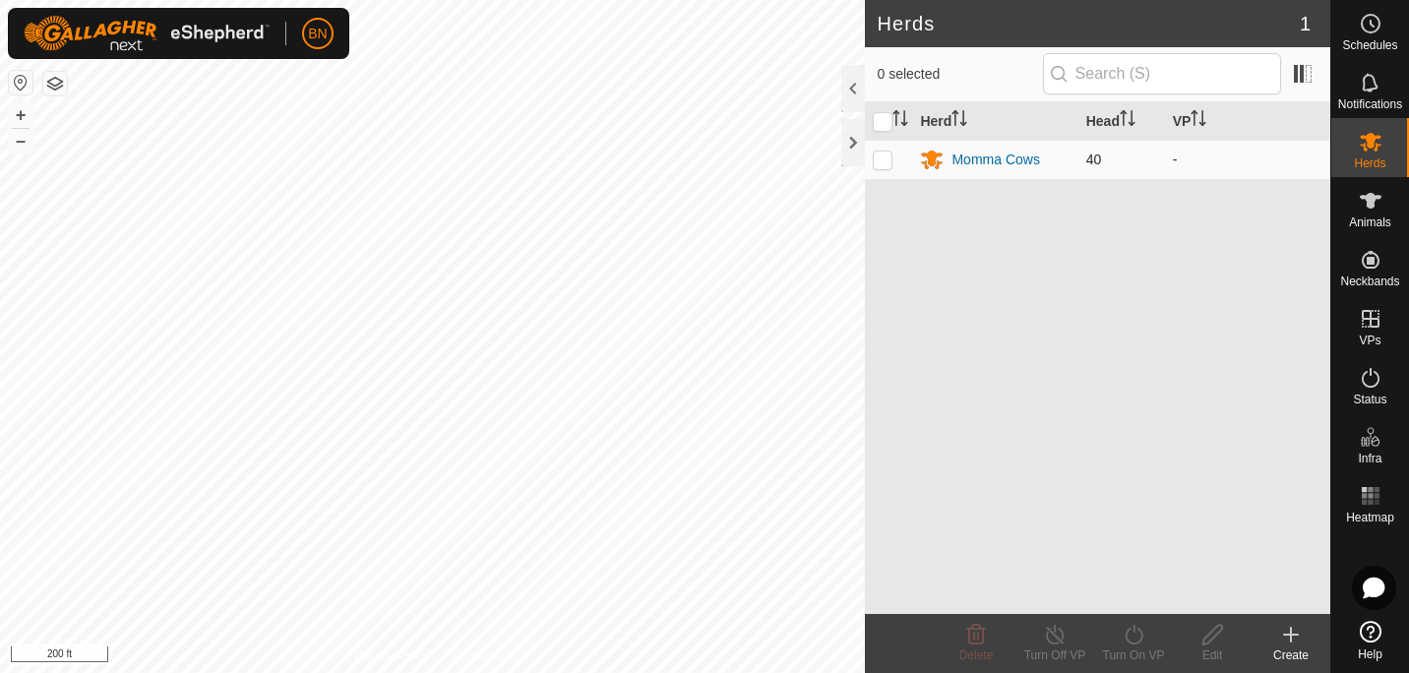
click at [886, 159] on p-checkbox at bounding box center [883, 159] width 20 height 16
checkbox input "true"
click at [1146, 658] on div "Turn On VP" at bounding box center [1133, 655] width 79 height 18
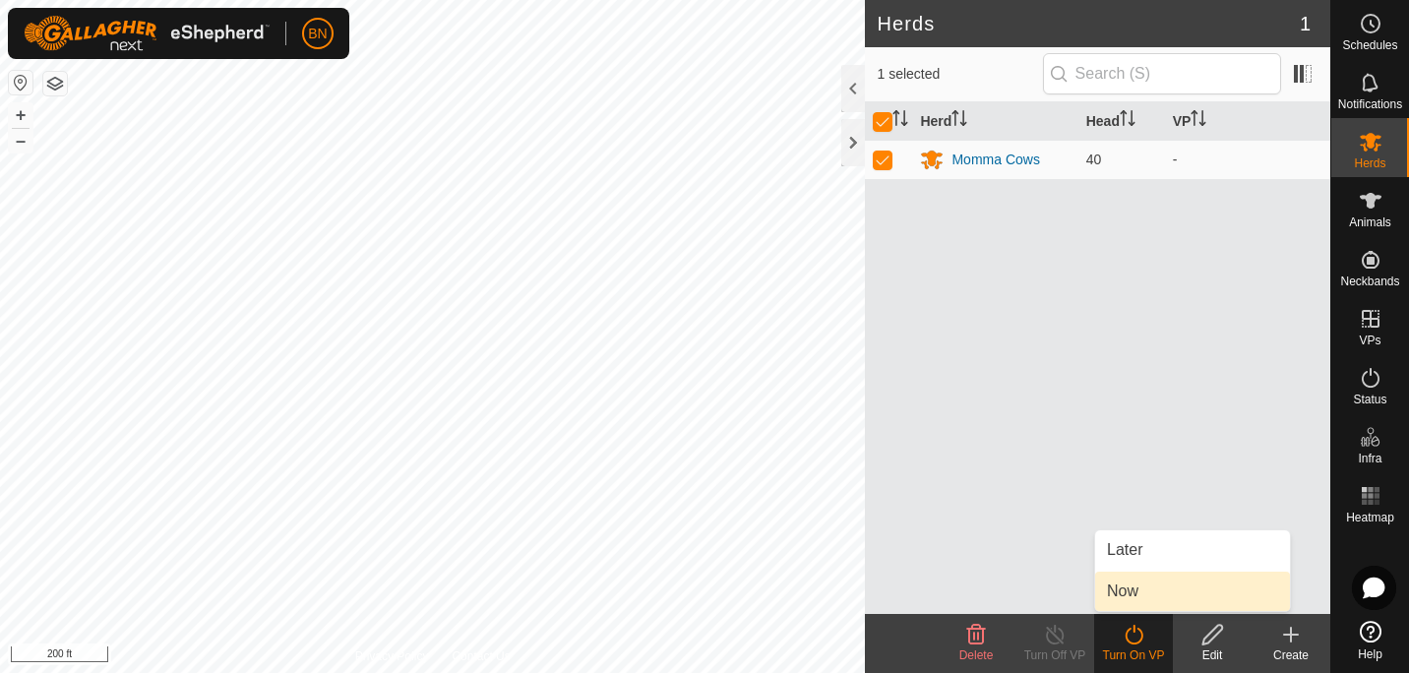
click at [1137, 596] on link "Now" at bounding box center [1192, 591] width 195 height 39
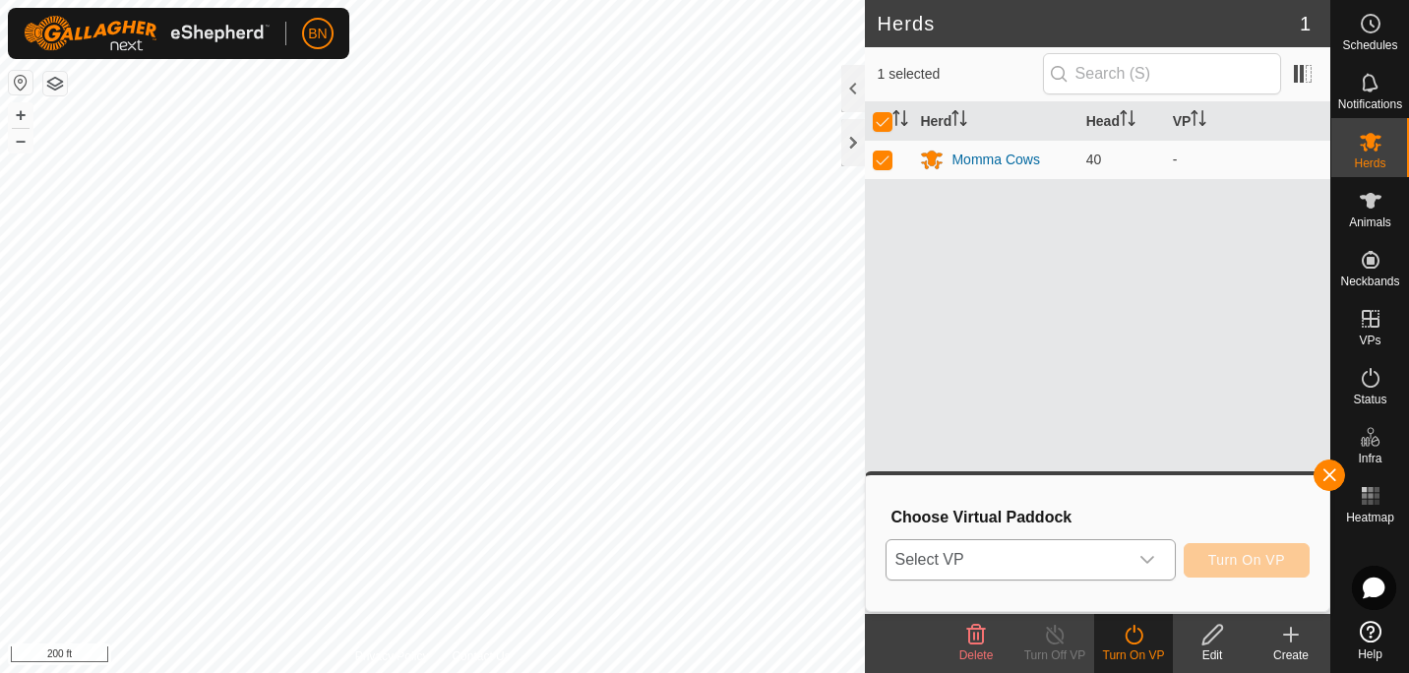
click at [1154, 553] on icon "dropdown trigger" at bounding box center [1147, 560] width 16 height 16
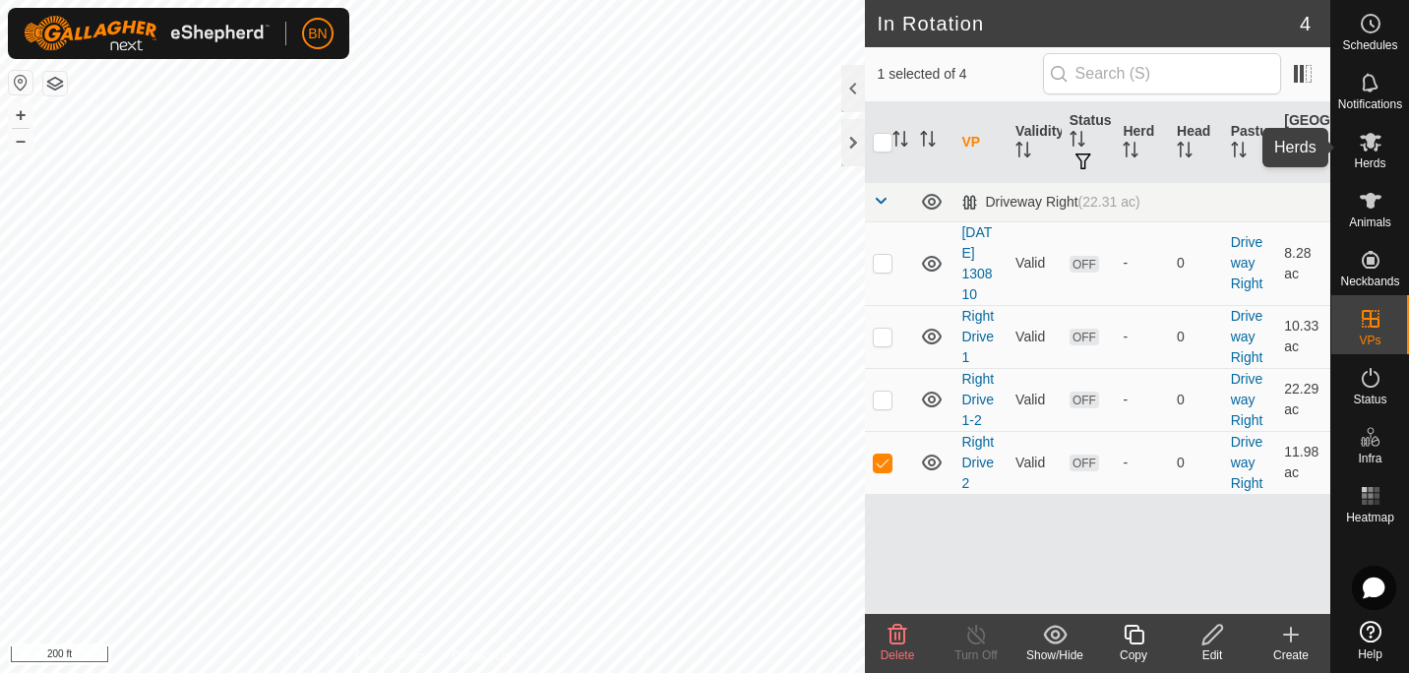
click at [1368, 148] on icon at bounding box center [1370, 142] width 22 height 19
checkbox input "true"
checkbox input "false"
click at [1208, 643] on icon at bounding box center [1212, 635] width 25 height 24
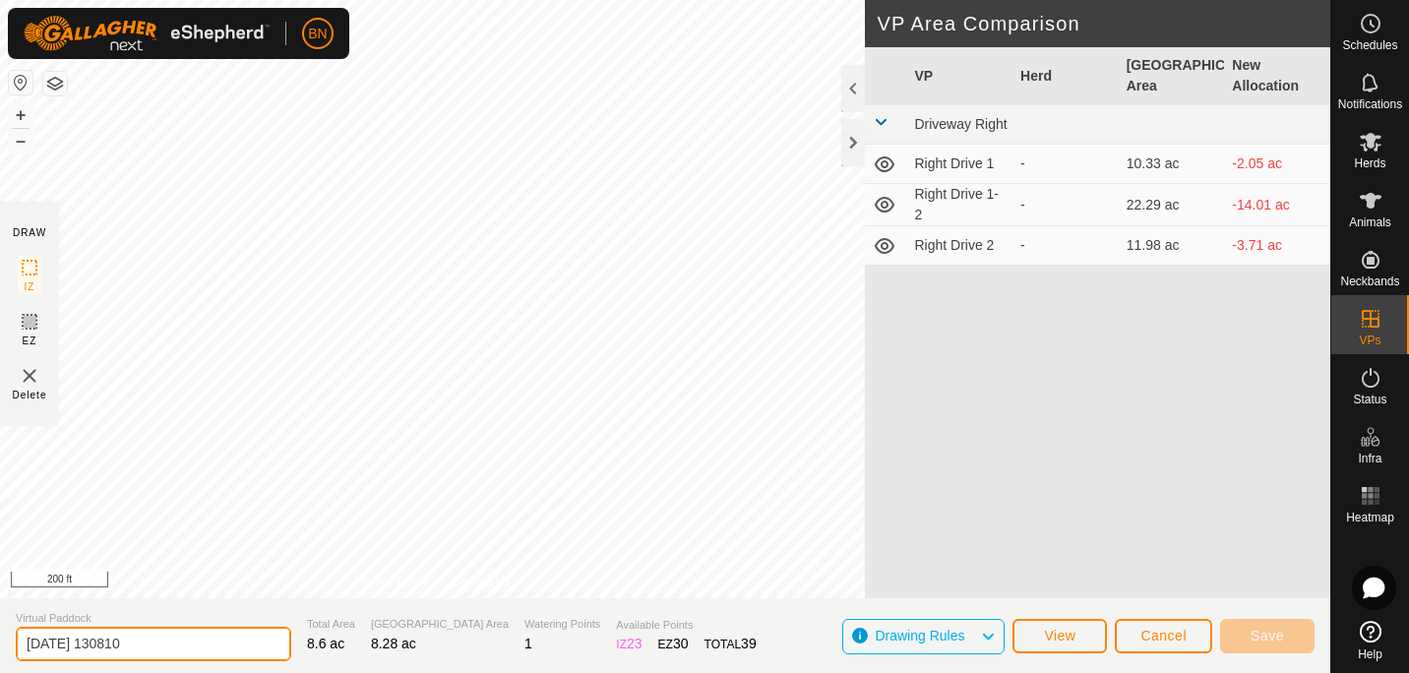
drag, startPoint x: 180, startPoint y: 634, endPoint x: 0, endPoint y: 639, distance: 180.1
click at [0, 639] on html "BN Schedules Notifications Herds Animals Neckbands VPs Status Infra Heatmap Hel…" at bounding box center [704, 336] width 1409 height 673
type input "r"
type input "Right Drive way 1"
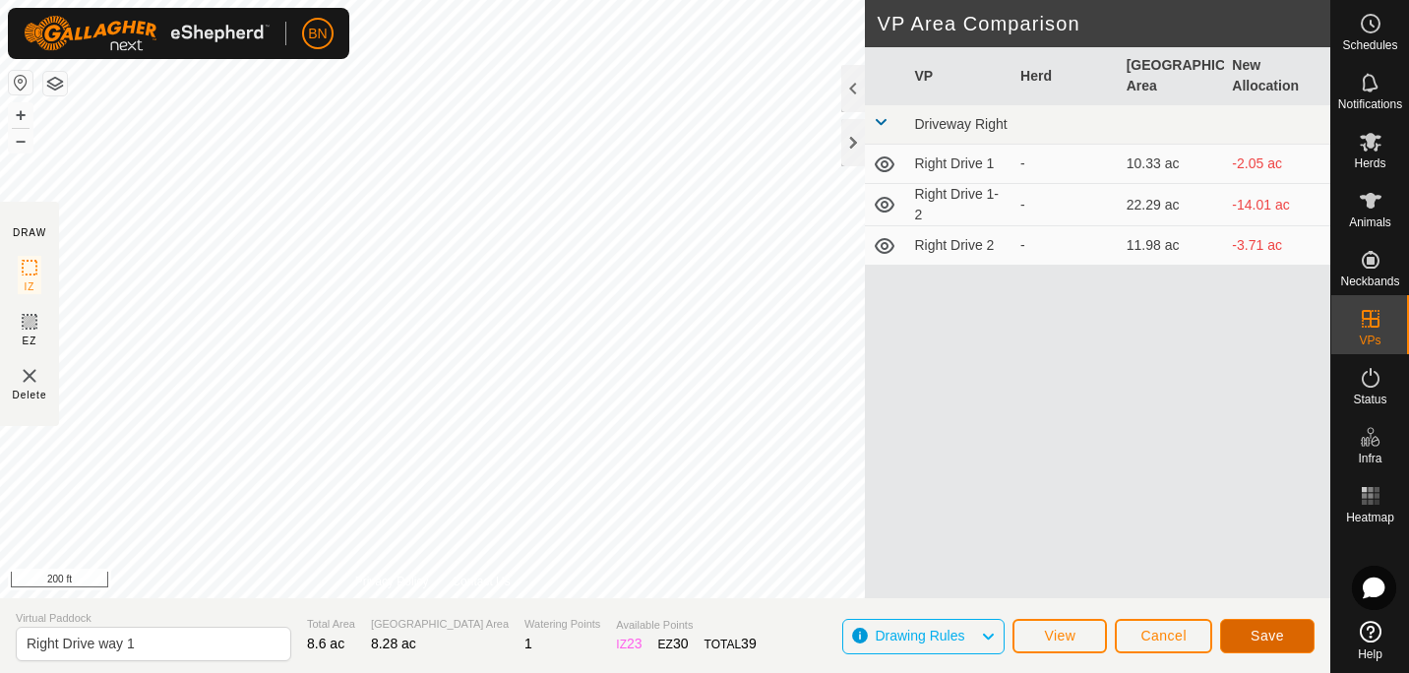
click at [1262, 635] on span "Save" at bounding box center [1266, 636] width 33 height 16
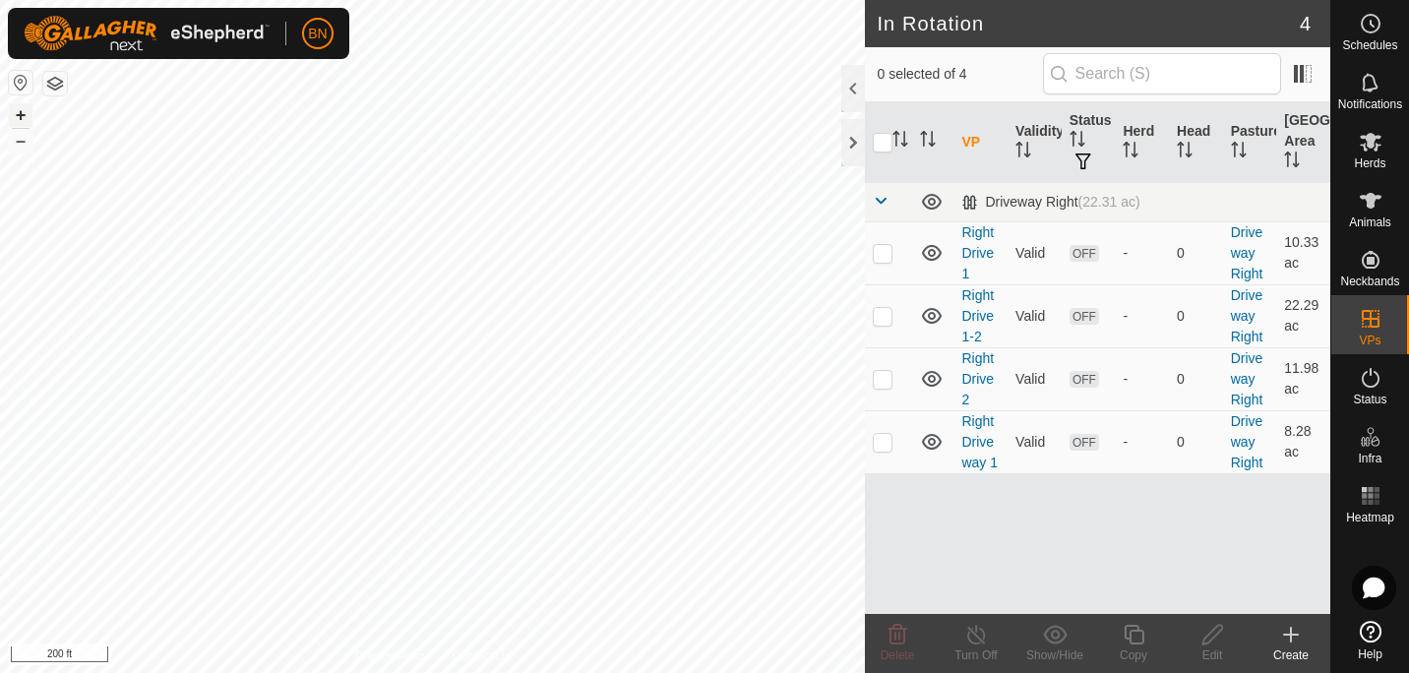
checkbox input "true"
click at [1213, 638] on icon at bounding box center [1212, 635] width 25 height 24
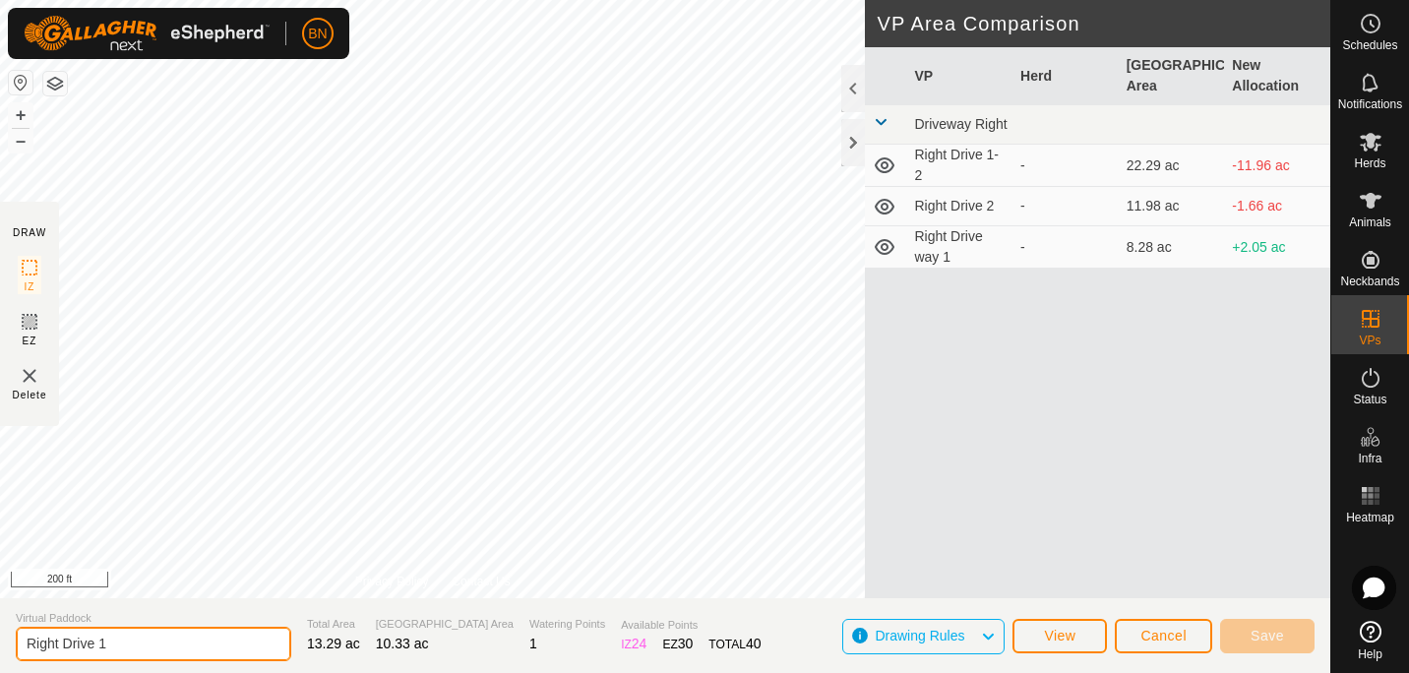
click at [126, 652] on input "Right Drive 1" at bounding box center [153, 644] width 275 height 34
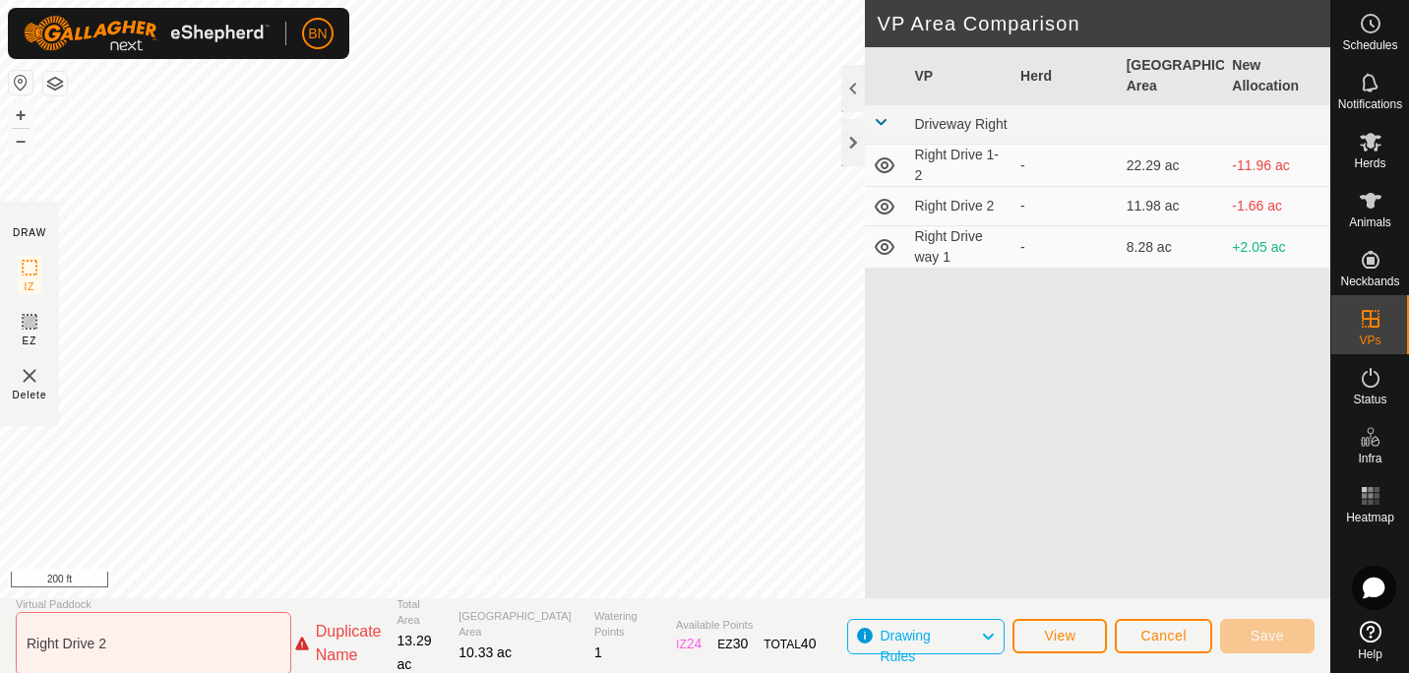
click at [321, 646] on div "Duplicate Name" at bounding box center [349, 643] width 66 height 47
click at [178, 654] on input "Right Drive 2" at bounding box center [153, 643] width 275 height 63
click at [943, 202] on td "Right Drive 2" at bounding box center [959, 206] width 106 height 39
click at [91, 643] on input "Right Drive 2" at bounding box center [153, 643] width 275 height 63
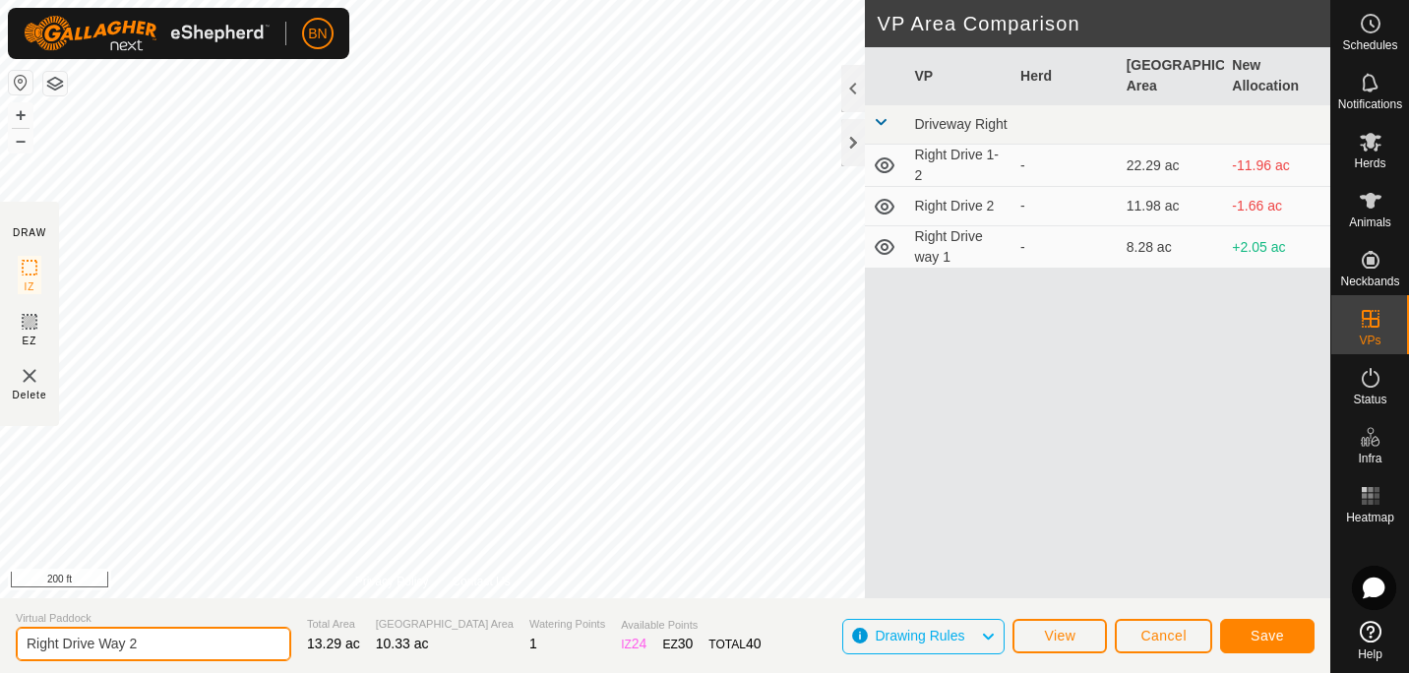
type input "Right Drive Way 2"
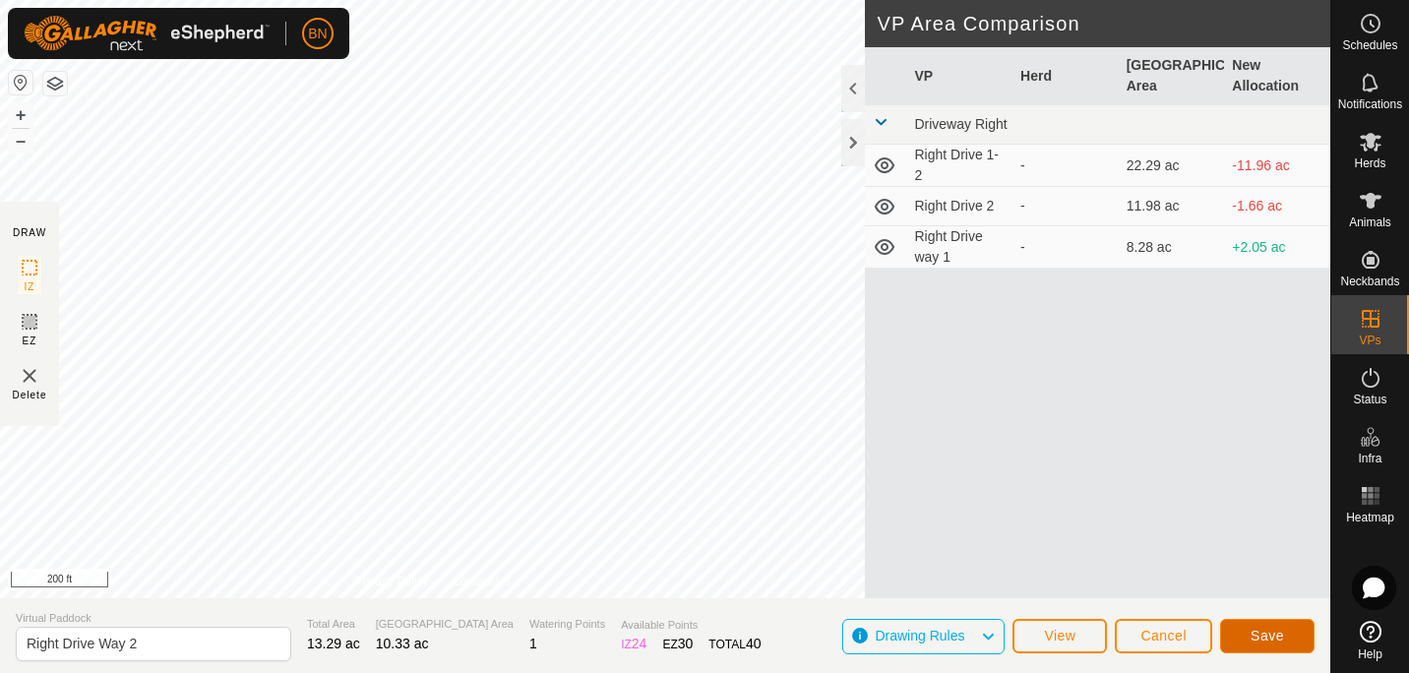
click at [1246, 635] on button "Save" at bounding box center [1267, 636] width 94 height 34
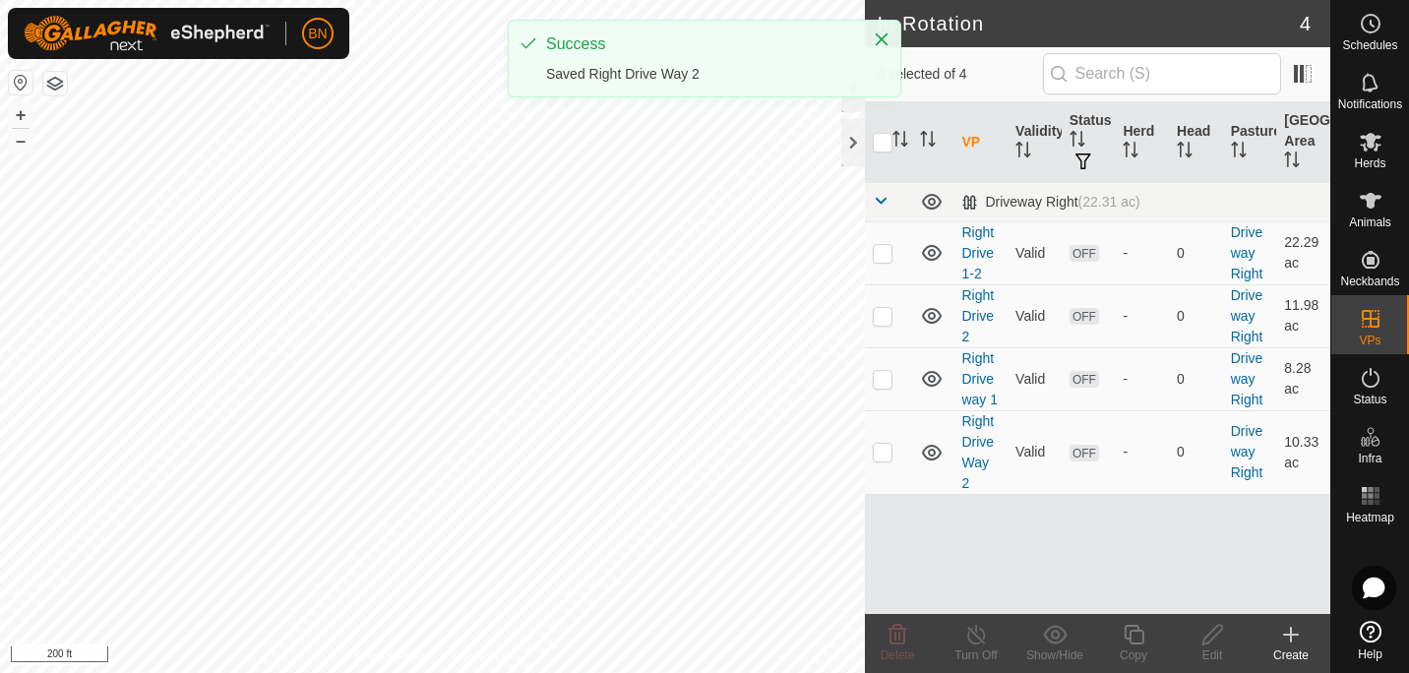
checkbox input "true"
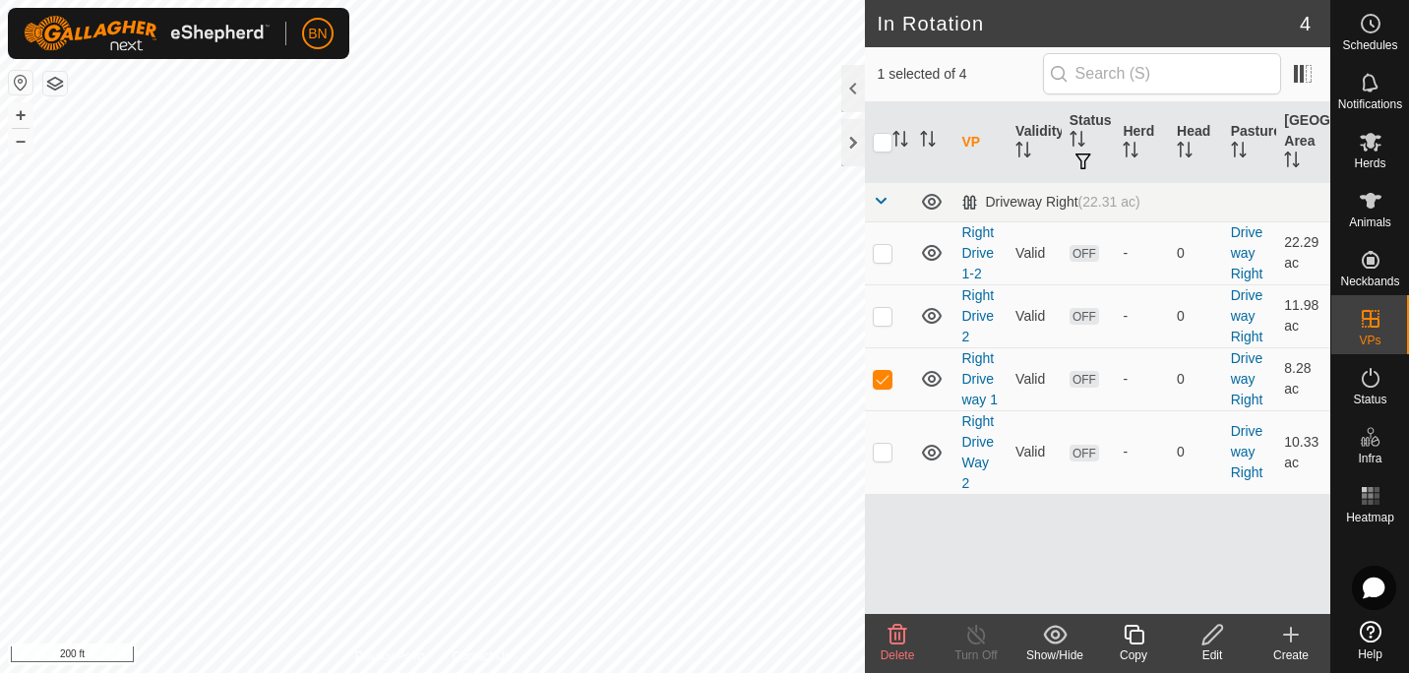
checkbox input "true"
checkbox input "false"
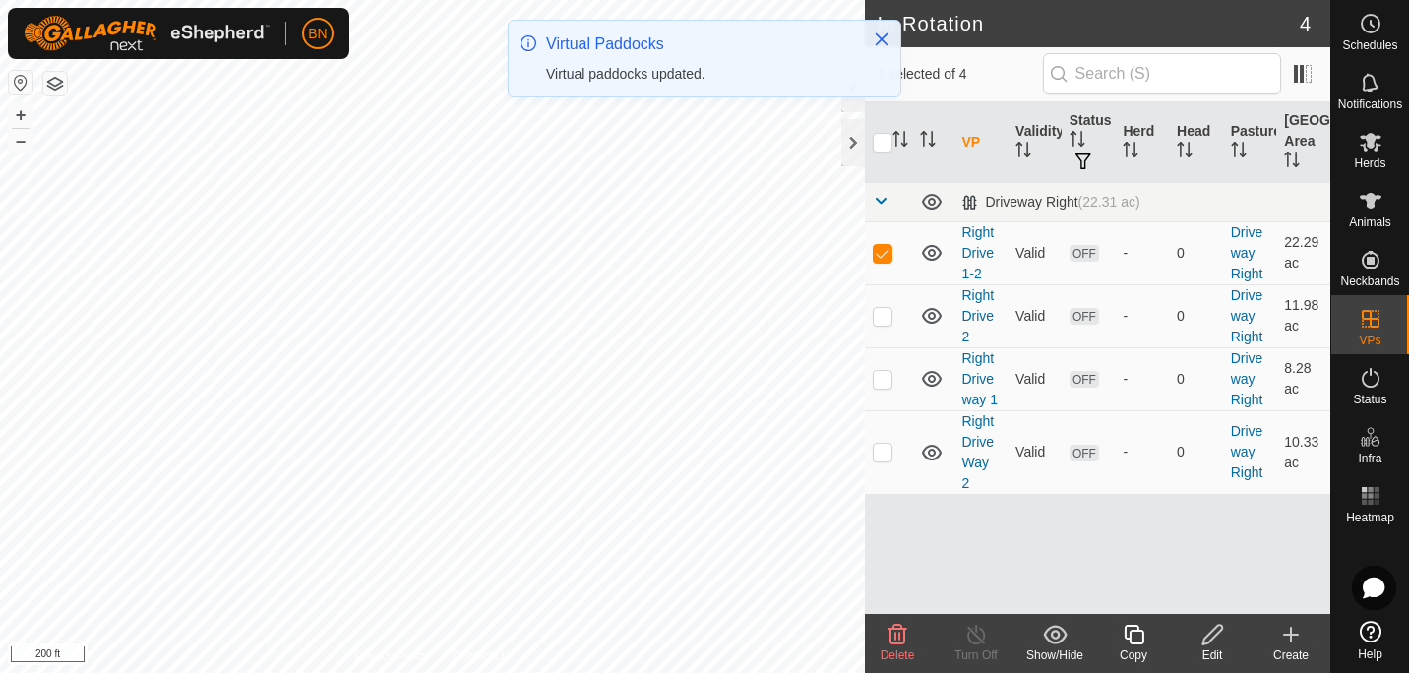
checkbox input "false"
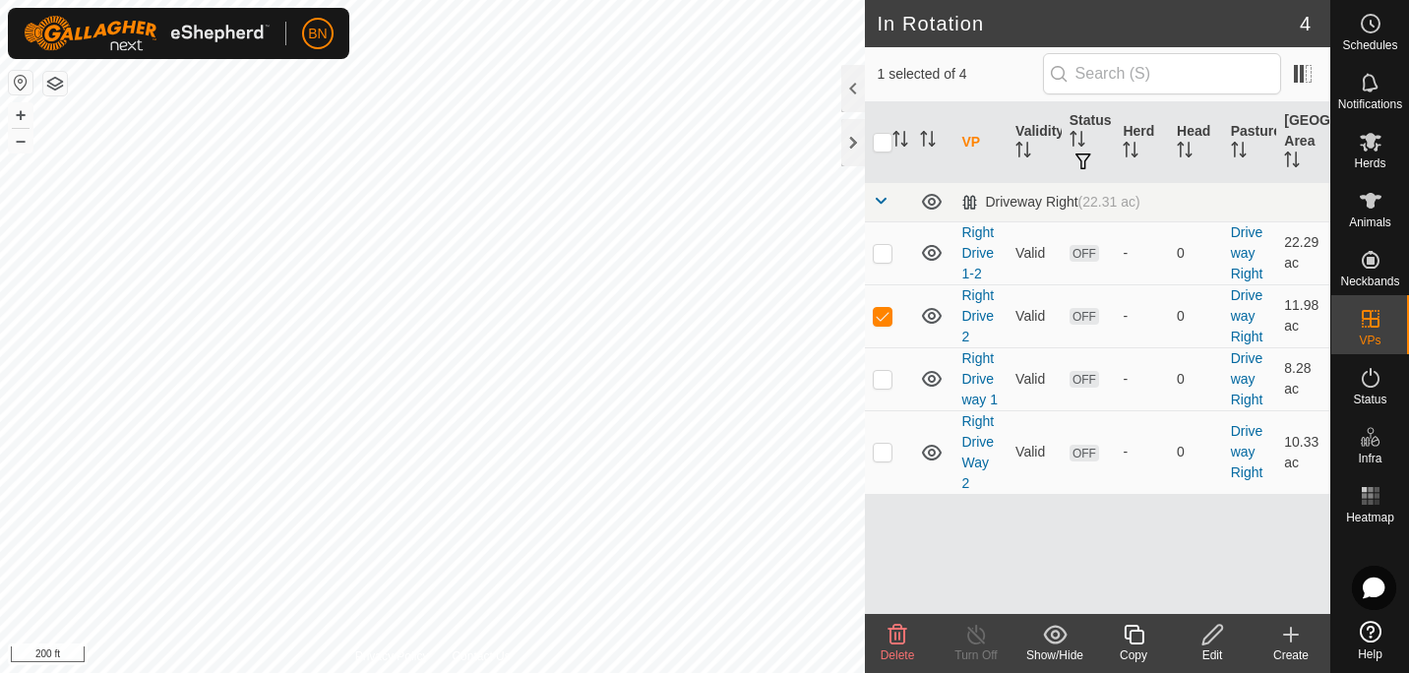
click at [901, 641] on icon at bounding box center [897, 635] width 24 height 24
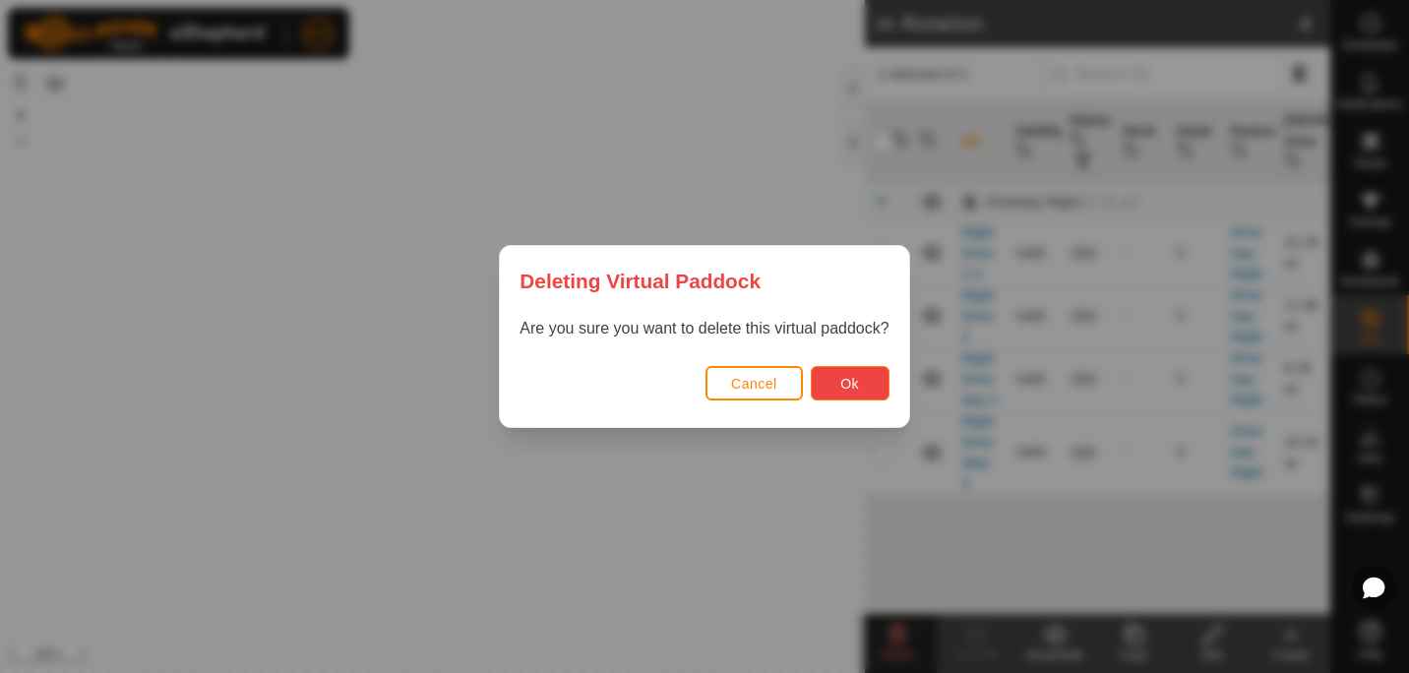
click at [839, 394] on button "Ok" at bounding box center [850, 383] width 79 height 34
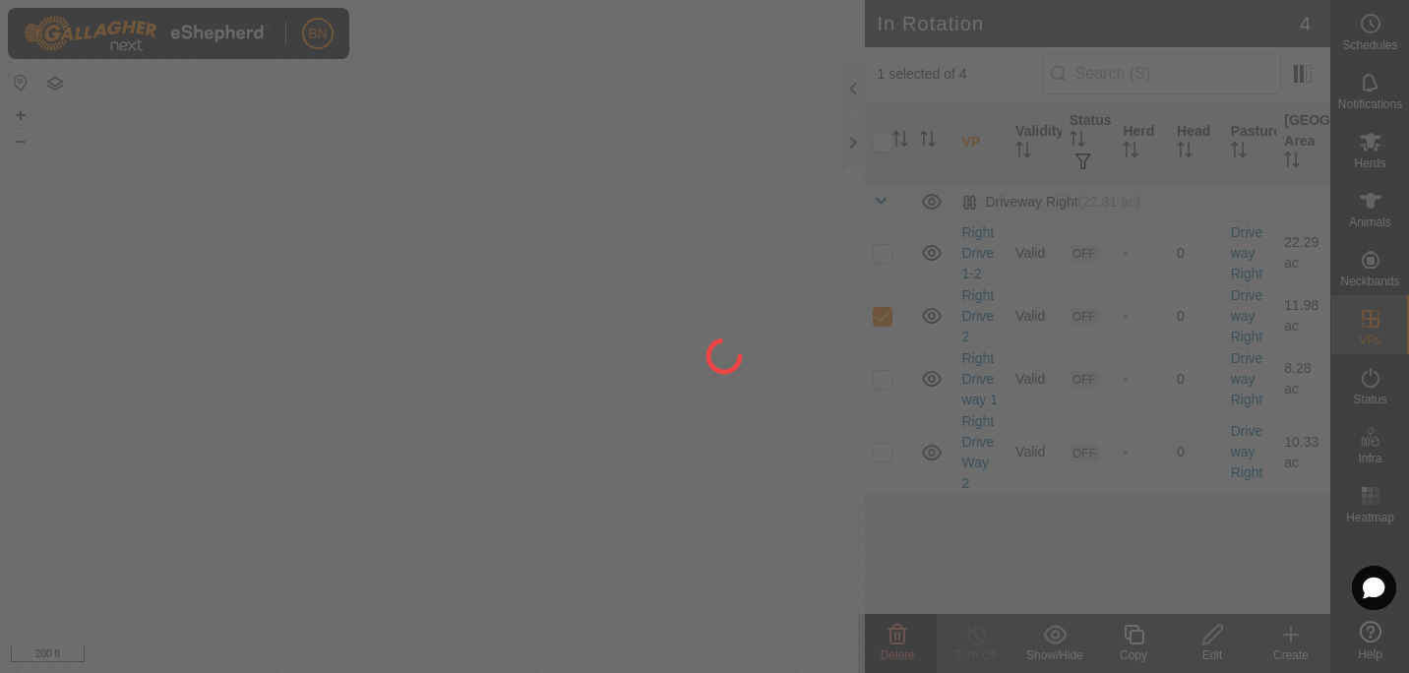
checkbox input "false"
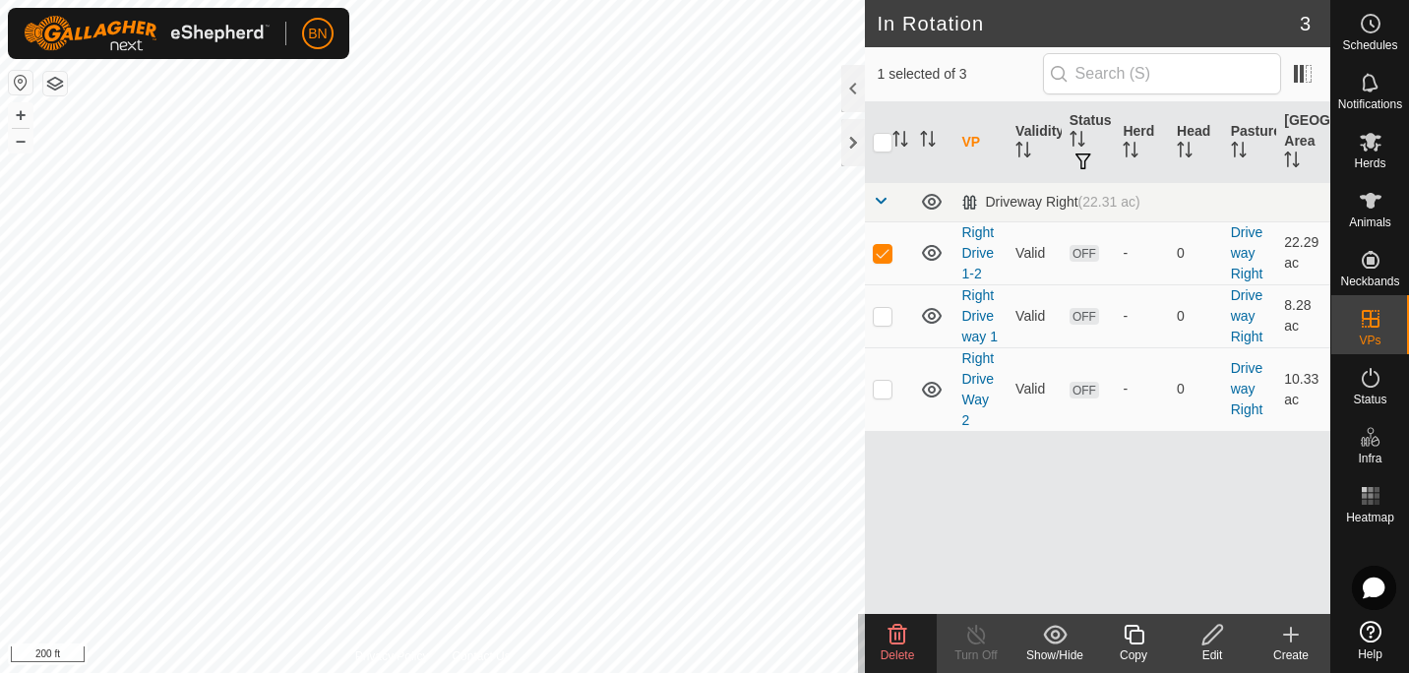
checkbox input "true"
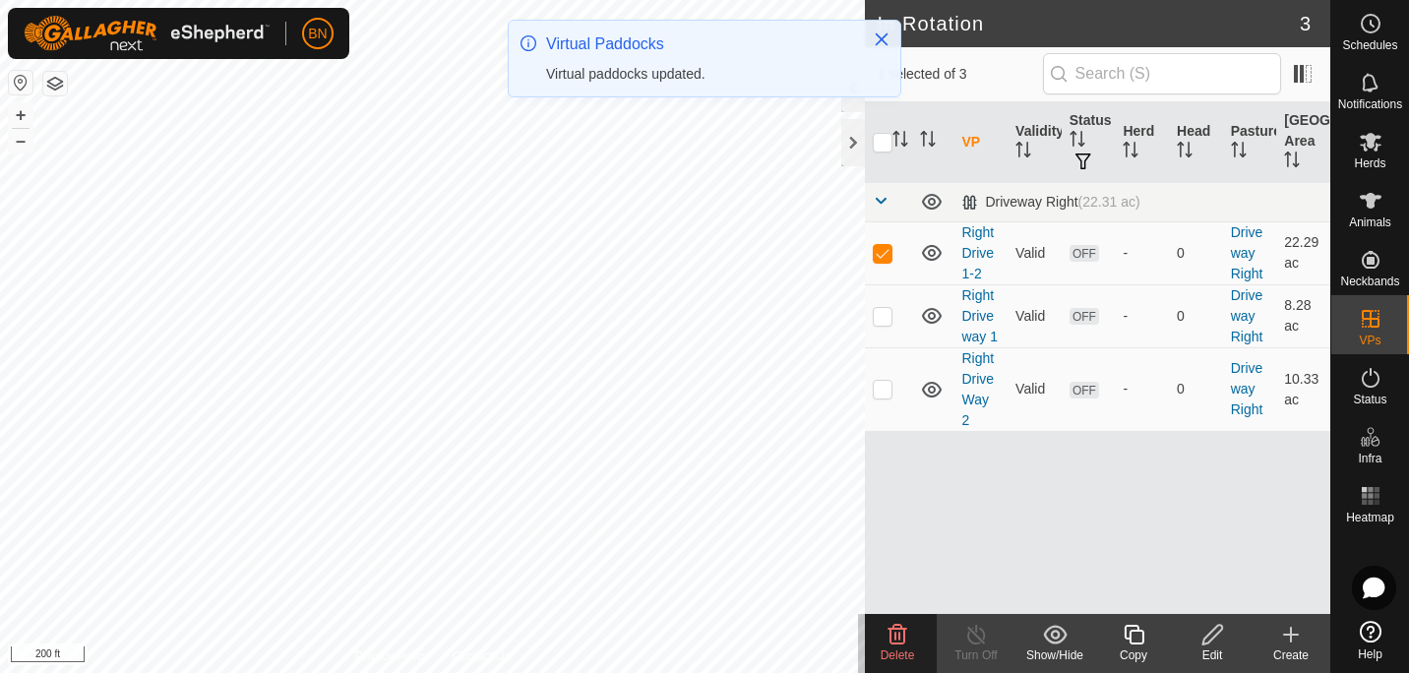
checkbox input "false"
checkbox input "true"
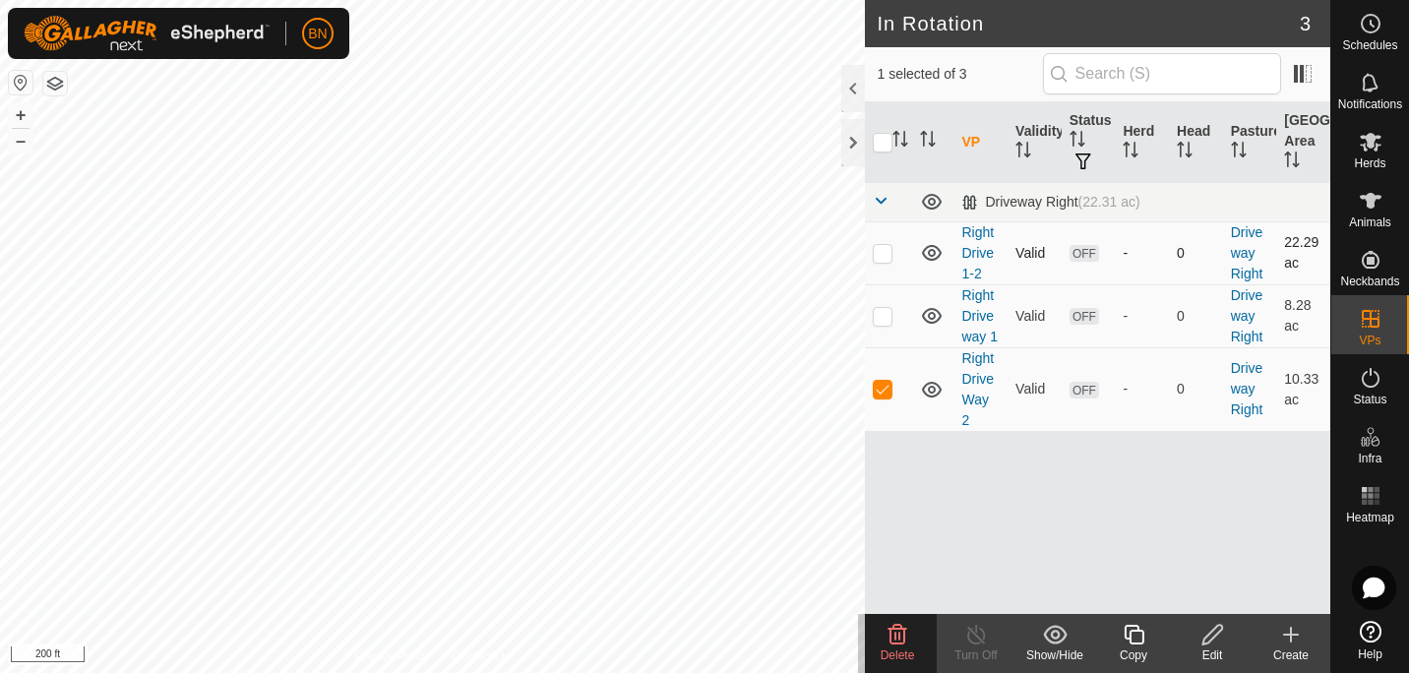
click at [976, 261] on td "Right Drive 1-2" at bounding box center [980, 252] width 54 height 63
click at [976, 253] on link "Right Drive 1-2" at bounding box center [977, 252] width 32 height 57
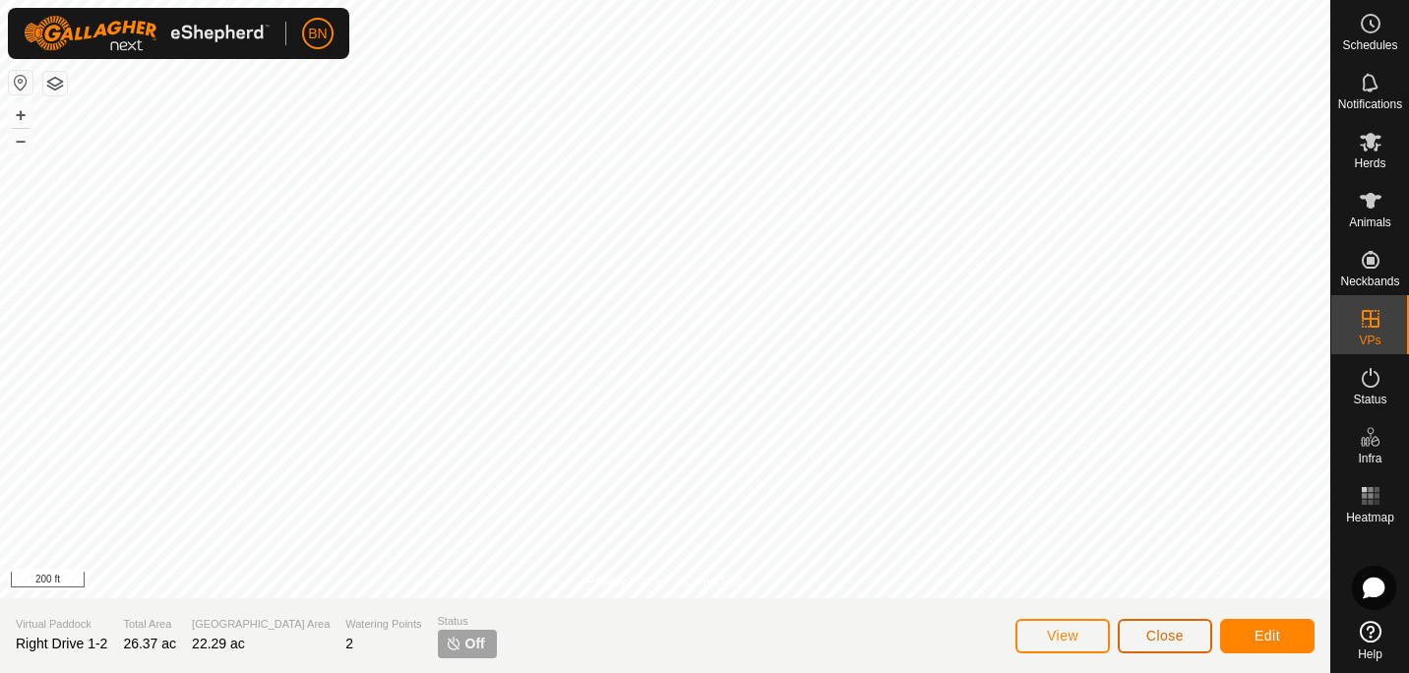
click at [1168, 634] on span "Close" at bounding box center [1164, 636] width 37 height 16
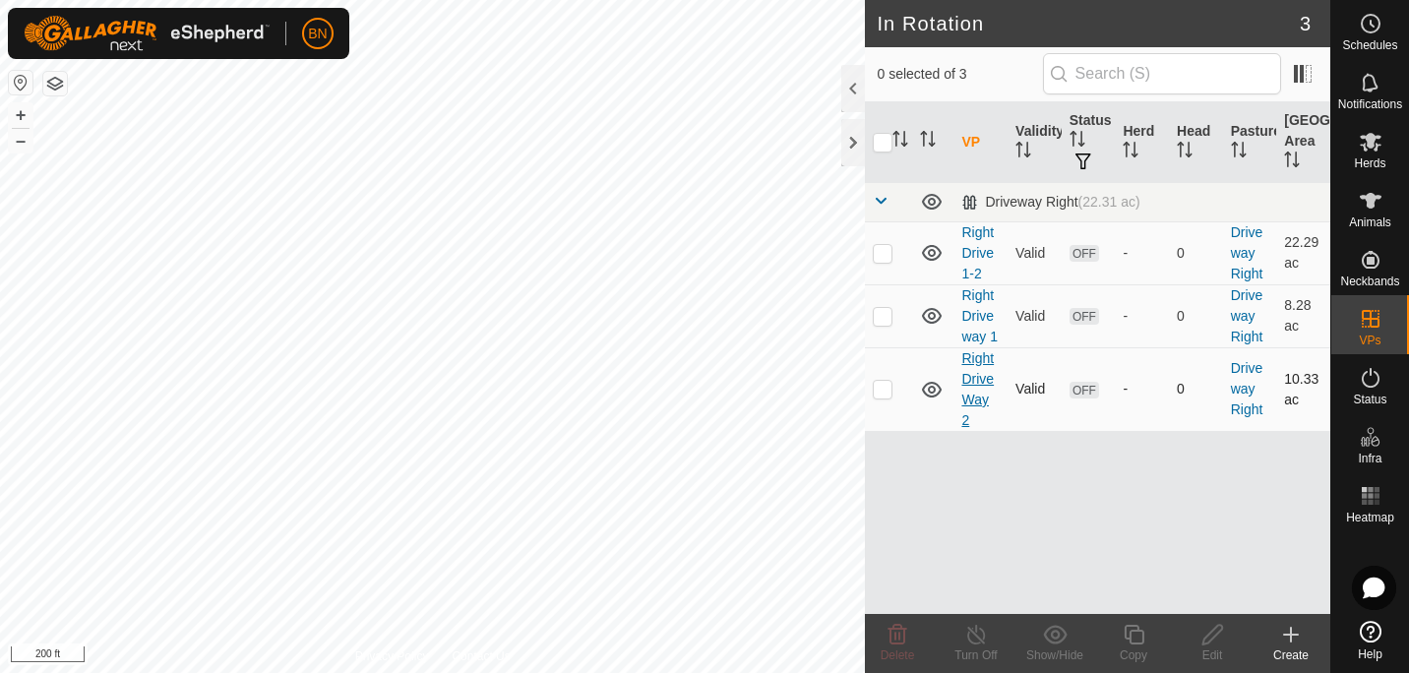
click at [983, 371] on link "Right Drive Way 2" at bounding box center [977, 389] width 32 height 78
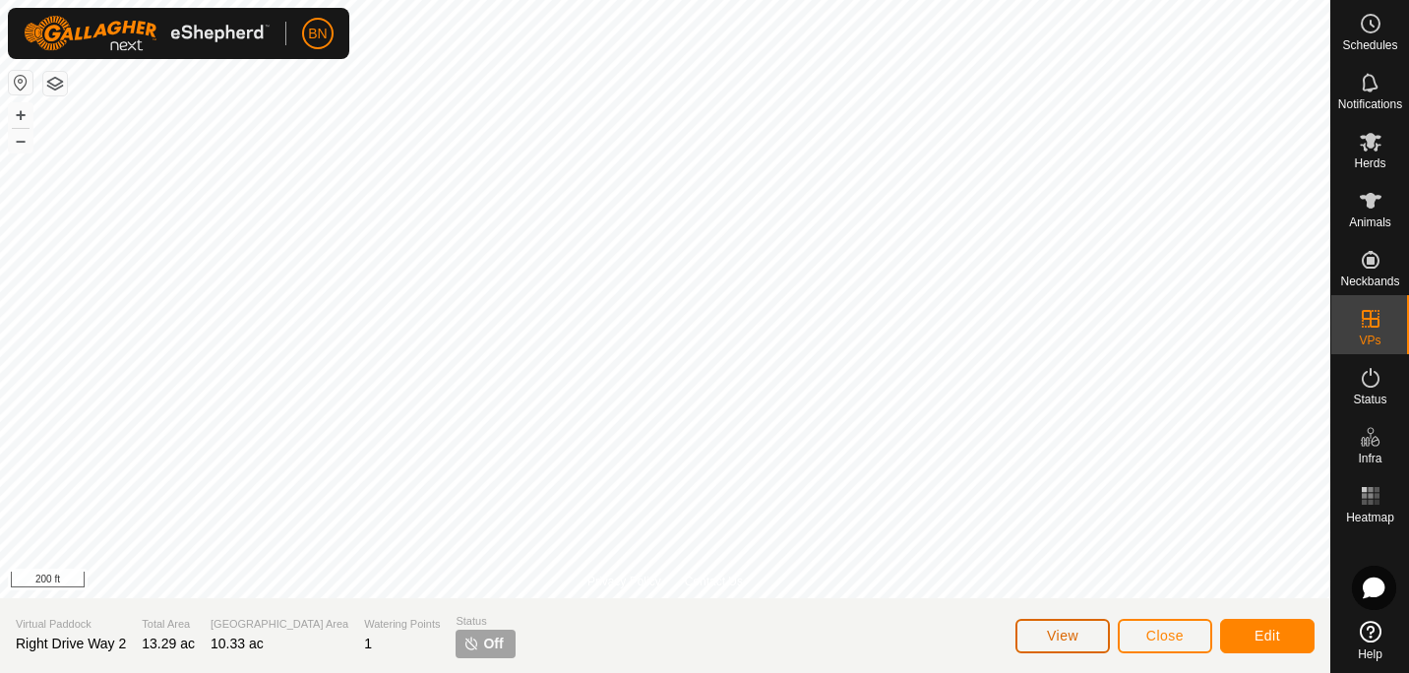
click at [1061, 630] on span "View" at bounding box center [1062, 636] width 31 height 16
click at [1167, 637] on span "Close" at bounding box center [1164, 636] width 37 height 16
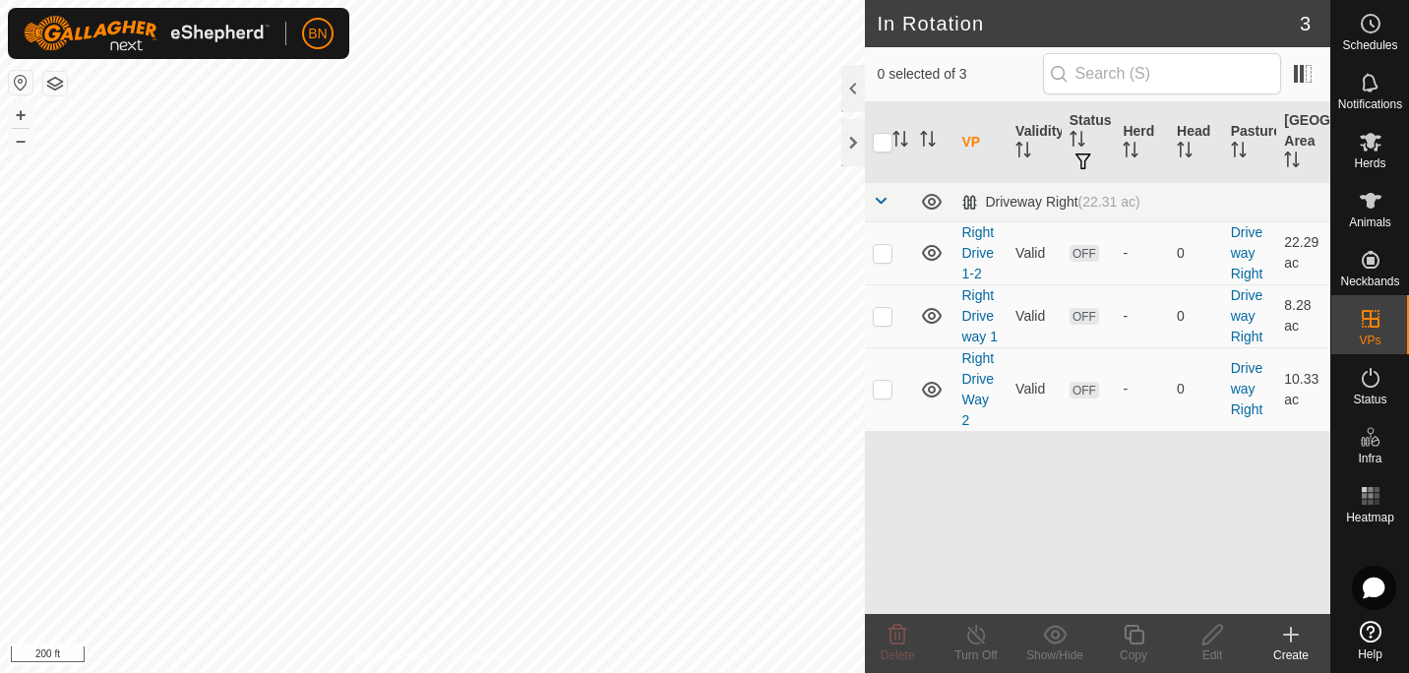
checkbox input "true"
click at [1363, 134] on icon at bounding box center [1370, 142] width 24 height 24
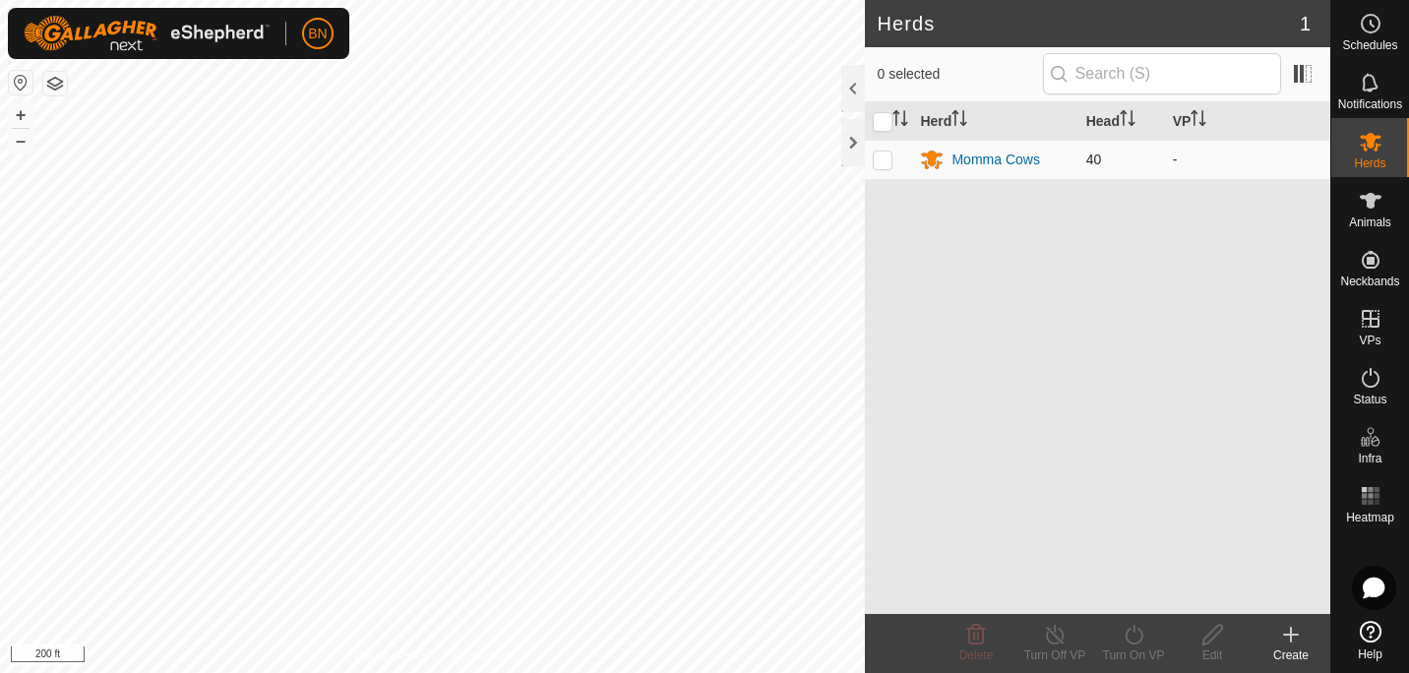
click at [874, 163] on p-checkbox at bounding box center [883, 159] width 20 height 16
checkbox input "true"
click at [1138, 635] on icon at bounding box center [1133, 635] width 25 height 24
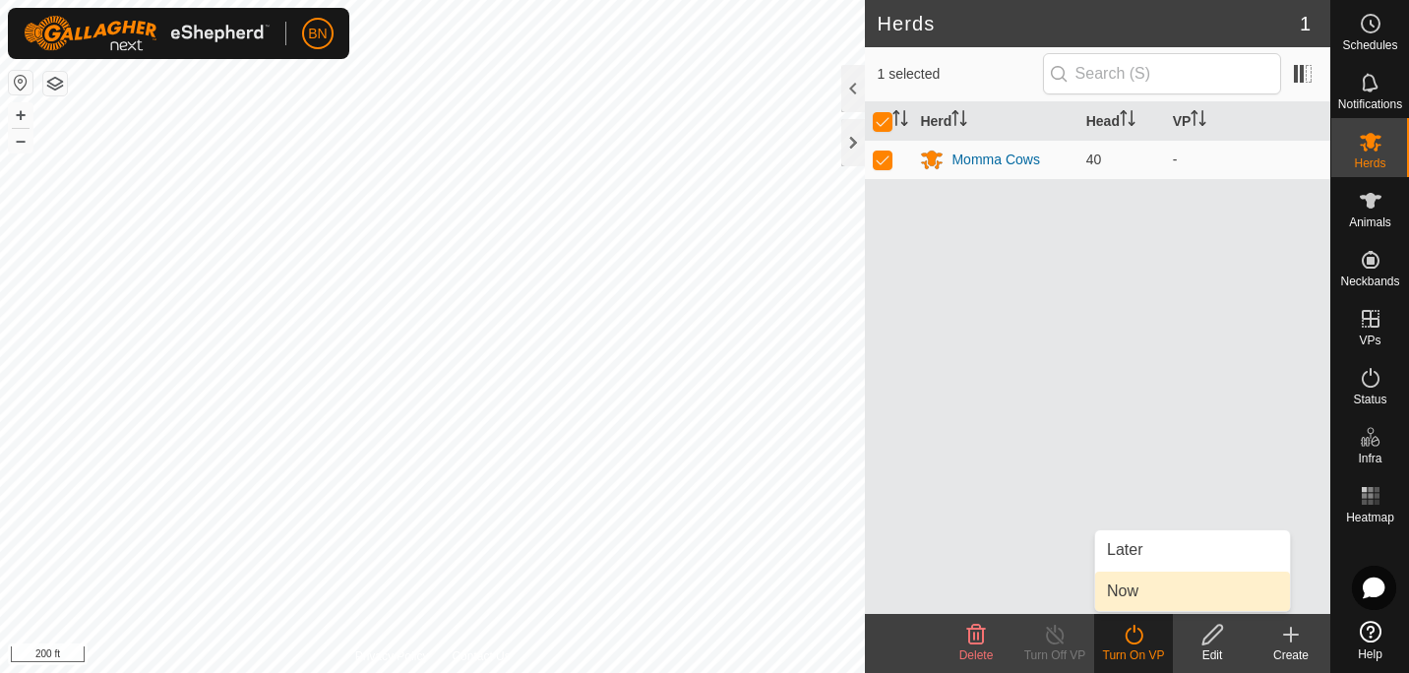
click at [1142, 587] on link "Now" at bounding box center [1192, 591] width 195 height 39
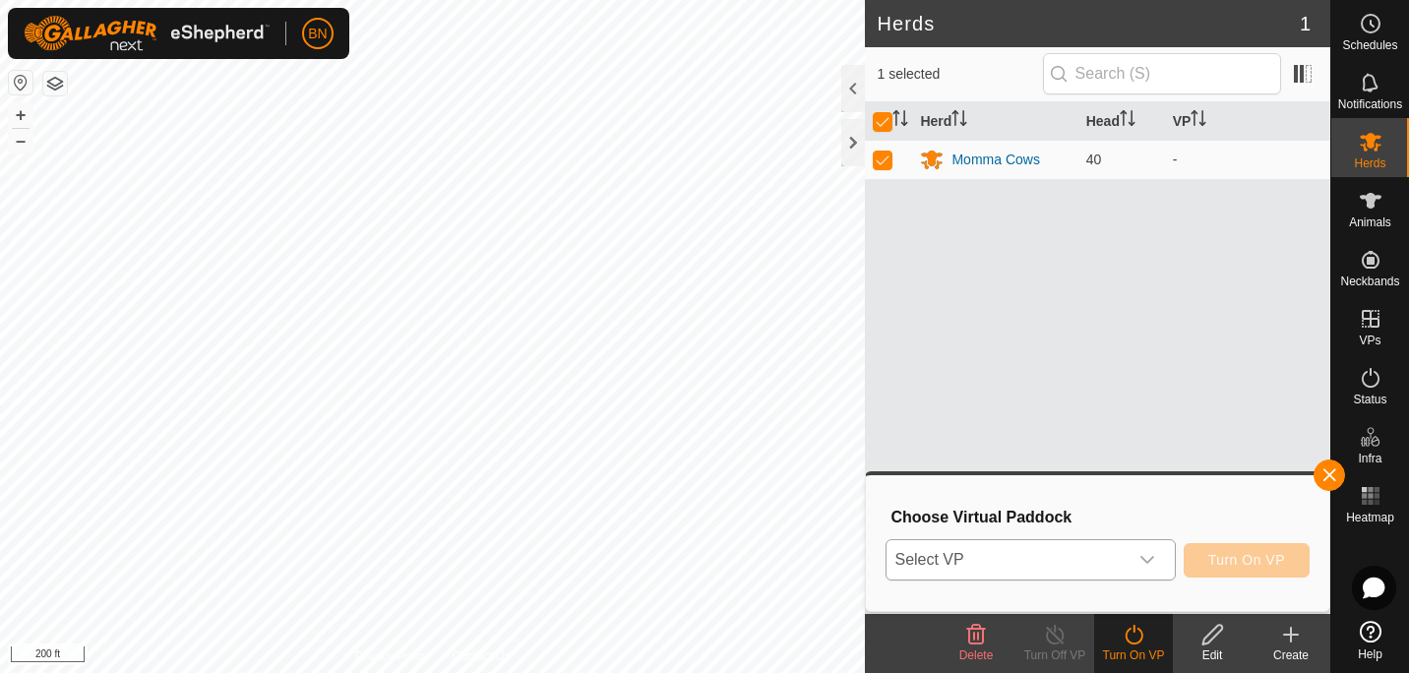
click at [1152, 553] on icon "dropdown trigger" at bounding box center [1147, 560] width 16 height 16
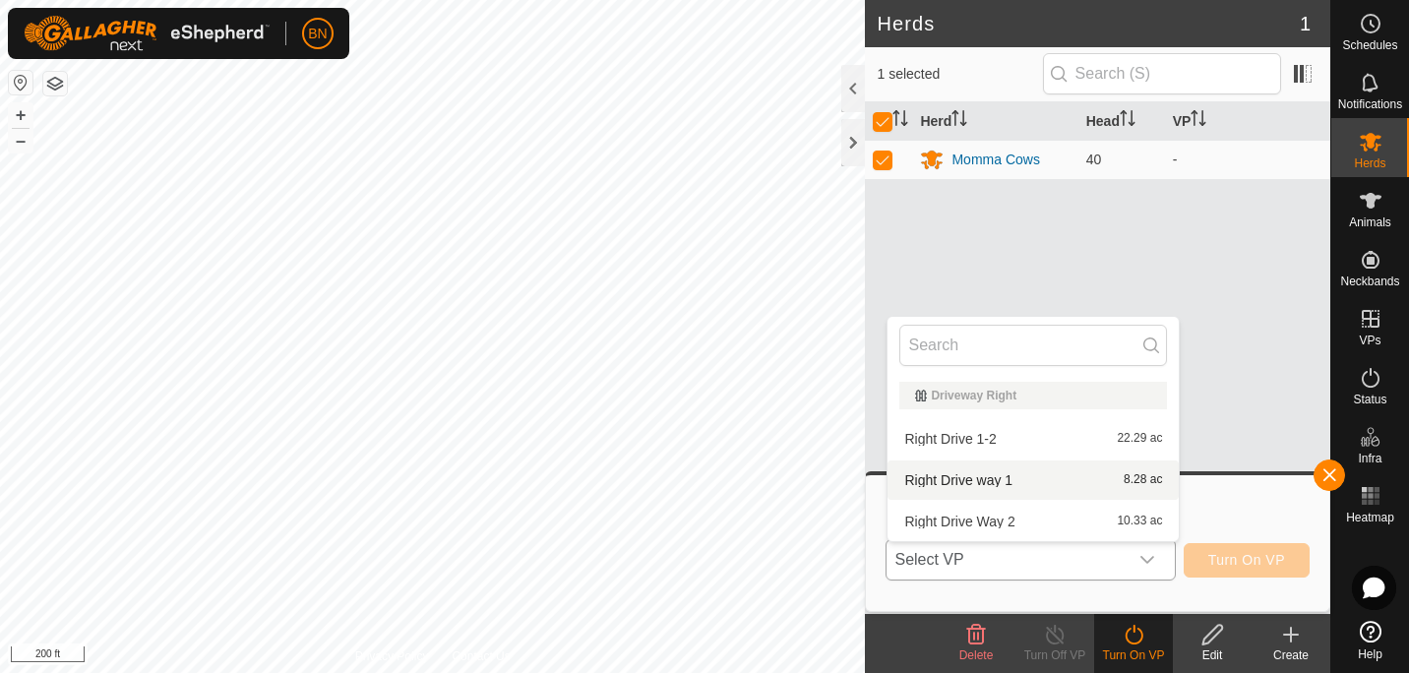
click at [1051, 479] on li "Right Drive way 1 8.28 ac" at bounding box center [1032, 479] width 291 height 39
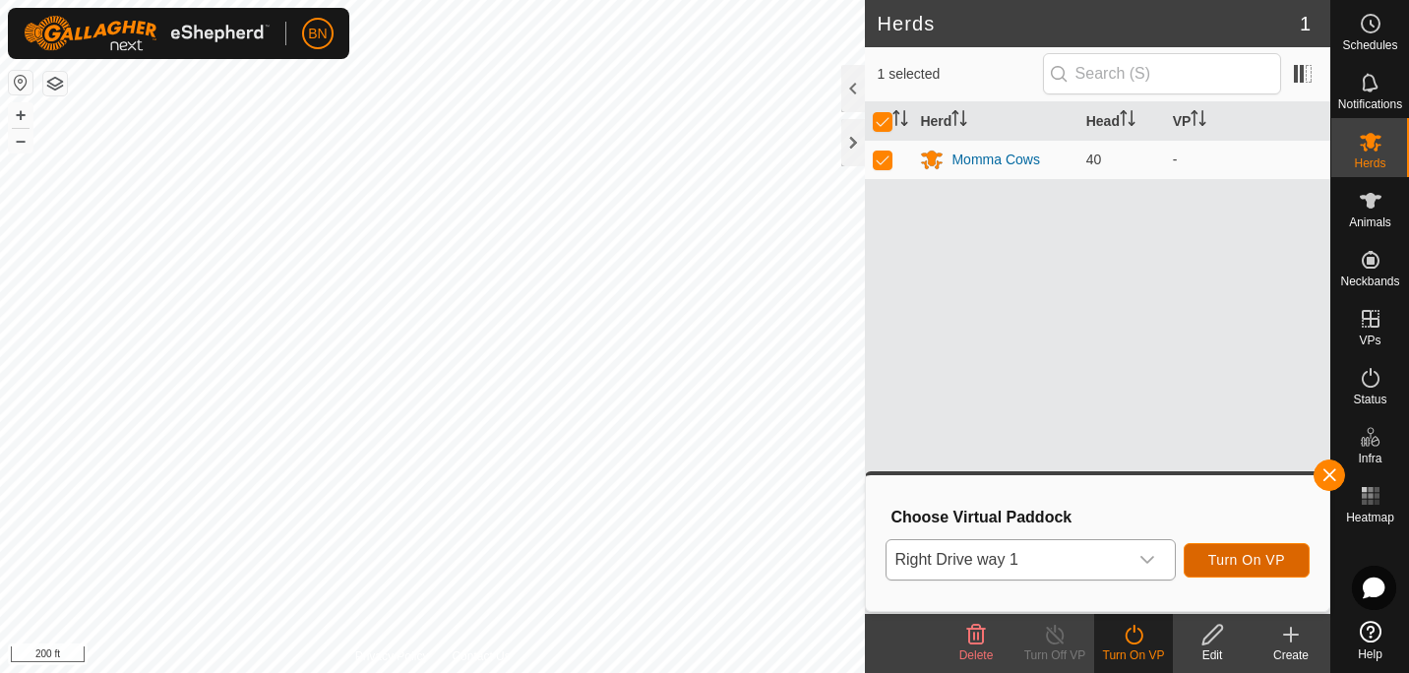
click at [1237, 559] on span "Turn On VP" at bounding box center [1246, 560] width 77 height 16
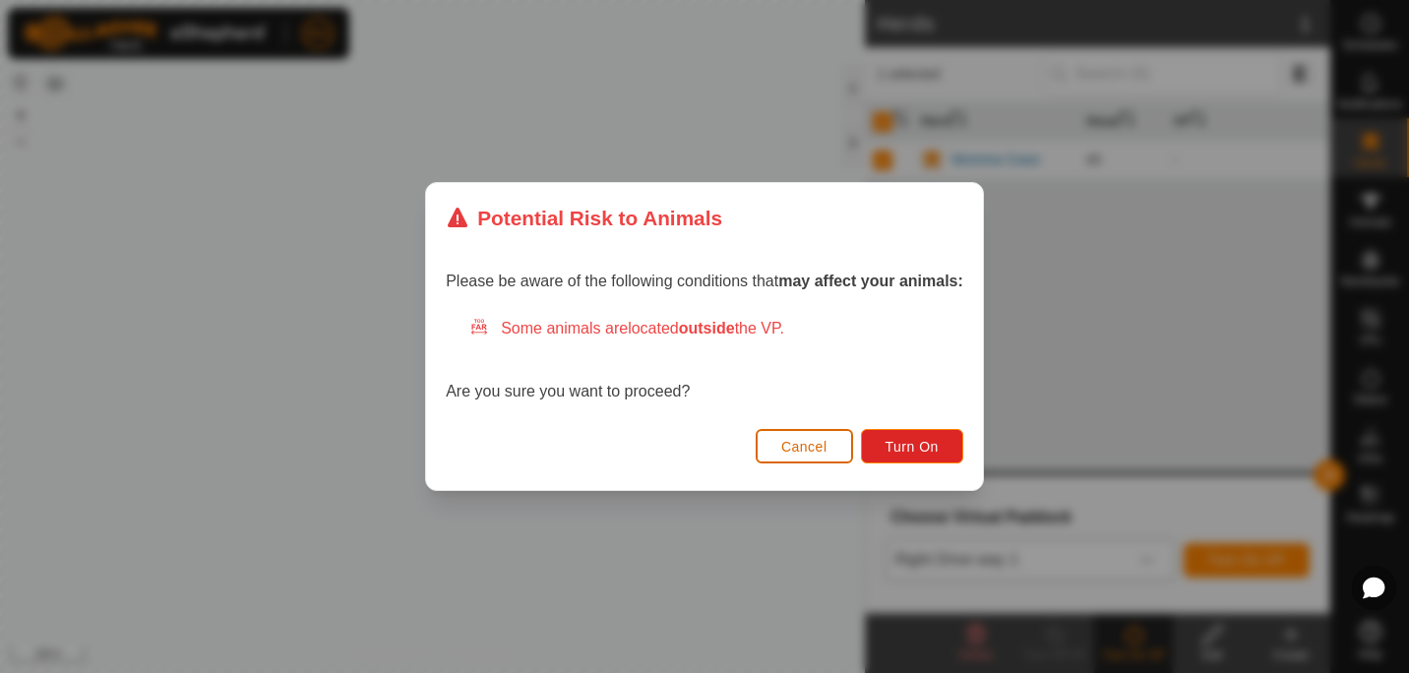
click at [807, 445] on span "Cancel" at bounding box center [804, 447] width 46 height 16
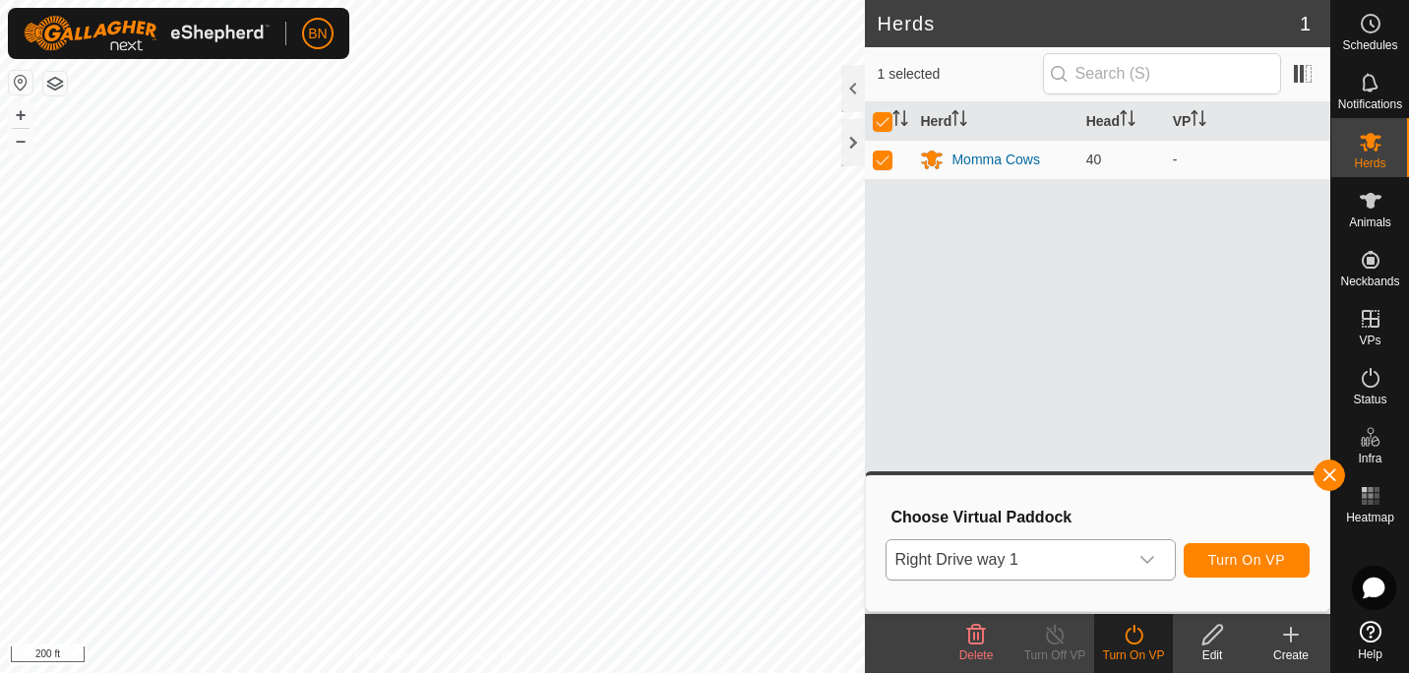
click at [1140, 632] on icon at bounding box center [1133, 635] width 18 height 20
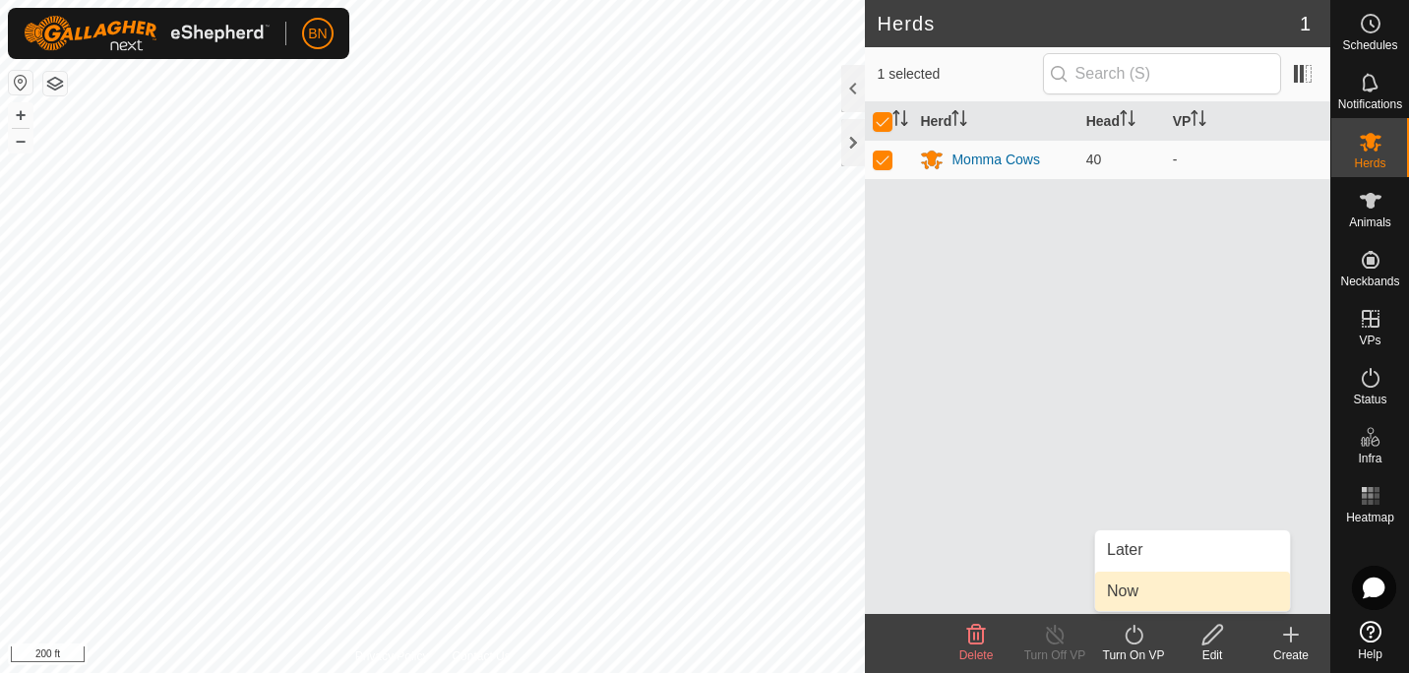
click at [1146, 584] on link "Now" at bounding box center [1192, 591] width 195 height 39
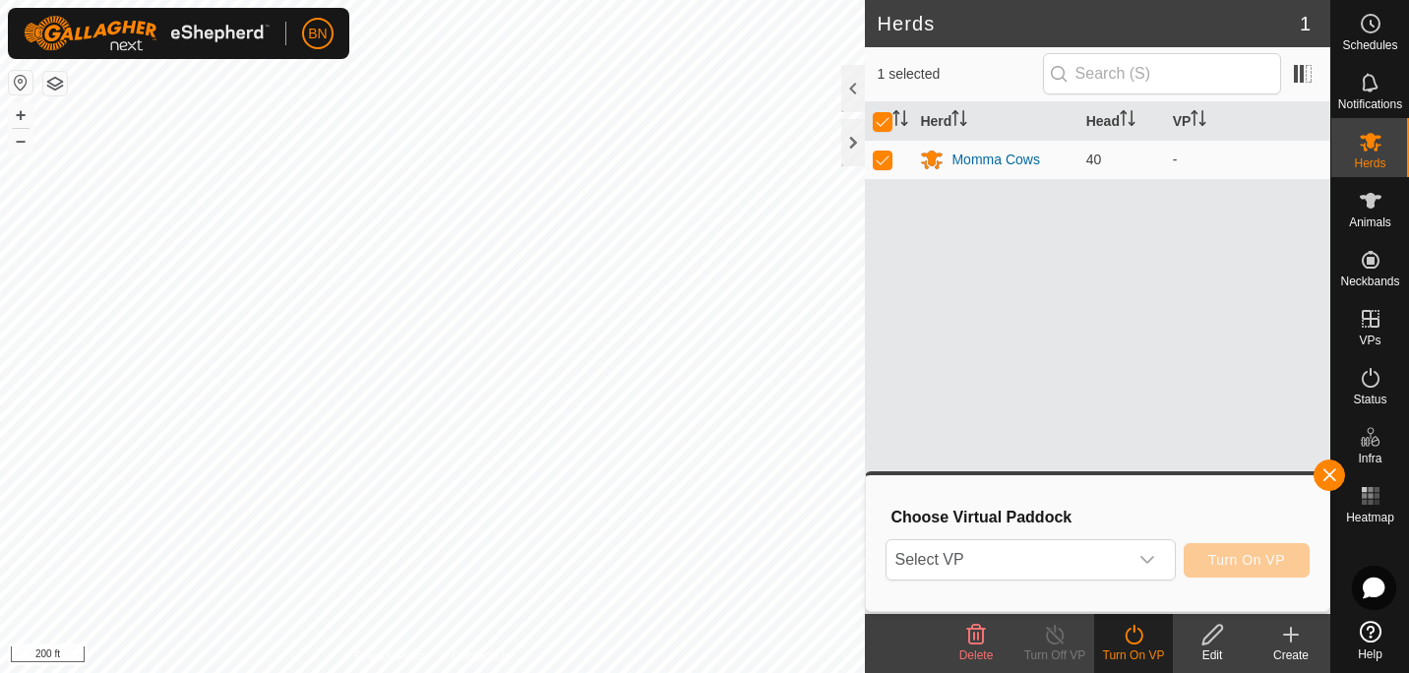
click at [1124, 635] on icon at bounding box center [1133, 635] width 25 height 24
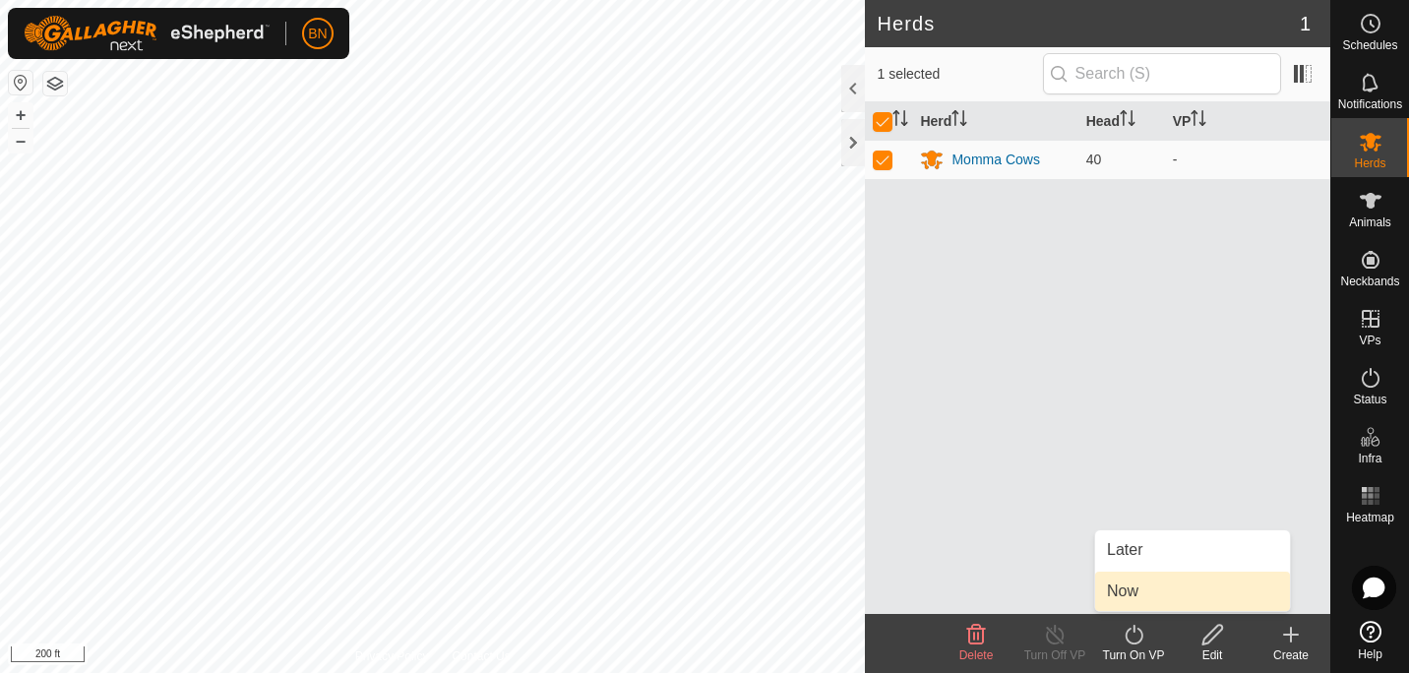
click at [1137, 580] on link "Now" at bounding box center [1192, 591] width 195 height 39
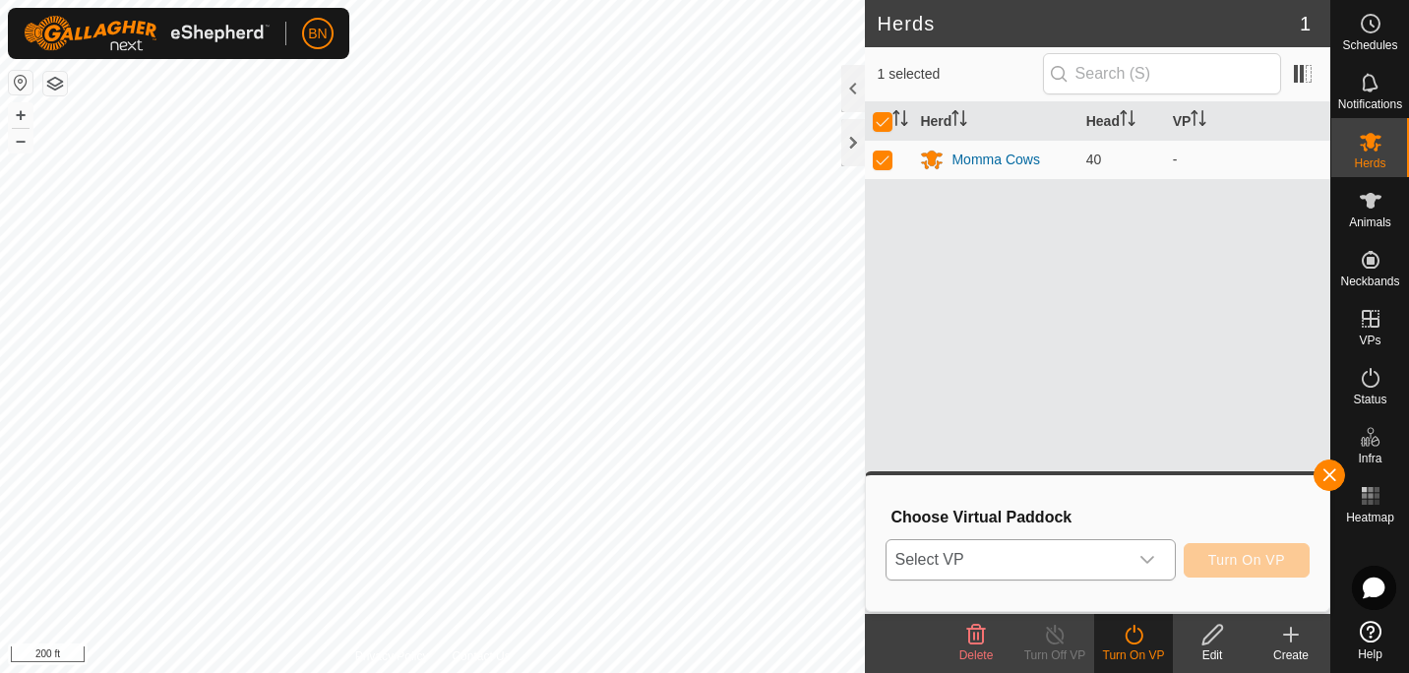
click at [1141, 539] on p-select "Select VP" at bounding box center [1029, 559] width 289 height 41
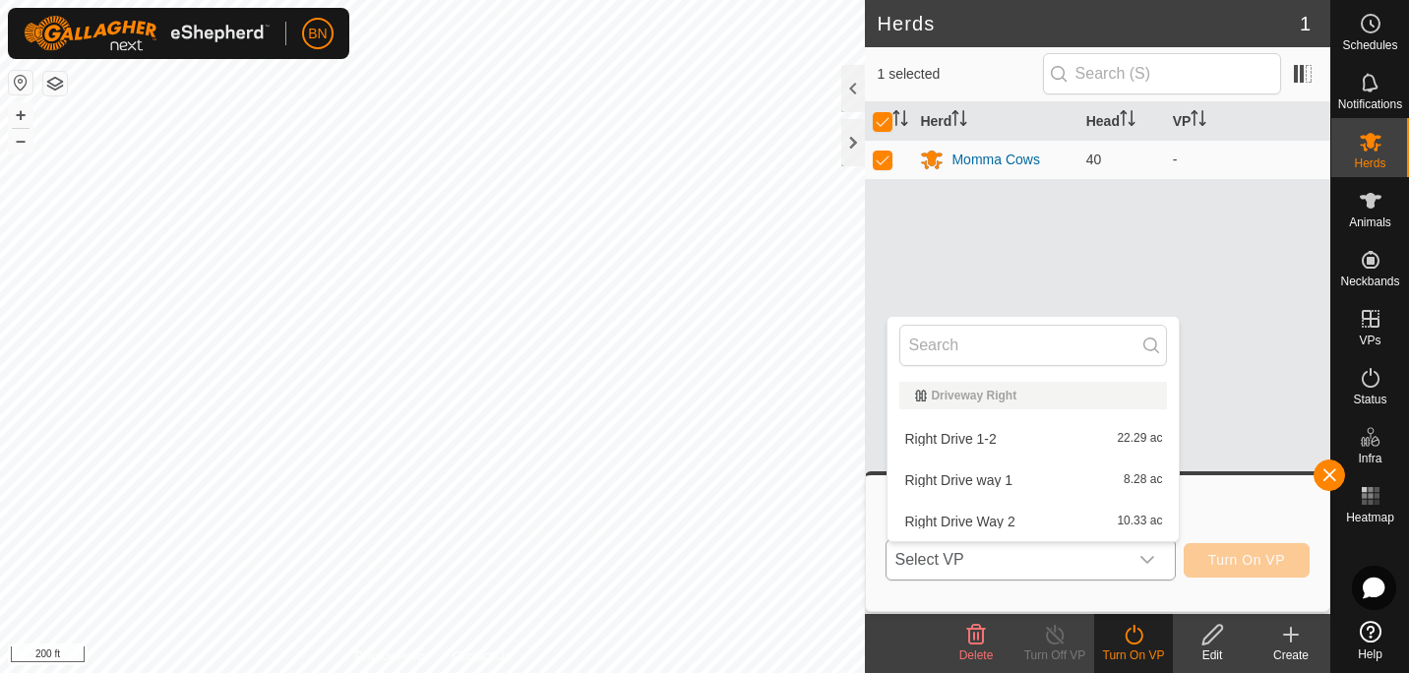
click at [1069, 476] on li "Right Drive way 1 8.28 ac" at bounding box center [1032, 479] width 291 height 39
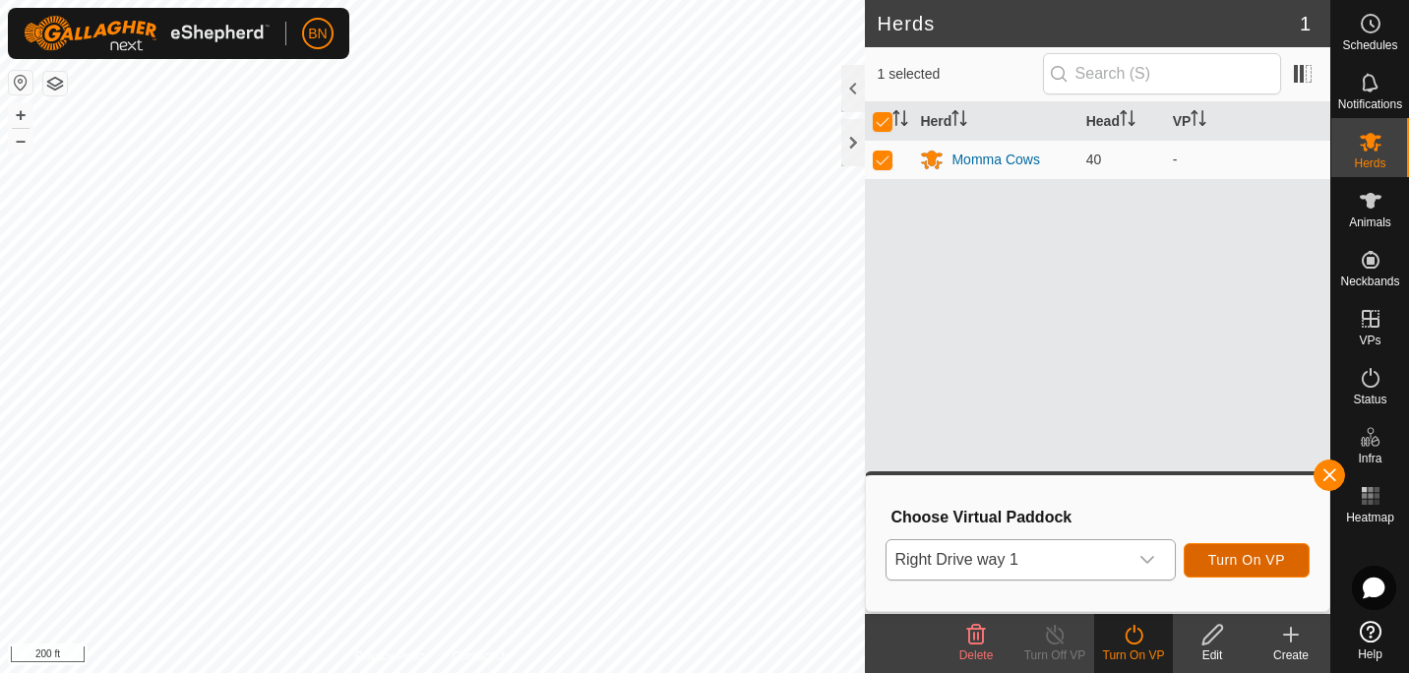
click at [1223, 570] on button "Turn On VP" at bounding box center [1246, 560] width 126 height 34
click at [893, 228] on div "Herd Head VP Momma Cows 40 -" at bounding box center [1097, 358] width 465 height 512
click at [1250, 573] on button "Turn On VP" at bounding box center [1246, 560] width 126 height 34
click at [1224, 548] on button "Turn On VP" at bounding box center [1246, 560] width 126 height 34
click at [1244, 559] on span "Turn On VP" at bounding box center [1246, 560] width 77 height 16
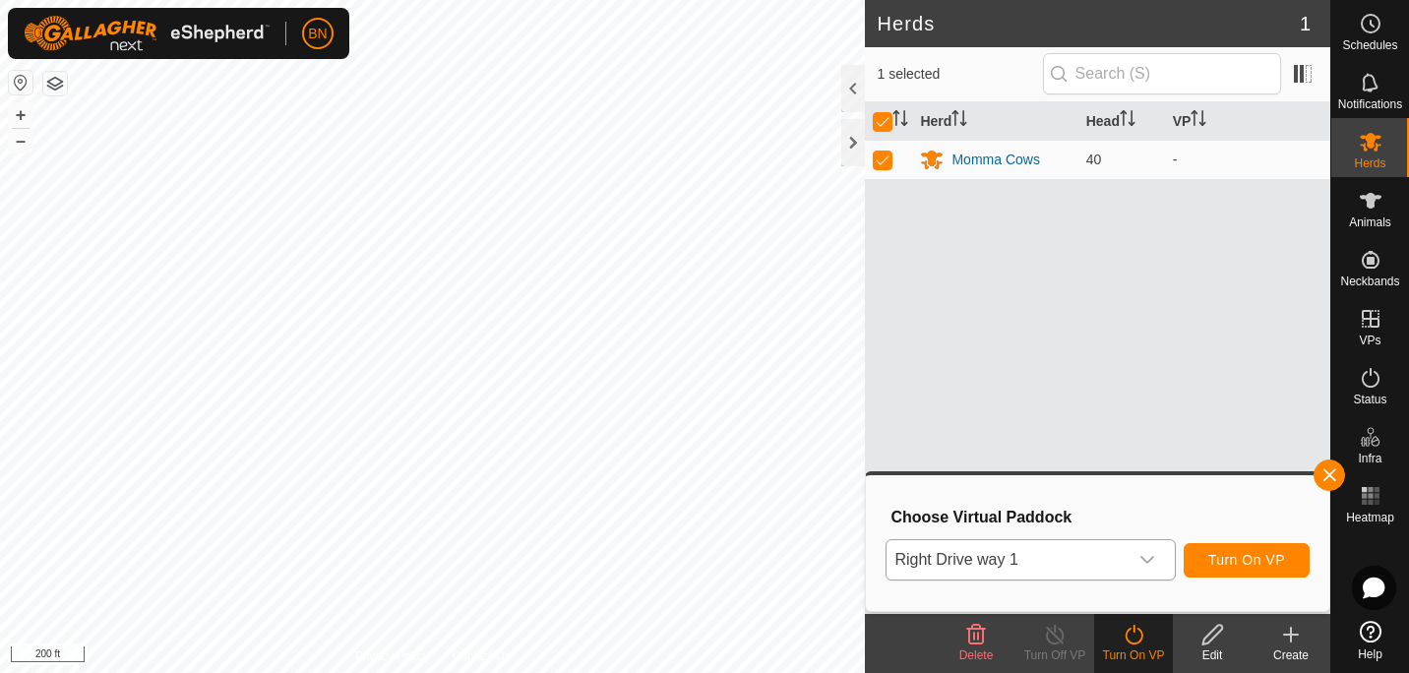
click at [1141, 650] on div "Turn On VP" at bounding box center [1133, 655] width 79 height 18
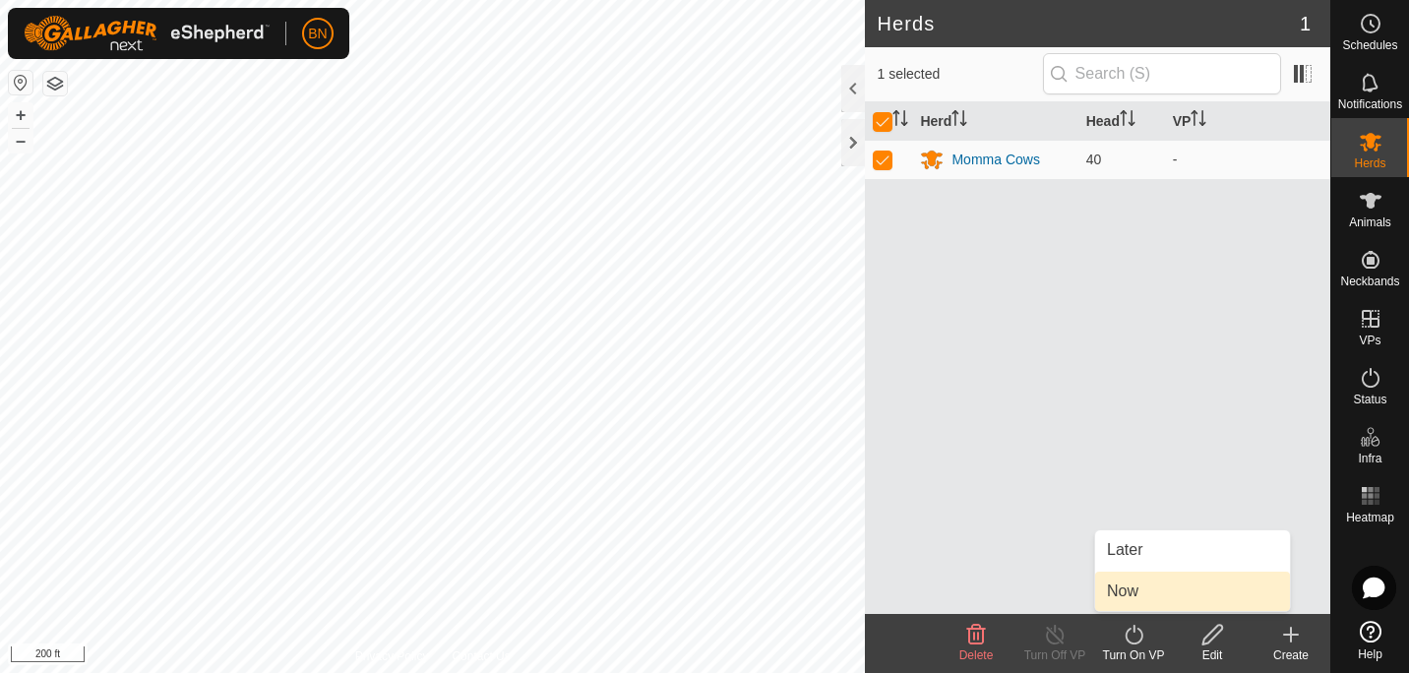
click at [1128, 591] on link "Now" at bounding box center [1192, 591] width 195 height 39
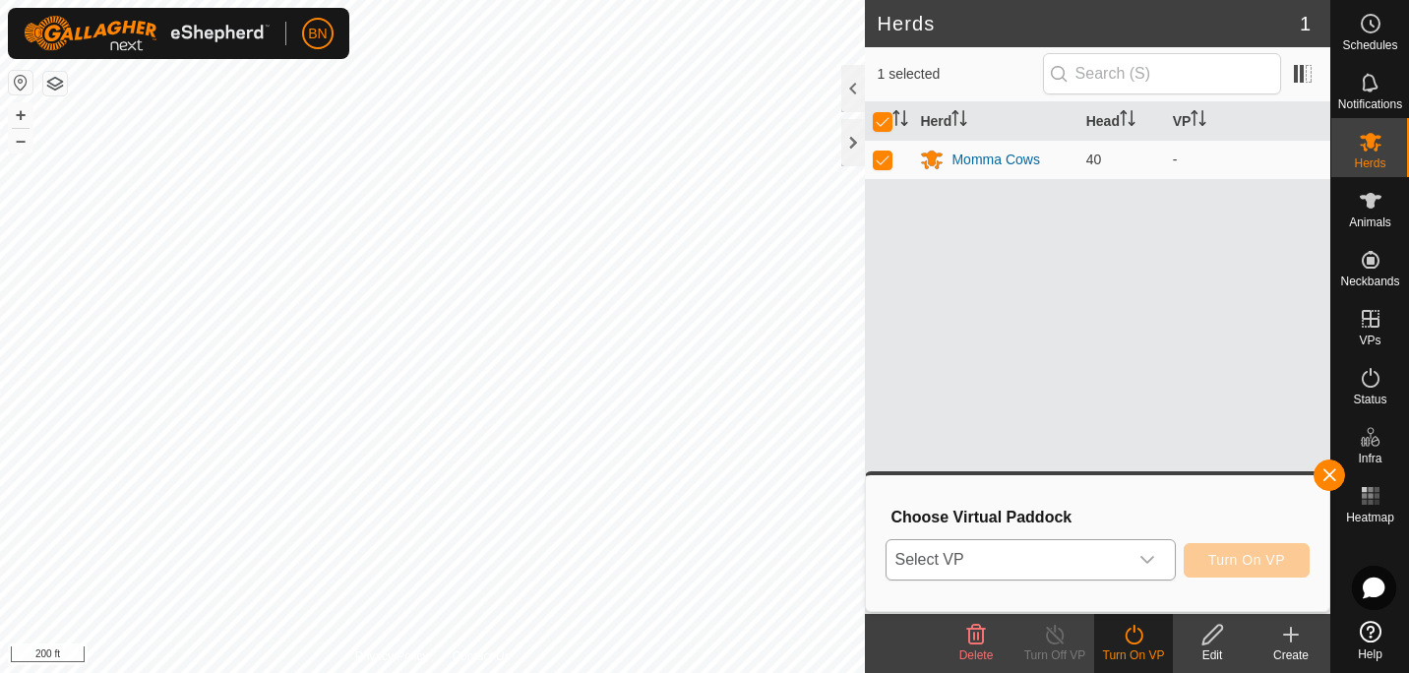
click at [1155, 547] on div "dropdown trigger" at bounding box center [1146, 559] width 39 height 39
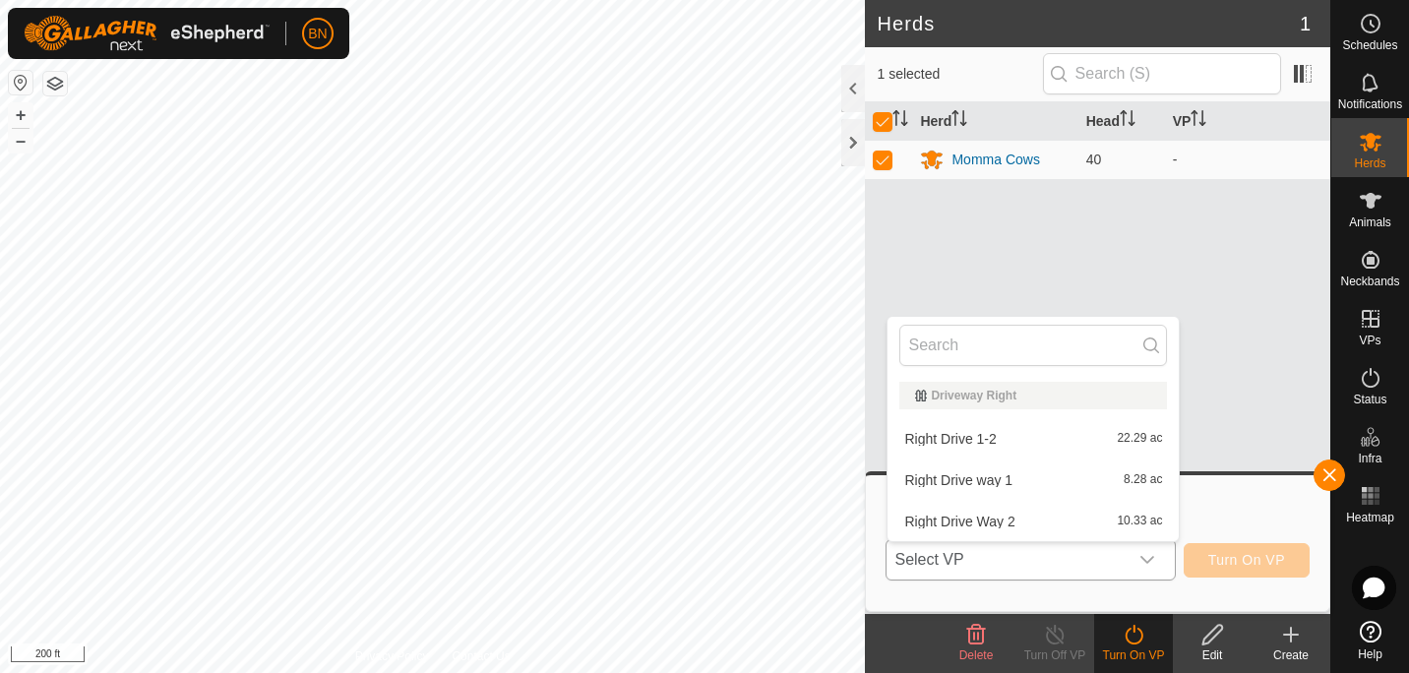
click at [1094, 476] on li "Right Drive way 1 8.28 ac" at bounding box center [1032, 479] width 291 height 39
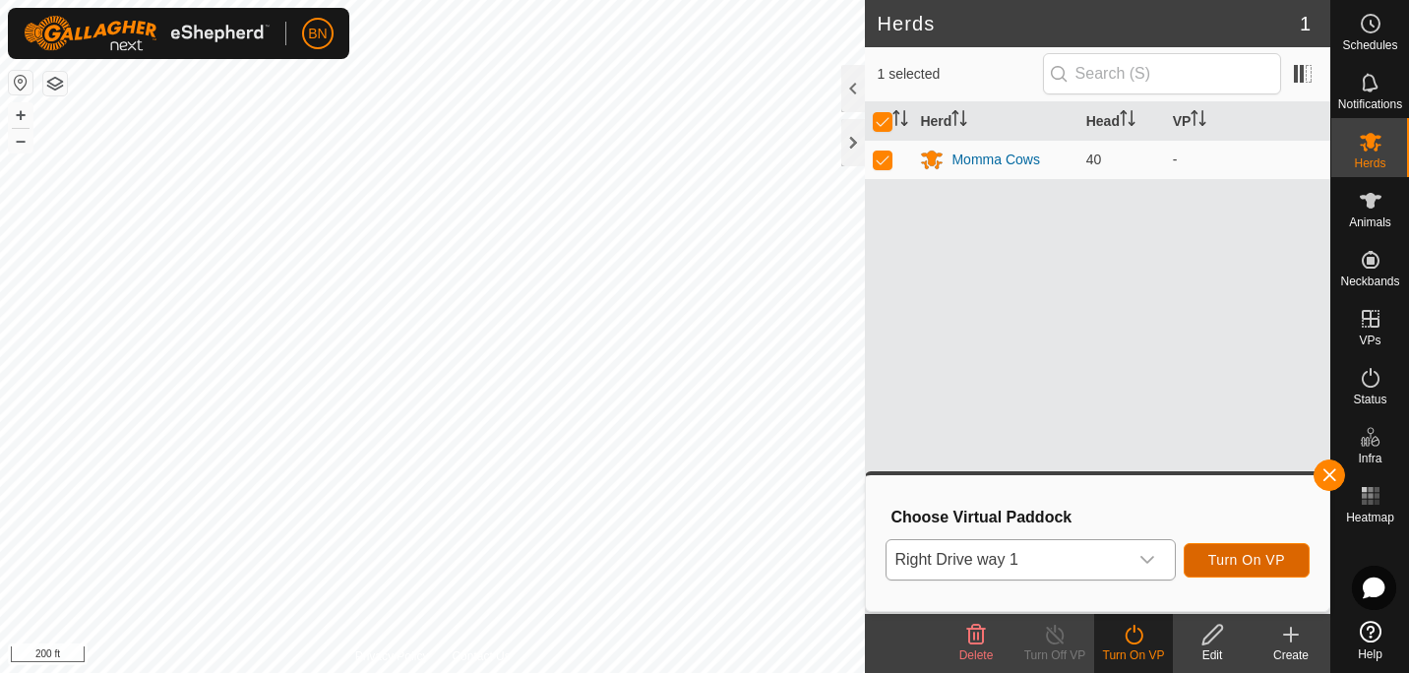
click at [1234, 554] on span "Turn On VP" at bounding box center [1246, 560] width 77 height 16
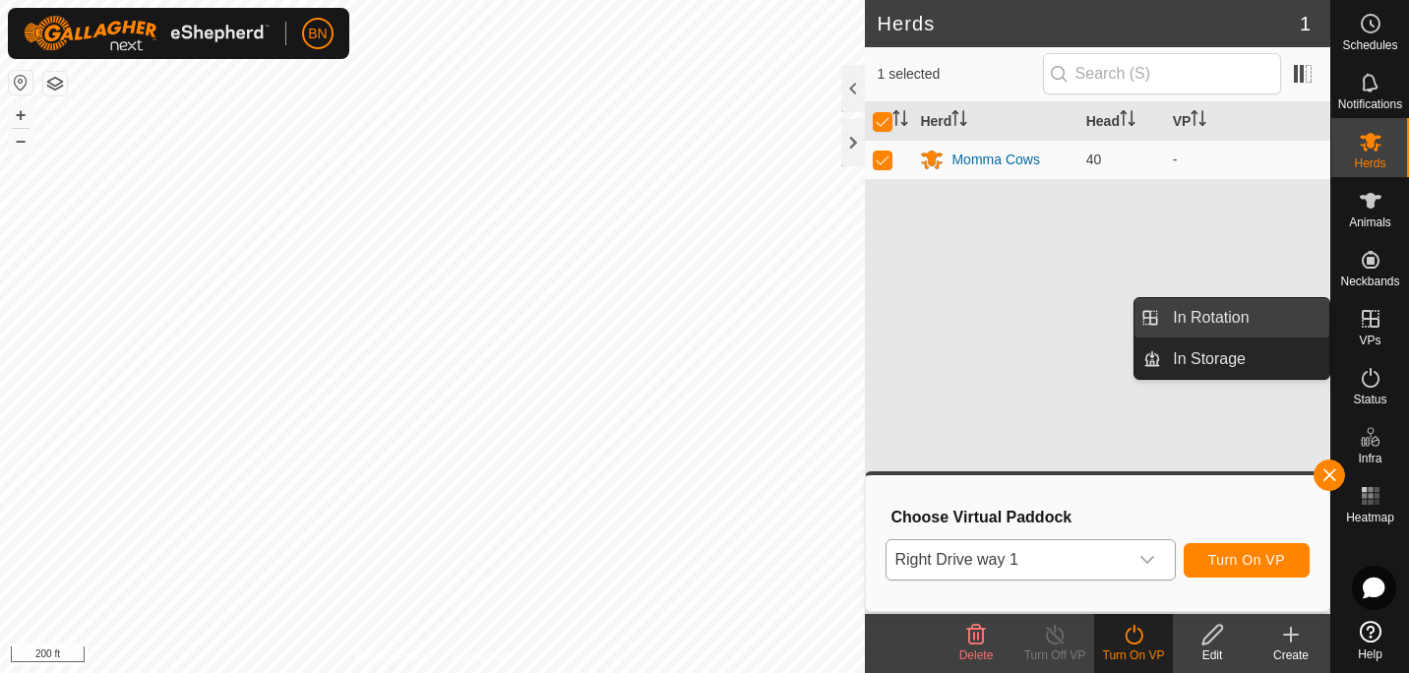
click at [1287, 317] on link "In Rotation" at bounding box center [1245, 317] width 168 height 39
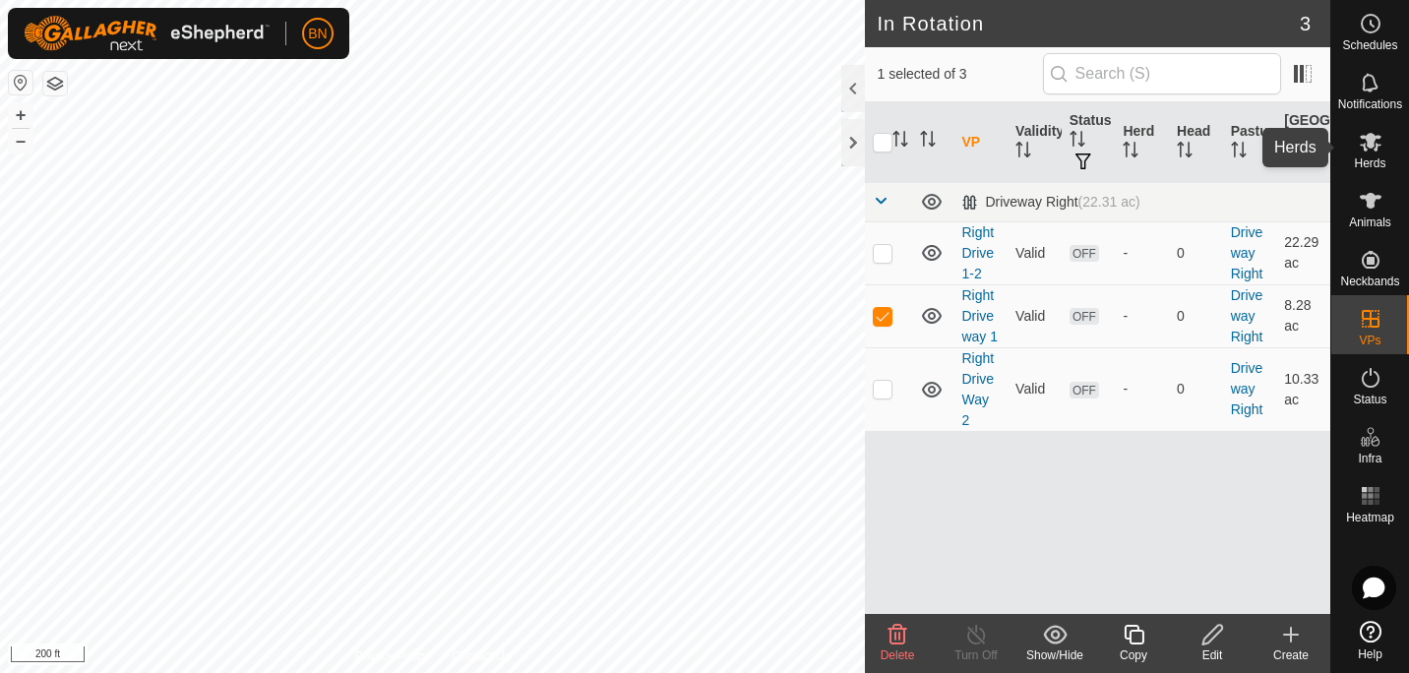
click at [1365, 150] on icon at bounding box center [1370, 142] width 22 height 19
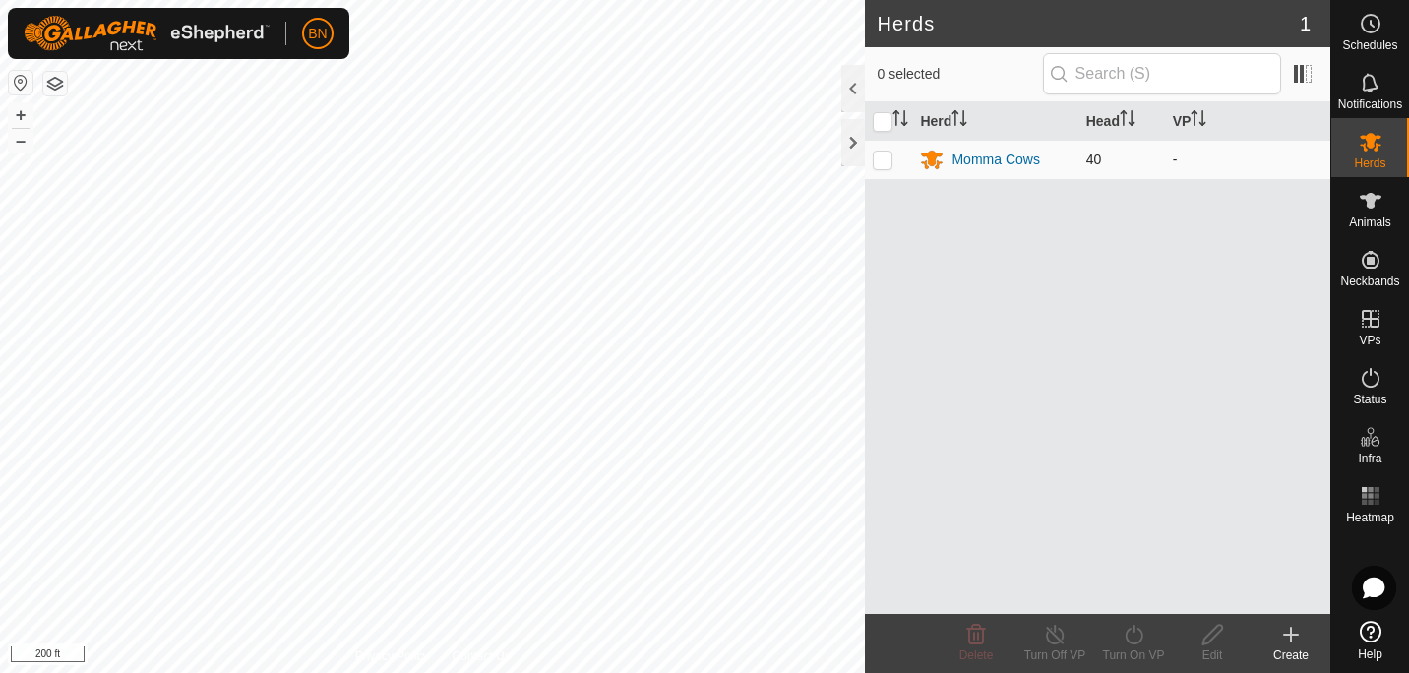
click at [883, 161] on p-checkbox at bounding box center [883, 159] width 20 height 16
checkbox input "true"
click at [1141, 633] on icon at bounding box center [1133, 635] width 18 height 20
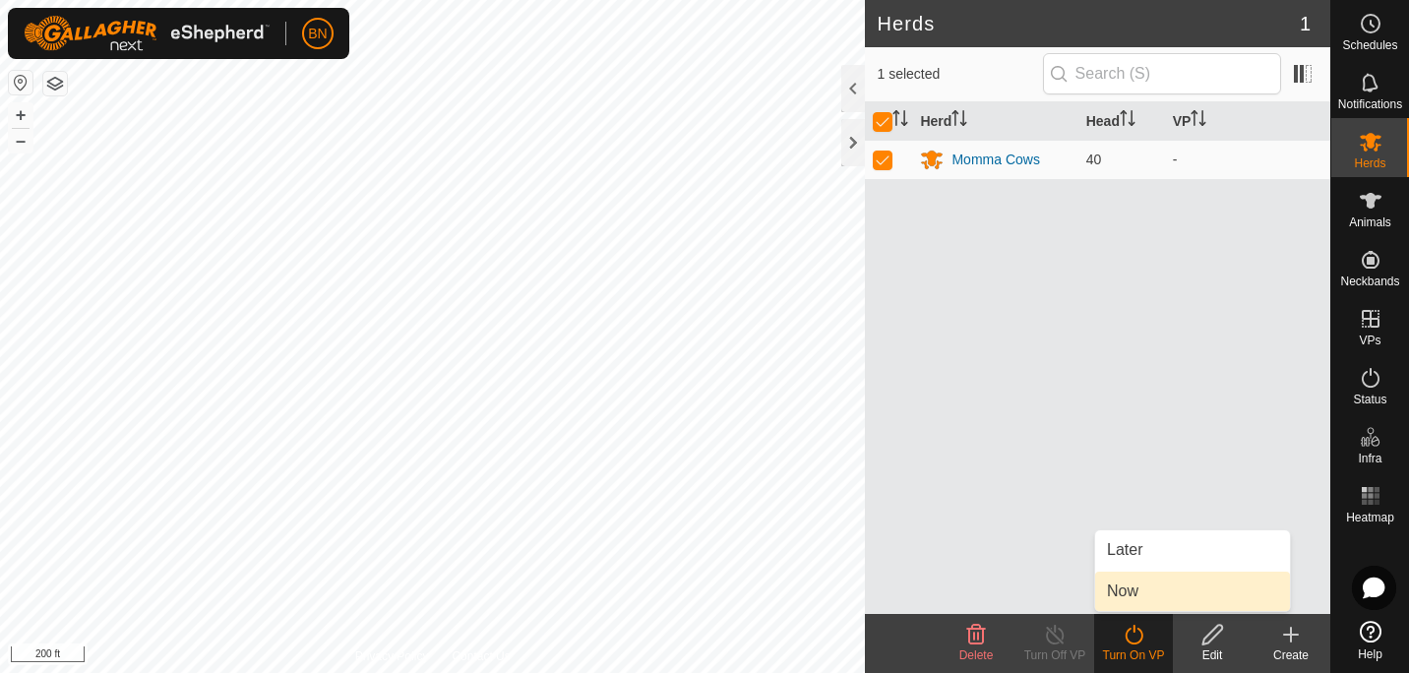
click at [1165, 581] on link "Now" at bounding box center [1192, 591] width 195 height 39
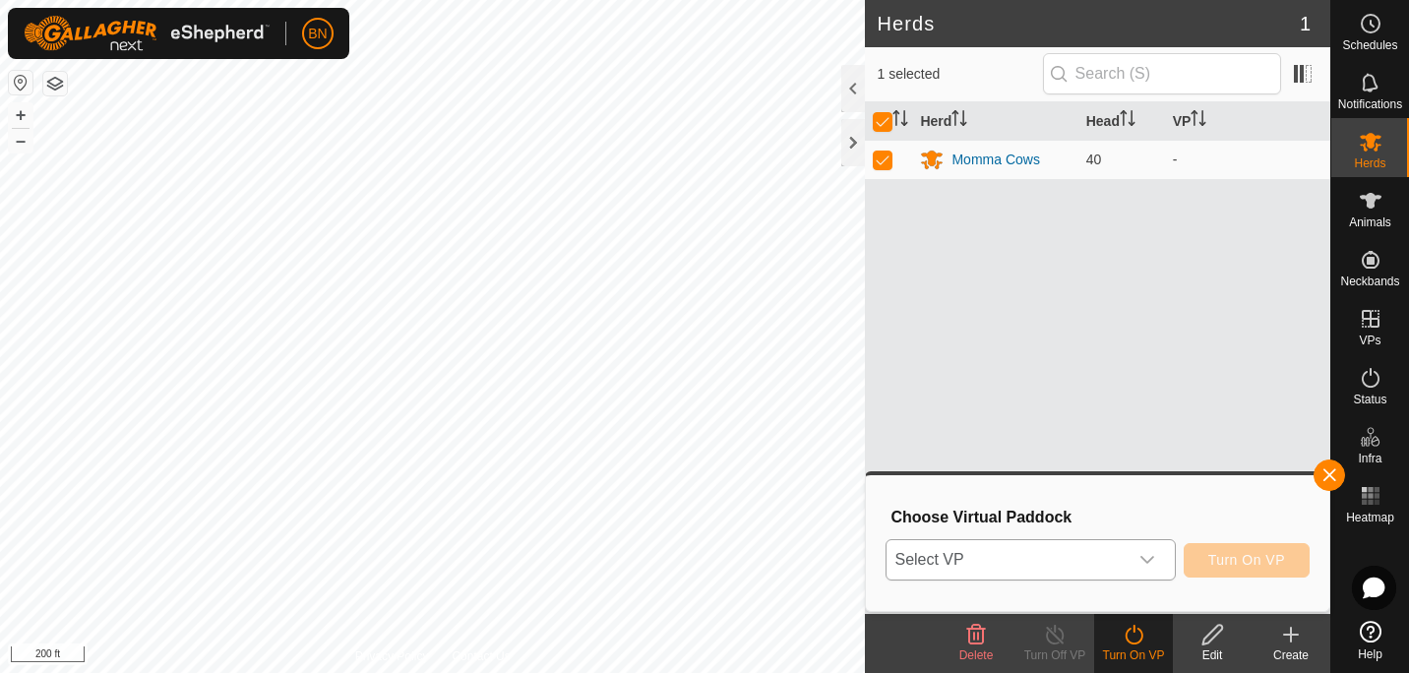
click at [1149, 567] on icon "dropdown trigger" at bounding box center [1147, 560] width 16 height 16
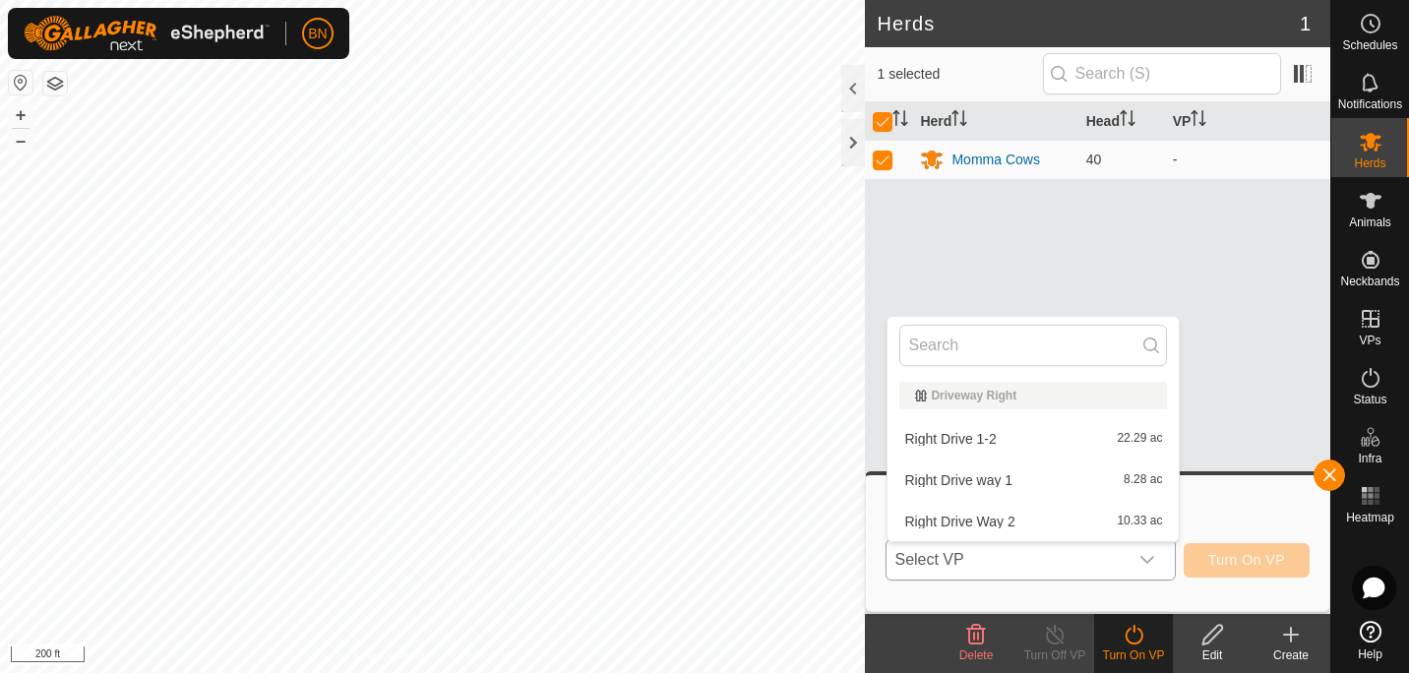
click at [1086, 473] on li "Right Drive way 1 8.28 ac" at bounding box center [1032, 479] width 291 height 39
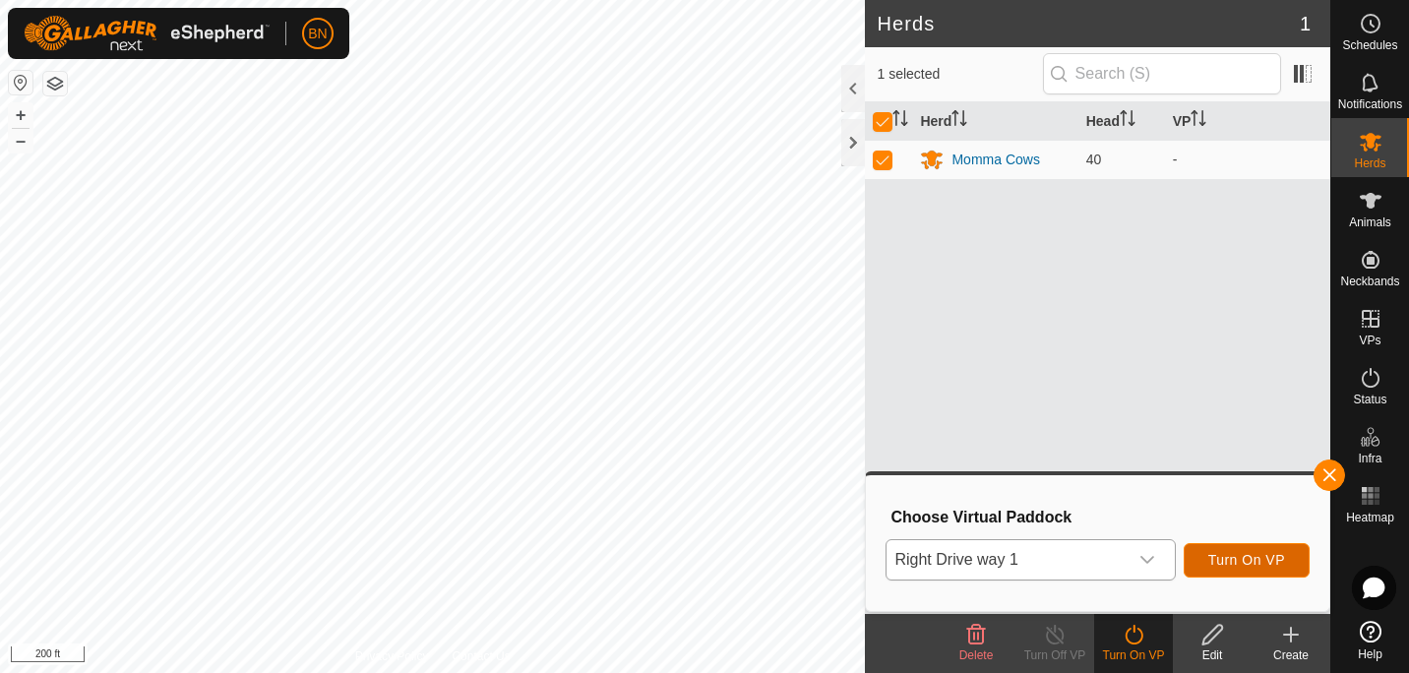
click at [1228, 550] on button "Turn On VP" at bounding box center [1246, 560] width 126 height 34
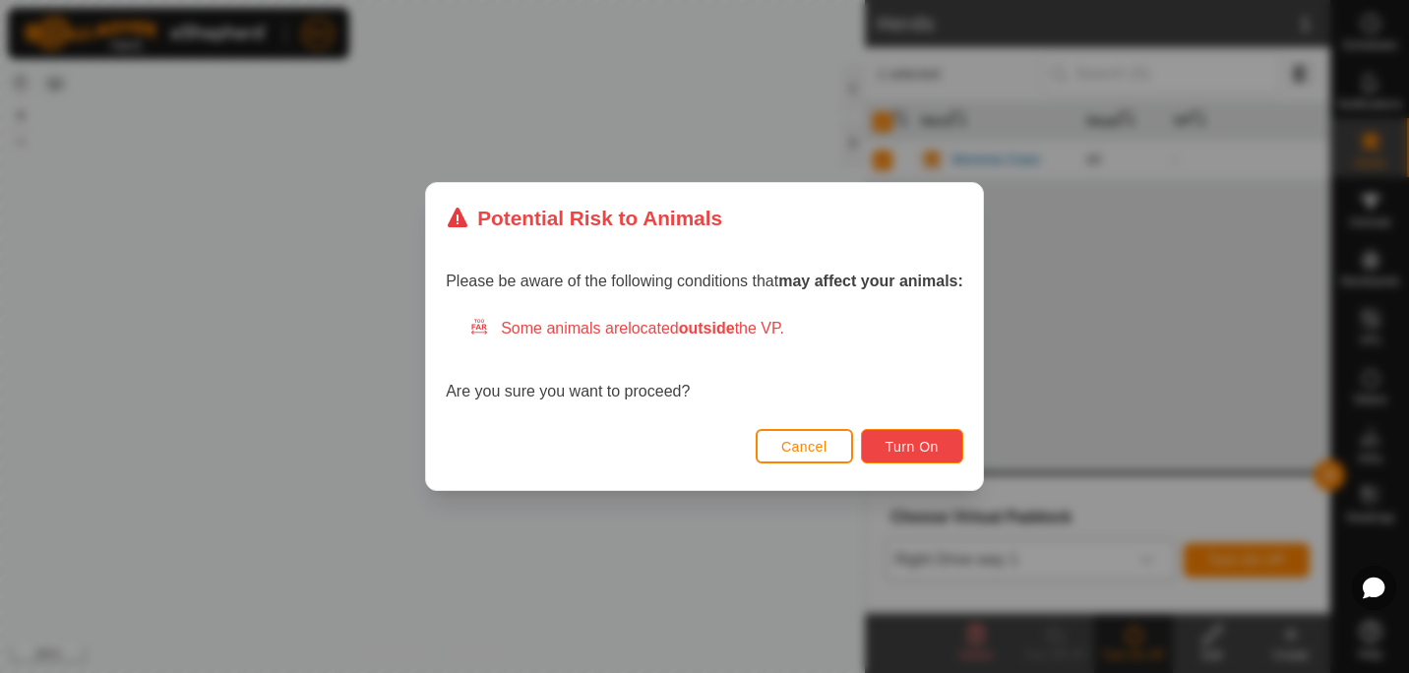
click at [895, 435] on button "Turn On" at bounding box center [912, 446] width 102 height 34
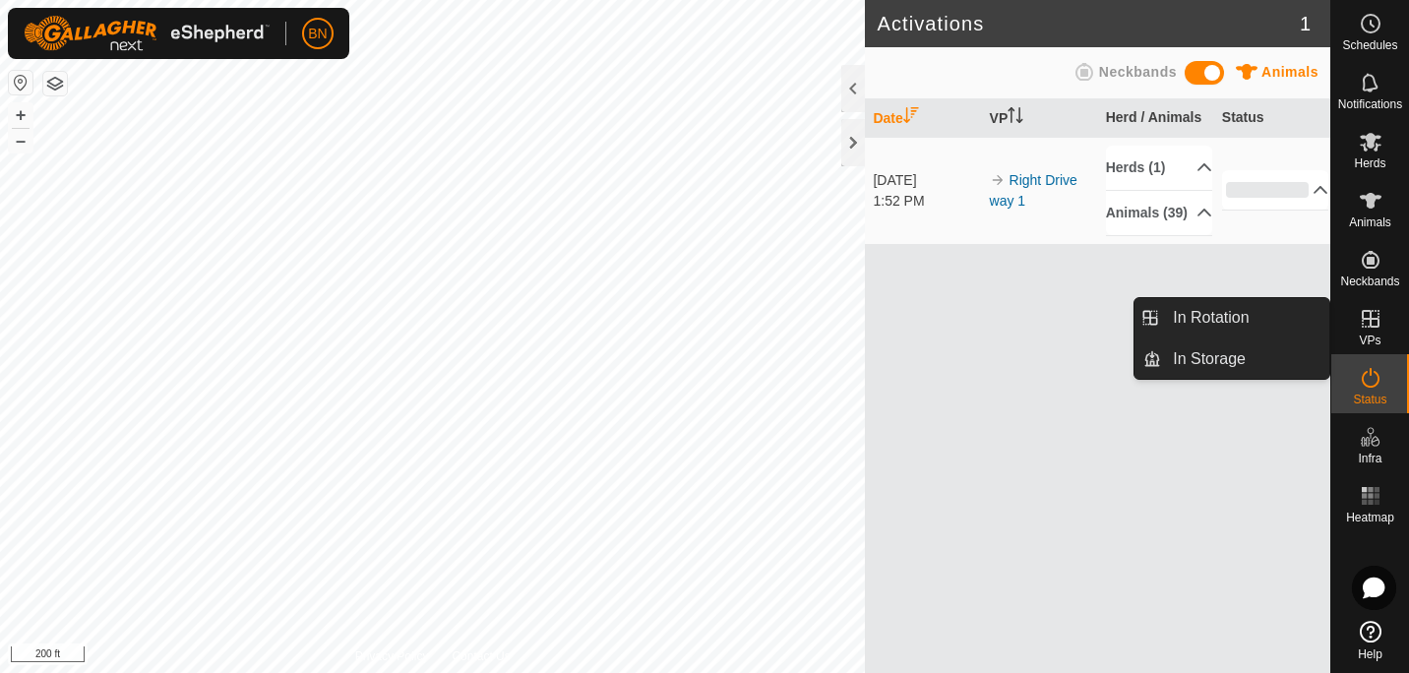
click at [1384, 340] on div "VPs" at bounding box center [1370, 324] width 78 height 59
click at [1263, 330] on link "In Rotation" at bounding box center [1245, 317] width 168 height 39
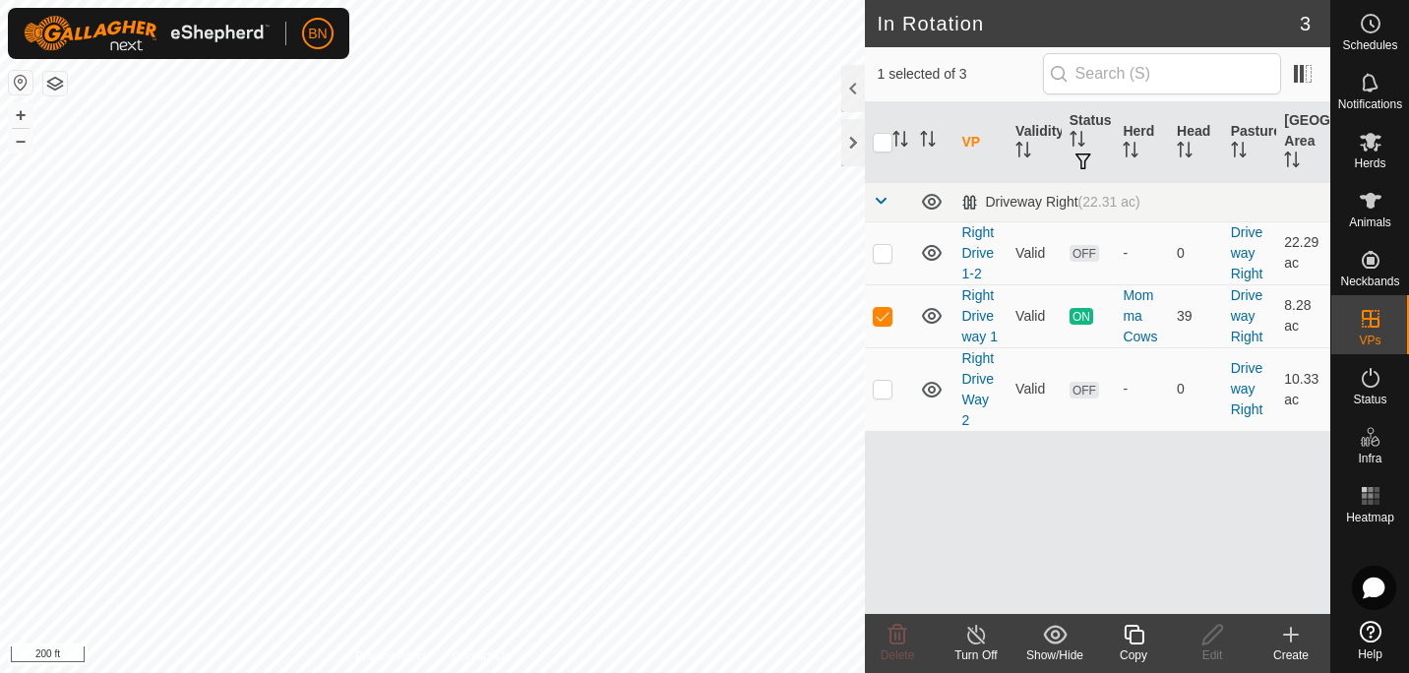
click at [1138, 517] on div "VP Validity Status Herd Head Pasture Grazing Area Driveway Right (22.31 ac) Rig…" at bounding box center [1097, 358] width 465 height 512
click at [1353, 196] on es-animals-svg-icon at bounding box center [1370, 200] width 35 height 31
